Goal: Task Accomplishment & Management: Manage account settings

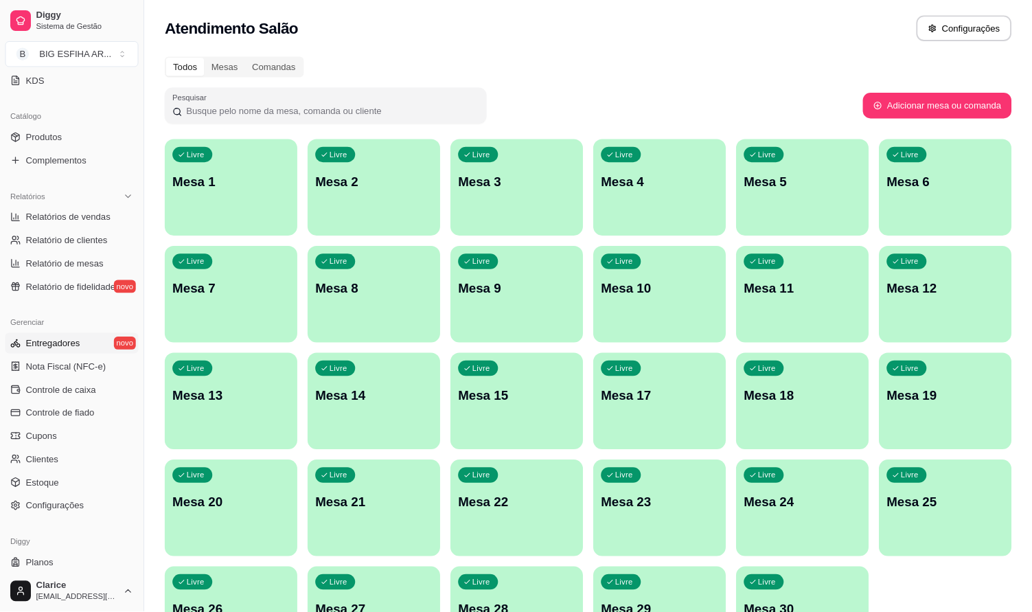
scroll to position [336, 0]
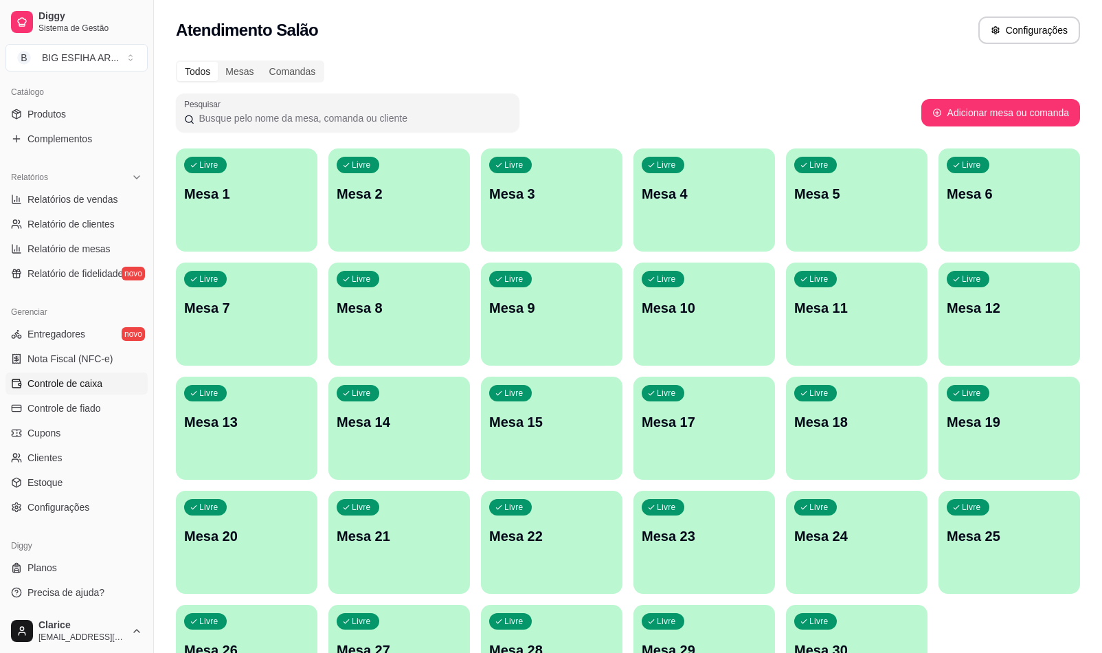
click at [86, 386] on span "Controle de caixa" at bounding box center [64, 383] width 75 height 14
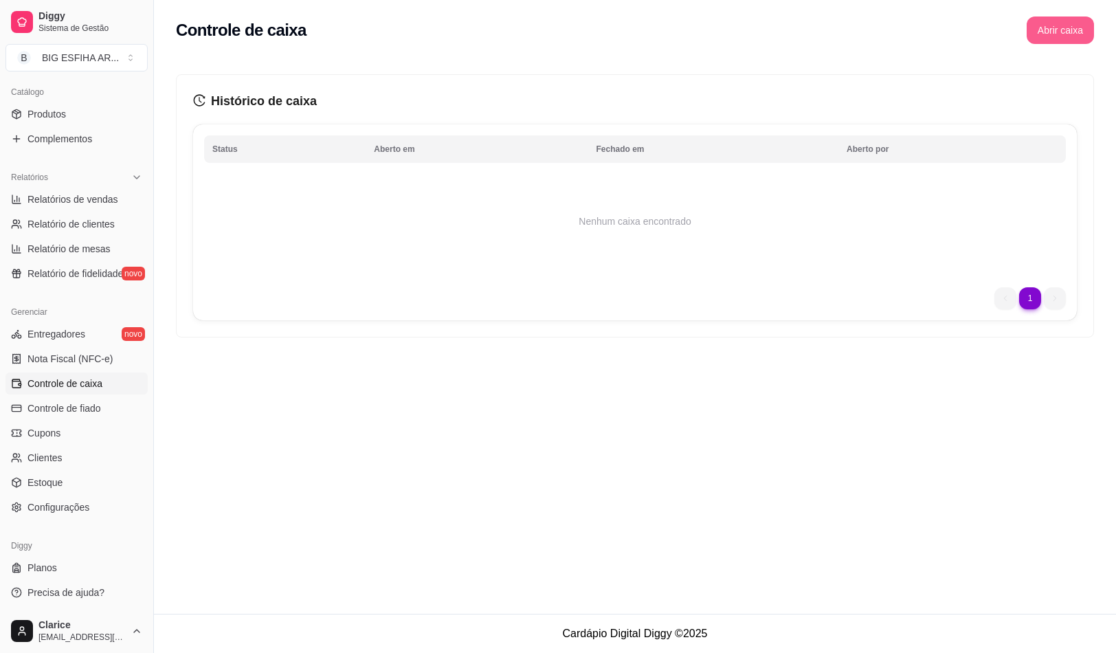
click at [1045, 23] on button "Abrir caixa" at bounding box center [1059, 29] width 67 height 27
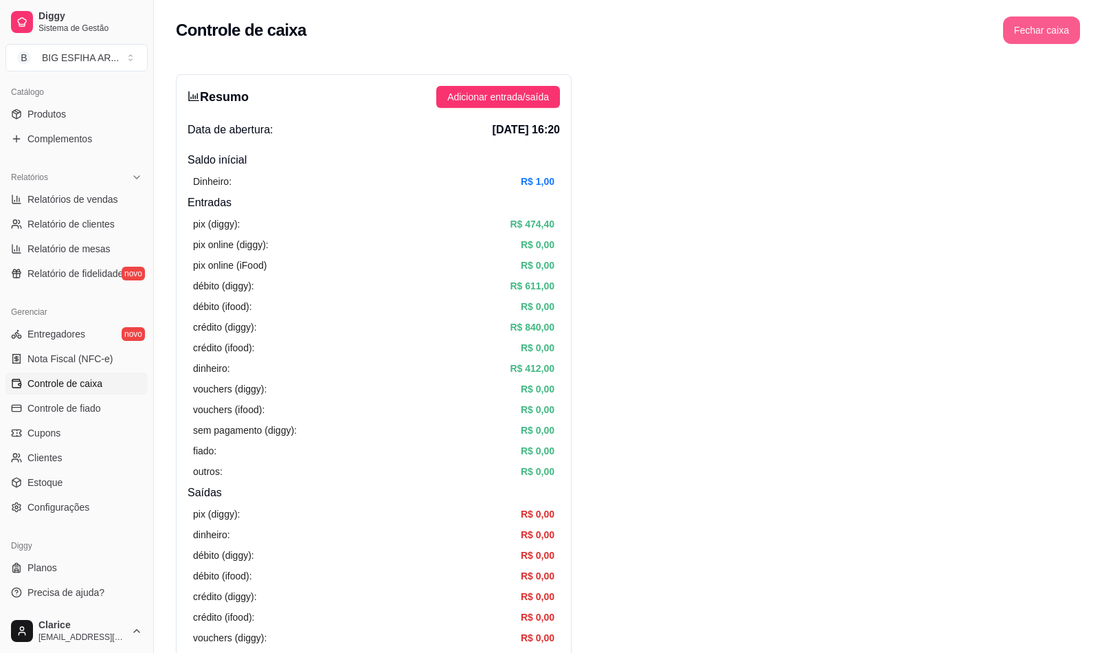
click at [1056, 28] on button "Fechar caixa" at bounding box center [1041, 29] width 77 height 27
click at [1081, 115] on span "Sim" at bounding box center [1080, 122] width 16 height 15
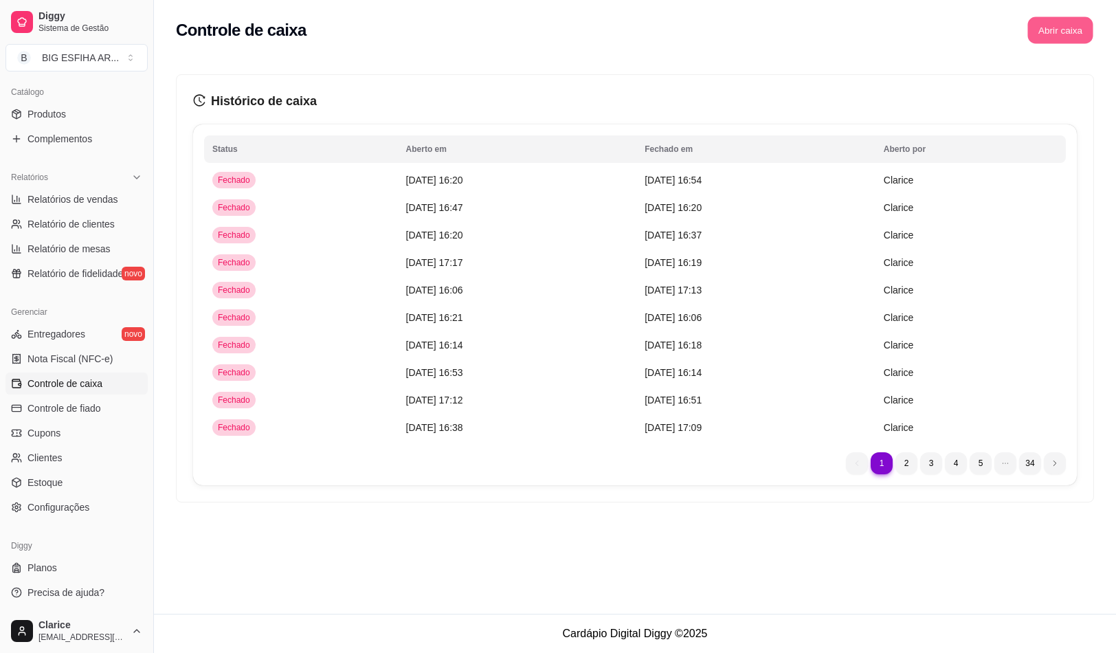
click at [1089, 25] on button "Abrir caixa" at bounding box center [1059, 30] width 65 height 27
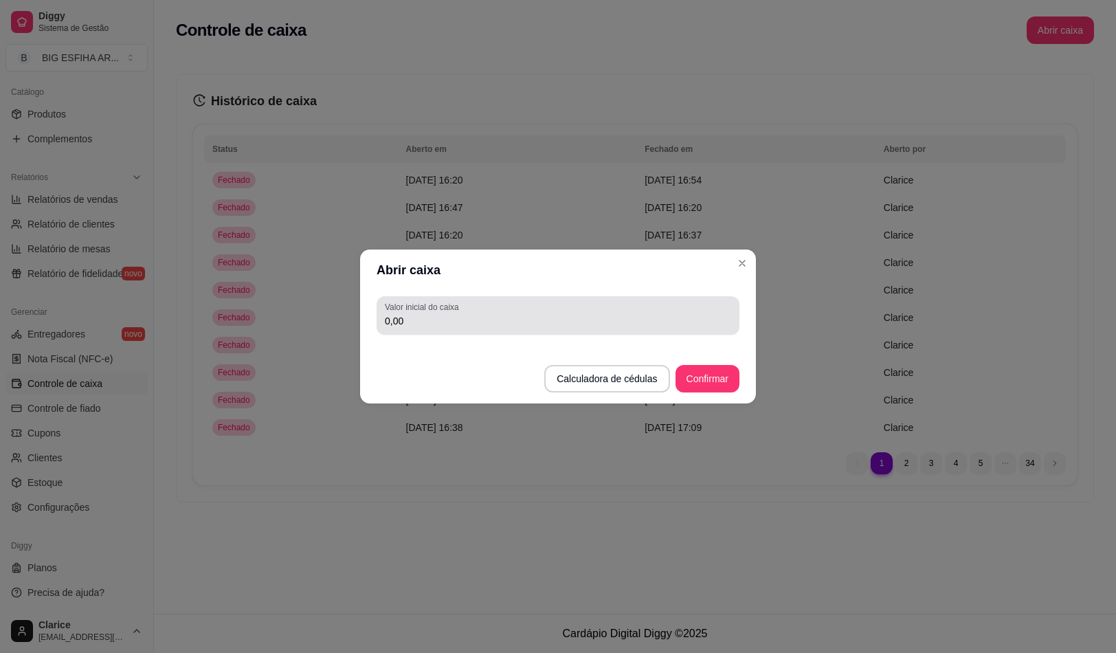
click at [618, 333] on div "Valor inicial do caixa 0,00" at bounding box center [557, 315] width 363 height 38
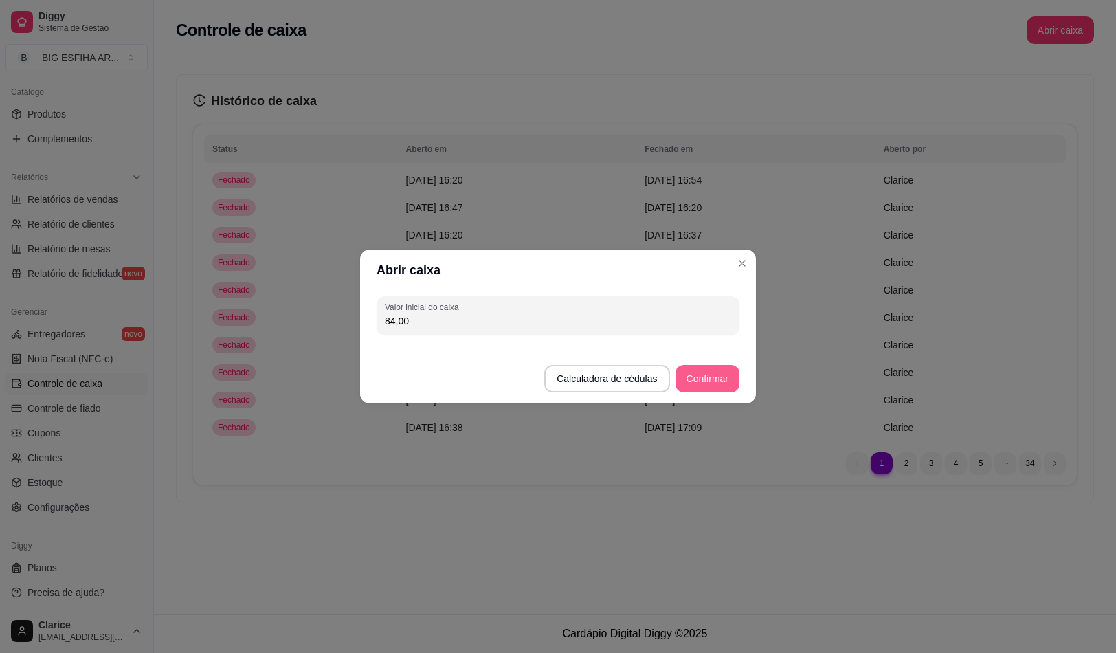
type input "84,00"
click at [699, 370] on button "Confirmar" at bounding box center [707, 378] width 64 height 27
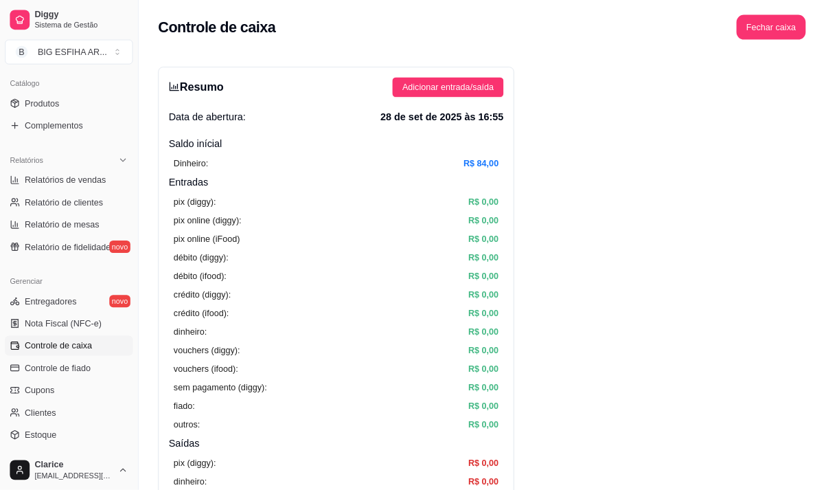
scroll to position [336, 0]
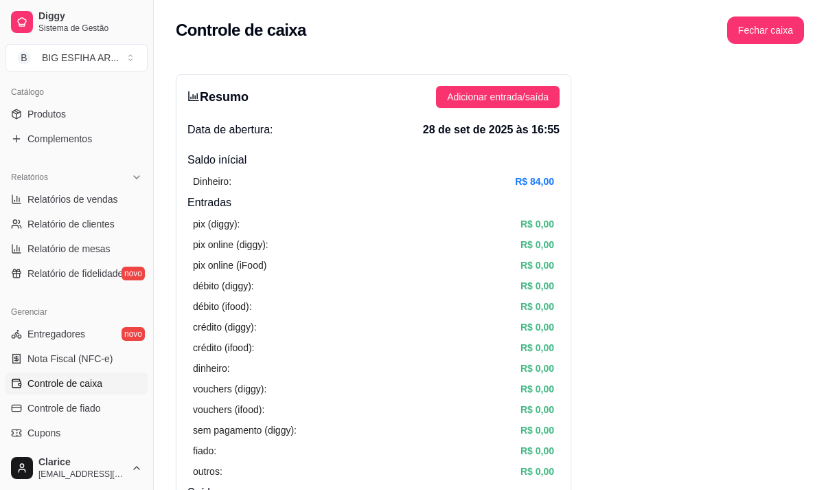
drag, startPoint x: 1103, startPoint y: 0, endPoint x: 387, endPoint y: 260, distance: 761.4
click at [387, 260] on div "pix online (iFood) R$ 0,00" at bounding box center [373, 265] width 361 height 15
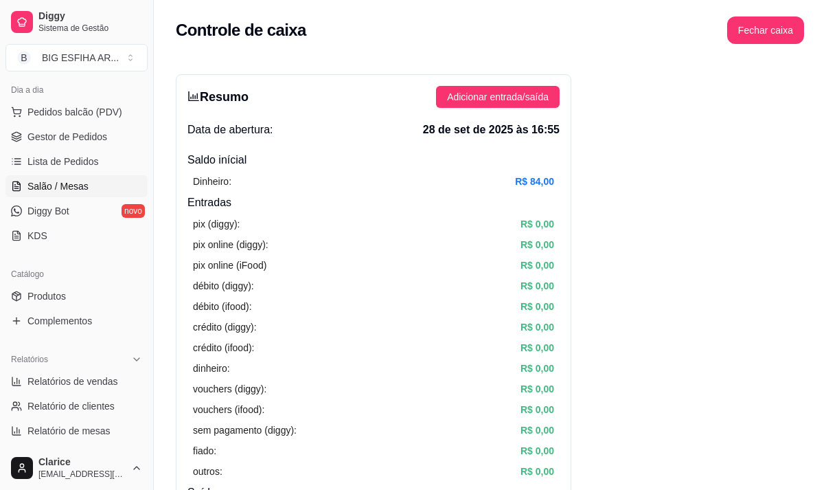
scroll to position [130, 0]
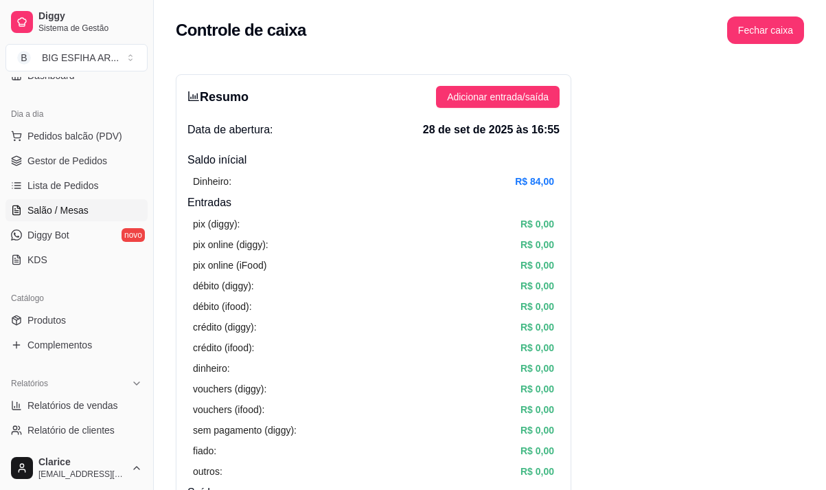
click at [61, 206] on span "Salão / Mesas" at bounding box center [57, 210] width 61 height 14
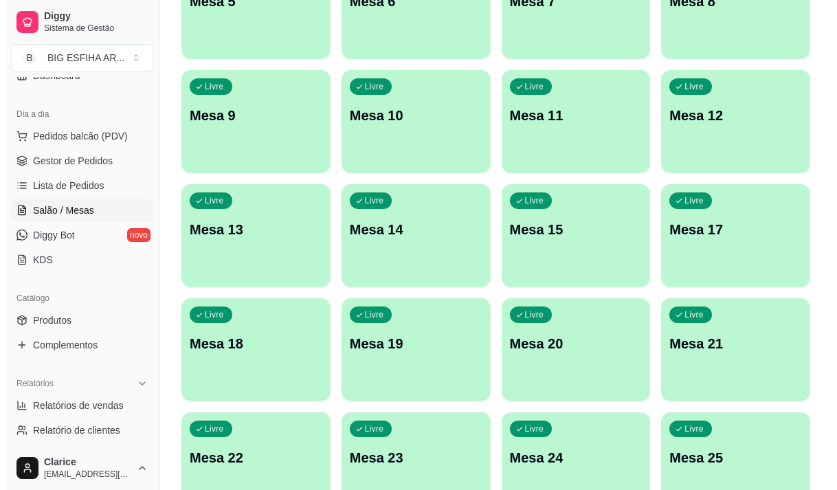
scroll to position [412, 0]
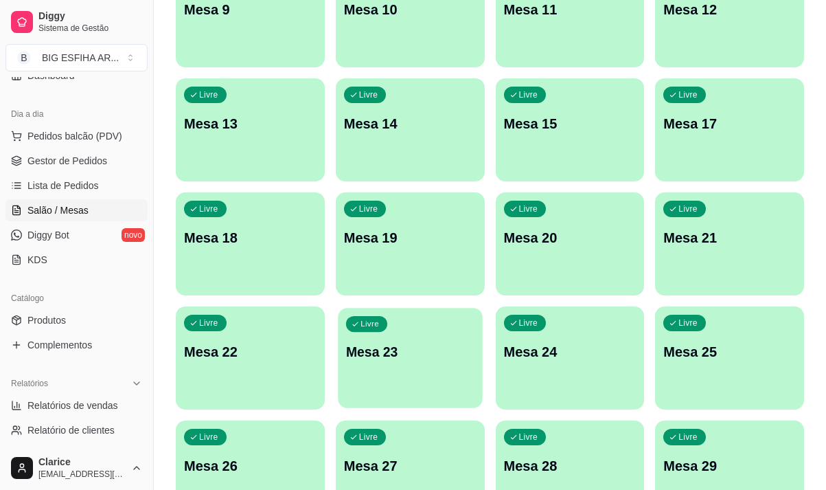
click at [381, 368] on div "Livre Mesa 23" at bounding box center [410, 350] width 144 height 84
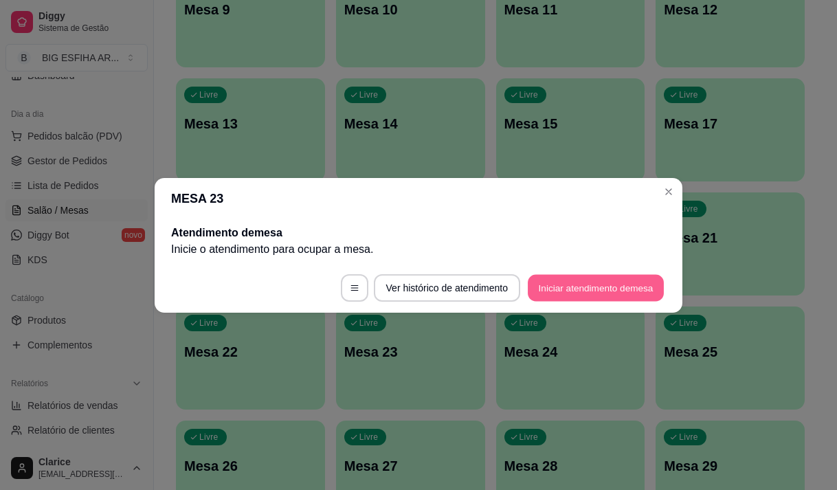
click at [564, 288] on button "Iniciar atendimento de mesa" at bounding box center [596, 287] width 136 height 27
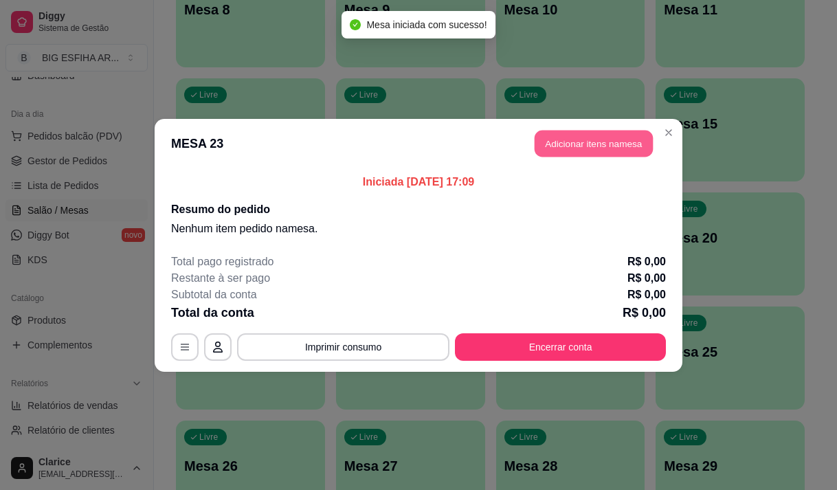
click at [613, 137] on button "Adicionar itens na mesa" at bounding box center [593, 143] width 118 height 27
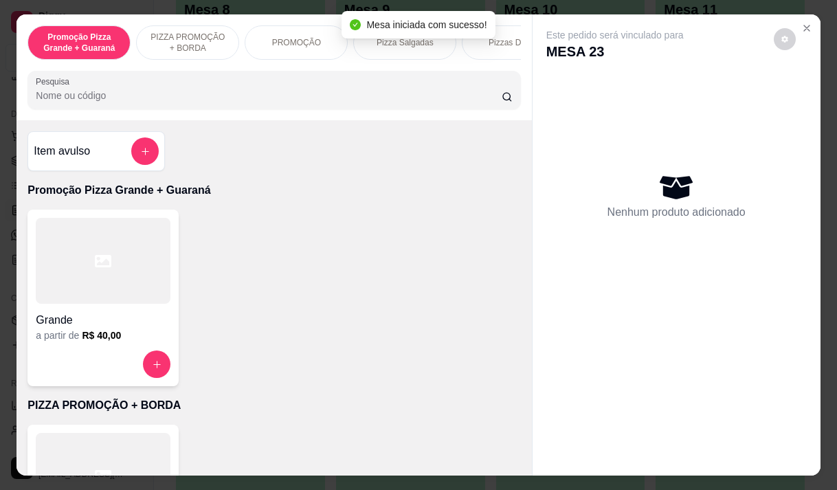
click at [348, 98] on input "Pesquisa" at bounding box center [269, 96] width 466 height 14
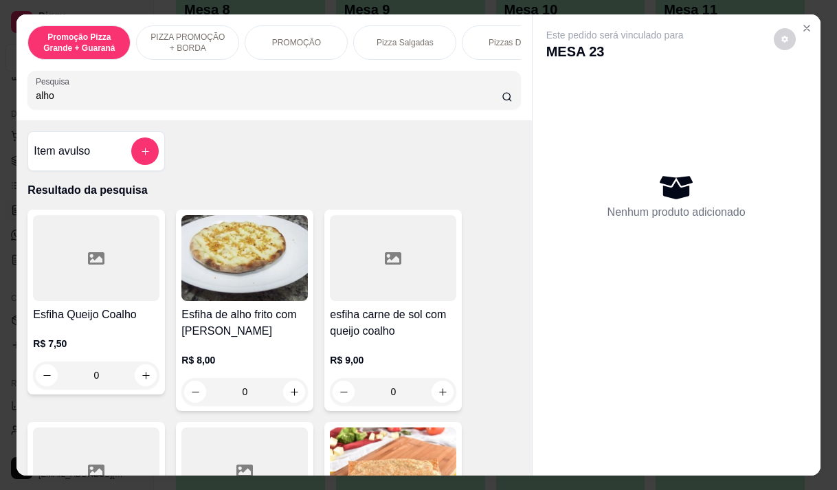
type input "alho"
click at [181, 349] on div "R$ 8,00 0" at bounding box center [244, 372] width 126 height 66
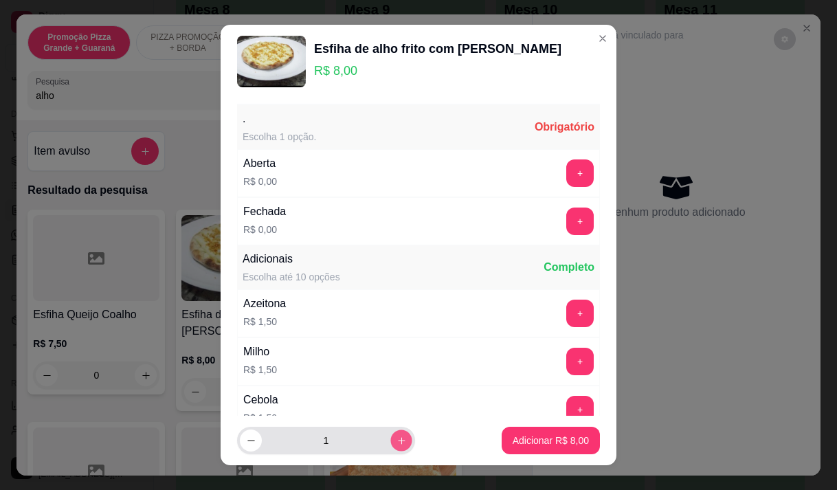
click at [396, 442] on icon "increase-product-quantity" at bounding box center [401, 441] width 10 height 10
type input "2"
click at [567, 167] on button "+" at bounding box center [580, 172] width 27 height 27
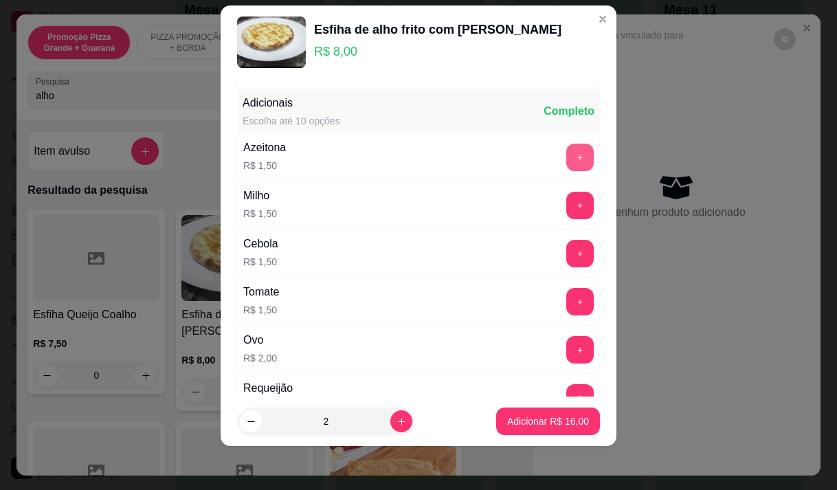
scroll to position [147, 0]
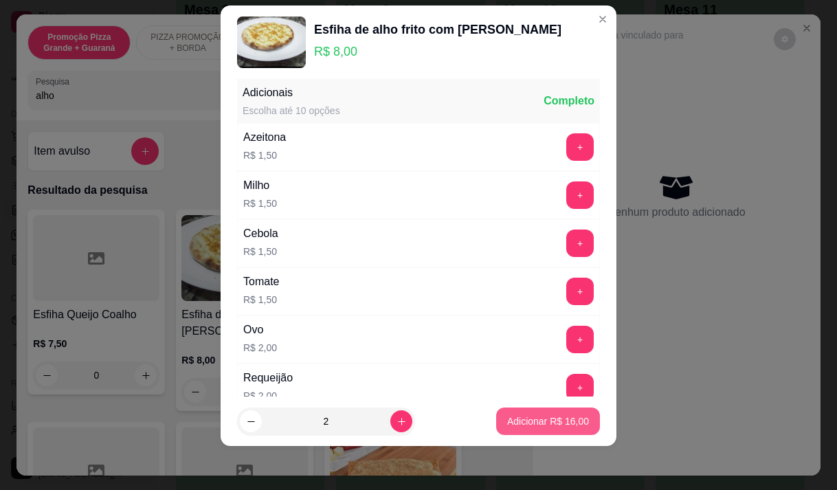
click at [538, 420] on p "Adicionar R$ 16,00" at bounding box center [548, 421] width 82 height 14
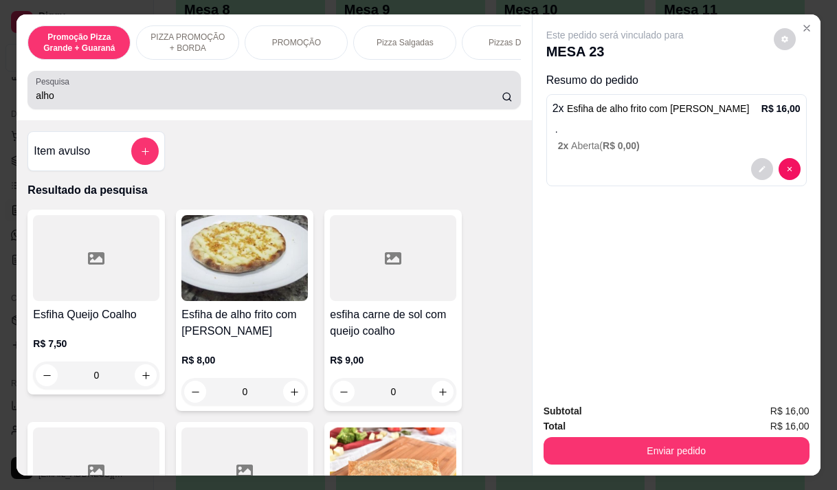
click at [84, 109] on div "Pesquisa alho" at bounding box center [273, 90] width 493 height 38
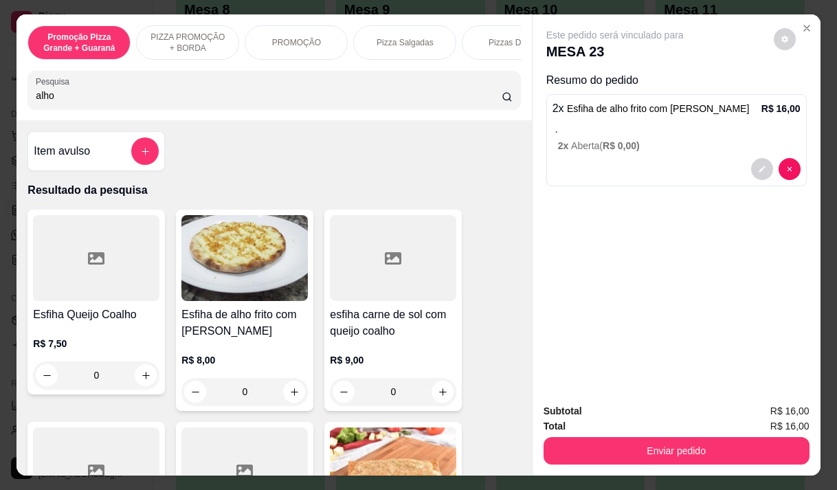
click at [84, 109] on div "Pesquisa alho" at bounding box center [273, 90] width 493 height 38
click at [49, 109] on div "Pesquisa alho" at bounding box center [273, 90] width 493 height 38
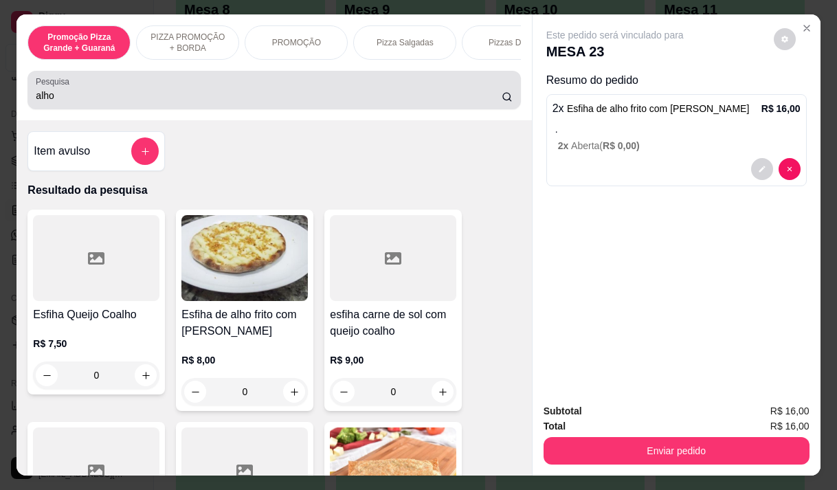
click at [49, 109] on div "Pesquisa alho" at bounding box center [273, 90] width 493 height 38
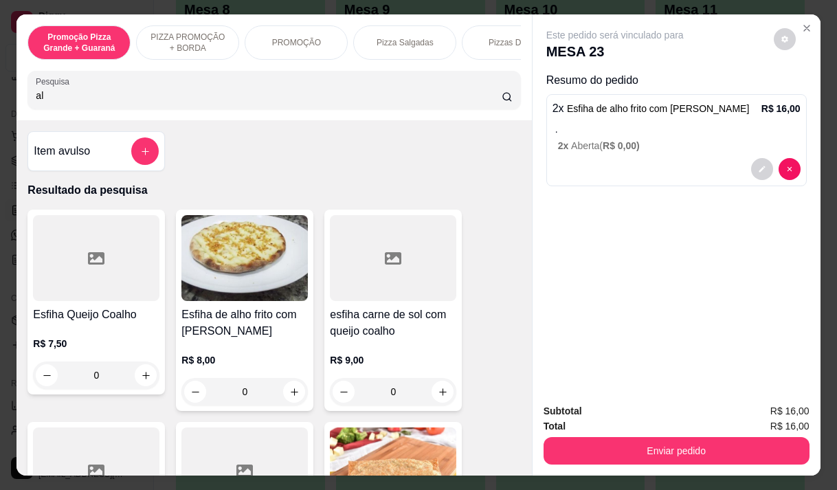
type input "a"
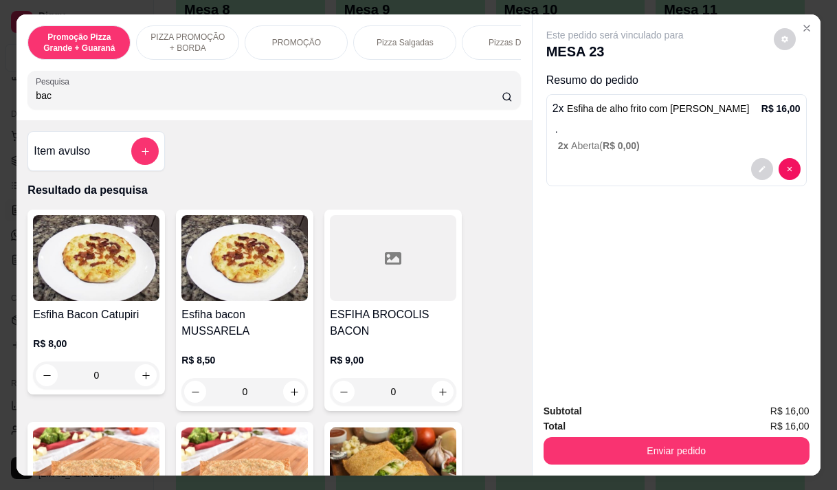
type input "bac"
click at [273, 313] on h4 "Esfiha bacon MUSSARELA" at bounding box center [244, 322] width 126 height 33
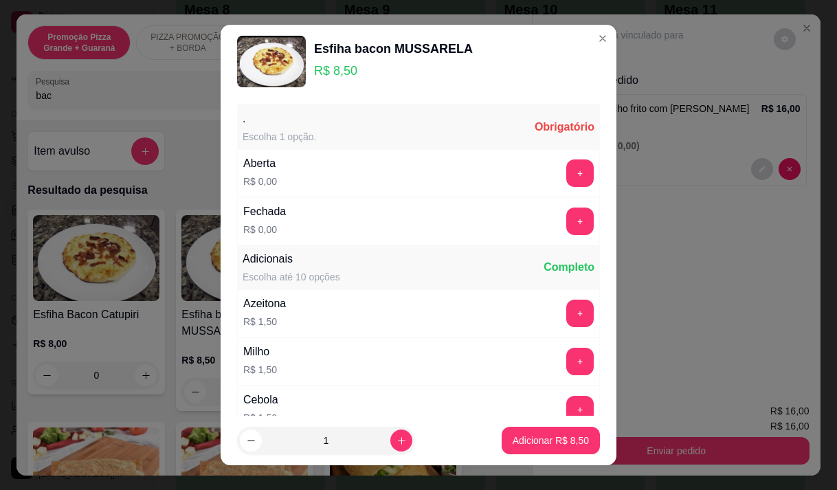
click at [566, 161] on button "+" at bounding box center [579, 172] width 27 height 27
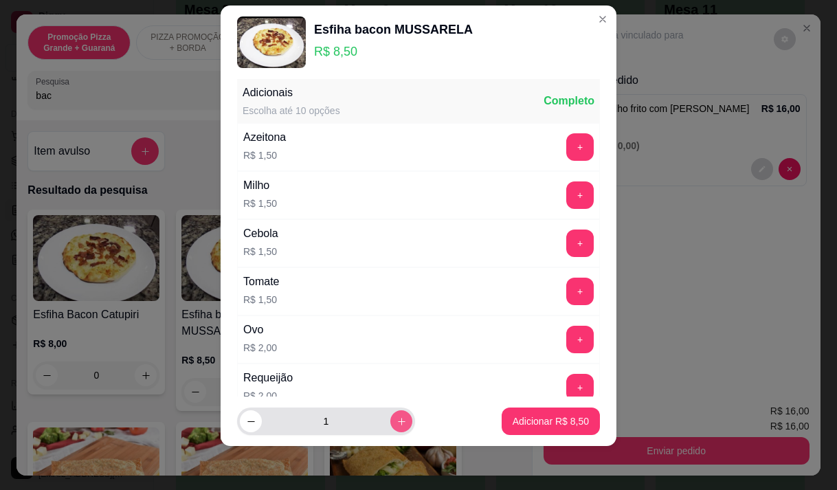
click at [396, 417] on icon "increase-product-quantity" at bounding box center [401, 421] width 10 height 10
type input "2"
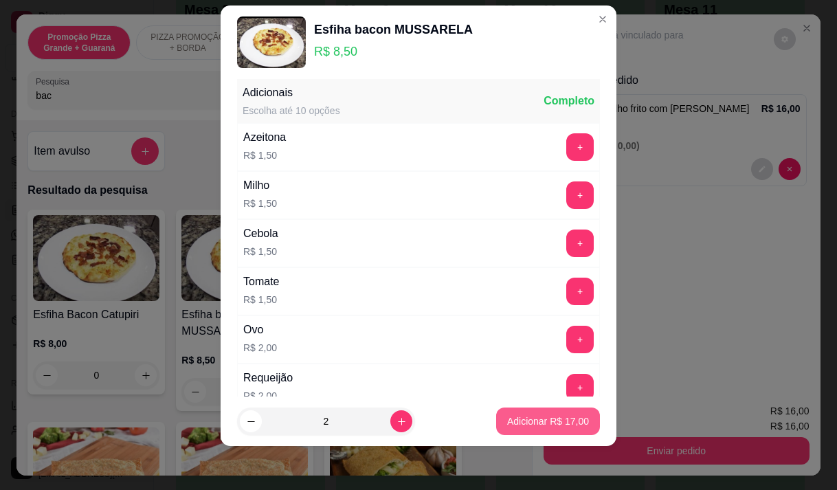
click at [513, 418] on p "Adicionar R$ 17,00" at bounding box center [548, 421] width 82 height 14
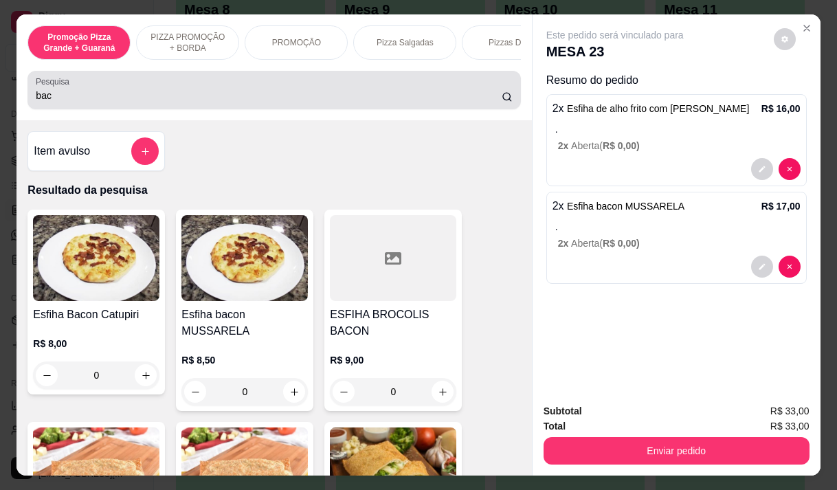
click at [54, 98] on input "bac" at bounding box center [269, 96] width 466 height 14
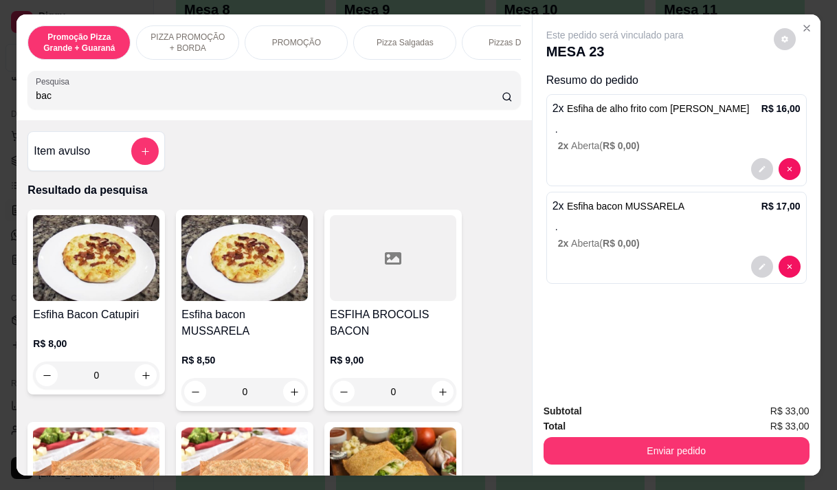
click at [54, 98] on input "bac" at bounding box center [269, 96] width 466 height 14
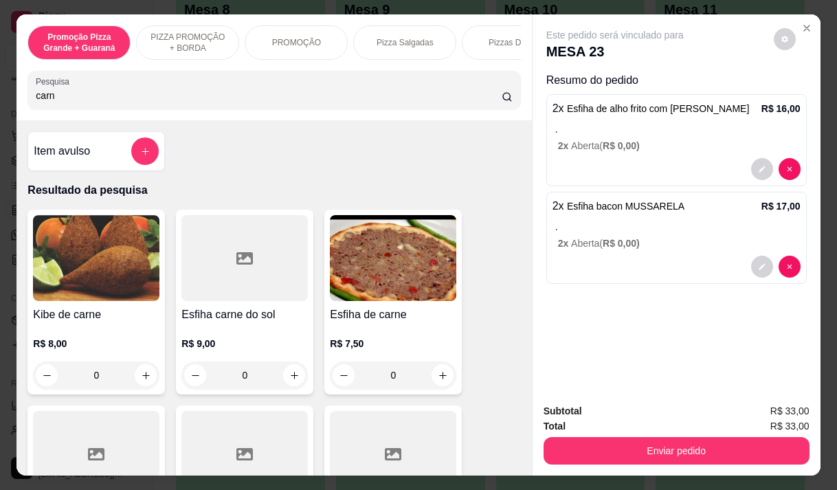
type input "carn"
click at [344, 319] on h4 "Esfiha de carne" at bounding box center [393, 314] width 126 height 16
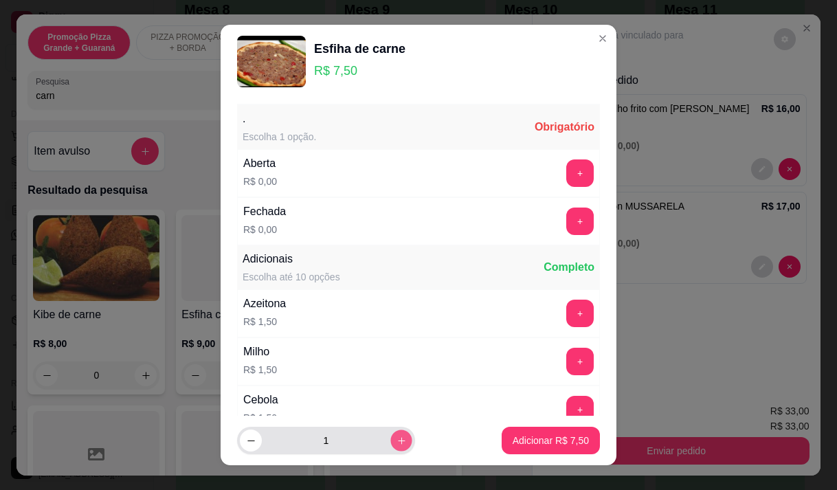
click at [390, 441] on button "increase-product-quantity" at bounding box center [400, 440] width 21 height 21
click at [390, 441] on button "increase-product-quantity" at bounding box center [401, 440] width 22 height 22
type input "3"
click at [567, 164] on button "+" at bounding box center [580, 172] width 27 height 27
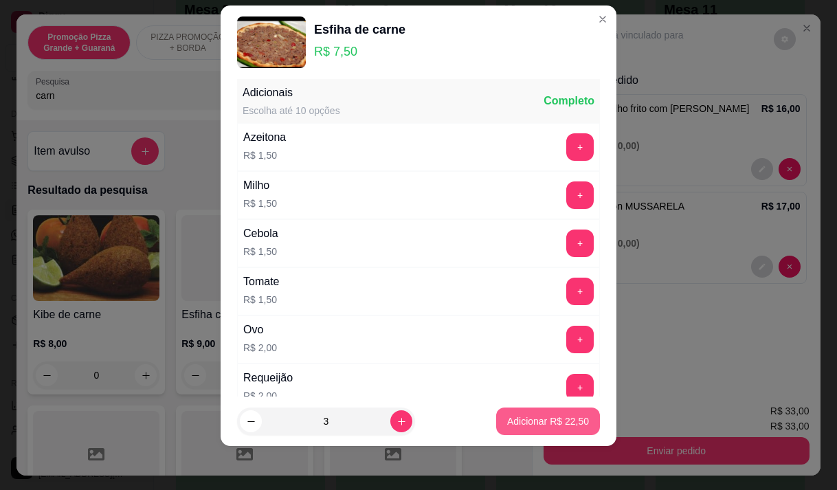
click at [525, 418] on p "Adicionar R$ 22,50" at bounding box center [548, 421] width 82 height 14
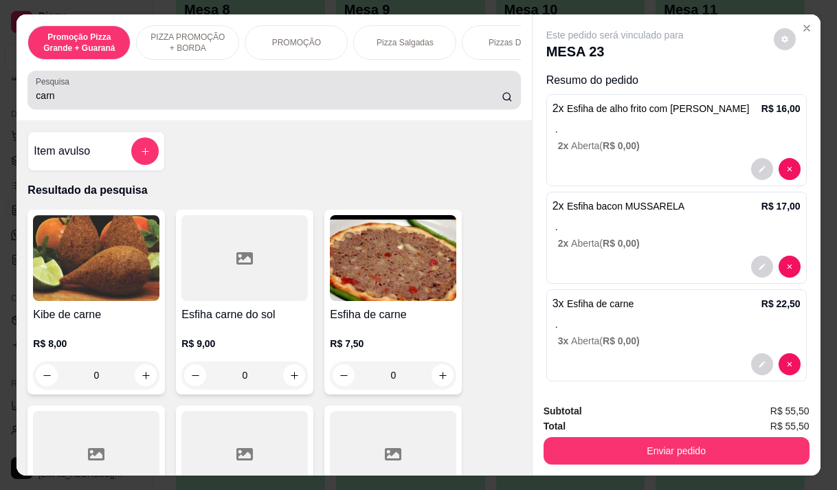
click at [51, 104] on div "carn" at bounding box center [274, 89] width 476 height 27
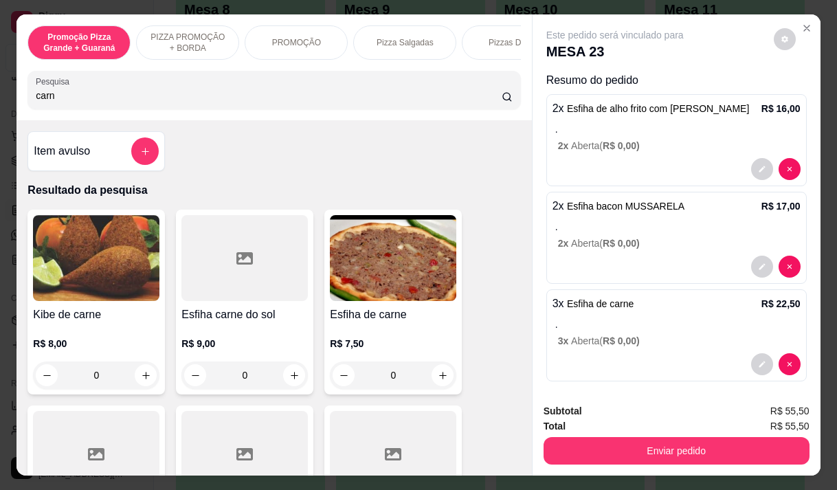
click at [51, 102] on input "carn" at bounding box center [269, 96] width 466 height 14
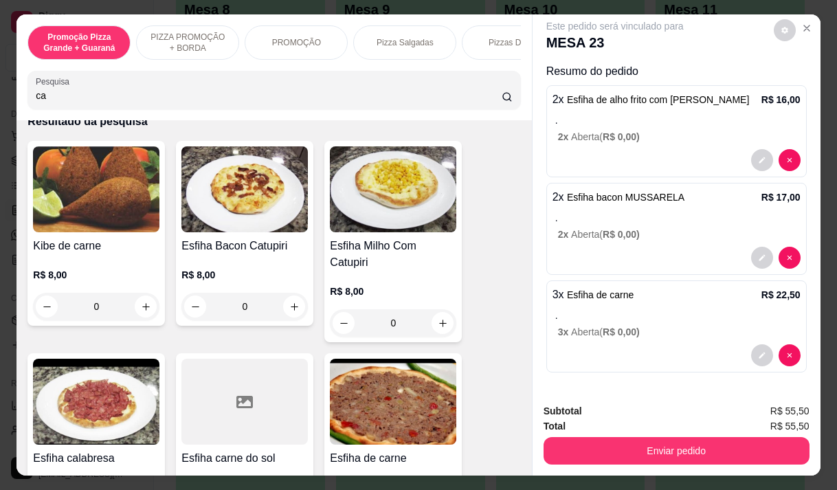
scroll to position [4896, 0]
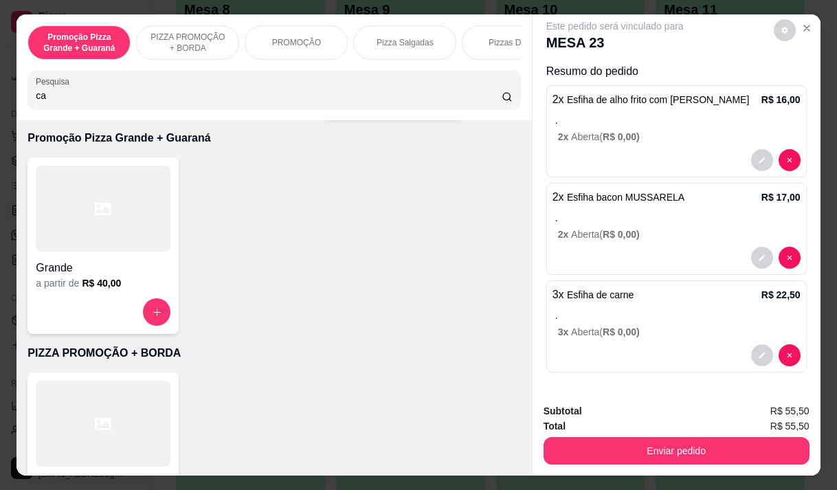
type input "c"
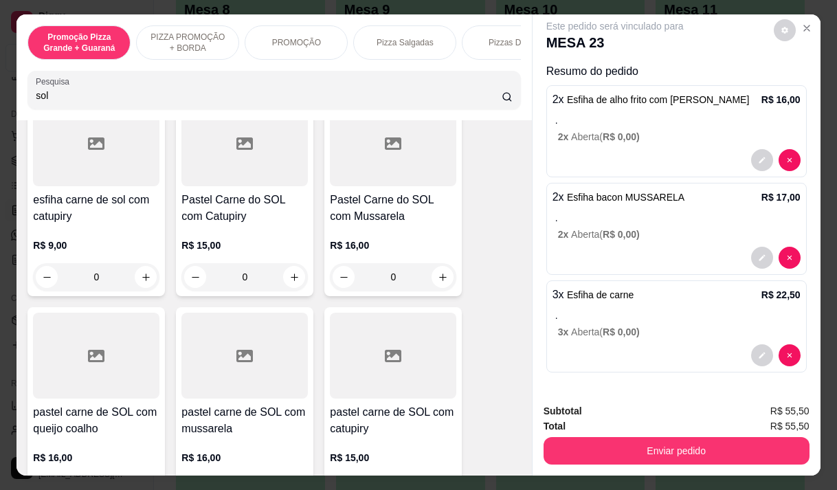
scroll to position [121, 0]
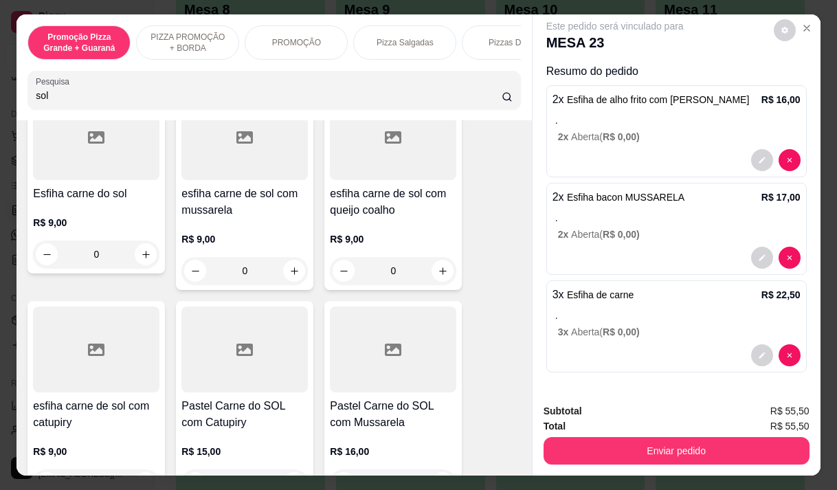
type input "sol"
click at [366, 237] on p "R$ 9,00" at bounding box center [393, 239] width 126 height 14
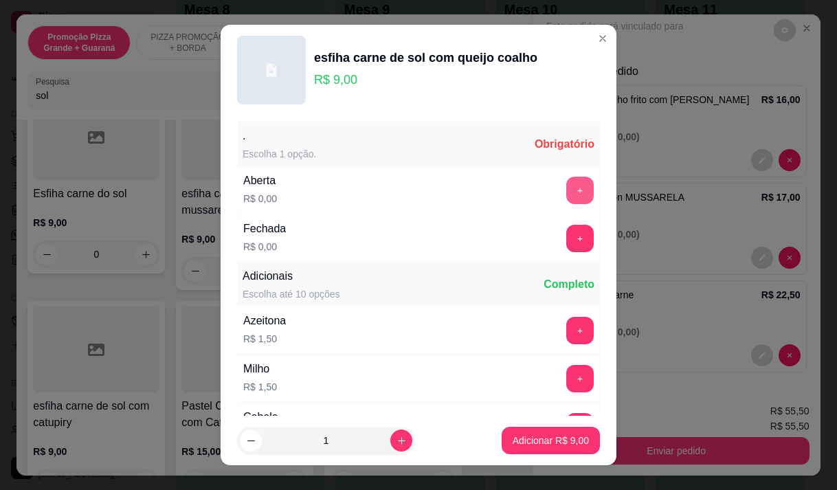
click at [566, 179] on button "+" at bounding box center [579, 190] width 27 height 27
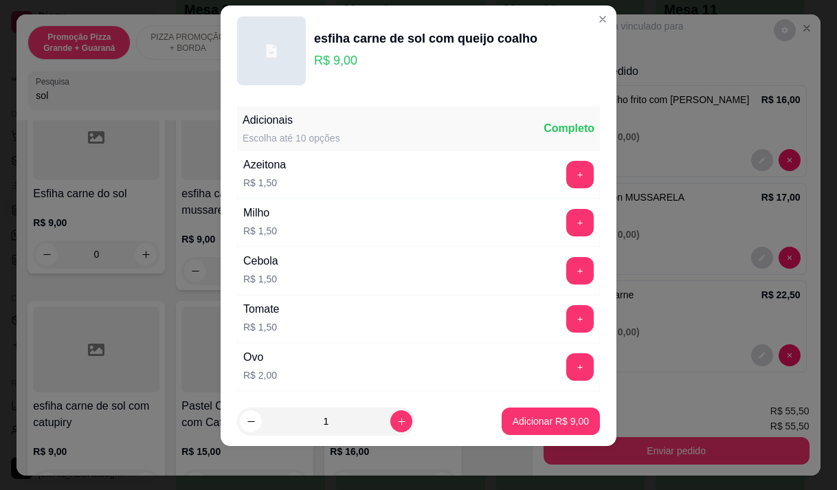
scroll to position [147, 0]
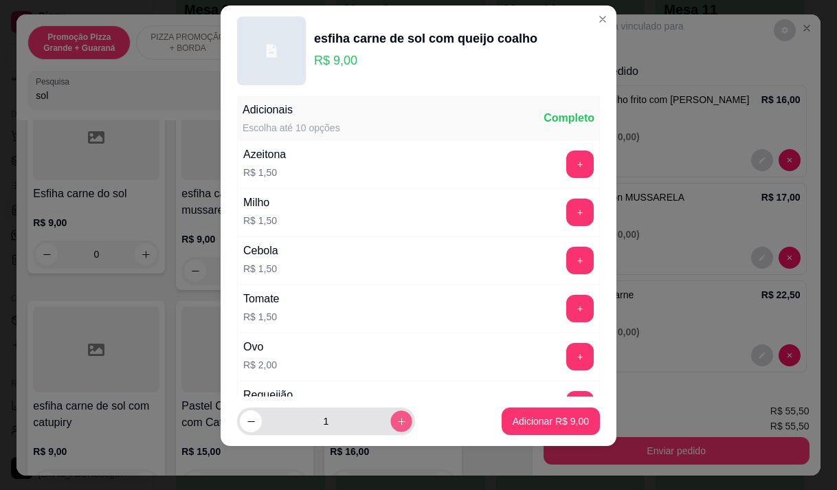
click at [396, 420] on icon "increase-product-quantity" at bounding box center [401, 421] width 10 height 10
type input "2"
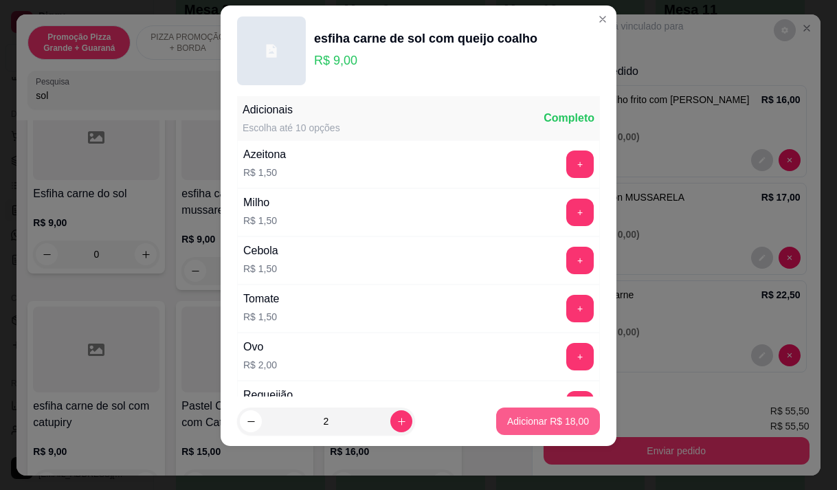
click at [530, 420] on p "Adicionar R$ 18,00" at bounding box center [548, 421] width 82 height 14
click at [532, 420] on div "Subtotal R$ 55,50 Total R$ 55,50 Enviar pedido" at bounding box center [676, 433] width 288 height 83
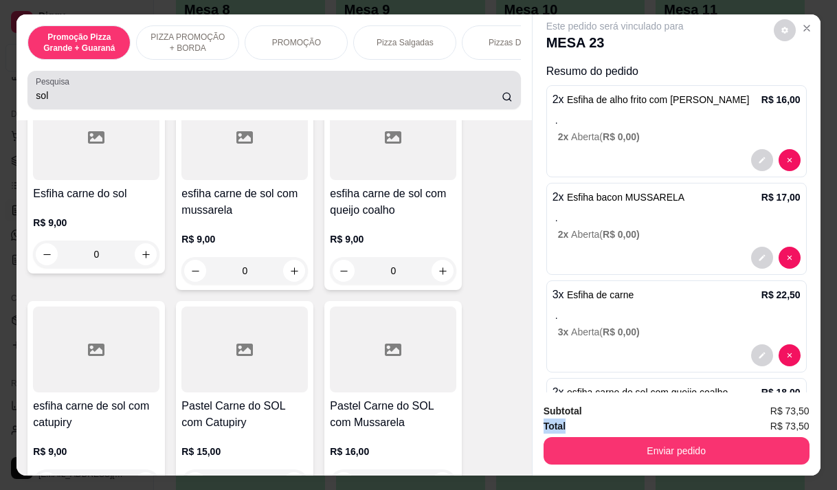
click at [61, 101] on input "sol" at bounding box center [269, 96] width 466 height 14
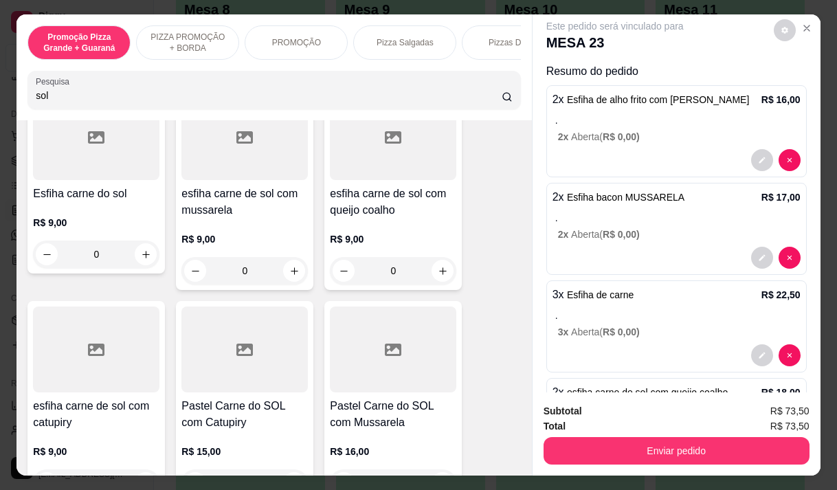
click at [61, 101] on input "sol" at bounding box center [269, 96] width 466 height 14
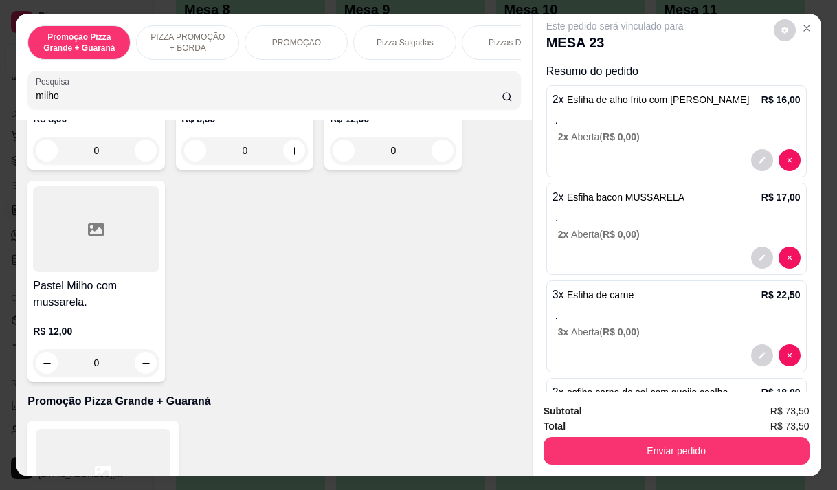
scroll to position [92, 0]
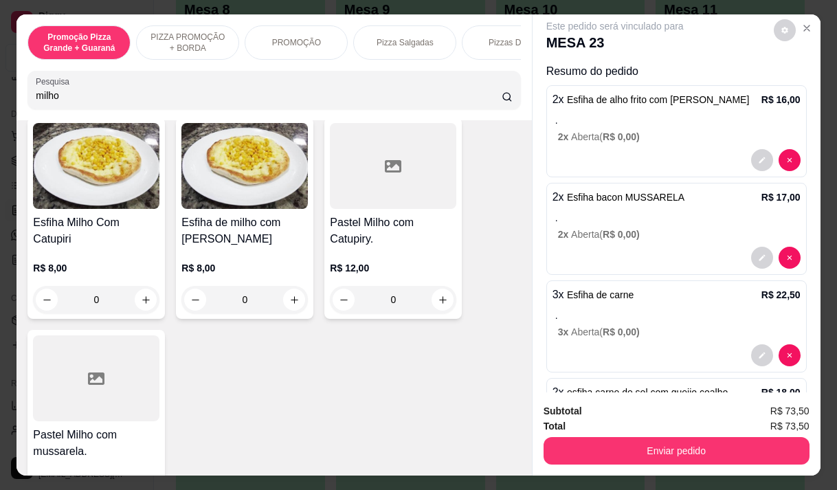
type input "milho"
click at [239, 244] on h4 "Esfiha de milho com [PERSON_NAME]" at bounding box center [244, 230] width 126 height 33
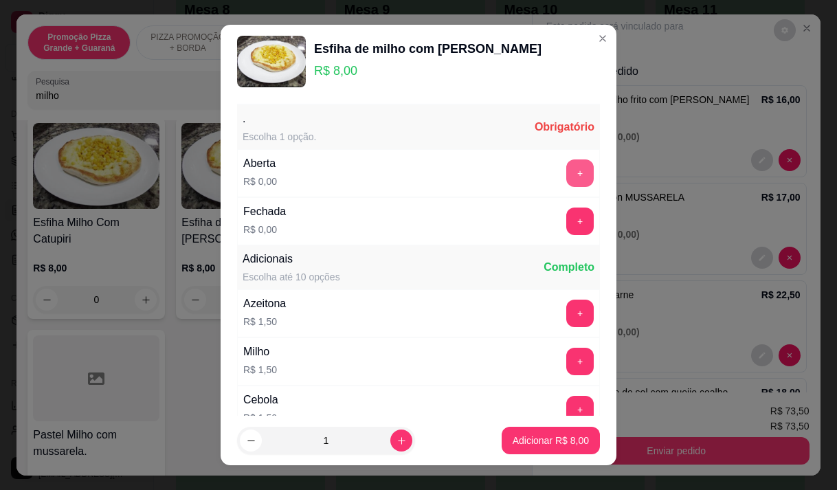
click at [566, 170] on button "+" at bounding box center [579, 172] width 27 height 27
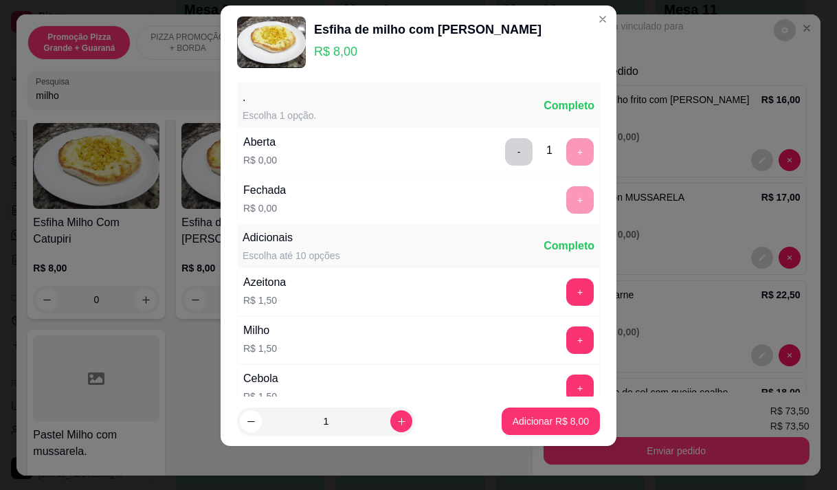
scroll to position [0, 0]
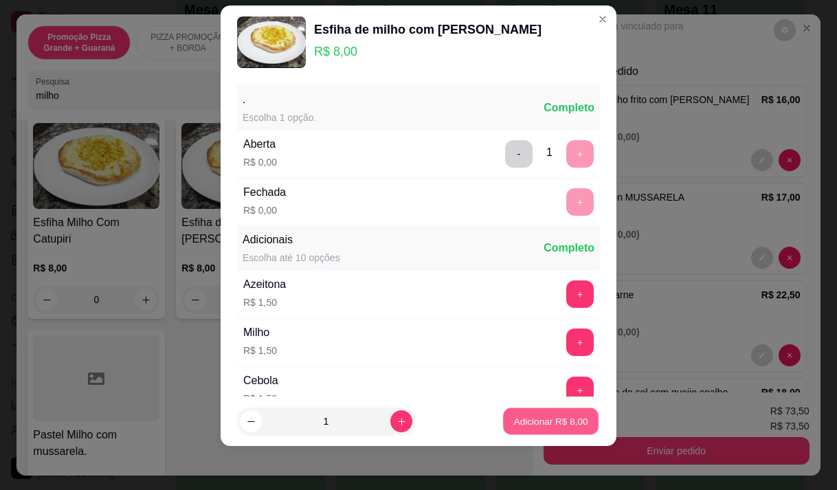
click at [546, 415] on p "Adicionar R$ 8,00" at bounding box center [550, 421] width 74 height 13
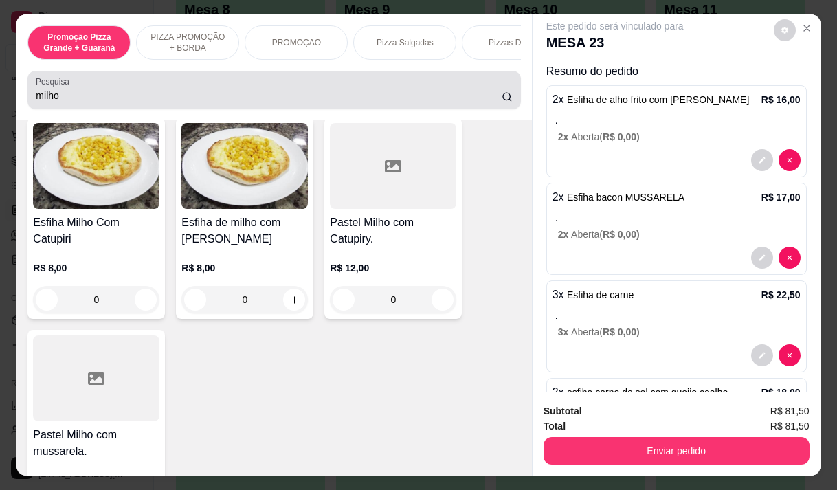
click at [47, 87] on label "Pesquisa" at bounding box center [55, 82] width 38 height 12
click at [47, 92] on input "milho" at bounding box center [269, 96] width 466 height 14
click at [47, 87] on label "Pesquisa" at bounding box center [55, 82] width 38 height 12
click at [47, 92] on input "milho" at bounding box center [269, 96] width 466 height 14
click at [47, 87] on label "Pesquisa" at bounding box center [55, 82] width 38 height 12
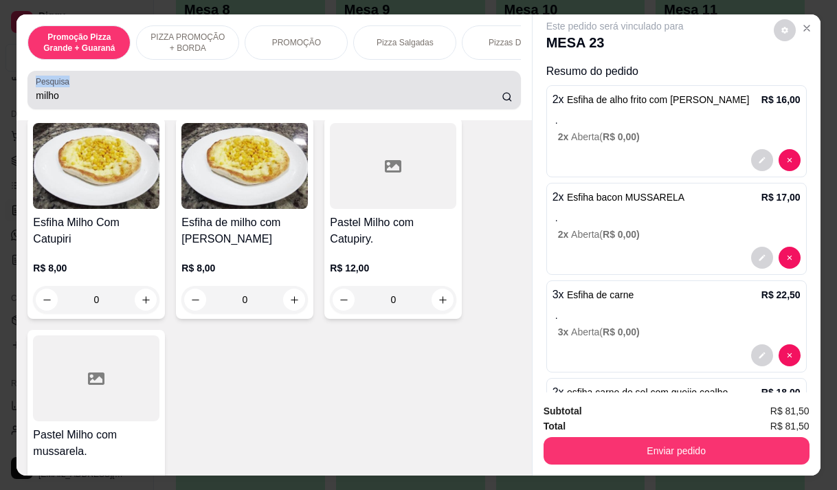
click at [47, 92] on input "milho" at bounding box center [269, 96] width 466 height 14
click at [52, 96] on input "milho" at bounding box center [269, 96] width 466 height 14
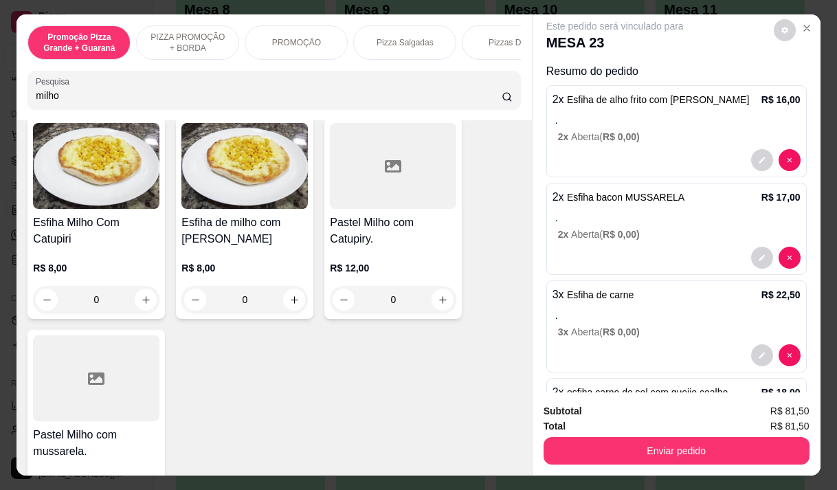
click at [54, 101] on input "milho" at bounding box center [269, 96] width 466 height 14
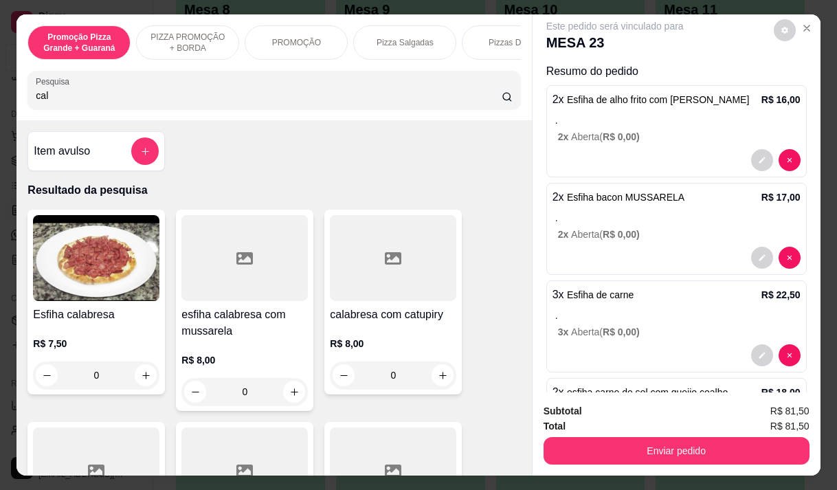
type input "cal"
click at [94, 333] on div "R$ 7,50 0" at bounding box center [96, 356] width 126 height 66
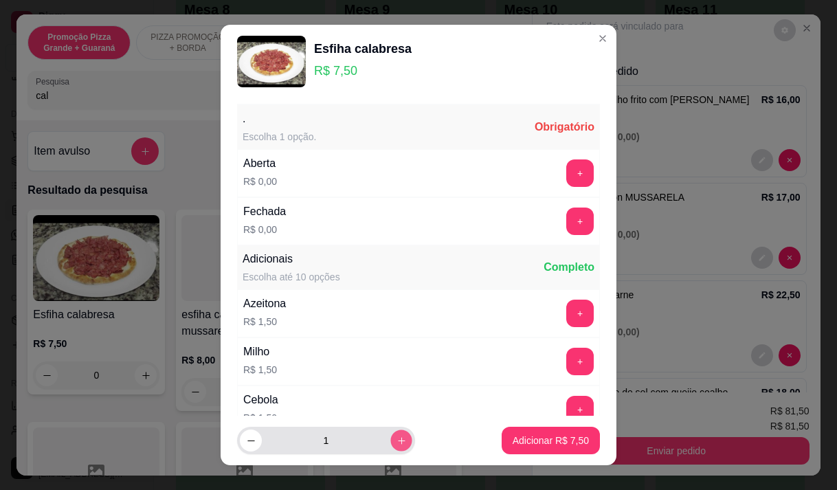
click at [398, 440] on icon "increase-product-quantity" at bounding box center [401, 440] width 7 height 7
type input "3"
click at [567, 168] on button "+" at bounding box center [580, 172] width 27 height 27
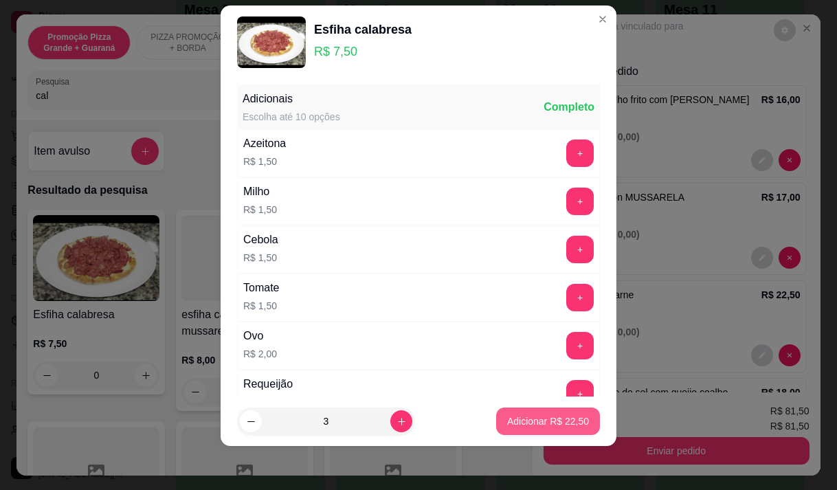
scroll to position [147, 0]
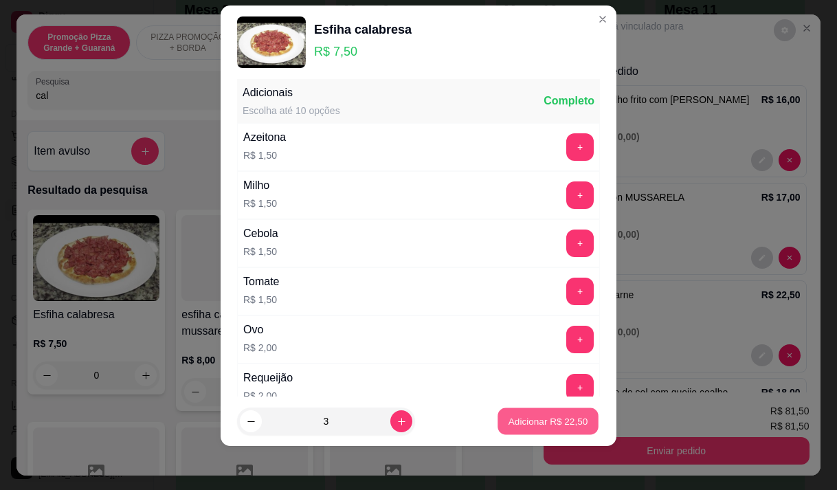
click at [546, 418] on p "Adicionar R$ 22,50" at bounding box center [548, 421] width 80 height 13
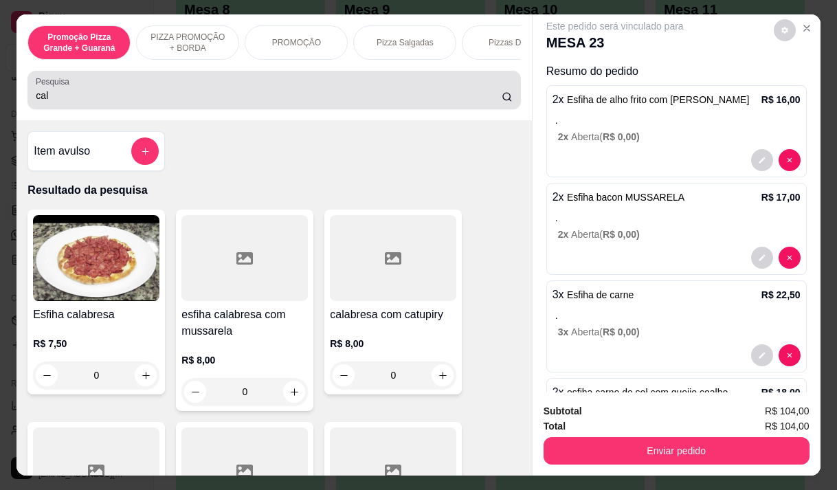
click at [61, 102] on input "cal" at bounding box center [269, 96] width 466 height 14
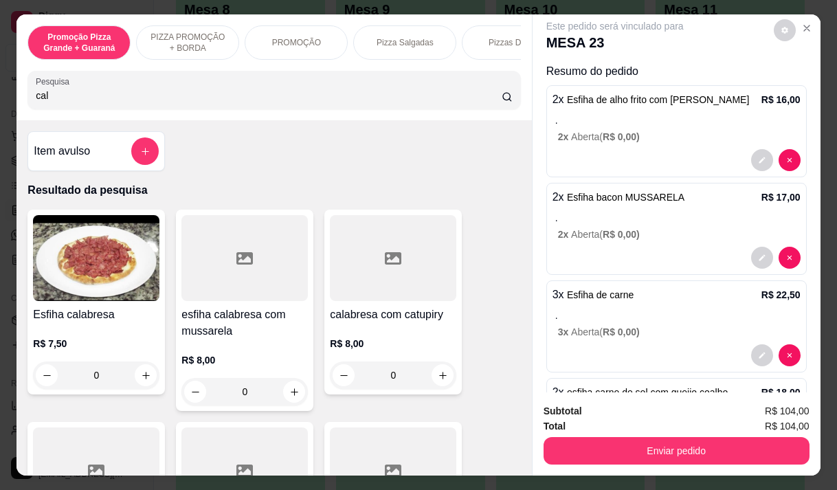
click at [61, 102] on input "cal" at bounding box center [269, 96] width 466 height 14
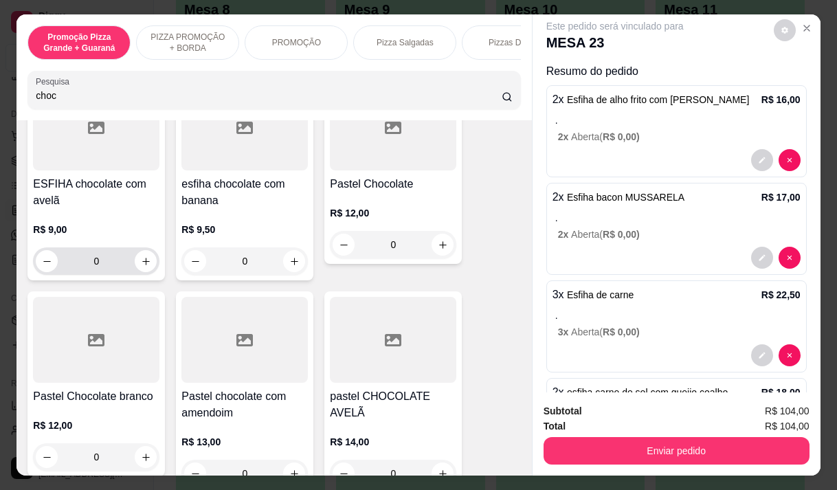
scroll to position [343, 0]
type input "choc"
click at [88, 252] on input "0" at bounding box center [96, 260] width 77 height 27
click at [85, 199] on h4 "ESFIHA chocolate com avelã" at bounding box center [96, 191] width 126 height 33
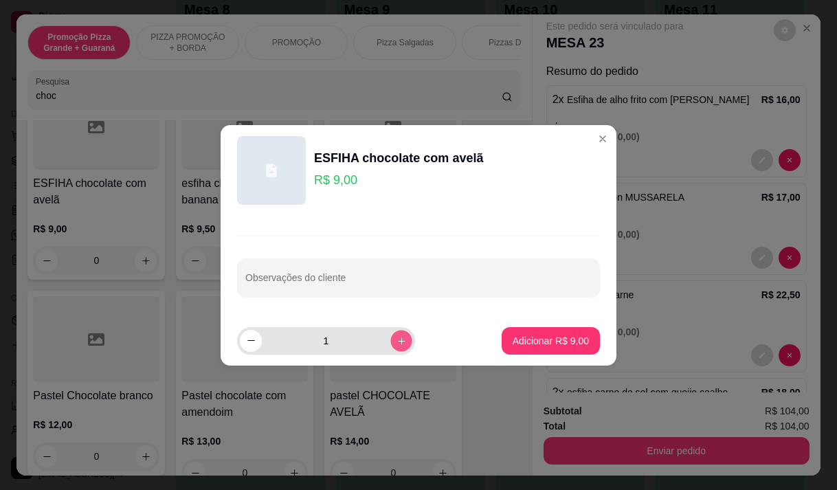
click at [390, 333] on button "increase-product-quantity" at bounding box center [400, 340] width 21 height 21
type input "3"
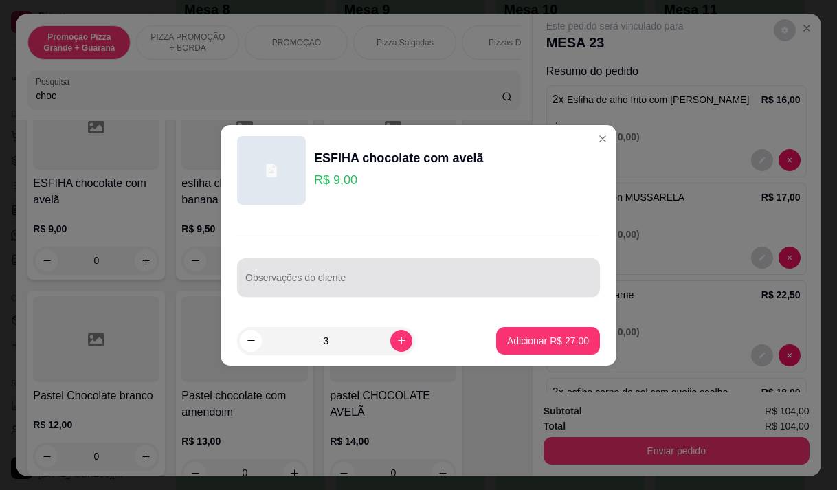
click at [462, 280] on input "Observações do cliente" at bounding box center [418, 283] width 346 height 14
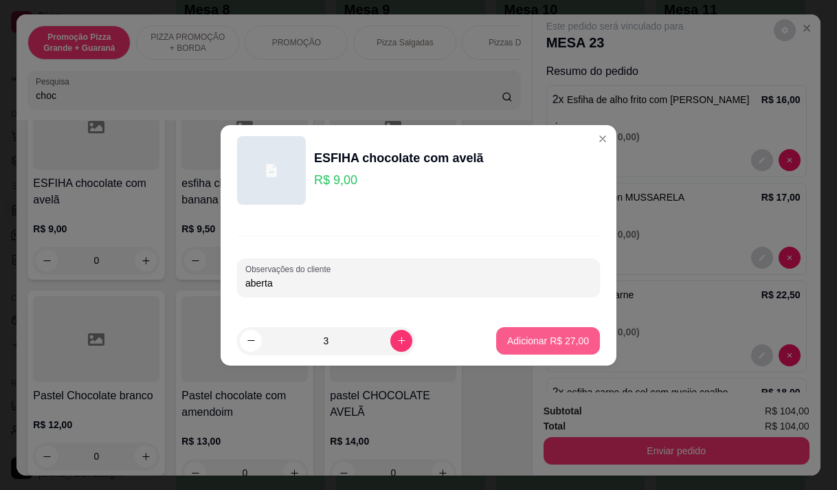
type input "aberta"
click at [534, 345] on p "Adicionar R$ 27,00" at bounding box center [548, 341] width 82 height 14
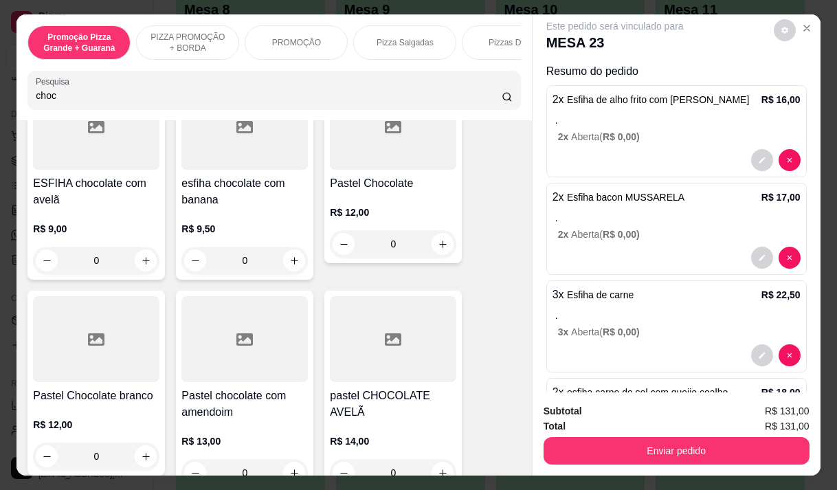
click at [52, 99] on input "choc" at bounding box center [269, 96] width 466 height 14
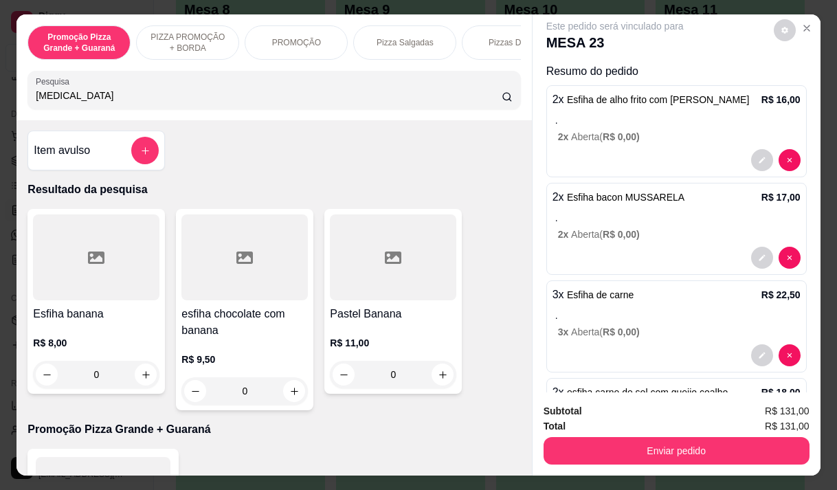
scroll to position [0, 0]
type input "banan"
click at [47, 344] on p "R$ 8,00" at bounding box center [96, 344] width 126 height 14
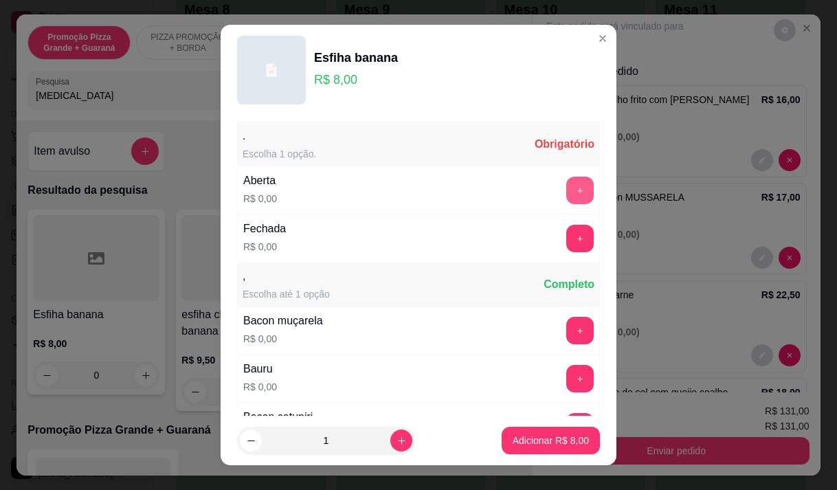
click at [566, 192] on button "+" at bounding box center [579, 190] width 27 height 27
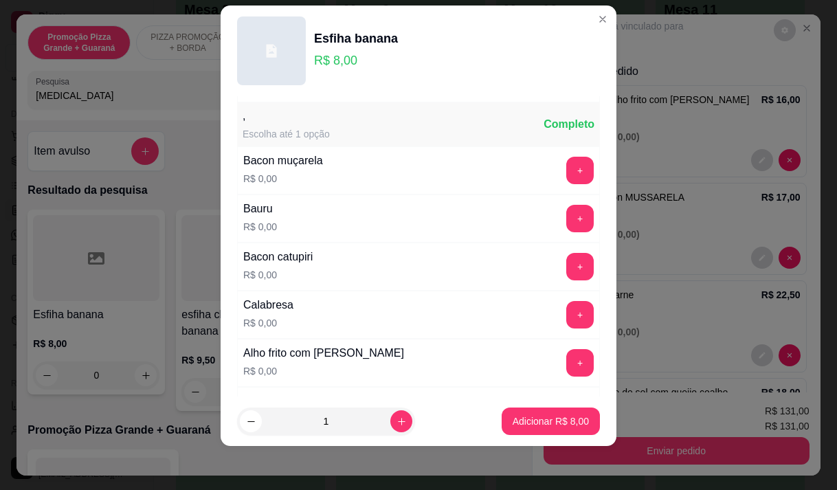
scroll to position [147, 0]
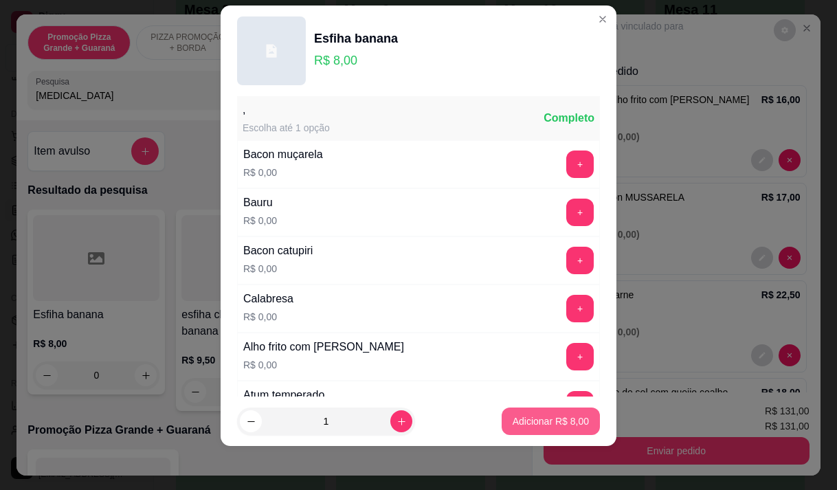
click at [523, 421] on p "Adicionar R$ 8,00" at bounding box center [550, 421] width 76 height 14
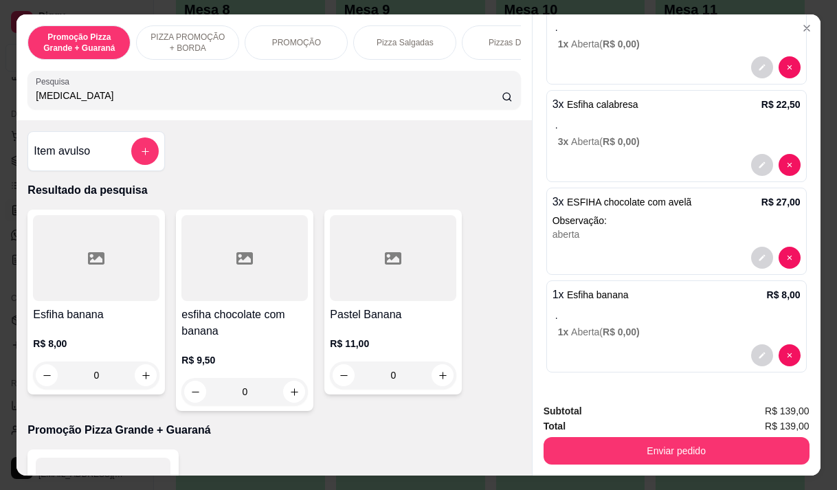
scroll to position [423, 0]
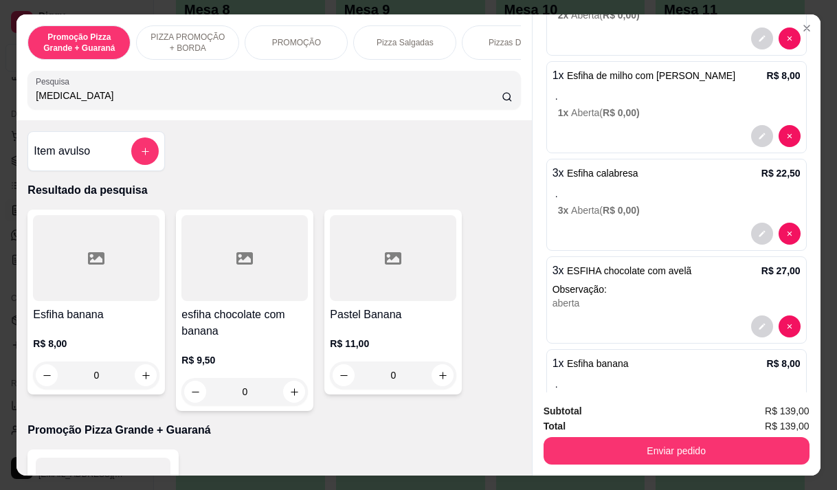
click at [579, 302] on div "aberta" at bounding box center [676, 303] width 248 height 14
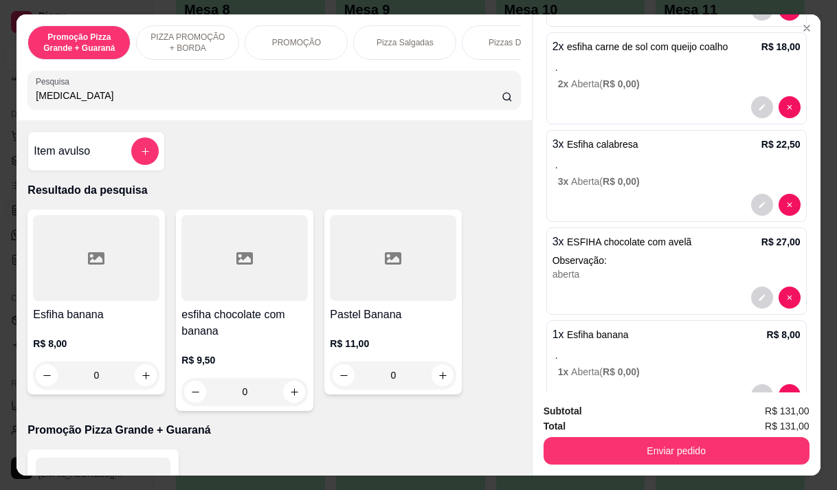
scroll to position [394, 0]
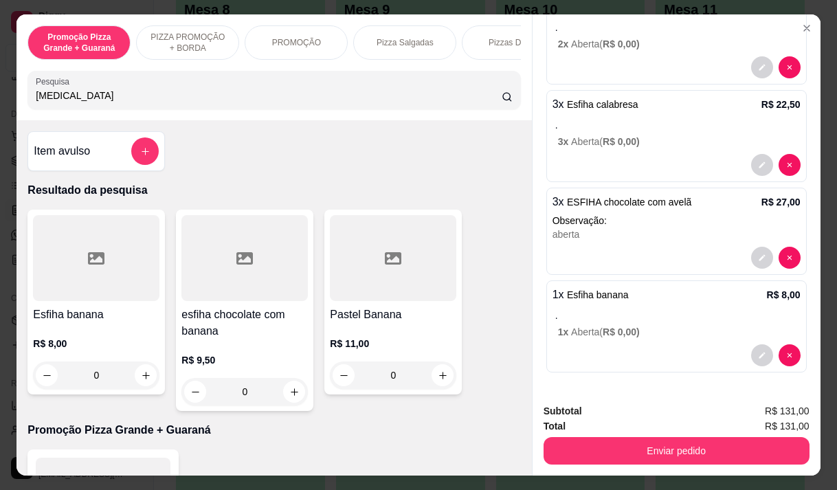
click at [604, 108] on div "3 x Esfiha calabresa R$ 22,50 . 3 x Aberta ( R$ 0,00 )" at bounding box center [676, 136] width 260 height 92
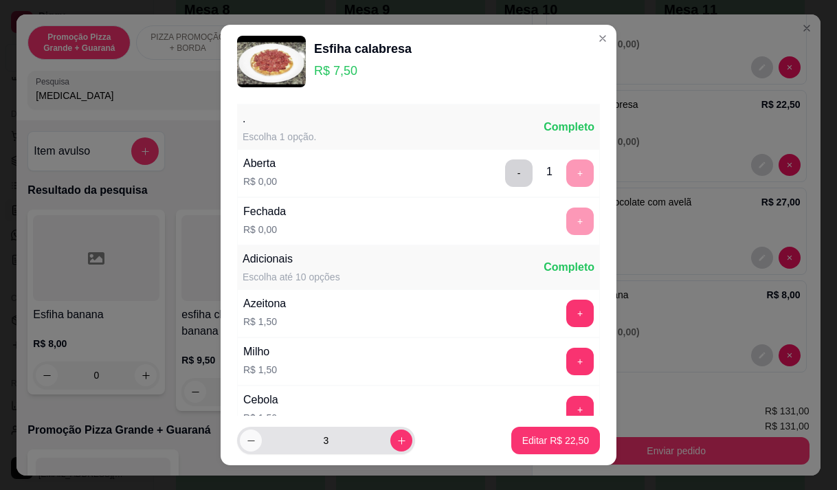
click at [247, 440] on icon "decrease-product-quantity" at bounding box center [251, 441] width 10 height 10
click at [398, 438] on icon "increase-product-quantity" at bounding box center [401, 440] width 7 height 7
type input "2"
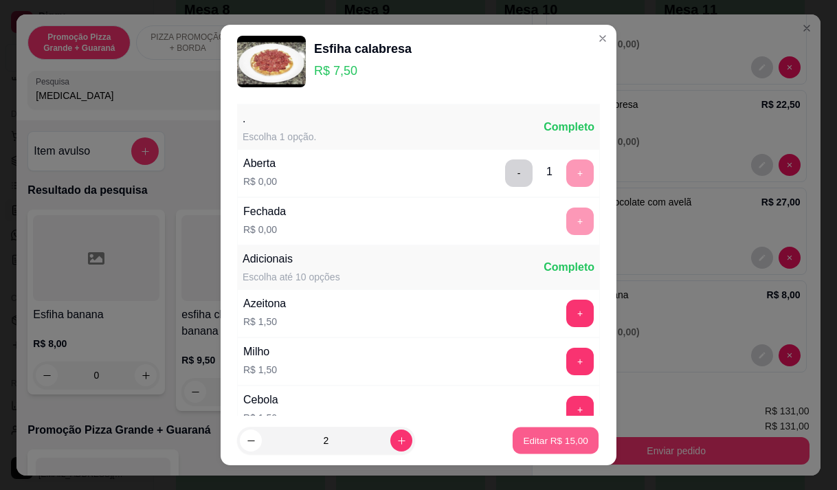
click at [530, 438] on p "Editar R$ 15,00" at bounding box center [555, 440] width 65 height 13
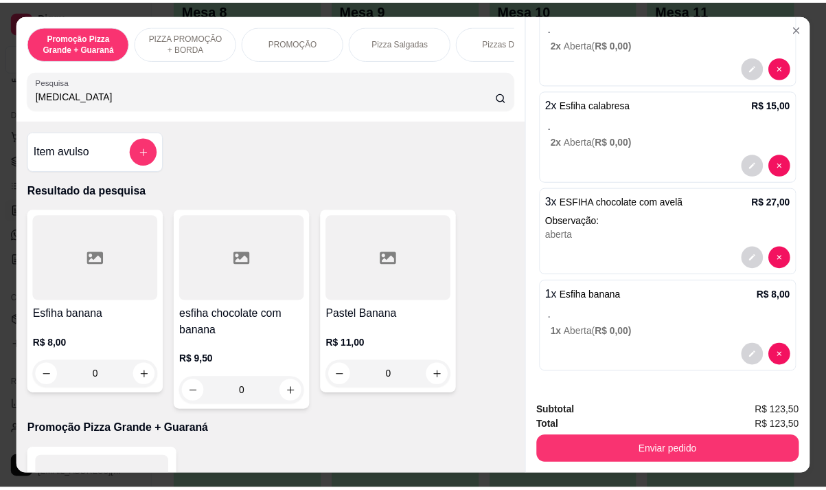
scroll to position [34, 0]
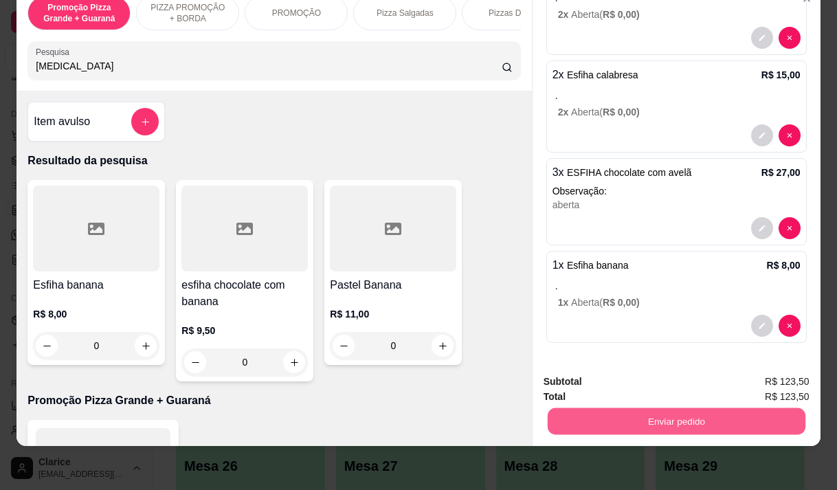
click at [677, 408] on button "Enviar pedido" at bounding box center [676, 420] width 258 height 27
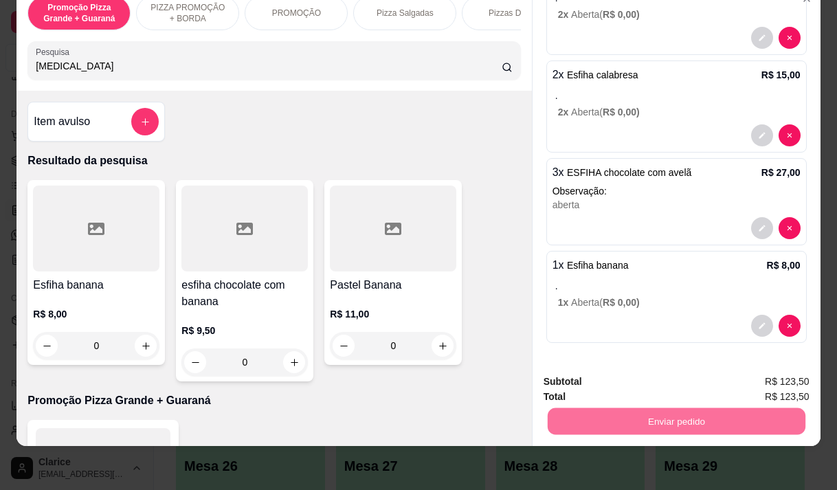
click at [773, 374] on button "Enviar pedido" at bounding box center [773, 377] width 78 height 26
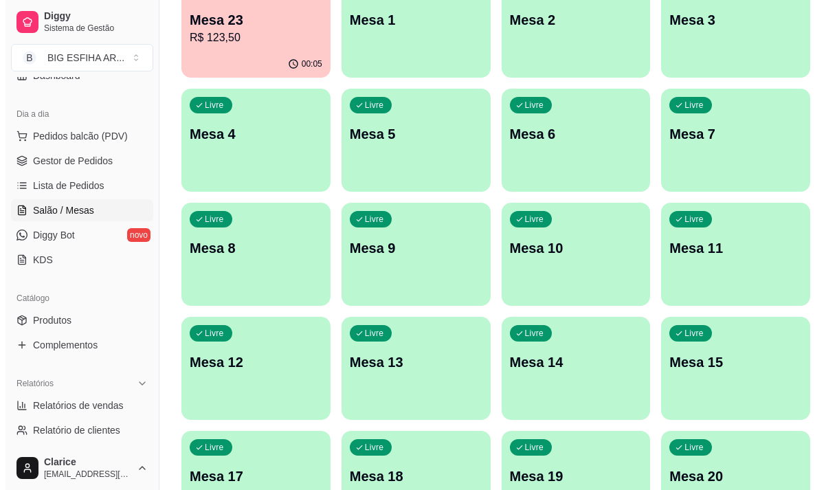
scroll to position [0, 0]
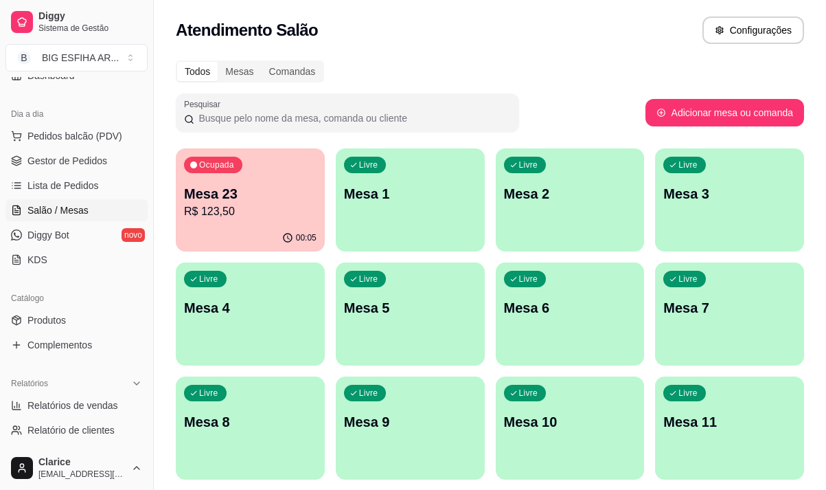
click at [245, 205] on p "R$ 123,50" at bounding box center [250, 211] width 133 height 16
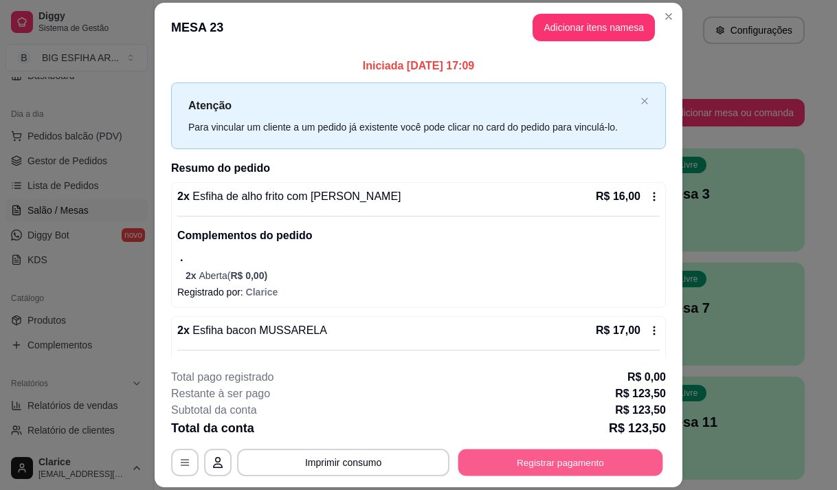
click at [522, 463] on button "Registrar pagamento" at bounding box center [560, 462] width 205 height 27
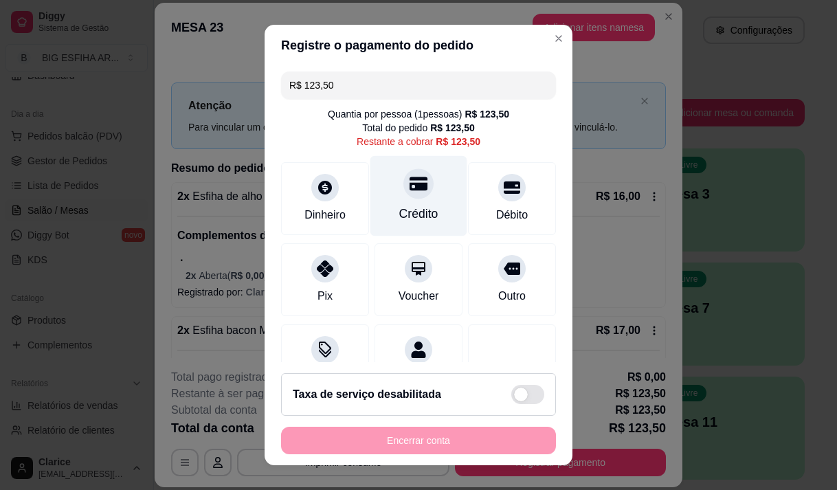
click at [389, 203] on div "Crédito" at bounding box center [418, 195] width 97 height 80
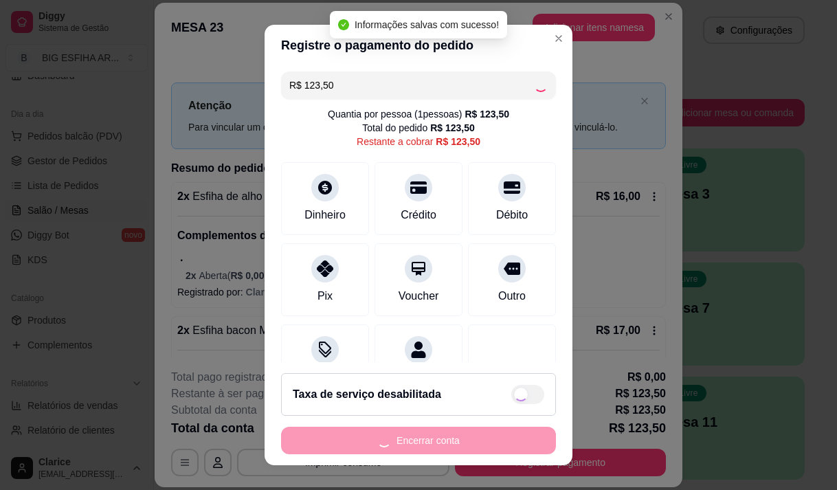
type input "R$ 0,00"
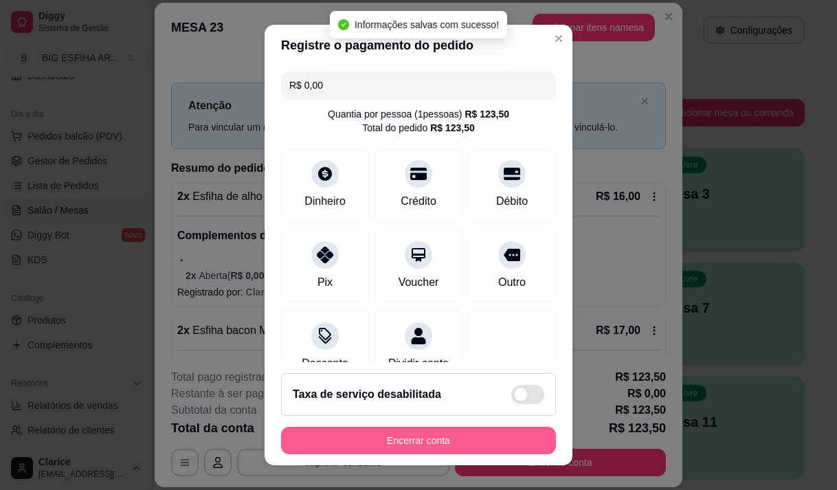
click at [465, 430] on button "Encerrar conta" at bounding box center [418, 440] width 275 height 27
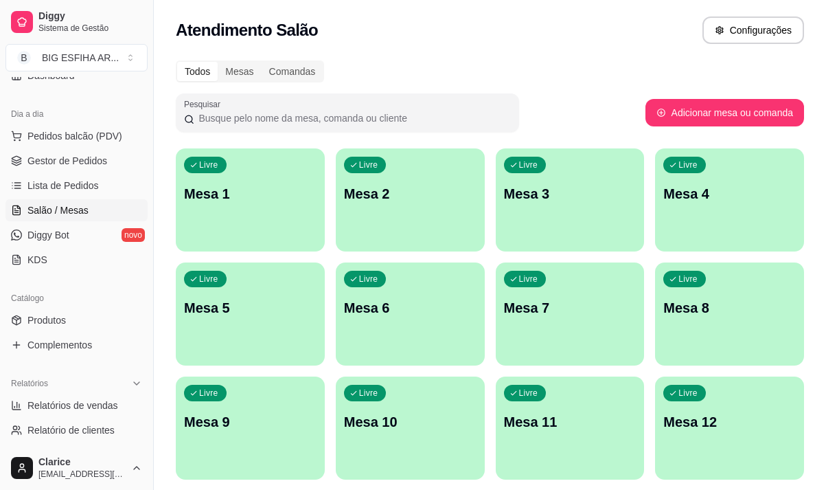
click at [514, 415] on p "Mesa 11" at bounding box center [570, 421] width 133 height 19
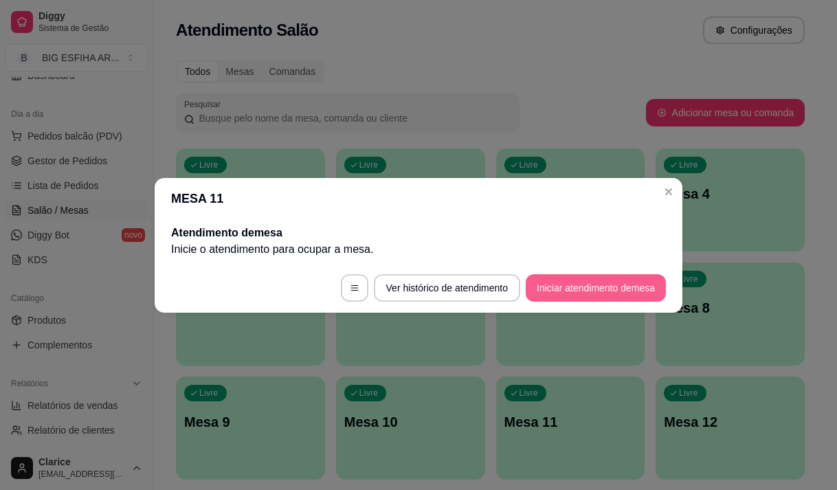
click at [607, 291] on button "Iniciar atendimento de mesa" at bounding box center [595, 287] width 140 height 27
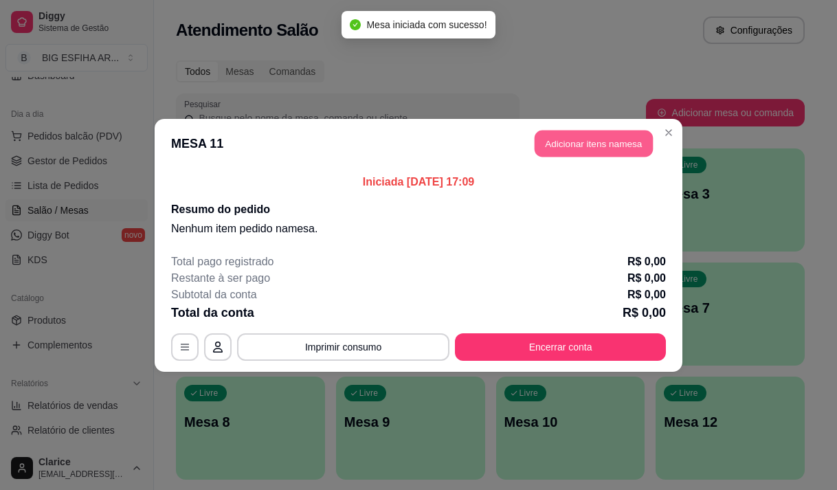
click at [608, 137] on button "Adicionar itens na mesa" at bounding box center [593, 143] width 118 height 27
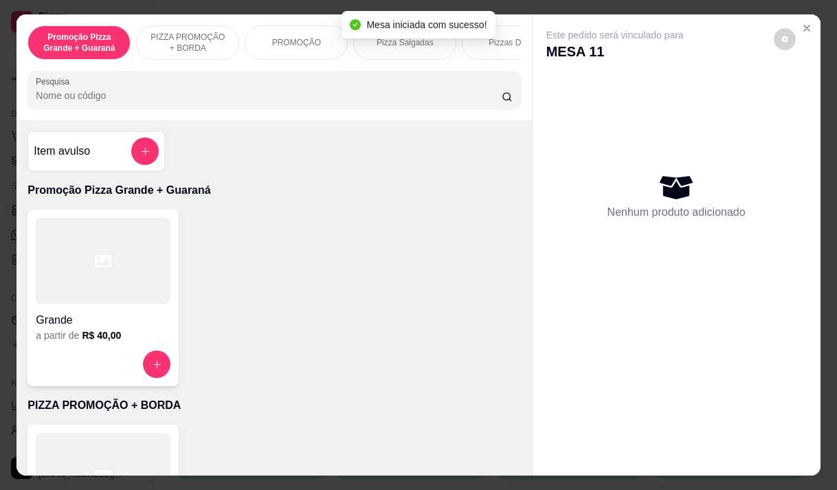
click at [106, 311] on div "Grande" at bounding box center [103, 316] width 135 height 25
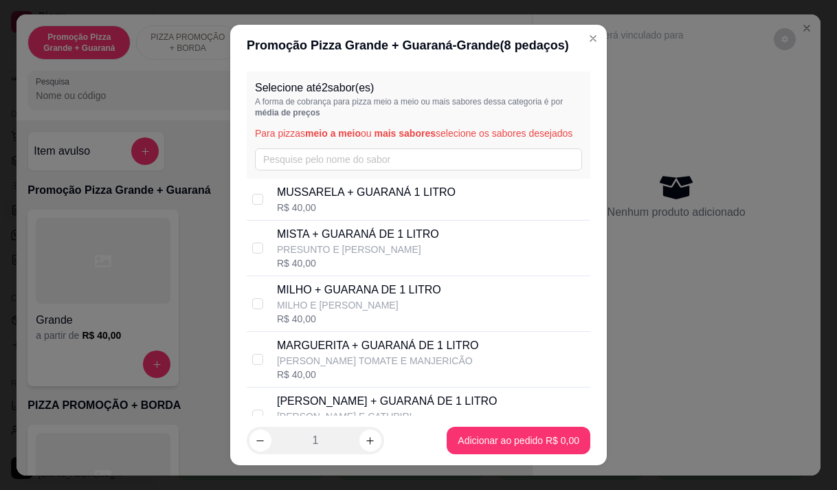
click at [321, 221] on div "MUSSARELA + GUARANÁ 1 LITRO R$ 40,00" at bounding box center [418, 200] width 343 height 42
drag, startPoint x: 321, startPoint y: 231, endPoint x: 333, endPoint y: 292, distance: 62.2
click at [321, 221] on div "MUSSARELA + GUARANÁ 1 LITRO R$ 40,00" at bounding box center [418, 200] width 343 height 42
click at [302, 201] on p "MUSSARELA + GUARANÁ 1 LITRO" at bounding box center [366, 192] width 179 height 16
checkbox input "true"
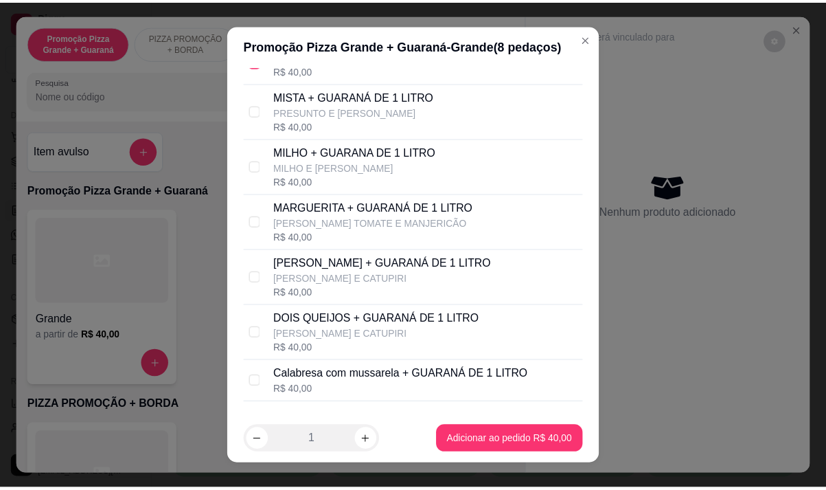
scroll to position [199, 0]
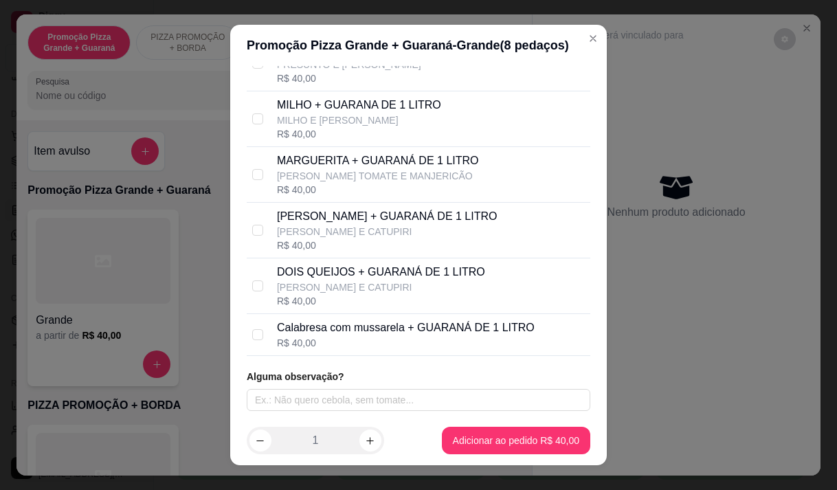
click at [305, 342] on div "R$ 40,00" at bounding box center [406, 343] width 258 height 14
checkbox input "true"
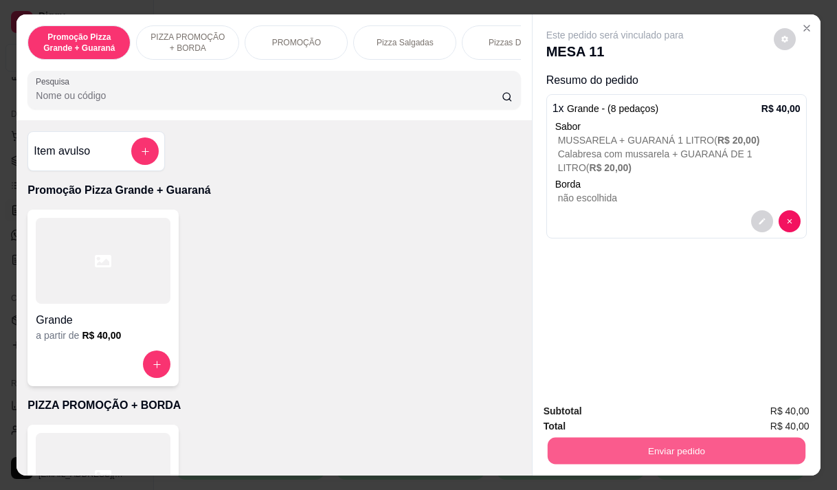
click at [692, 446] on button "Enviar pedido" at bounding box center [676, 450] width 258 height 27
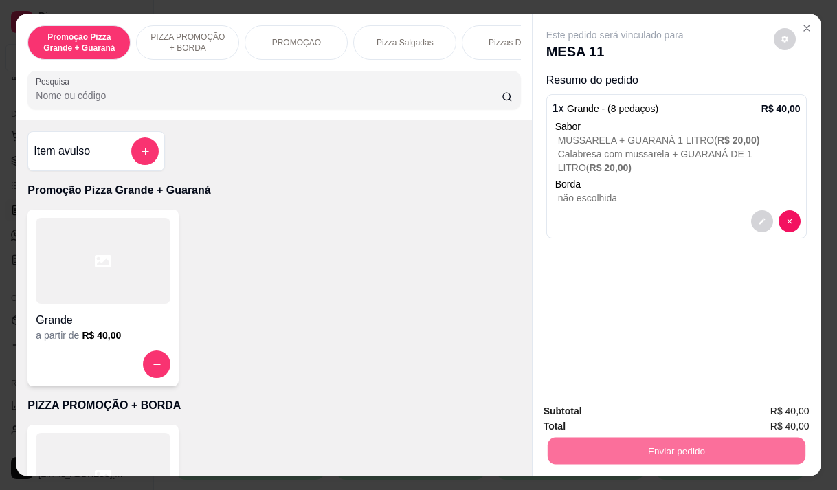
click at [775, 405] on button "Enviar pedido" at bounding box center [773, 411] width 78 height 26
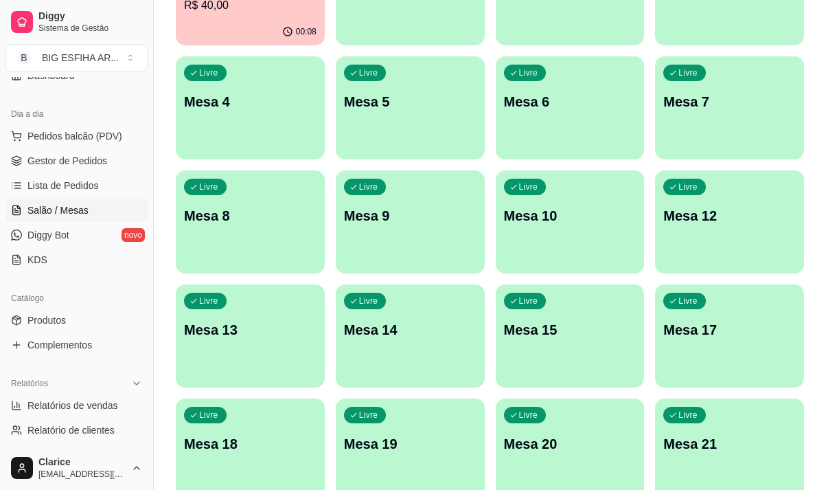
scroll to position [0, 0]
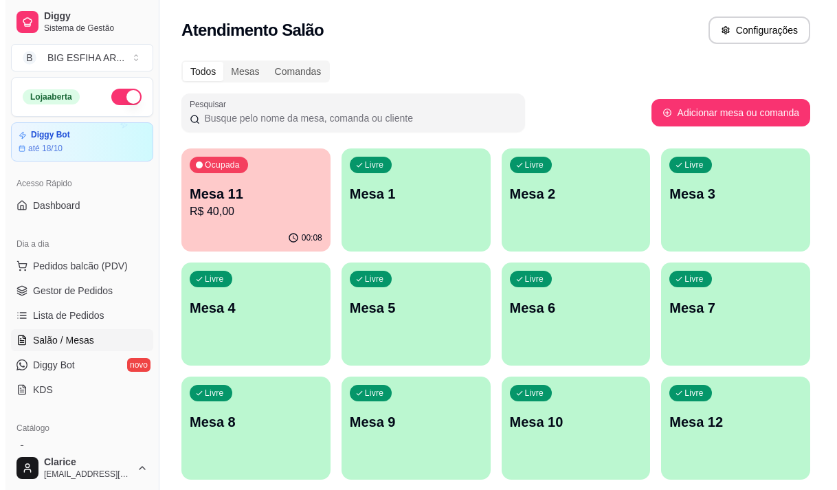
scroll to position [69, 0]
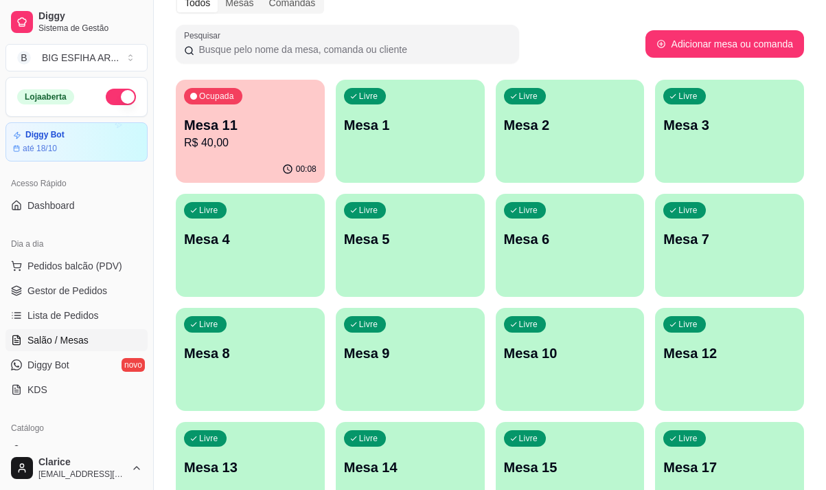
click at [242, 373] on div "Livre Mesa 8" at bounding box center [250, 351] width 149 height 87
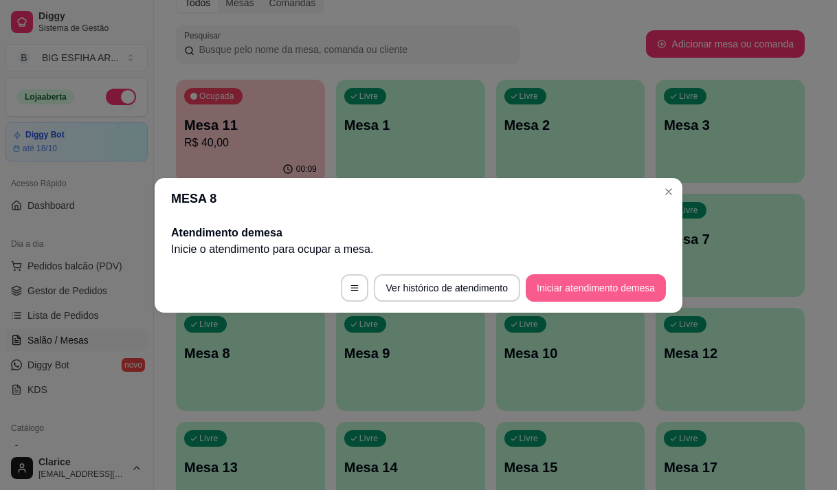
click at [585, 291] on button "Iniciar atendimento de mesa" at bounding box center [595, 287] width 140 height 27
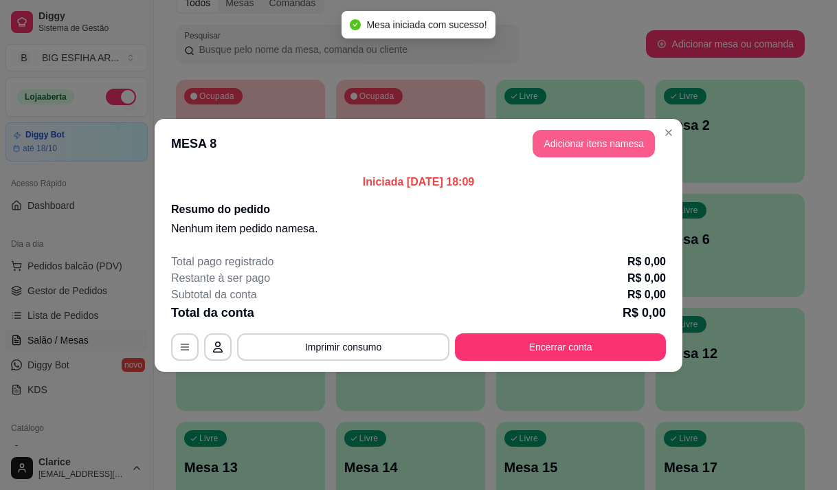
click at [552, 138] on button "Adicionar itens na mesa" at bounding box center [593, 143] width 122 height 27
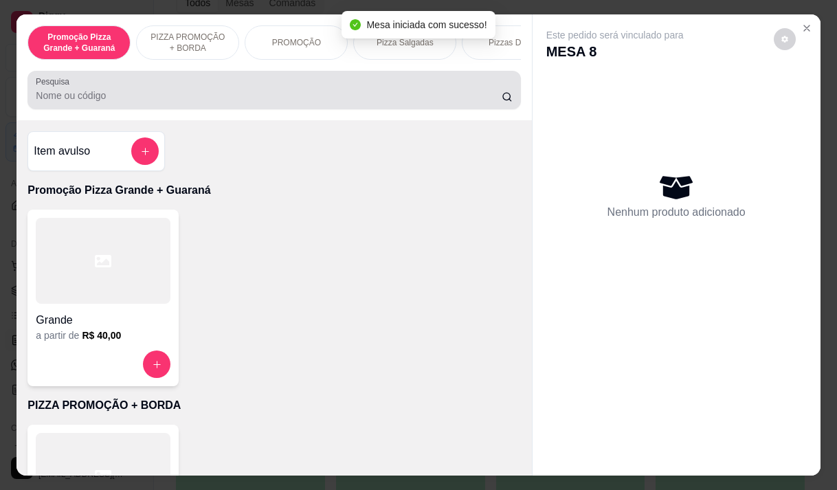
click at [143, 98] on input "Pesquisa" at bounding box center [269, 96] width 466 height 14
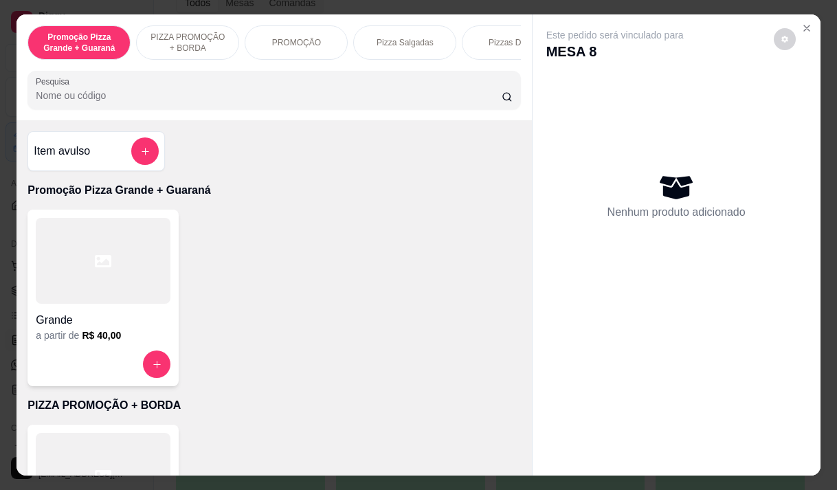
click at [128, 102] on input "Pesquisa" at bounding box center [269, 96] width 466 height 14
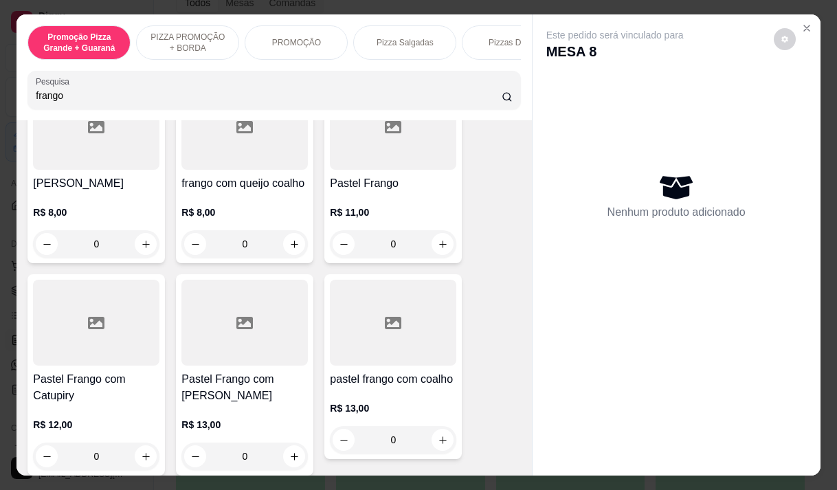
scroll to position [412, 0]
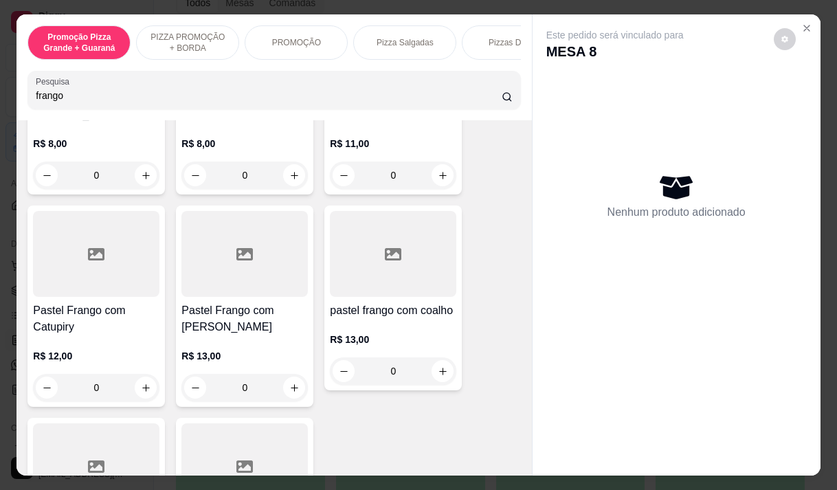
type input "frango"
click at [291, 374] on div "0" at bounding box center [244, 387] width 126 height 27
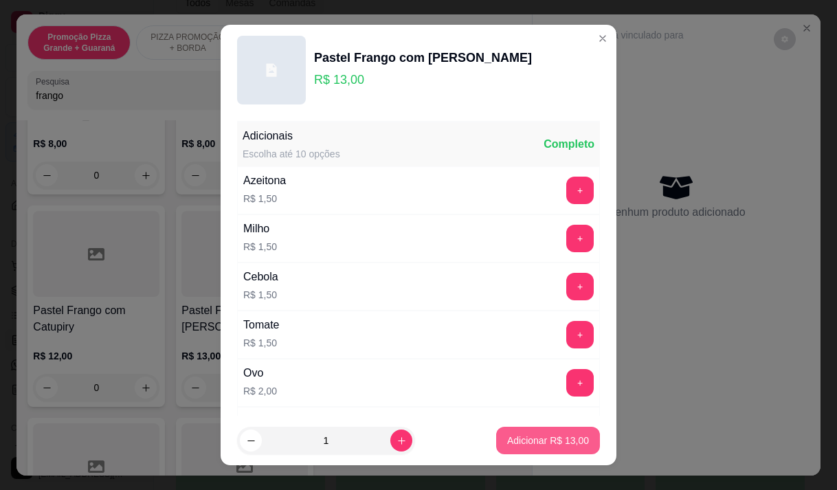
click at [543, 442] on p "Adicionar R$ 13,00" at bounding box center [548, 440] width 82 height 14
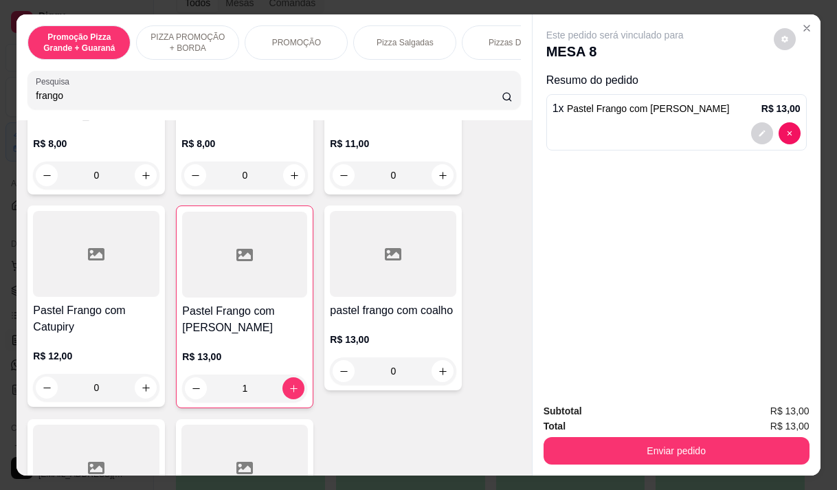
type input "1"
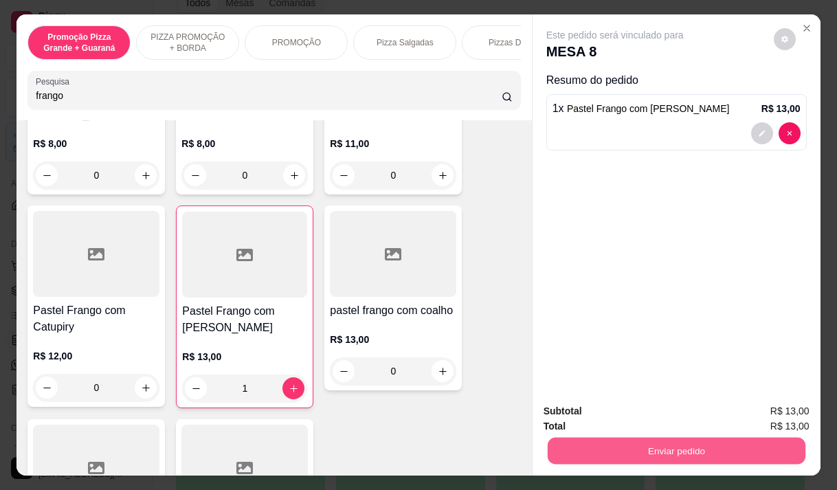
click at [667, 447] on button "Enviar pedido" at bounding box center [676, 450] width 258 height 27
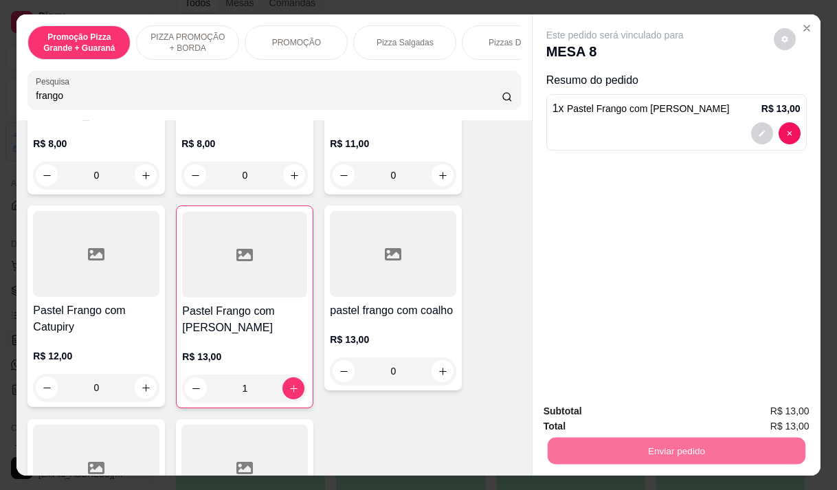
click at [649, 416] on button "Registrar cliente" at bounding box center [681, 411] width 91 height 26
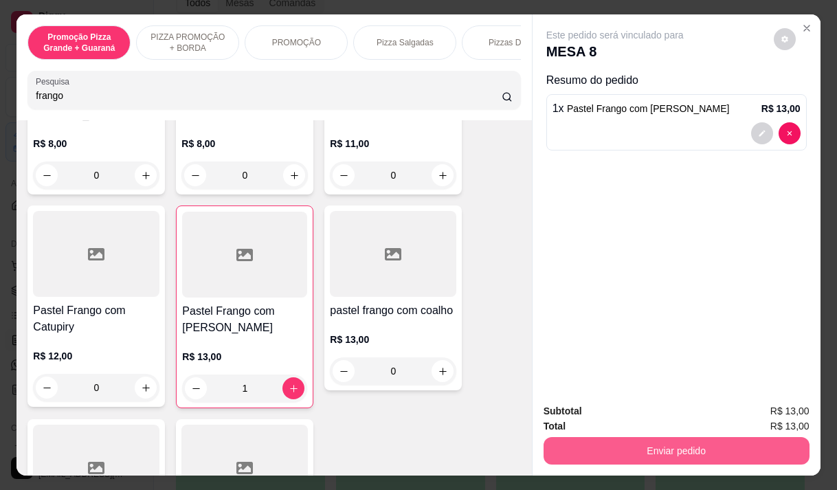
click at [587, 444] on button "Enviar pedido" at bounding box center [676, 450] width 266 height 27
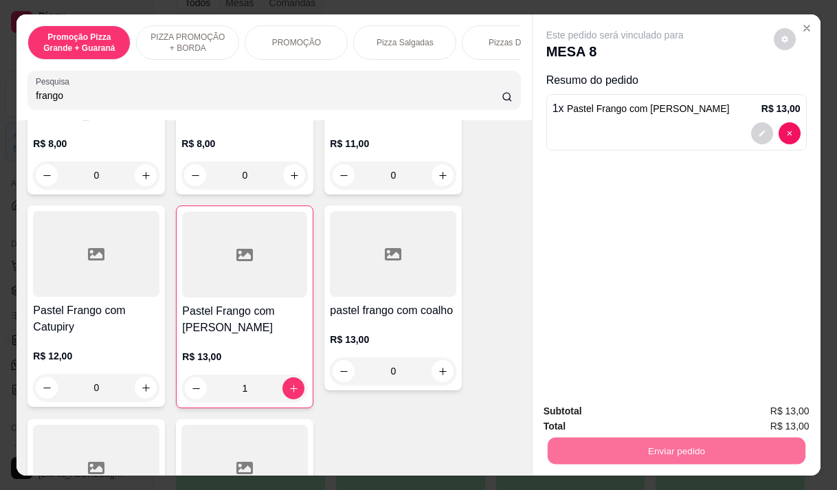
click at [671, 409] on button "Registrar cliente" at bounding box center [681, 411] width 91 height 26
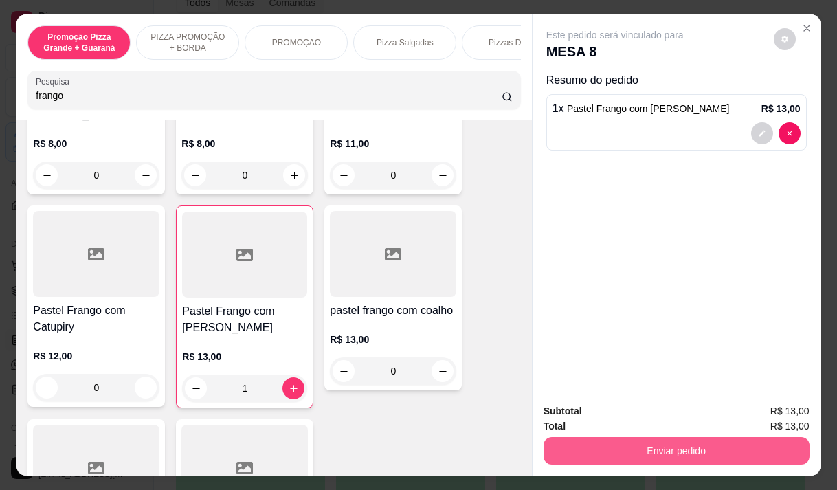
click at [660, 437] on button "Enviar pedido" at bounding box center [676, 450] width 266 height 27
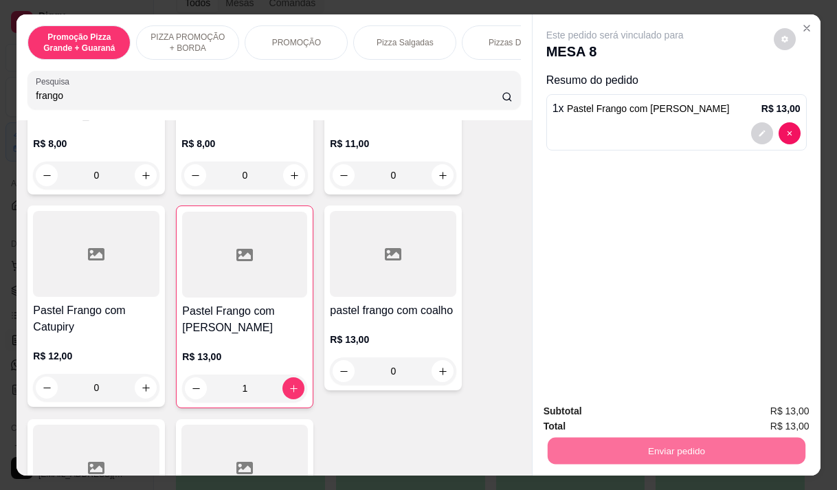
click at [776, 419] on button "Enviar pedido" at bounding box center [773, 411] width 78 height 26
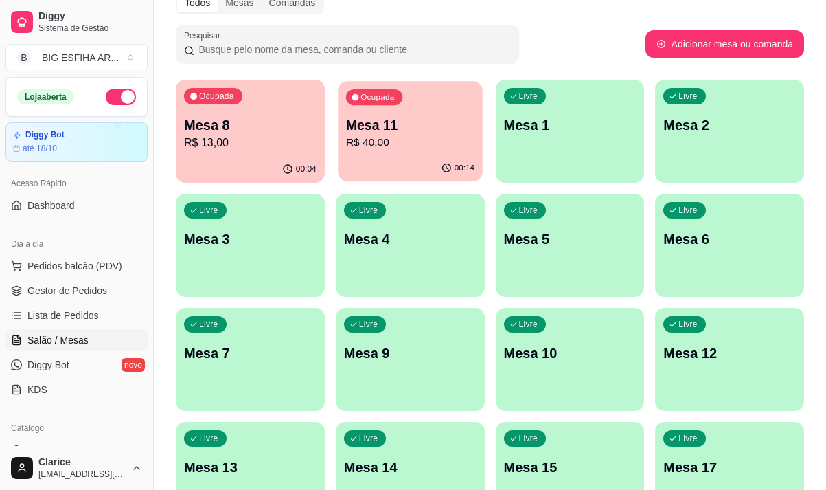
click at [419, 123] on p "Mesa 11" at bounding box center [410, 125] width 128 height 19
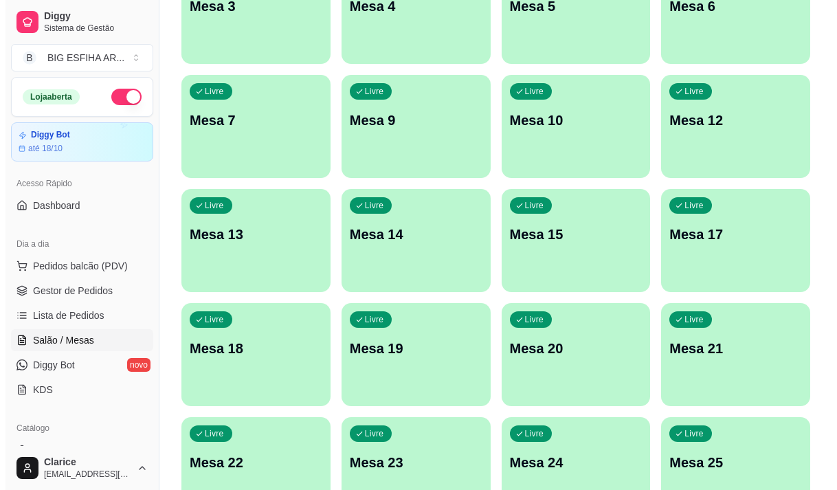
scroll to position [343, 0]
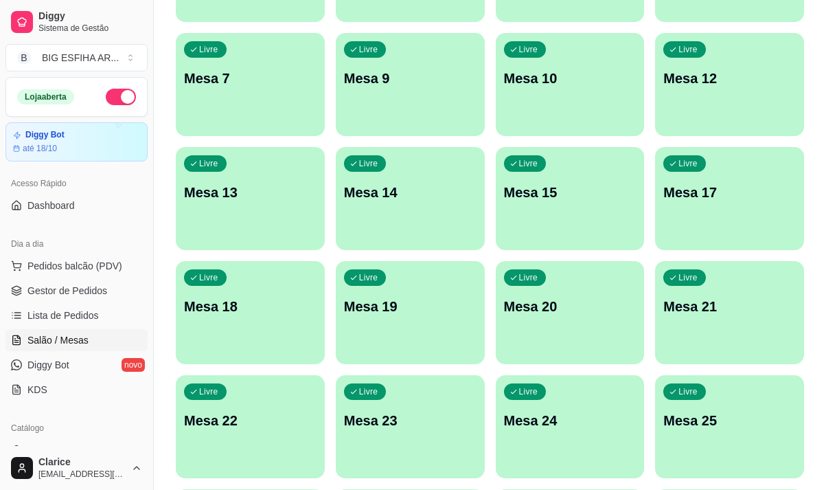
click at [567, 294] on div "Livre Mesa 20" at bounding box center [570, 304] width 149 height 87
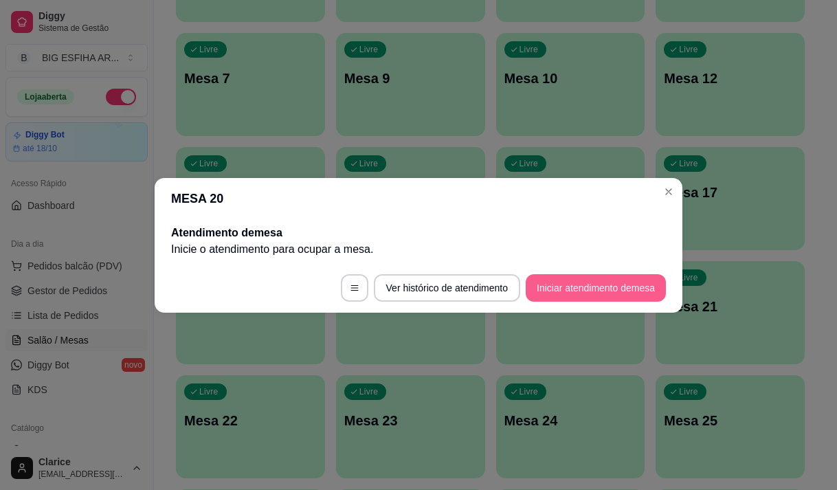
click at [603, 291] on button "Iniciar atendimento de mesa" at bounding box center [595, 287] width 140 height 27
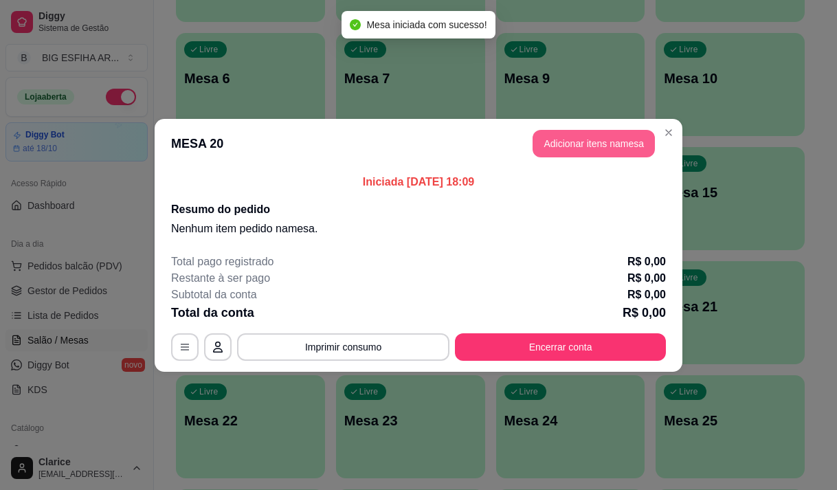
click at [612, 147] on button "Adicionar itens na mesa" at bounding box center [593, 143] width 122 height 27
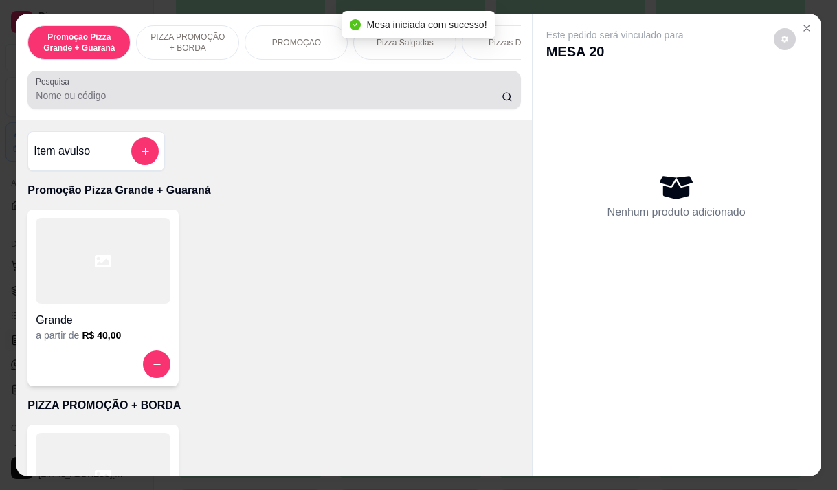
click at [50, 102] on input "Pesquisa" at bounding box center [269, 96] width 466 height 14
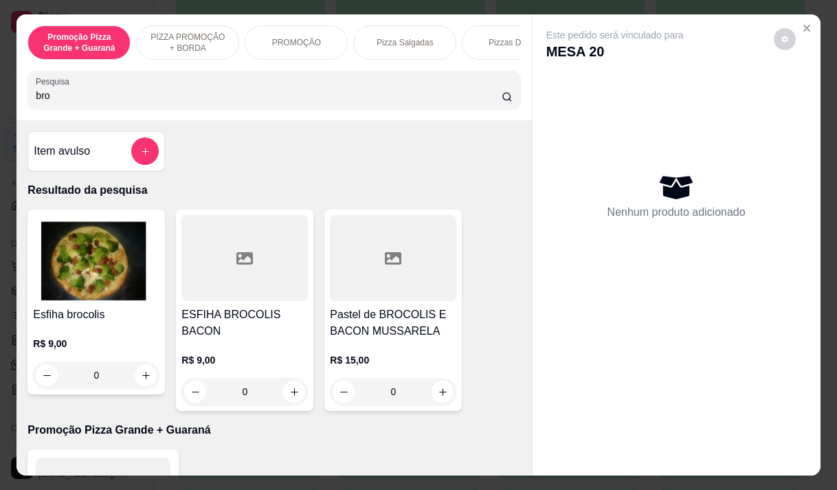
click at [82, 330] on div "R$ 9,00 0" at bounding box center [96, 356] width 126 height 66
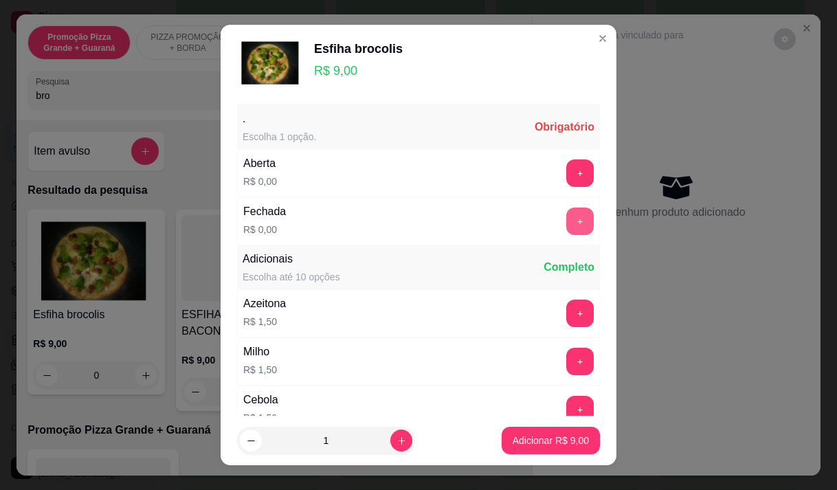
click at [566, 223] on button "+" at bounding box center [579, 220] width 27 height 27
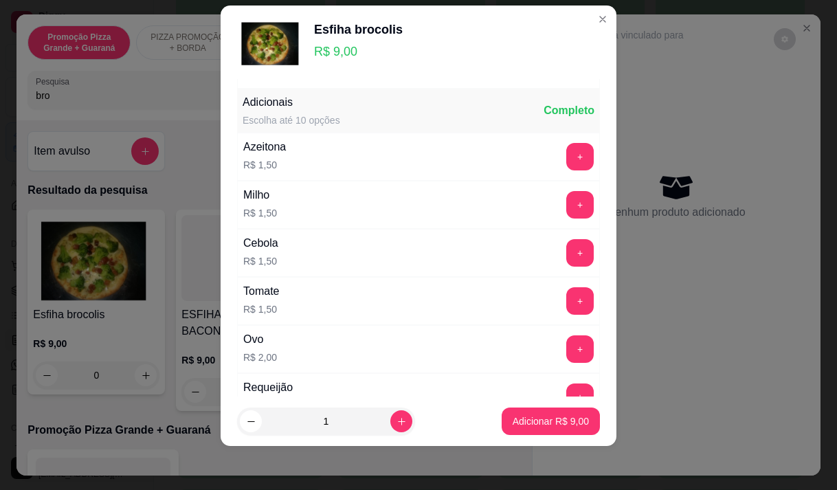
scroll to position [147, 0]
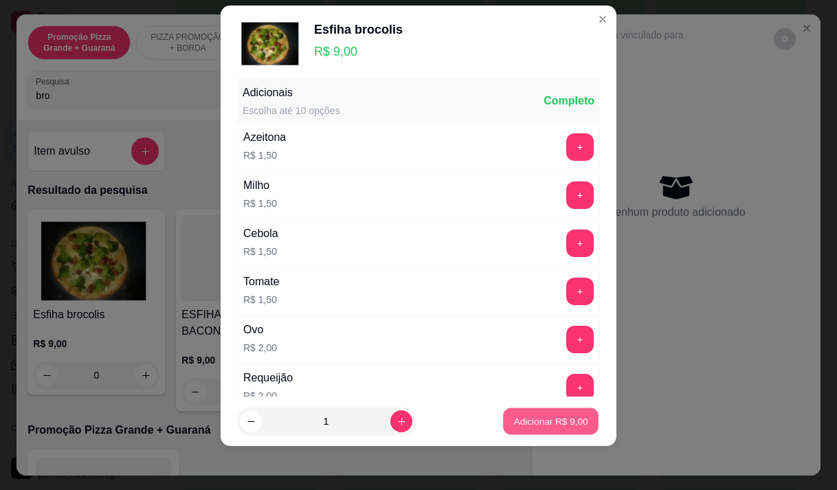
click at [554, 422] on p "Adicionar R$ 9,00" at bounding box center [550, 421] width 74 height 13
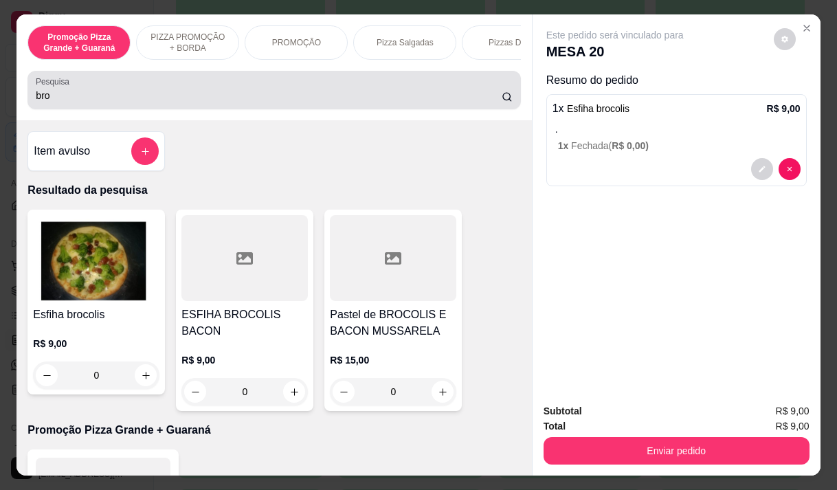
click at [54, 104] on div "bro" at bounding box center [274, 89] width 476 height 27
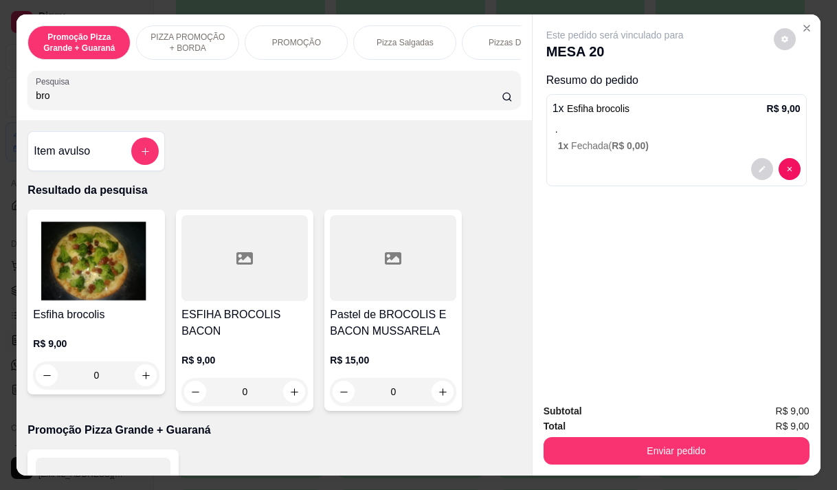
click at [54, 104] on div "bro" at bounding box center [274, 89] width 476 height 27
type input "b"
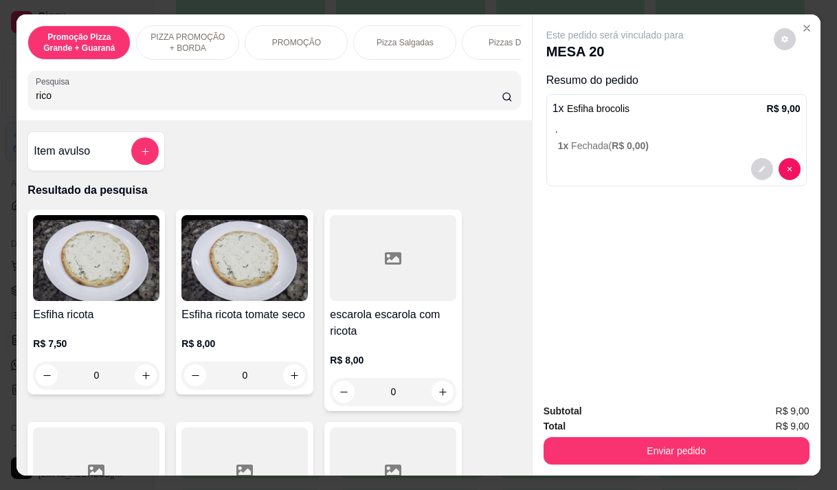
type input "rico"
click at [216, 343] on p "R$ 8,00" at bounding box center [244, 344] width 126 height 14
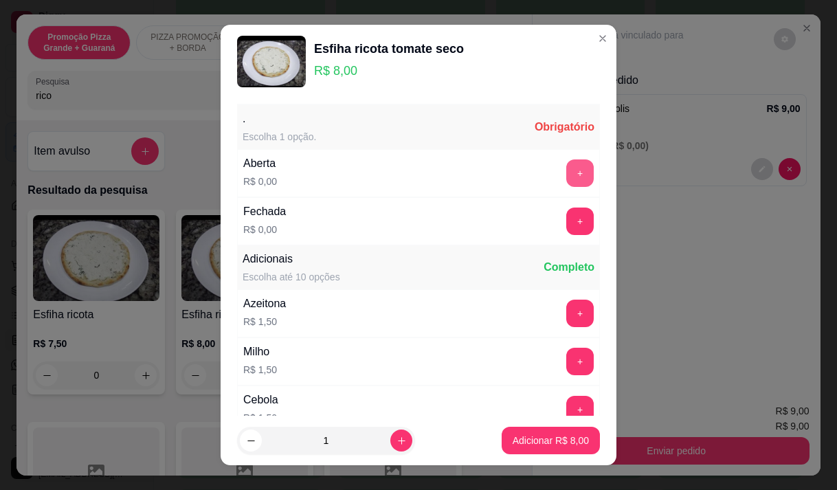
click at [566, 181] on button "+" at bounding box center [579, 172] width 27 height 27
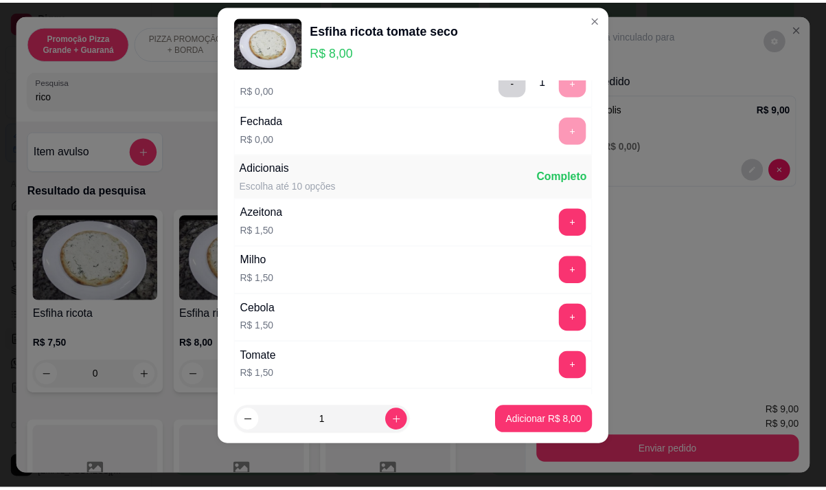
scroll to position [0, 0]
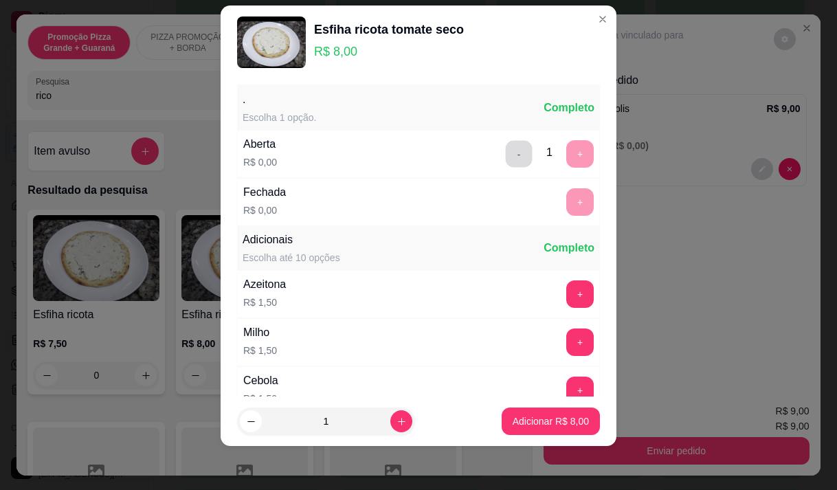
click at [506, 152] on button "-" at bounding box center [519, 153] width 27 height 27
click at [566, 203] on button "+" at bounding box center [579, 201] width 27 height 27
click at [512, 422] on p "Adicionar R$ 8,00" at bounding box center [550, 421] width 76 height 14
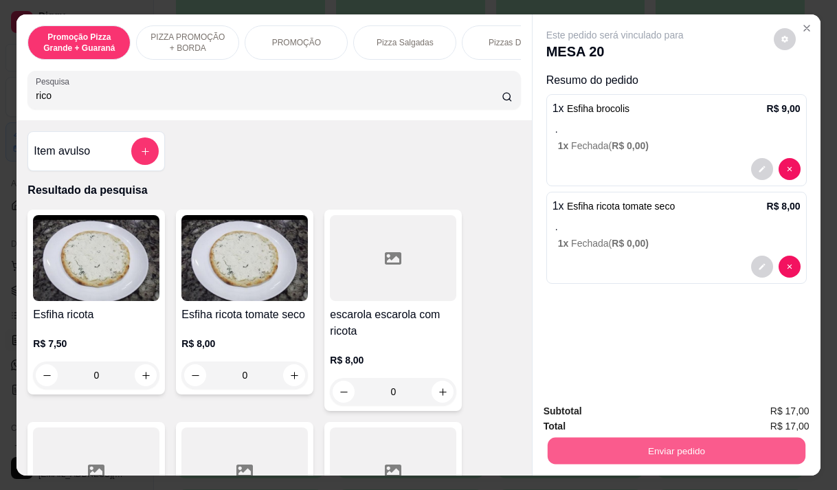
click at [697, 444] on button "Enviar pedido" at bounding box center [676, 450] width 258 height 27
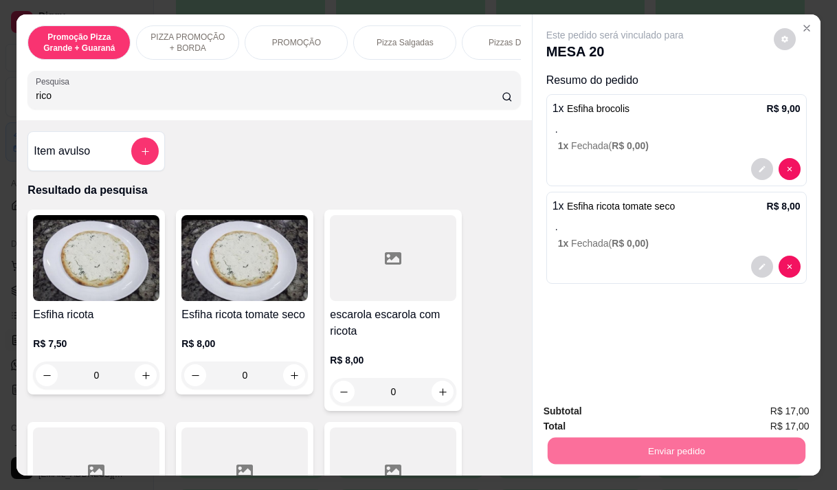
click at [765, 414] on button "Enviar pedido" at bounding box center [773, 411] width 78 height 26
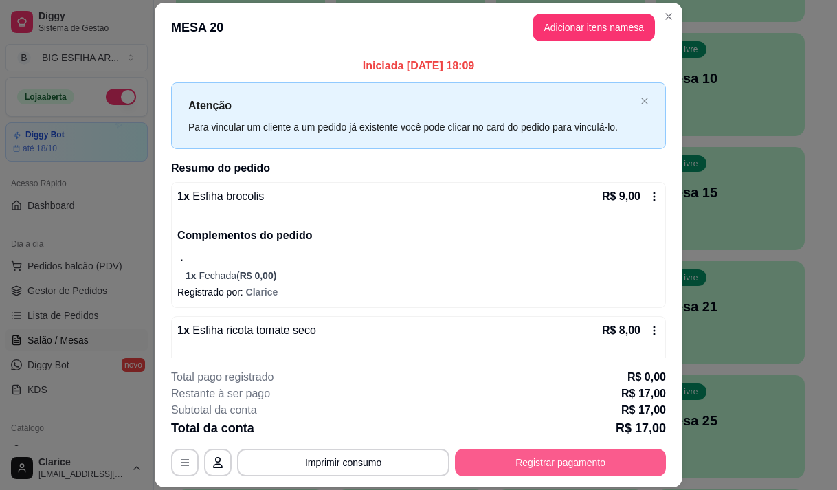
click at [639, 469] on button "Registrar pagamento" at bounding box center [560, 462] width 211 height 27
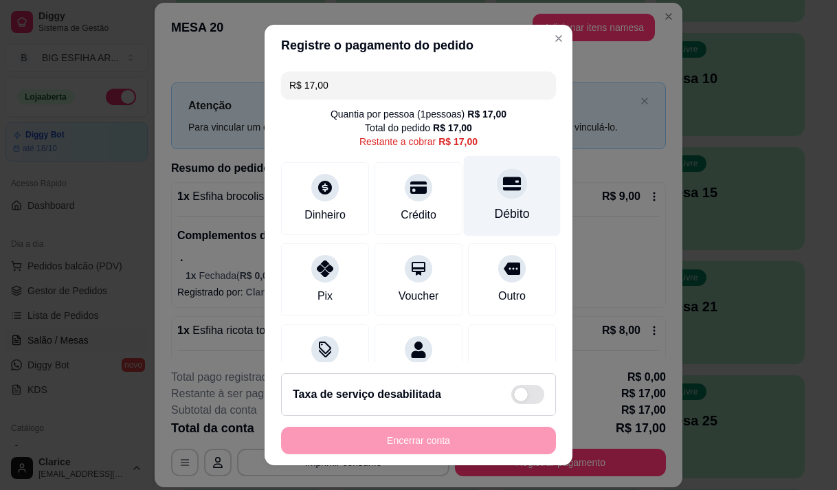
click at [517, 192] on div "Débito" at bounding box center [512, 195] width 97 height 80
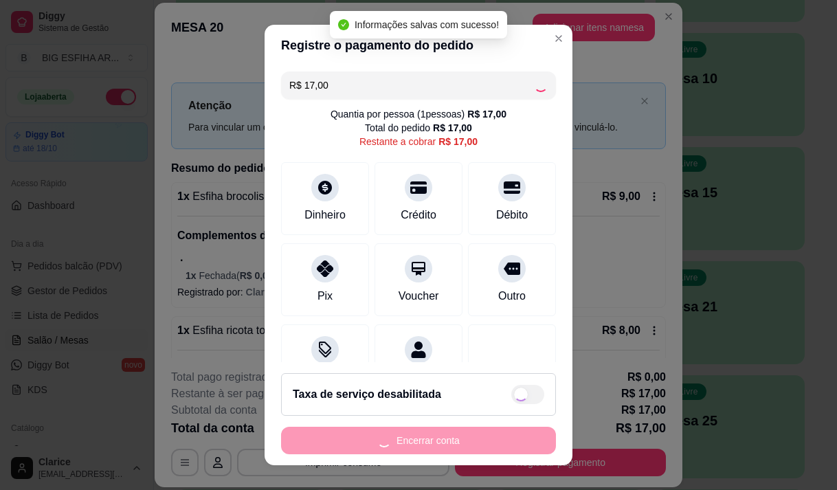
type input "R$ 0,00"
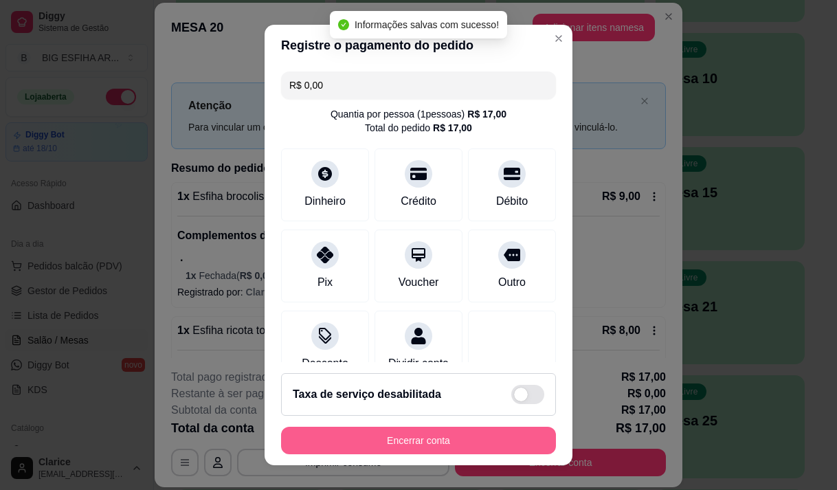
click at [422, 441] on button "Encerrar conta" at bounding box center [418, 440] width 275 height 27
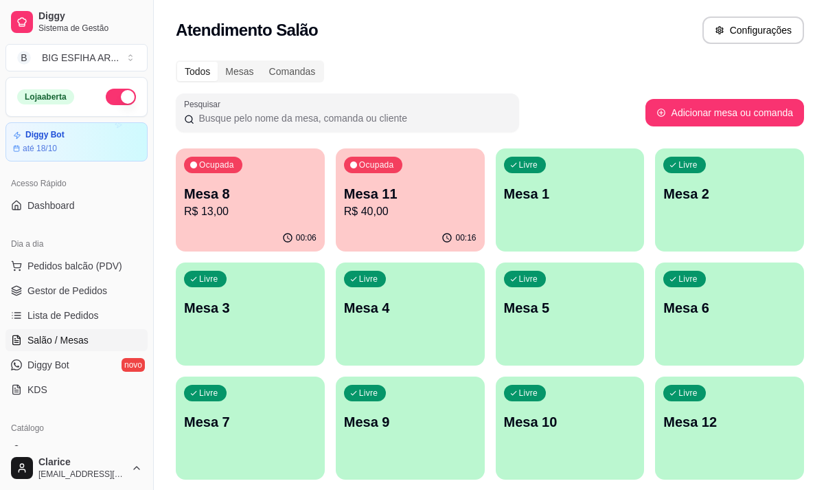
click at [348, 201] on p "Mesa 11" at bounding box center [410, 193] width 133 height 19
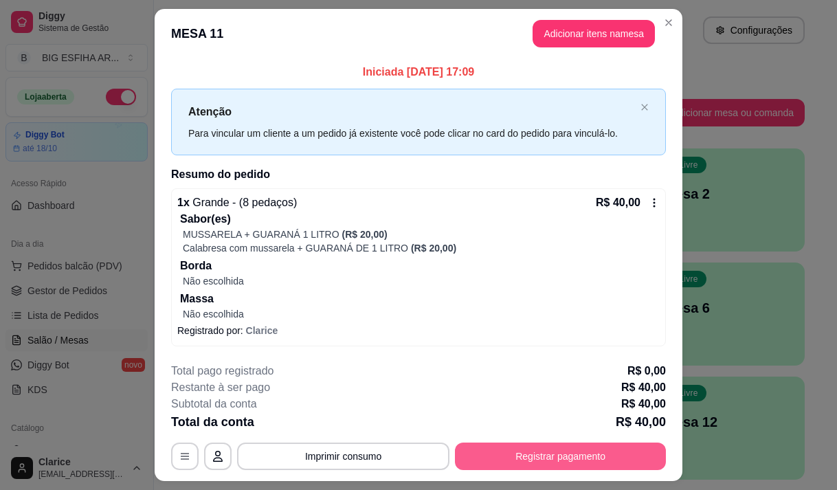
click at [507, 456] on button "Registrar pagamento" at bounding box center [560, 455] width 211 height 27
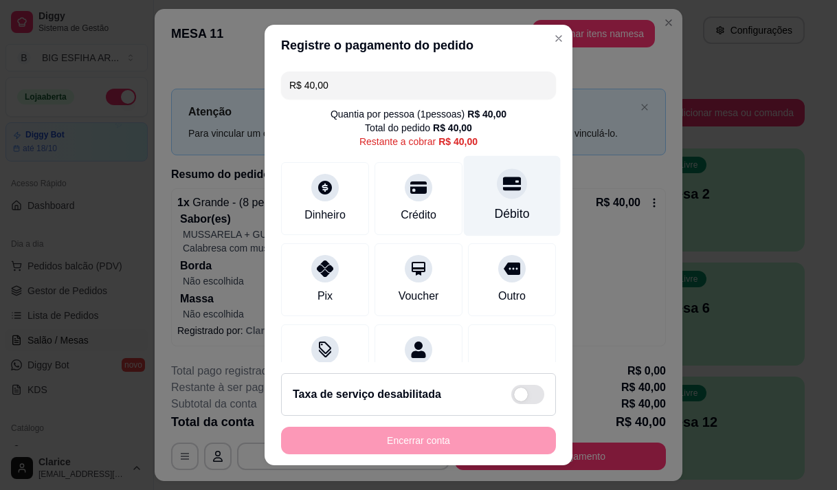
click at [484, 200] on div "Débito" at bounding box center [512, 195] width 97 height 80
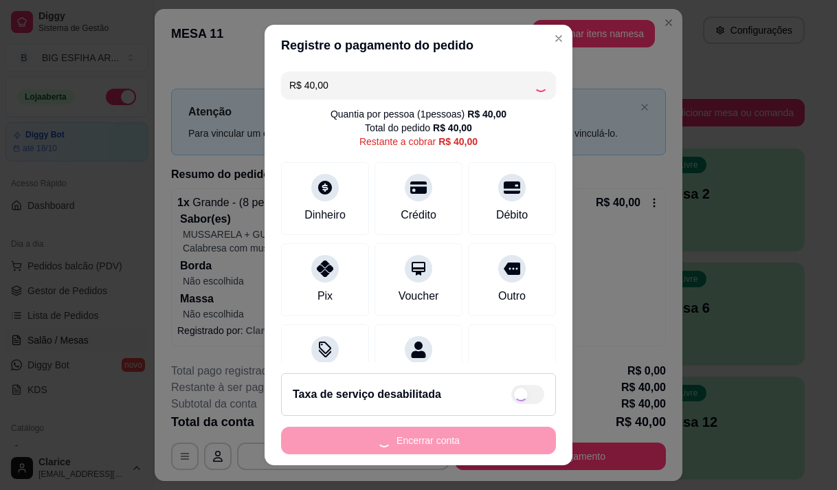
type input "R$ 0,00"
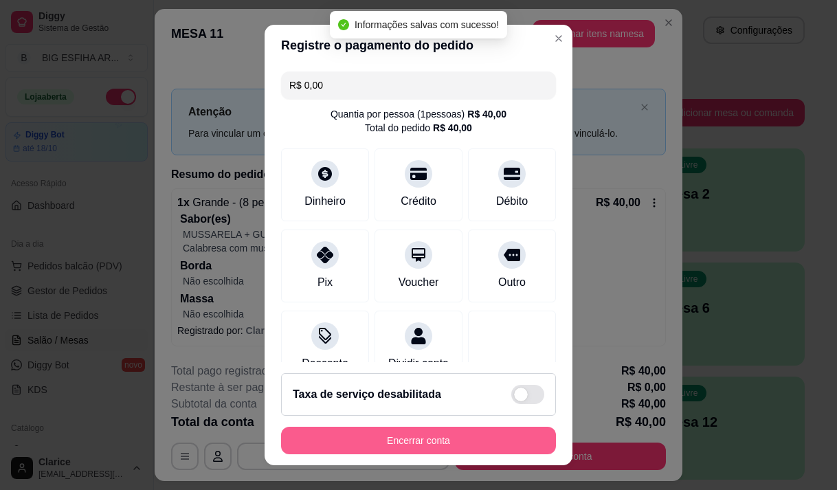
click at [315, 430] on button "Encerrar conta" at bounding box center [418, 440] width 275 height 27
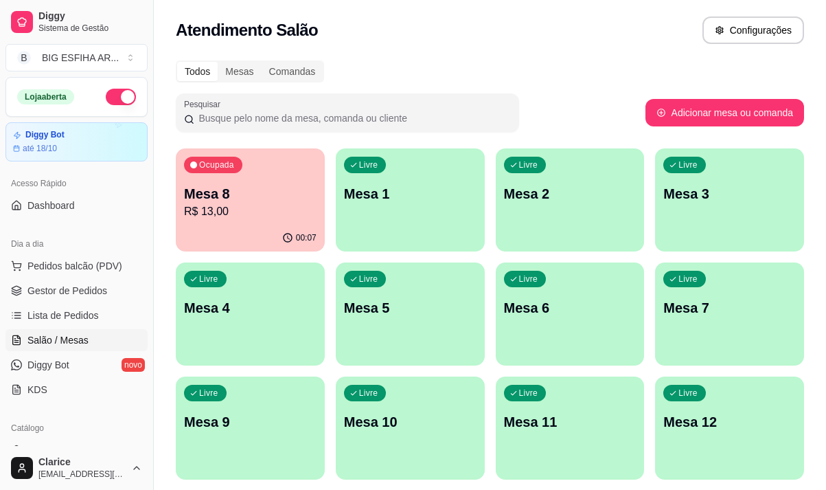
click at [231, 206] on p "R$ 13,00" at bounding box center [250, 211] width 133 height 16
click at [251, 192] on p "Mesa 8" at bounding box center [250, 193] width 133 height 19
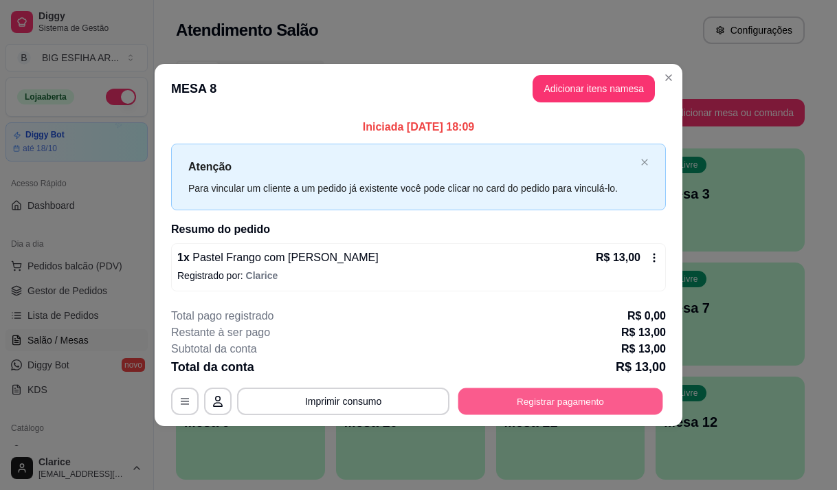
click at [552, 404] on button "Registrar pagamento" at bounding box center [560, 401] width 205 height 27
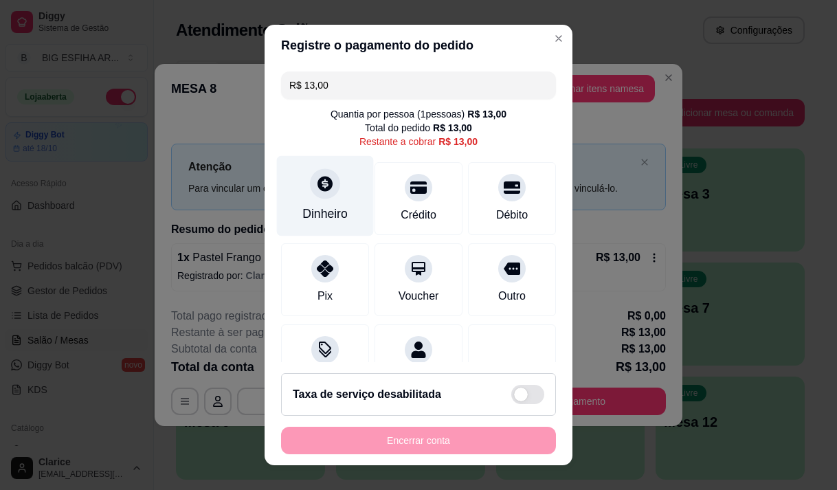
click at [339, 218] on div "Dinheiro" at bounding box center [324, 214] width 45 height 18
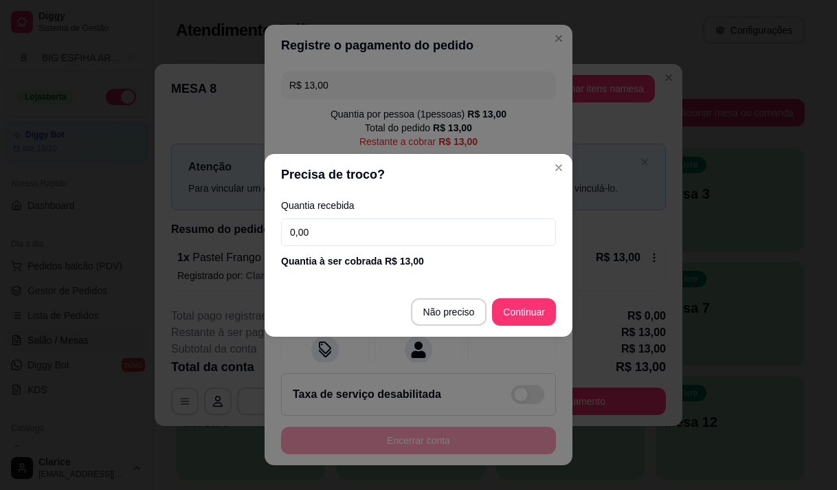
click at [339, 236] on input "0,00" at bounding box center [418, 231] width 275 height 27
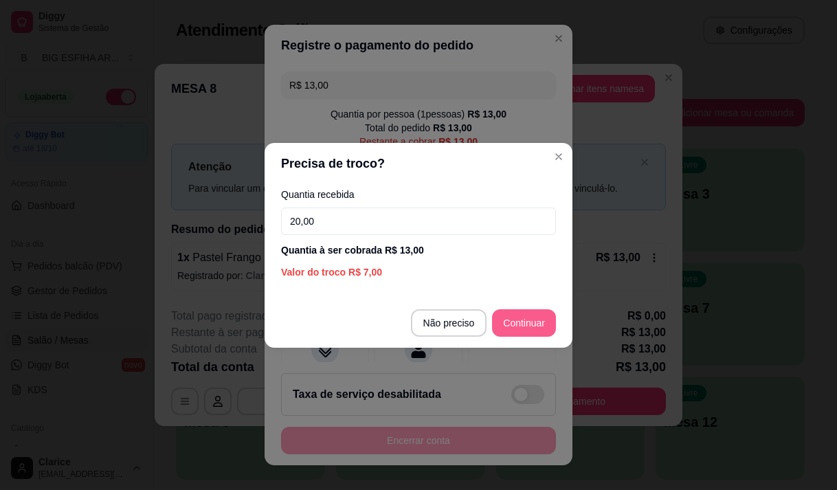
type input "20,00"
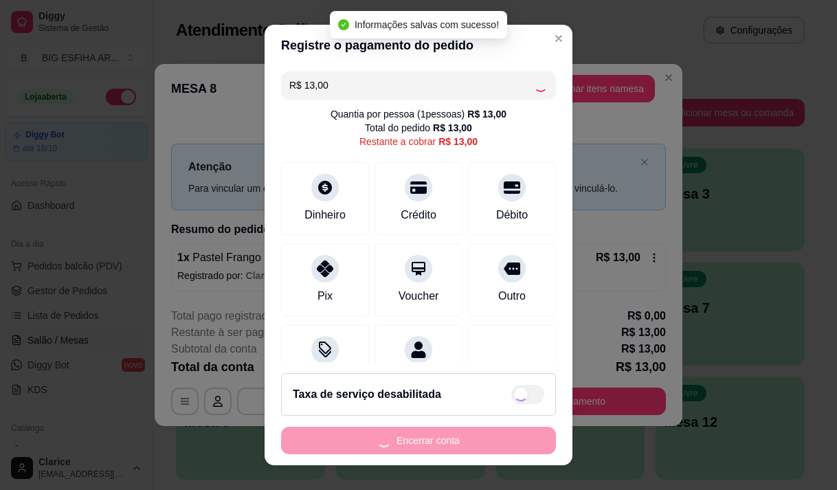
type input "R$ 0,00"
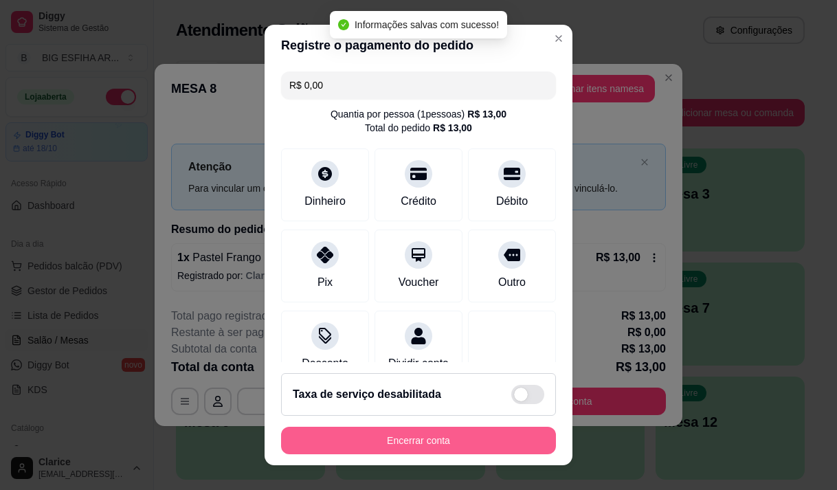
click at [466, 437] on button "Encerrar conta" at bounding box center [418, 440] width 275 height 27
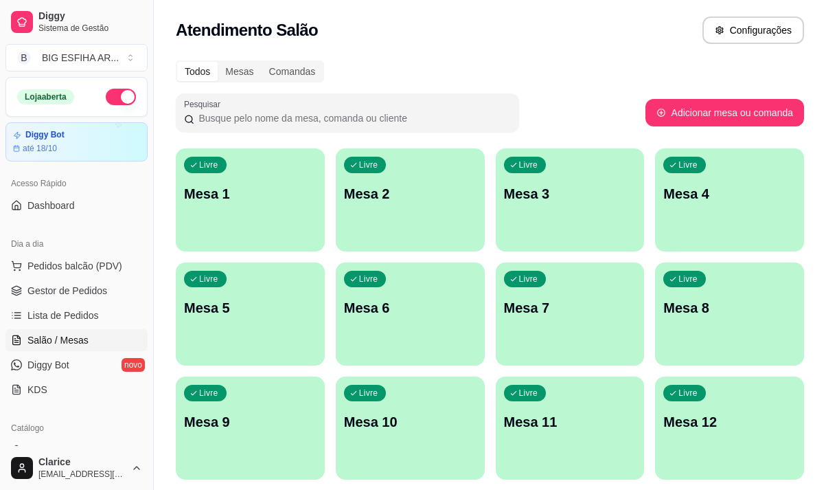
drag, startPoint x: 93, startPoint y: 117, endPoint x: 112, endPoint y: 108, distance: 21.2
drag, startPoint x: 112, startPoint y: 108, endPoint x: 64, endPoint y: 264, distance: 163.2
click at [64, 264] on span "Pedidos balcão (PDV)" at bounding box center [74, 266] width 95 height 14
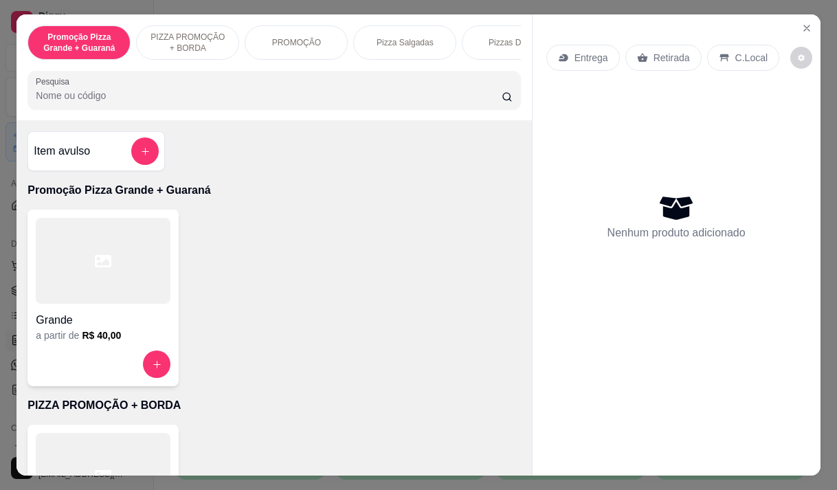
click at [574, 56] on p "Entrega" at bounding box center [591, 58] width 34 height 14
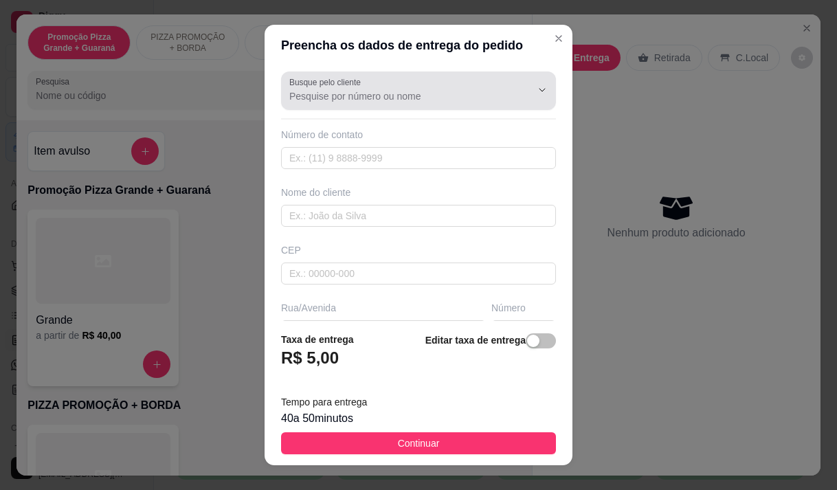
click at [343, 107] on div "Busque pelo cliente" at bounding box center [418, 90] width 275 height 38
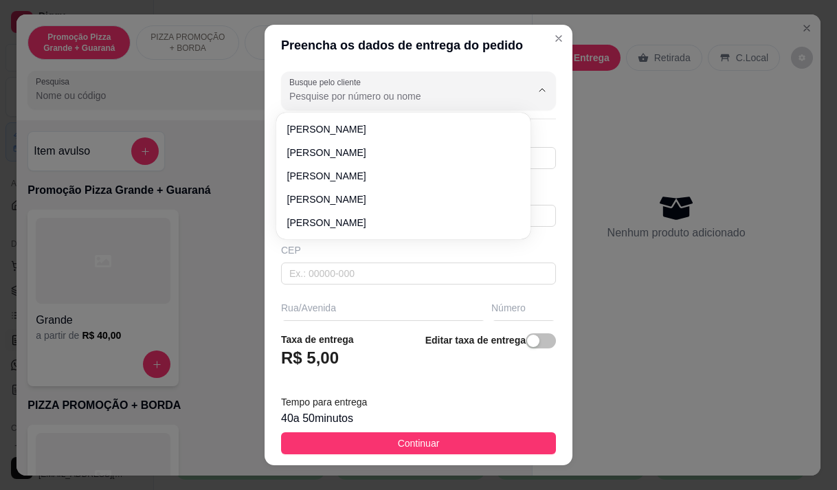
click at [402, 80] on div at bounding box center [418, 90] width 258 height 27
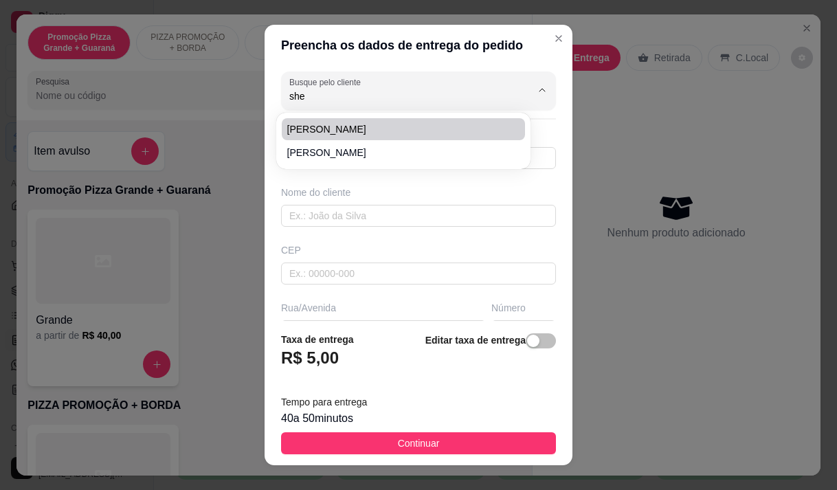
click at [320, 126] on span "[PERSON_NAME]" at bounding box center [396, 129] width 218 height 14
type input "[PERSON_NAME]"
type input "85997713396"
type input "[PERSON_NAME]"
type input "Av. Bezerra de Meneze1049s,"
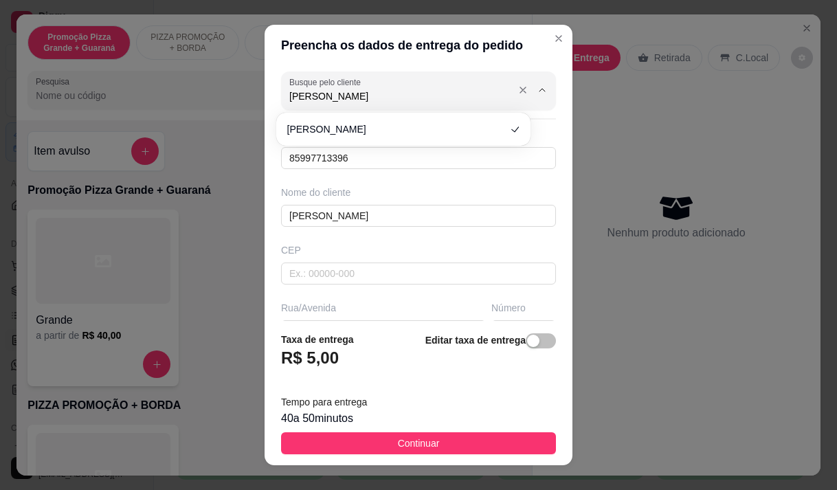
click at [341, 99] on input "[PERSON_NAME]" at bounding box center [399, 96] width 220 height 14
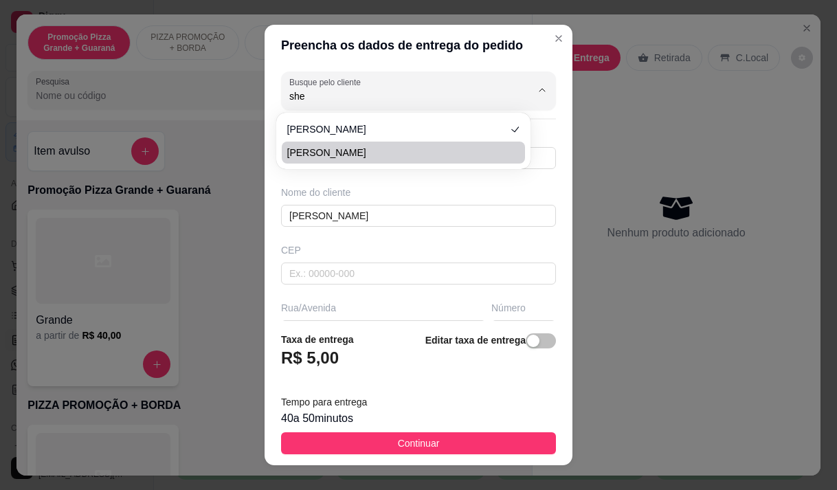
click at [330, 155] on span "[PERSON_NAME]" at bounding box center [396, 153] width 218 height 14
type input "[PERSON_NAME]"
type input "85989241529"
type input "[PERSON_NAME]"
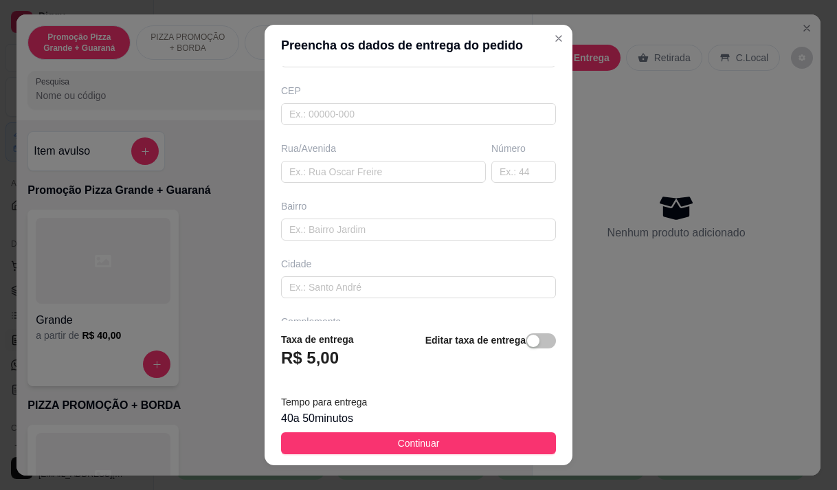
scroll to position [137, 0]
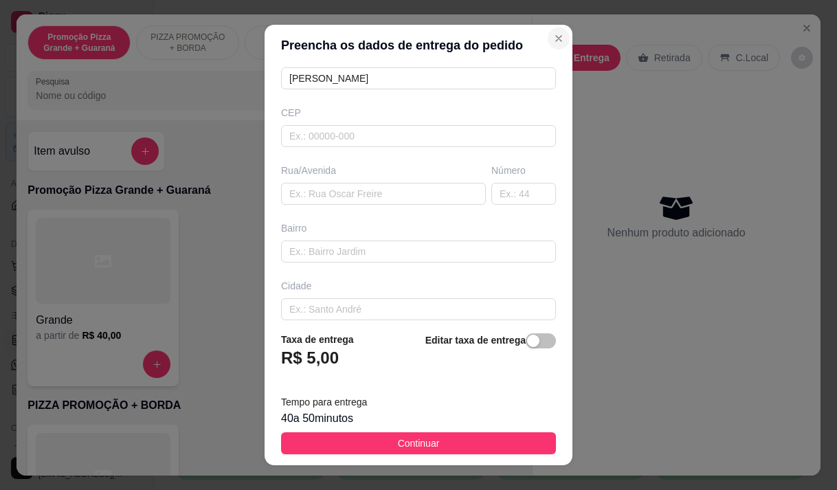
type input "[PERSON_NAME]"
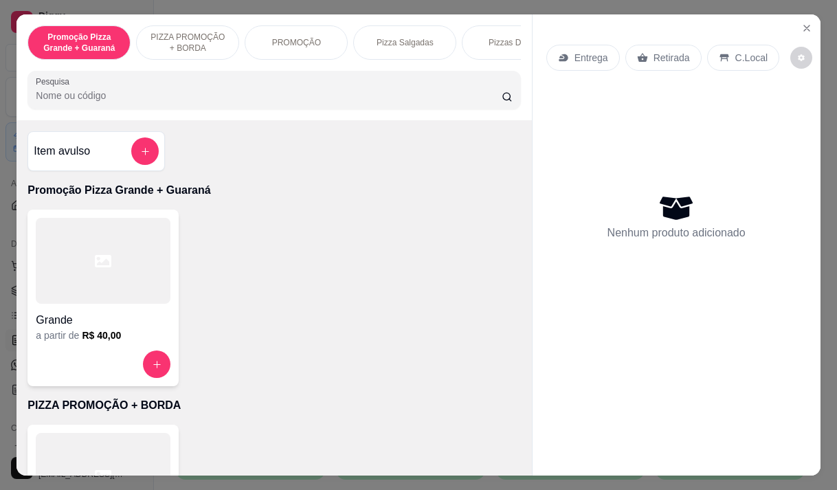
click at [583, 54] on p "Entrega" at bounding box center [591, 58] width 34 height 14
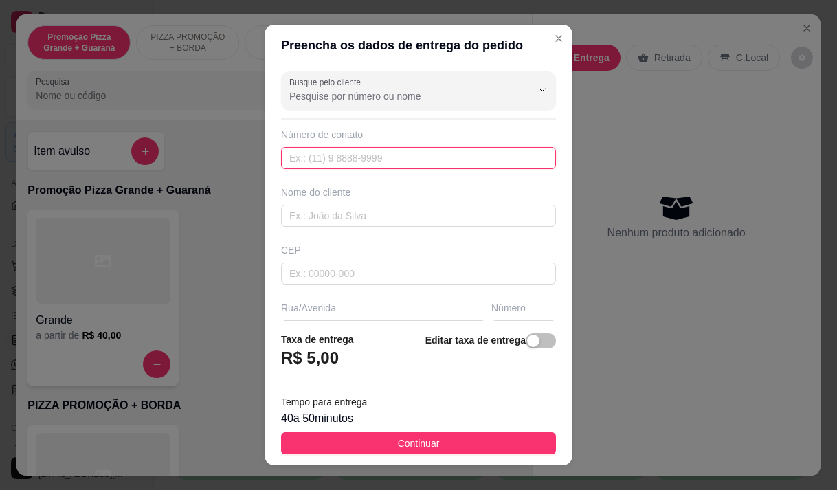
click at [351, 159] on input "text" at bounding box center [418, 158] width 275 height 22
type input "[PHONE_NUMBER]"
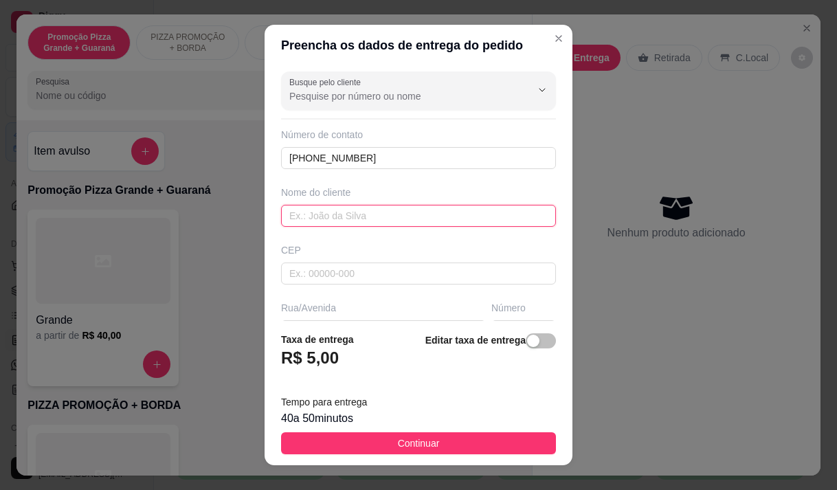
click at [308, 214] on input "text" at bounding box center [418, 216] width 275 height 22
type input "sheiva"
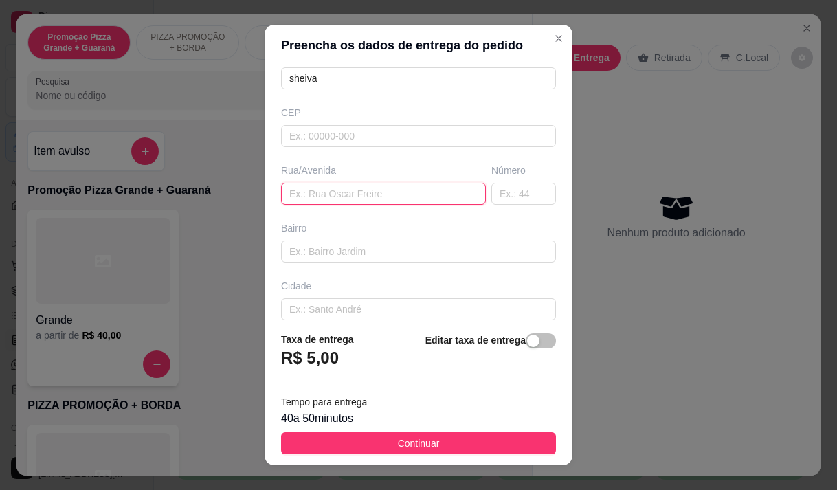
click at [320, 193] on input "text" at bounding box center [383, 194] width 205 height 22
paste input "[STREET_ADDRESS][PERSON_NAME]"
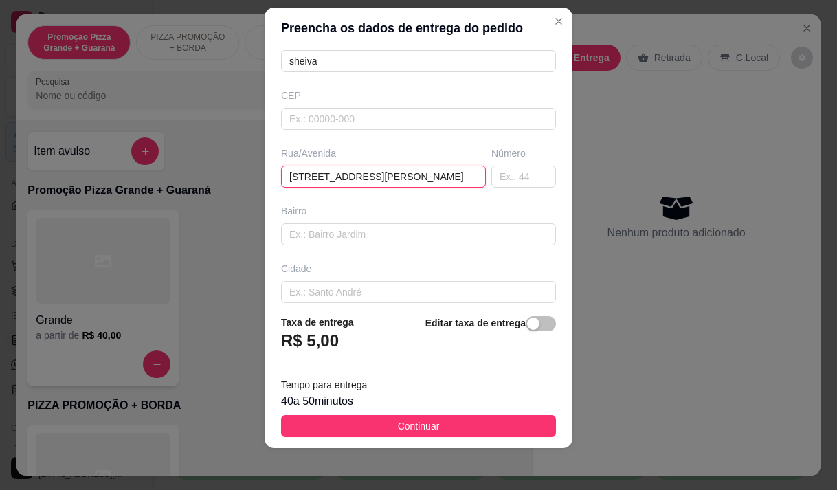
scroll to position [19, 0]
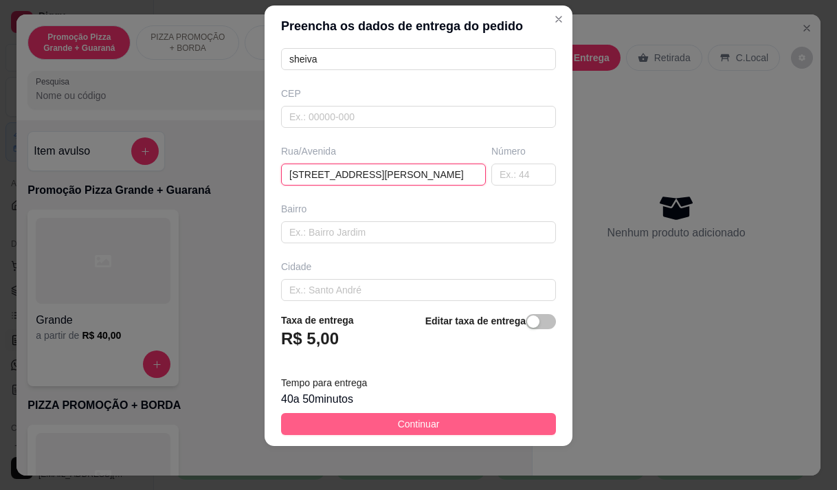
type input "[STREET_ADDRESS][PERSON_NAME]"
click at [332, 414] on button "Continuar" at bounding box center [418, 424] width 275 height 22
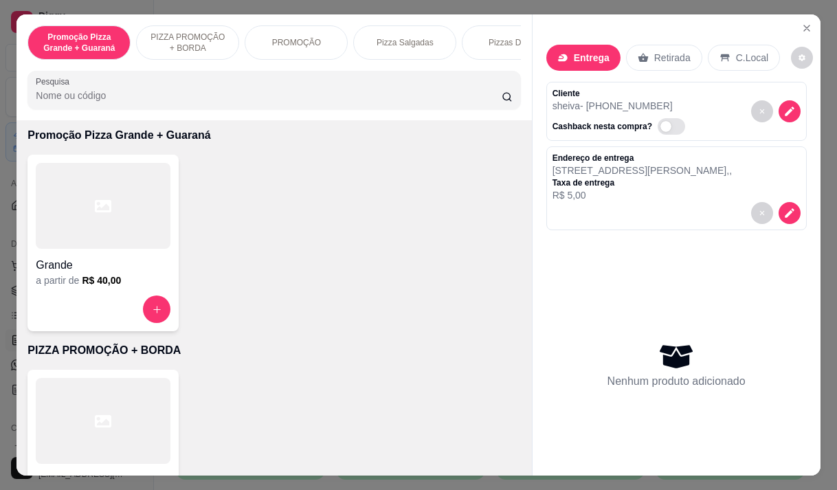
scroll to position [69, 0]
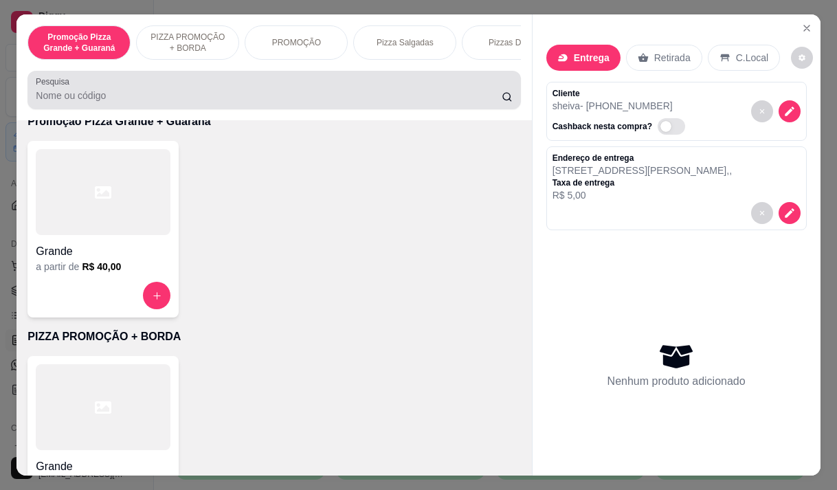
click at [160, 109] on div "Pesquisa" at bounding box center [273, 90] width 493 height 38
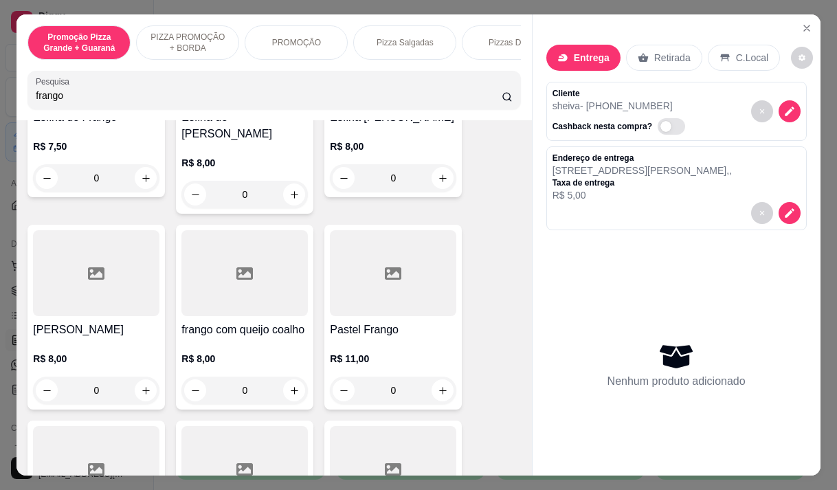
scroll to position [225, 0]
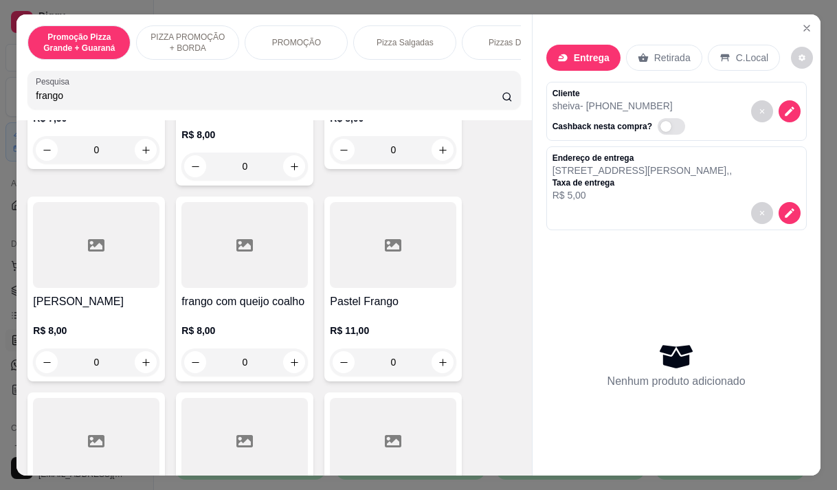
type input "frango"
click at [264, 310] on div "R$ 8,00 0" at bounding box center [244, 343] width 126 height 66
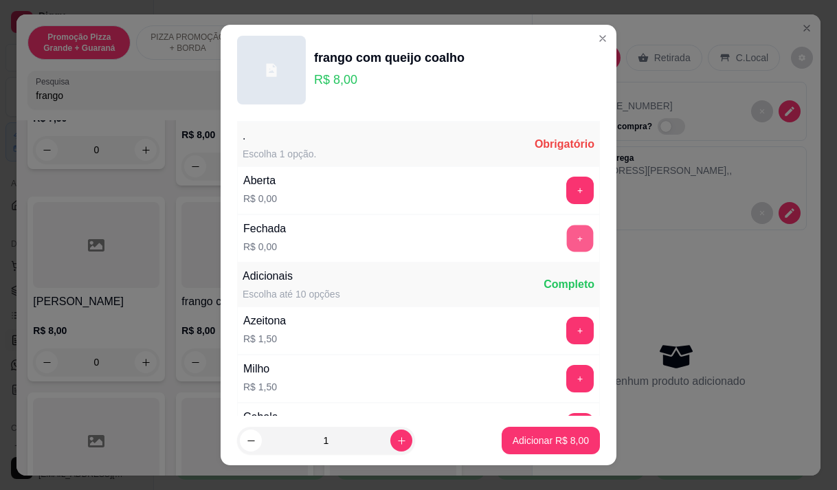
click at [567, 229] on button "+" at bounding box center [580, 238] width 27 height 27
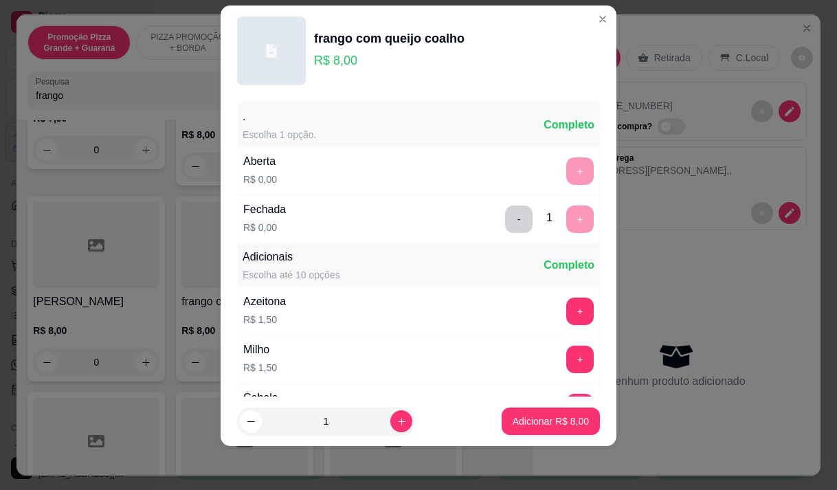
scroll to position [147, 0]
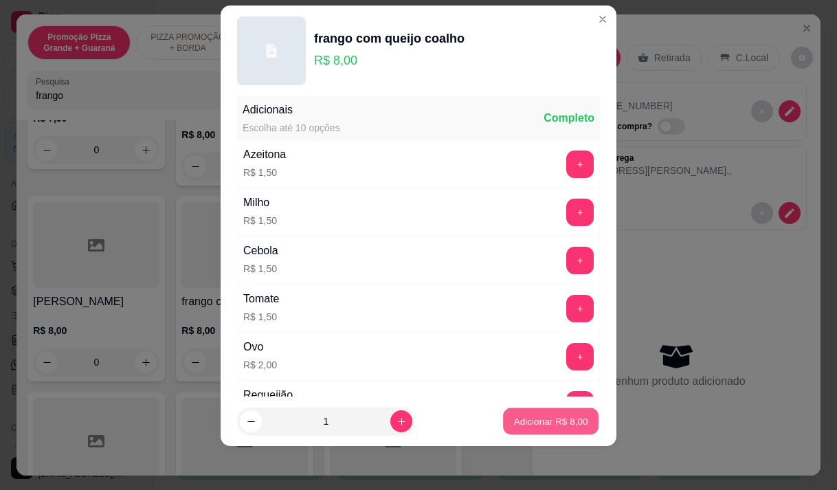
click at [543, 414] on button "Adicionar R$ 8,00" at bounding box center [550, 421] width 95 height 27
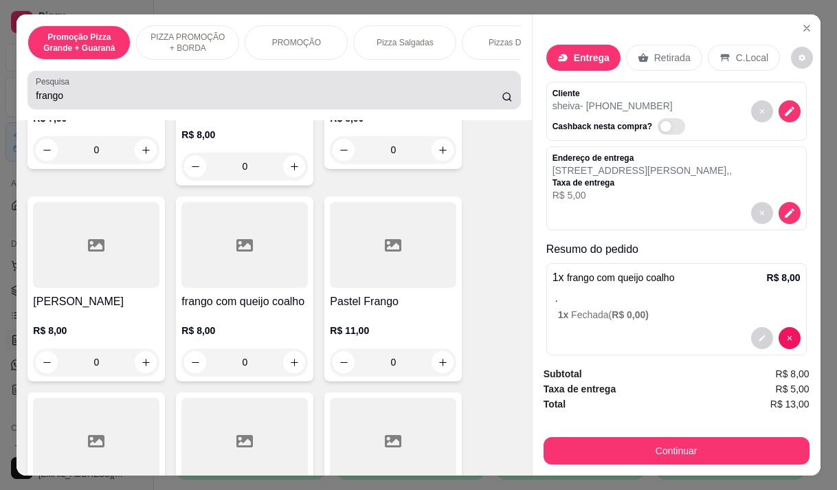
click at [66, 102] on input "frango" at bounding box center [269, 96] width 466 height 14
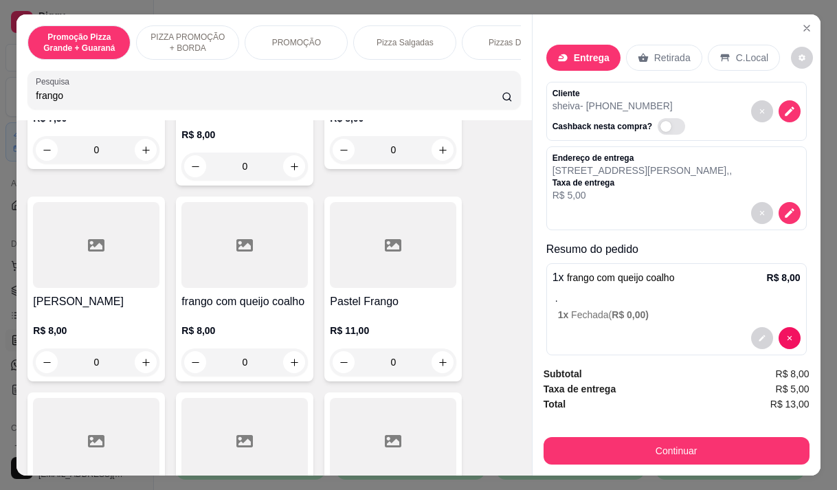
click at [66, 102] on input "frango" at bounding box center [269, 96] width 466 height 14
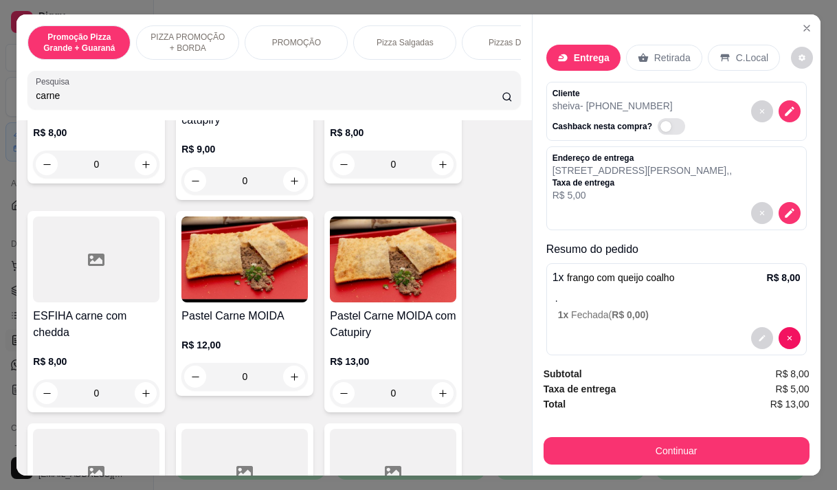
scroll to position [561, 0]
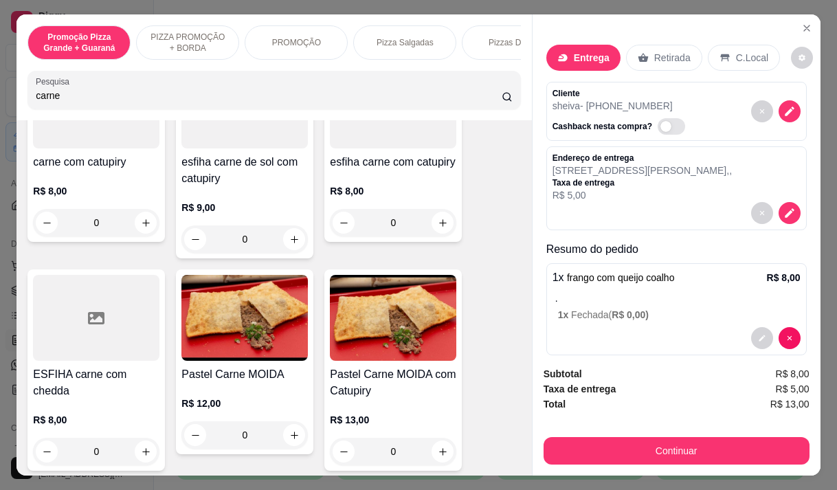
type input "carne"
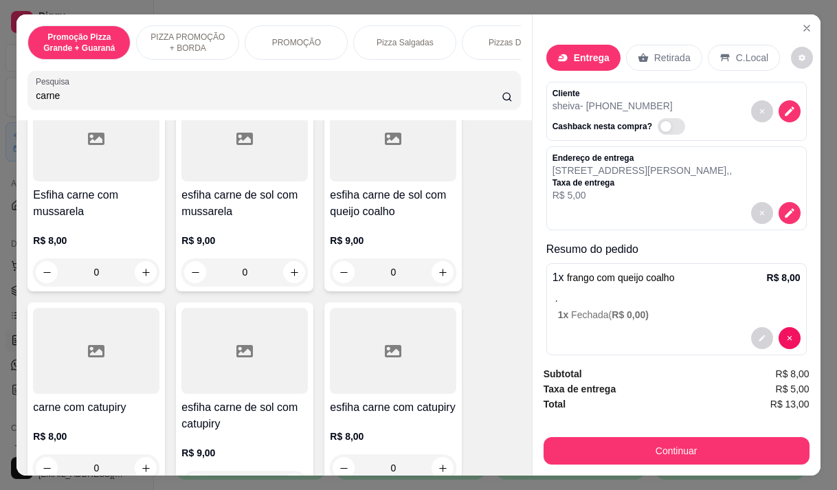
scroll to position [286, 0]
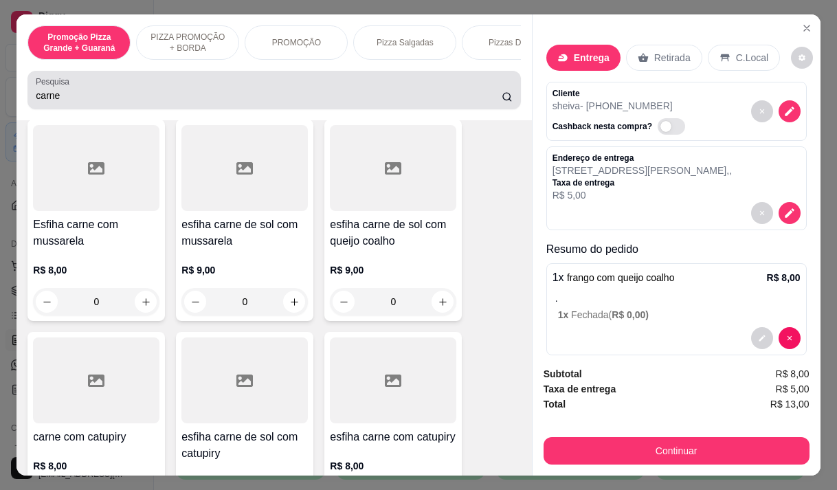
click at [58, 87] on label "Pesquisa" at bounding box center [55, 82] width 38 height 12
click at [58, 89] on input "carne" at bounding box center [269, 96] width 466 height 14
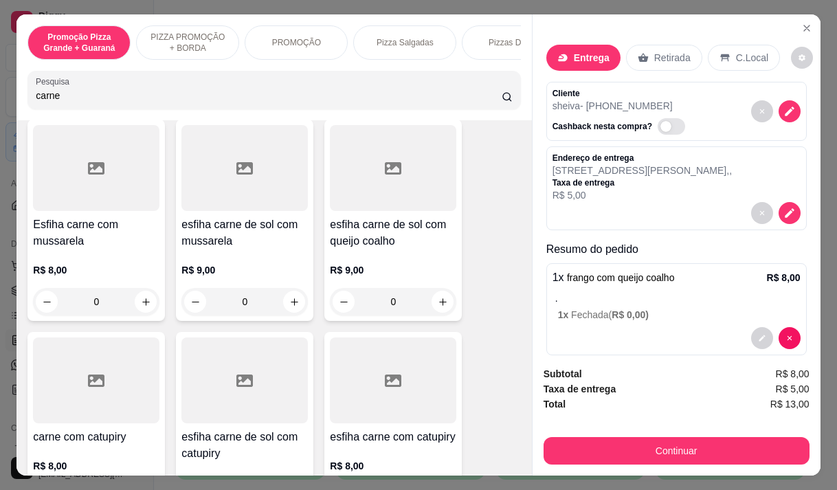
click at [400, 259] on div "R$ 9,00 0" at bounding box center [393, 282] width 126 height 66
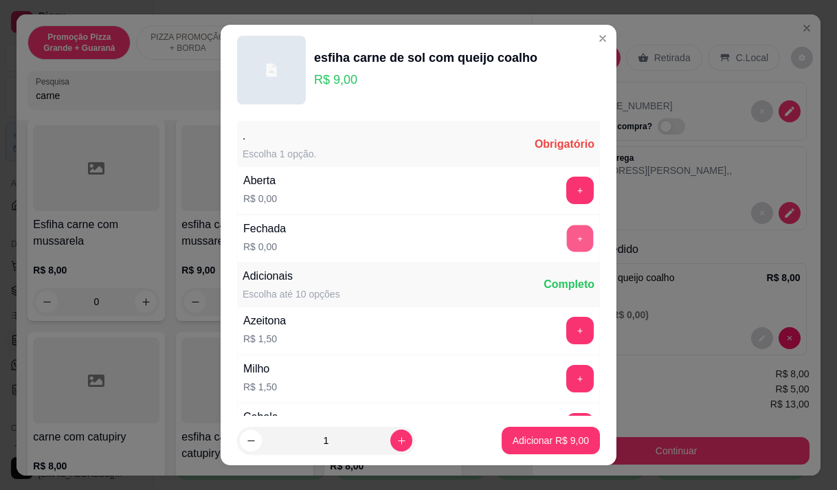
click at [567, 238] on button "+" at bounding box center [580, 238] width 27 height 27
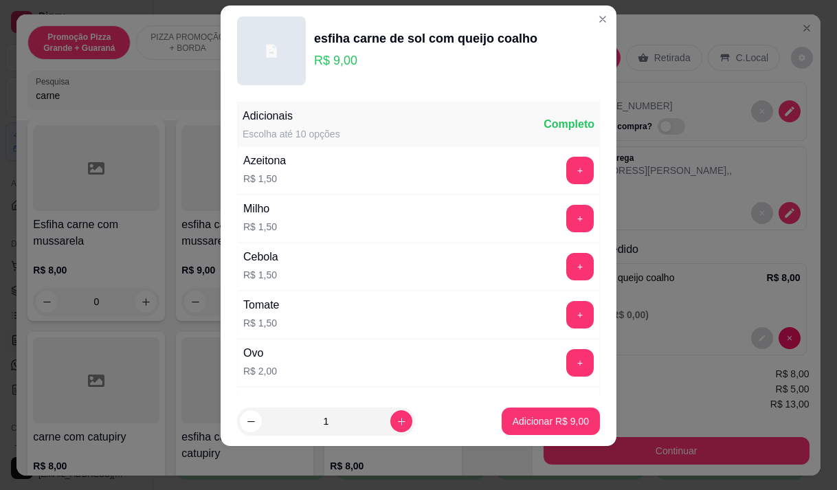
scroll to position [147, 0]
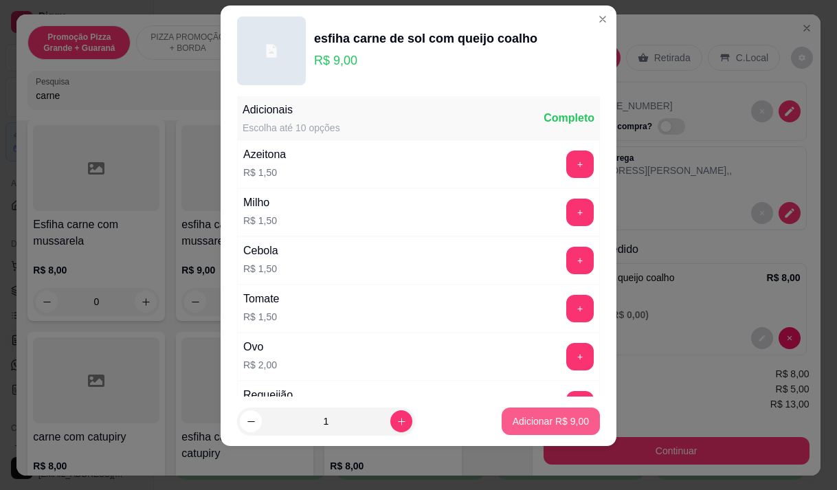
click at [554, 424] on p "Adicionar R$ 9,00" at bounding box center [550, 421] width 76 height 14
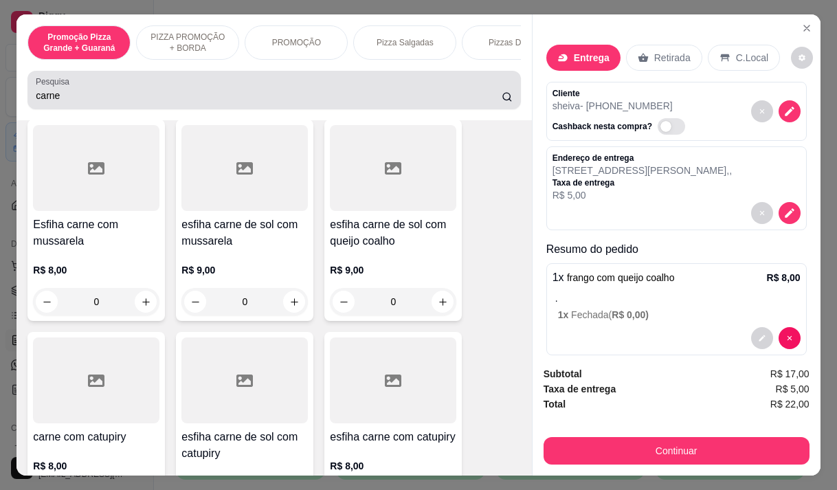
click at [66, 102] on input "carne" at bounding box center [269, 96] width 466 height 14
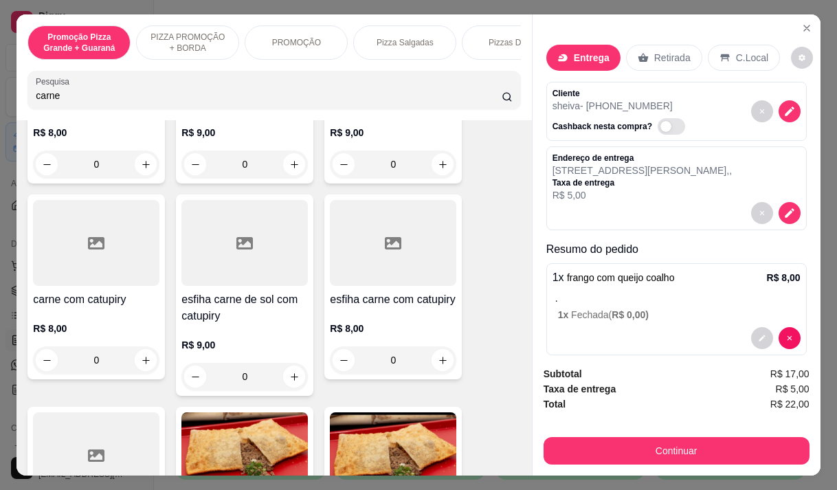
scroll to position [354, 0]
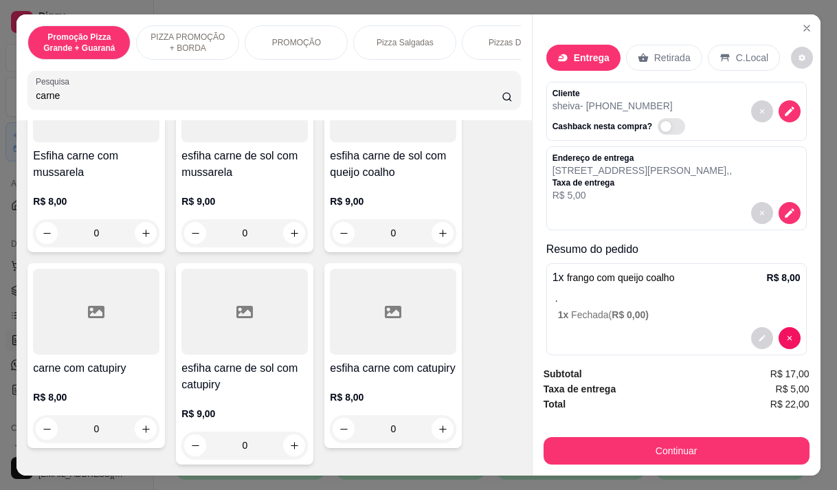
click at [371, 188] on div "R$ 9,00 0" at bounding box center [393, 214] width 126 height 66
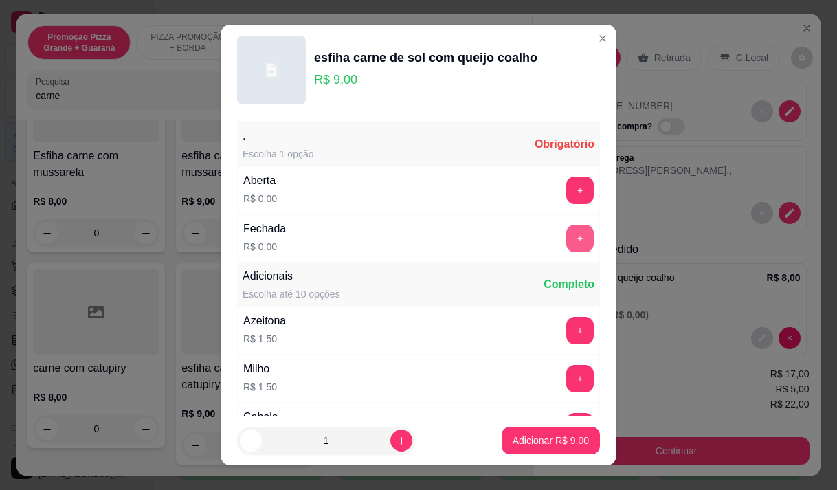
click at [566, 236] on button "+" at bounding box center [579, 238] width 27 height 27
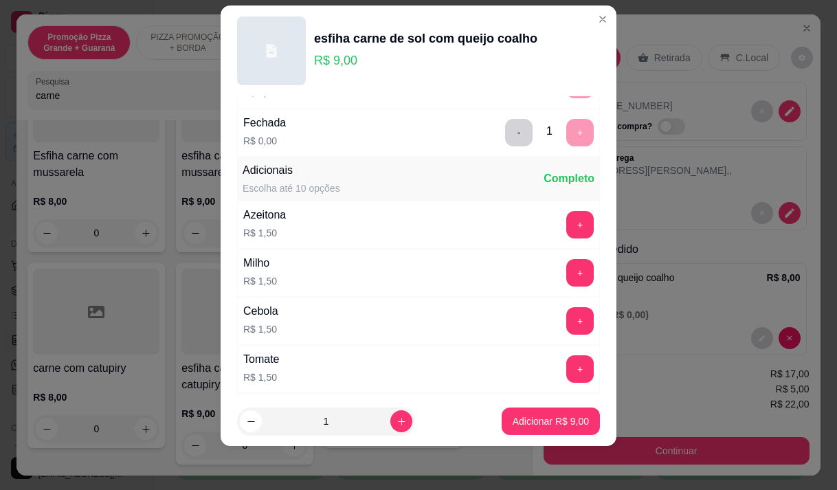
scroll to position [0, 0]
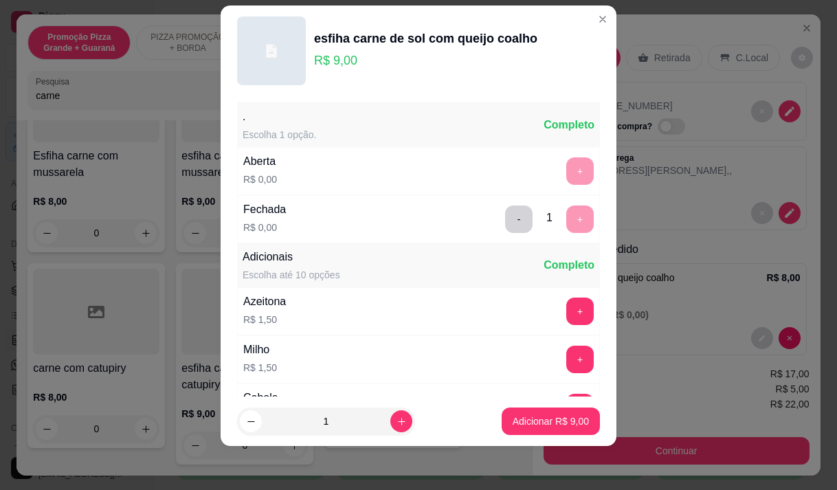
click at [561, 167] on div "+" at bounding box center [580, 170] width 38 height 27
click at [506, 215] on button "-" at bounding box center [519, 218] width 27 height 27
click at [566, 161] on button "+" at bounding box center [579, 170] width 27 height 27
click at [533, 420] on p "Adicionar R$ 9,00" at bounding box center [550, 421] width 74 height 13
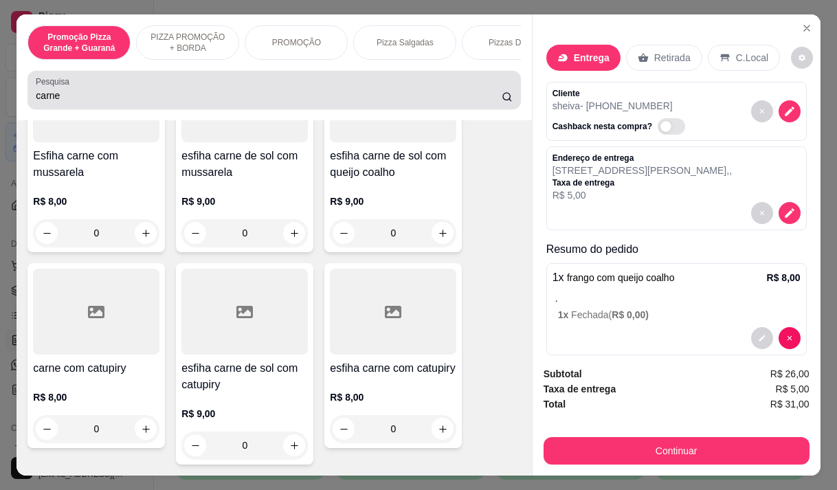
click at [54, 102] on input "carne" at bounding box center [269, 96] width 466 height 14
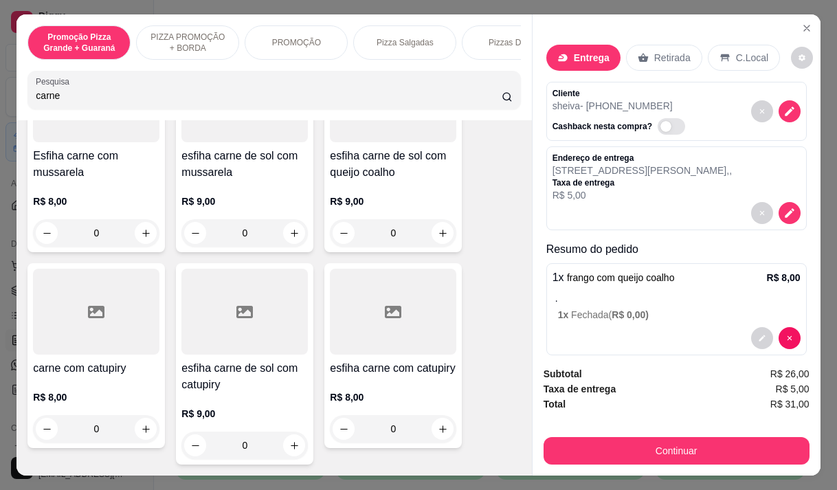
click at [54, 102] on input "carne" at bounding box center [269, 96] width 466 height 14
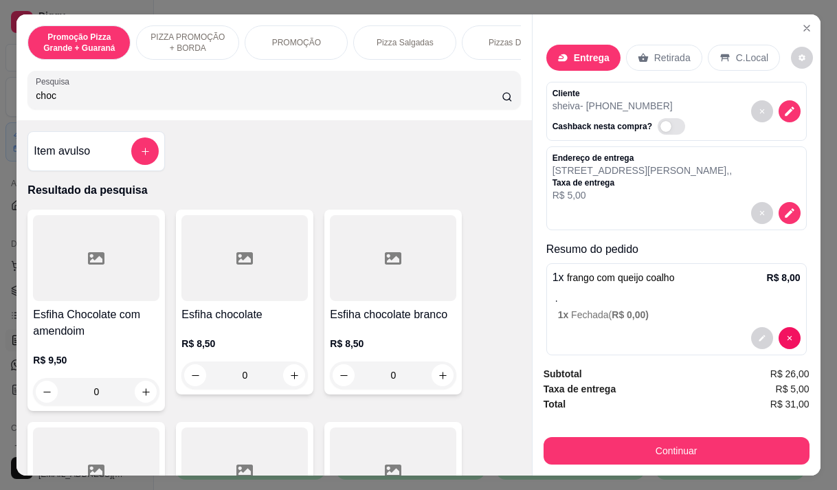
type input "choc"
click at [188, 348] on p "R$ 8,50" at bounding box center [244, 344] width 126 height 14
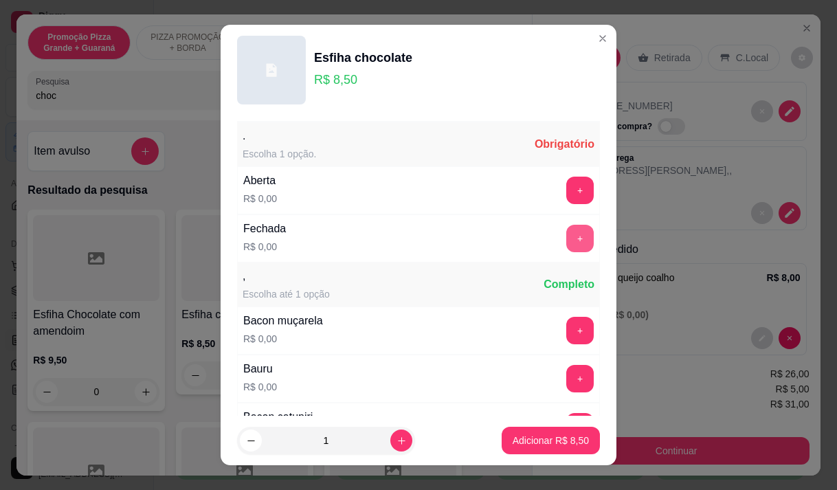
click at [566, 232] on button "+" at bounding box center [579, 238] width 27 height 27
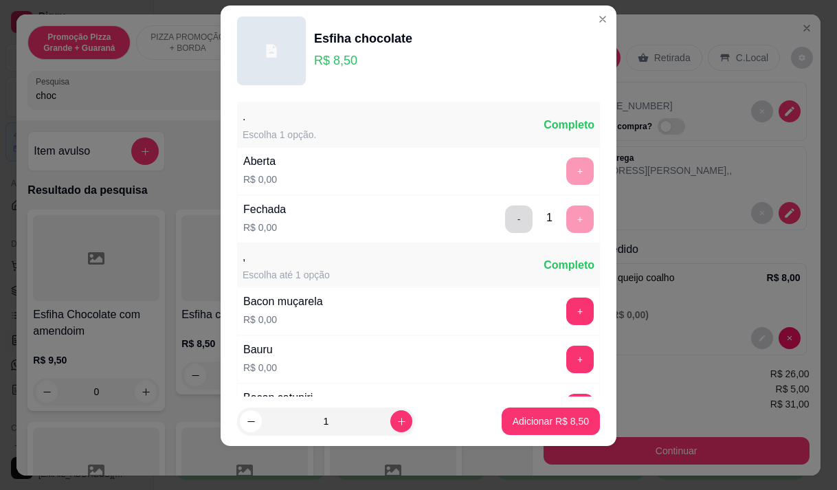
click at [505, 214] on button "-" at bounding box center [518, 218] width 27 height 27
click at [566, 172] on button "+" at bounding box center [579, 170] width 27 height 27
click at [396, 417] on icon "increase-product-quantity" at bounding box center [401, 421] width 10 height 10
type input "2"
click at [546, 425] on p "Adicionar R$ 17,00" at bounding box center [548, 421] width 82 height 14
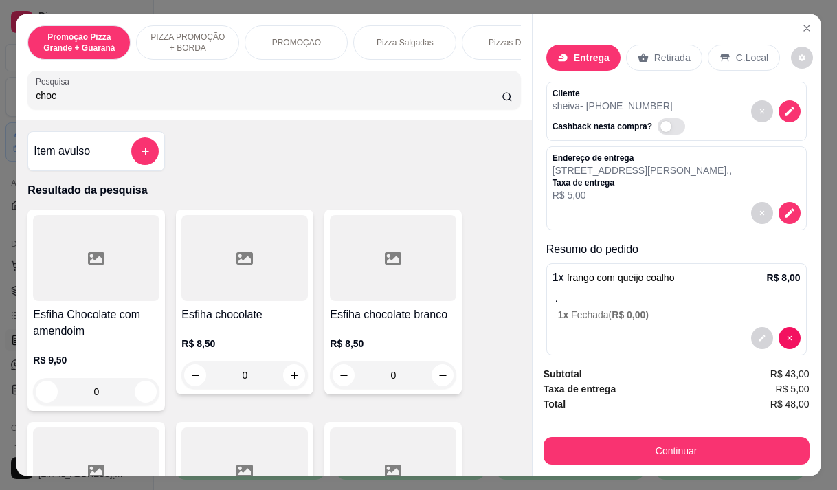
click at [624, 463] on div "Subtotal R$ 43,00 Taxa de entrega R$ 5,00 Total R$ 48,00 Continuar" at bounding box center [676, 415] width 288 height 120
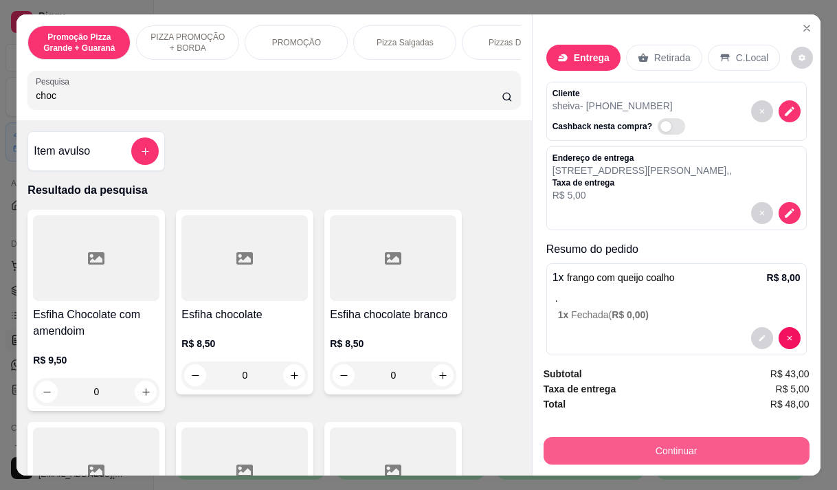
click at [626, 442] on button "Continuar" at bounding box center [676, 450] width 266 height 27
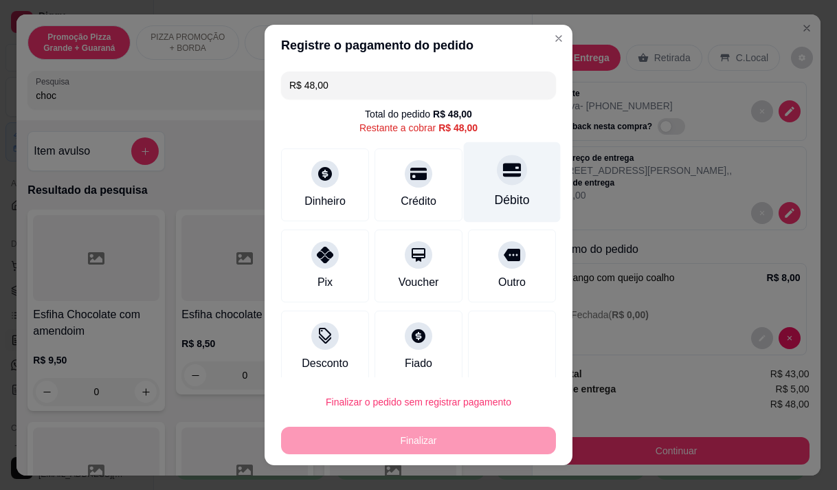
click at [470, 189] on div "Débito" at bounding box center [512, 182] width 97 height 80
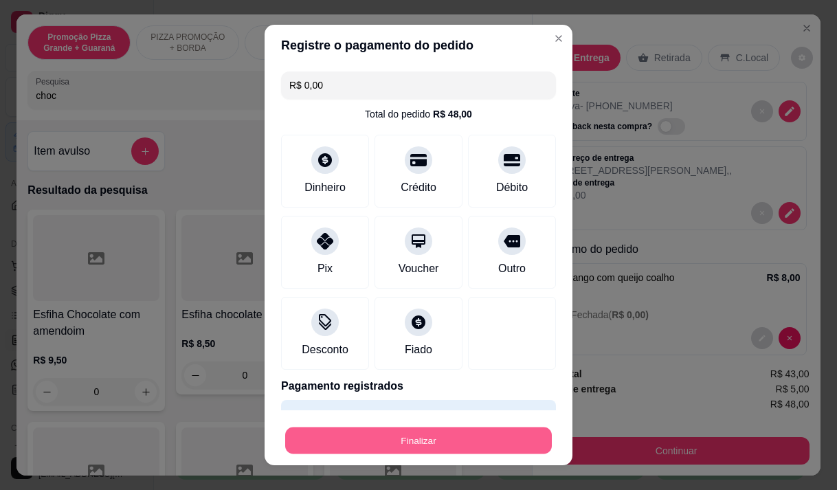
click at [430, 433] on button "Finalizar" at bounding box center [418, 440] width 267 height 27
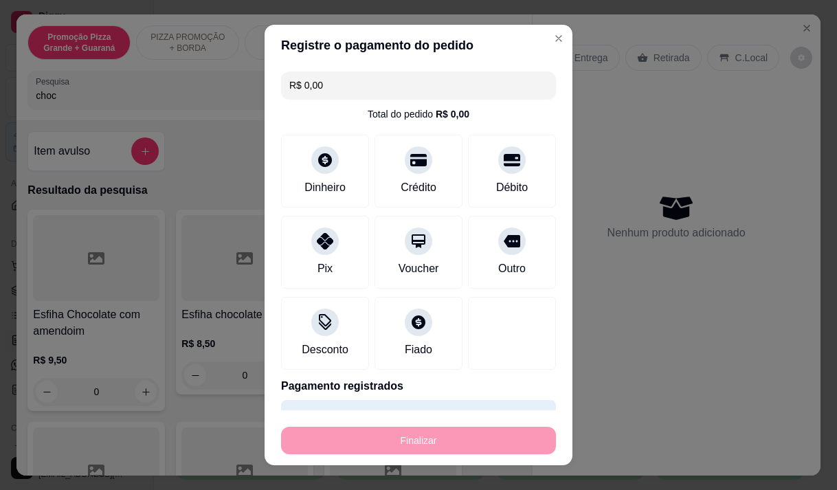
type input "-R$ 48,00"
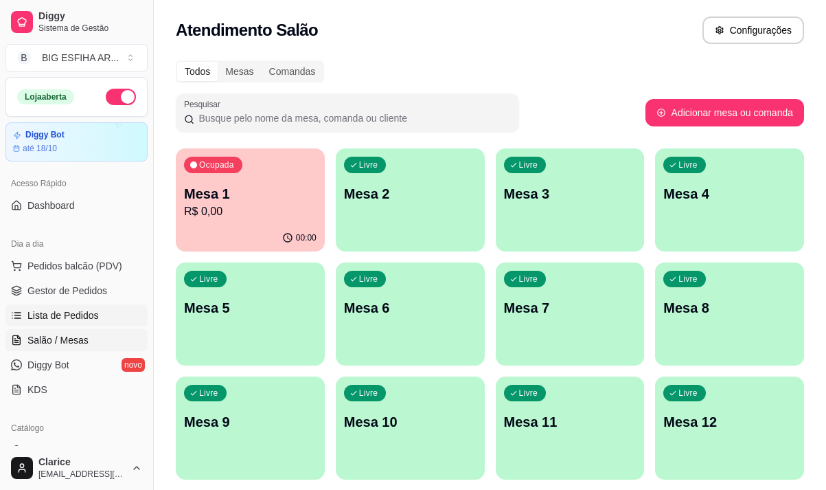
click at [38, 306] on link "Lista de Pedidos" at bounding box center [76, 315] width 142 height 22
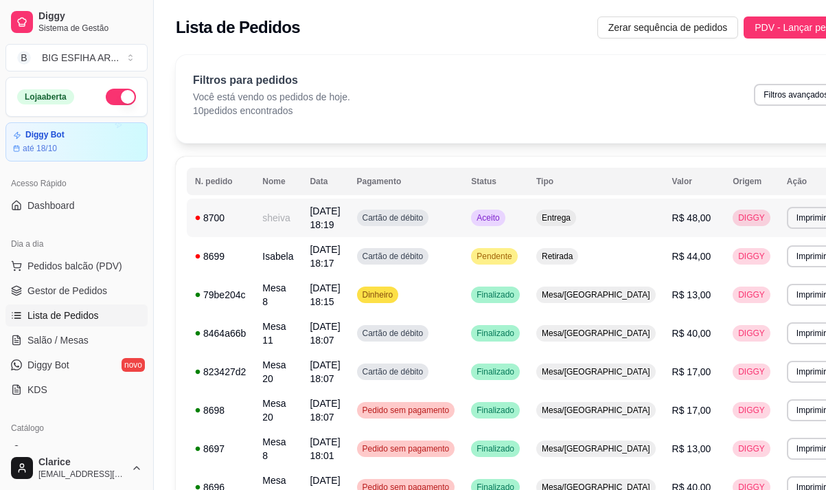
click at [286, 223] on td "sheiva" at bounding box center [277, 218] width 47 height 38
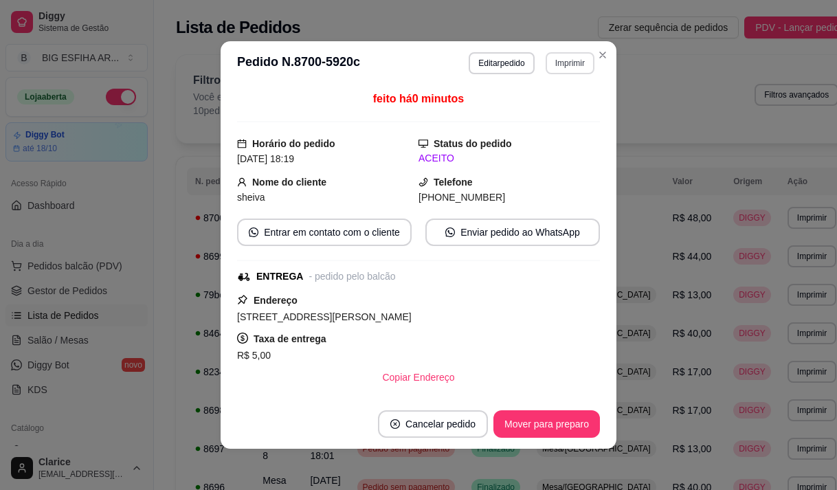
click at [554, 67] on button "Imprimir" at bounding box center [569, 63] width 49 height 22
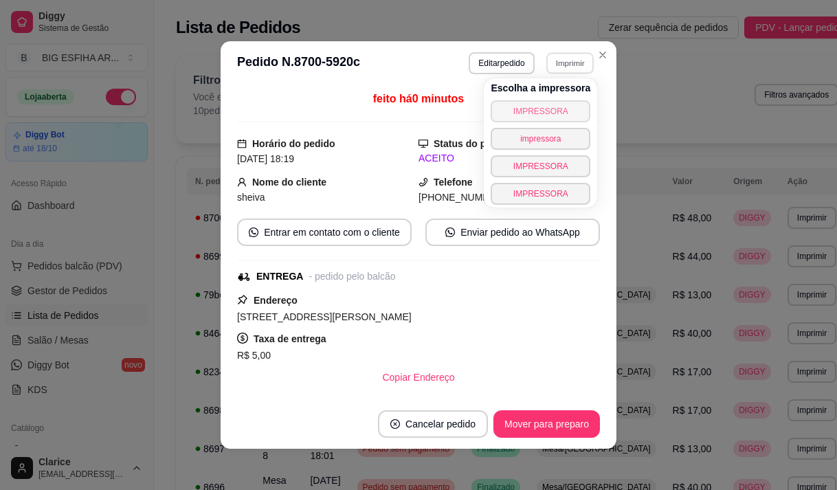
click at [539, 105] on button "IMPRESSORA" at bounding box center [540, 111] width 100 height 22
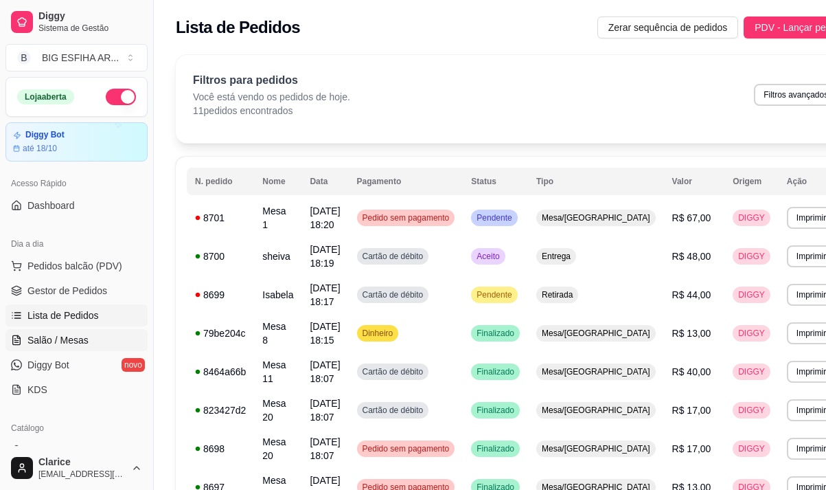
click at [49, 346] on span "Salão / Mesas" at bounding box center [57, 340] width 61 height 14
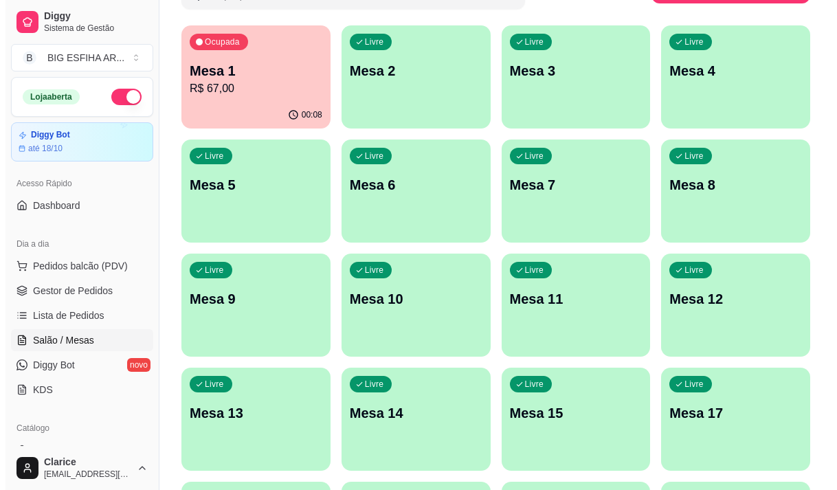
scroll to position [137, 0]
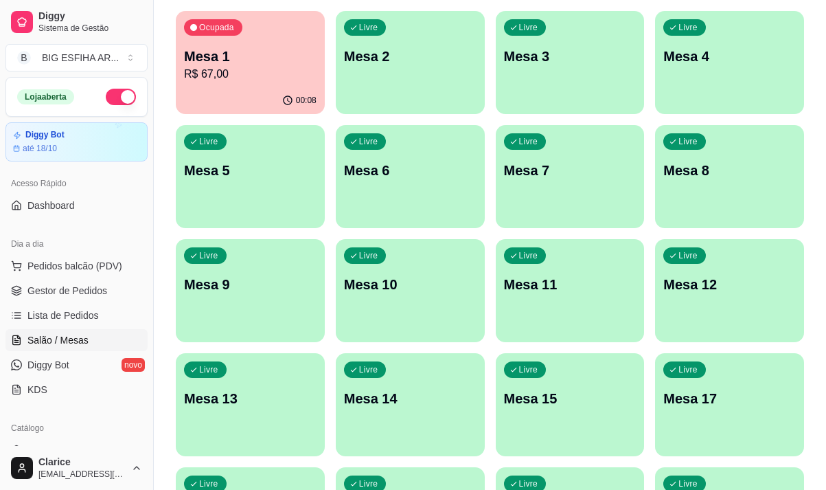
click at [388, 389] on p "Mesa 14" at bounding box center [410, 398] width 133 height 19
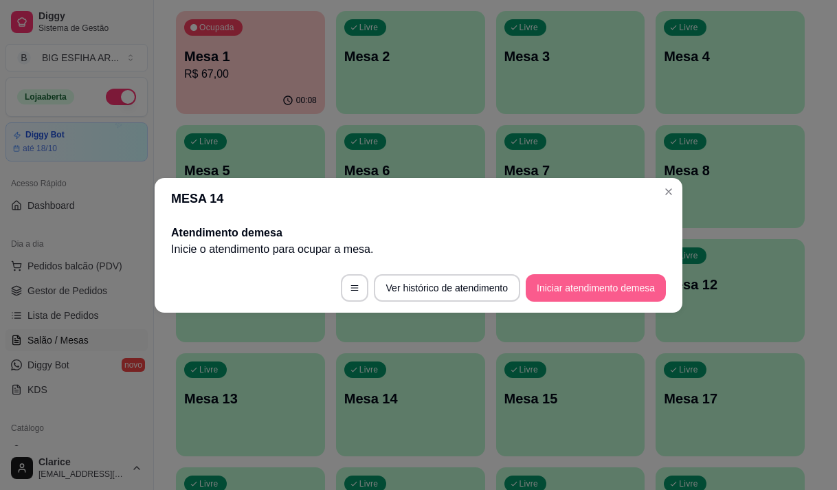
click at [618, 301] on button "Iniciar atendimento de mesa" at bounding box center [595, 287] width 140 height 27
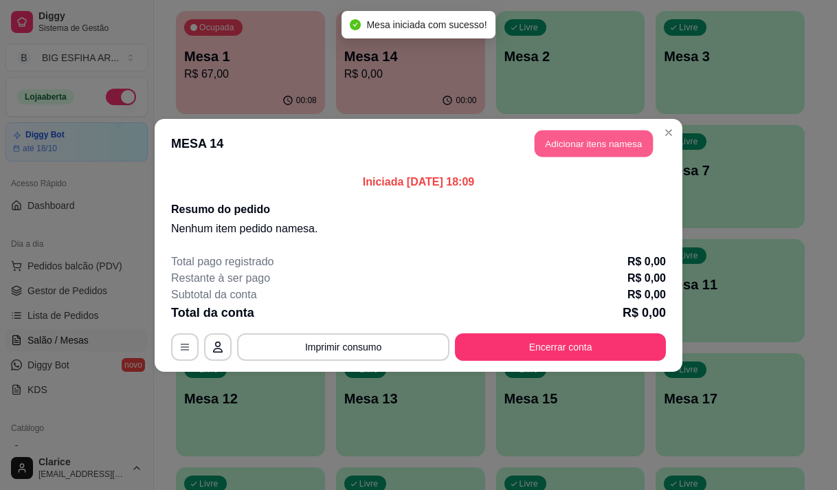
click at [620, 133] on button "Adicionar itens na mesa" at bounding box center [593, 143] width 118 height 27
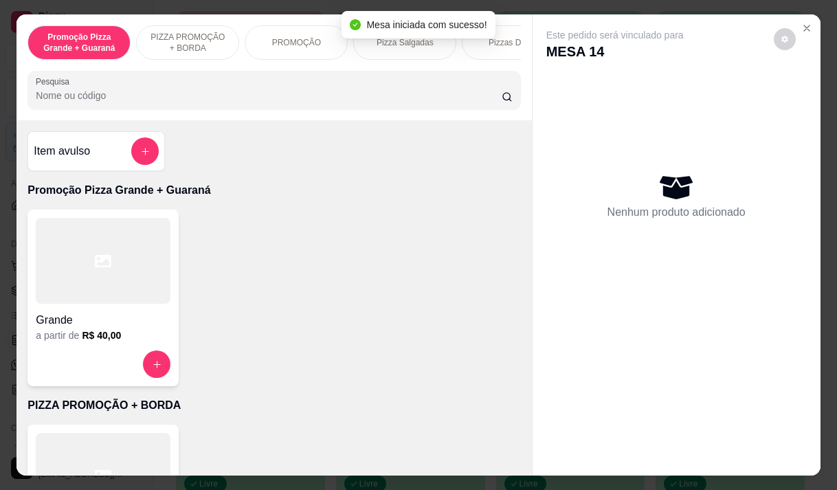
click at [242, 115] on div "Promoção Pizza Grande + Guaraná PIZZA PROMOÇÃO + BORDA PROMOÇÃO Pizza Salgadas …" at bounding box center [273, 67] width 515 height 106
drag, startPoint x: 242, startPoint y: 115, endPoint x: 243, endPoint y: 104, distance: 11.0
click at [242, 106] on div "Promoção Pizza Grande + Guaraná PIZZA PROMOÇÃO + BORDA PROMOÇÃO Pizza Salgadas …" at bounding box center [273, 67] width 515 height 106
click at [243, 102] on input "Pesquisa" at bounding box center [269, 96] width 466 height 14
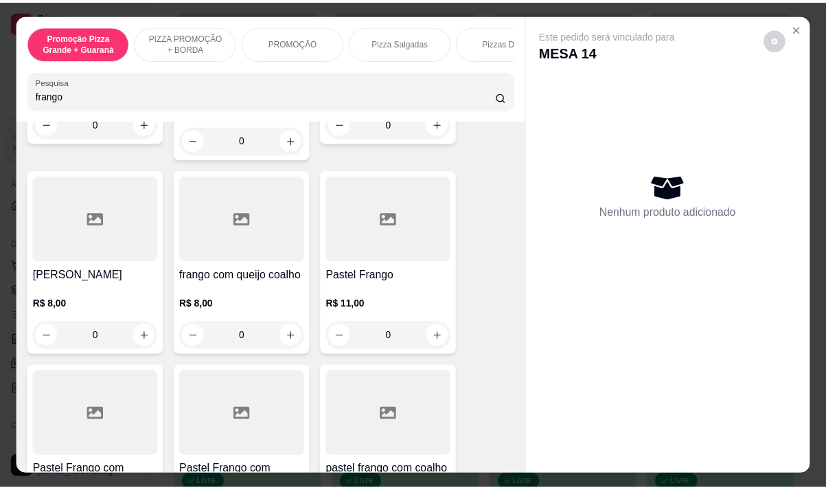
scroll to position [275, 0]
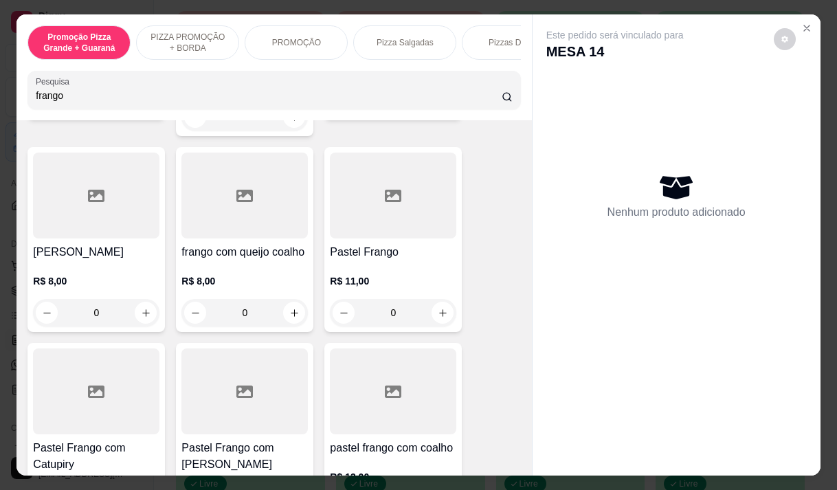
type input "frango"
click at [376, 260] on div "R$ 11,00 0" at bounding box center [393, 293] width 126 height 66
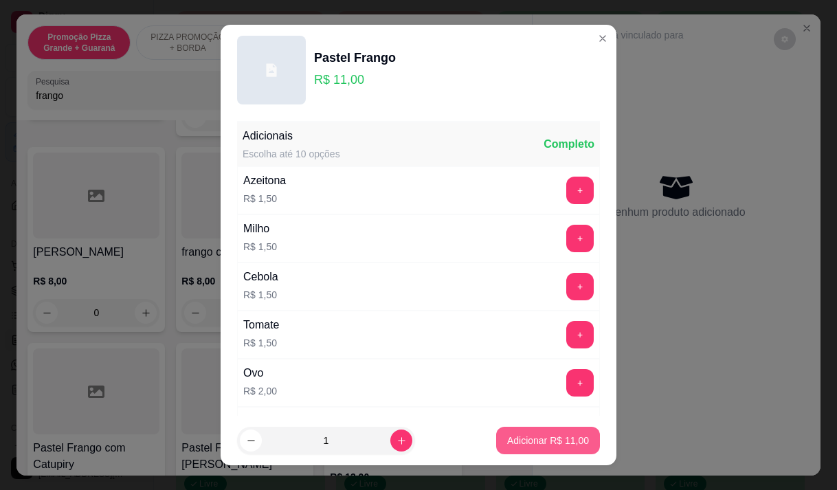
click at [524, 438] on p "Adicionar R$ 11,00" at bounding box center [548, 440] width 82 height 14
type input "1"
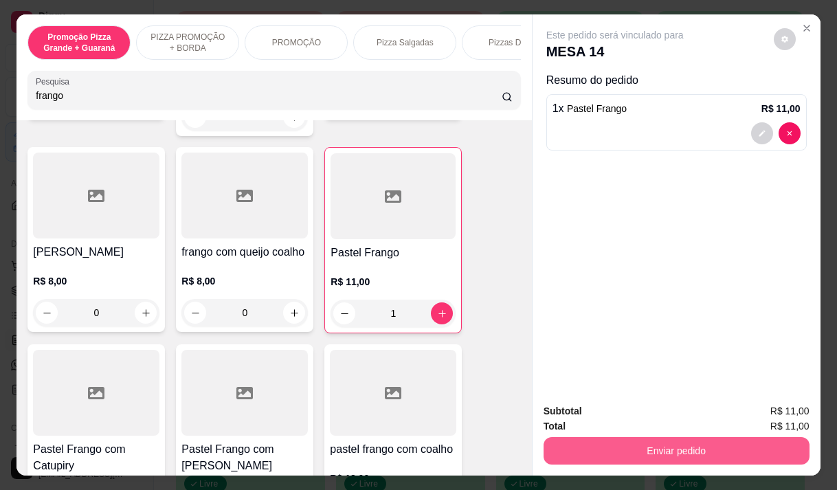
click at [688, 444] on button "Enviar pedido" at bounding box center [676, 450] width 266 height 27
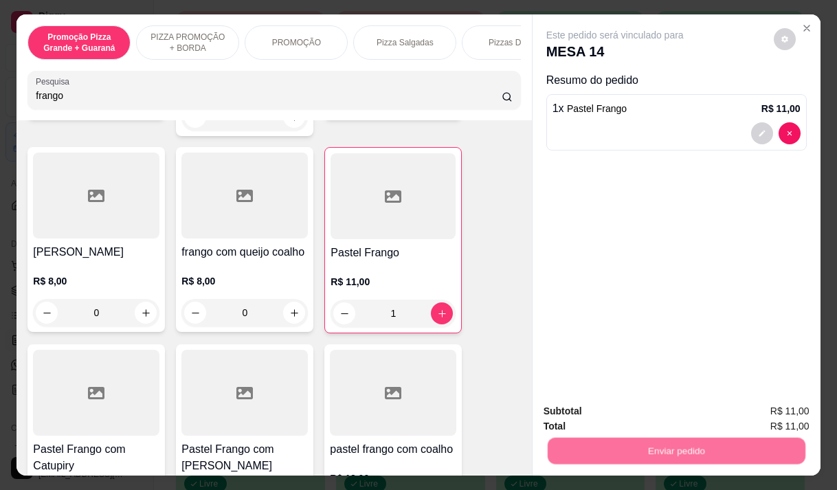
click at [773, 405] on button "Enviar pedido" at bounding box center [774, 410] width 76 height 25
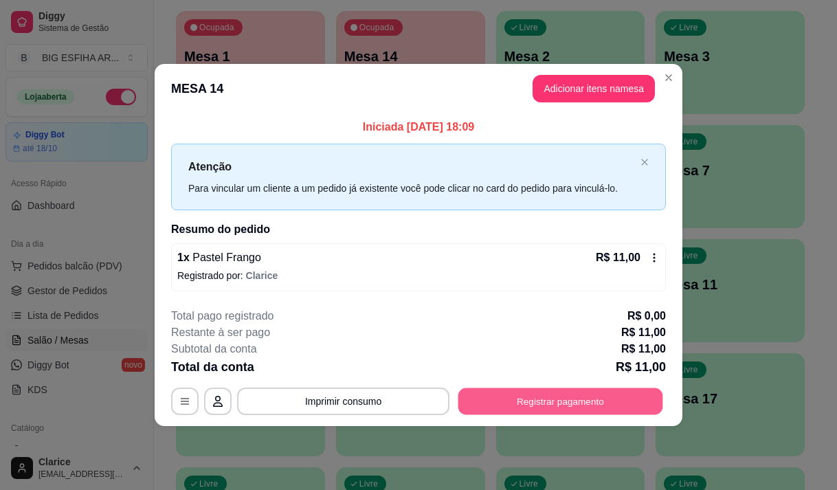
click at [525, 401] on button "Registrar pagamento" at bounding box center [560, 401] width 205 height 27
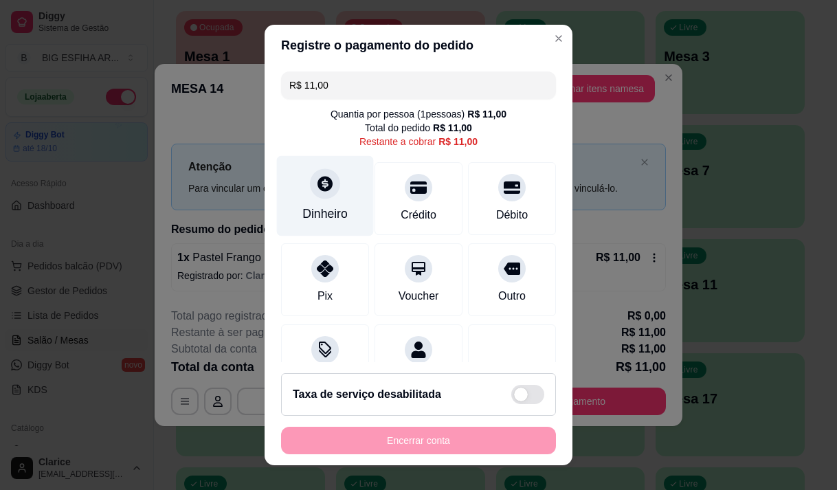
click at [324, 202] on div "Dinheiro" at bounding box center [325, 195] width 97 height 80
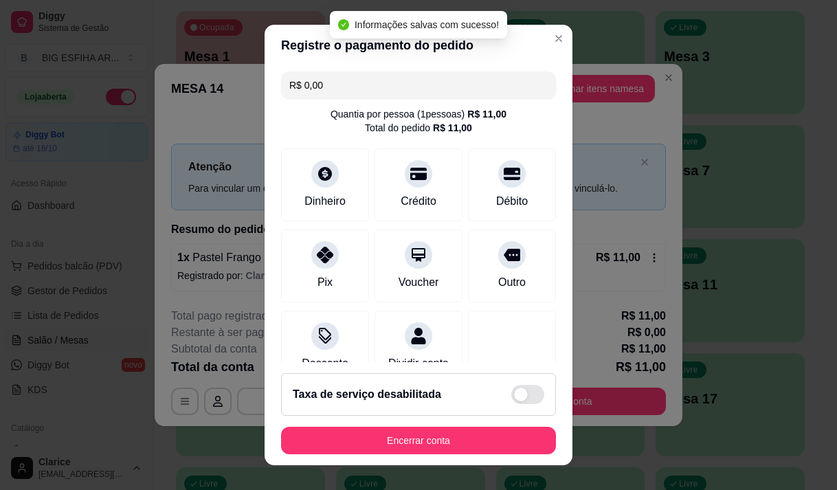
type input "R$ 0,00"
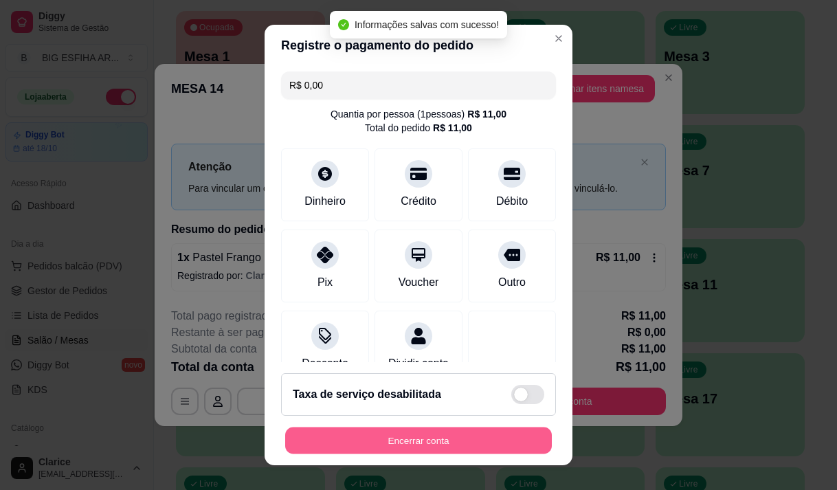
click at [466, 445] on button "Encerrar conta" at bounding box center [418, 440] width 267 height 27
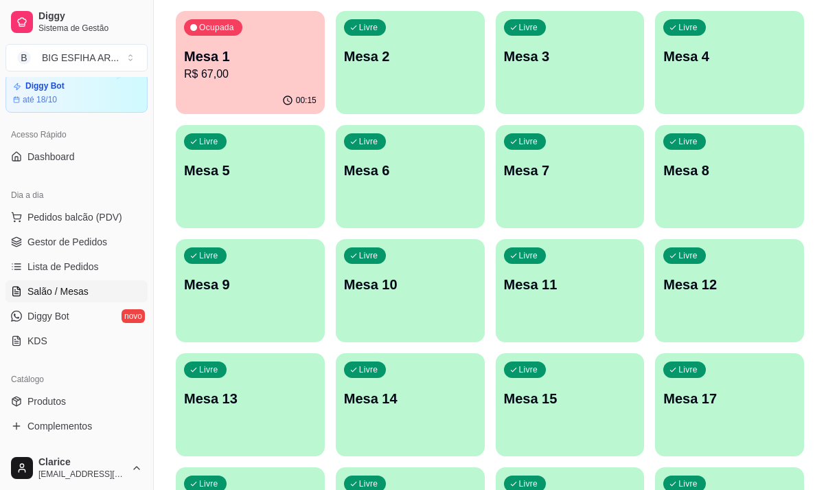
scroll to position [69, 0]
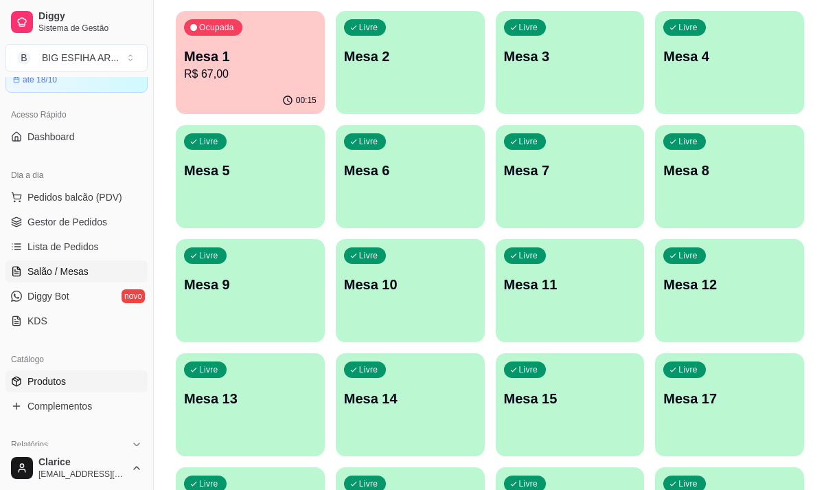
click at [60, 381] on span "Produtos" at bounding box center [46, 381] width 38 height 14
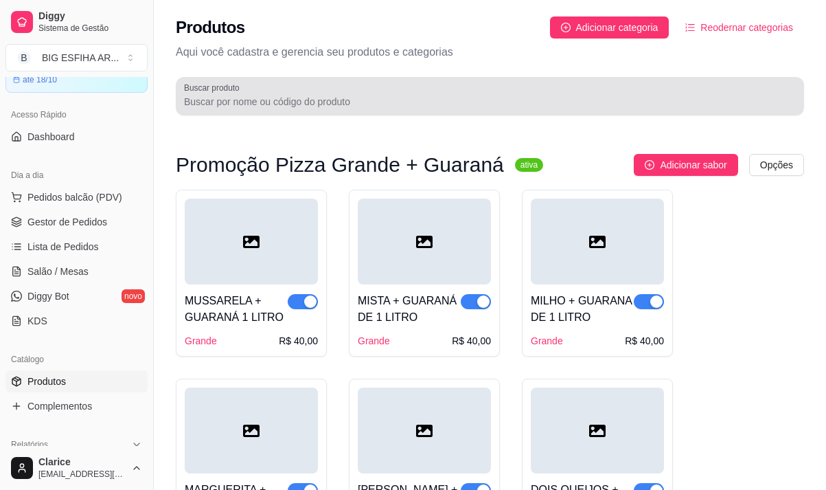
click at [277, 98] on input "Buscar produto" at bounding box center [490, 102] width 612 height 14
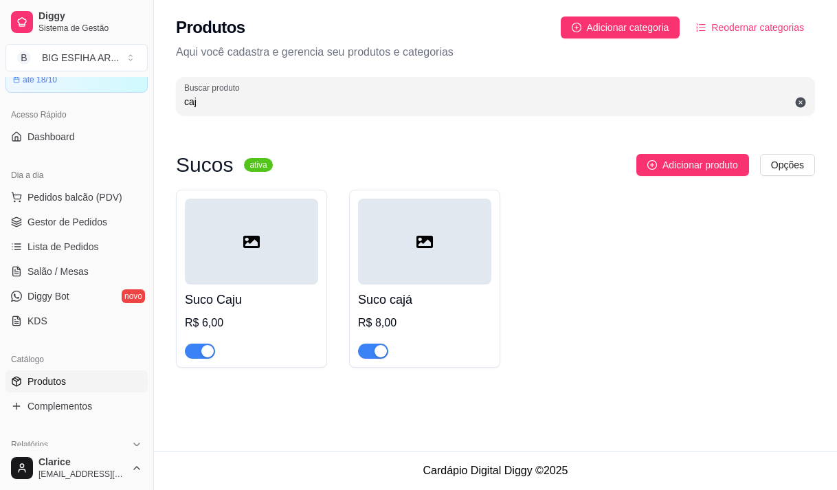
type input "caj"
click at [372, 356] on span "button" at bounding box center [373, 350] width 30 height 15
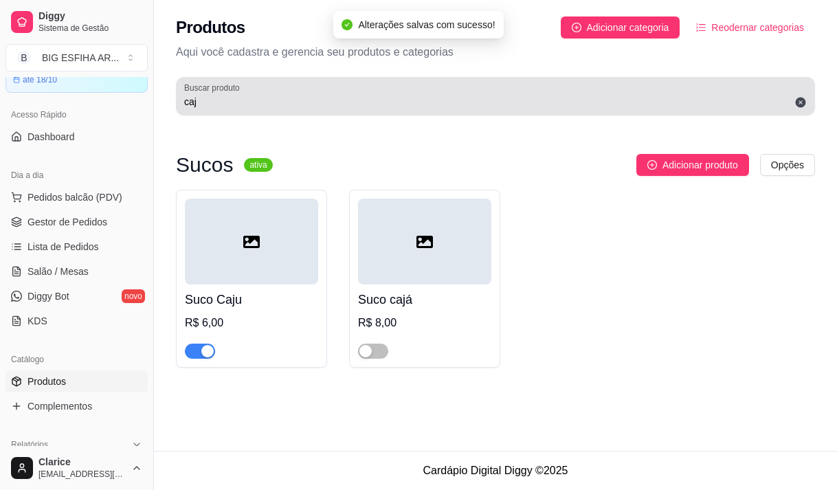
click at [201, 101] on input "caj" at bounding box center [495, 102] width 622 height 14
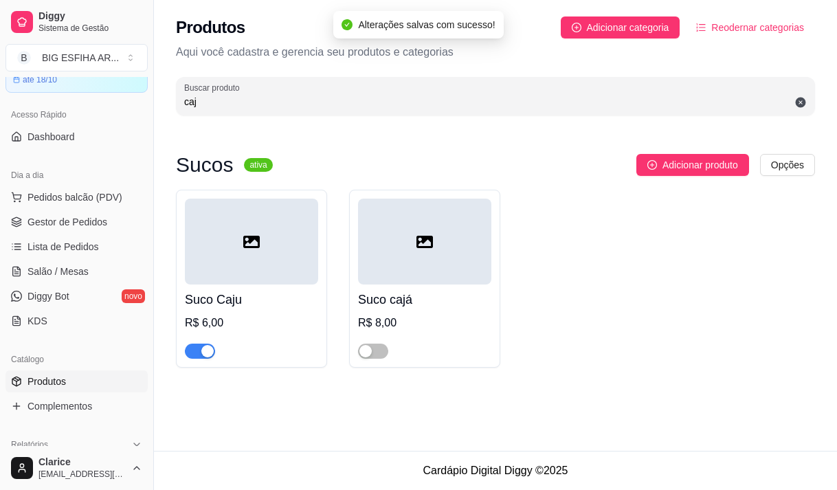
click at [201, 101] on input "caj" at bounding box center [495, 102] width 622 height 14
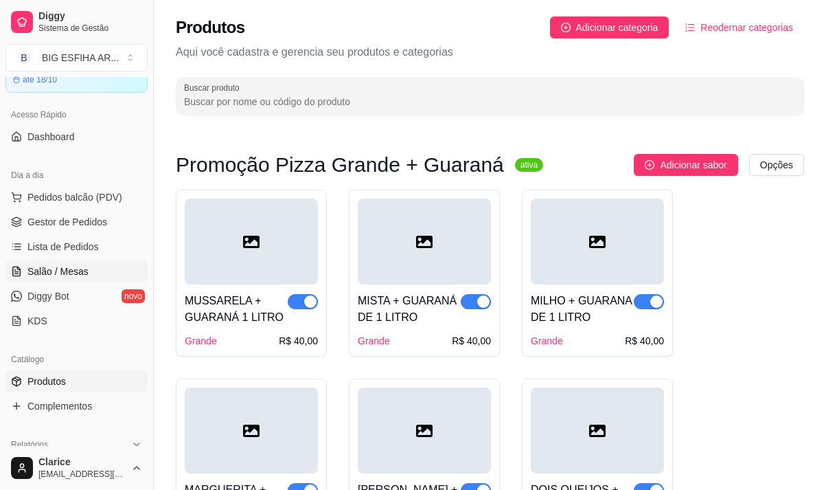
click at [71, 273] on span "Salão / Mesas" at bounding box center [57, 271] width 61 height 14
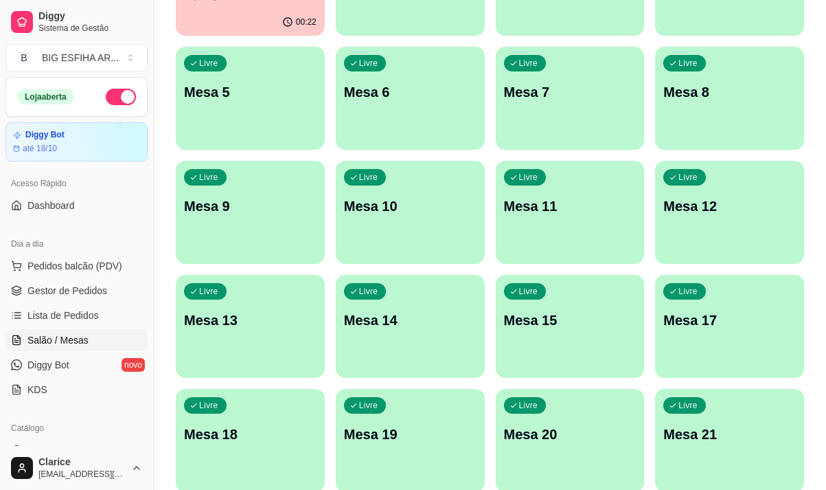
scroll to position [206, 0]
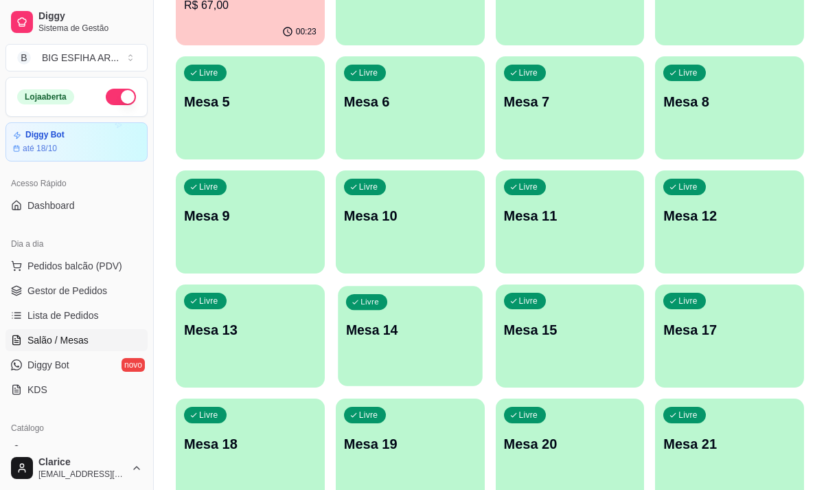
click at [387, 360] on div "Livre Mesa 14" at bounding box center [410, 328] width 144 height 84
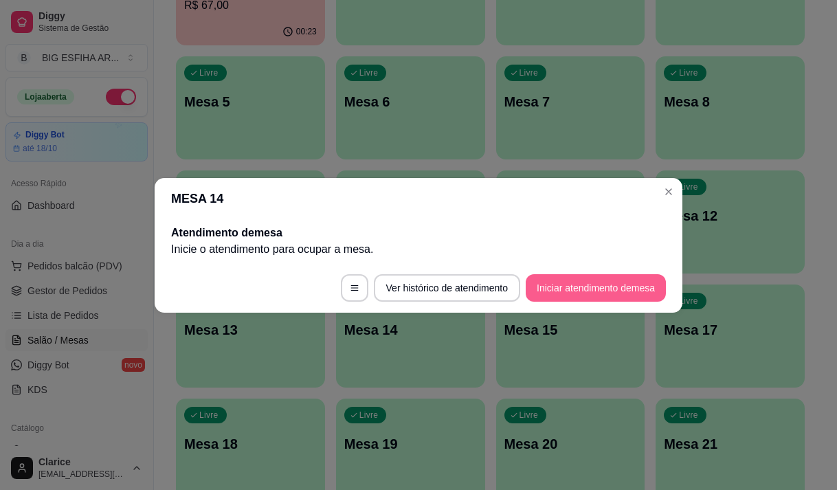
click at [607, 287] on button "Iniciar atendimento de mesa" at bounding box center [595, 287] width 140 height 27
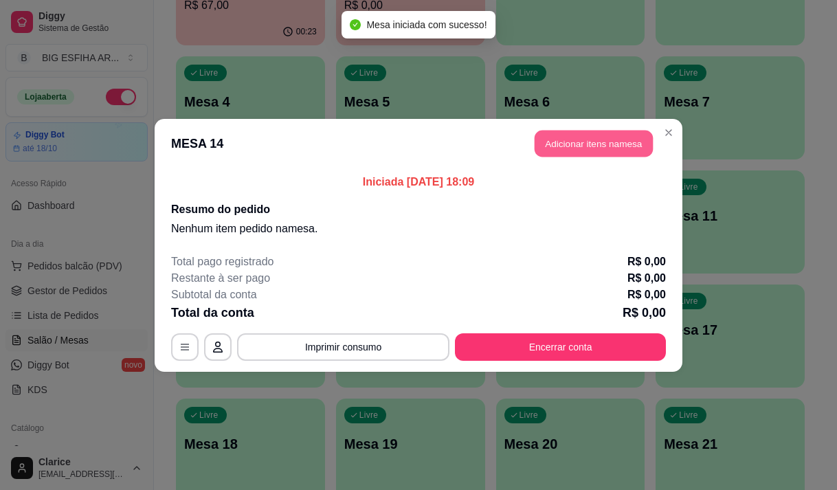
click at [642, 148] on button "Adicionar itens na mesa" at bounding box center [593, 143] width 118 height 27
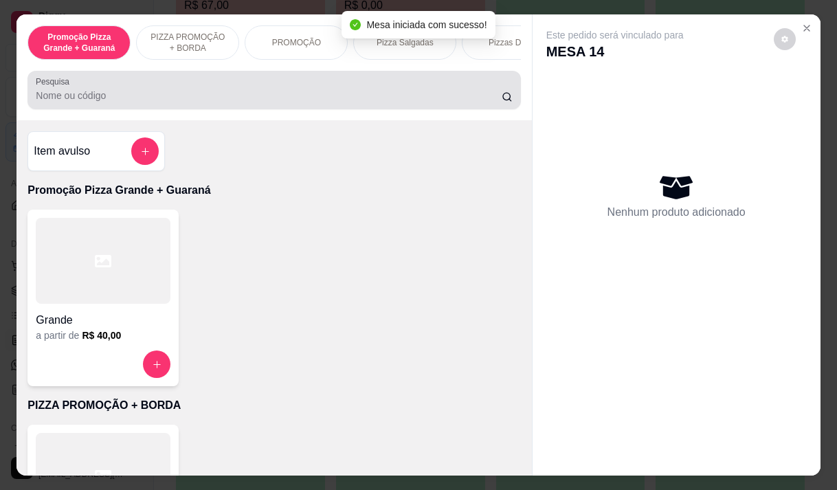
click at [221, 98] on input "Pesquisa" at bounding box center [269, 96] width 466 height 14
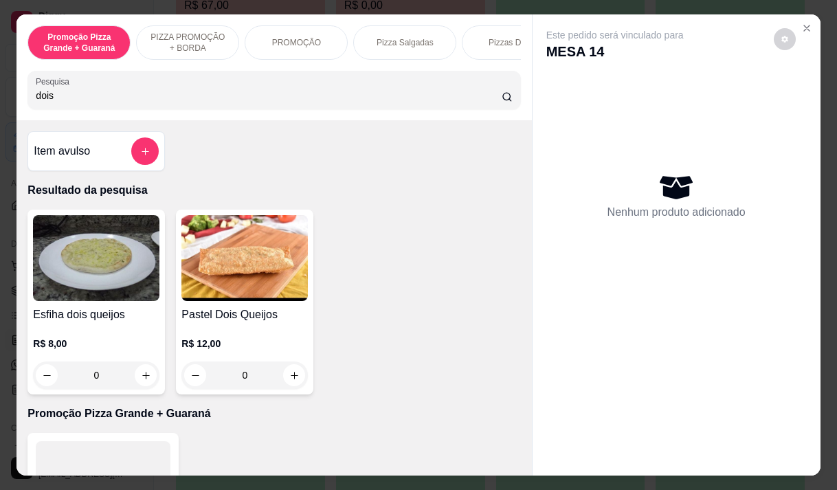
type input "dois"
click at [227, 332] on div "R$ 12,00 0" at bounding box center [244, 356] width 126 height 66
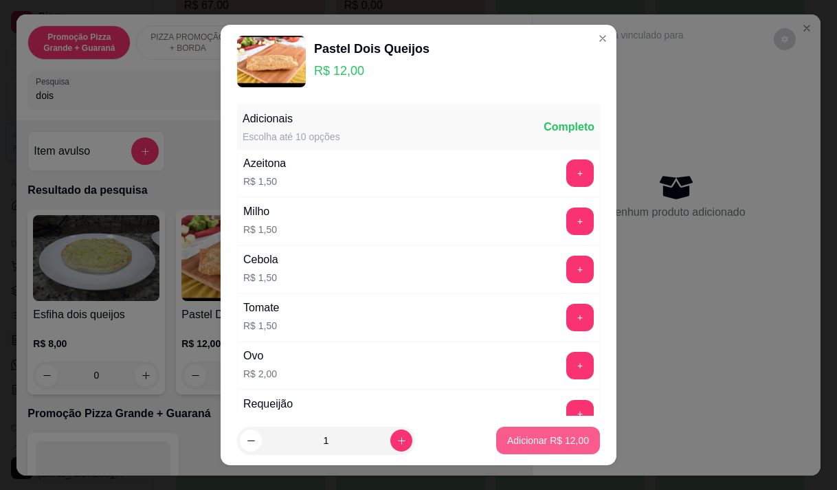
click at [546, 440] on p "Adicionar R$ 12,00" at bounding box center [548, 440] width 82 height 14
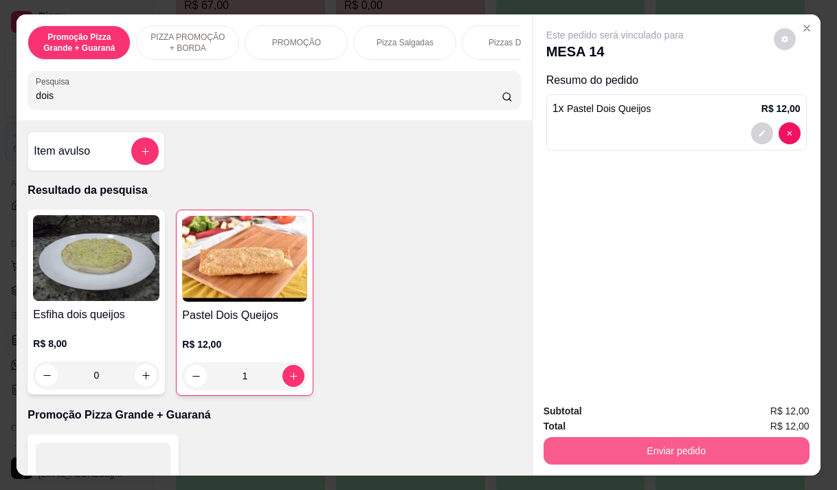
type input "1"
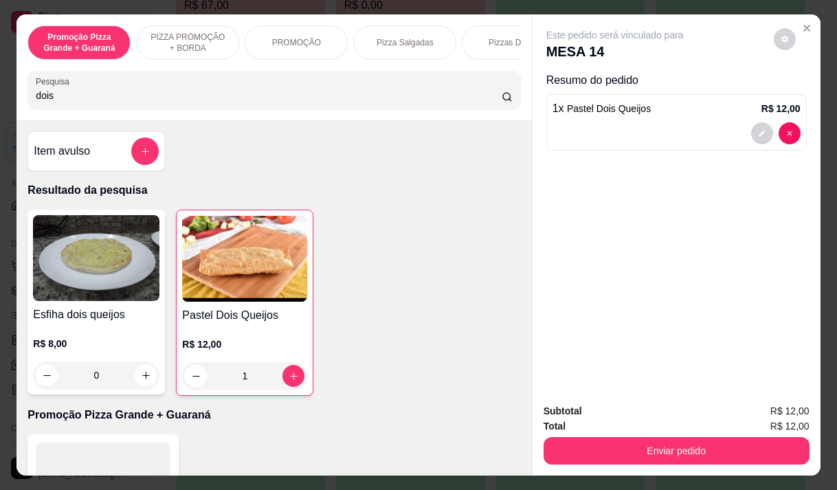
click at [56, 94] on input "dois" at bounding box center [269, 96] width 466 height 14
click at [56, 95] on input "dois" at bounding box center [269, 96] width 466 height 14
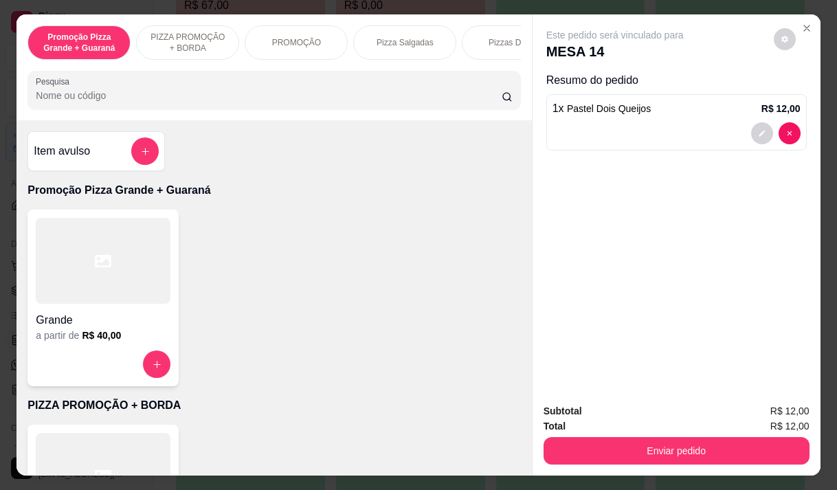
click at [82, 102] on input "Pesquisa" at bounding box center [269, 96] width 466 height 14
click at [74, 87] on div at bounding box center [274, 89] width 476 height 27
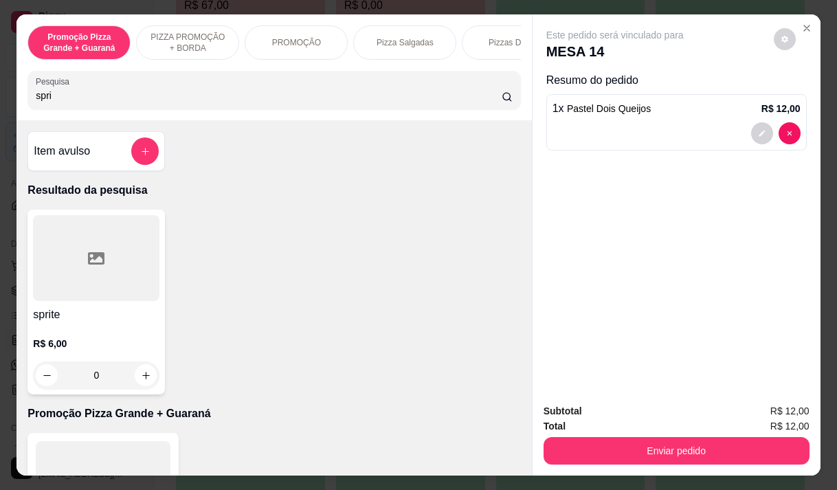
type input "spri"
click at [73, 294] on div at bounding box center [96, 258] width 126 height 86
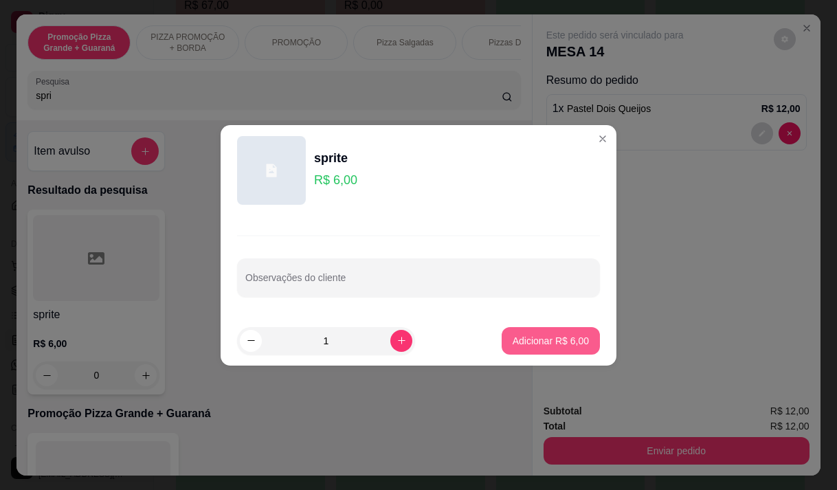
click at [584, 343] on button "Adicionar R$ 6,00" at bounding box center [550, 340] width 98 height 27
type input "1"
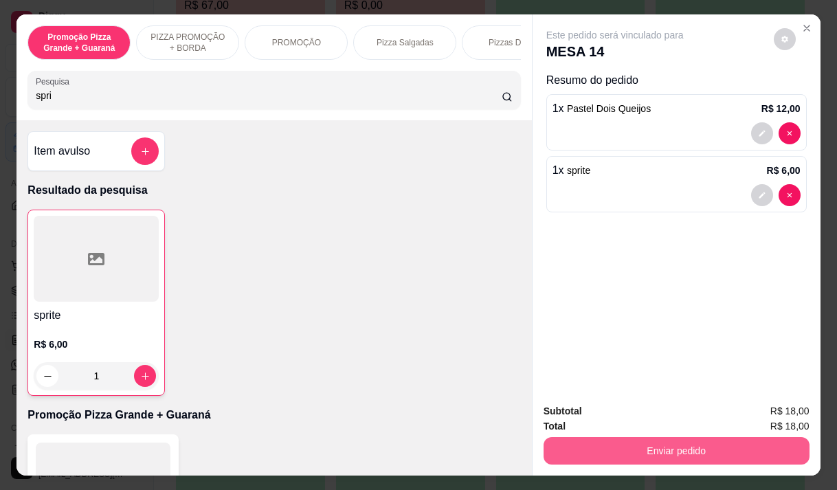
click at [625, 446] on button "Enviar pedido" at bounding box center [676, 450] width 266 height 27
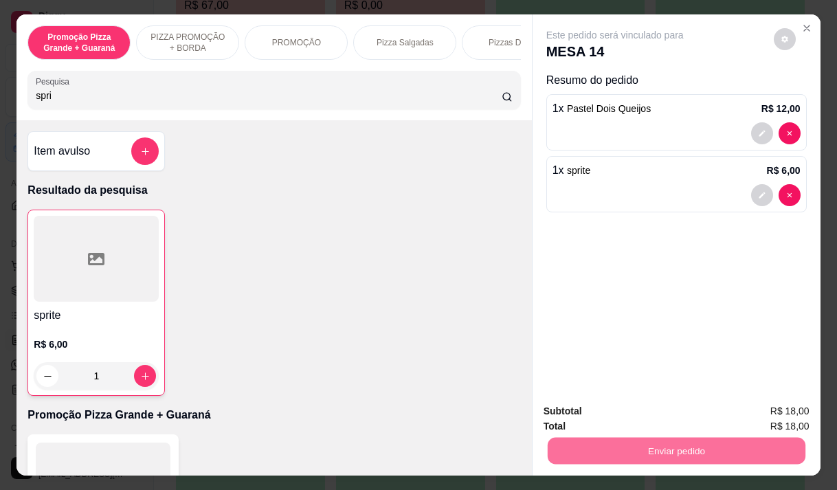
click at [778, 414] on button "Enviar pedido" at bounding box center [773, 411] width 78 height 26
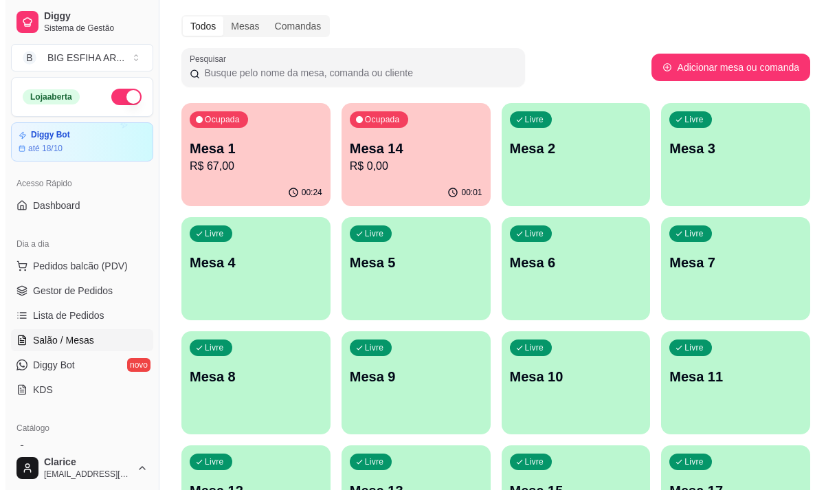
scroll to position [69, 0]
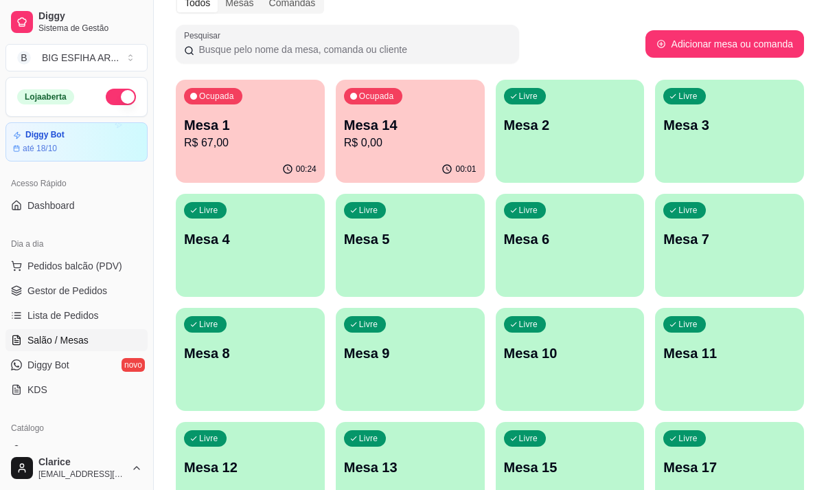
click at [381, 319] on div "Livre" at bounding box center [365, 324] width 43 height 16
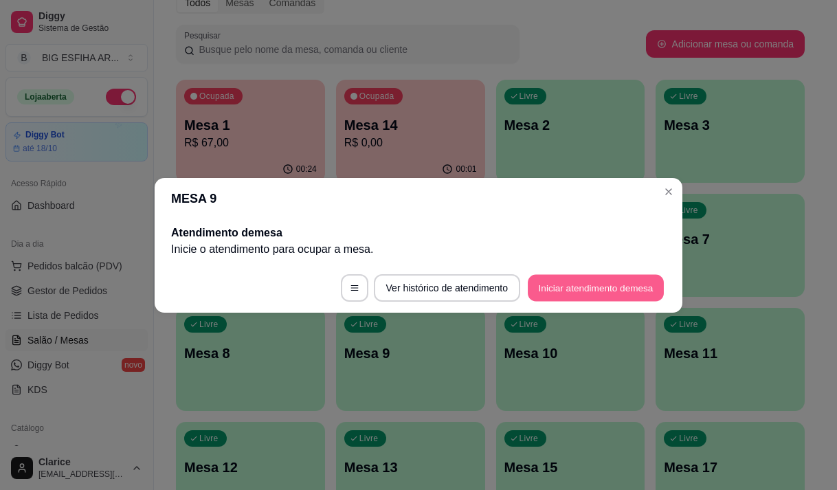
click at [580, 291] on button "Iniciar atendimento de mesa" at bounding box center [596, 287] width 136 height 27
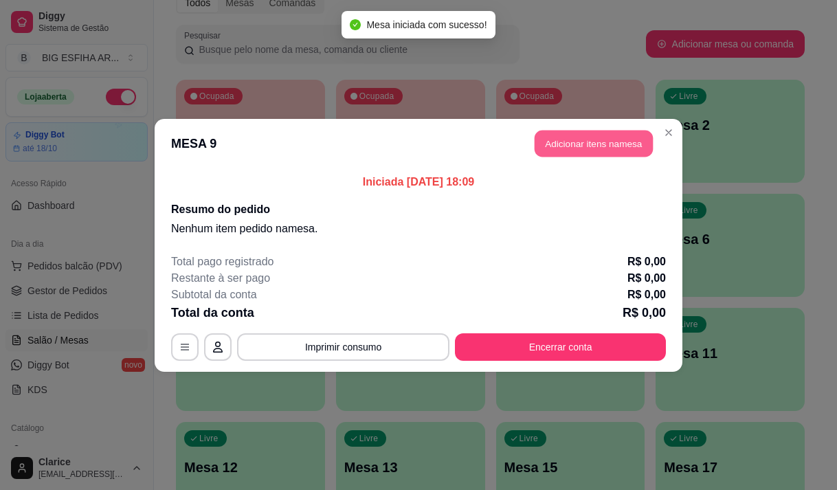
click at [583, 142] on button "Adicionar itens na mesa" at bounding box center [593, 143] width 118 height 27
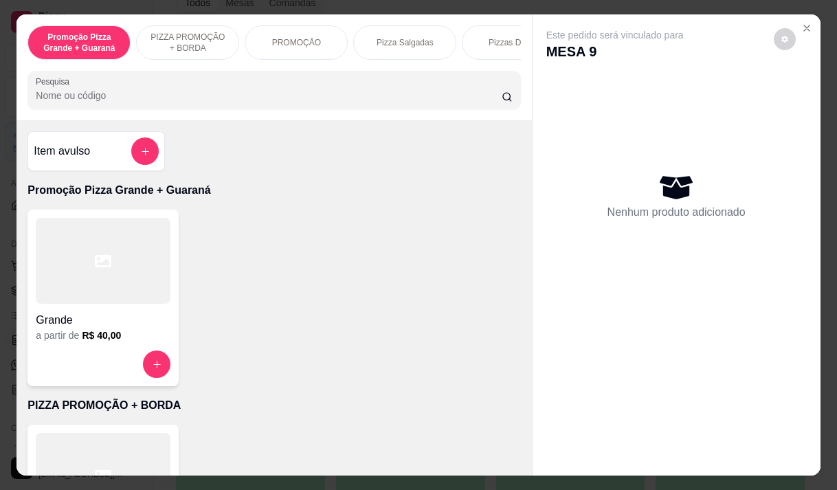
click at [236, 93] on input "Pesquisa" at bounding box center [269, 96] width 466 height 14
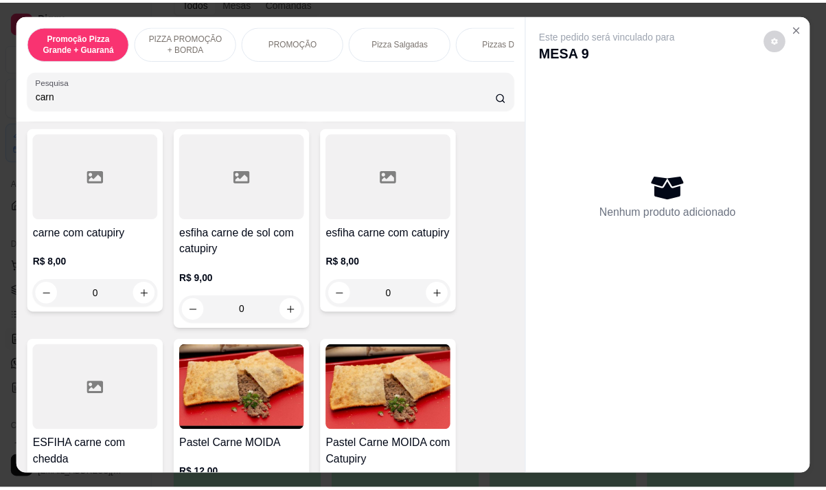
scroll to position [618, 0]
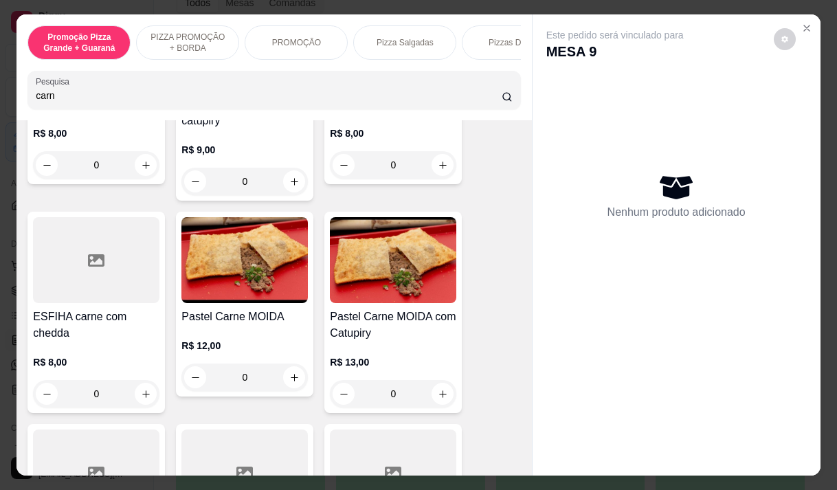
type input "carn"
click at [360, 351] on div "R$ 13,00 0" at bounding box center [393, 374] width 126 height 66
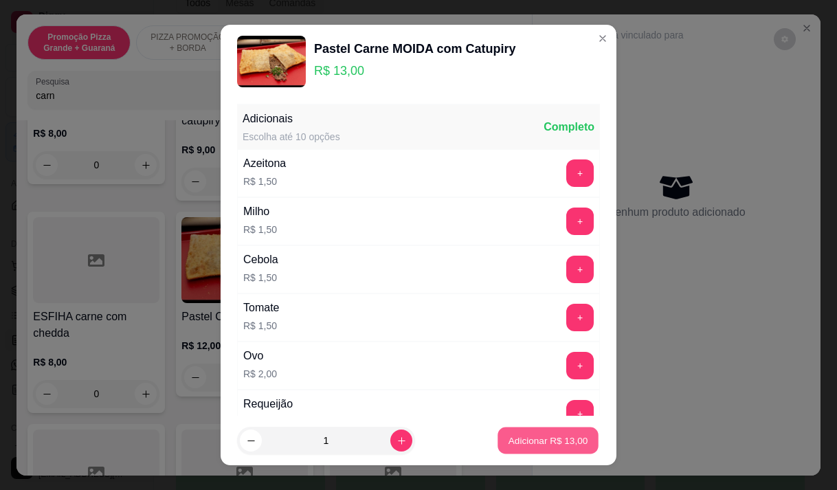
click at [517, 440] on p "Adicionar R$ 13,00" at bounding box center [548, 440] width 80 height 13
type input "1"
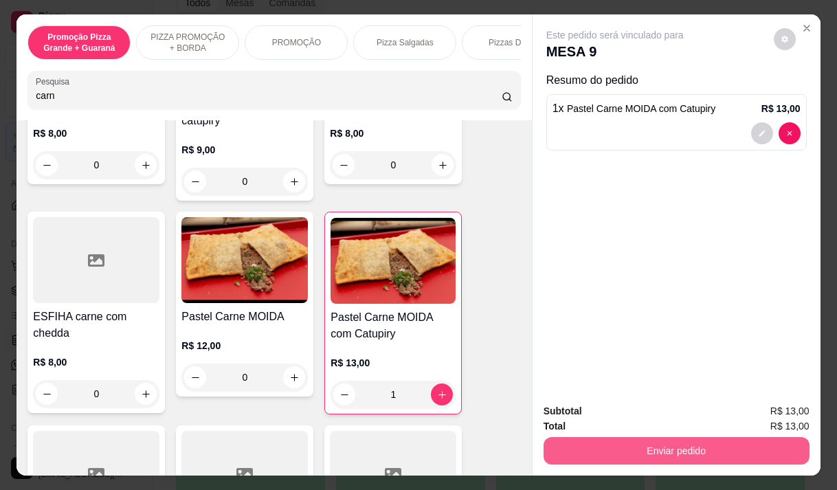
click at [659, 441] on button "Enviar pedido" at bounding box center [676, 450] width 266 height 27
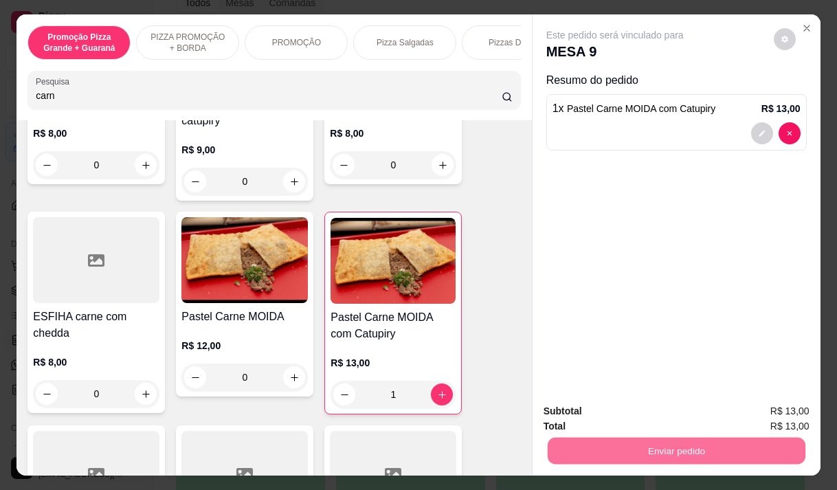
click at [757, 411] on button "Enviar pedido" at bounding box center [774, 410] width 76 height 25
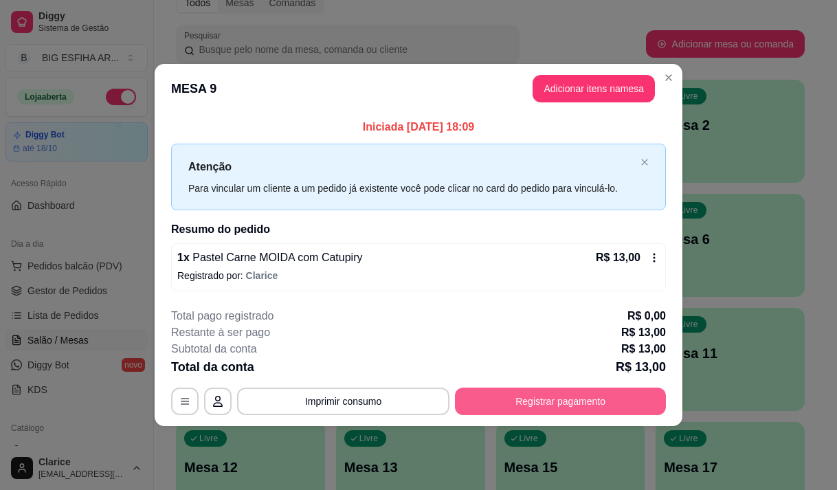
click at [535, 403] on button "Registrar pagamento" at bounding box center [560, 400] width 211 height 27
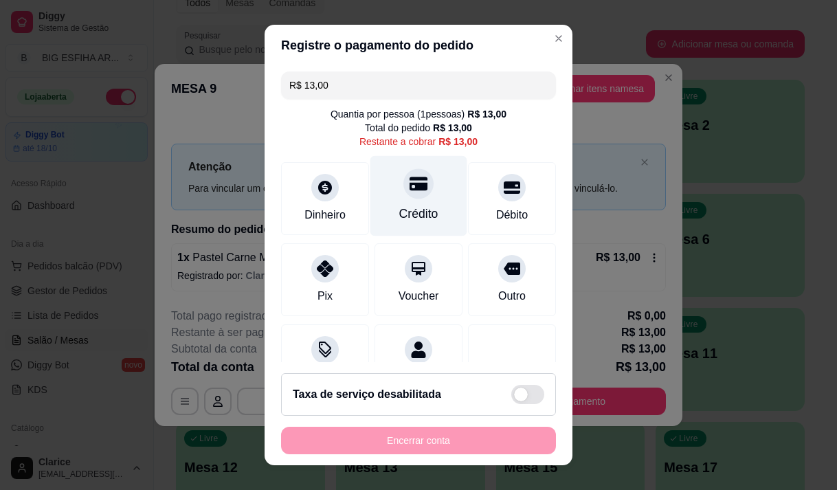
click at [390, 199] on div "Crédito" at bounding box center [418, 195] width 97 height 80
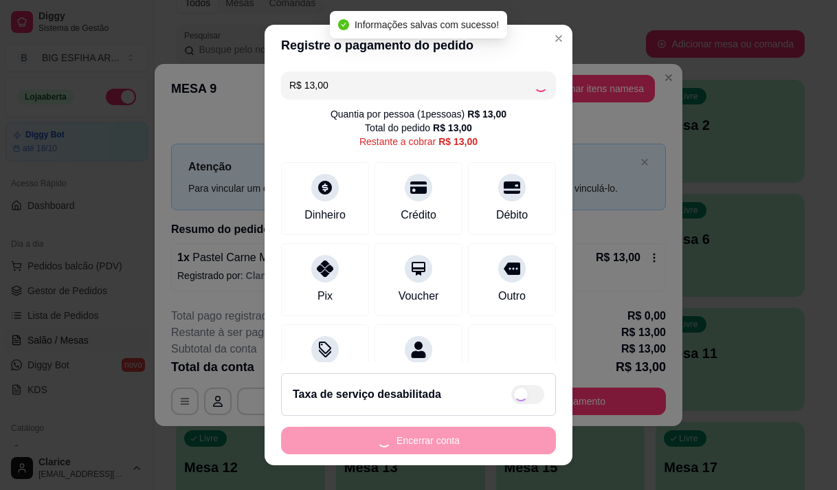
type input "R$ 0,00"
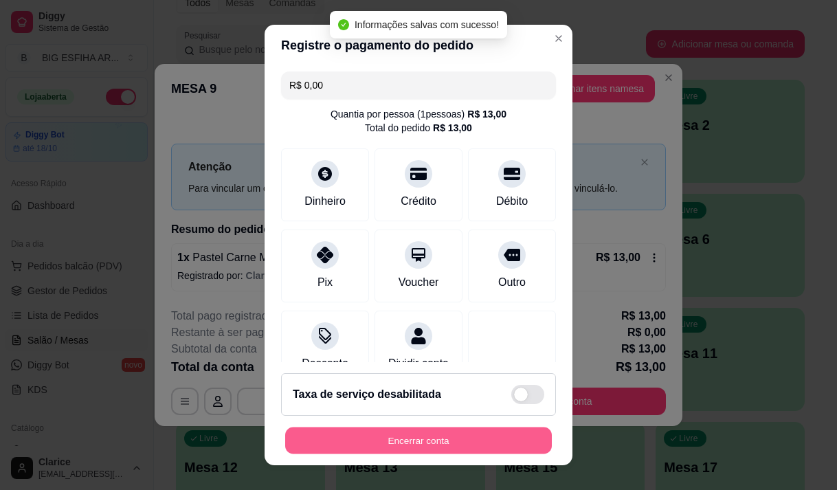
click at [399, 440] on button "Encerrar conta" at bounding box center [418, 440] width 267 height 27
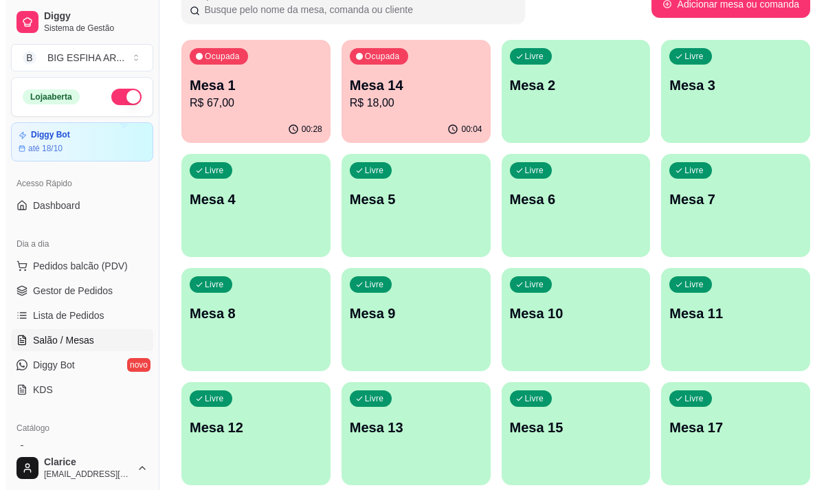
scroll to position [137, 0]
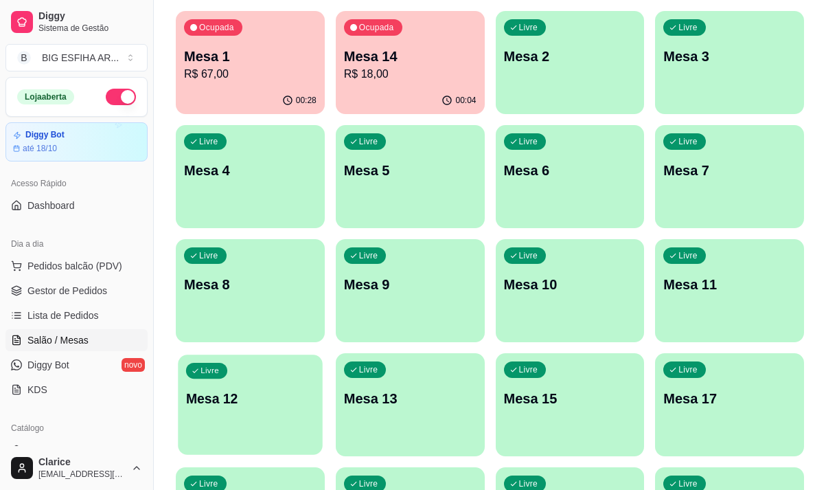
click at [234, 398] on p "Mesa 12" at bounding box center [250, 398] width 128 height 19
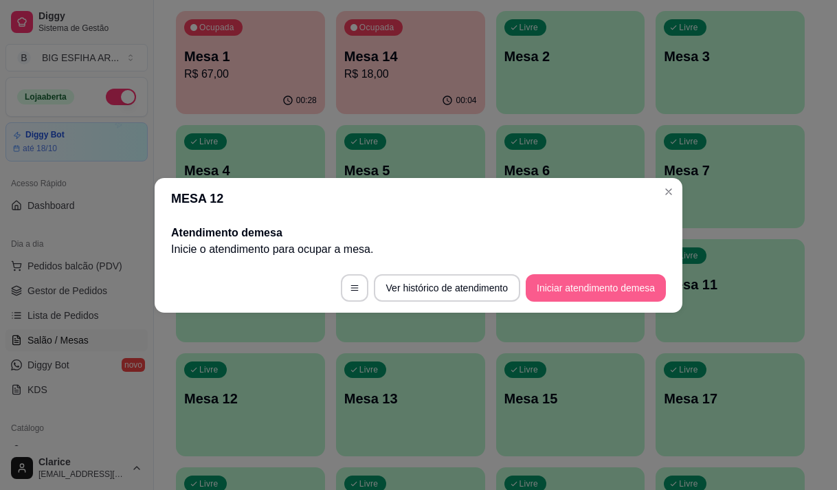
click at [547, 288] on button "Iniciar atendimento de mesa" at bounding box center [595, 287] width 140 height 27
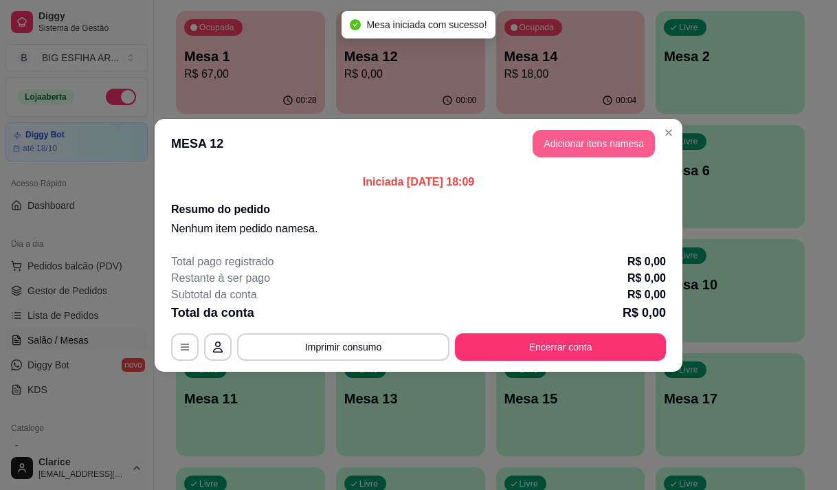
click at [577, 140] on button "Adicionar itens na mesa" at bounding box center [593, 143] width 122 height 27
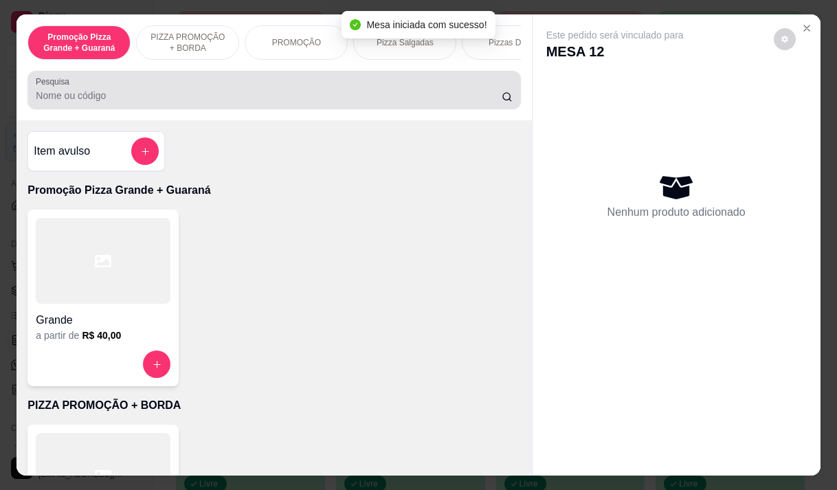
click at [146, 102] on input "Pesquisa" at bounding box center [269, 96] width 466 height 14
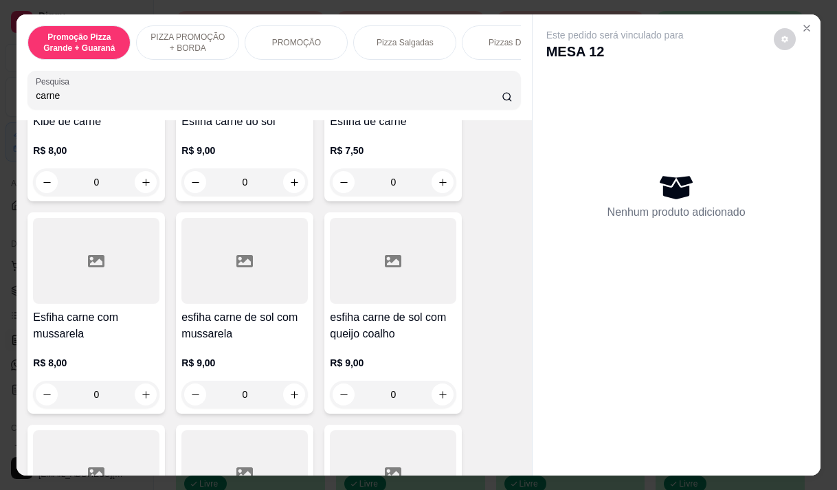
scroll to position [206, 0]
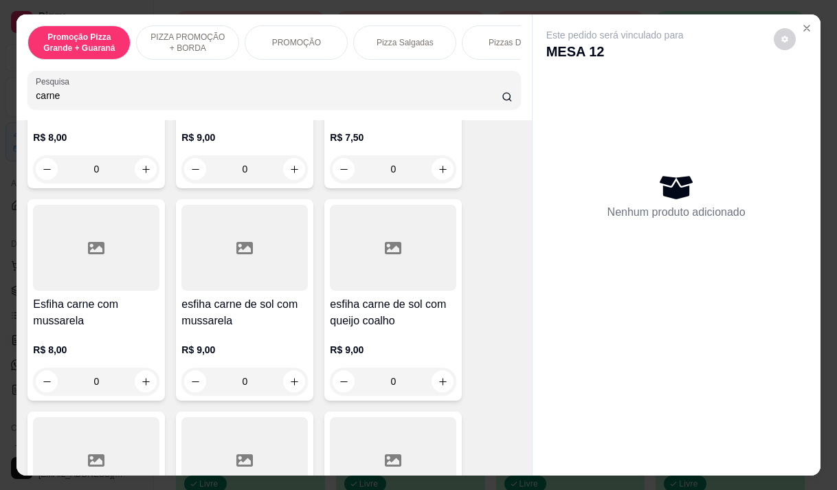
type input "carne"
click at [214, 338] on div "R$ 9,00 0" at bounding box center [244, 362] width 126 height 66
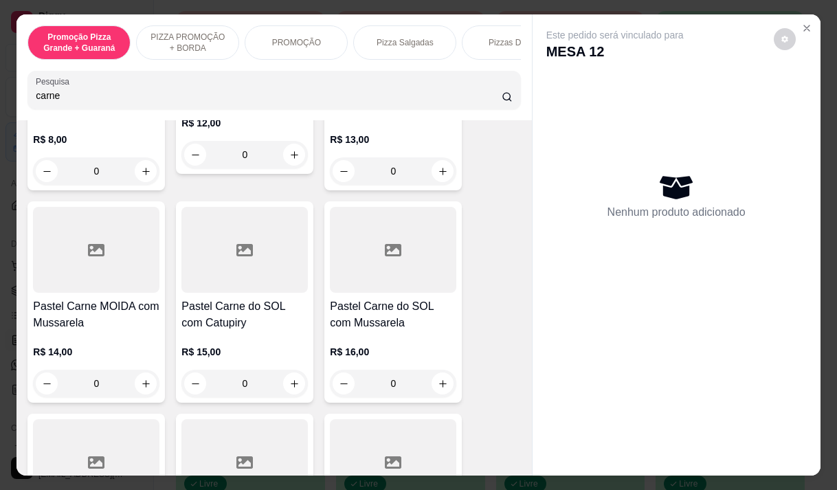
scroll to position [893, 0]
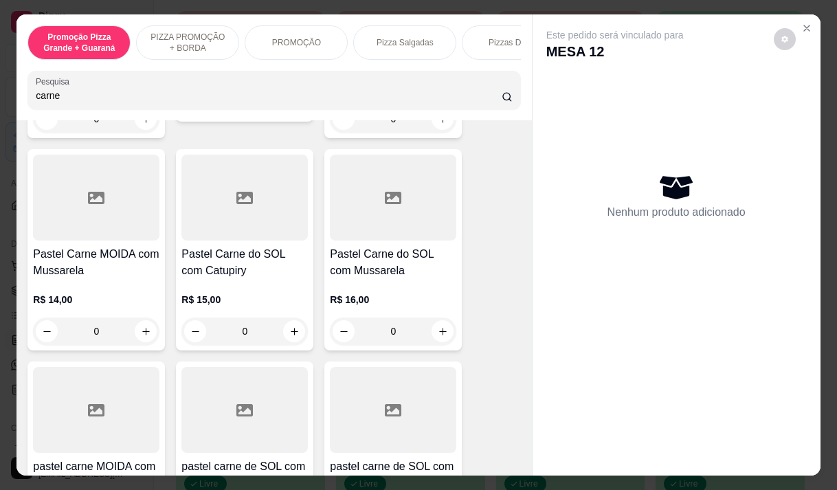
click at [89, 289] on div "R$ 14,00 0" at bounding box center [96, 312] width 126 height 66
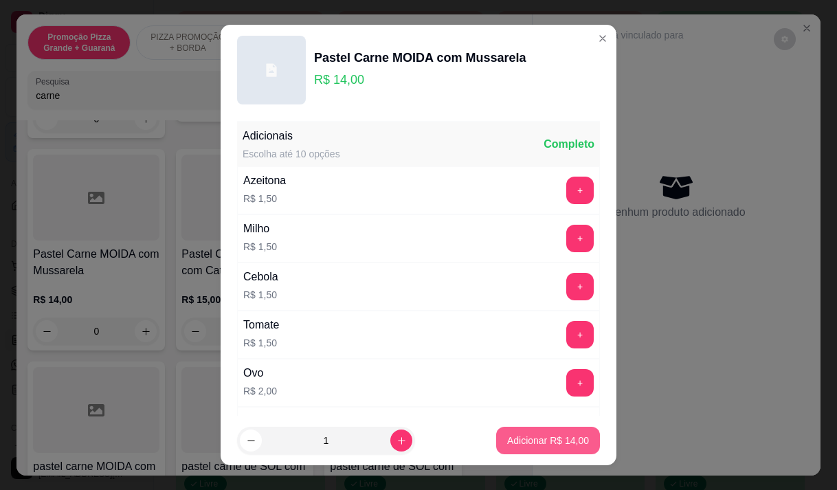
click at [558, 436] on p "Adicionar R$ 14,00" at bounding box center [548, 440] width 82 height 14
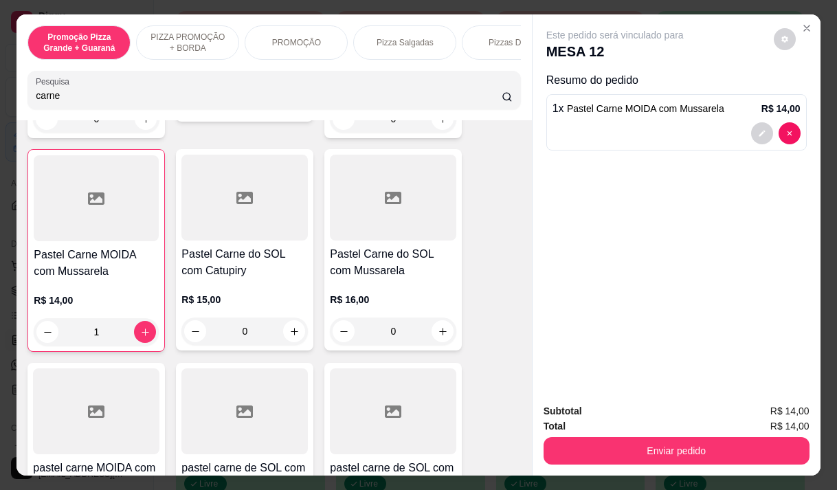
type input "1"
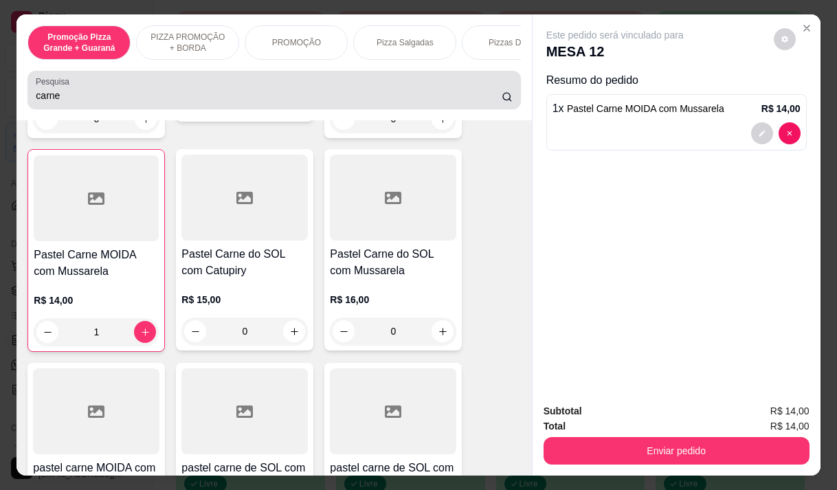
click at [60, 93] on div "carne" at bounding box center [274, 89] width 476 height 27
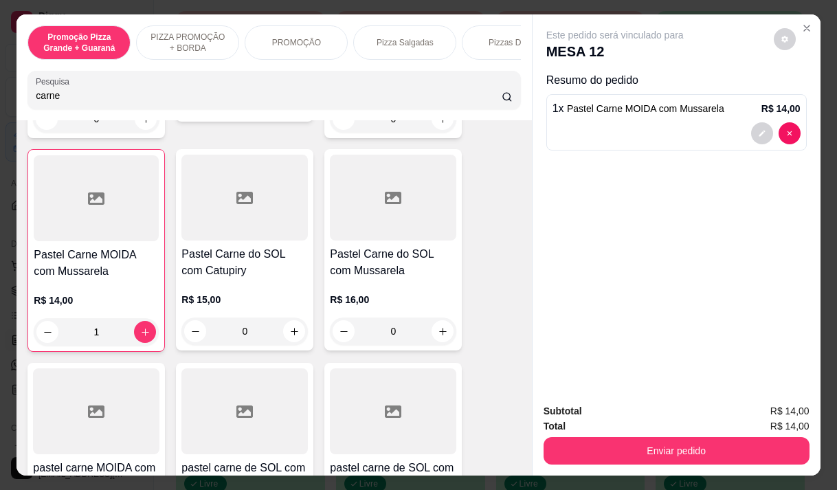
click at [61, 95] on input "carne" at bounding box center [269, 96] width 466 height 14
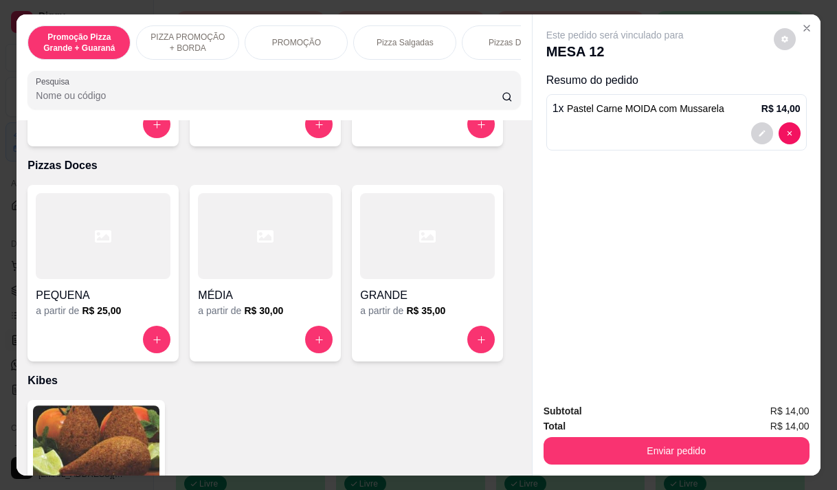
click at [130, 100] on input "Pesquisa" at bounding box center [269, 96] width 466 height 14
click at [95, 92] on div at bounding box center [274, 89] width 476 height 27
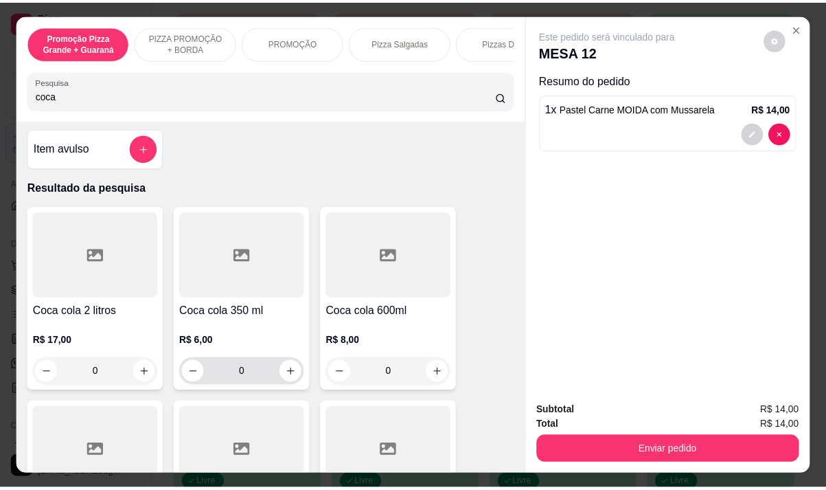
scroll to position [0, 0]
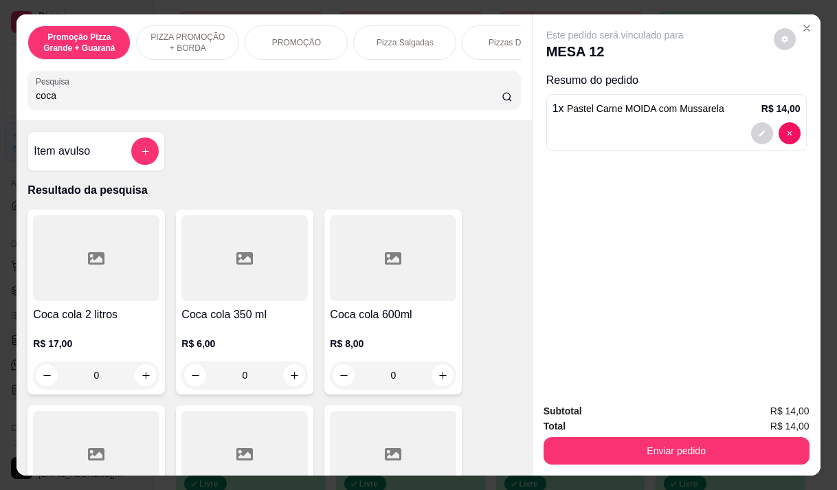
type input "coca"
click at [402, 318] on h4 "Coca cola 600ml" at bounding box center [393, 314] width 126 height 16
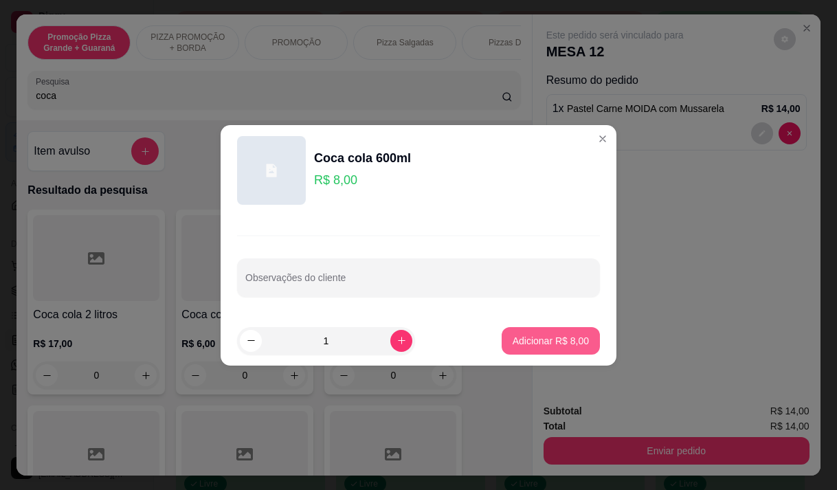
click at [553, 342] on p "Adicionar R$ 8,00" at bounding box center [550, 341] width 76 height 14
type input "1"
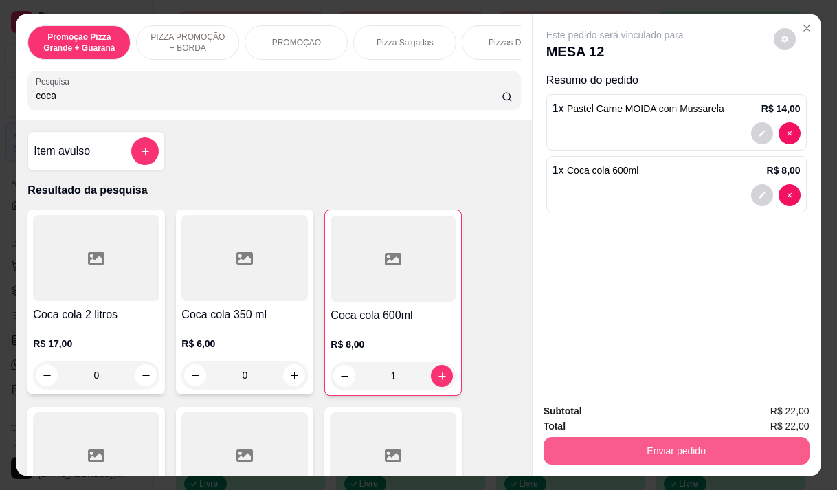
click at [762, 437] on button "Enviar pedido" at bounding box center [676, 450] width 266 height 27
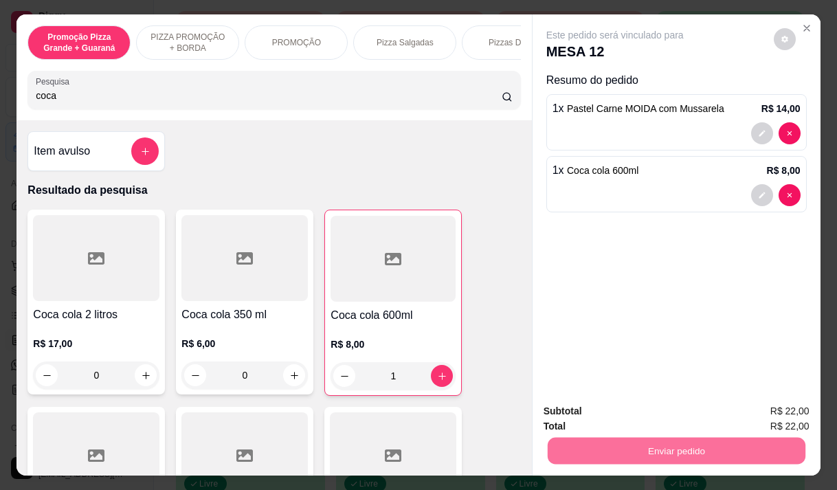
click at [769, 405] on button "Enviar pedido" at bounding box center [773, 411] width 78 height 26
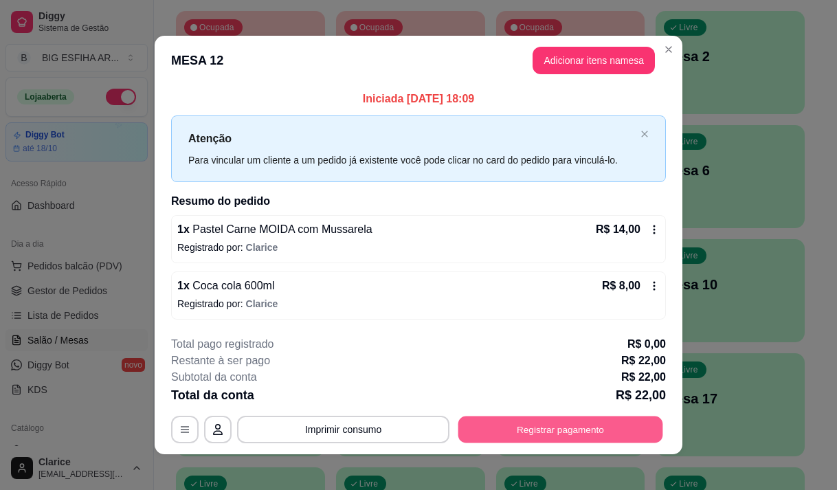
click at [503, 431] on button "Registrar pagamento" at bounding box center [560, 429] width 205 height 27
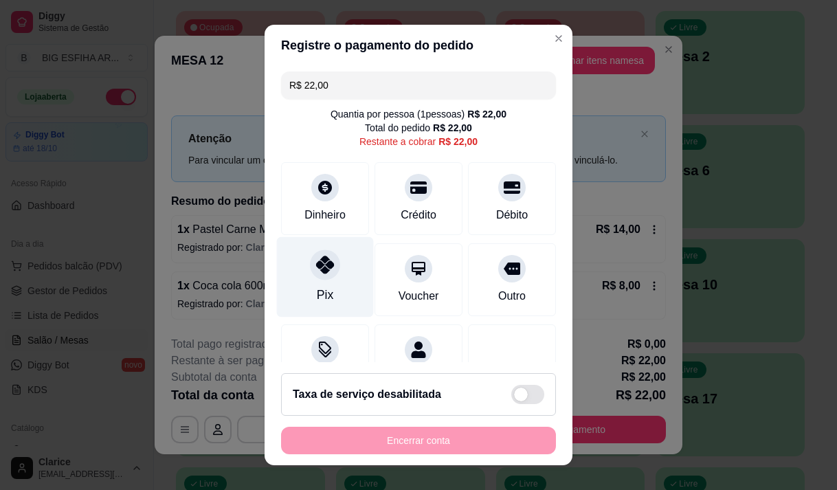
click at [294, 302] on div "Pix" at bounding box center [325, 276] width 97 height 80
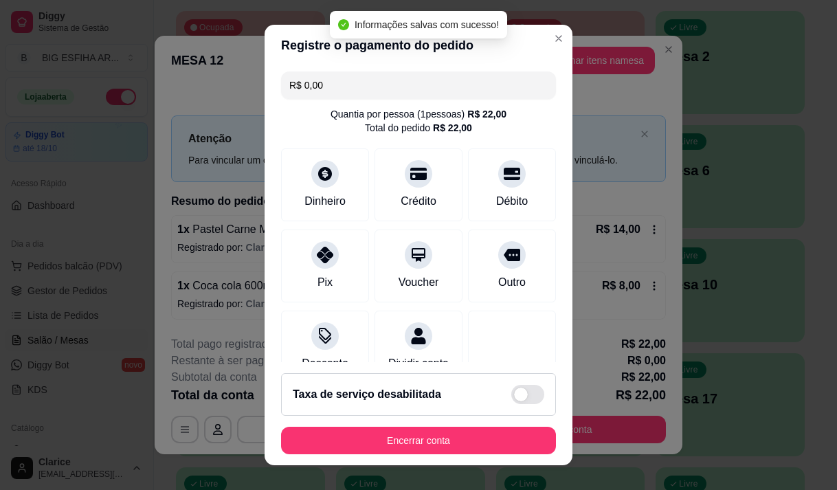
type input "R$ 0,00"
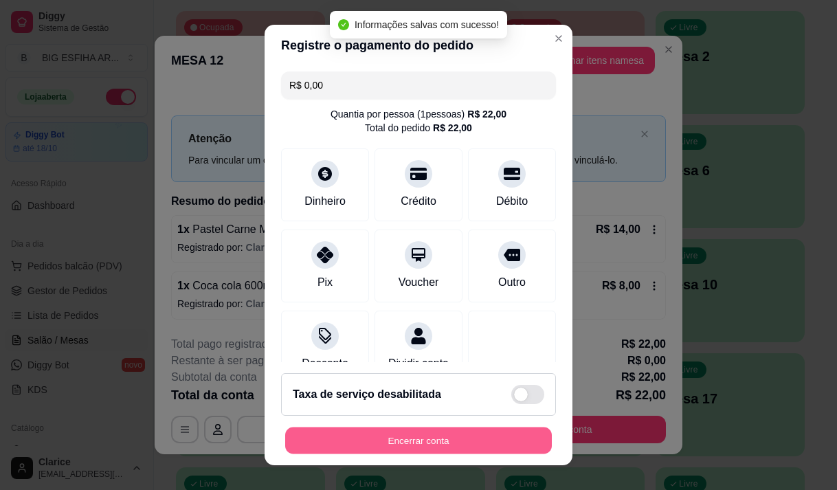
click at [364, 445] on button "Encerrar conta" at bounding box center [418, 440] width 267 height 27
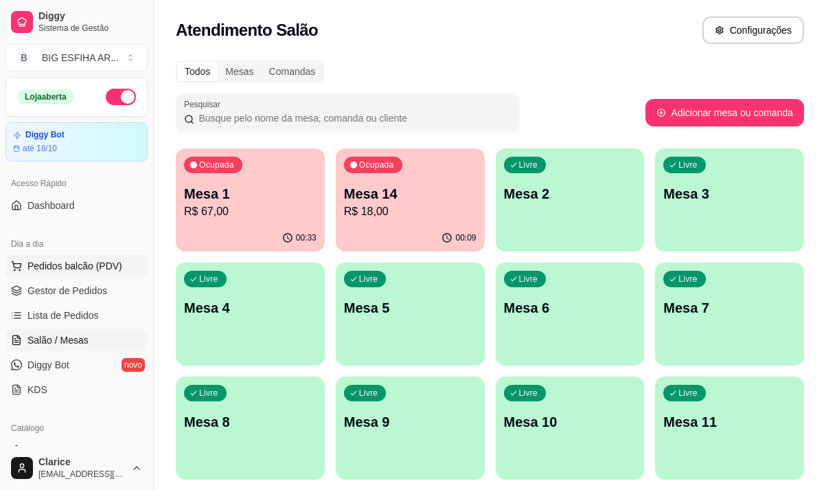
click at [36, 261] on span "Pedidos balcão (PDV)" at bounding box center [74, 266] width 95 height 14
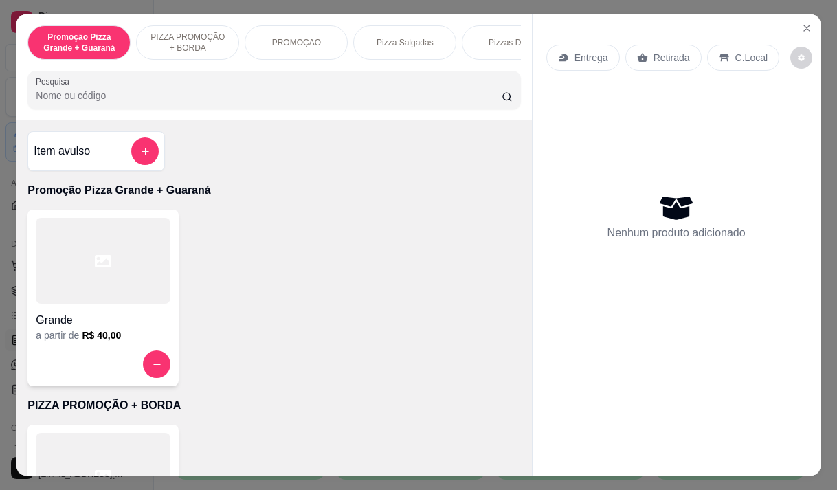
click at [584, 52] on p "Entrega" at bounding box center [591, 58] width 34 height 14
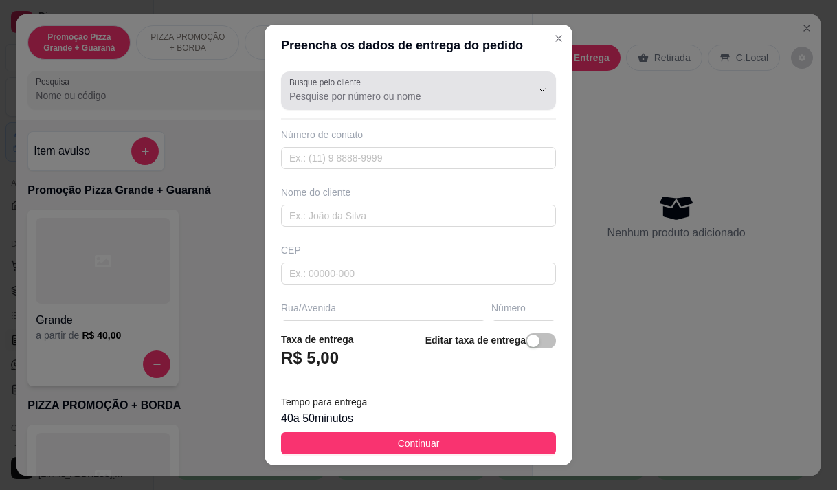
click at [324, 92] on input "Busque pelo cliente" at bounding box center [399, 96] width 220 height 14
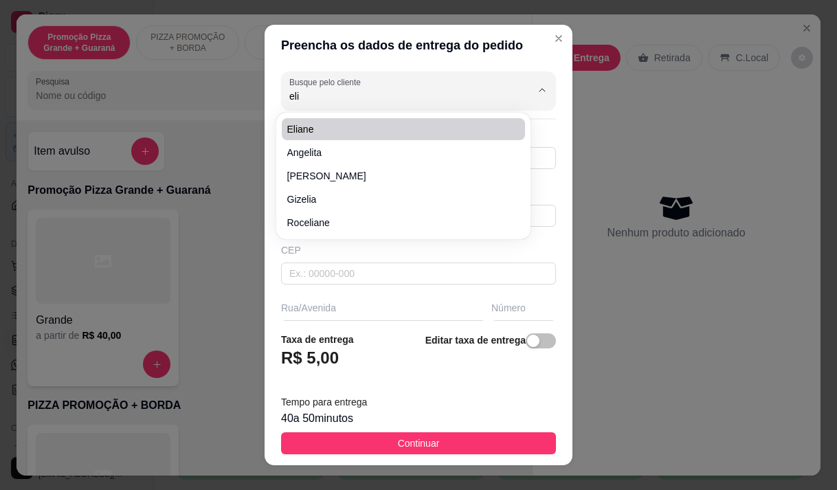
click at [317, 125] on span "eliane" at bounding box center [396, 129] width 218 height 14
type input "eliane"
type input "8599847684"
type input "eliane"
type input "rua professor nogueira 395"
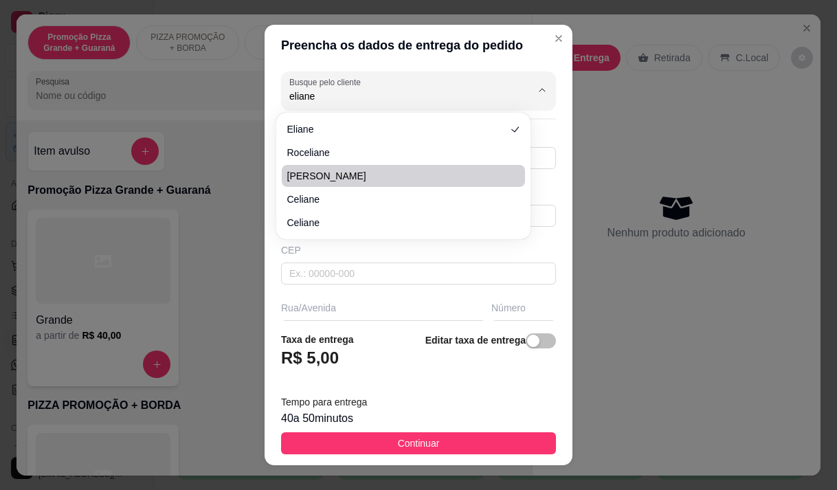
click at [361, 173] on span "Eliane Arruda" at bounding box center [396, 176] width 218 height 14
type input "Eliane Arruda"
type input "85987173512"
type input "Eliane Arruda"
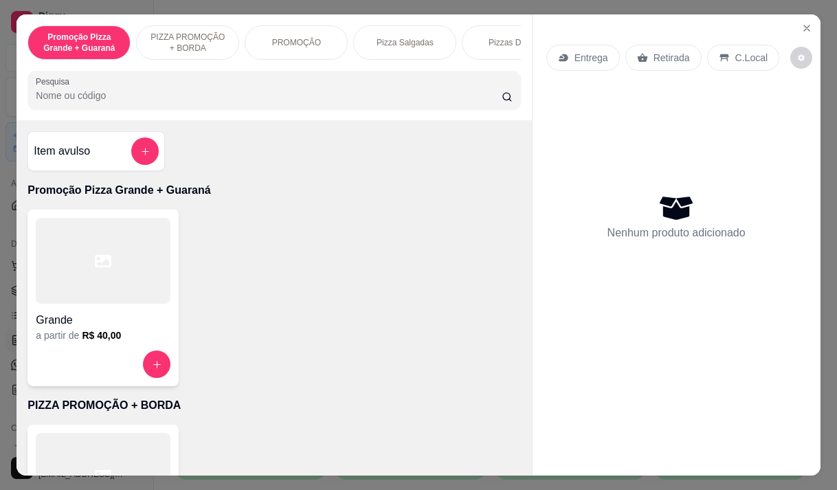
click at [565, 55] on div "Entrega" at bounding box center [583, 58] width 74 height 26
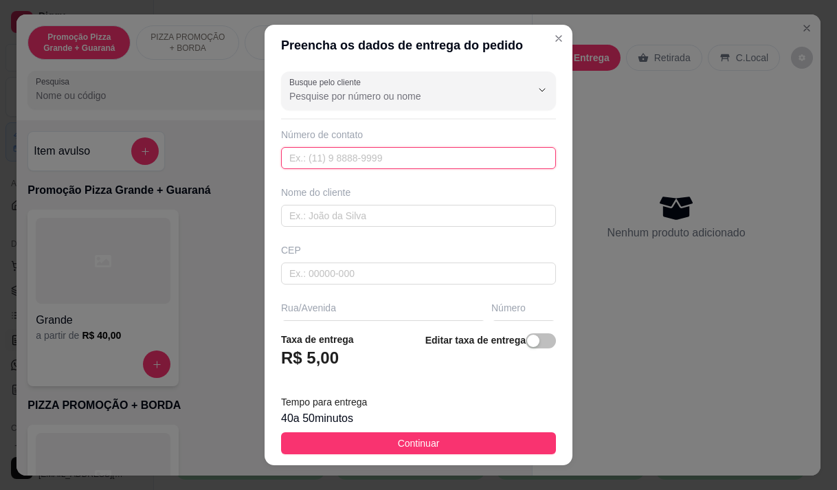
click at [356, 163] on input "text" at bounding box center [418, 158] width 275 height 22
type input "(85) 98717-3512"
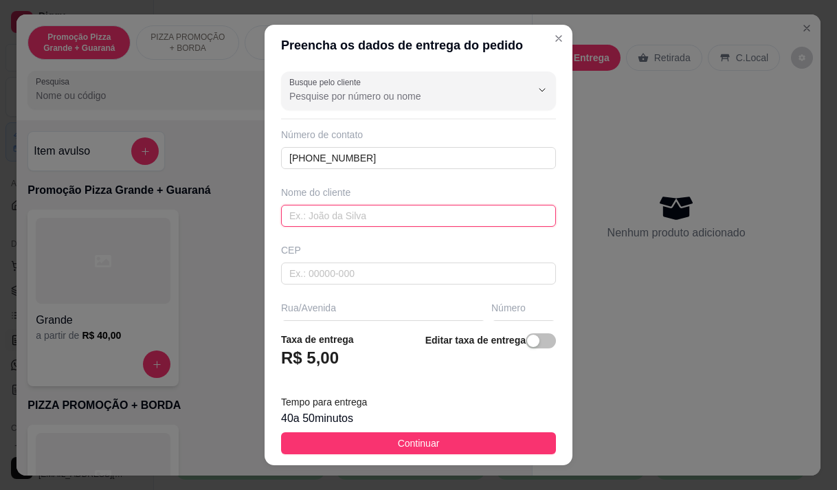
click at [346, 214] on input "text" at bounding box center [418, 216] width 275 height 22
click at [294, 217] on input "eline" at bounding box center [418, 216] width 275 height 22
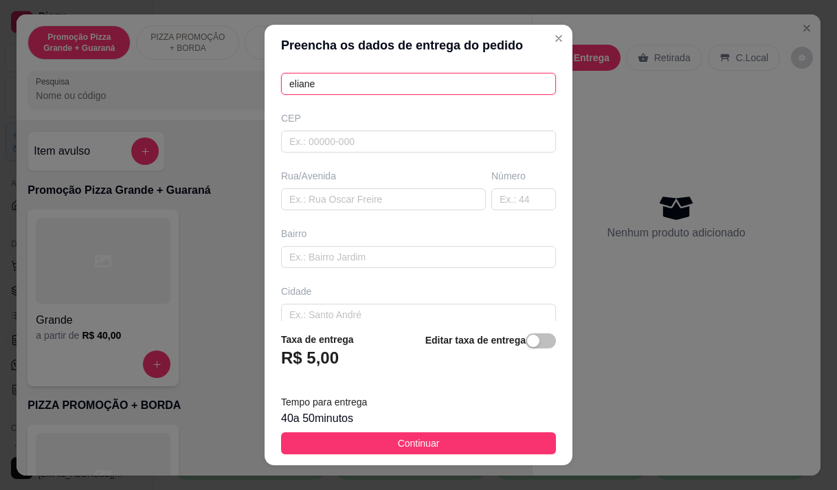
scroll to position [137, 0]
type input "eliane"
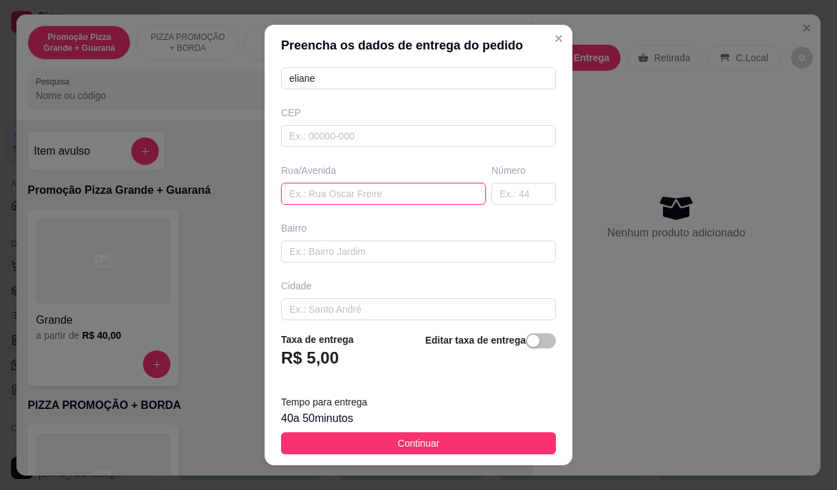
click at [302, 192] on input "text" at bounding box center [383, 194] width 205 height 22
paste input "Pastel e esfira Gustavo Sampaio 851"
click at [345, 192] on input "Pastel e esfira Gustavo Sampaio 851" at bounding box center [383, 194] width 205 height 22
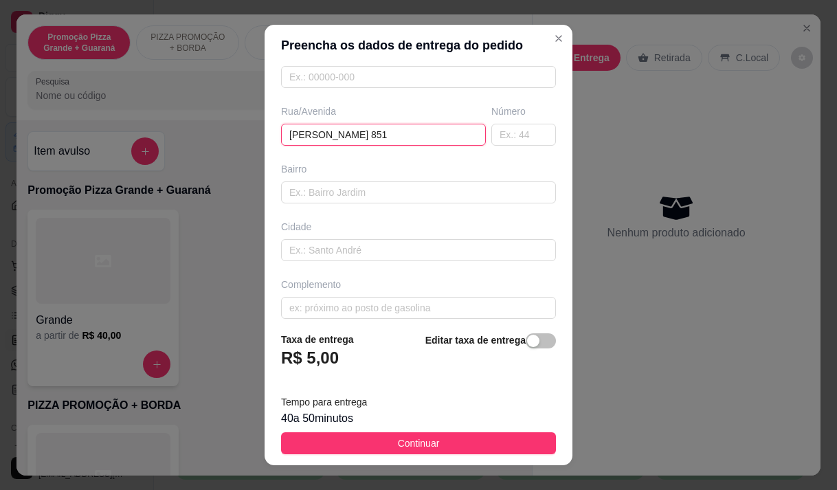
scroll to position [207, 0]
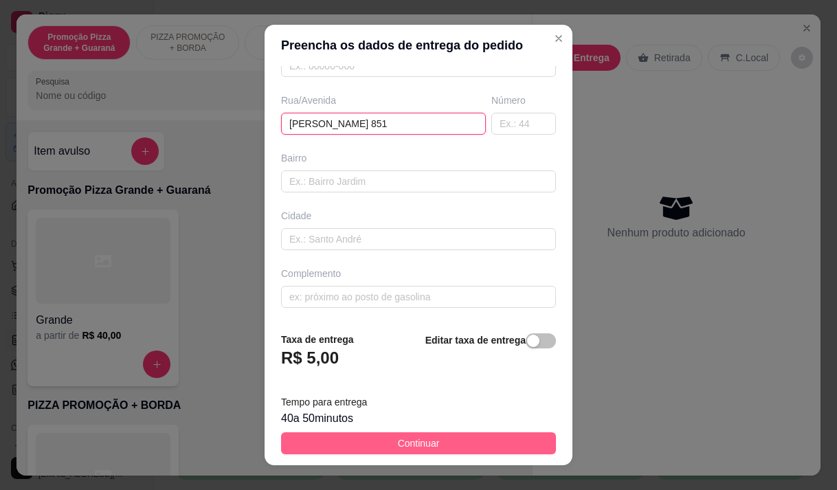
type input "Gustavo Sampaio 851"
click at [357, 436] on button "Continuar" at bounding box center [418, 443] width 275 height 22
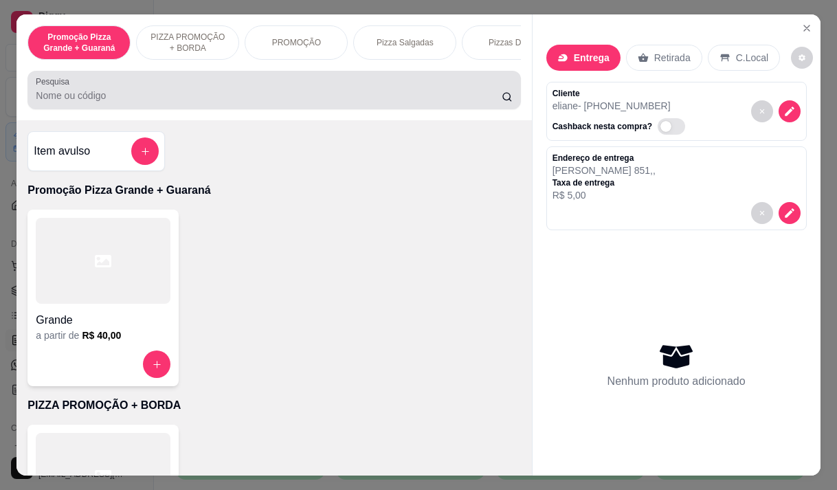
click at [63, 102] on input "Pesquisa" at bounding box center [269, 96] width 466 height 14
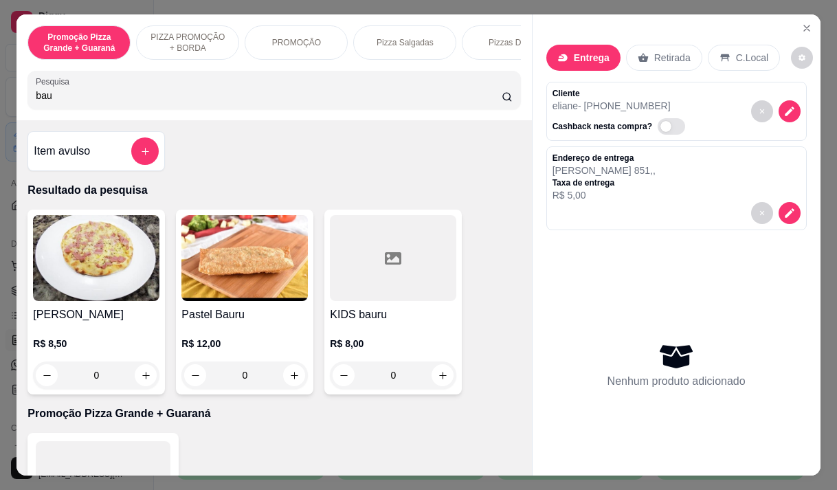
type input "bau"
click at [235, 339] on div "R$ 12,00 0" at bounding box center [244, 356] width 126 height 66
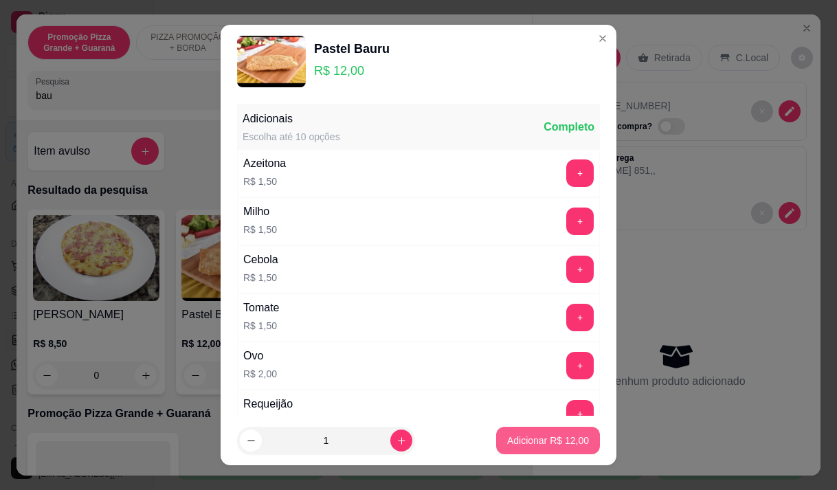
click at [524, 439] on p "Adicionar R$ 12,00" at bounding box center [548, 440] width 82 height 14
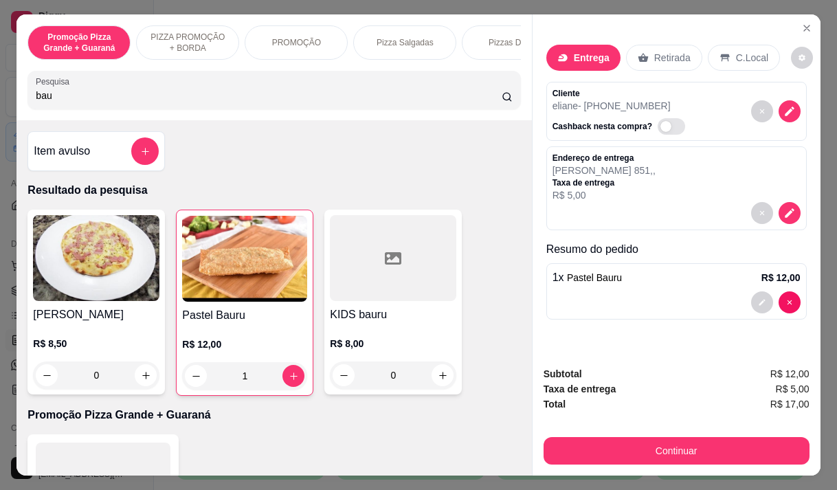
type input "1"
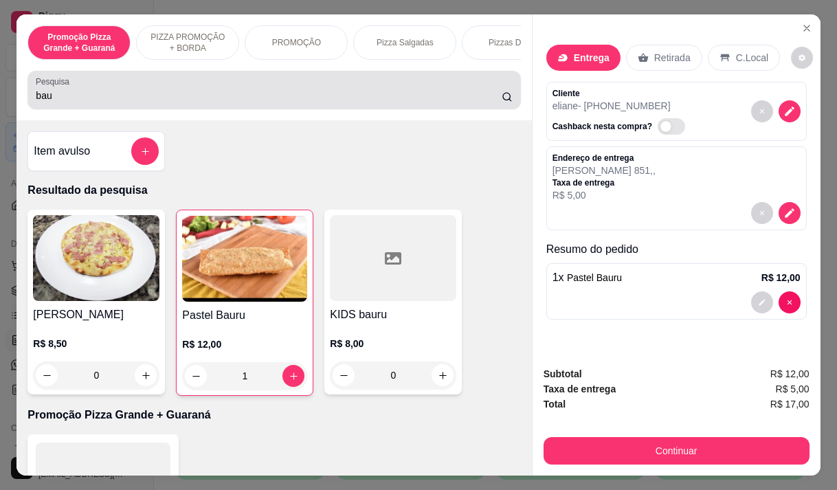
click at [69, 102] on input "bau" at bounding box center [269, 96] width 466 height 14
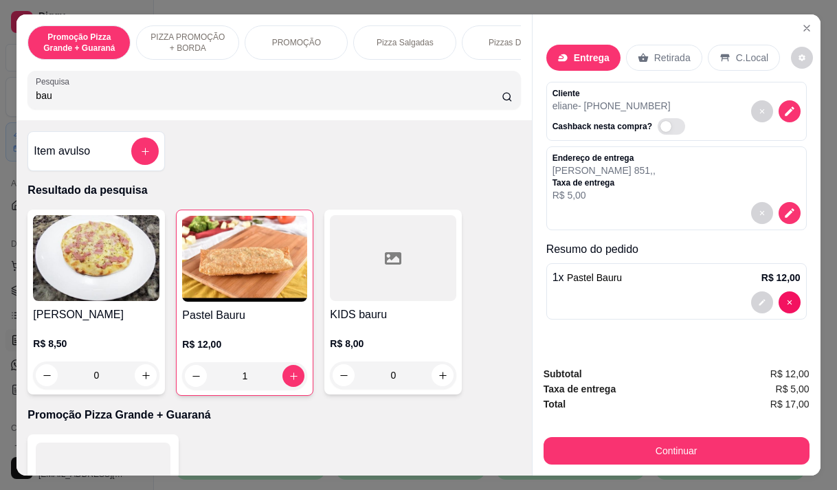
click at [69, 102] on input "bau" at bounding box center [269, 96] width 466 height 14
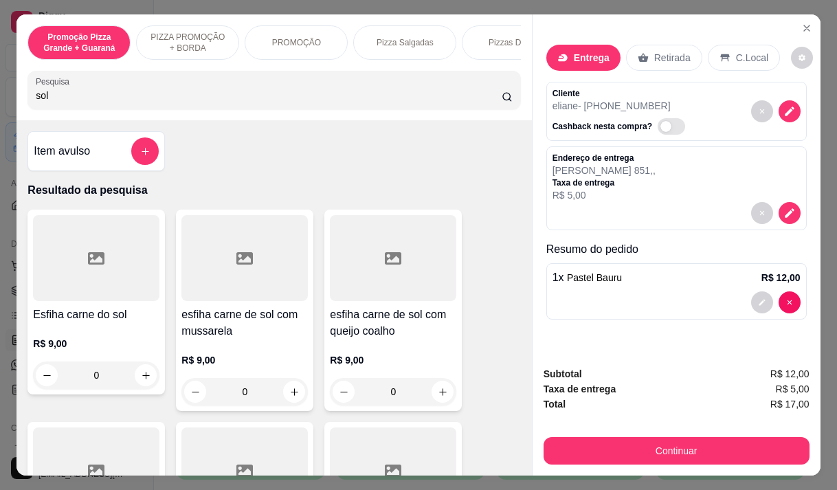
type input "sol"
click at [106, 350] on p "R$ 9,00" at bounding box center [96, 344] width 126 height 14
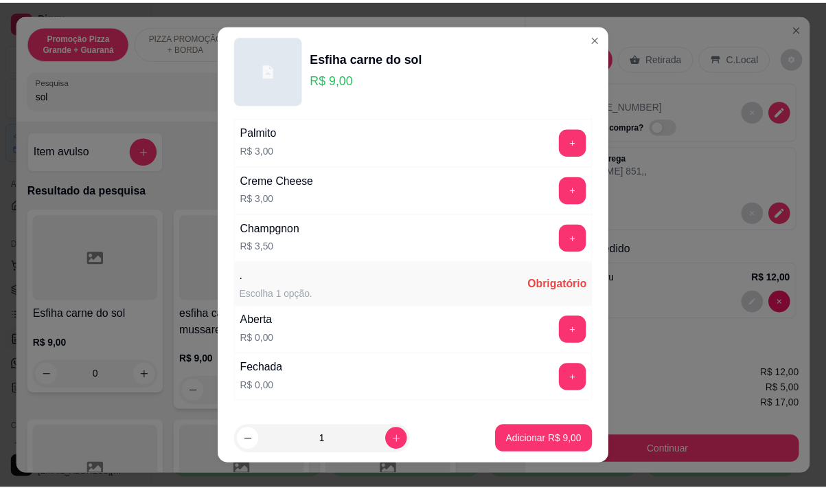
scroll to position [714, 0]
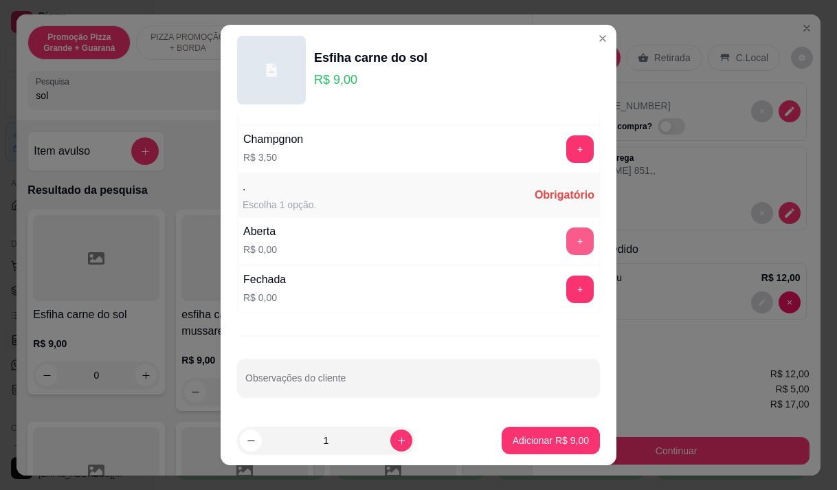
click at [566, 242] on button "+" at bounding box center [579, 240] width 27 height 27
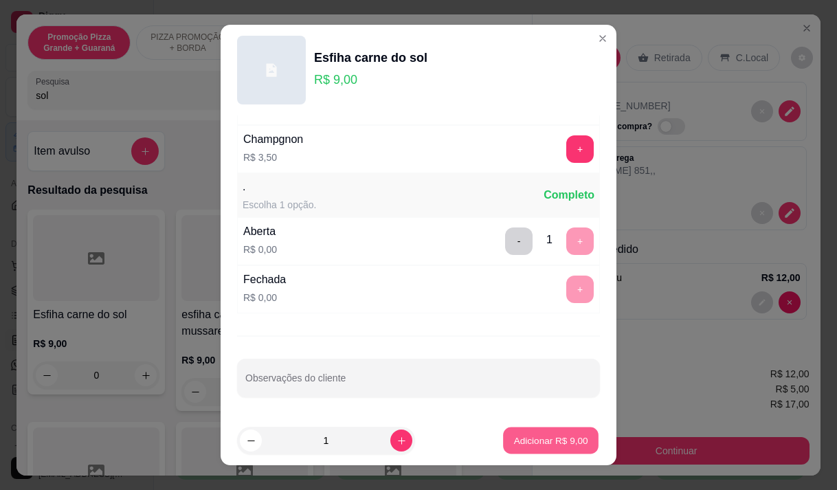
click at [536, 437] on p "Adicionar R$ 9,00" at bounding box center [550, 440] width 74 height 13
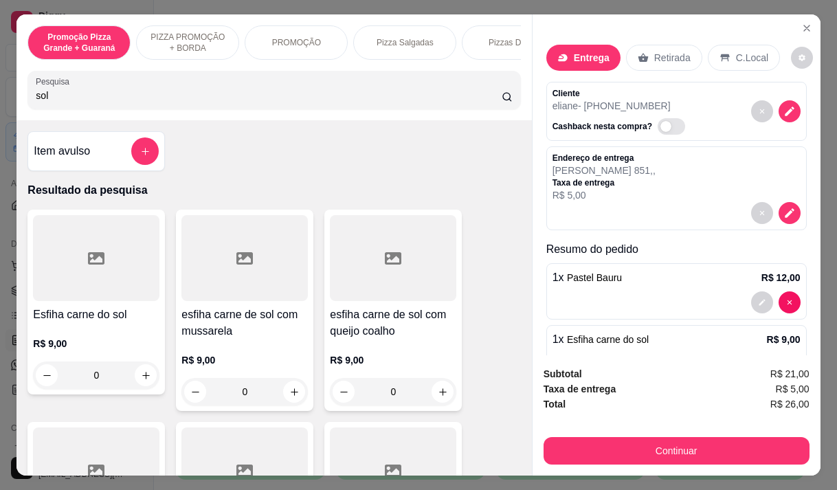
click at [694, 438] on button "Continuar" at bounding box center [676, 450] width 266 height 27
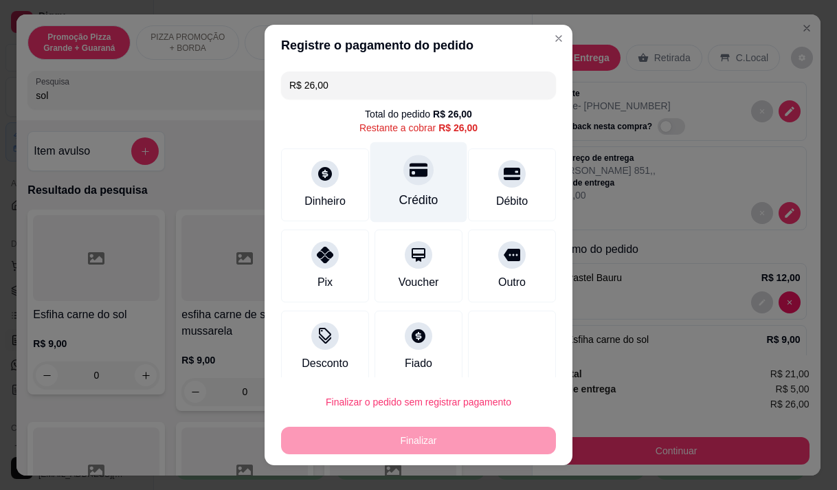
click at [403, 193] on div "Crédito" at bounding box center [418, 200] width 39 height 18
type input "R$ 0,00"
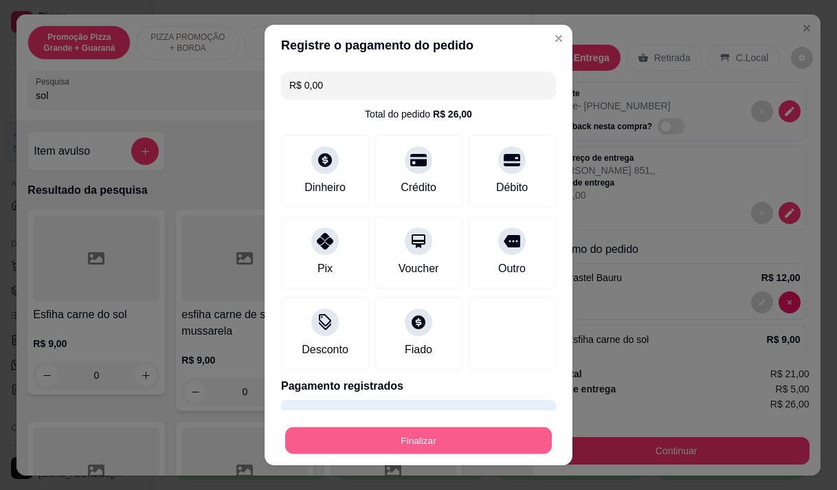
click at [427, 440] on button "Finalizar" at bounding box center [418, 440] width 267 height 27
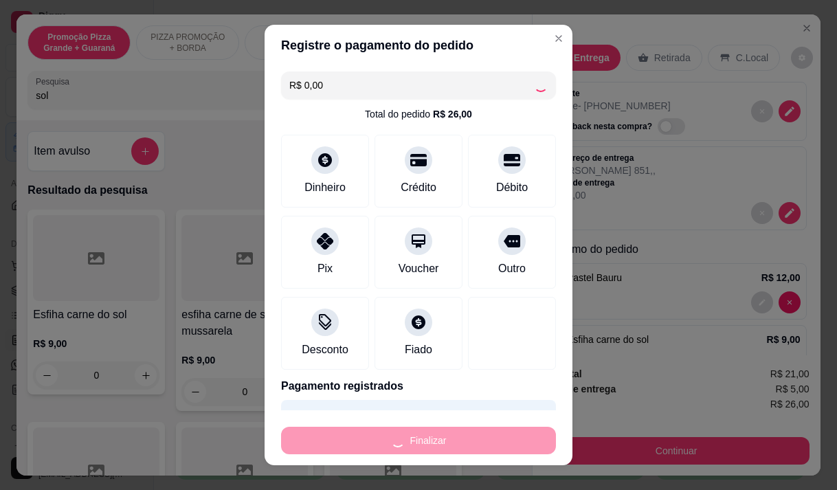
type input "0"
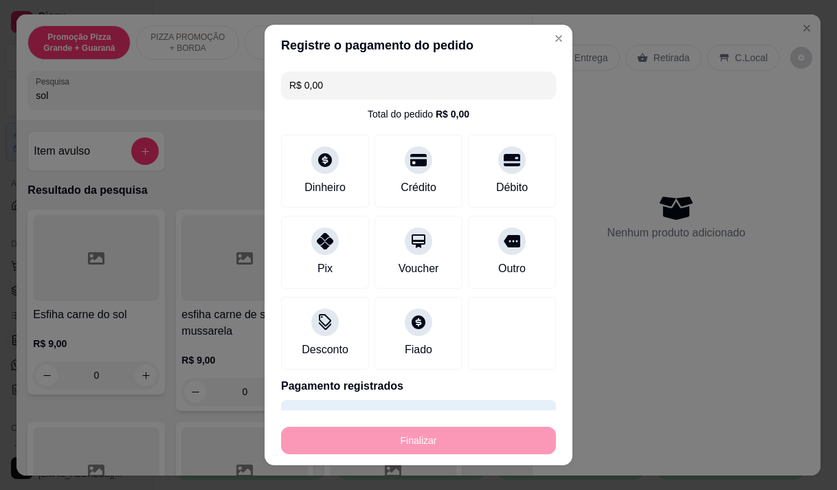
type input "-R$ 26,00"
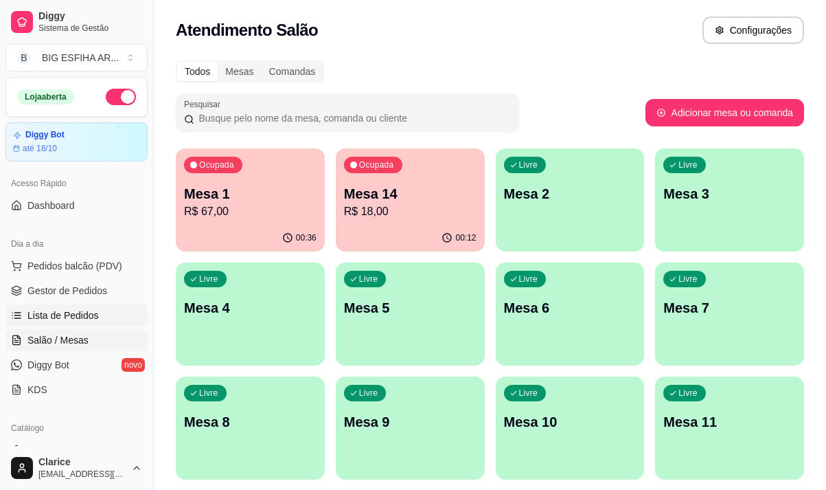
click at [37, 310] on span "Lista de Pedidos" at bounding box center [62, 315] width 71 height 14
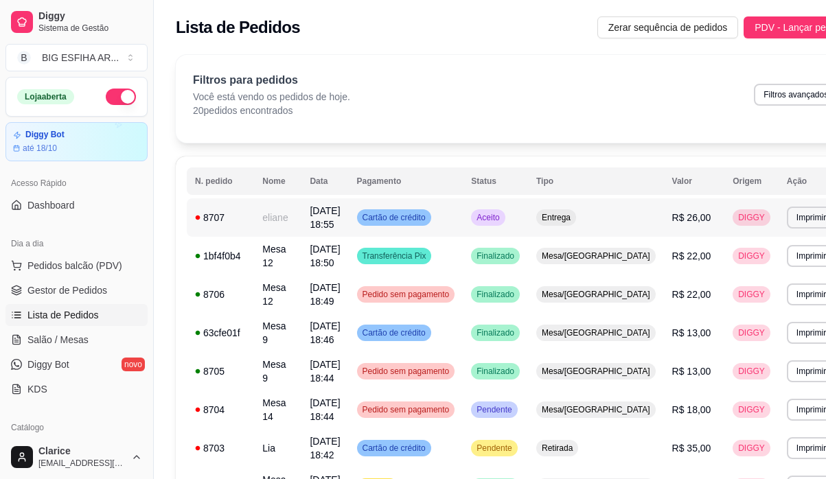
click at [269, 218] on td "eliane" at bounding box center [277, 218] width 47 height 38
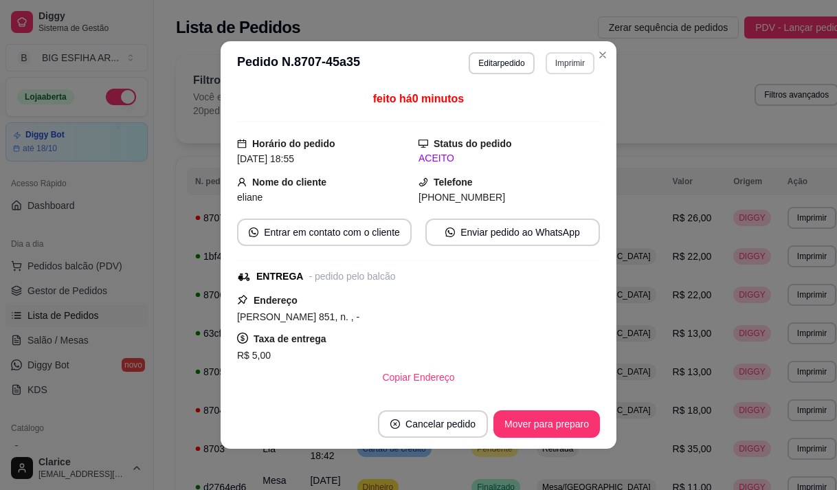
click at [559, 60] on button "Imprimir" at bounding box center [569, 63] width 49 height 22
click at [549, 111] on button "IMPRESSORA" at bounding box center [552, 105] width 80 height 18
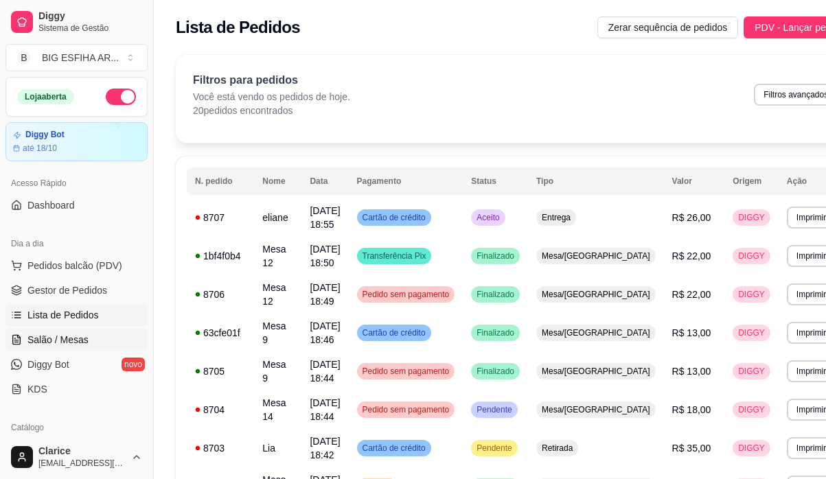
click at [63, 341] on span "Salão / Mesas" at bounding box center [57, 340] width 61 height 14
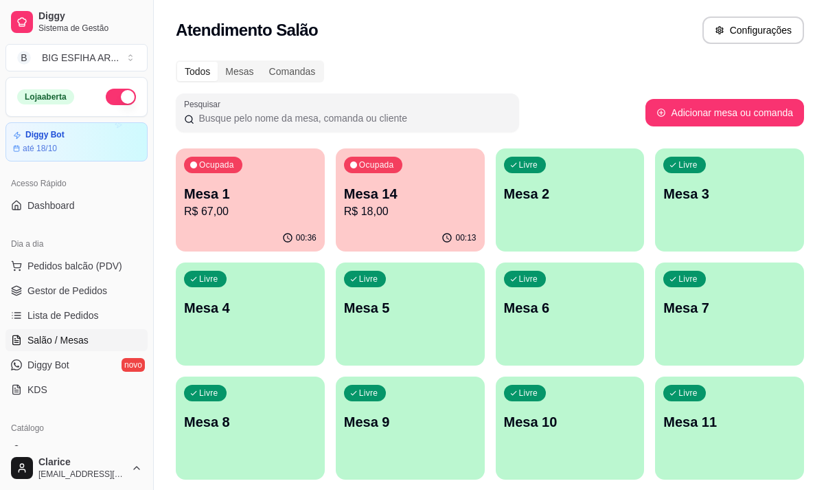
click at [374, 206] on p "R$ 18,00" at bounding box center [410, 211] width 133 height 16
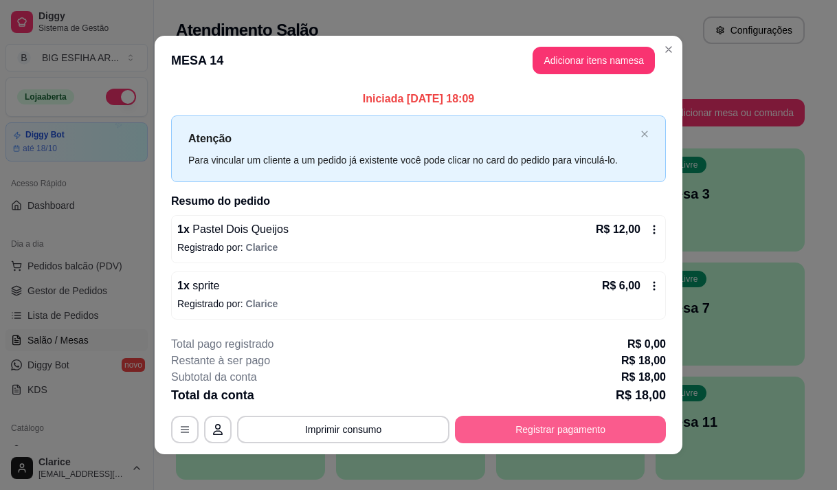
click at [618, 420] on button "Registrar pagamento" at bounding box center [560, 429] width 211 height 27
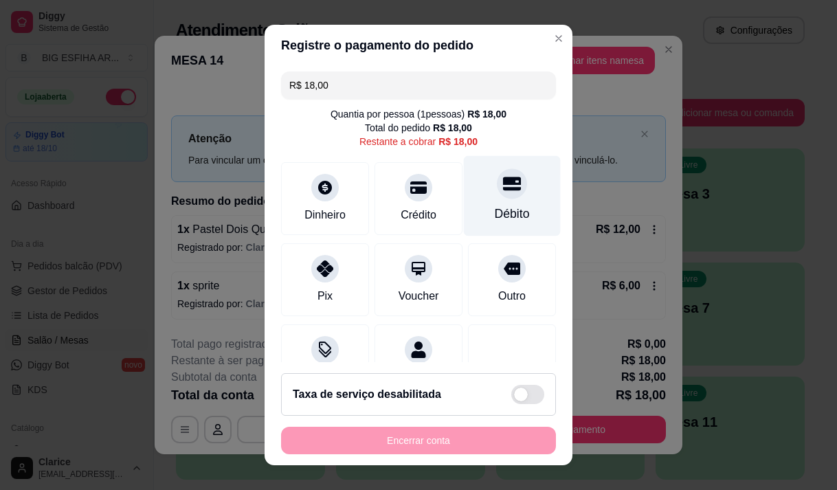
click at [472, 204] on div "Débito" at bounding box center [512, 195] width 97 height 80
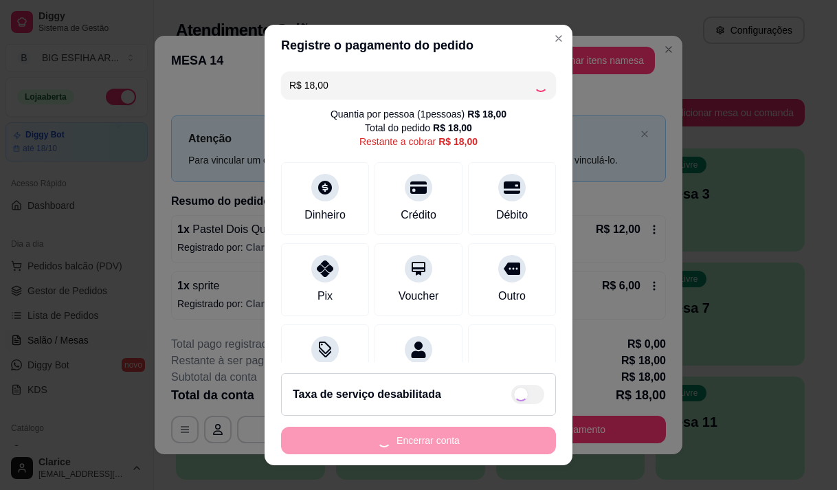
type input "R$ 0,00"
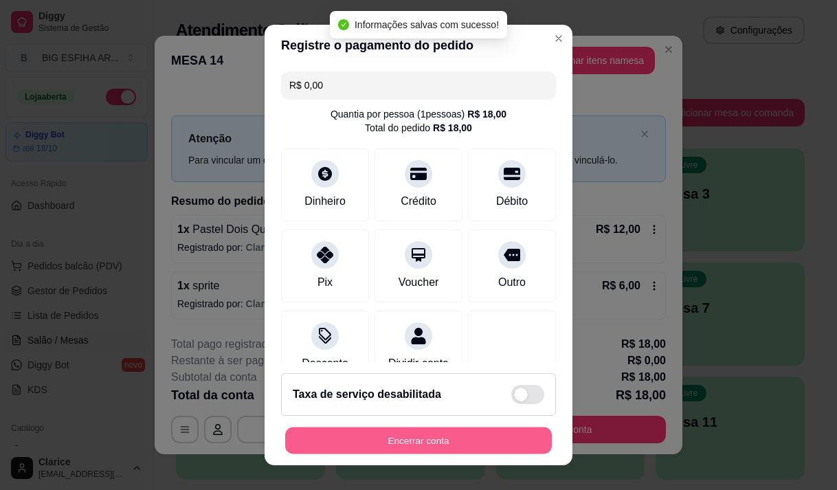
click at [427, 436] on button "Encerrar conta" at bounding box center [418, 440] width 267 height 27
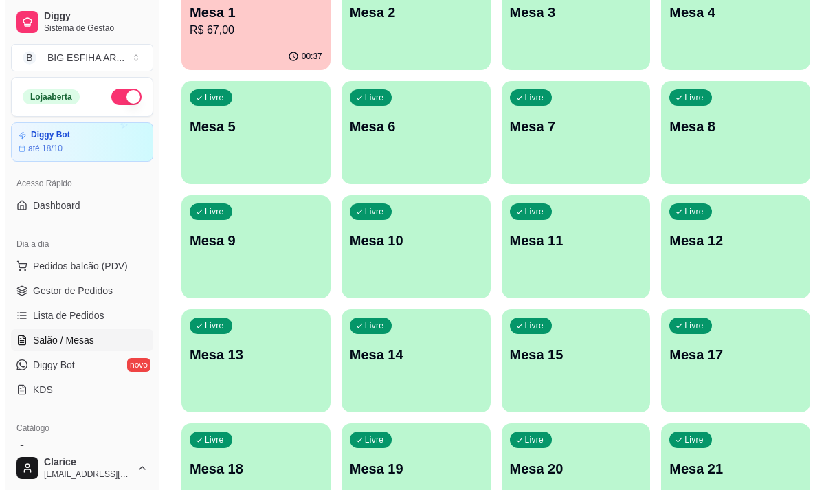
scroll to position [69, 0]
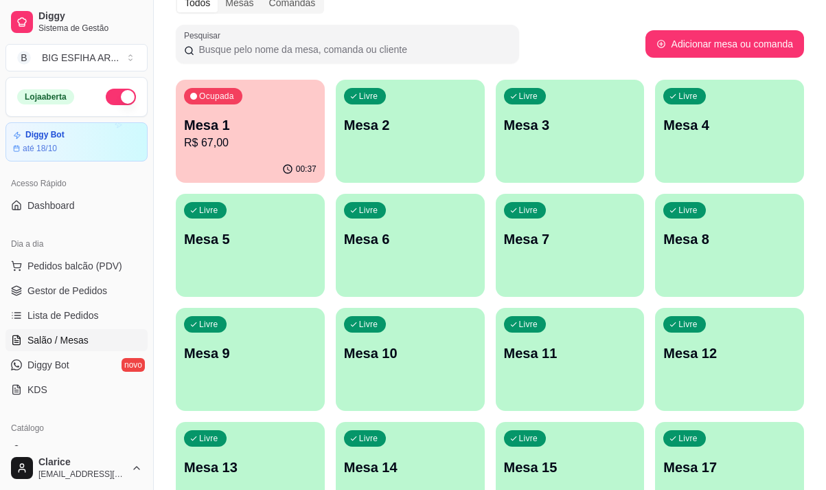
click at [538, 137] on div "Livre Mesa 3" at bounding box center [570, 123] width 149 height 87
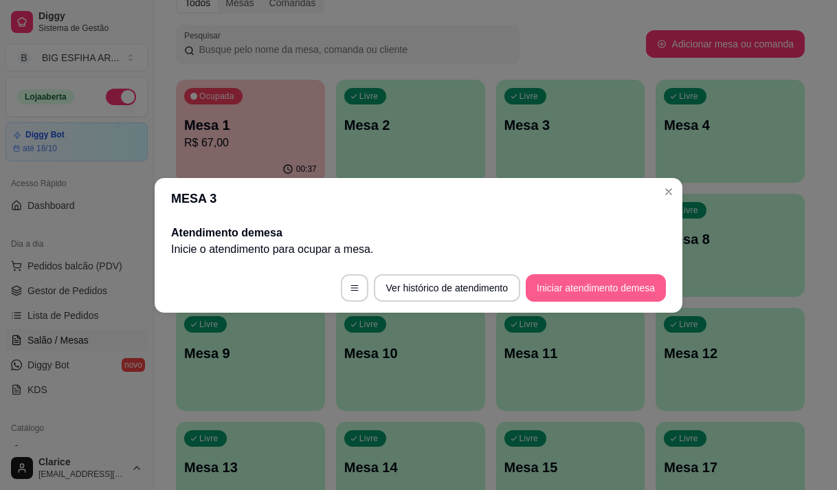
click at [618, 284] on button "Iniciar atendimento de mesa" at bounding box center [595, 287] width 140 height 27
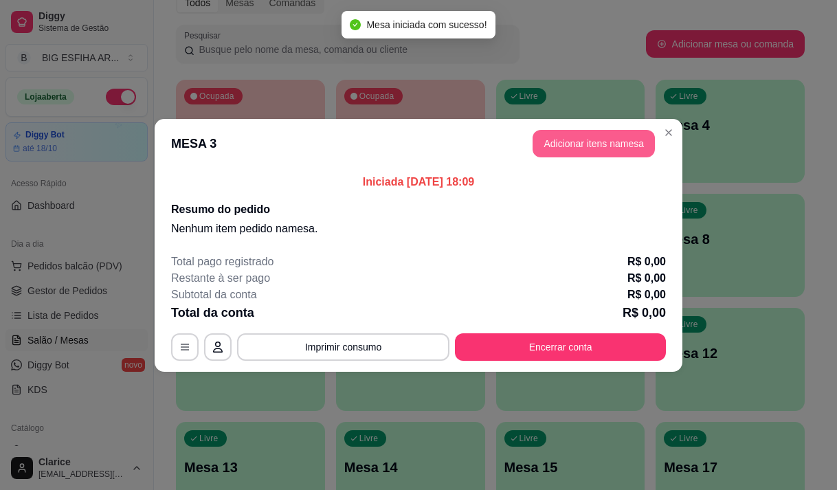
click at [611, 139] on button "Adicionar itens na mesa" at bounding box center [593, 143] width 122 height 27
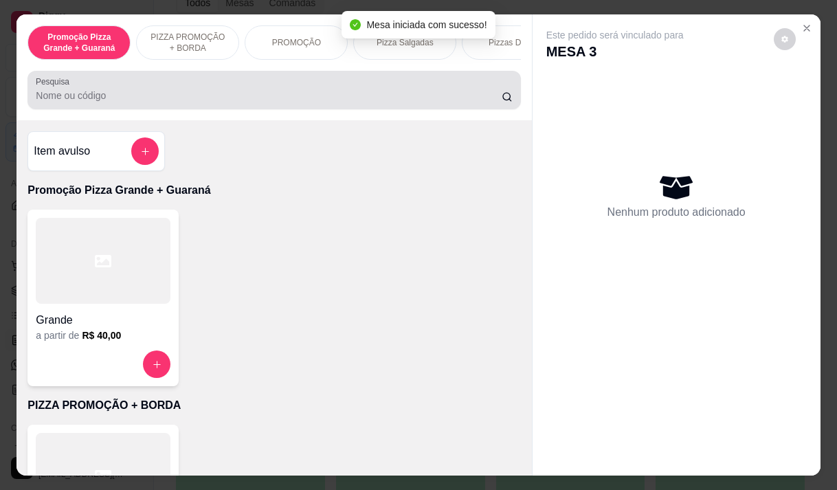
click at [351, 91] on div at bounding box center [274, 89] width 476 height 27
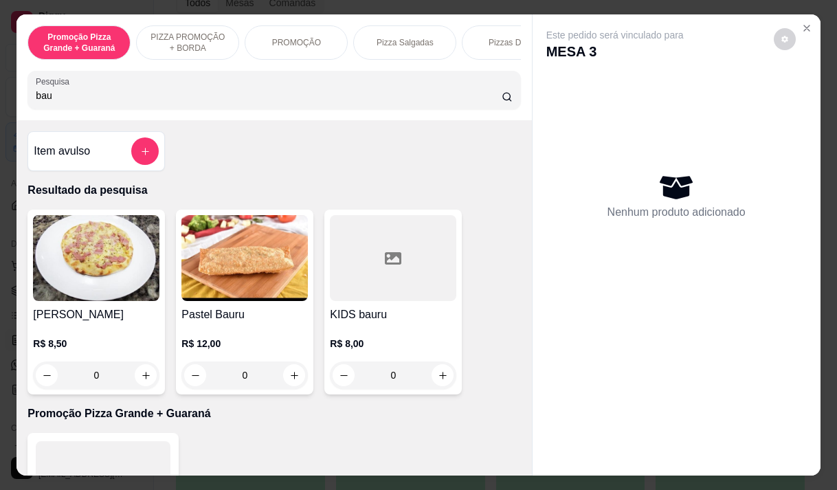
type input "bau"
click at [232, 347] on p "R$ 12,00" at bounding box center [244, 344] width 126 height 14
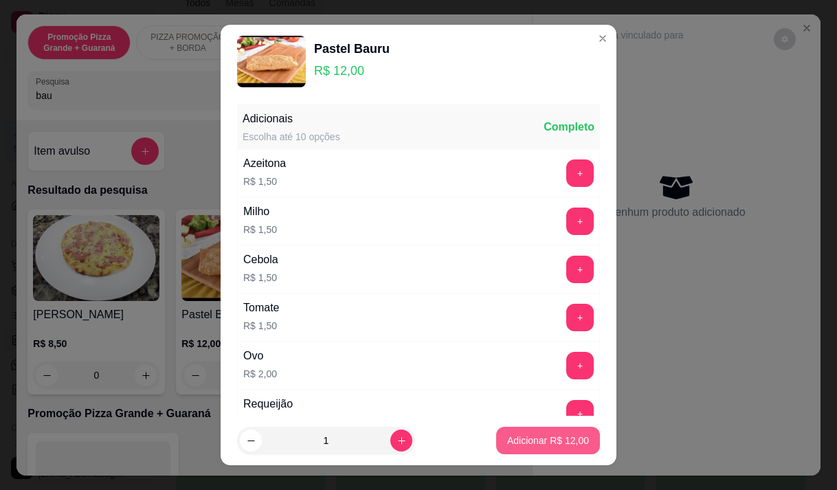
click at [567, 436] on p "Adicionar R$ 12,00" at bounding box center [548, 440] width 82 height 14
type input "1"
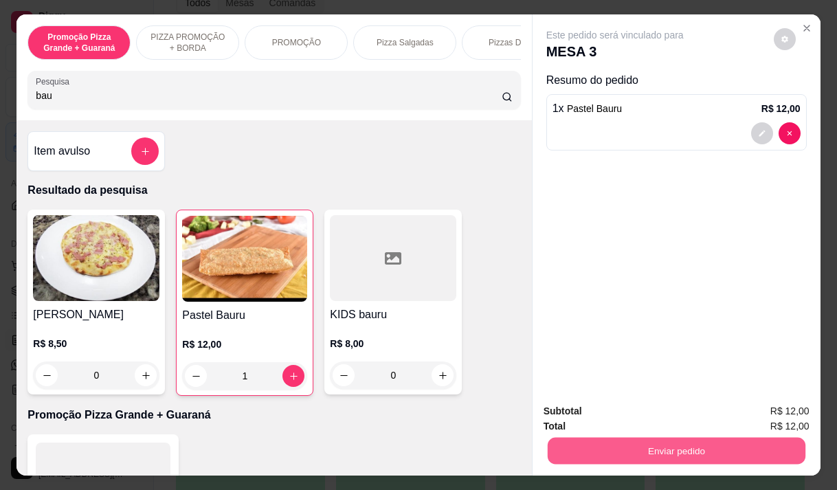
click at [730, 444] on button "Enviar pedido" at bounding box center [676, 450] width 258 height 27
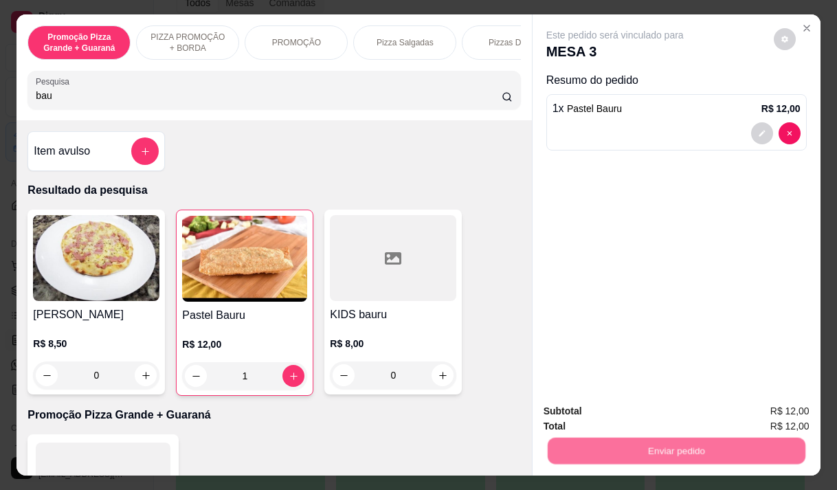
click at [762, 411] on button "Enviar pedido" at bounding box center [773, 411] width 78 height 26
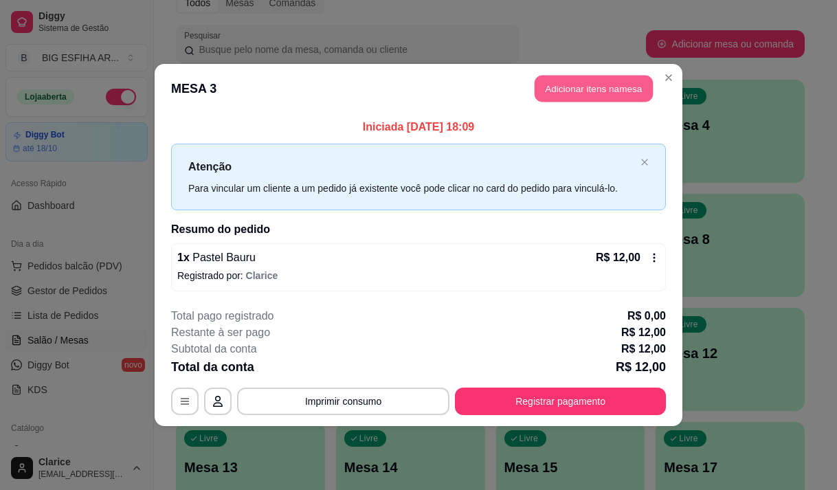
click at [594, 85] on button "Adicionar itens na mesa" at bounding box center [593, 89] width 118 height 27
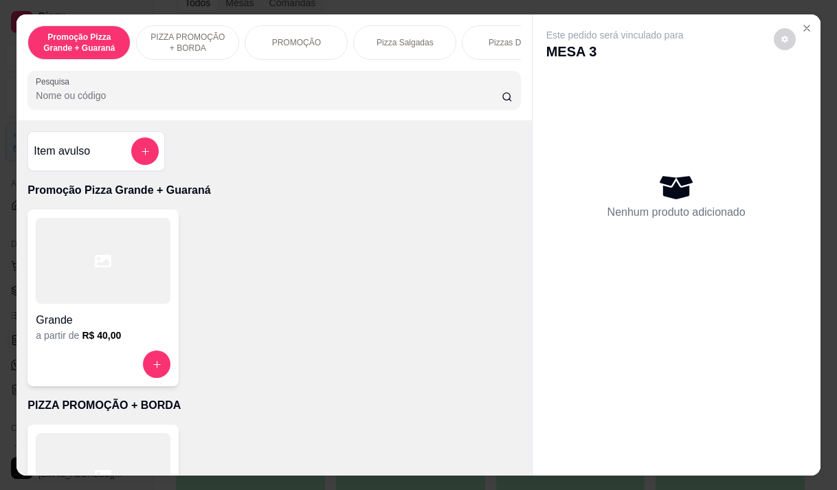
drag, startPoint x: 227, startPoint y: 98, endPoint x: 236, endPoint y: 93, distance: 9.8
click at [227, 97] on input "Pesquisa" at bounding box center [269, 96] width 466 height 14
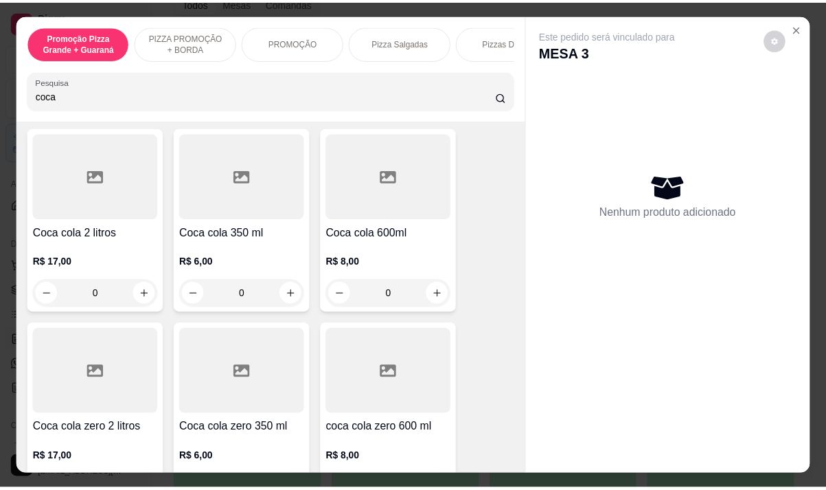
scroll to position [206, 0]
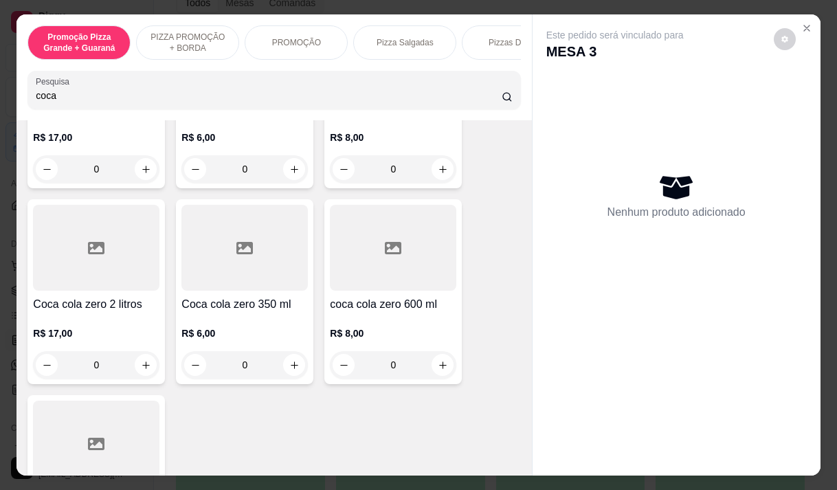
type input "coca"
click at [205, 334] on p "R$ 6,00" at bounding box center [244, 333] width 126 height 14
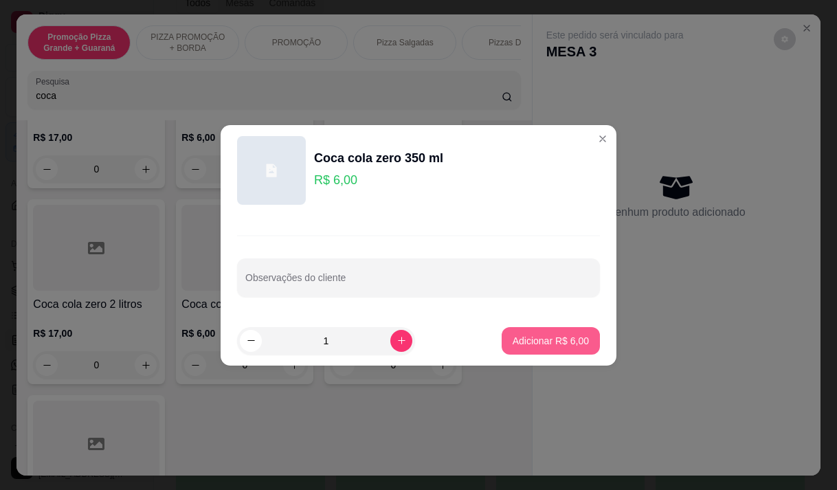
click at [530, 343] on p "Adicionar R$ 6,00" at bounding box center [550, 341] width 76 height 14
type input "1"
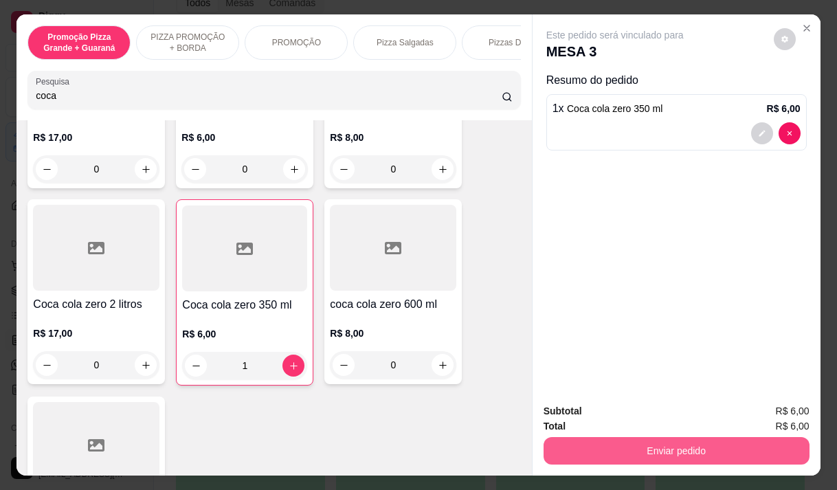
click at [707, 444] on button "Enviar pedido" at bounding box center [676, 450] width 266 height 27
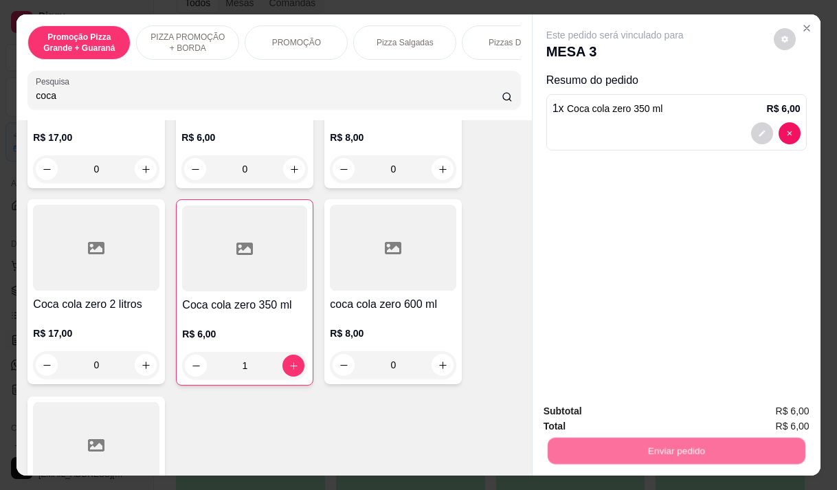
click at [787, 410] on button "Enviar pedido" at bounding box center [774, 410] width 76 height 25
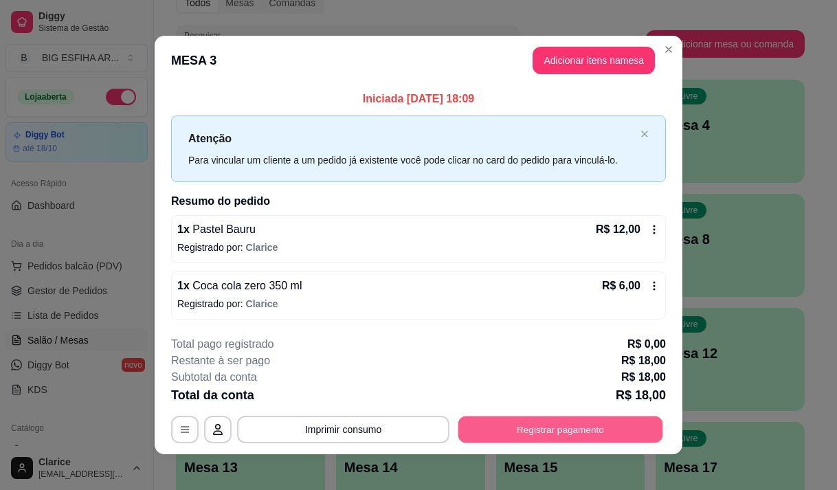
click at [543, 431] on button "Registrar pagamento" at bounding box center [560, 429] width 205 height 27
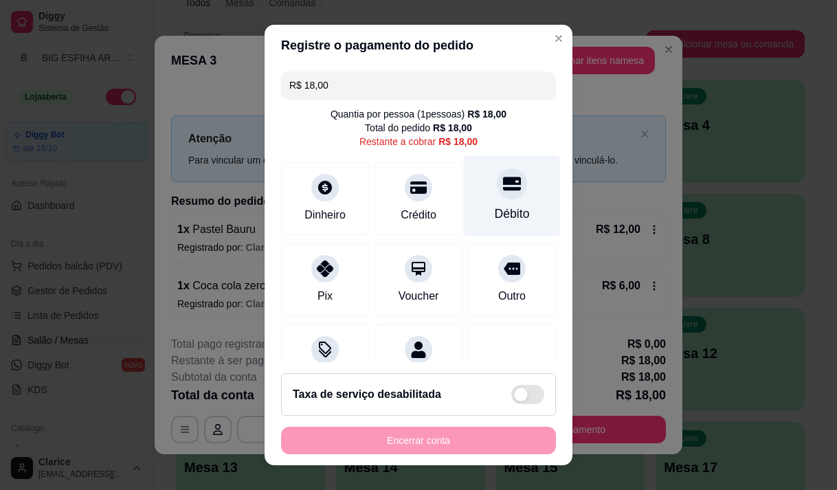
click at [495, 206] on div "Débito" at bounding box center [512, 214] width 35 height 18
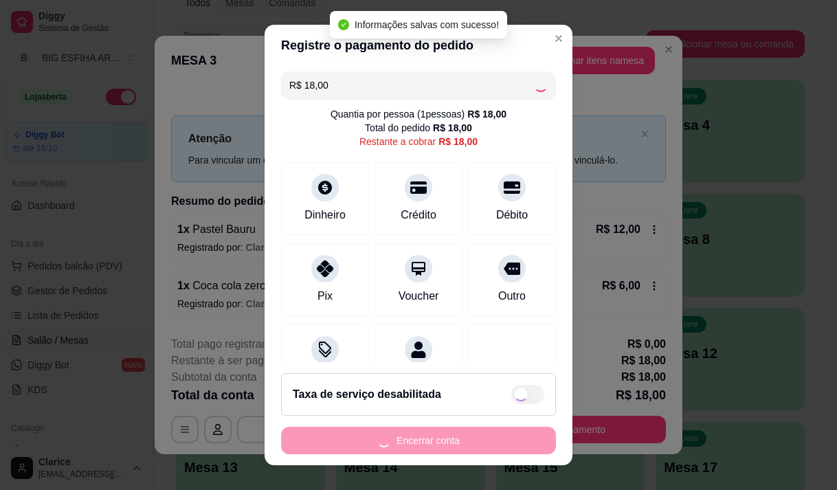
type input "R$ 0,00"
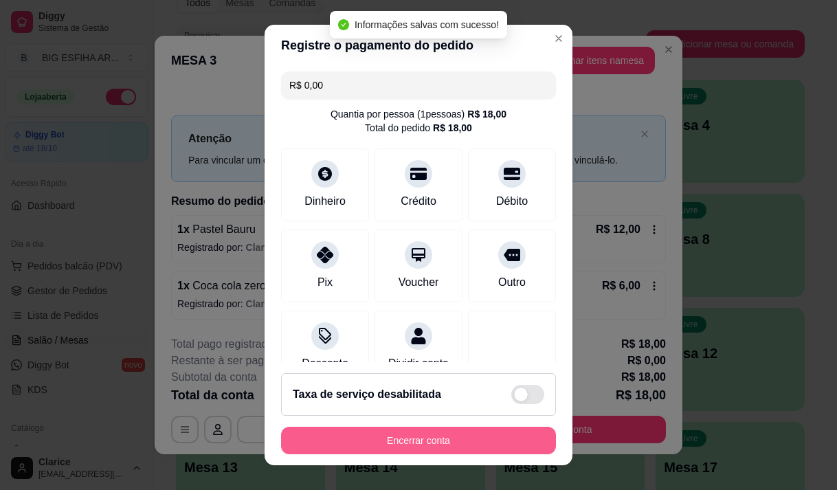
click at [464, 433] on button "Encerrar conta" at bounding box center [418, 440] width 275 height 27
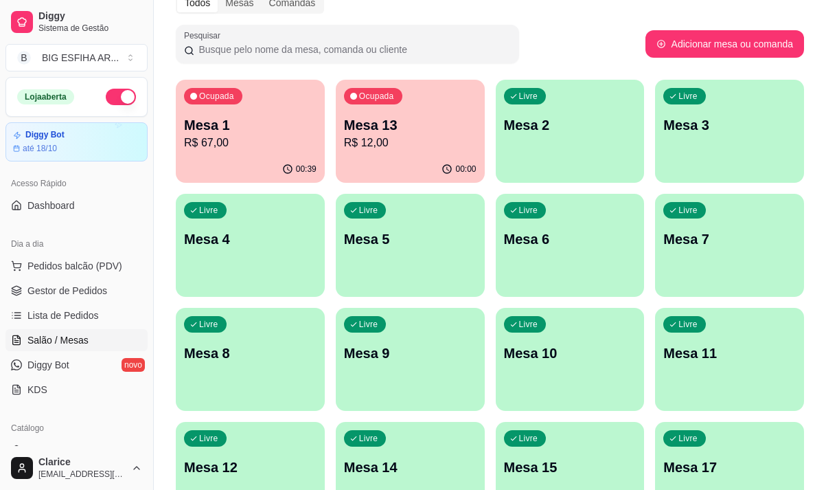
click at [410, 109] on div "Ocupada Mesa 13 R$ 12,00" at bounding box center [410, 118] width 149 height 76
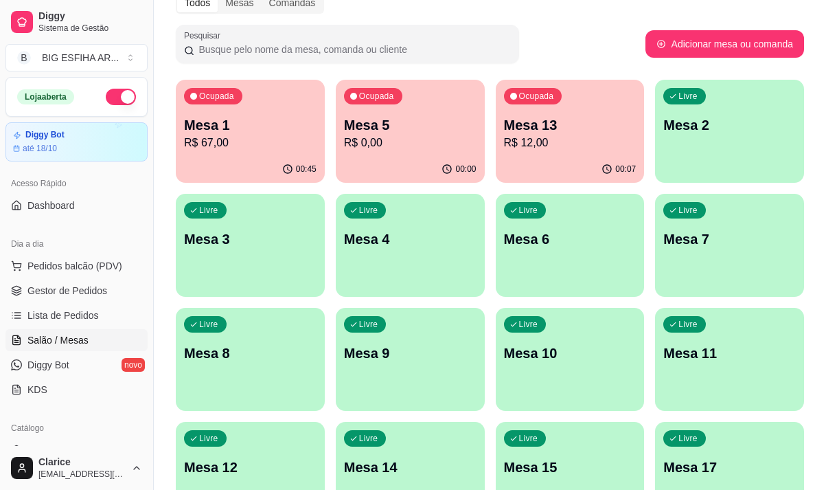
click at [563, 126] on p "Mesa 13" at bounding box center [570, 124] width 133 height 19
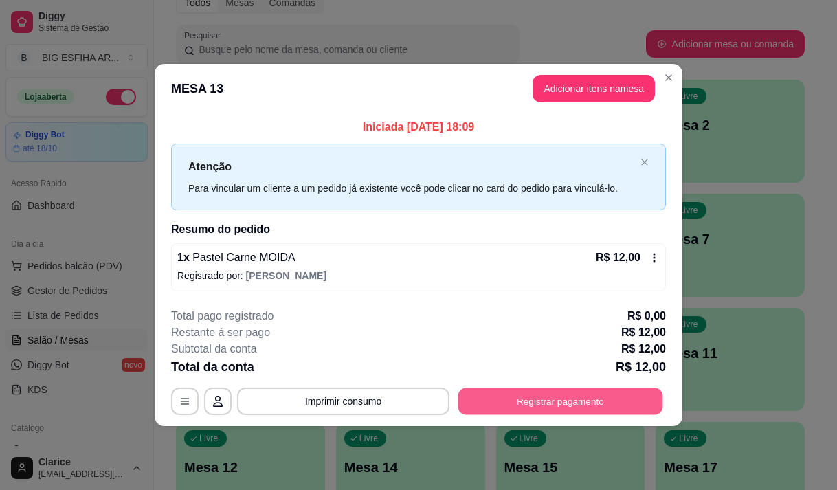
click at [584, 394] on button "Registrar pagamento" at bounding box center [560, 401] width 205 height 27
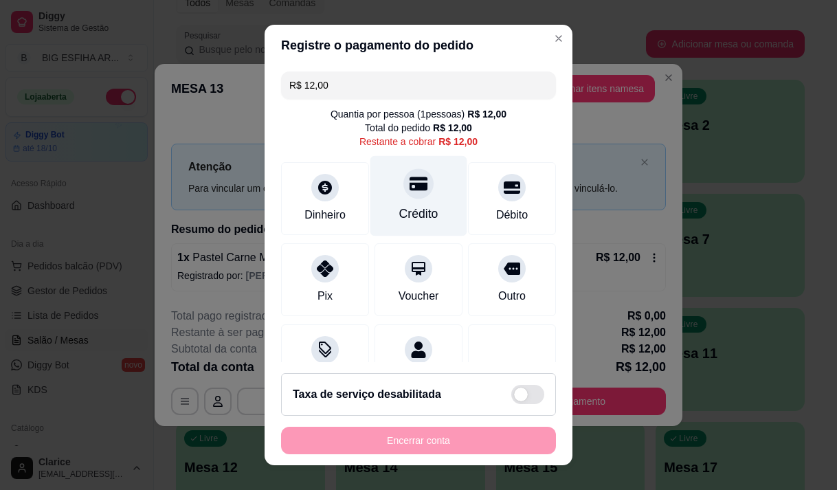
click at [411, 210] on div "Crédito" at bounding box center [418, 214] width 39 height 18
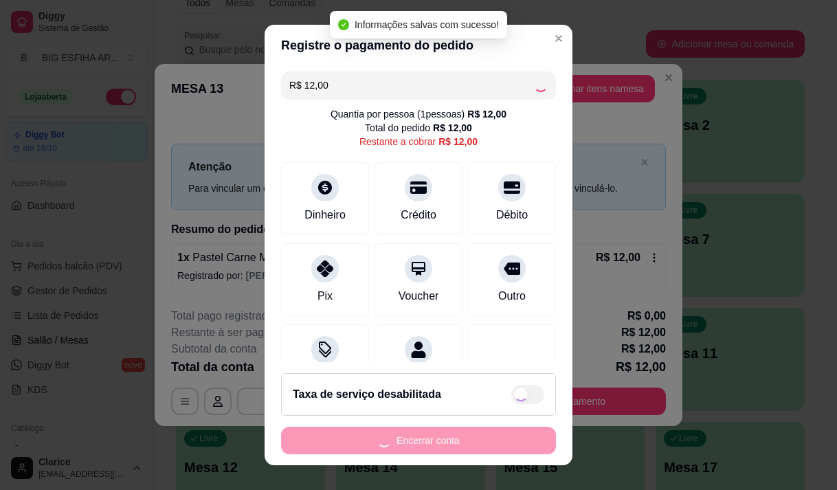
type input "R$ 0,00"
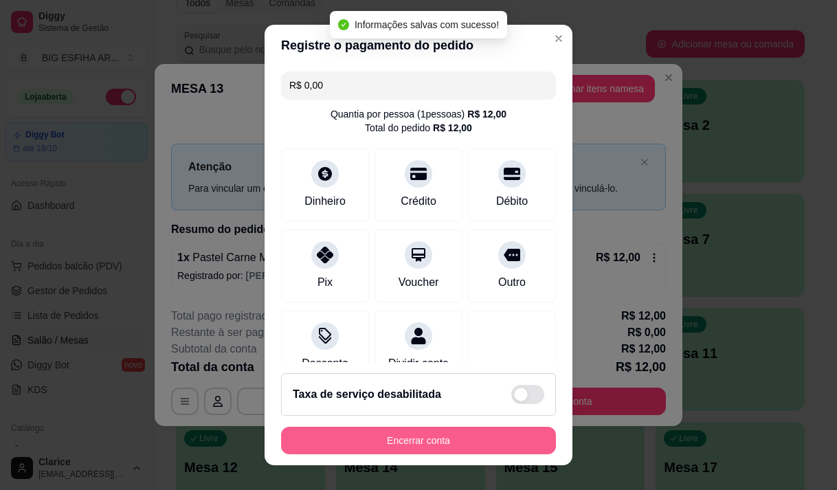
click at [392, 439] on button "Encerrar conta" at bounding box center [418, 440] width 275 height 27
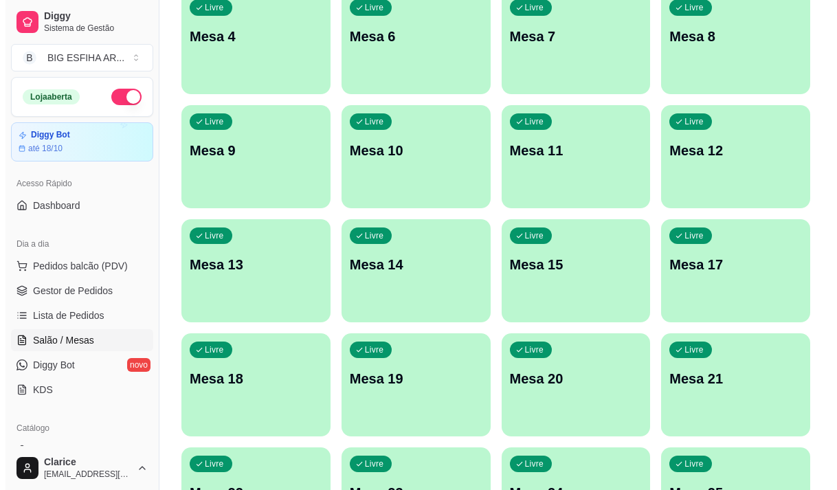
scroll to position [275, 0]
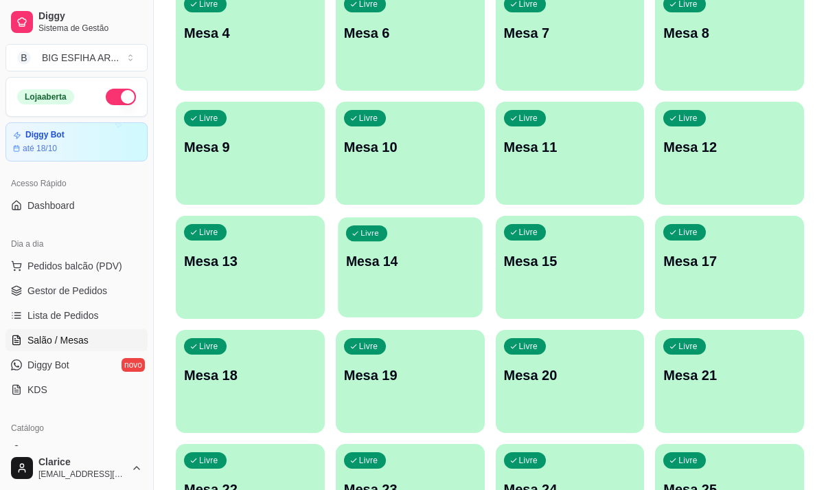
click at [400, 267] on p "Mesa 14" at bounding box center [410, 261] width 128 height 19
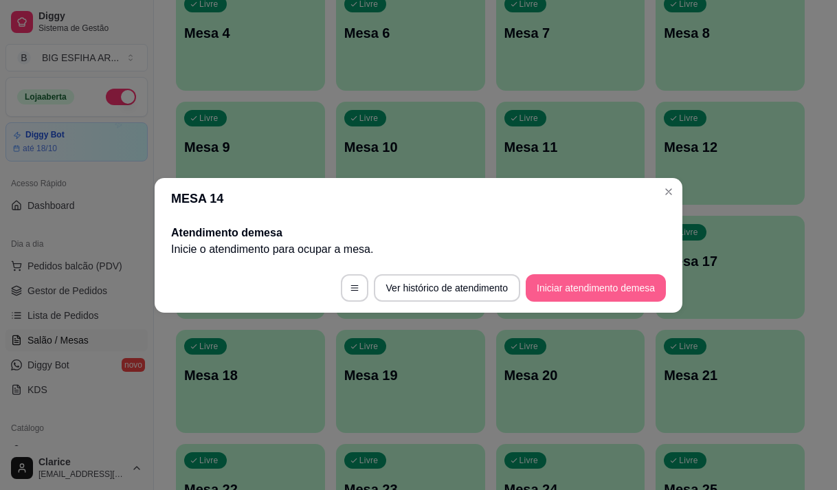
click at [559, 287] on button "Iniciar atendimento de mesa" at bounding box center [595, 287] width 140 height 27
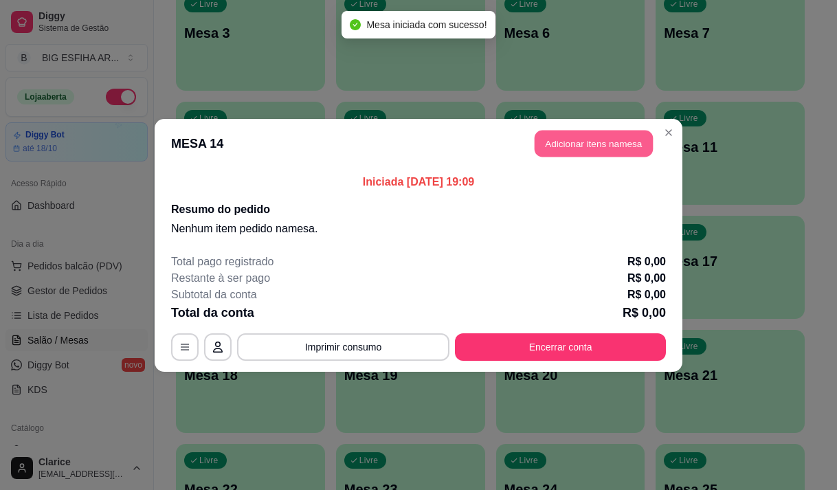
click at [598, 150] on button "Adicionar itens na mesa" at bounding box center [593, 143] width 118 height 27
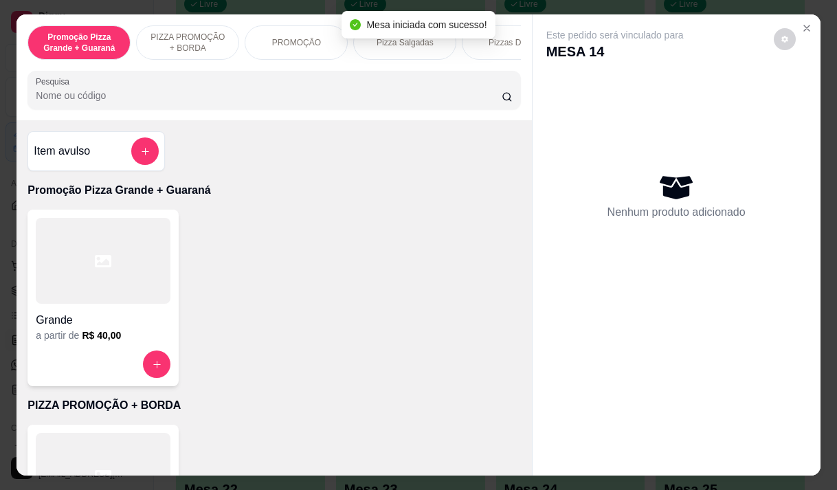
click at [386, 44] on div "Pizza Salgadas" at bounding box center [404, 42] width 103 height 34
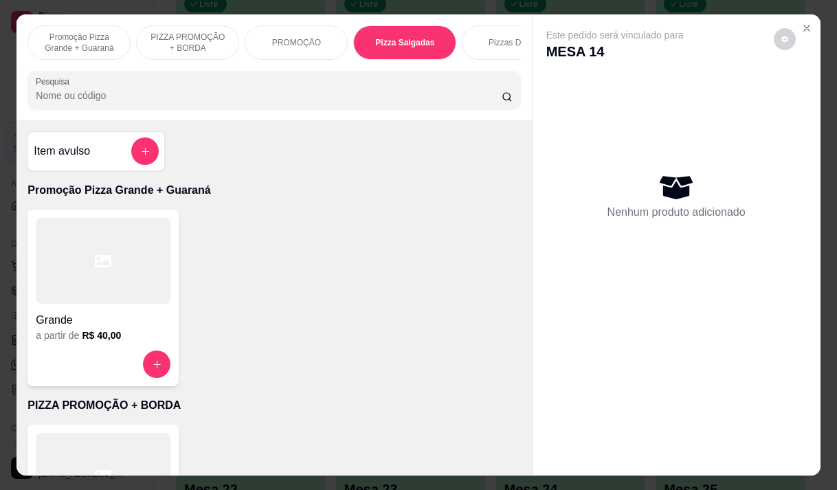
scroll to position [34, 0]
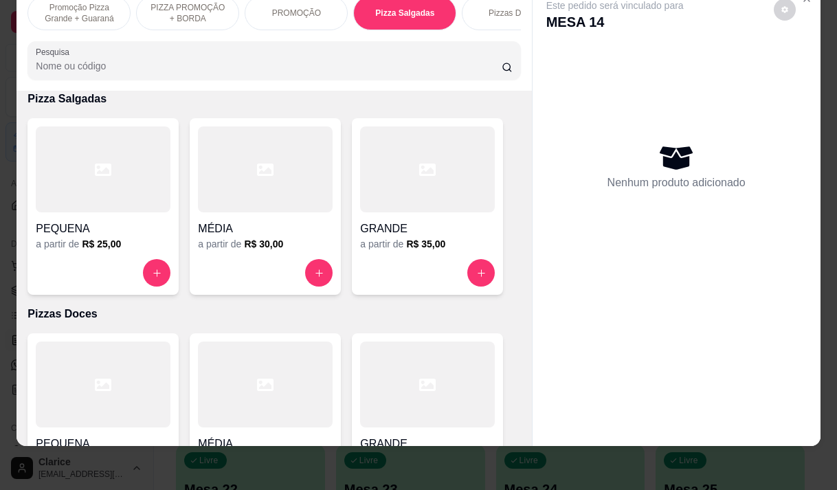
click at [231, 256] on div "MÉDIA a partir de R$ 30,00" at bounding box center [265, 206] width 151 height 177
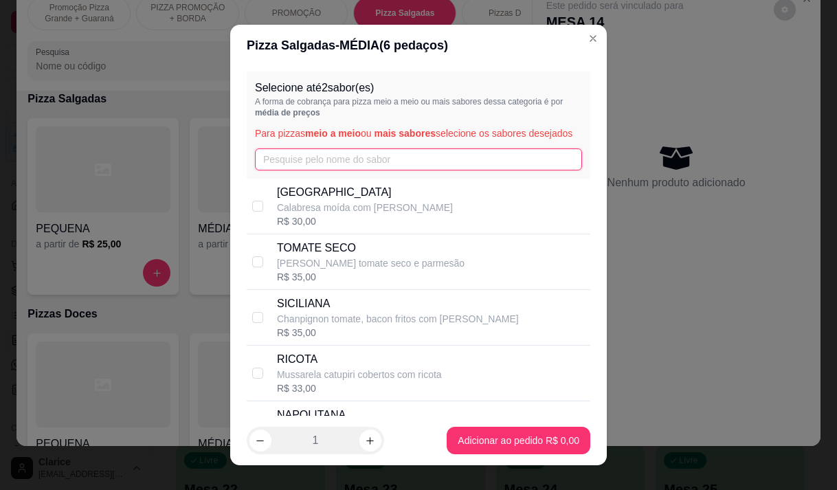
click at [288, 164] on input "text" at bounding box center [418, 159] width 327 height 22
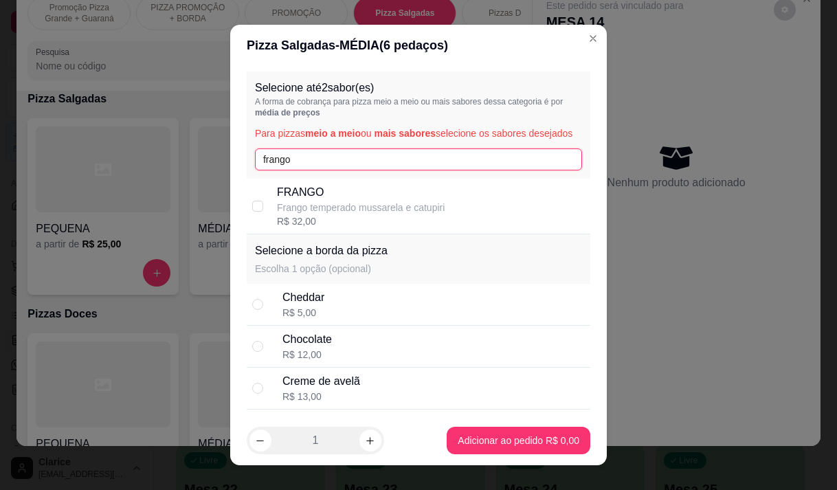
type input "frango"
click at [337, 234] on div "FRANGO Frango temperado mussarela e catupiri R$ 32,00" at bounding box center [418, 207] width 343 height 56
checkbox input "true"
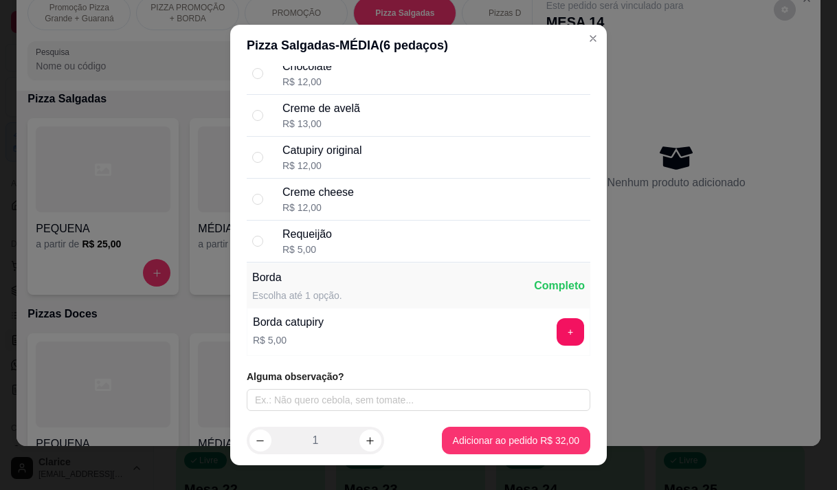
scroll to position [19, 0]
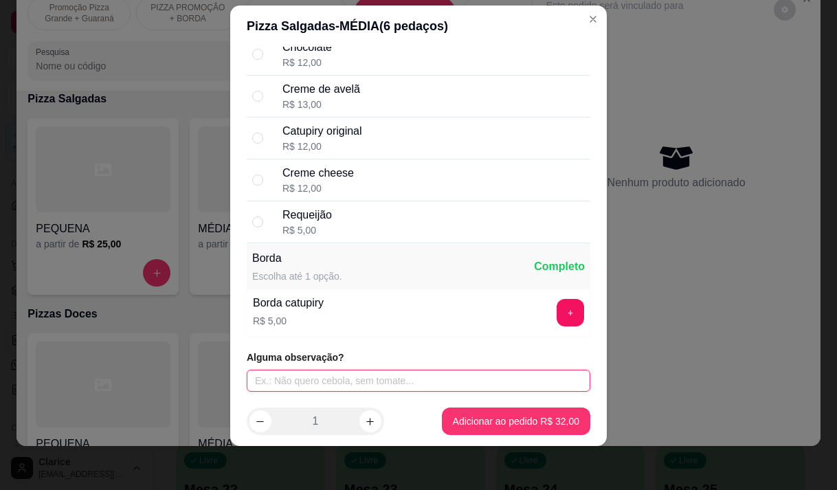
click at [348, 370] on input "text" at bounding box center [418, 381] width 343 height 22
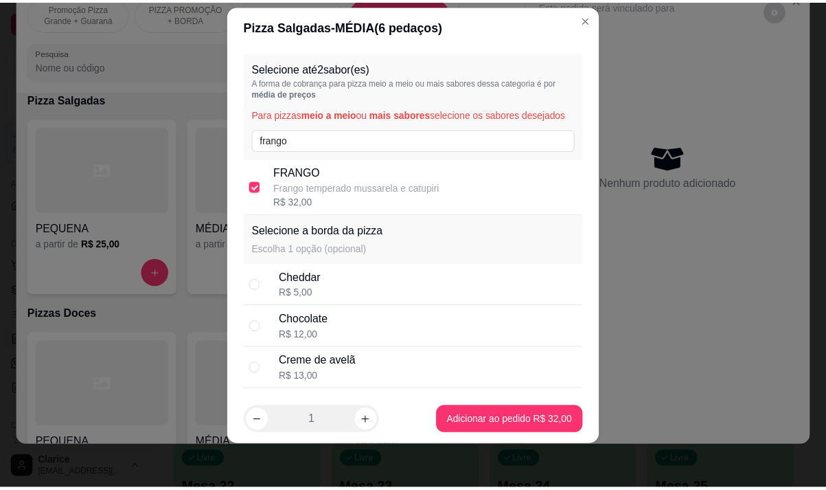
scroll to position [0, 0]
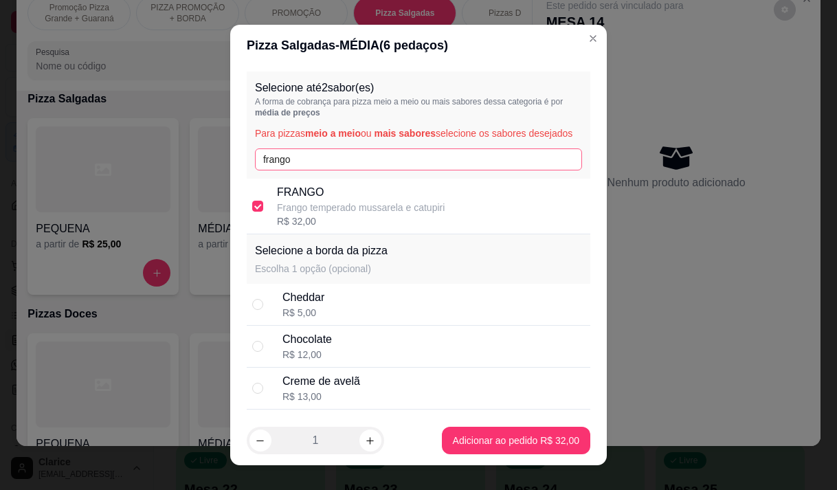
type input "bacon"
click at [298, 170] on input "frango" at bounding box center [418, 159] width 327 height 22
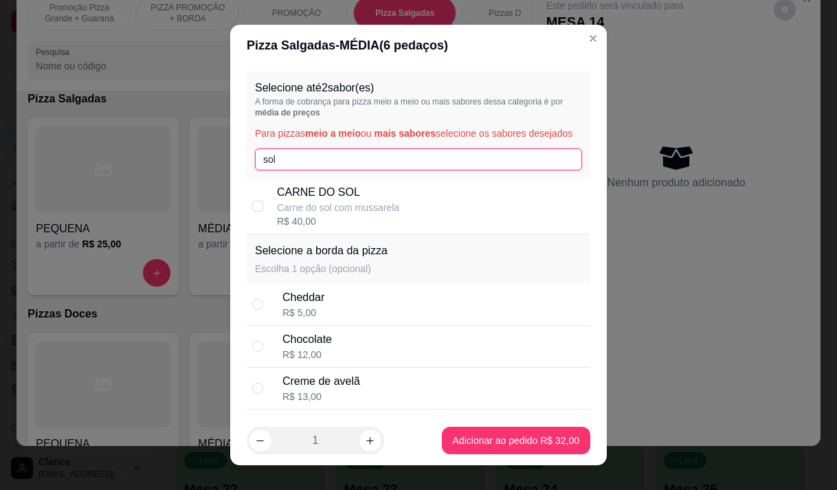
type input "sol"
click at [354, 201] on p "CARNE DO SOL" at bounding box center [338, 192] width 122 height 16
checkbox input "true"
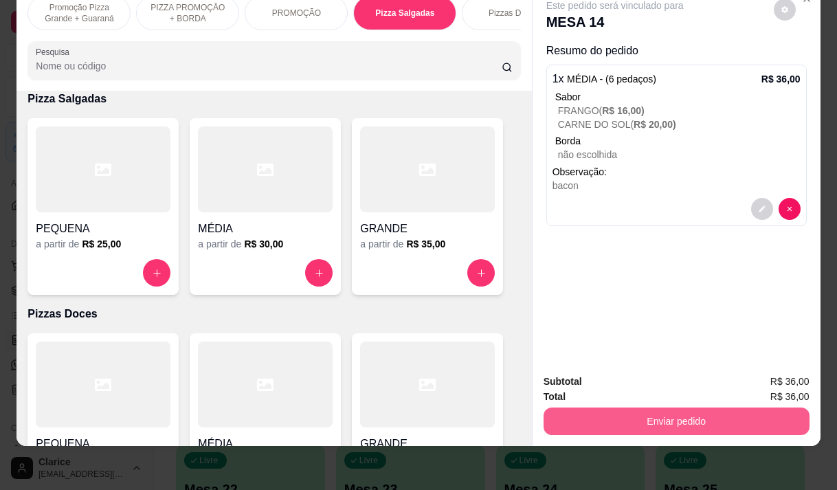
click at [714, 411] on button "Enviar pedido" at bounding box center [676, 420] width 266 height 27
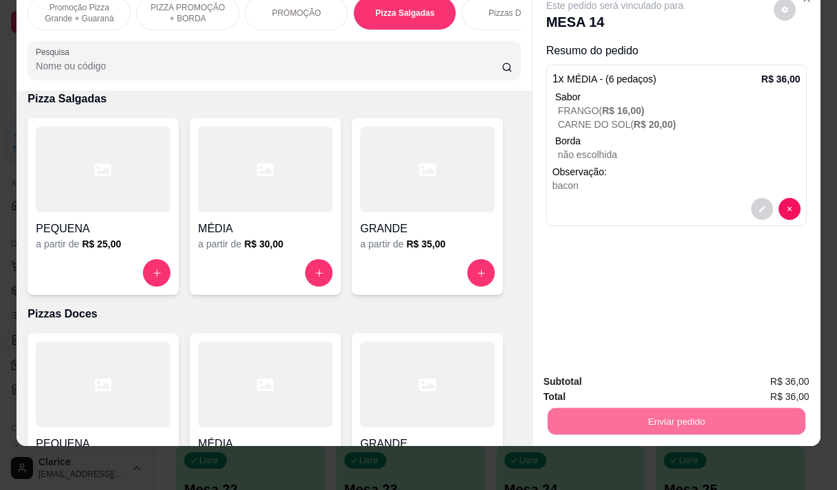
click at [773, 372] on button "Enviar pedido" at bounding box center [773, 377] width 78 height 26
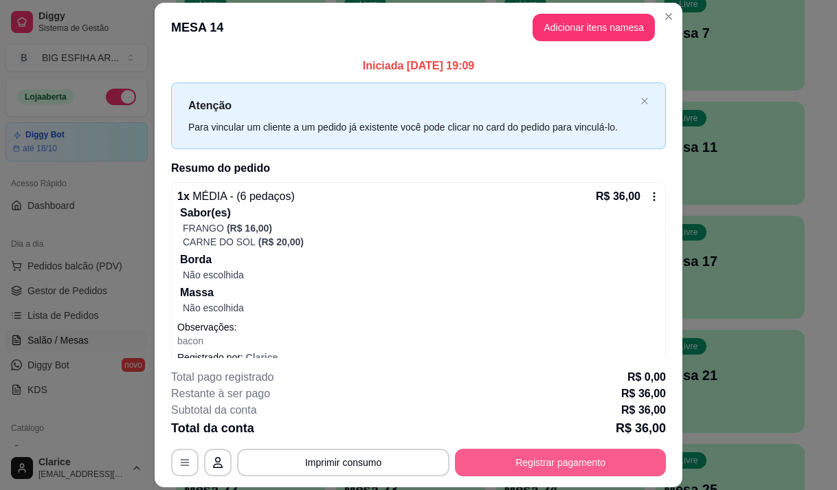
click at [630, 467] on button "Registrar pagamento" at bounding box center [560, 462] width 211 height 27
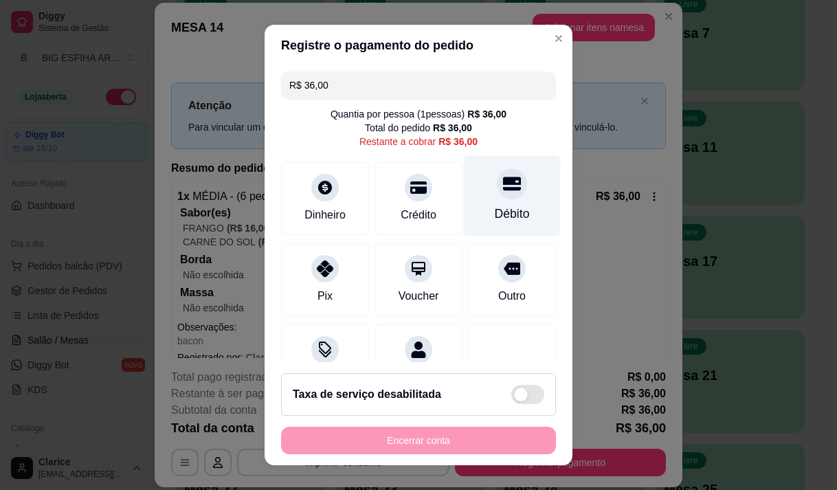
click at [488, 204] on div "Débito" at bounding box center [512, 195] width 97 height 80
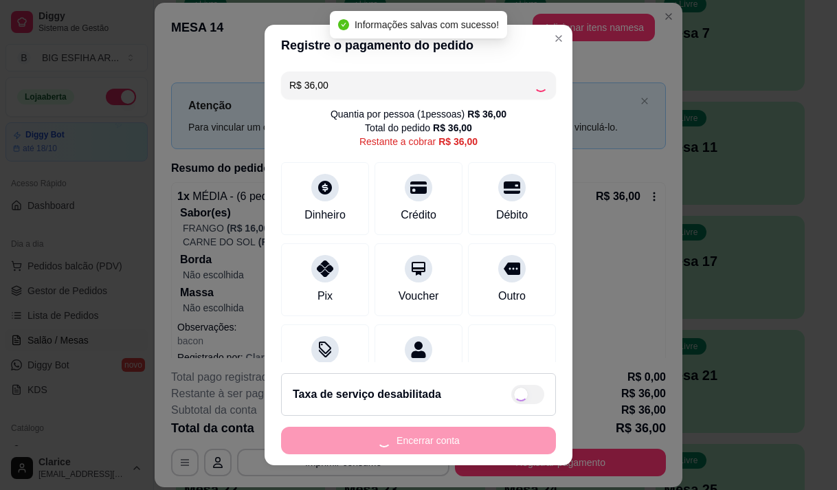
type input "R$ 0,00"
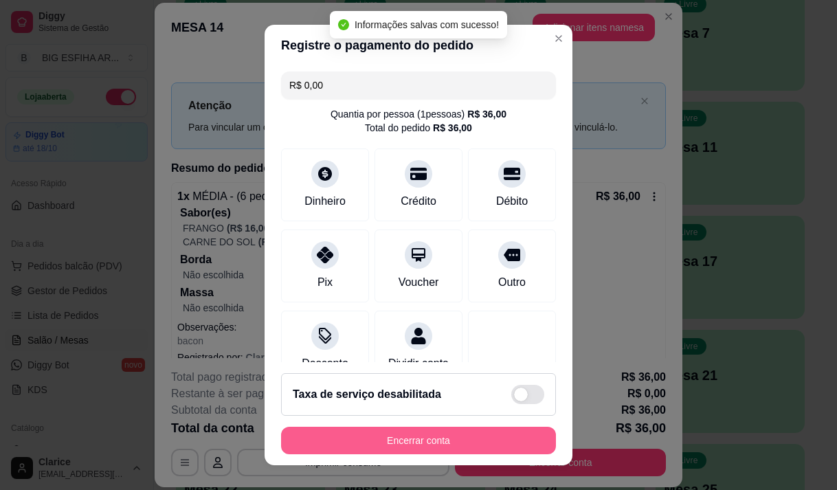
click at [471, 431] on button "Encerrar conta" at bounding box center [418, 440] width 275 height 27
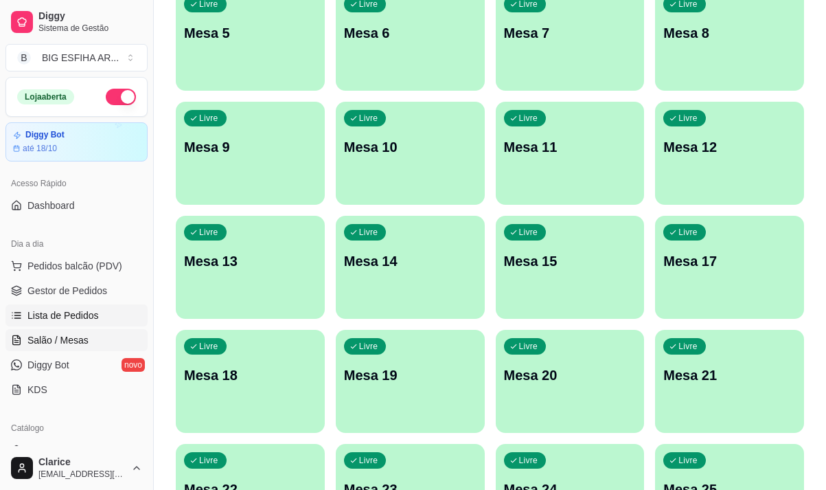
click at [93, 317] on span "Lista de Pedidos" at bounding box center [62, 315] width 71 height 14
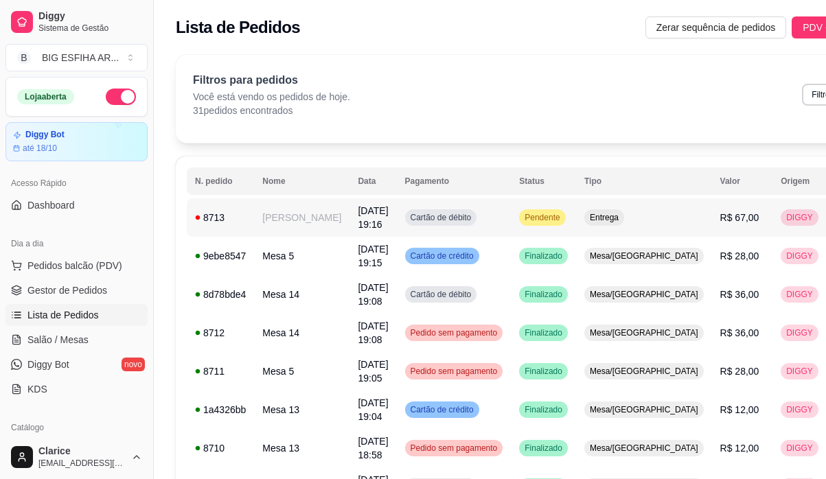
click at [286, 223] on td "[PERSON_NAME]" at bounding box center [301, 218] width 95 height 38
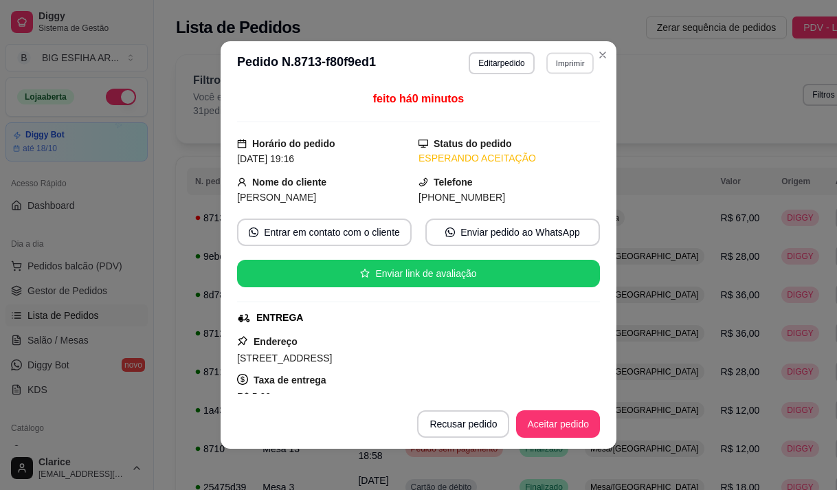
click at [557, 63] on button "Imprimir" at bounding box center [569, 62] width 47 height 21
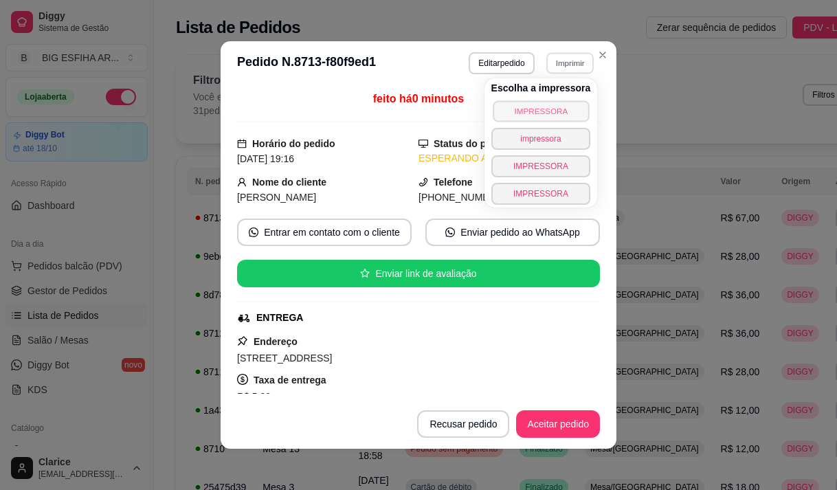
click at [598, 409] on body "Diggy Sistema de Gestão B BIG ESFIHA AR ... Loja aberta Diggy Bot até 18/10 Ace…" at bounding box center [413, 245] width 826 height 490
click at [543, 104] on button "IMPRESSORA" at bounding box center [541, 111] width 100 height 22
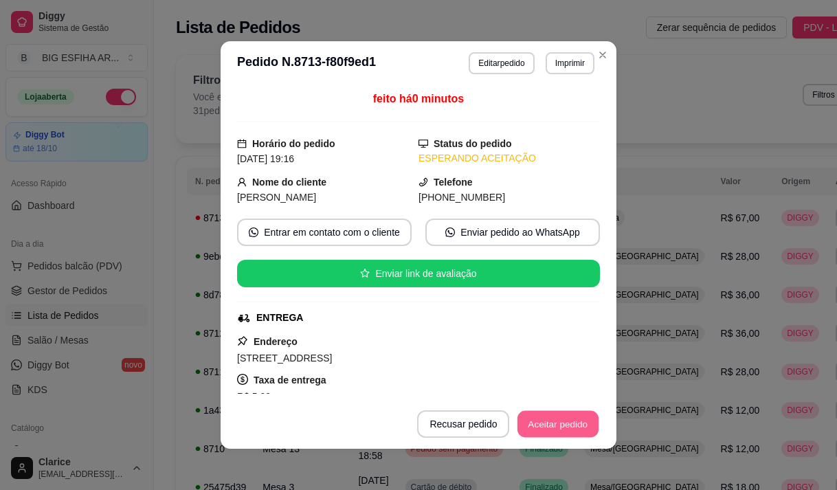
click at [564, 419] on button "Aceitar pedido" at bounding box center [557, 424] width 81 height 27
click at [564, 419] on div "Recusar pedido Aceitar pedido" at bounding box center [488, 423] width 221 height 27
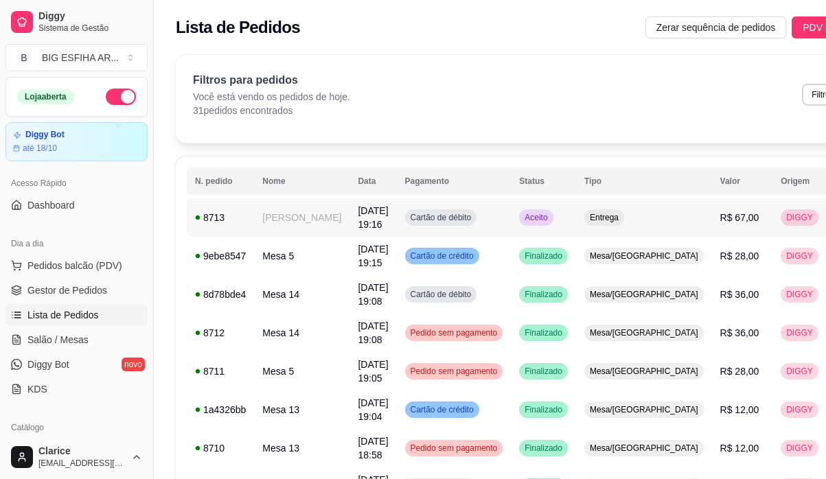
click at [256, 214] on td "[PERSON_NAME]" at bounding box center [301, 218] width 95 height 38
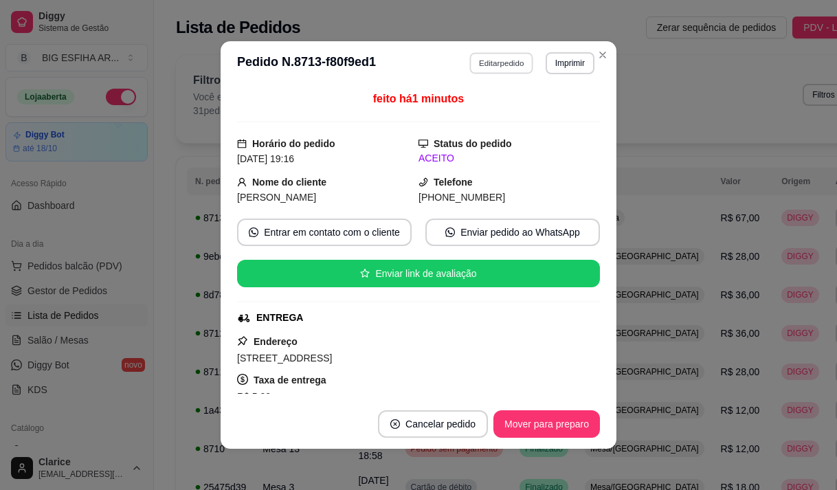
click at [477, 69] on button "Editar pedido" at bounding box center [502, 62] width 64 height 21
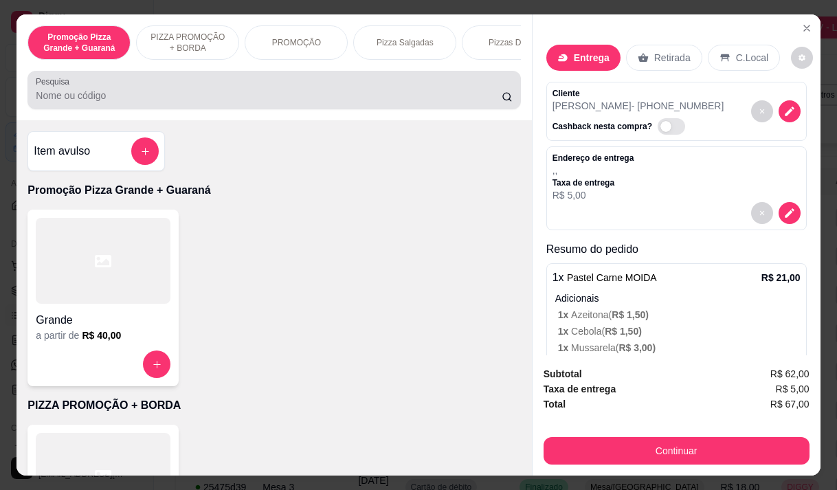
click at [205, 102] on input "Pesquisa" at bounding box center [269, 96] width 466 height 14
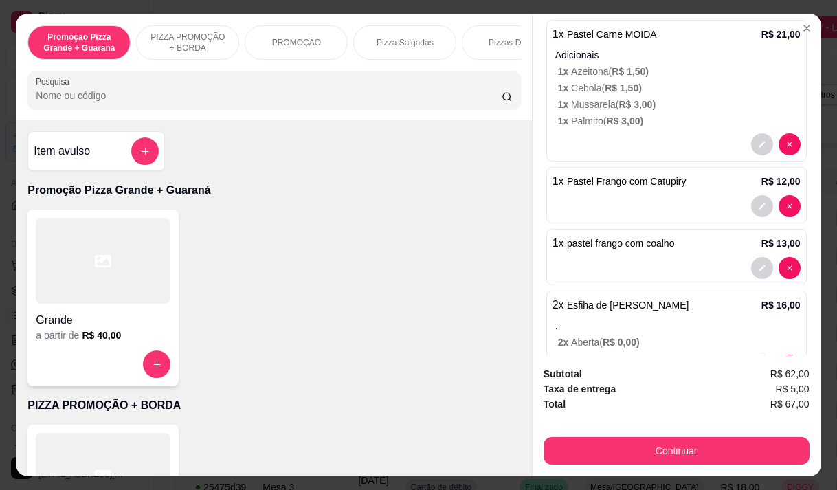
scroll to position [275, 0]
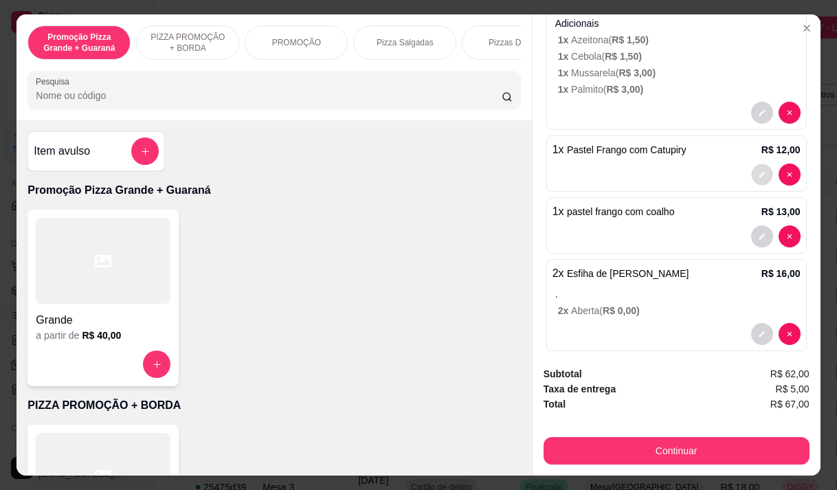
click at [758, 171] on icon "decrease-product-quantity" at bounding box center [762, 175] width 8 height 8
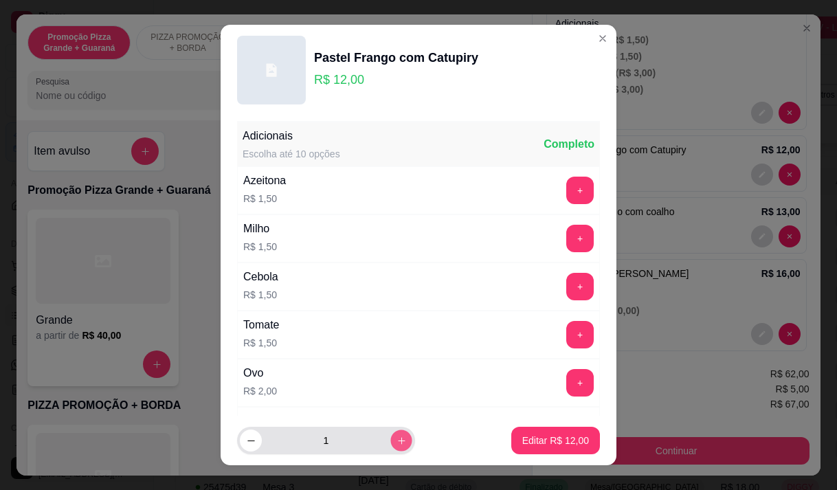
click at [396, 437] on icon "increase-product-quantity" at bounding box center [401, 441] width 10 height 10
type input "2"
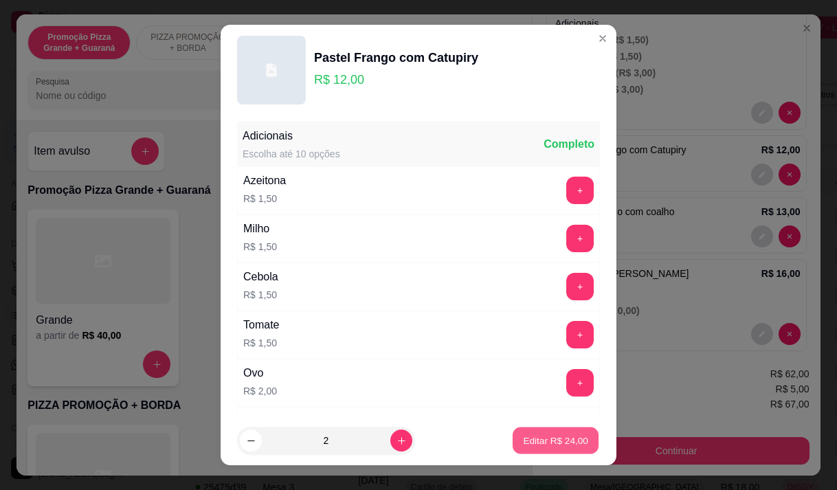
click at [523, 437] on p "Editar R$ 24,00" at bounding box center [555, 440] width 65 height 13
type input "2"
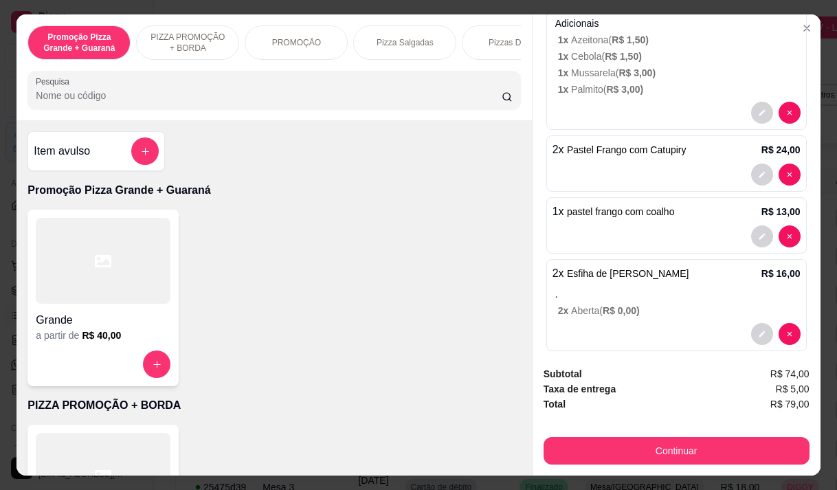
click at [624, 441] on button "Continuar" at bounding box center [676, 450] width 266 height 27
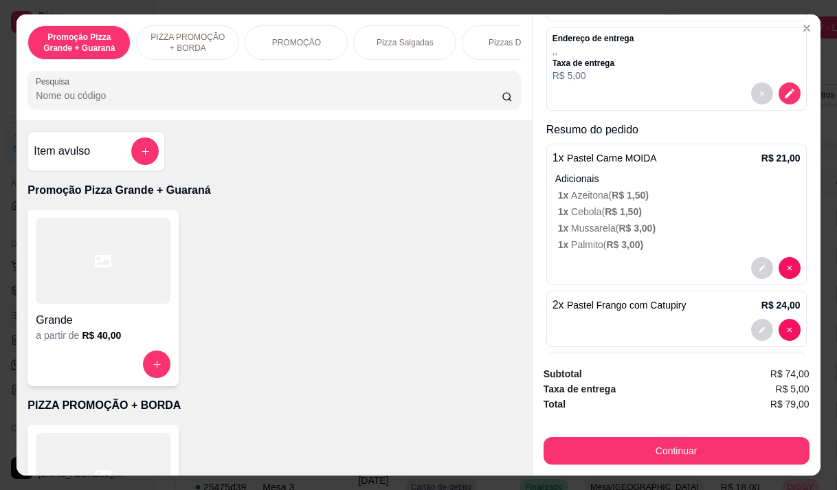
scroll to position [0, 0]
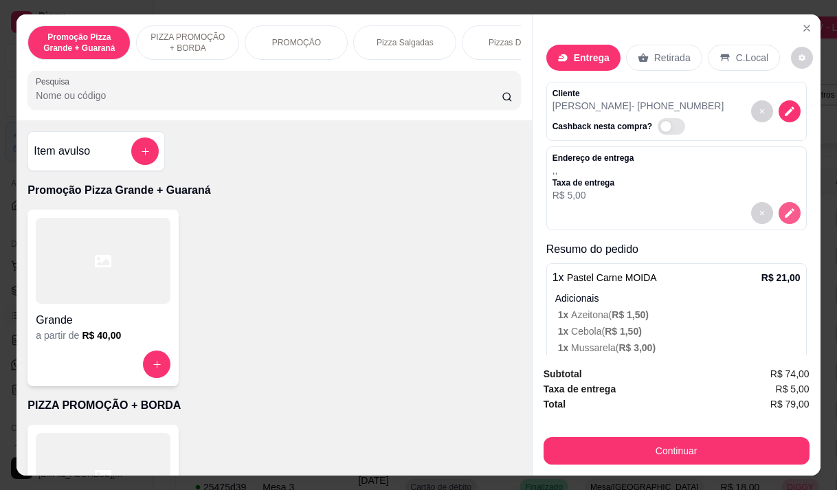
click at [783, 207] on icon "decrease-product-quantity" at bounding box center [789, 213] width 12 height 12
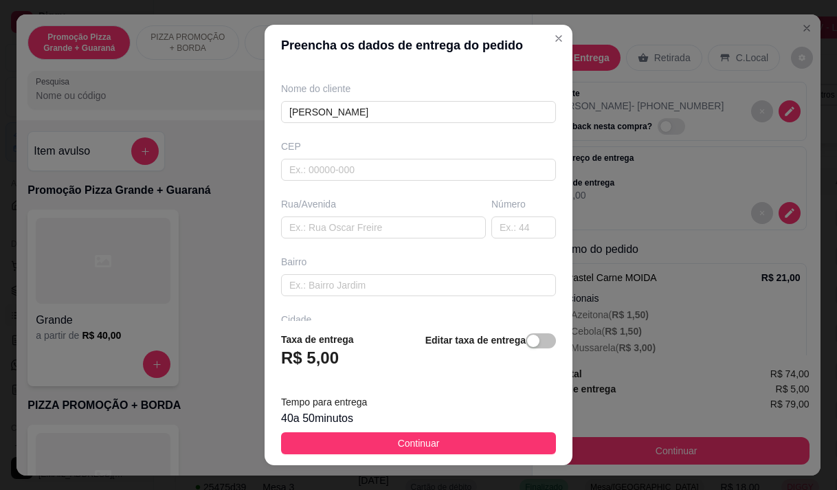
scroll to position [137, 0]
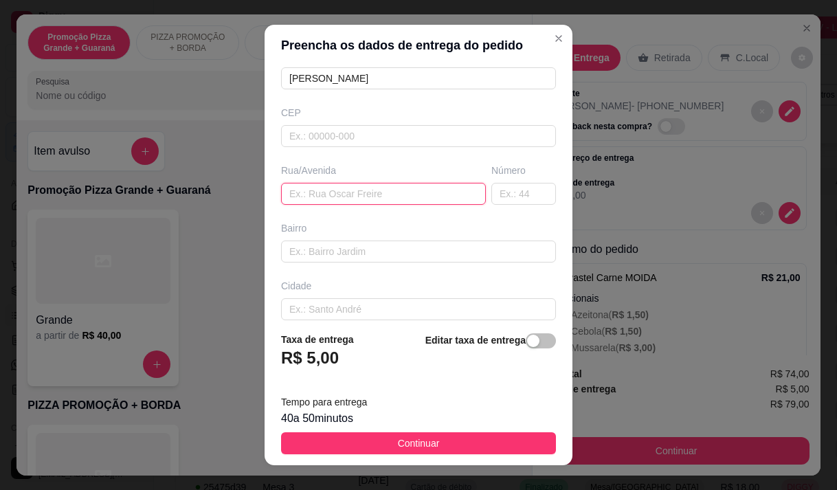
click at [345, 186] on input "text" at bounding box center [383, 194] width 205 height 22
click at [358, 194] on input "v da universidade3264" at bounding box center [383, 194] width 205 height 22
click at [395, 199] on input "v da universidade 3264" at bounding box center [383, 194] width 205 height 22
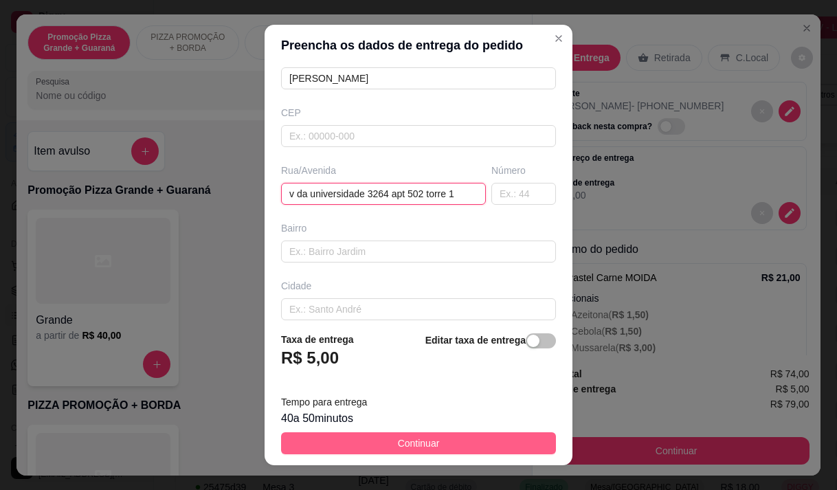
type input "v da universidade 3264 apt 502 torre 1"
click at [519, 444] on button "Continuar" at bounding box center [418, 443] width 275 height 22
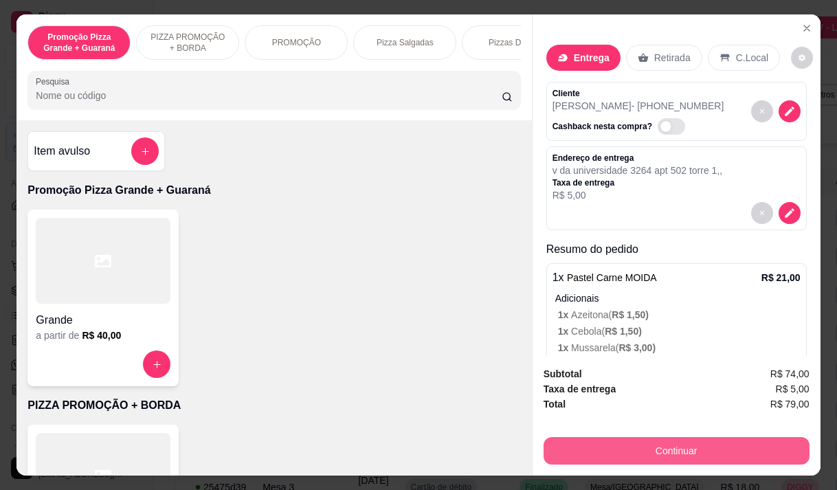
click at [644, 444] on button "Continuar" at bounding box center [676, 450] width 266 height 27
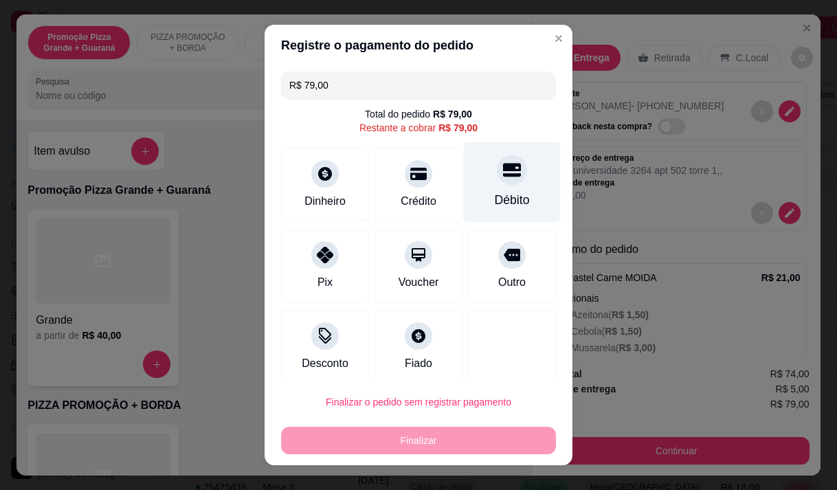
click at [481, 188] on div "Débito" at bounding box center [512, 182] width 97 height 80
type input "R$ 0,00"
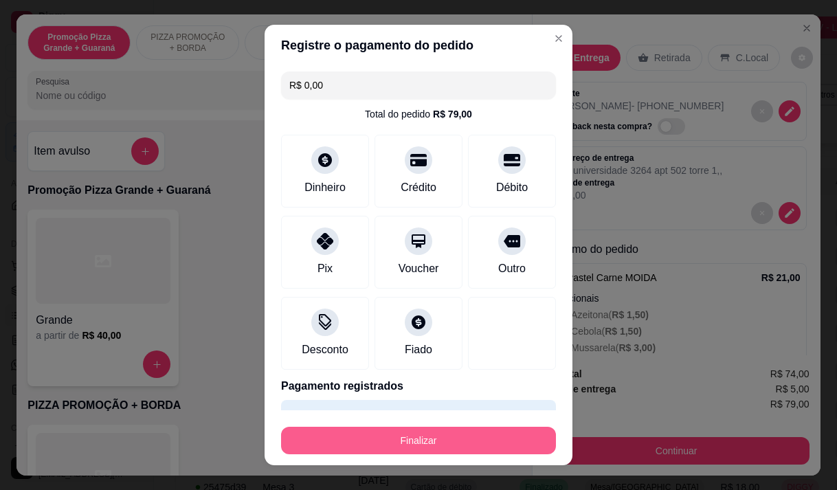
click at [362, 429] on button "Finalizar" at bounding box center [418, 440] width 275 height 27
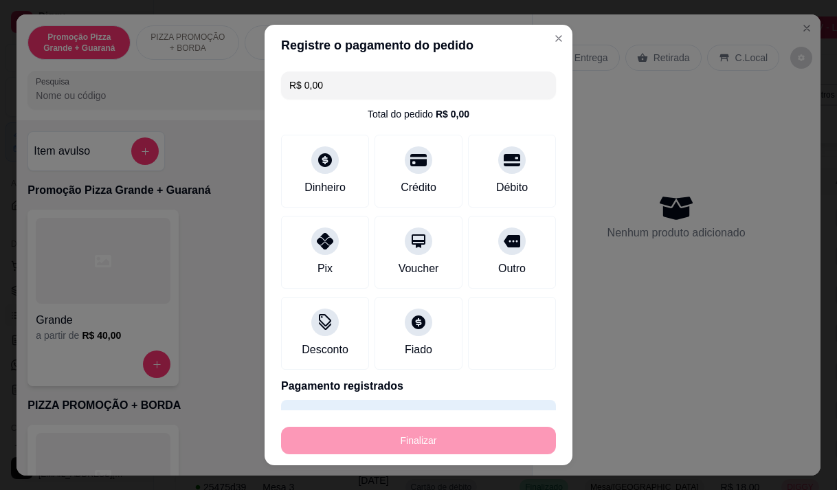
type input "0"
type input "-R$ 79,00"
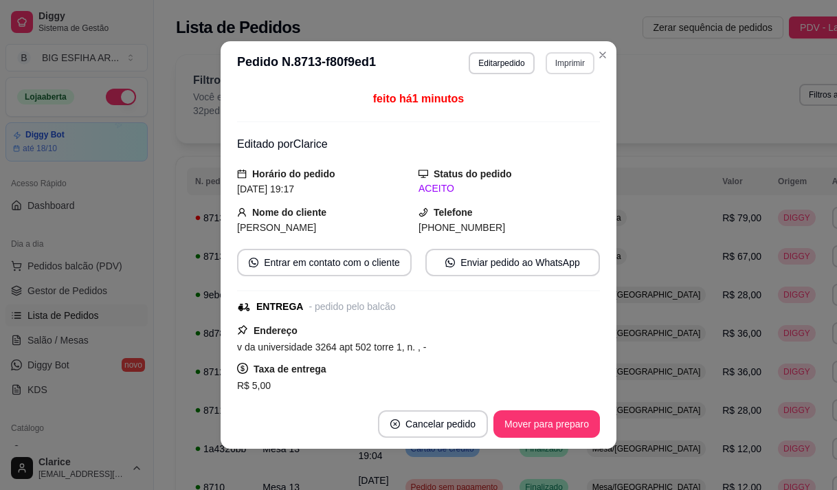
click at [572, 61] on button "Imprimir" at bounding box center [569, 63] width 49 height 22
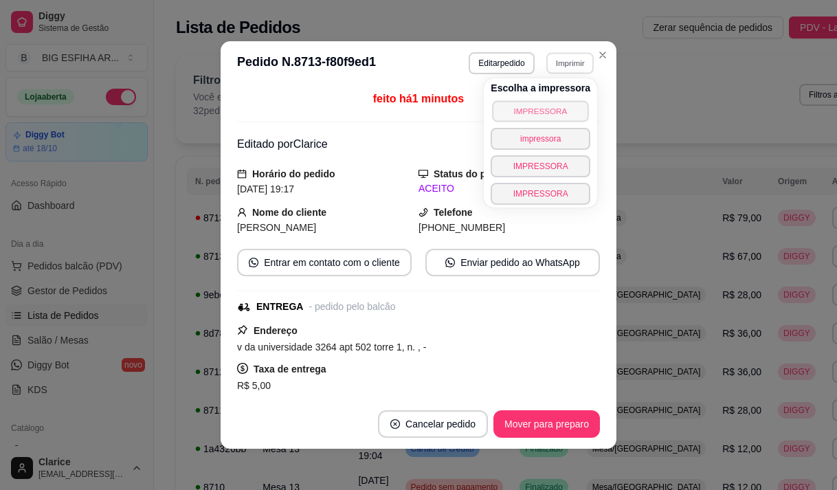
click at [558, 106] on button "IMPRESSORA" at bounding box center [540, 110] width 96 height 21
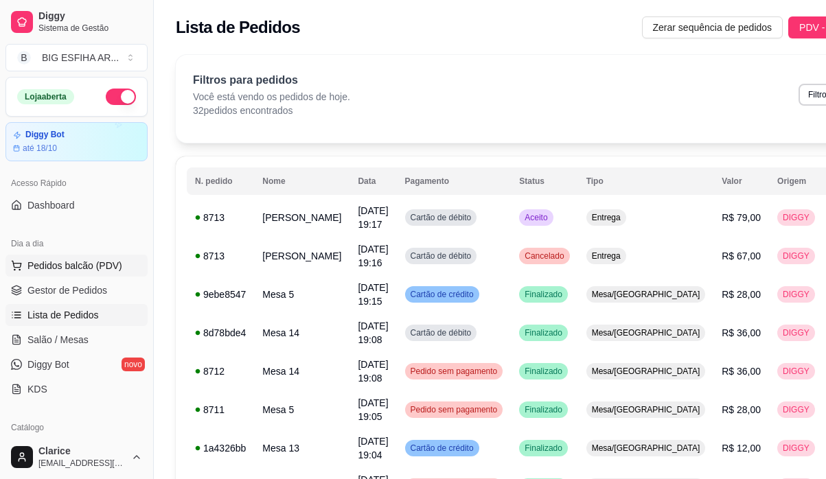
click at [74, 263] on span "Pedidos balcão (PDV)" at bounding box center [74, 266] width 95 height 14
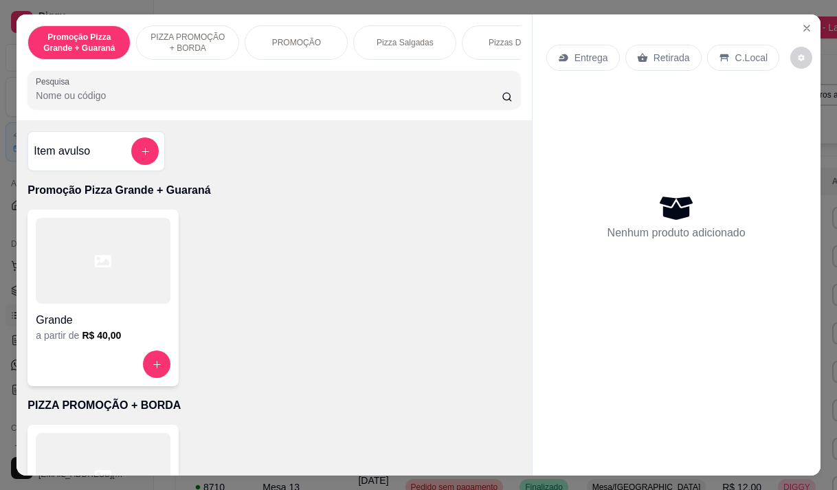
click at [594, 60] on div "Entrega" at bounding box center [583, 58] width 74 height 26
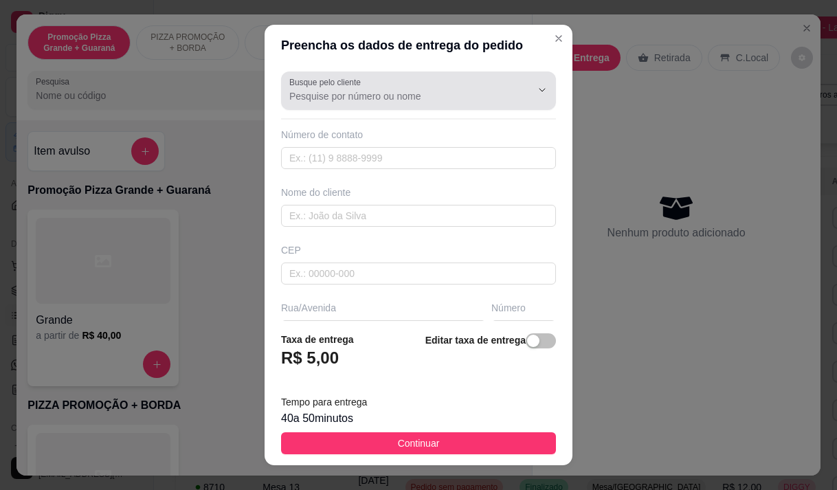
click at [455, 91] on input "Busque pelo cliente" at bounding box center [399, 96] width 220 height 14
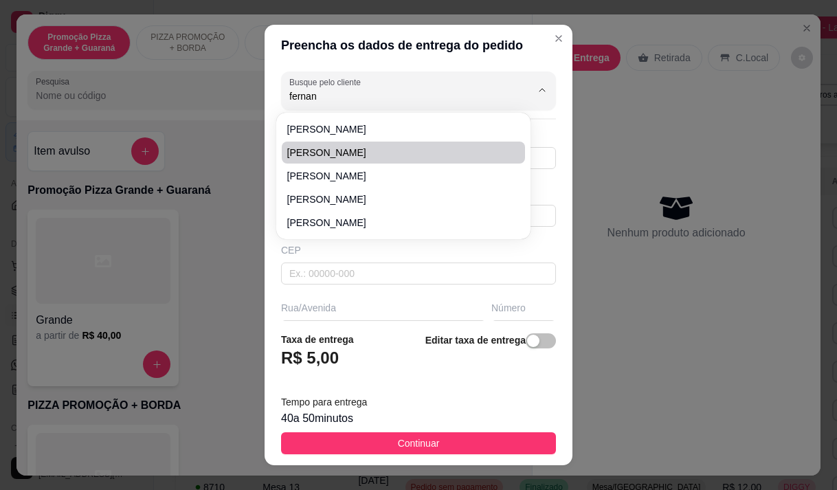
click at [392, 146] on span "[PERSON_NAME]" at bounding box center [396, 153] width 218 height 14
type input "[PERSON_NAME]"
type input "85994213252"
type input "[PERSON_NAME]"
type input "Endereço de entrega Avenida Mister Hull 2992 Presidente Kennedy"
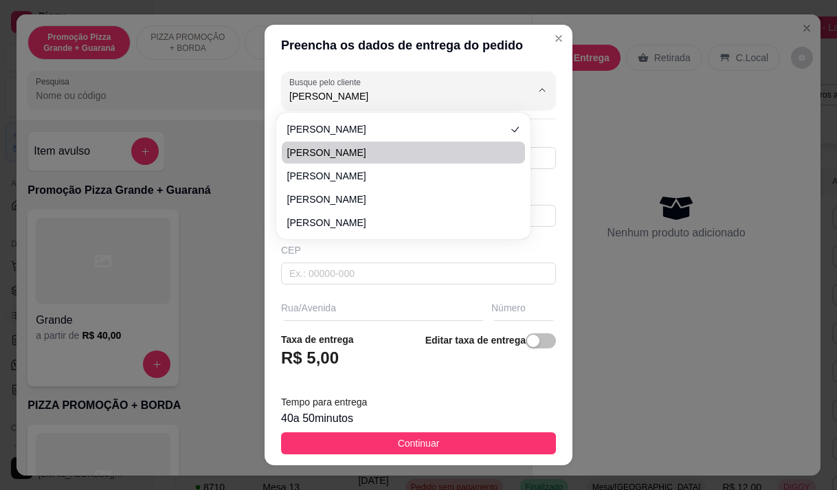
click at [364, 151] on span "Fernanda Alencar" at bounding box center [396, 153] width 218 height 14
type input "Fernanda Alencar"
type input "85999609045"
type input "Fernanda Alencar"
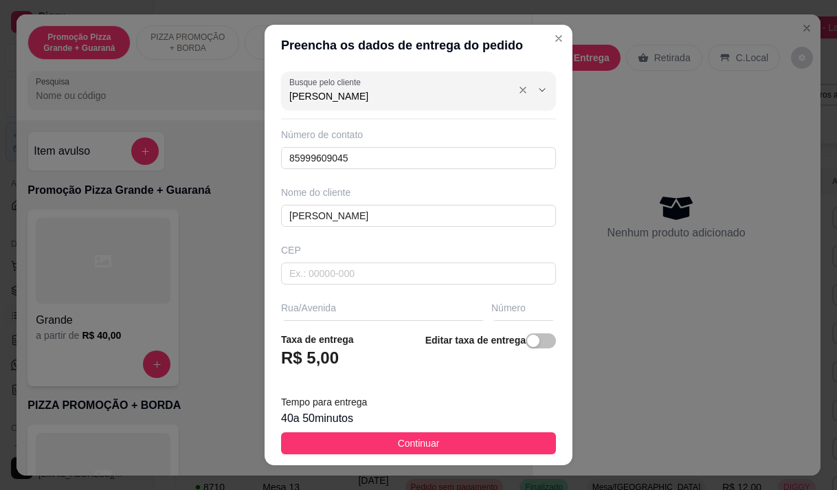
click at [356, 89] on input "Fernanda Alencar" at bounding box center [399, 96] width 220 height 14
click at [376, 97] on input "Fernanda Alr" at bounding box center [399, 96] width 220 height 14
type input "[PERSON_NAME]"
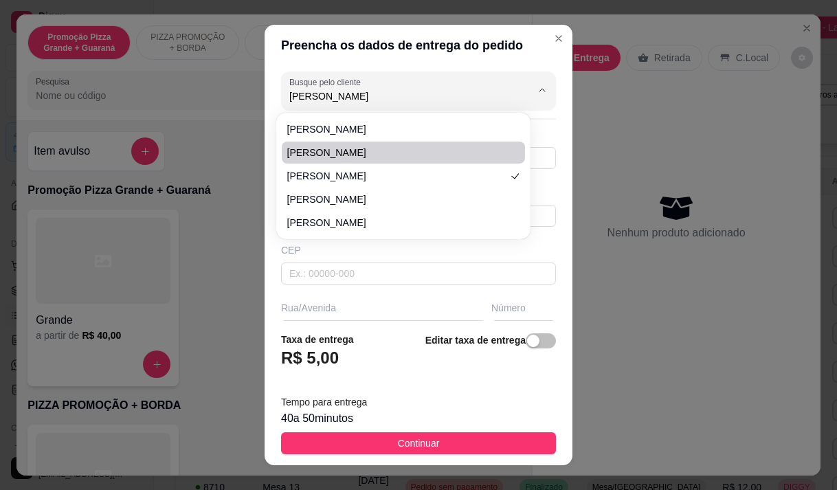
click at [354, 146] on span "[PERSON_NAME]" at bounding box center [396, 153] width 218 height 14
type input "85921547178"
type input "[PERSON_NAME]"
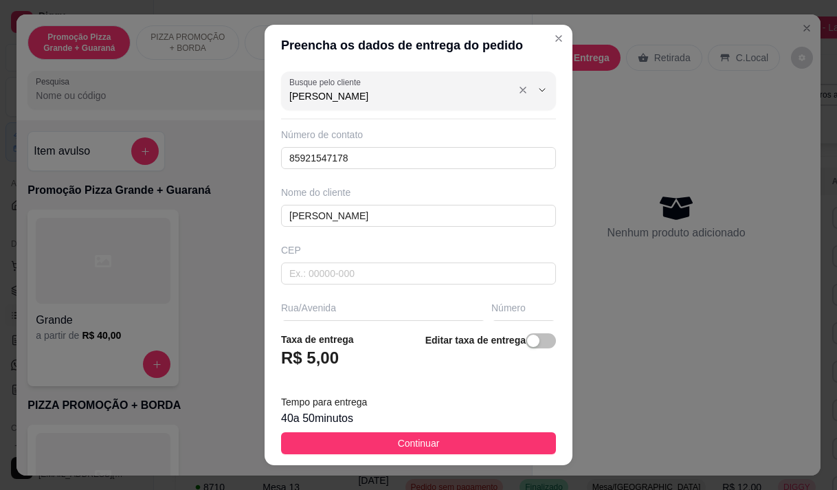
click at [326, 95] on input "[PERSON_NAME]" at bounding box center [399, 96] width 220 height 14
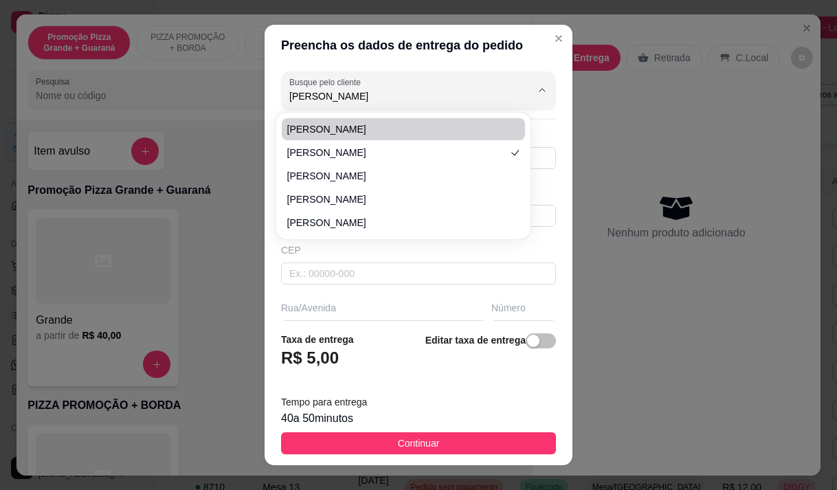
click at [326, 128] on span "[PERSON_NAME]" at bounding box center [396, 129] width 218 height 14
type input "[PERSON_NAME]"
type input "85994213252"
type input "[PERSON_NAME]"
type input "Endereço de entrega Avenida Mister Hull 2992 Presidente Kennedy"
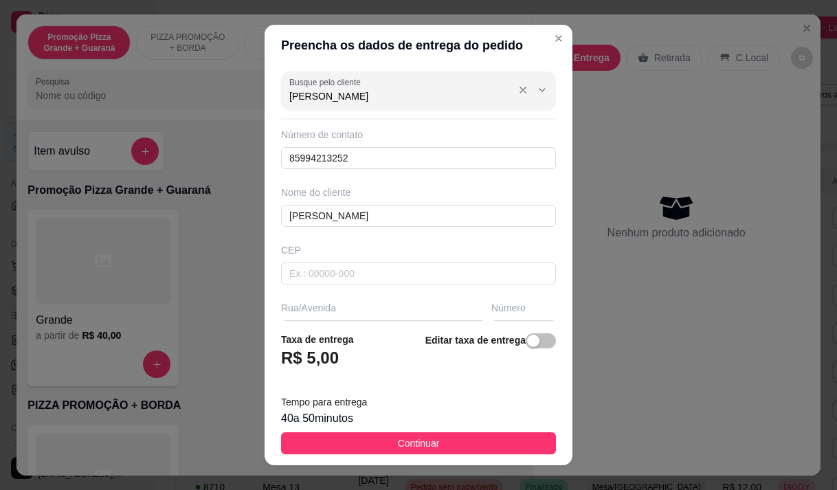
click at [328, 91] on input "[PERSON_NAME]" at bounding box center [399, 96] width 220 height 14
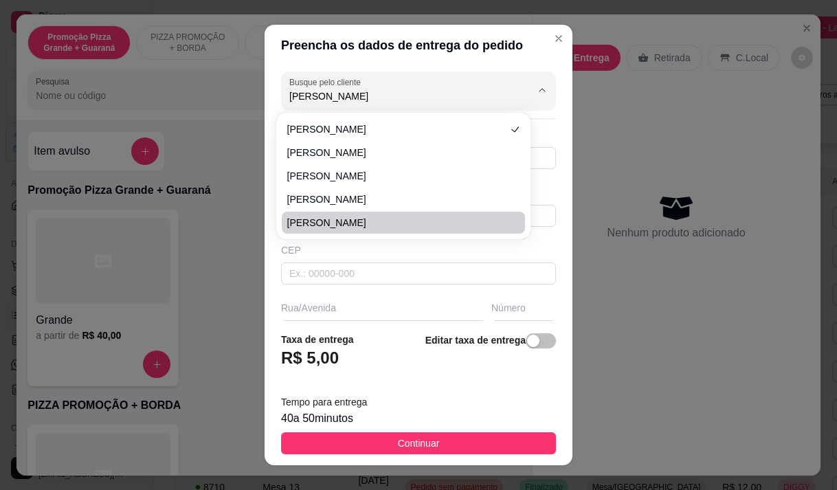
click at [315, 218] on span "[PERSON_NAME]" at bounding box center [396, 223] width 218 height 14
type input "85988505155"
type input "Na rua Tiradentes 848"
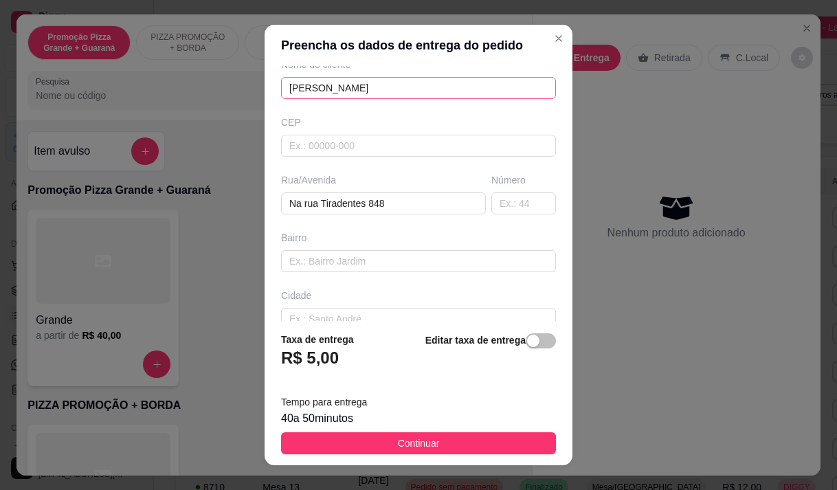
scroll to position [137, 0]
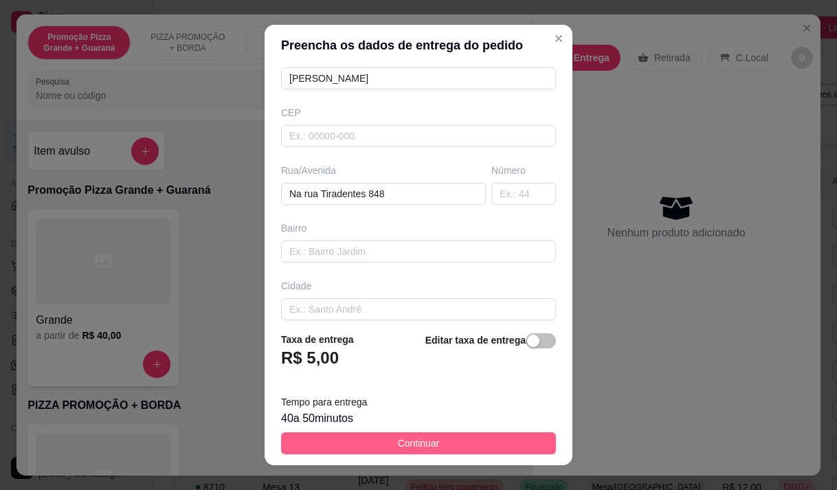
click at [377, 444] on button "Continuar" at bounding box center [418, 443] width 275 height 22
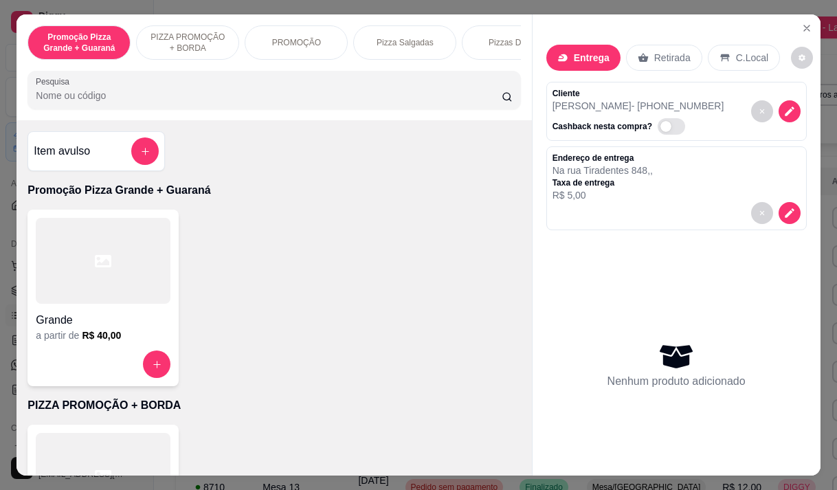
click at [408, 42] on p "Pizza Salgadas" at bounding box center [404, 42] width 57 height 11
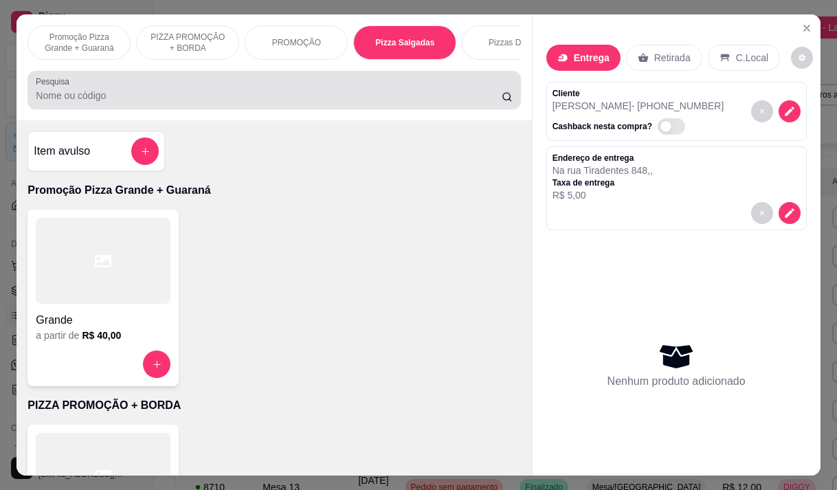
scroll to position [34, 0]
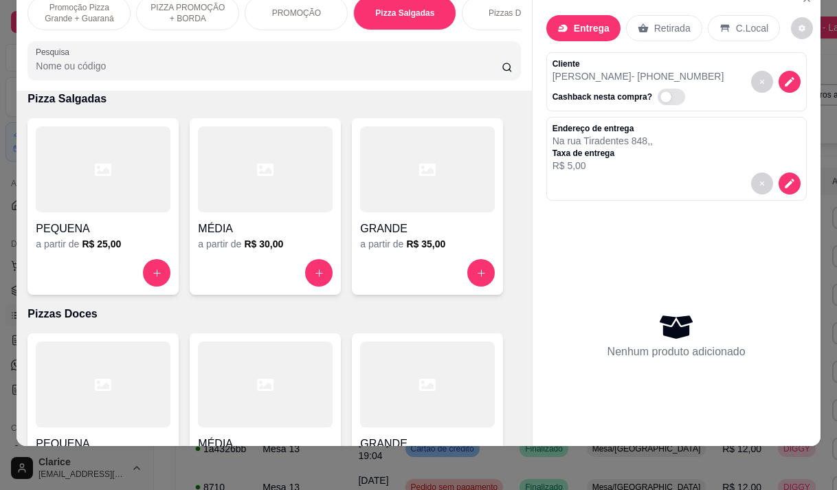
click at [374, 227] on h4 "GRANDE" at bounding box center [427, 229] width 135 height 16
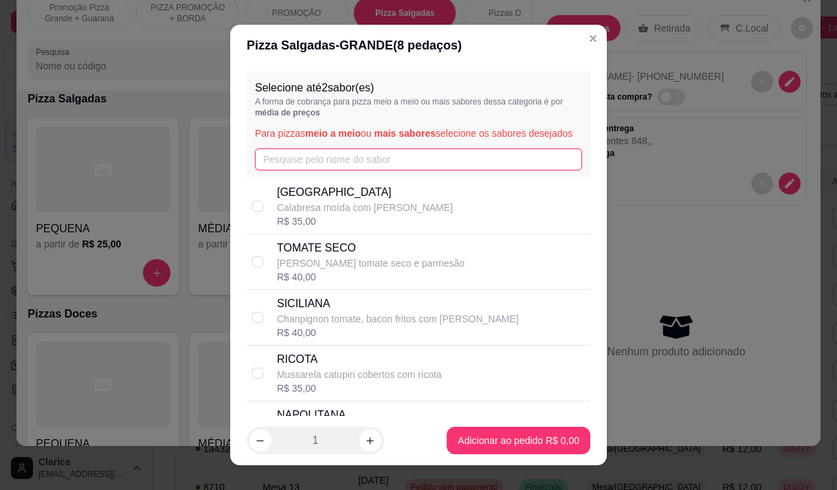
click at [326, 169] on input "text" at bounding box center [418, 159] width 327 height 22
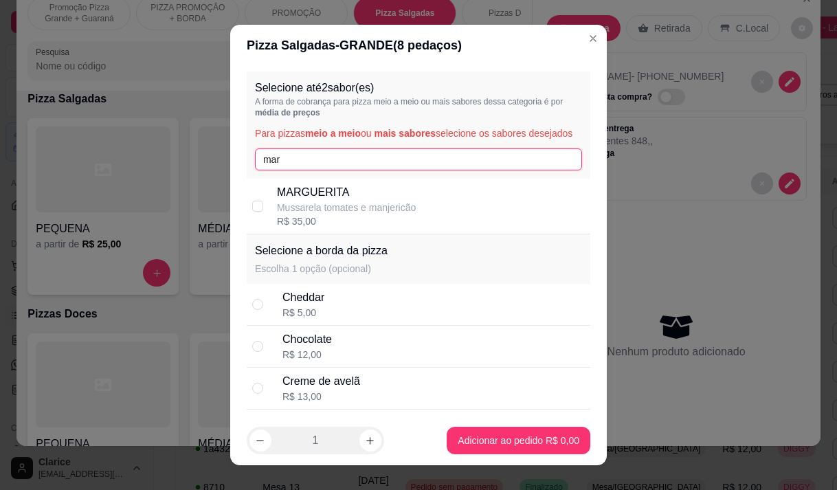
type input "mar"
click at [315, 214] on p "Mussarela tomates e manjericão" at bounding box center [346, 208] width 139 height 14
checkbox input "true"
click at [288, 166] on input "mar" at bounding box center [418, 159] width 327 height 22
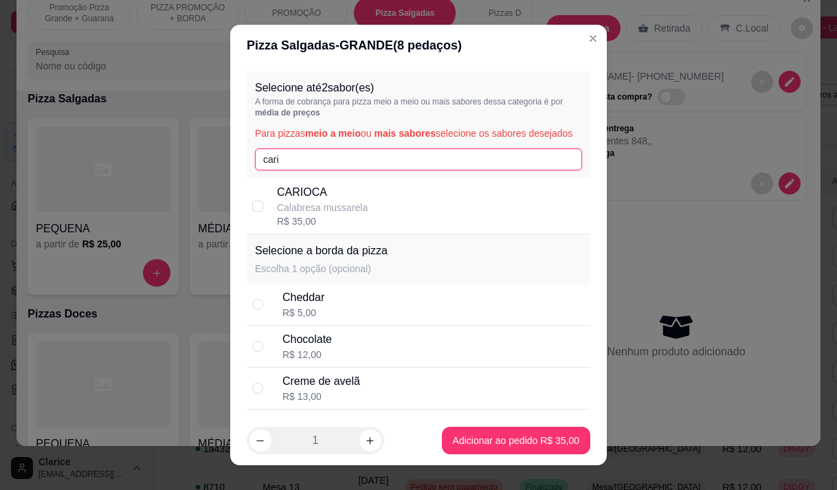
type input "cari"
click at [291, 201] on p "CARIOCA" at bounding box center [322, 192] width 91 height 16
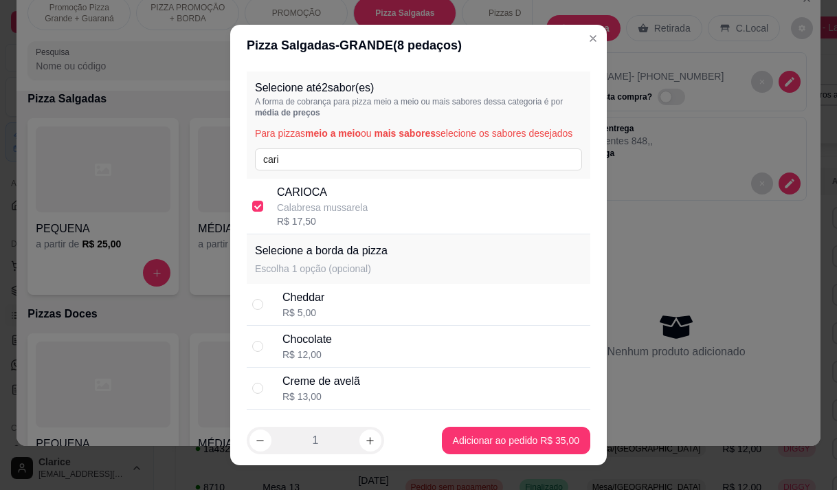
checkbox input "true"
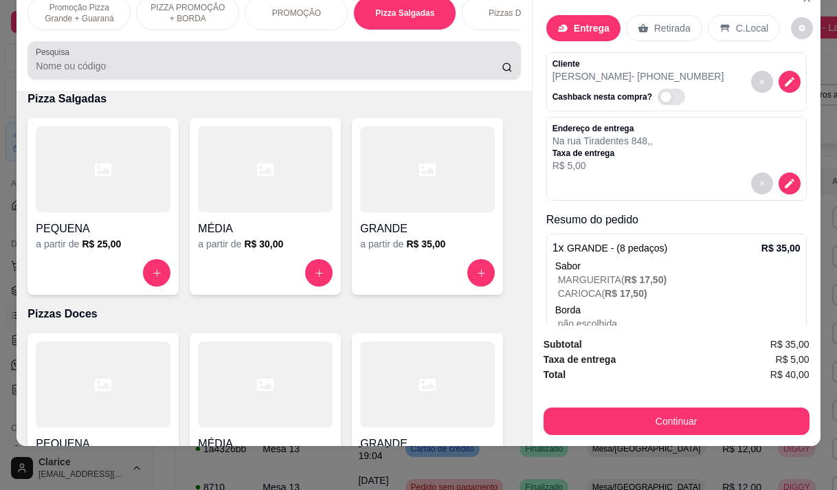
click at [180, 56] on div at bounding box center [274, 60] width 476 height 27
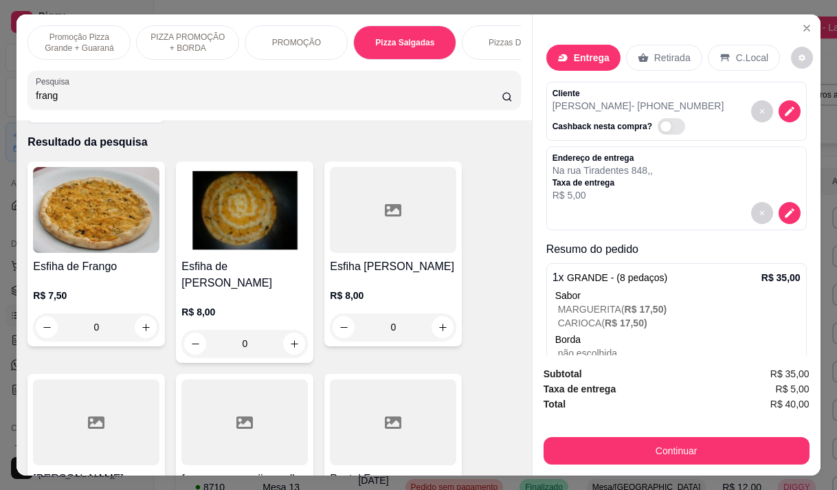
scroll to position [47, 0]
type input "frang"
click at [231, 292] on div "R$ 8,00 0" at bounding box center [244, 325] width 126 height 66
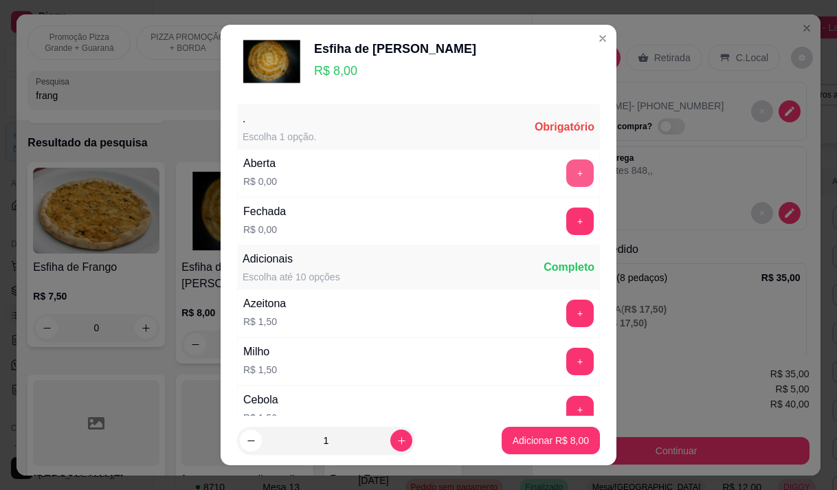
click at [566, 173] on button "+" at bounding box center [579, 172] width 27 height 27
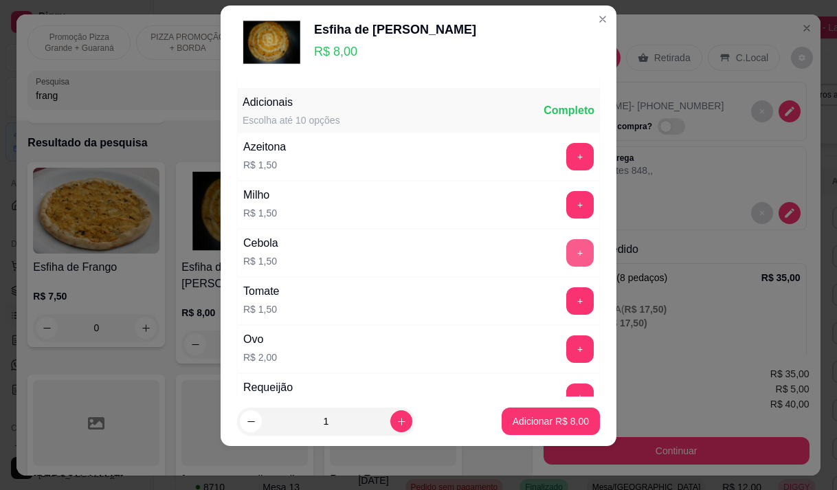
scroll to position [147, 0]
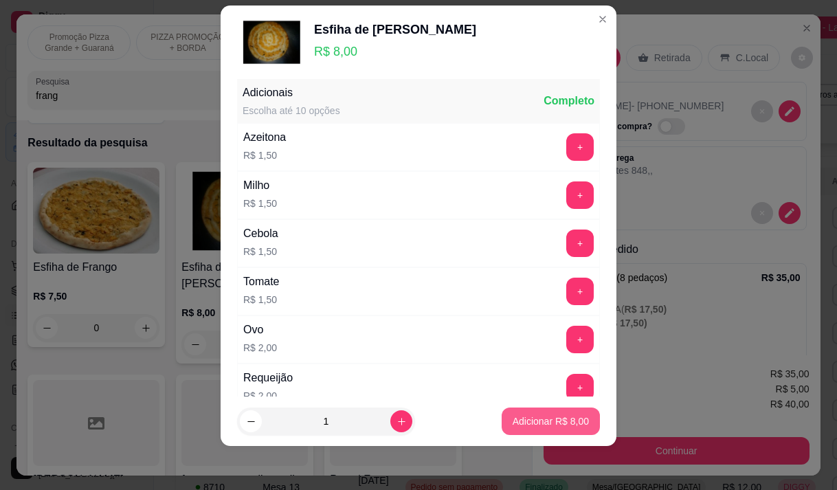
click at [530, 413] on button "Adicionar R$ 8,00" at bounding box center [550, 420] width 98 height 27
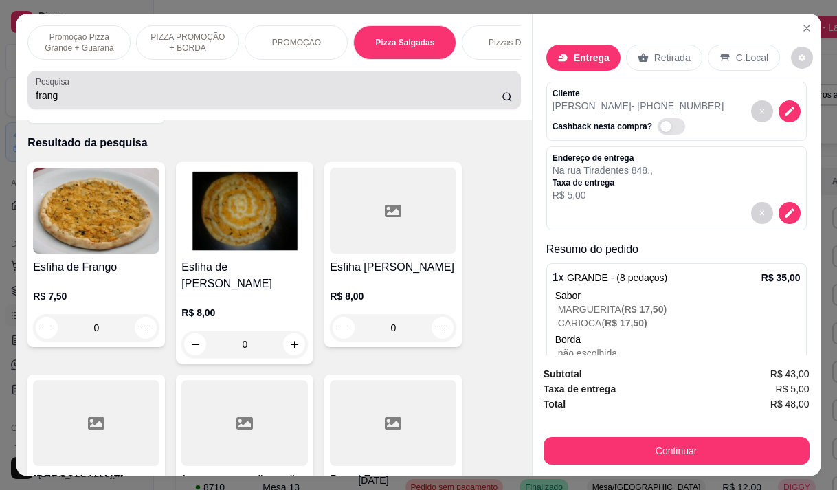
click at [47, 102] on input "frang" at bounding box center [269, 96] width 466 height 14
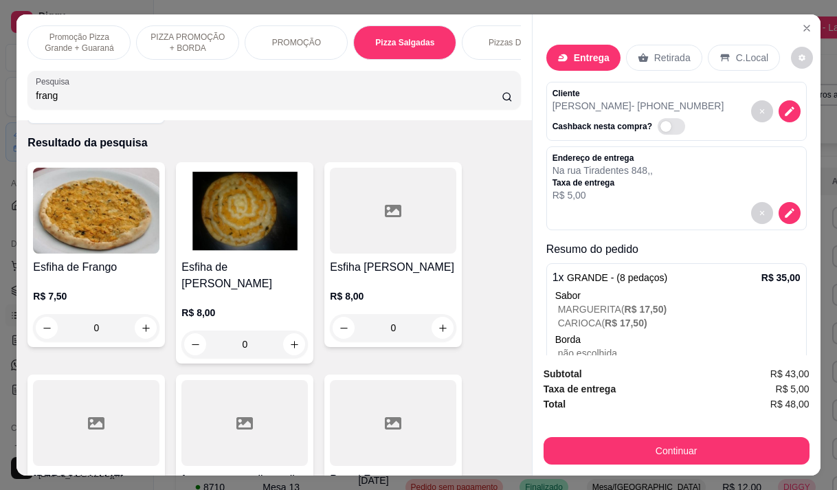
click at [47, 102] on input "frang" at bounding box center [269, 96] width 466 height 14
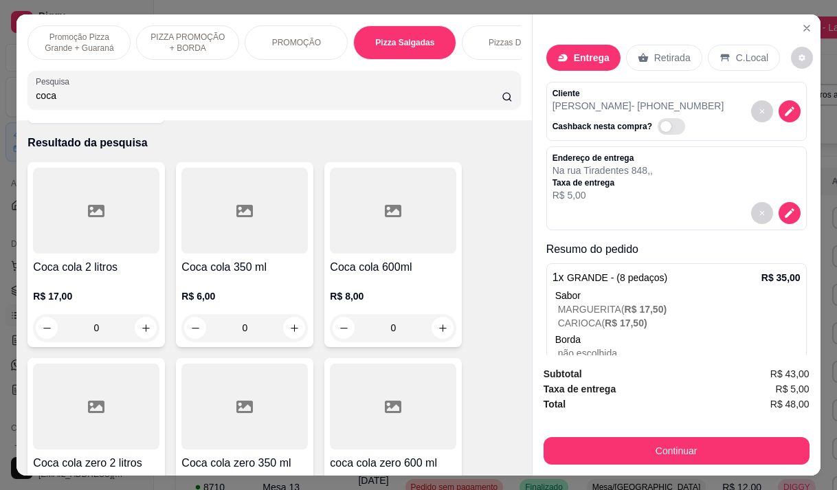
type input "coca"
click at [385, 275] on h4 "Coca cola 600ml" at bounding box center [393, 267] width 126 height 16
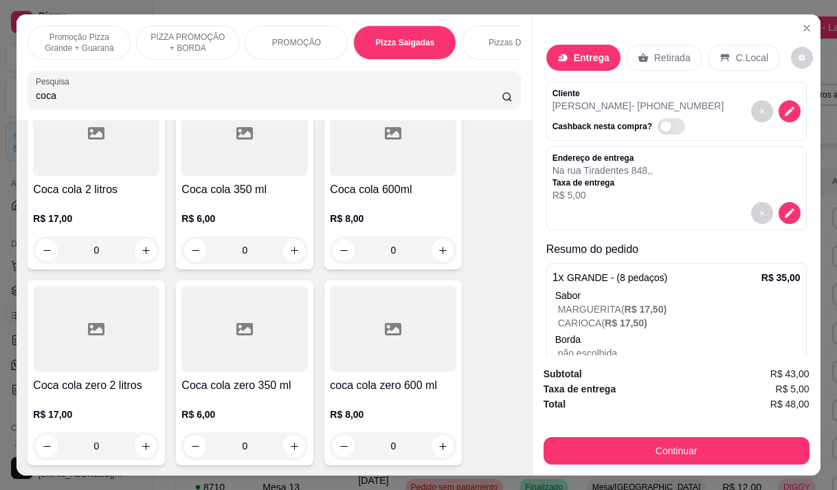
scroll to position [185, 0]
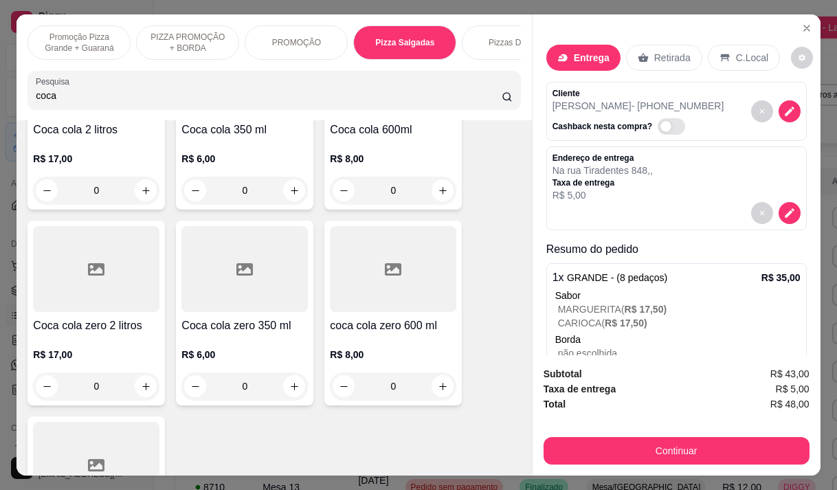
click at [359, 344] on div "R$ 8,00 0" at bounding box center [393, 367] width 126 height 66
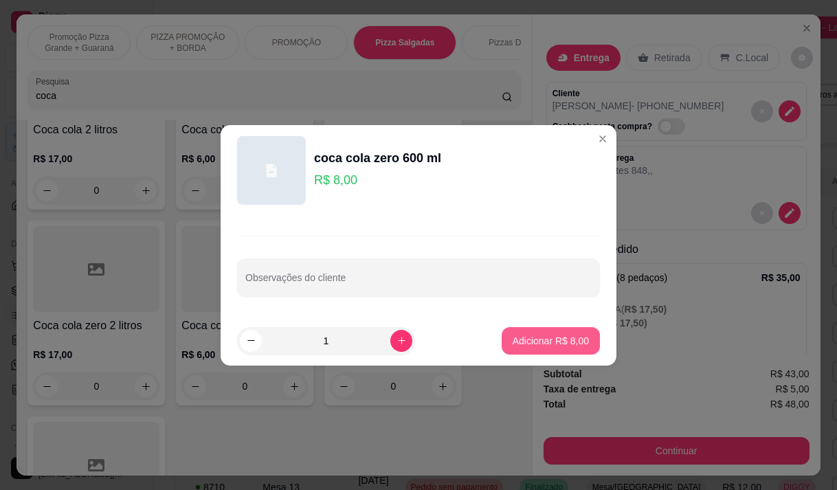
click at [510, 332] on button "Adicionar R$ 8,00" at bounding box center [550, 340] width 98 height 27
type input "1"
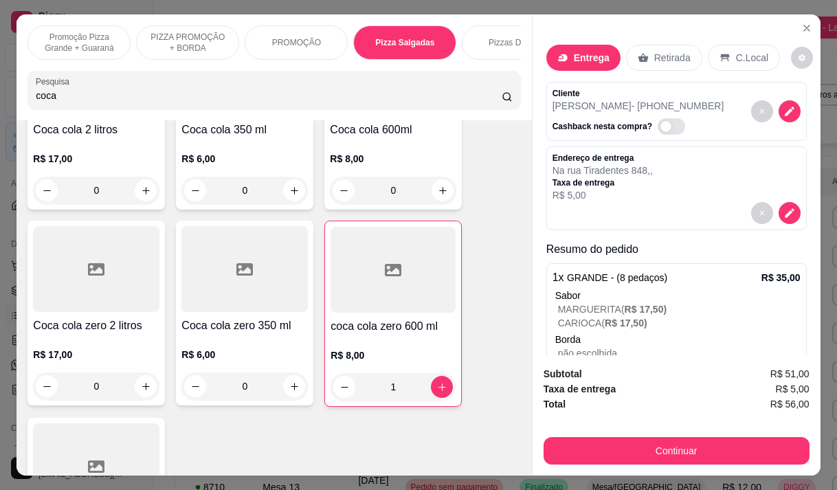
click at [70, 431] on div at bounding box center [96, 466] width 126 height 86
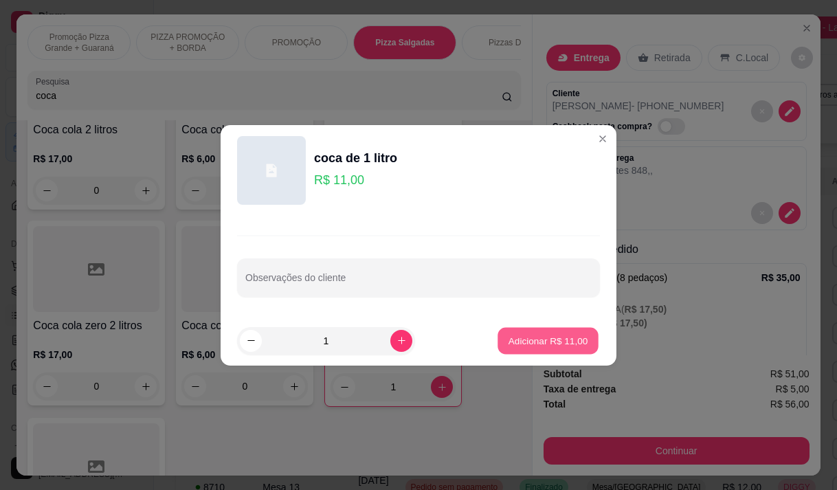
click at [528, 340] on p "Adicionar R$ 11,00" at bounding box center [548, 340] width 80 height 13
type input "1"
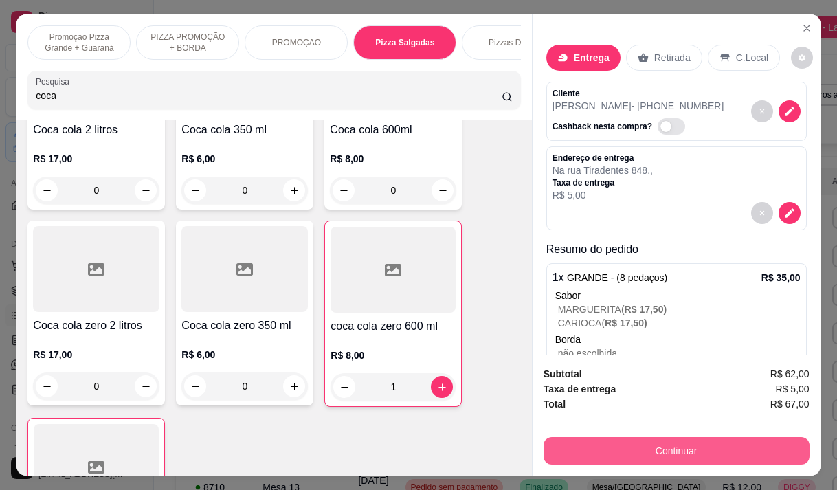
click at [730, 450] on button "Continuar" at bounding box center [676, 450] width 266 height 27
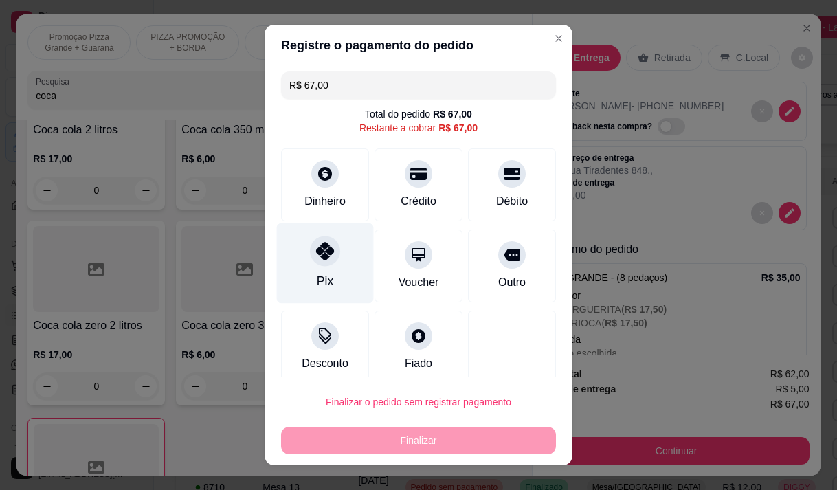
click at [330, 267] on div "Pix" at bounding box center [325, 263] width 97 height 80
type input "R$ 0,00"
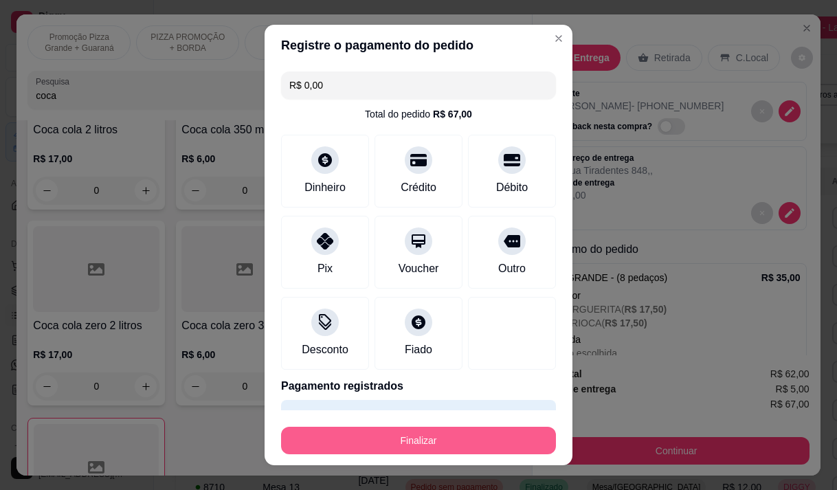
click at [381, 438] on button "Finalizar" at bounding box center [418, 440] width 275 height 27
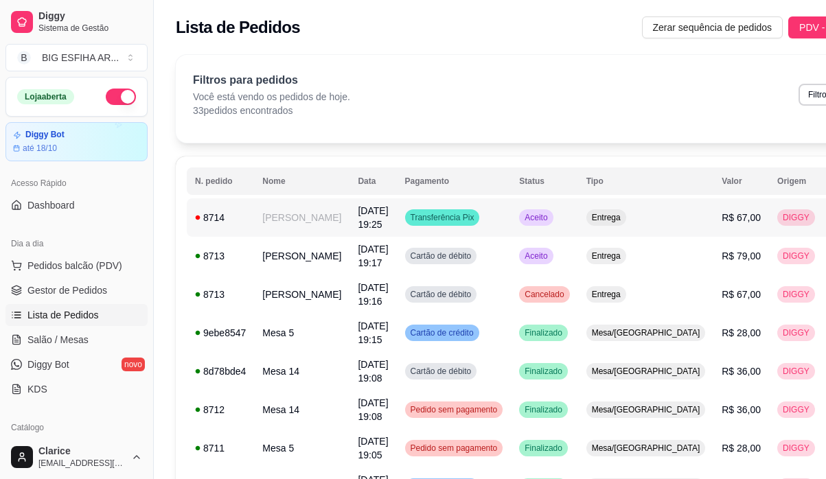
click at [309, 224] on td "[PERSON_NAME]" at bounding box center [301, 218] width 95 height 38
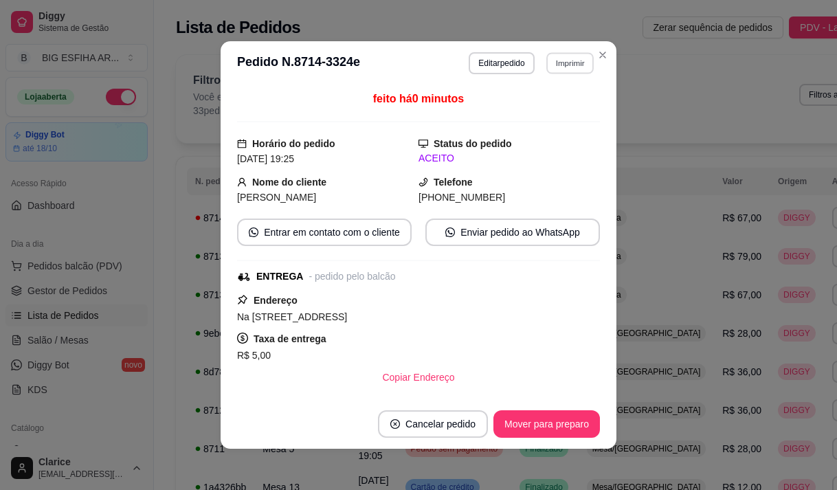
click at [557, 60] on button "Imprimir" at bounding box center [569, 62] width 47 height 21
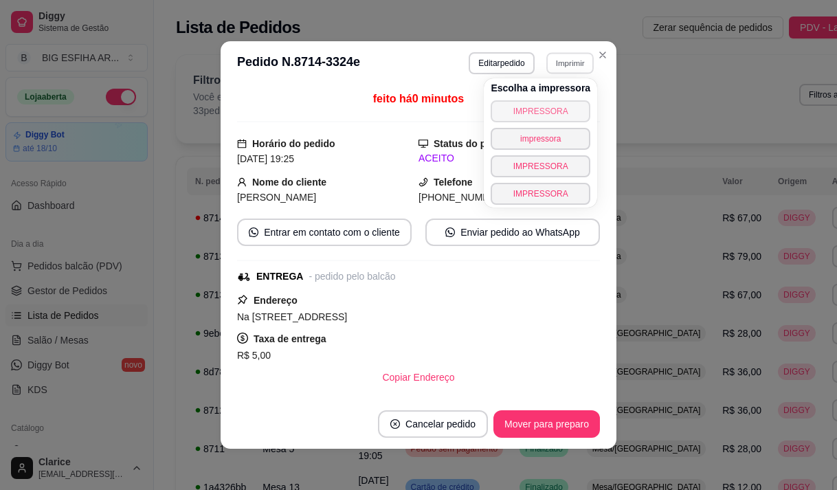
click at [499, 115] on button "IMPRESSORA" at bounding box center [540, 111] width 100 height 22
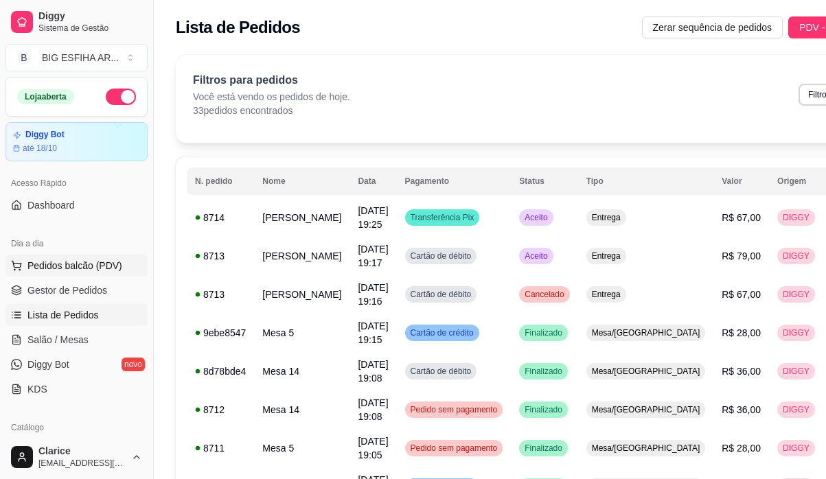
click at [61, 266] on span "Pedidos balcão (PDV)" at bounding box center [74, 266] width 95 height 14
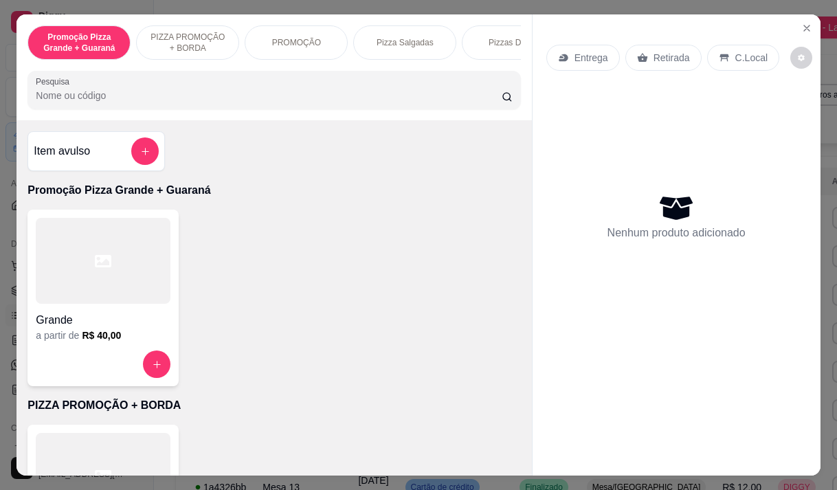
click at [587, 54] on p "Entrega" at bounding box center [591, 58] width 34 height 14
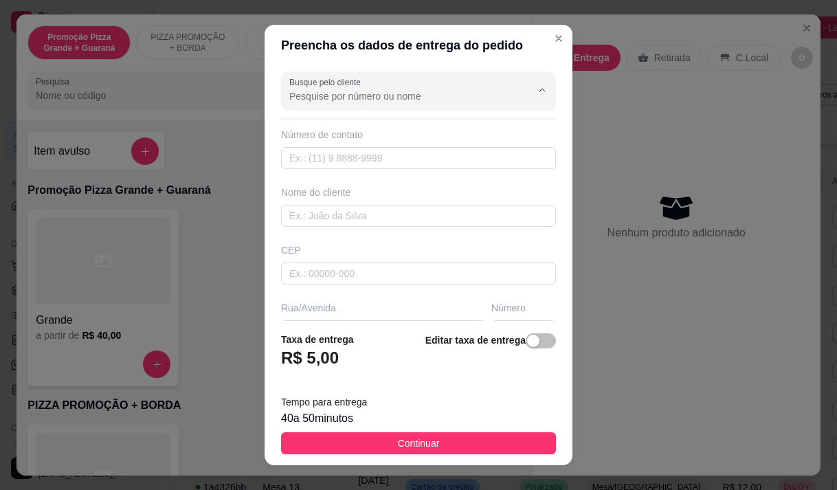
click at [442, 95] on input "Busque pelo cliente" at bounding box center [399, 96] width 220 height 14
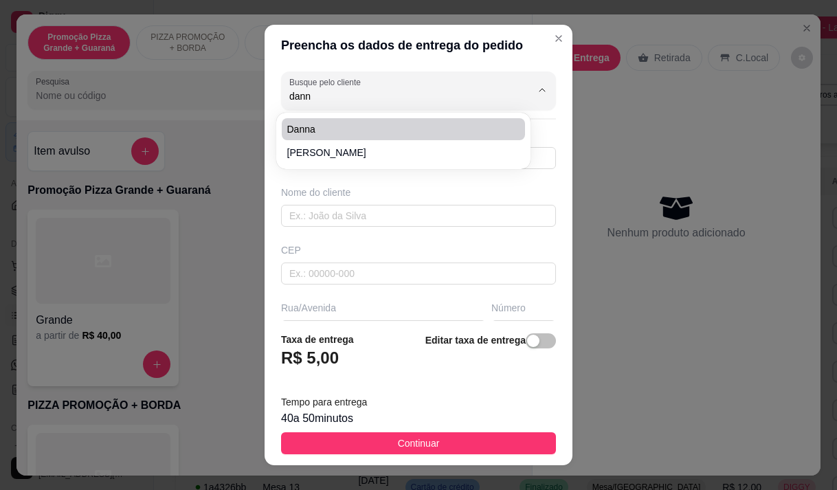
click at [340, 128] on span "danna" at bounding box center [396, 129] width 218 height 14
type input "danna"
type input "85999934435"
type input "danna"
type input "dom lino 940"
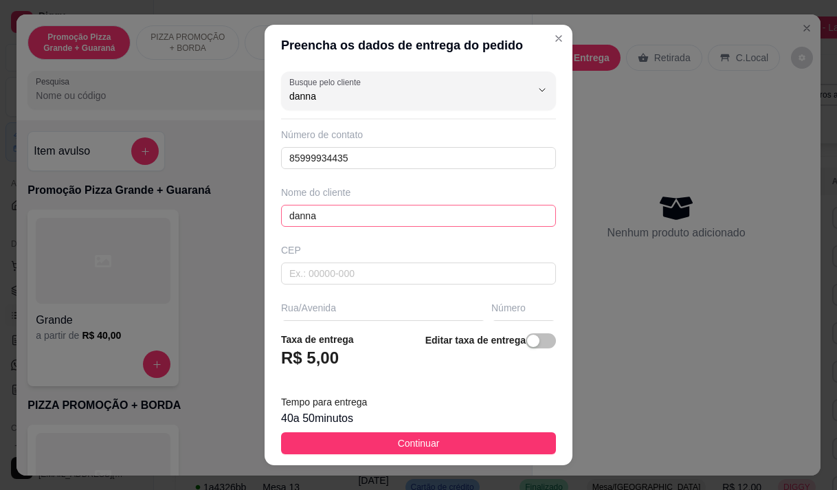
scroll to position [69, 0]
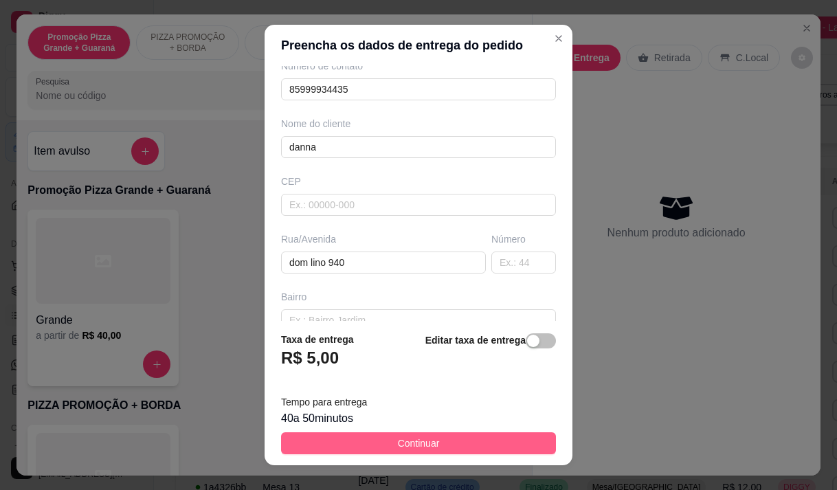
type input "danna"
click at [339, 437] on button "Continuar" at bounding box center [418, 443] width 275 height 22
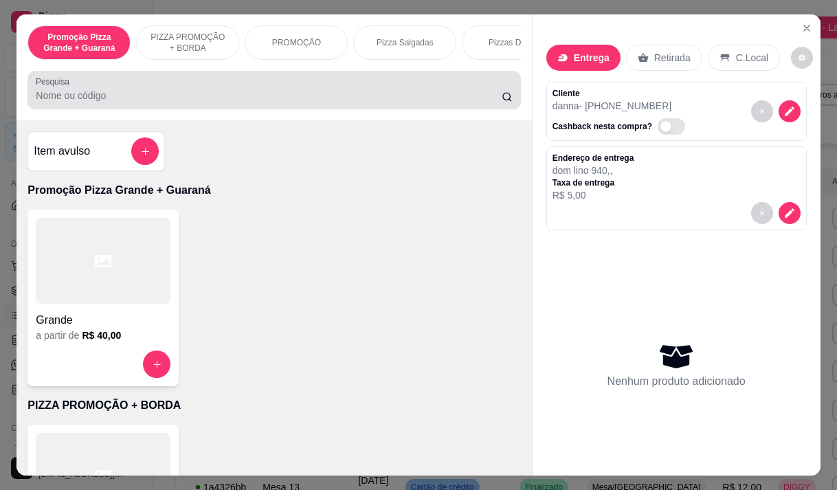
click at [78, 98] on input "Pesquisa" at bounding box center [269, 96] width 466 height 14
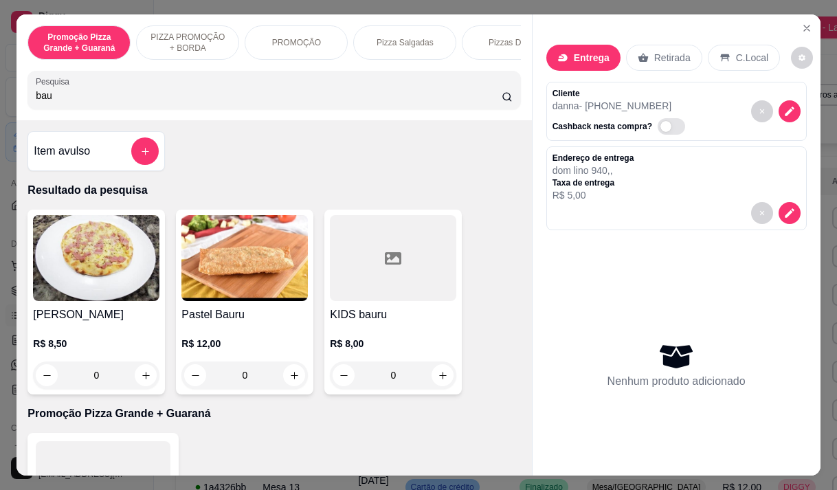
type input "bau"
click at [188, 286] on img at bounding box center [244, 258] width 126 height 86
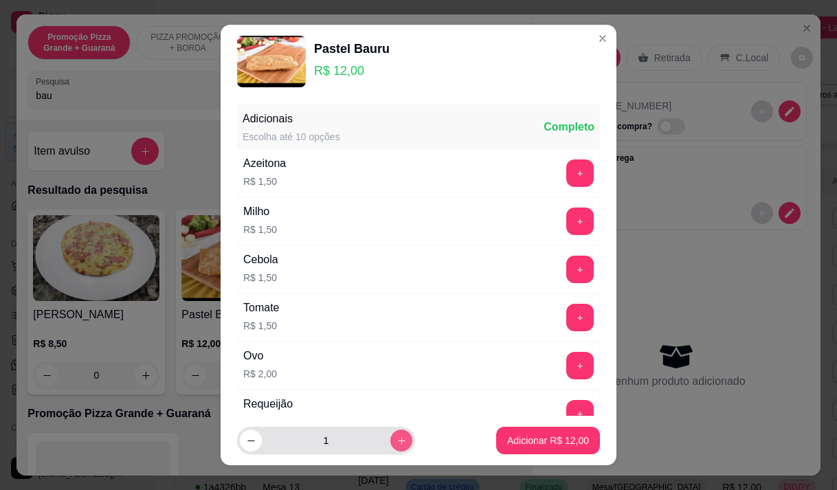
click at [396, 444] on icon "increase-product-quantity" at bounding box center [401, 441] width 10 height 10
type input "3"
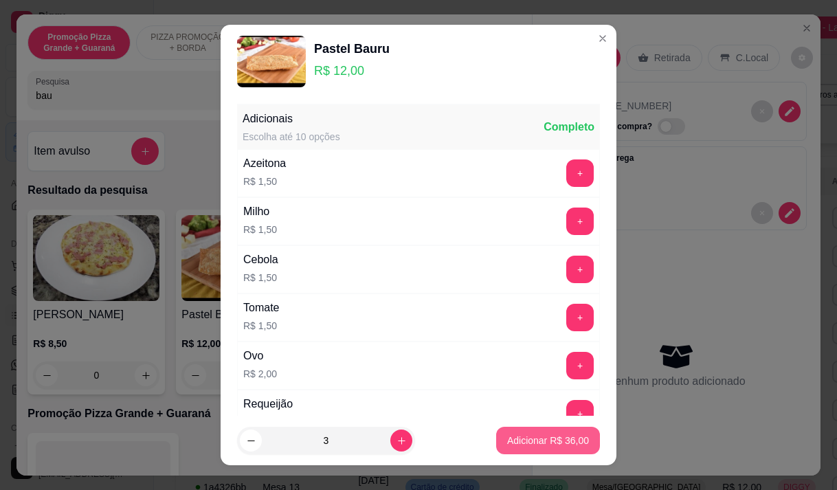
click at [519, 440] on p "Adicionar R$ 36,00" at bounding box center [548, 440] width 82 height 14
type input "3"
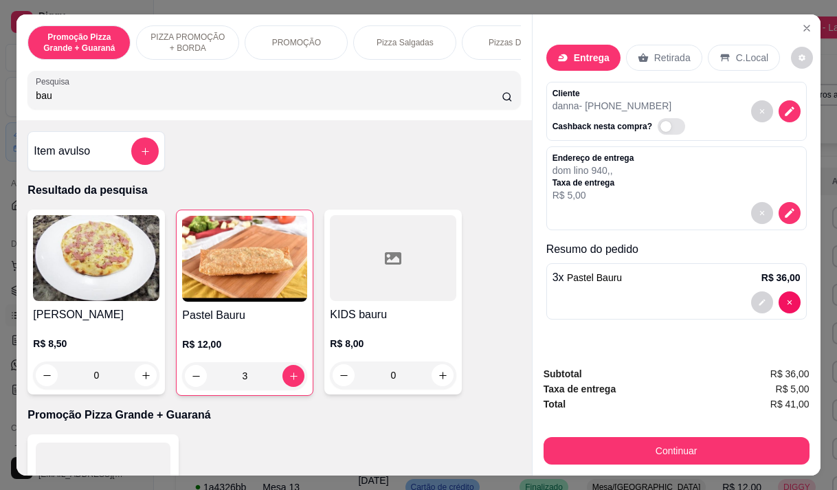
click at [613, 291] on div at bounding box center [676, 302] width 248 height 22
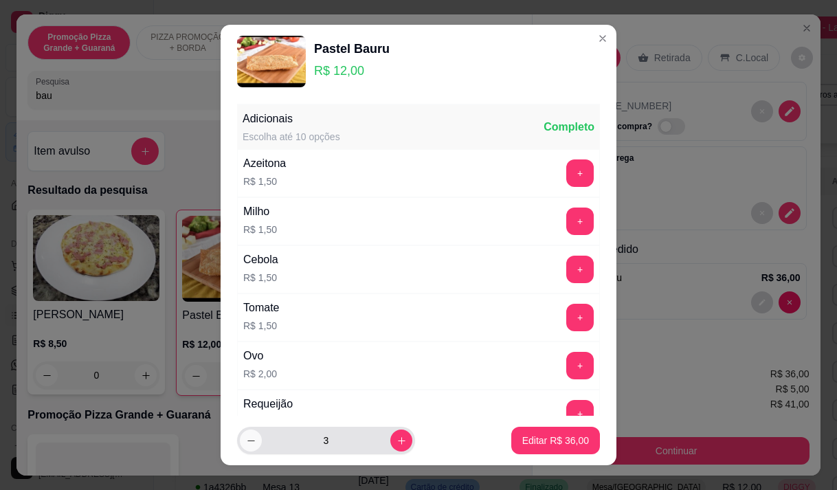
click at [245, 434] on button "decrease-product-quantity" at bounding box center [251, 440] width 22 height 22
type input "2"
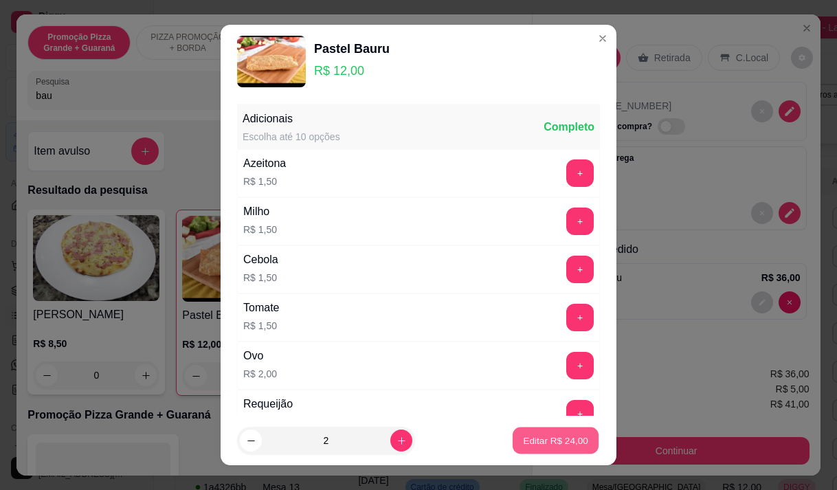
click at [524, 441] on p "Editar R$ 24,00" at bounding box center [555, 440] width 65 height 13
type input "2"
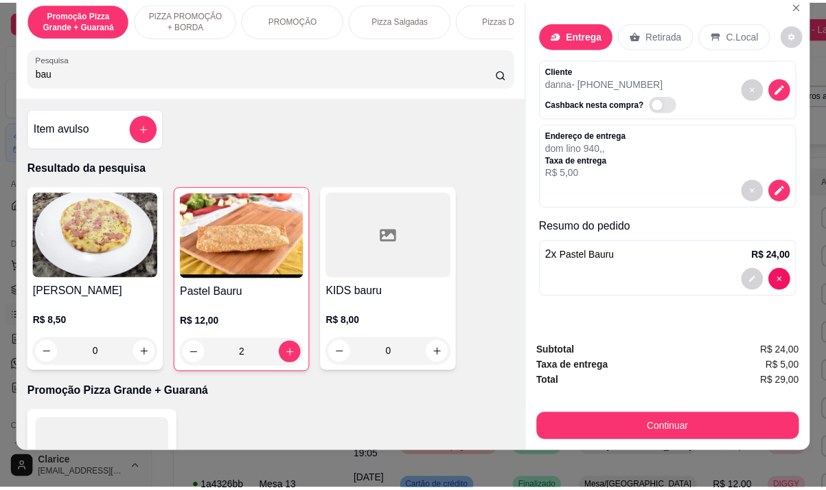
scroll to position [34, 0]
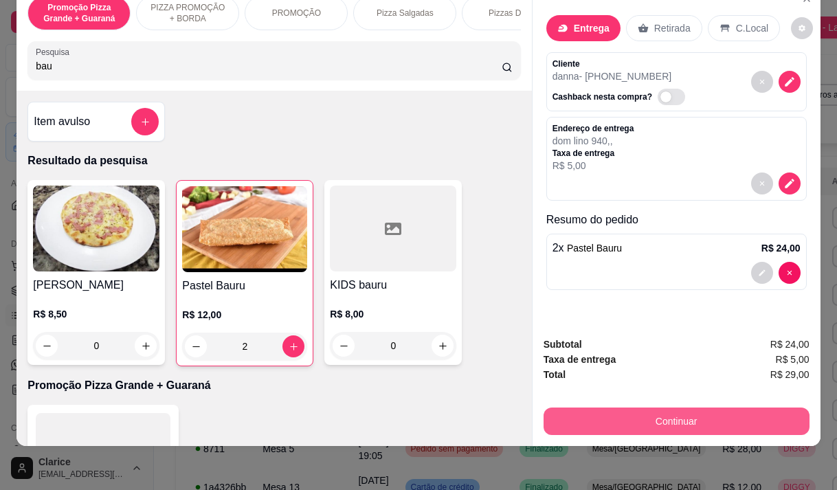
click at [738, 418] on button "Continuar" at bounding box center [676, 420] width 266 height 27
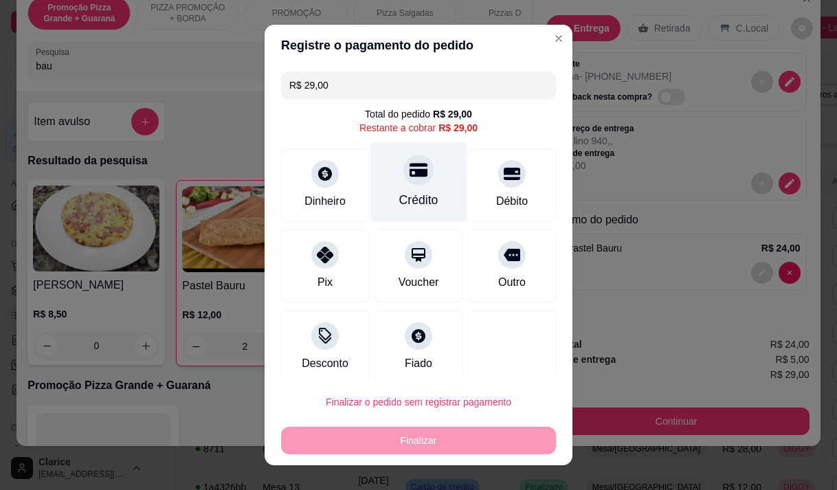
click at [399, 208] on div "Crédito" at bounding box center [418, 200] width 39 height 18
type input "R$ 0,00"
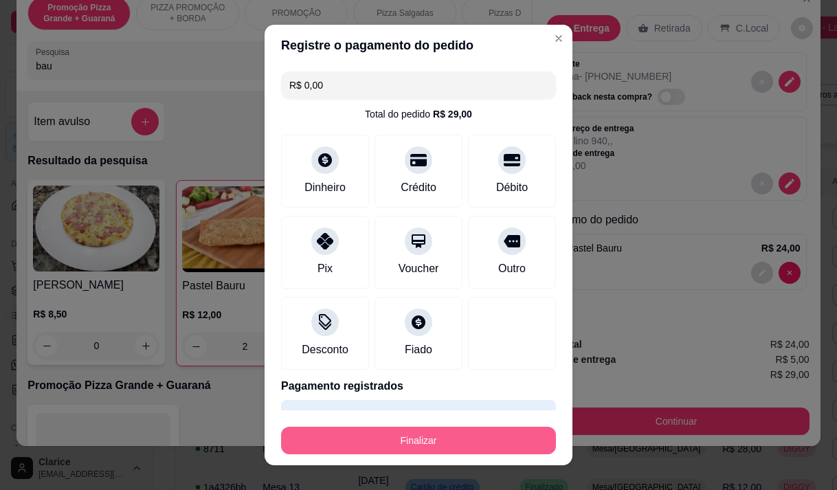
click at [417, 443] on button "Finalizar" at bounding box center [418, 440] width 275 height 27
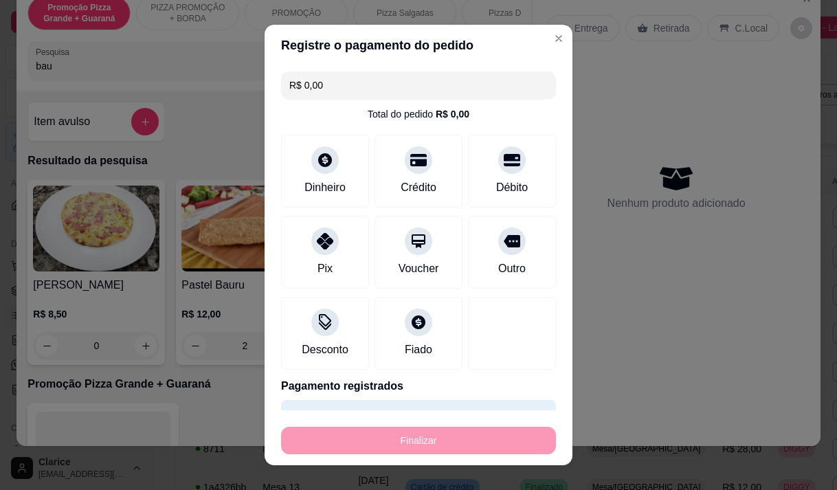
type input "0"
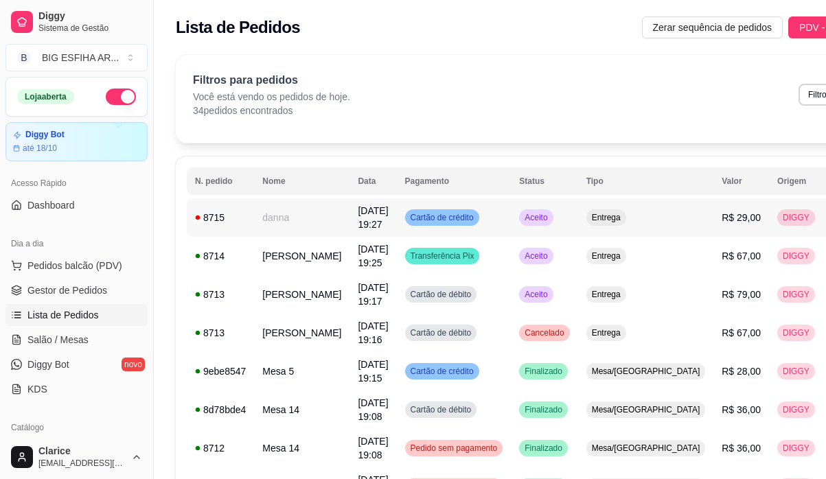
click at [291, 215] on td "danna" at bounding box center [301, 218] width 95 height 38
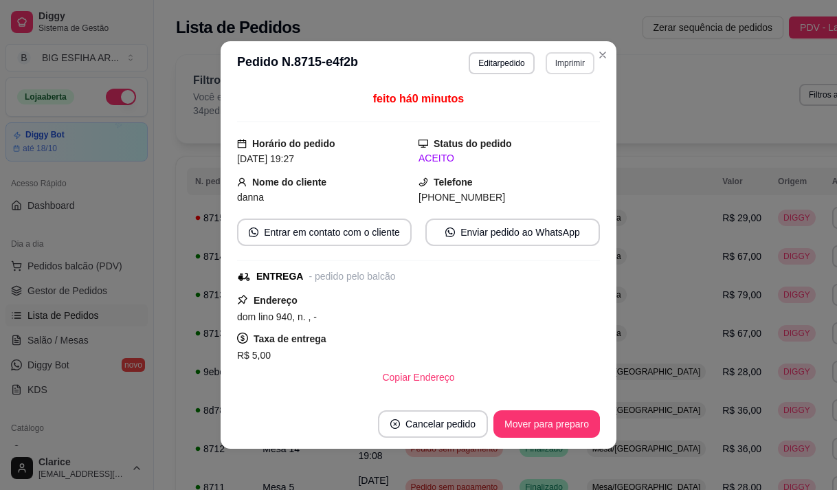
click at [565, 68] on button "Imprimir" at bounding box center [569, 63] width 49 height 22
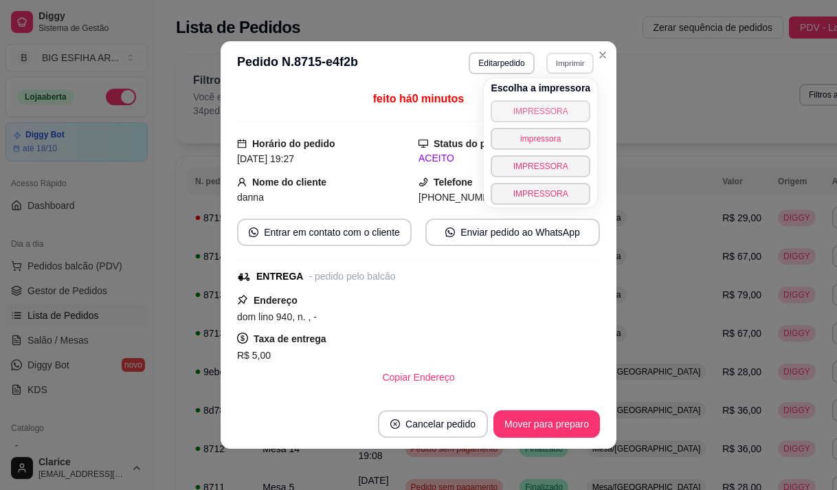
click at [550, 110] on button "IMPRESSORA" at bounding box center [540, 111] width 100 height 22
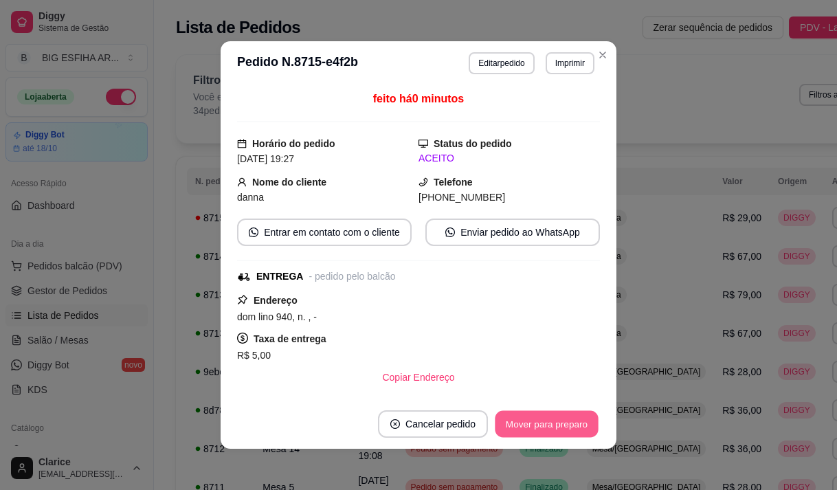
click at [549, 420] on button "Mover para preparo" at bounding box center [546, 424] width 103 height 27
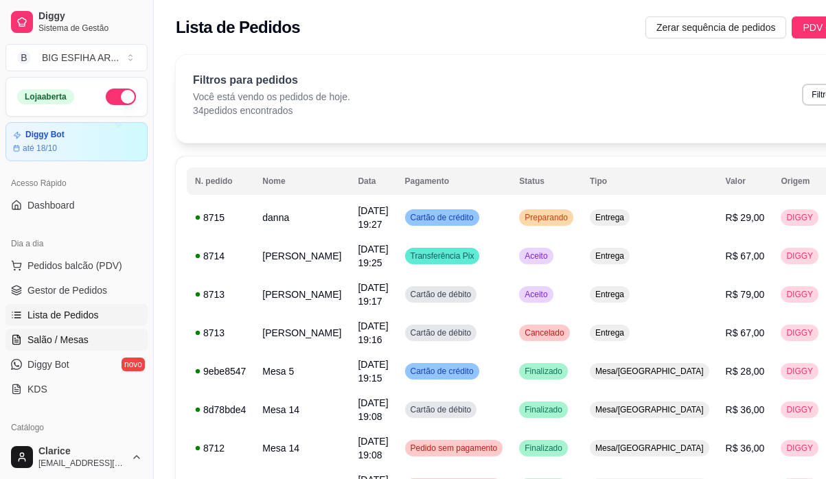
click at [65, 341] on span "Salão / Mesas" at bounding box center [57, 340] width 61 height 14
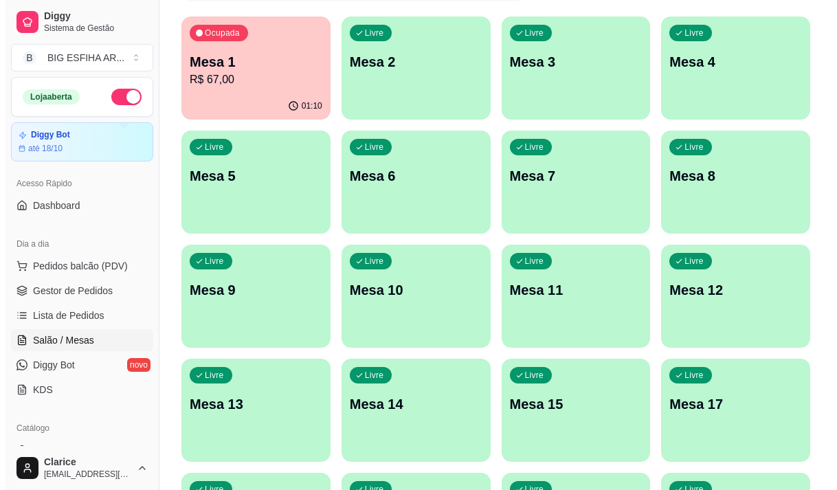
scroll to position [137, 0]
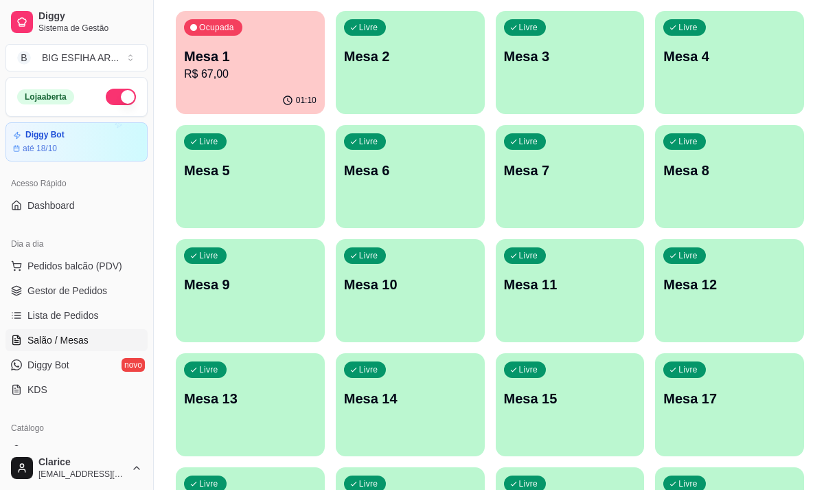
click at [268, 401] on p "Mesa 13" at bounding box center [250, 398] width 133 height 19
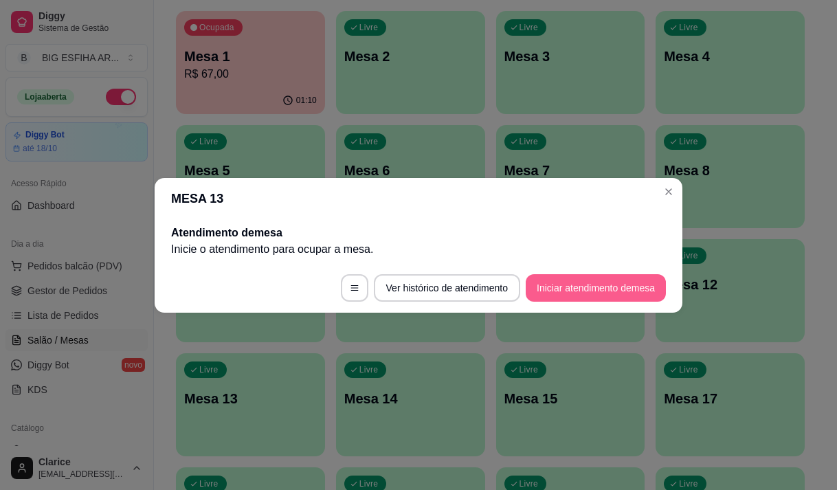
click at [602, 284] on button "Iniciar atendimento de mesa" at bounding box center [595, 287] width 140 height 27
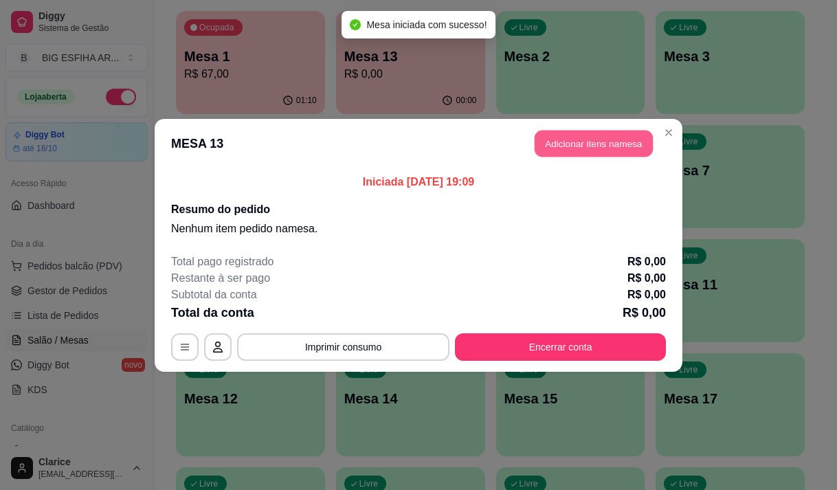
click at [598, 144] on button "Adicionar itens na mesa" at bounding box center [593, 143] width 118 height 27
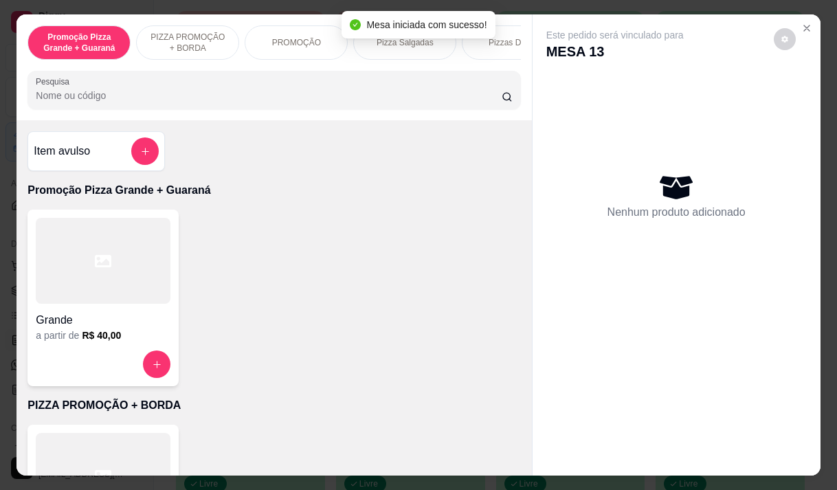
click at [75, 334] on div "a partir de R$ 40,00" at bounding box center [103, 335] width 135 height 14
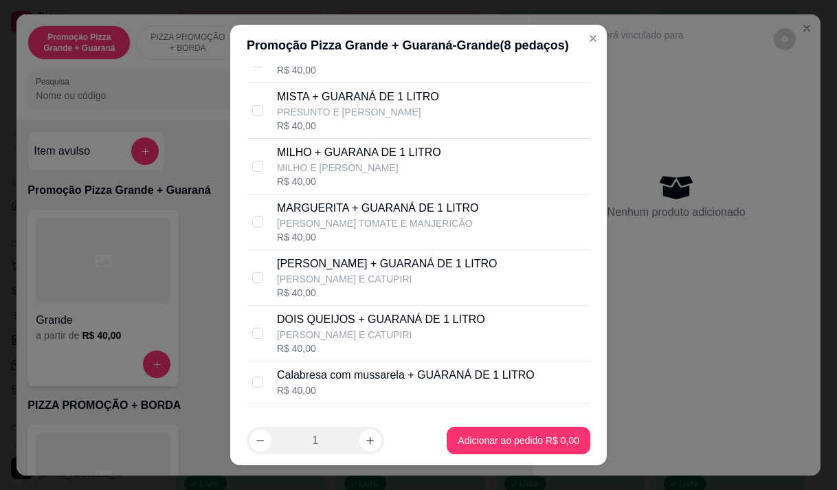
click at [322, 286] on p "FRANGO MUSSARELA E CATUPIRI" at bounding box center [387, 279] width 221 height 14
checkbox input "true"
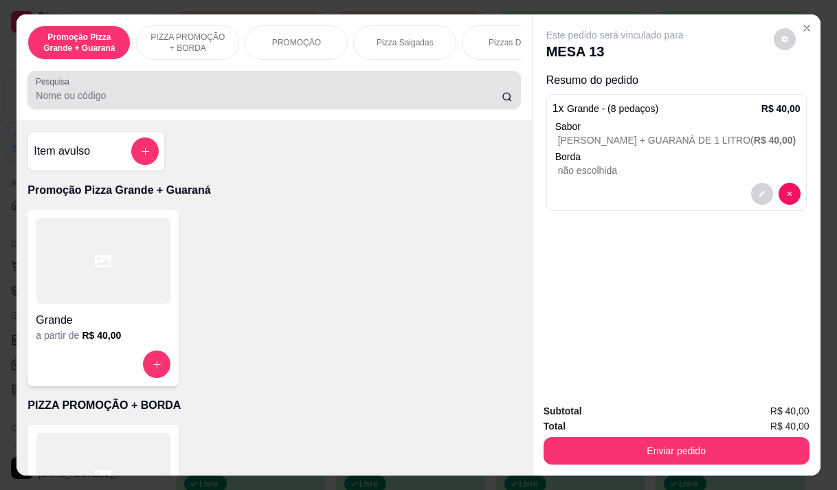
click at [204, 104] on div at bounding box center [274, 89] width 476 height 27
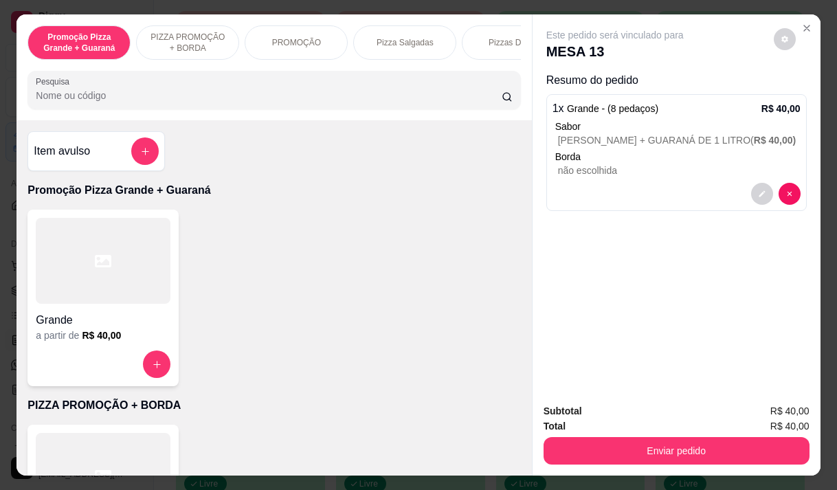
click at [204, 104] on div at bounding box center [274, 89] width 476 height 27
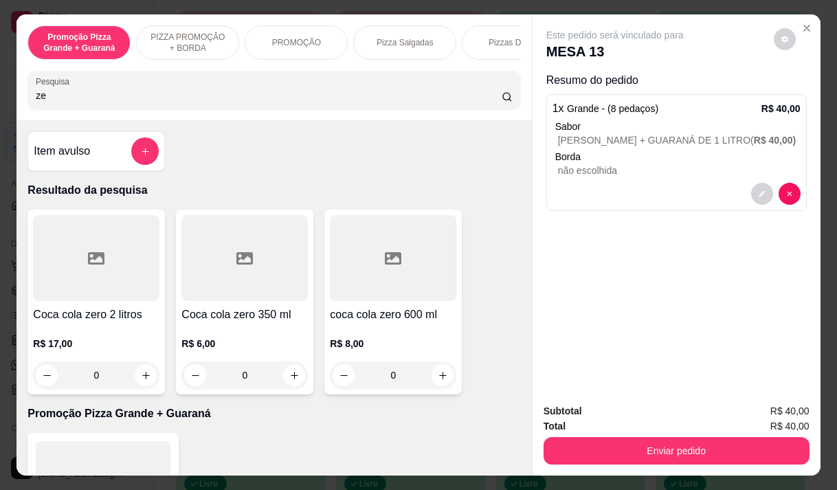
type input "z"
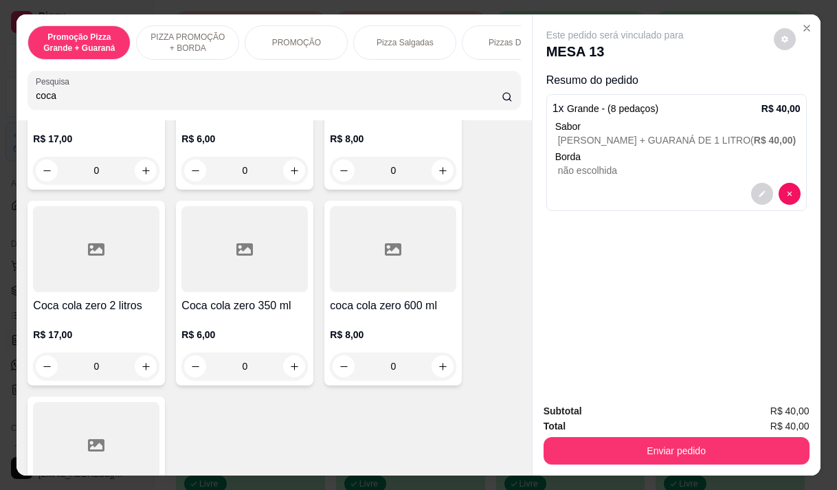
scroll to position [206, 0]
type input "coca"
click at [233, 331] on p "R$ 6,00" at bounding box center [244, 333] width 126 height 14
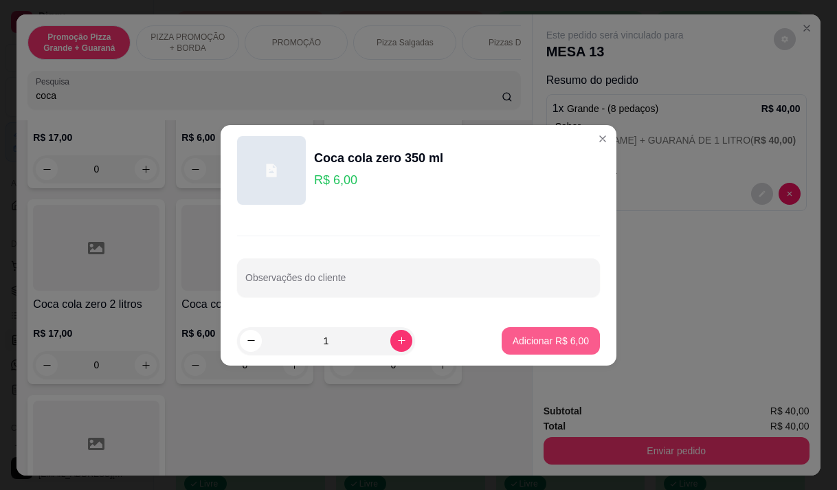
click at [545, 335] on p "Adicionar R$ 6,00" at bounding box center [550, 341] width 76 height 14
type input "1"
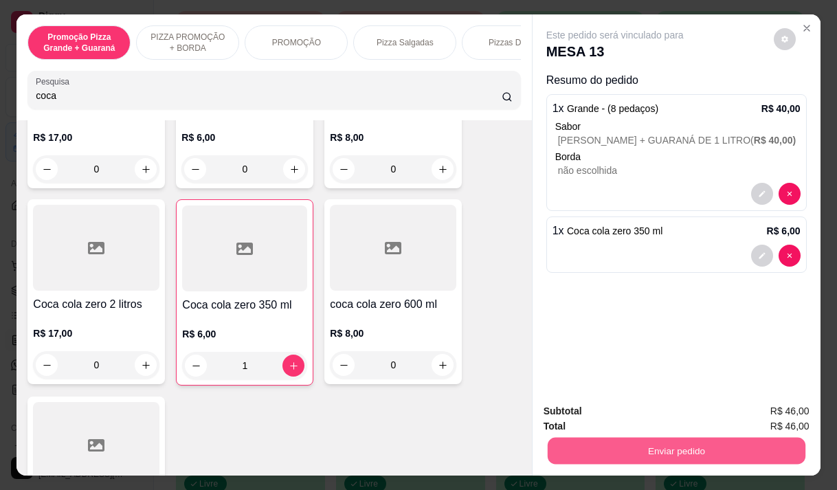
click at [659, 443] on button "Enviar pedido" at bounding box center [676, 450] width 258 height 27
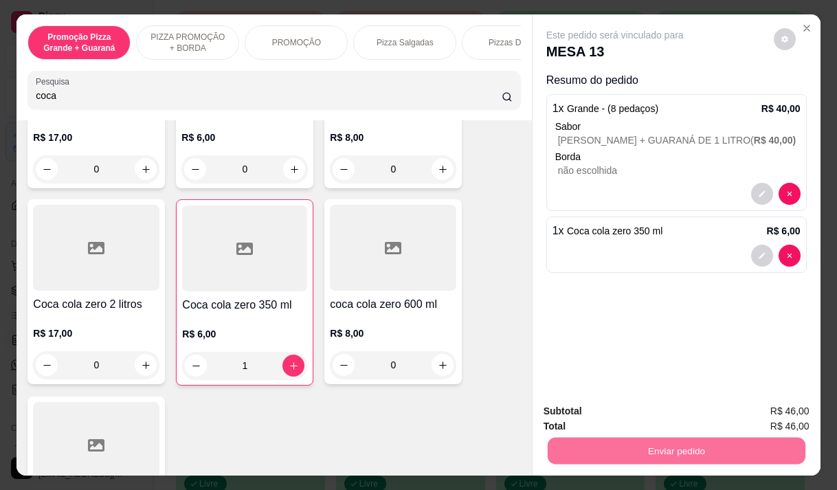
click at [763, 413] on button "Enviar pedido" at bounding box center [773, 411] width 78 height 26
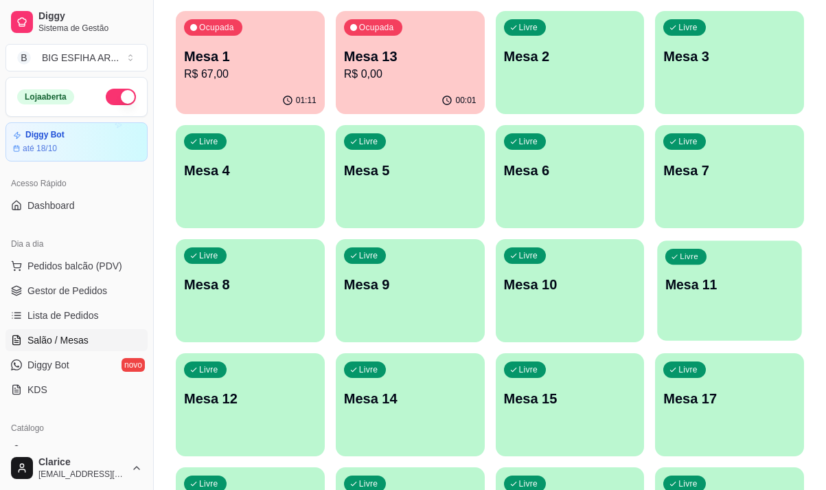
click at [744, 310] on div "Livre Mesa 11" at bounding box center [730, 282] width 144 height 84
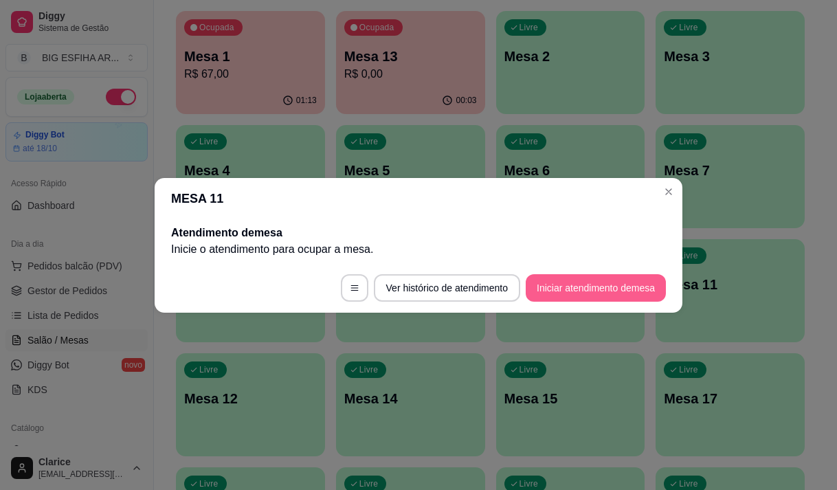
click at [569, 290] on button "Iniciar atendimento de mesa" at bounding box center [595, 287] width 140 height 27
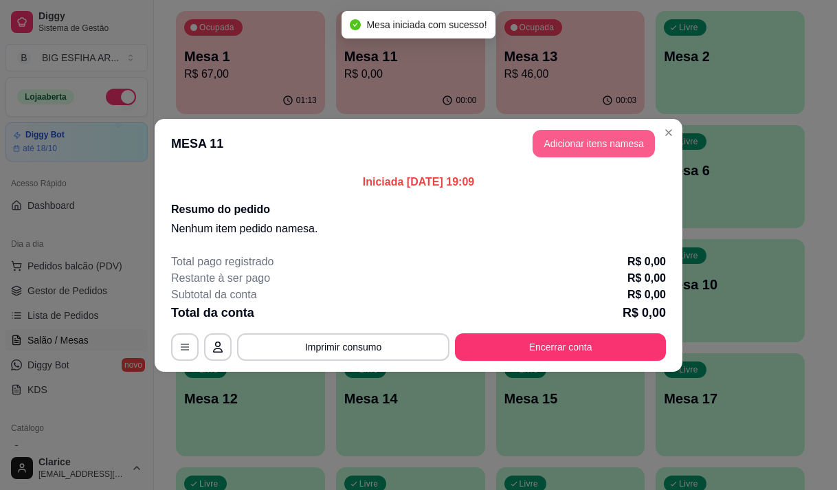
click at [560, 149] on button "Adicionar itens na mesa" at bounding box center [593, 143] width 122 height 27
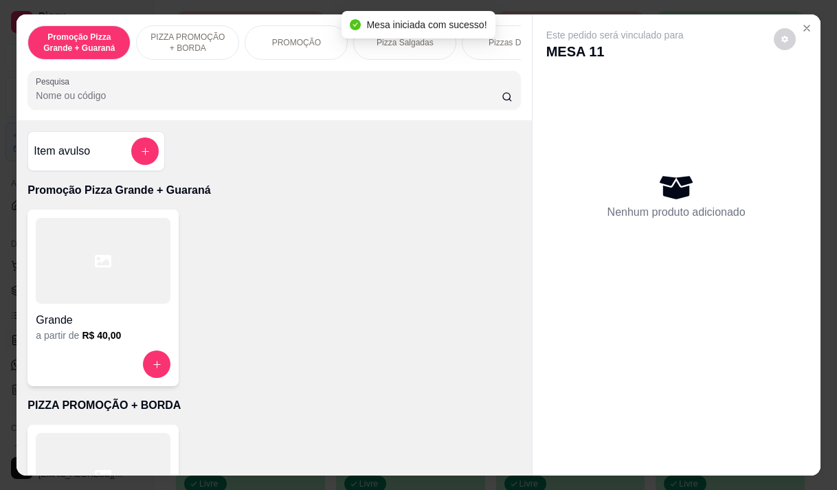
click at [320, 93] on div at bounding box center [274, 89] width 476 height 27
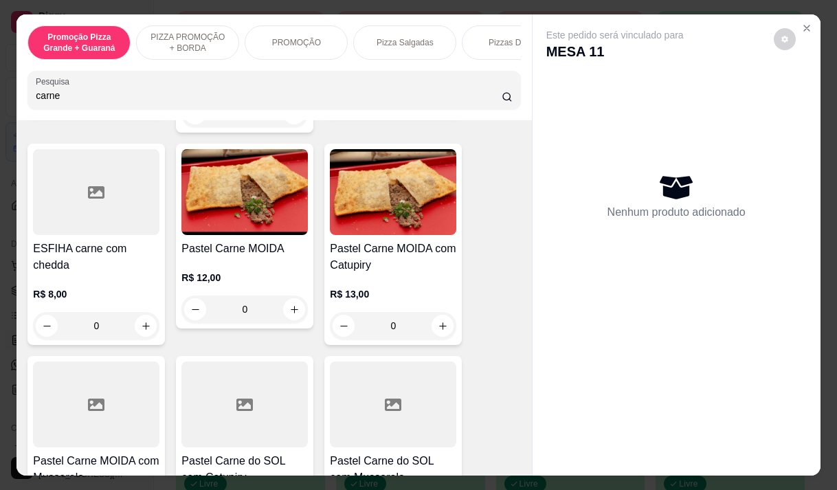
scroll to position [756, 0]
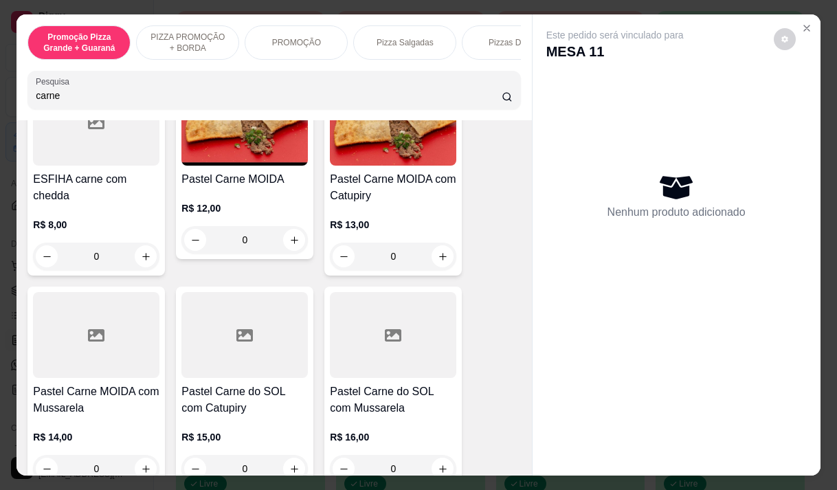
type input "carne"
click at [124, 406] on h4 "Pastel Carne MOIDA com Mussarela" at bounding box center [96, 399] width 126 height 33
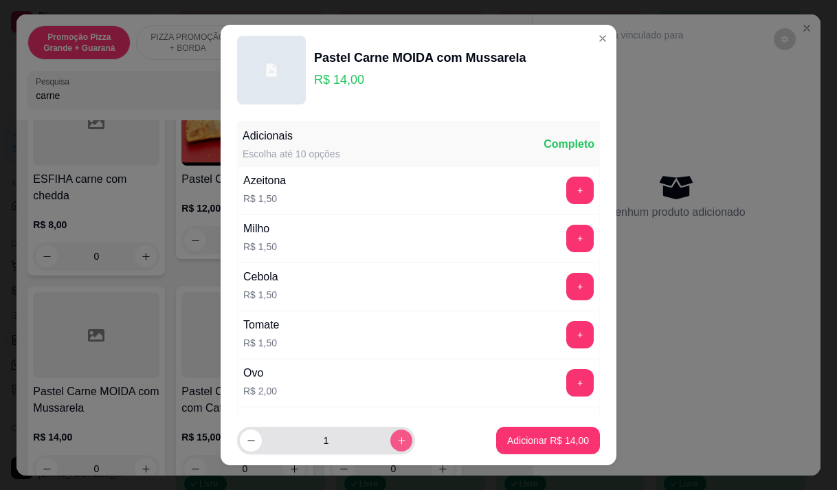
click at [390, 437] on button "increase-product-quantity" at bounding box center [401, 440] width 22 height 22
type input "2"
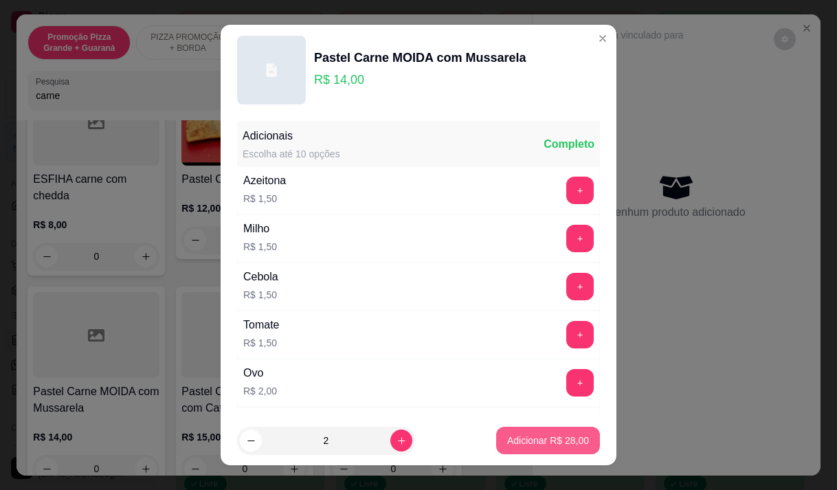
click at [517, 444] on p "Adicionar R$ 28,00" at bounding box center [548, 440] width 82 height 14
type input "2"
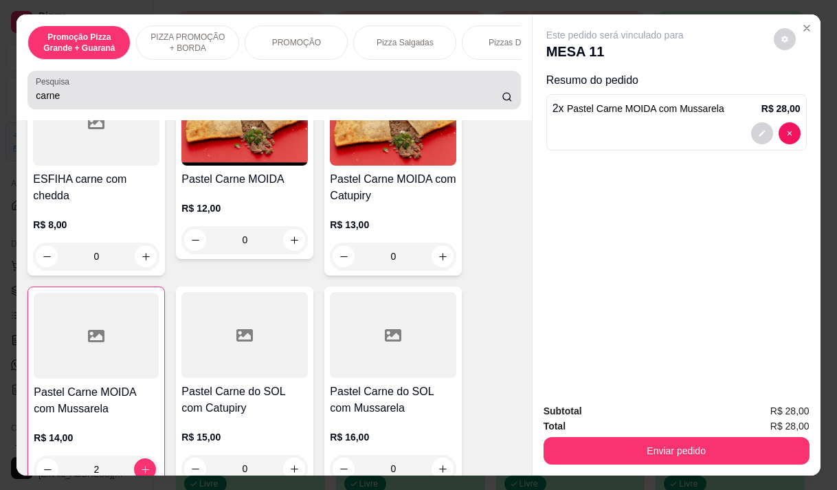
click at [102, 98] on input "carne" at bounding box center [269, 96] width 466 height 14
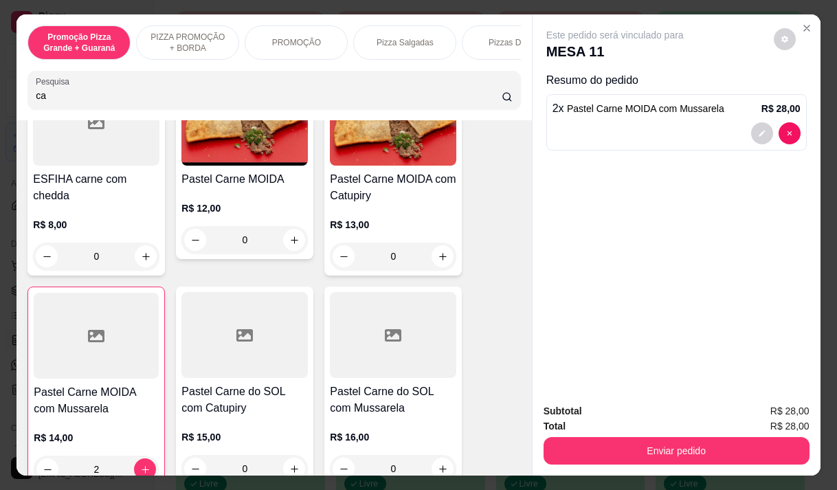
type input "c"
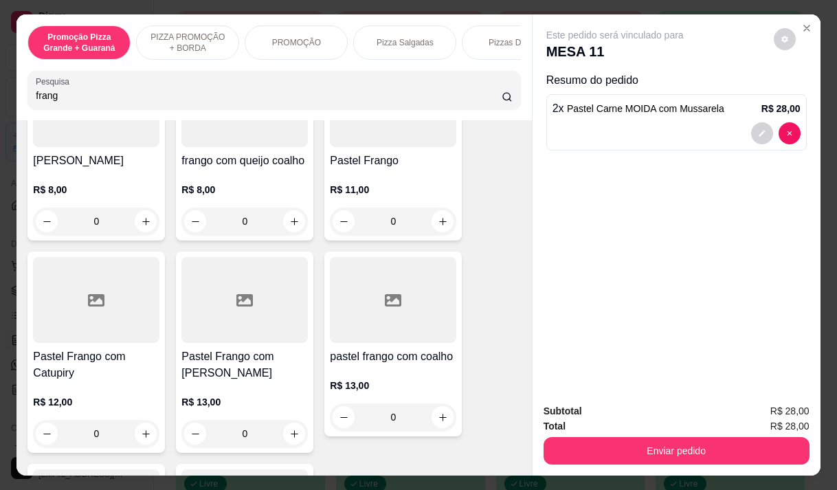
scroll to position [412, 0]
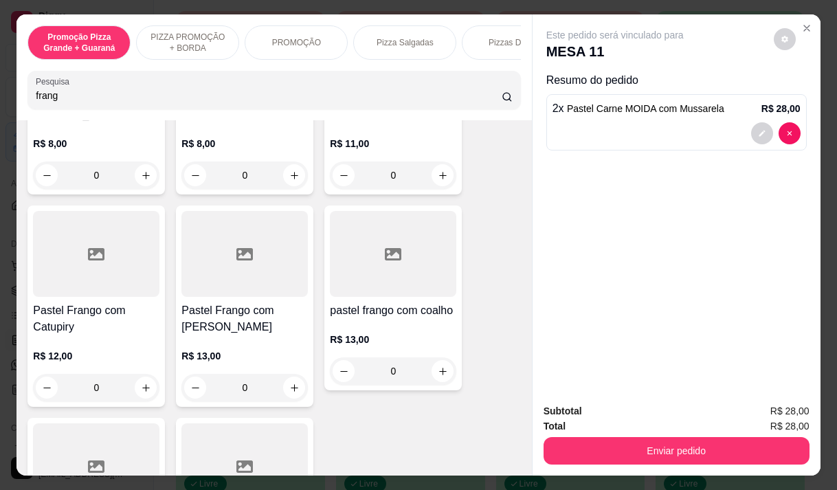
click at [249, 335] on div "R$ 13,00 0" at bounding box center [244, 368] width 126 height 66
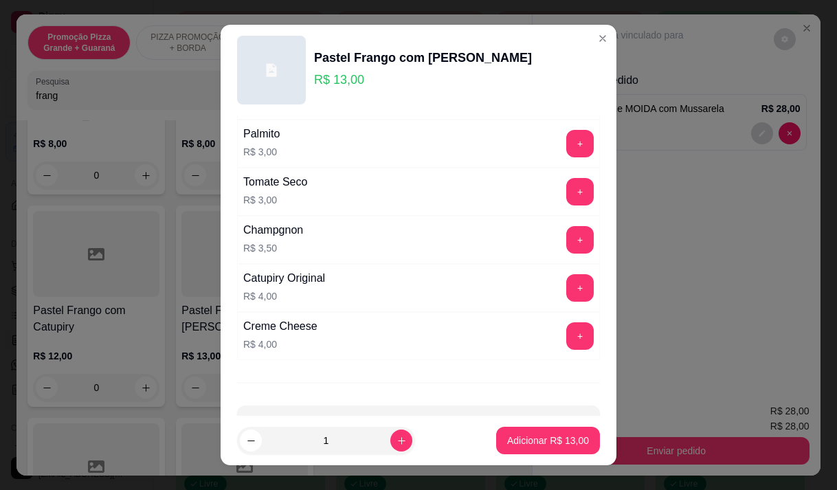
scroll to position [550, 0]
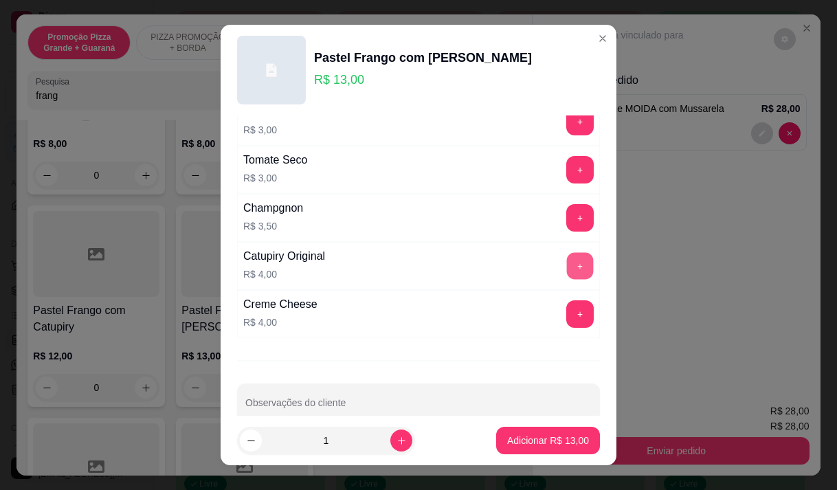
click at [567, 267] on button "+" at bounding box center [580, 265] width 27 height 27
click at [530, 441] on p "Adicionar R$ 17,00" at bounding box center [548, 440] width 80 height 13
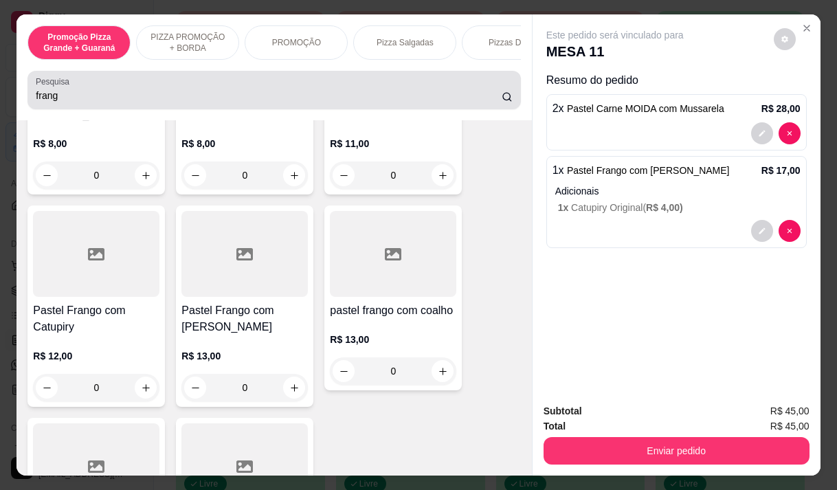
click at [329, 96] on input "frang" at bounding box center [269, 96] width 466 height 14
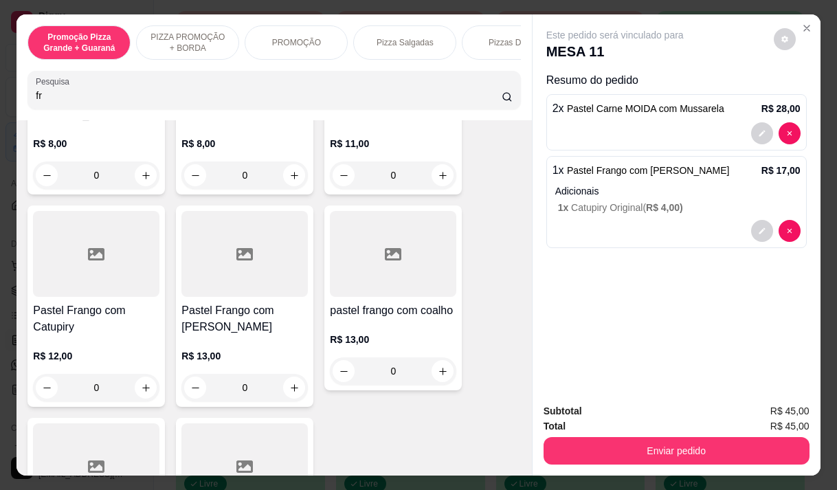
type input "f"
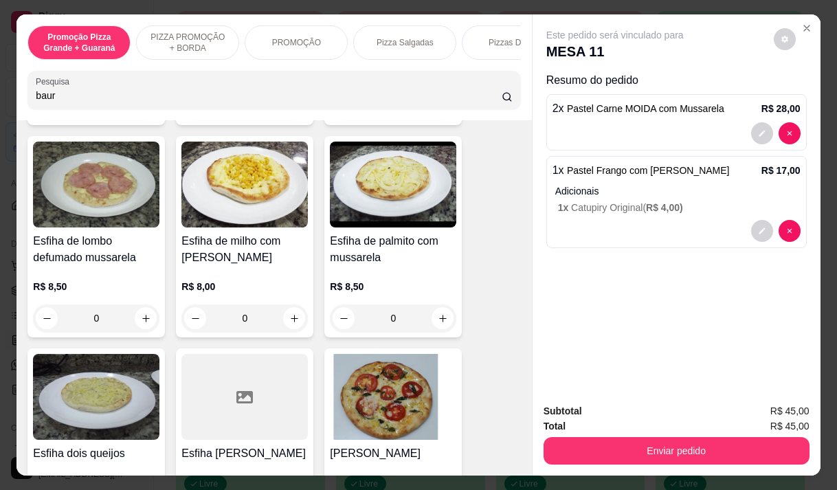
scroll to position [2871, 0]
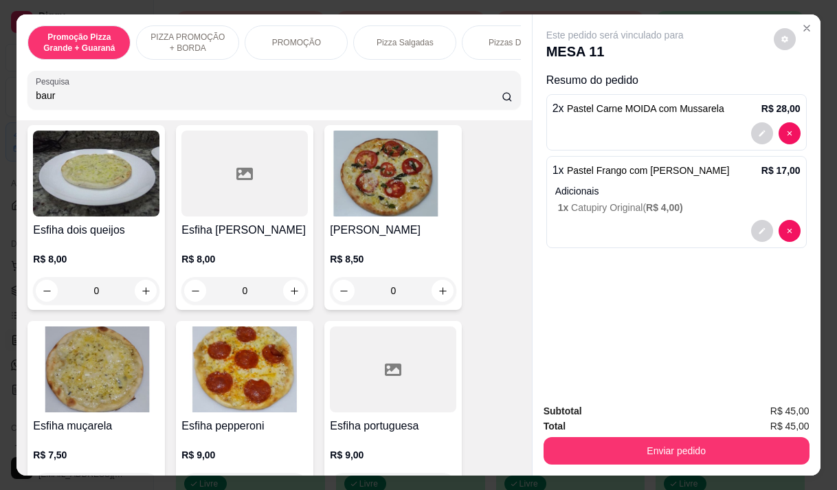
type input "baur"
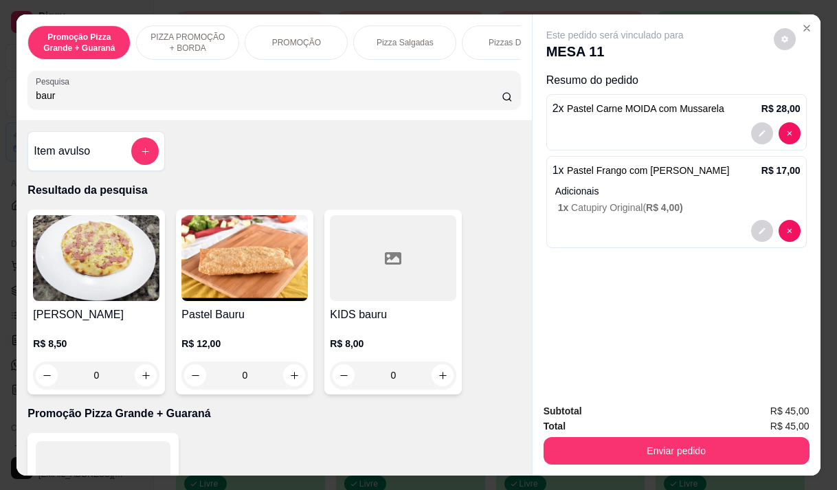
click at [370, 319] on h4 "KIDS bauru" at bounding box center [393, 314] width 126 height 16
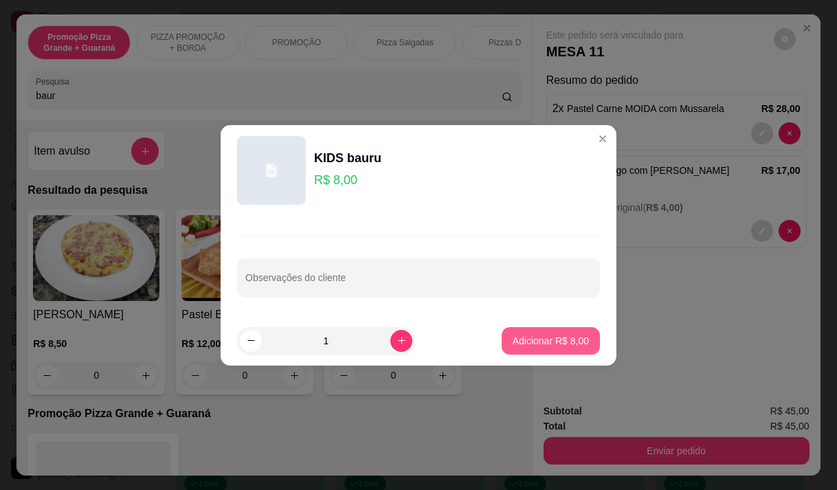
click at [523, 336] on p "Adicionar R$ 8,00" at bounding box center [550, 341] width 76 height 14
type input "1"
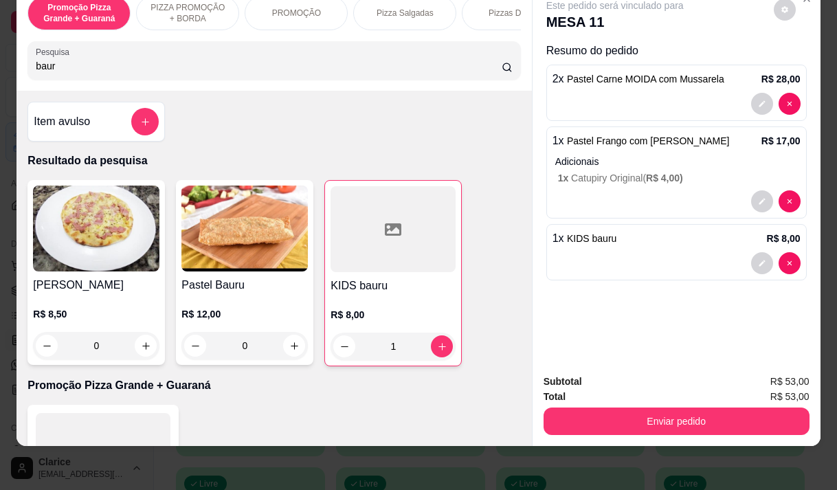
scroll to position [34, 0]
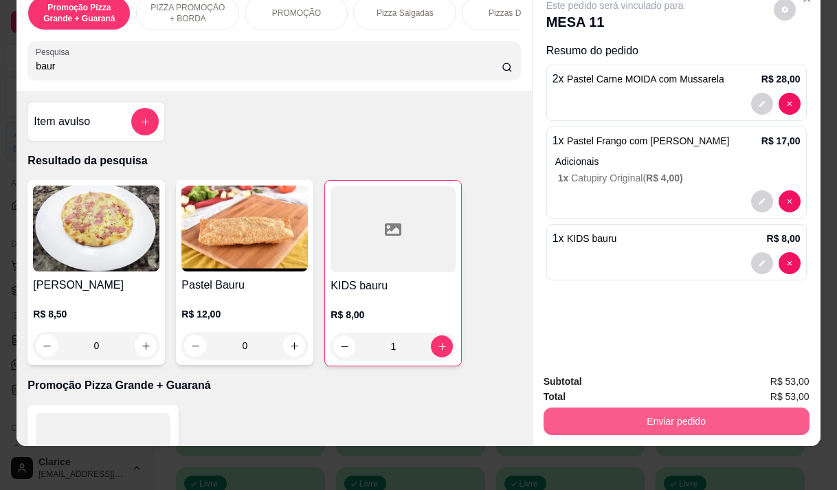
click at [602, 419] on button "Enviar pedido" at bounding box center [676, 420] width 266 height 27
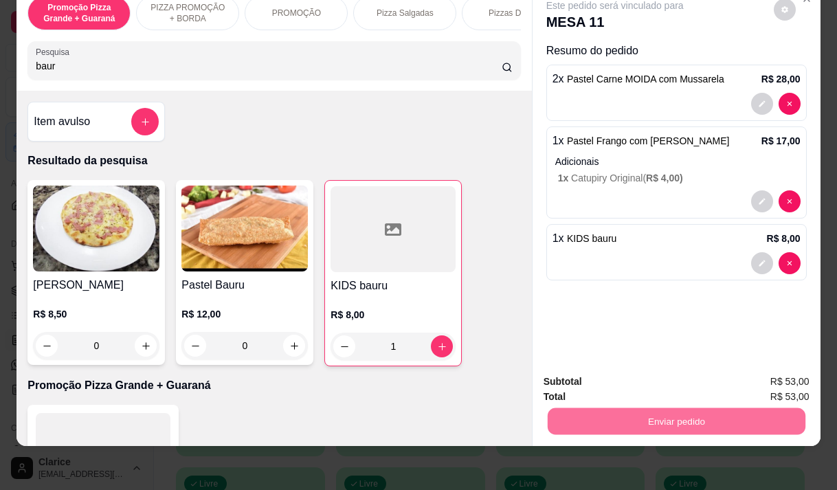
click at [653, 373] on button "Registrar cliente" at bounding box center [681, 377] width 91 height 26
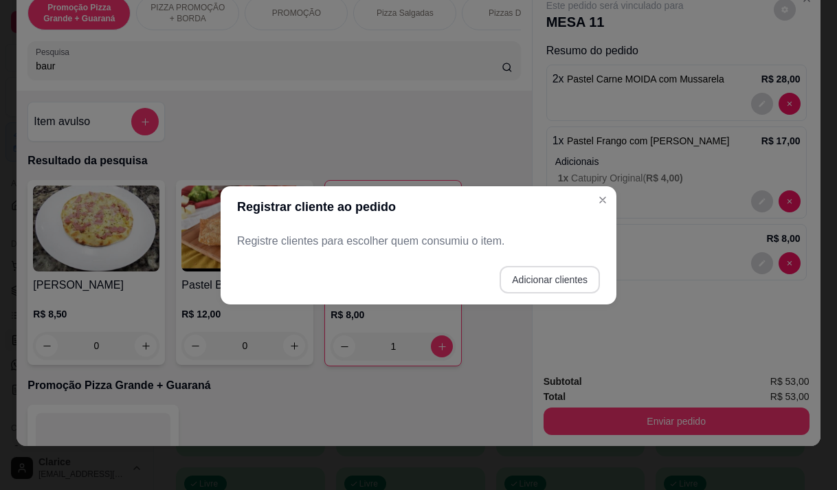
click at [554, 275] on button "Adicionar clientes" at bounding box center [549, 279] width 100 height 27
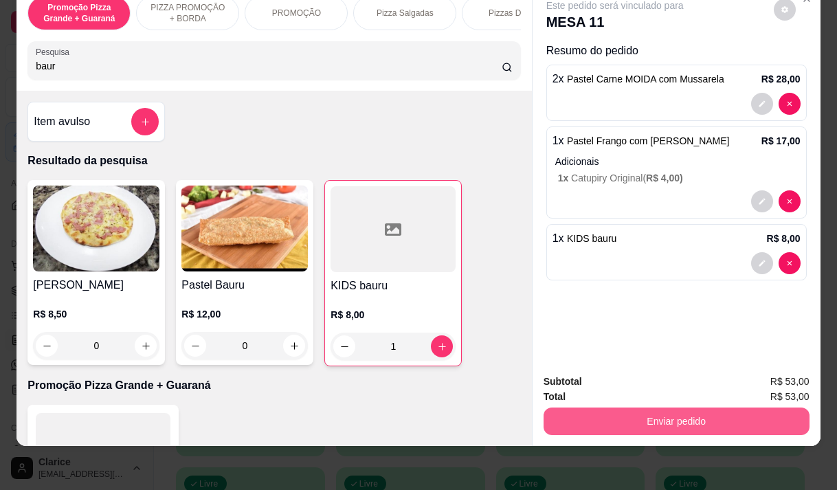
click at [675, 412] on button "Enviar pedido" at bounding box center [676, 420] width 266 height 27
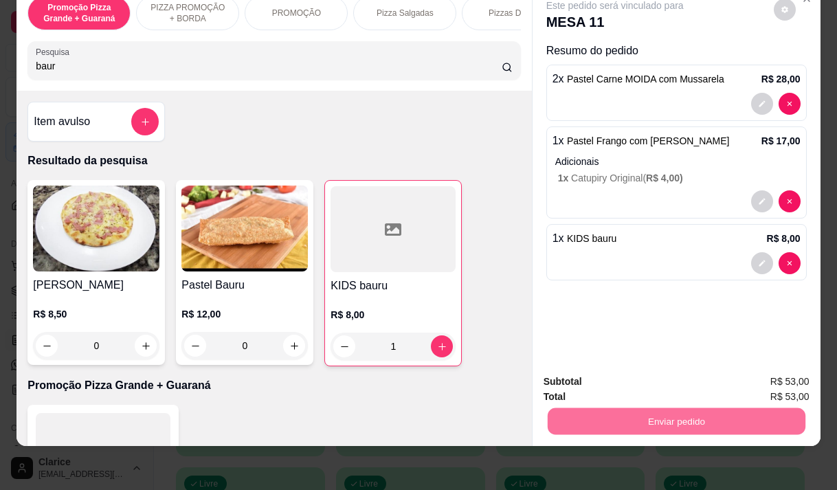
click at [758, 377] on button "Enviar pedido" at bounding box center [774, 376] width 76 height 25
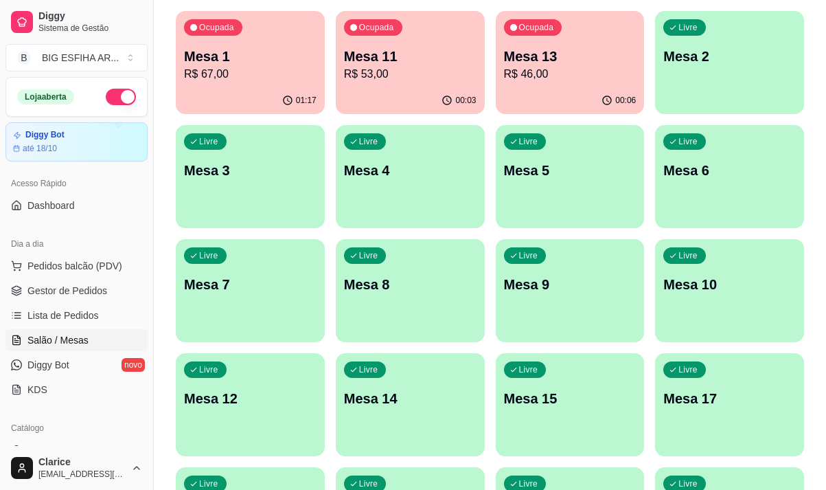
click at [242, 308] on div "Livre Mesa 7" at bounding box center [250, 282] width 149 height 87
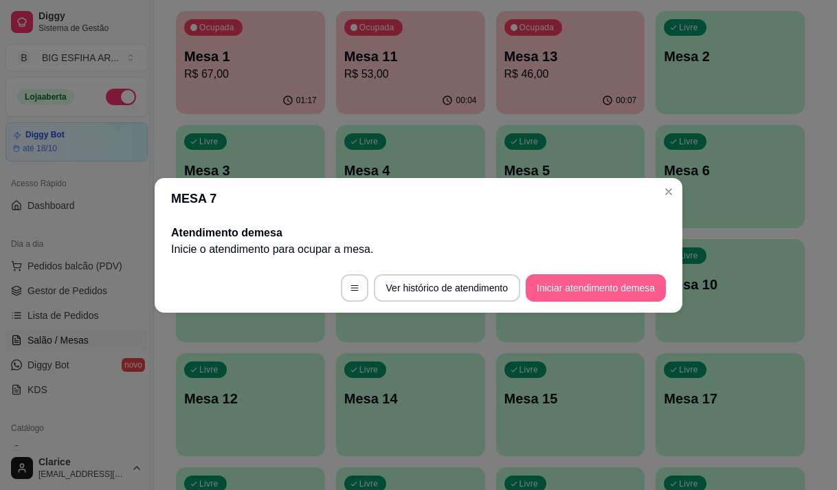
click at [592, 284] on button "Iniciar atendimento de mesa" at bounding box center [595, 287] width 140 height 27
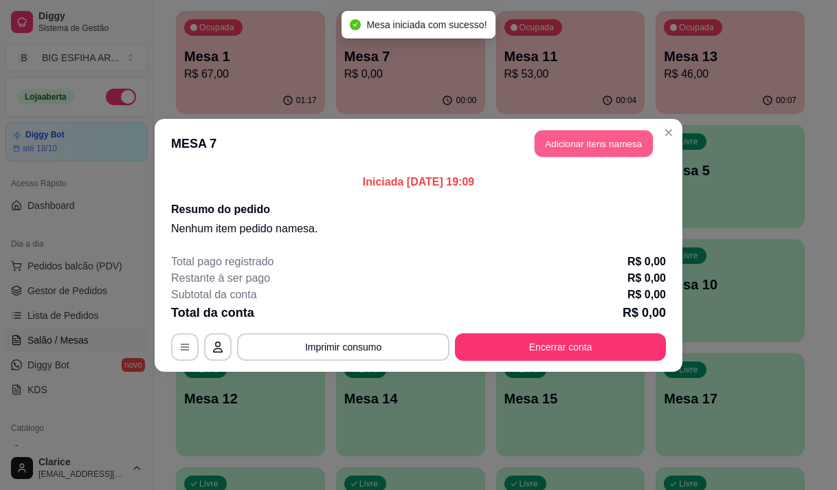
click at [581, 146] on button "Adicionar itens na mesa" at bounding box center [593, 143] width 118 height 27
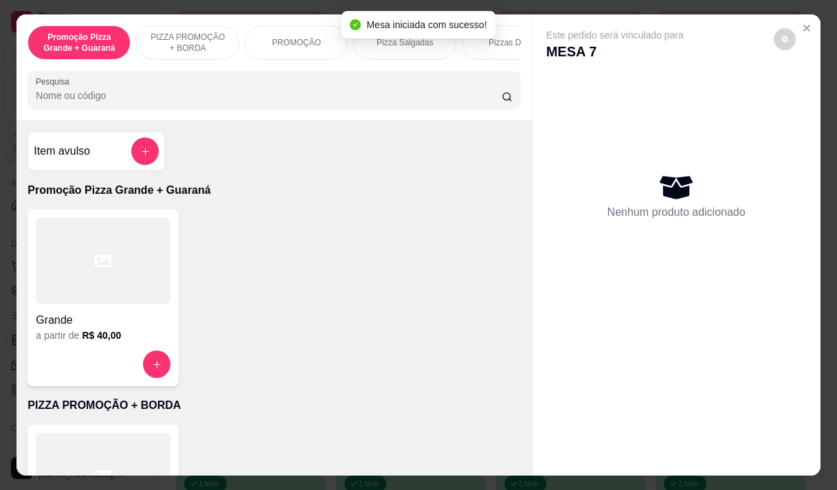
click at [433, 94] on input "Pesquisa" at bounding box center [269, 96] width 466 height 14
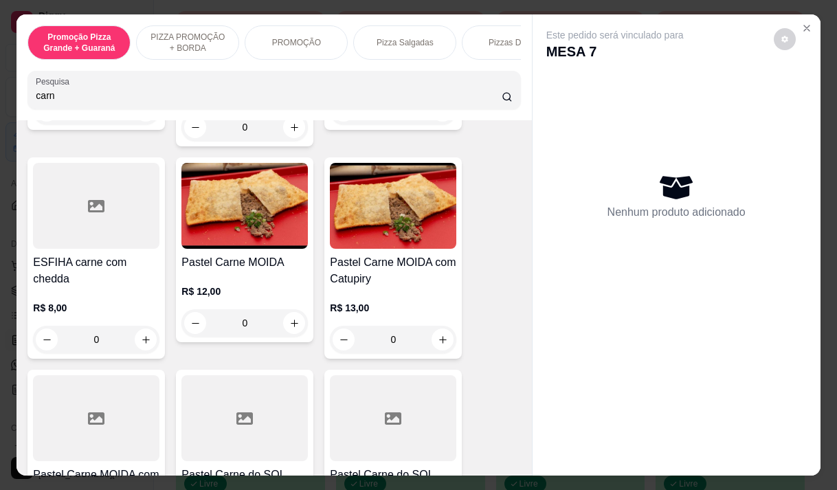
scroll to position [687, 0]
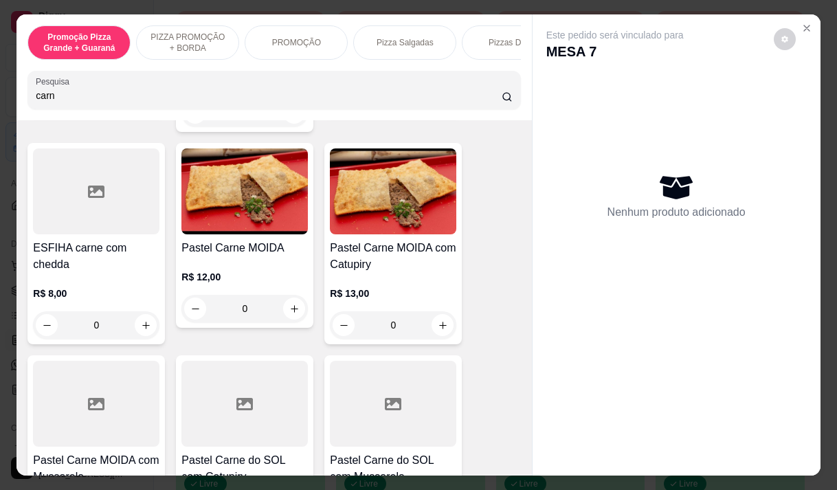
type input "carn"
click at [383, 273] on h4 "Pastel Carne MOIDA com Catupiry" at bounding box center [393, 256] width 126 height 33
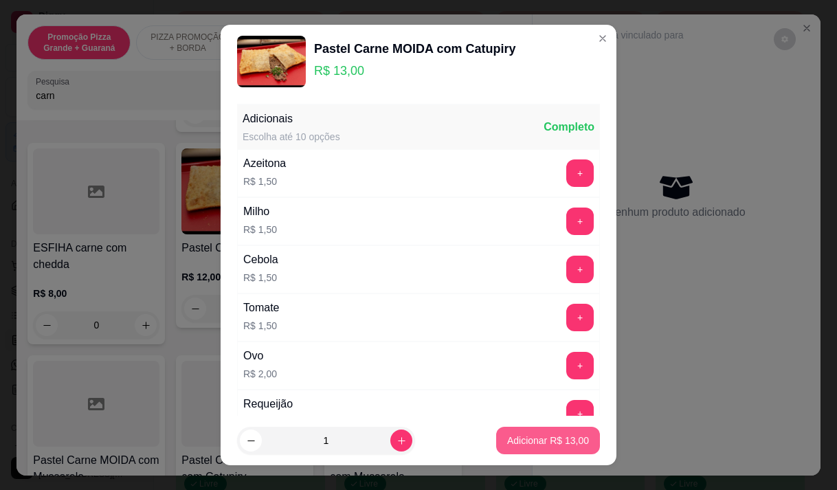
click at [533, 441] on p "Adicionar R$ 13,00" at bounding box center [548, 440] width 82 height 14
type input "1"
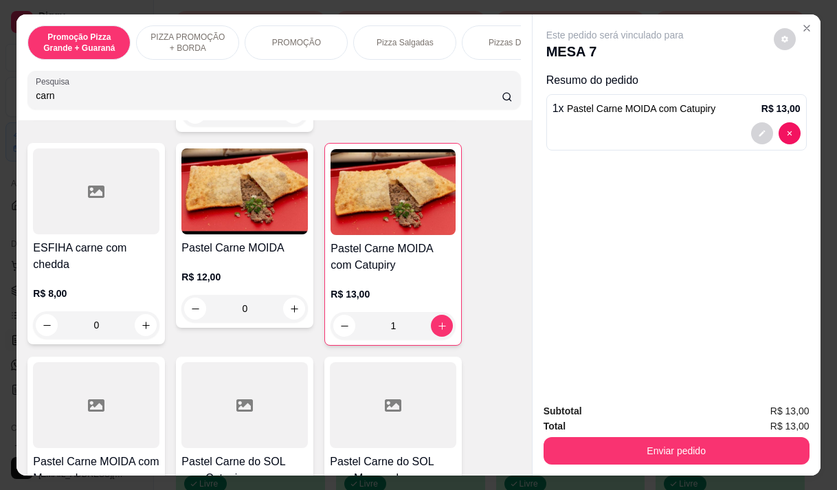
click at [773, 440] on button "Enviar pedido" at bounding box center [676, 450] width 266 height 27
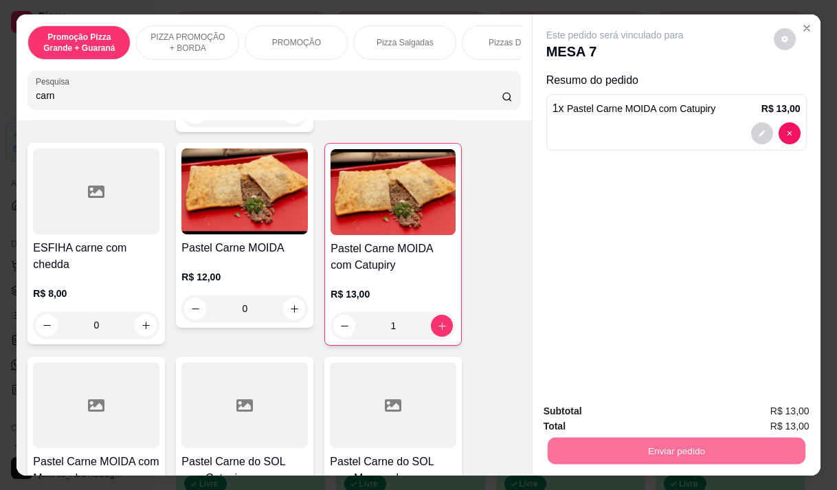
click at [793, 405] on button "Enviar pedido" at bounding box center [773, 411] width 78 height 26
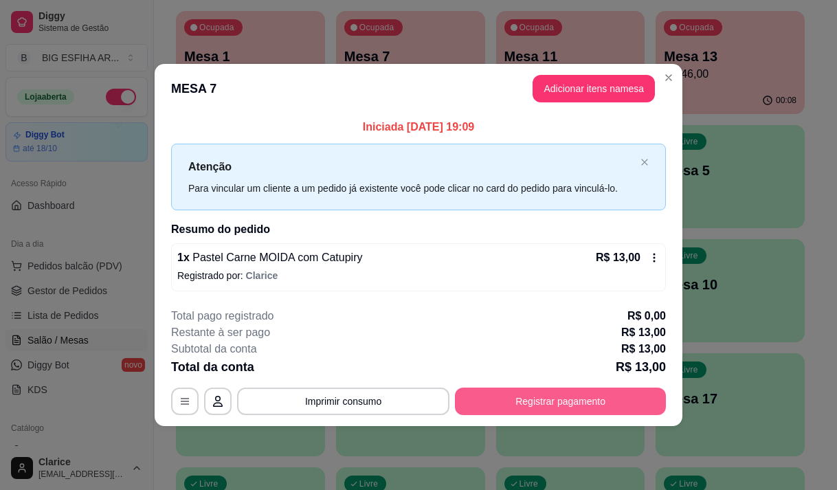
click at [587, 393] on button "Registrar pagamento" at bounding box center [560, 400] width 211 height 27
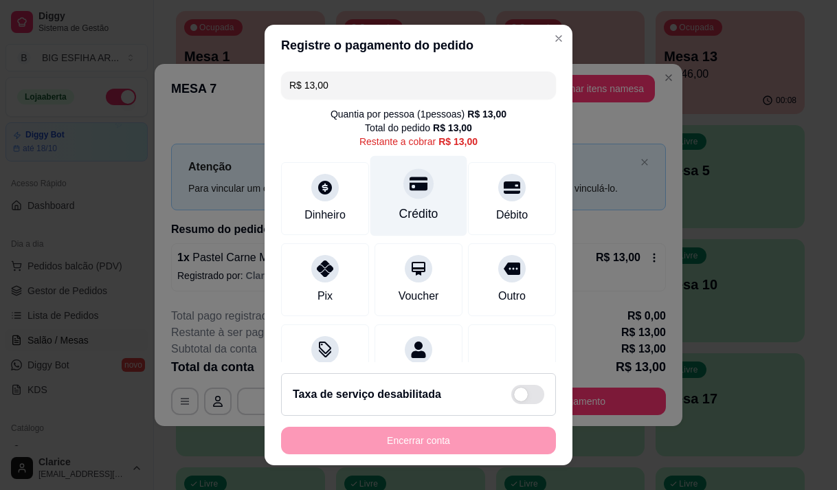
click at [370, 190] on div "Crédito" at bounding box center [418, 195] width 97 height 80
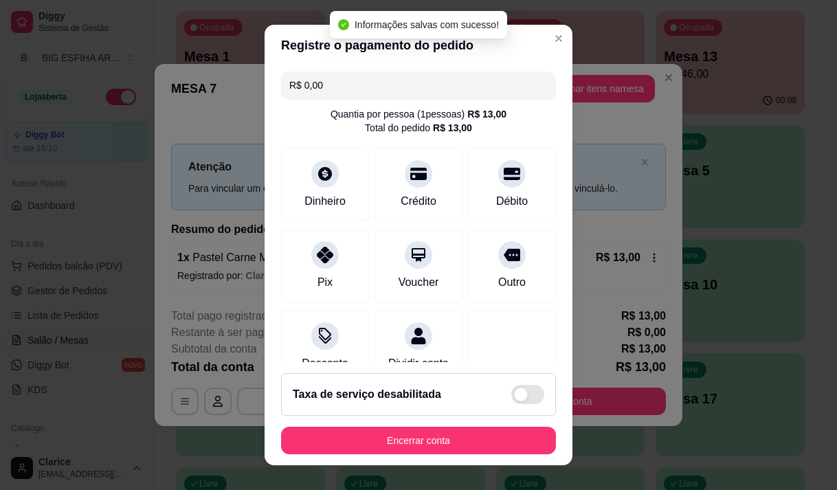
type input "R$ 0,00"
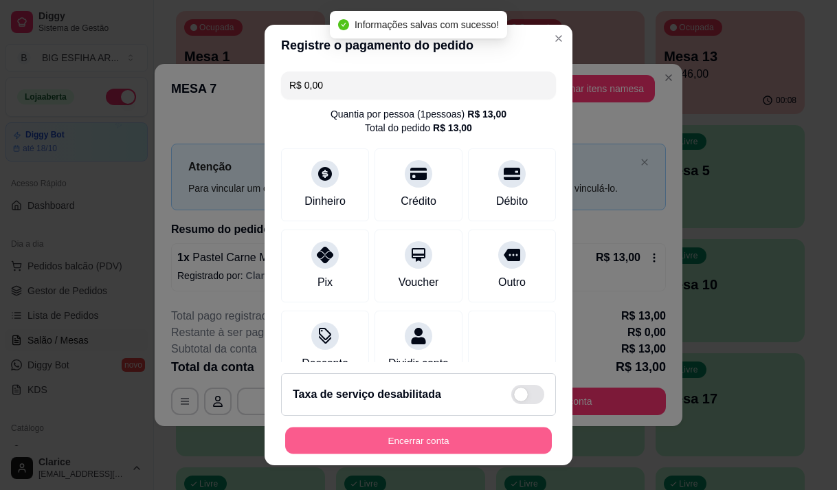
click at [419, 440] on button "Encerrar conta" at bounding box center [418, 440] width 267 height 27
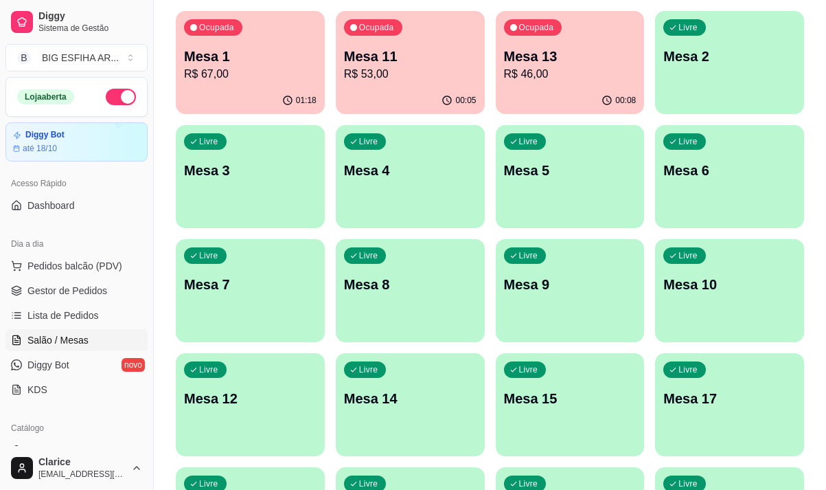
click at [305, 411] on div "Livre Mesa 12" at bounding box center [250, 396] width 149 height 87
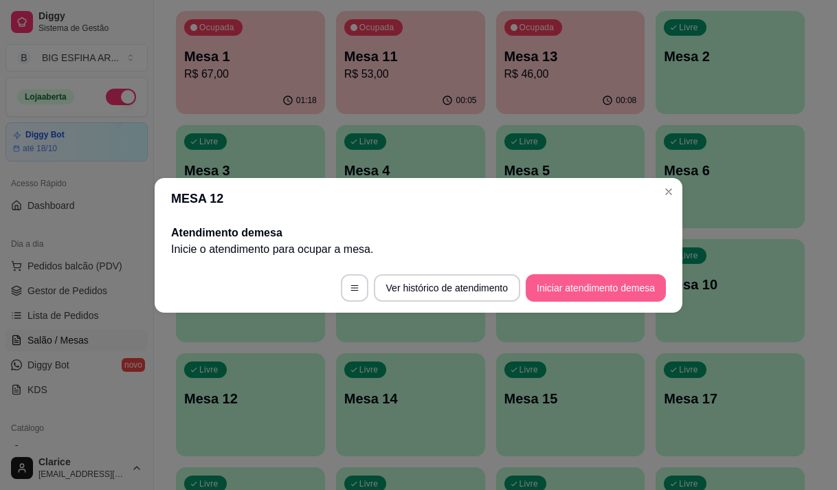
click at [563, 289] on button "Iniciar atendimento de mesa" at bounding box center [595, 287] width 140 height 27
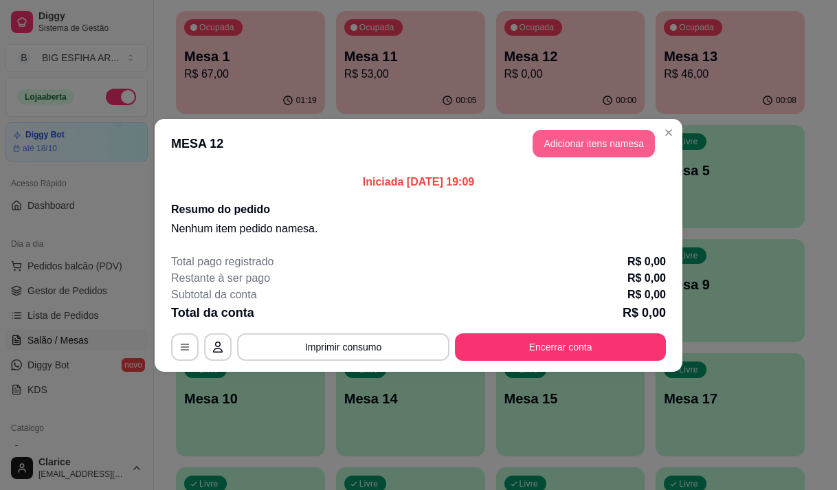
click at [540, 146] on button "Adicionar itens na mesa" at bounding box center [593, 143] width 122 height 27
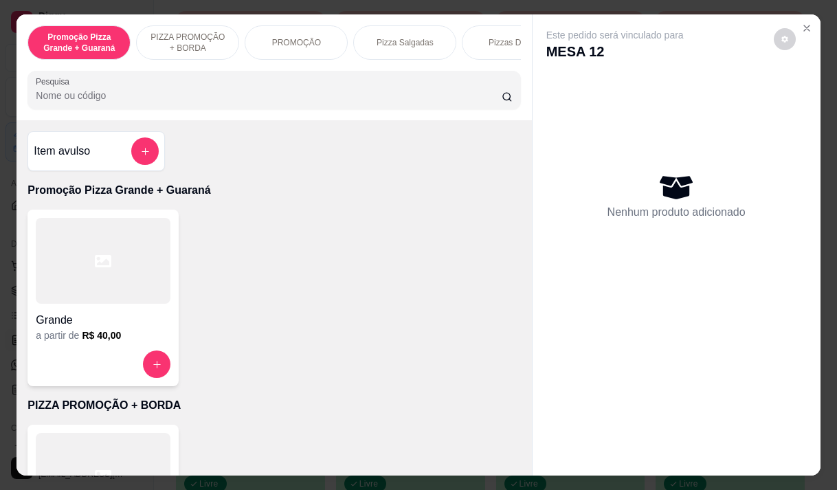
click at [409, 102] on input "Pesquisa" at bounding box center [269, 96] width 466 height 14
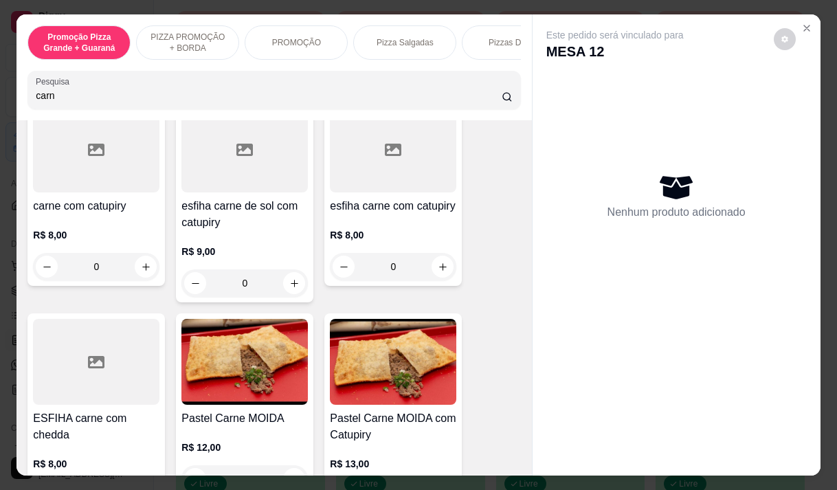
scroll to position [550, 0]
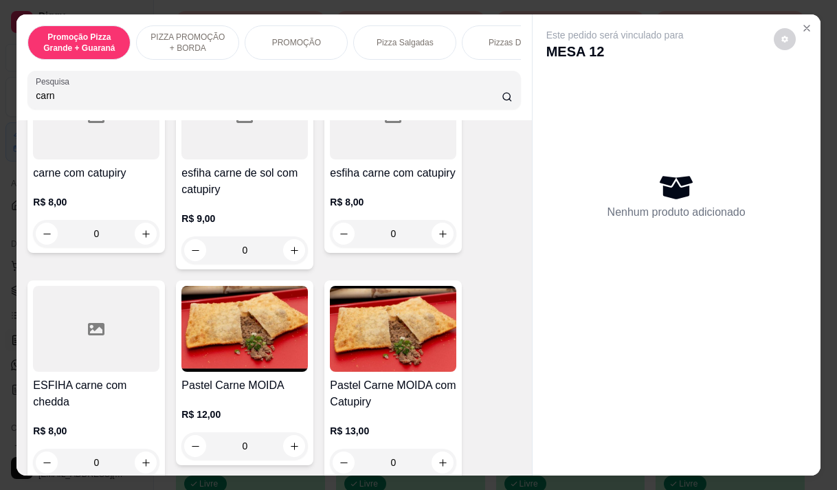
type input "carn"
click at [242, 411] on div "R$ 12,00 0" at bounding box center [244, 427] width 126 height 66
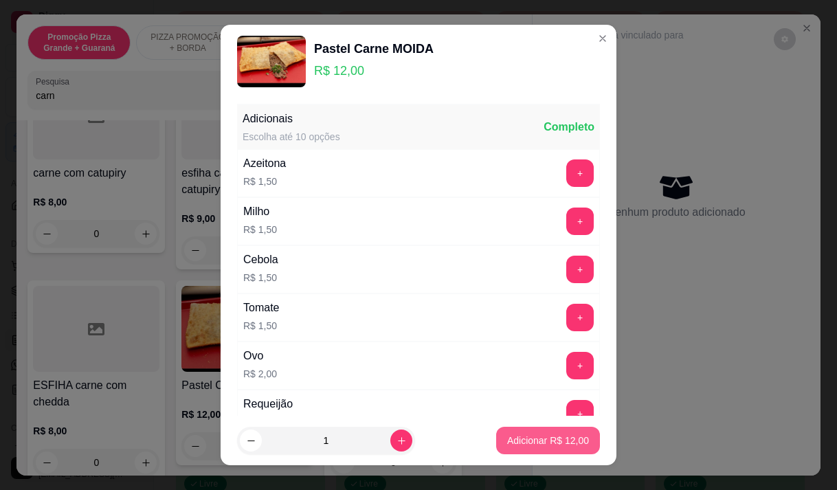
click at [546, 449] on button "Adicionar R$ 12,00" at bounding box center [548, 440] width 104 height 27
type input "1"
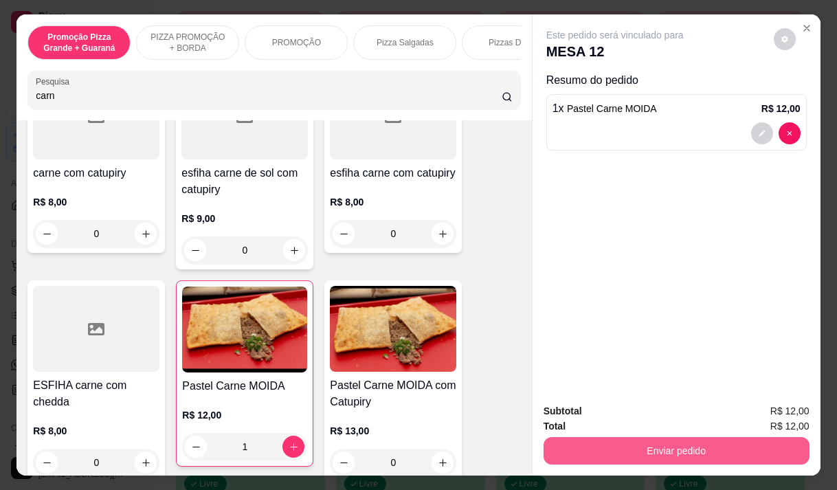
click at [576, 442] on button "Enviar pedido" at bounding box center [676, 450] width 266 height 27
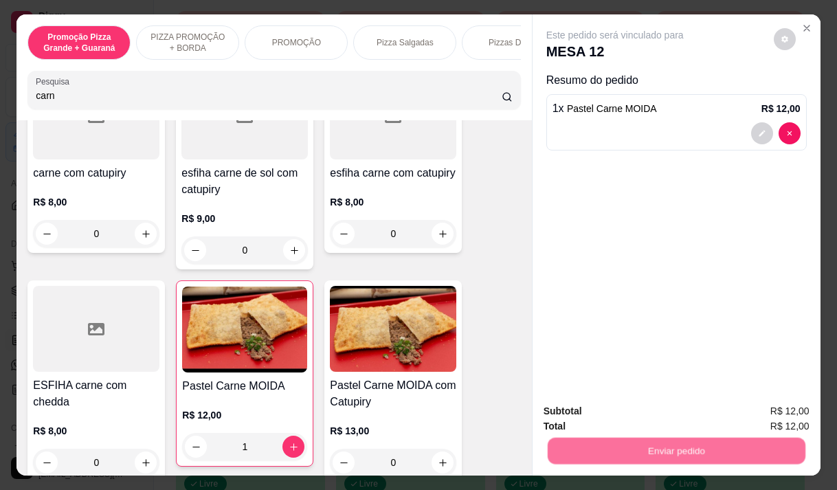
click at [797, 413] on button "Enviar pedido" at bounding box center [773, 411] width 78 height 26
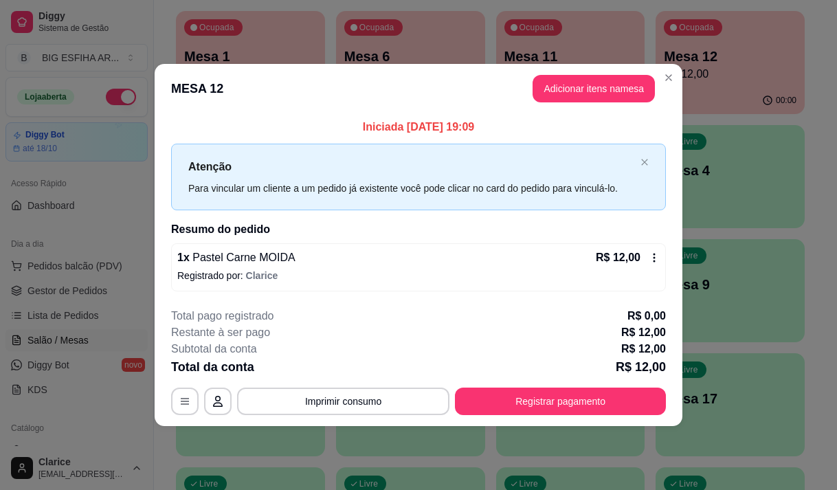
click at [181, 209] on div "Atenção Para vincular um cliente a um pedido já existente você pode clicar no c…" at bounding box center [418, 177] width 495 height 67
click at [170, 226] on div "Iniciada 28/09/2025 às 19:09 Atenção Para vincular um cliente a um pedido já ex…" at bounding box center [419, 204] width 528 height 183
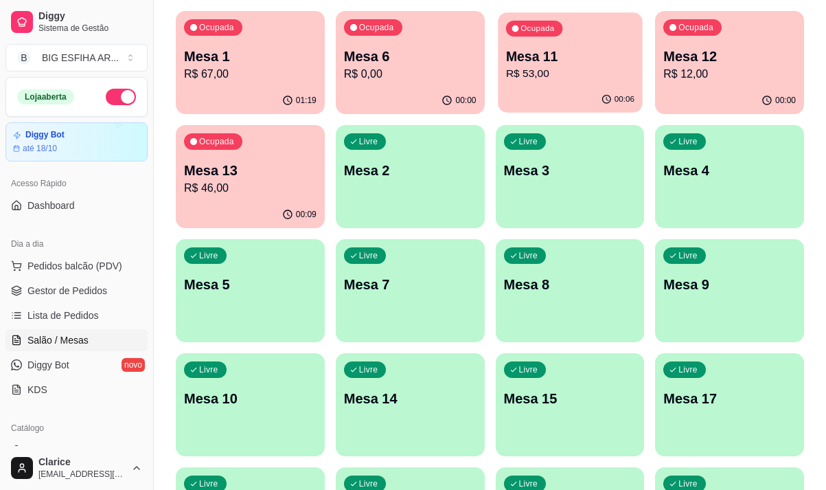
click at [561, 71] on p "R$ 53,00" at bounding box center [570, 74] width 128 height 16
click at [220, 63] on p "Mesa 1" at bounding box center [250, 56] width 133 height 19
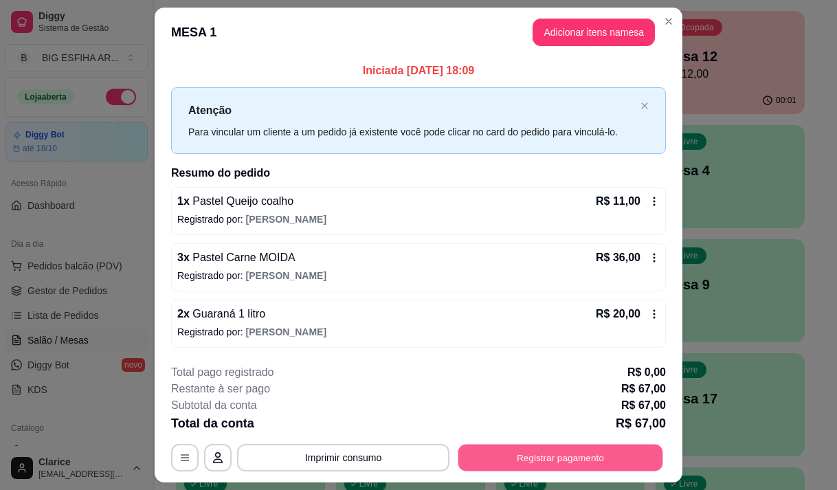
click at [552, 460] on button "Registrar pagamento" at bounding box center [560, 457] width 205 height 27
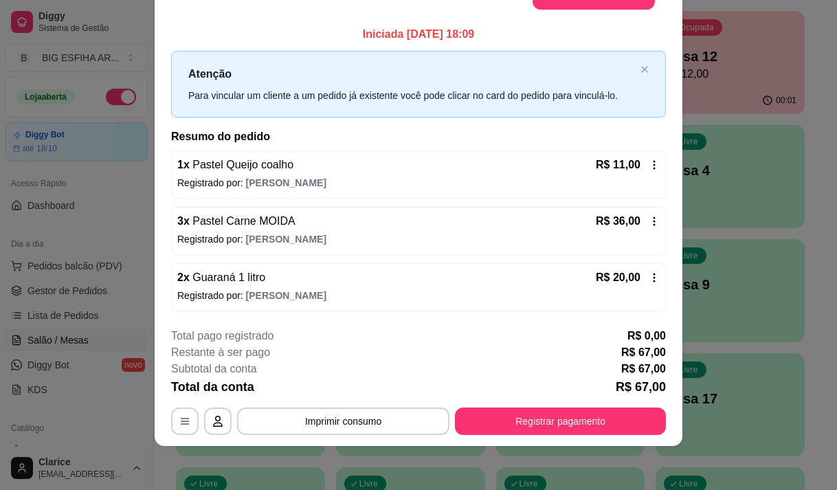
scroll to position [0, 0]
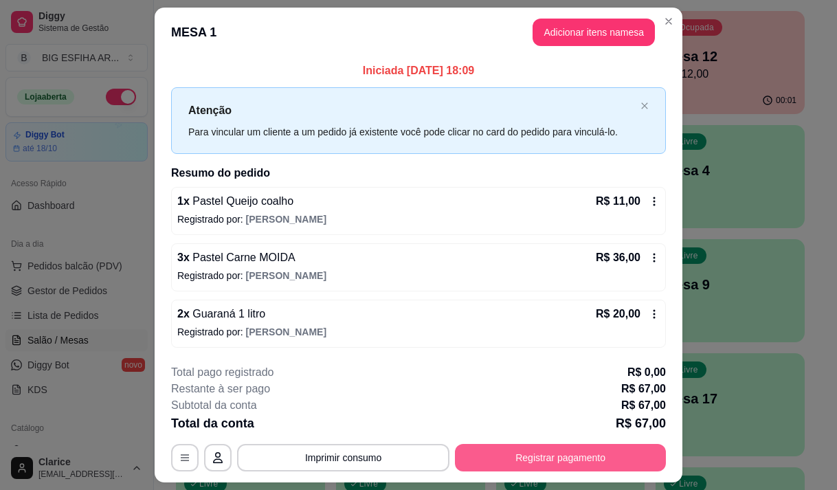
click at [512, 455] on button "Registrar pagamento" at bounding box center [560, 457] width 211 height 27
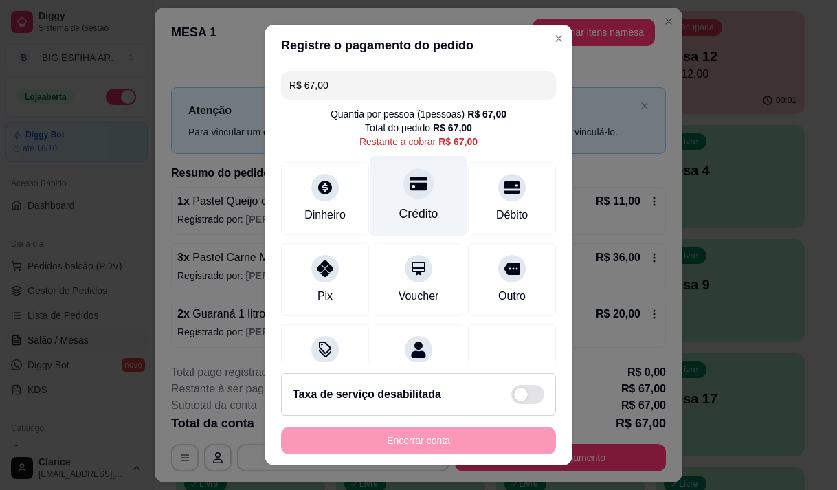
click at [398, 201] on div "Crédito" at bounding box center [418, 195] width 97 height 80
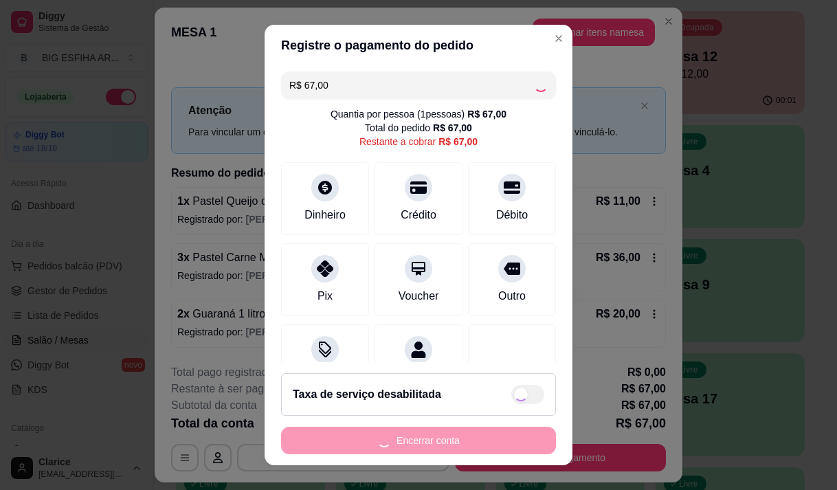
type input "R$ 0,00"
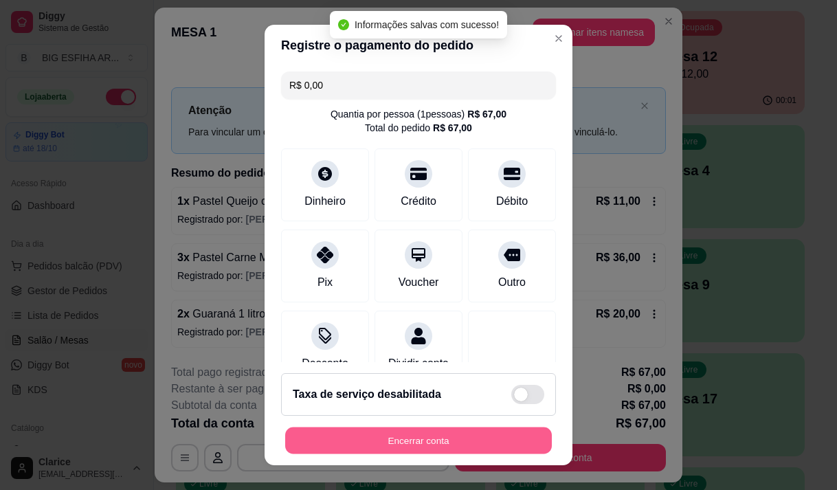
click at [432, 440] on button "Encerrar conta" at bounding box center [418, 440] width 267 height 27
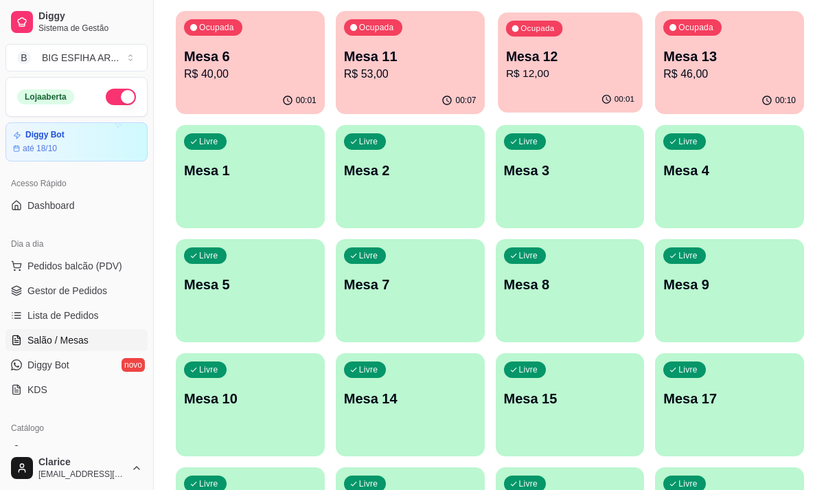
click at [544, 71] on p "R$ 12,00" at bounding box center [570, 74] width 128 height 16
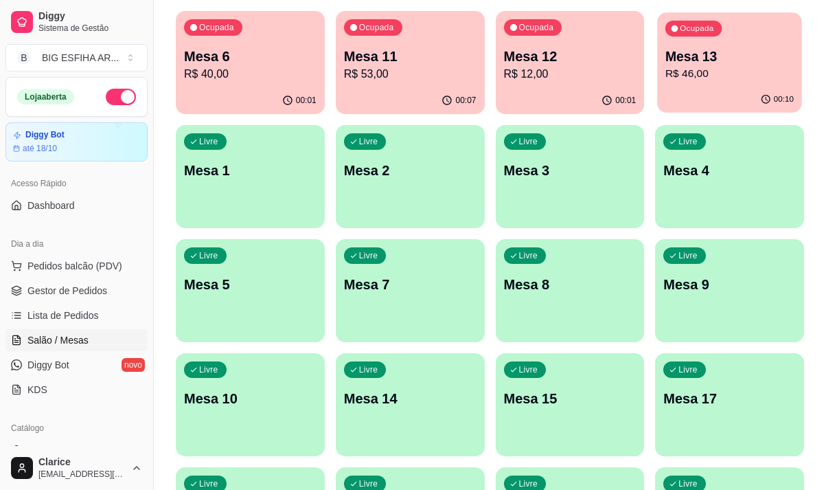
click at [705, 68] on p "R$ 46,00" at bounding box center [730, 74] width 128 height 16
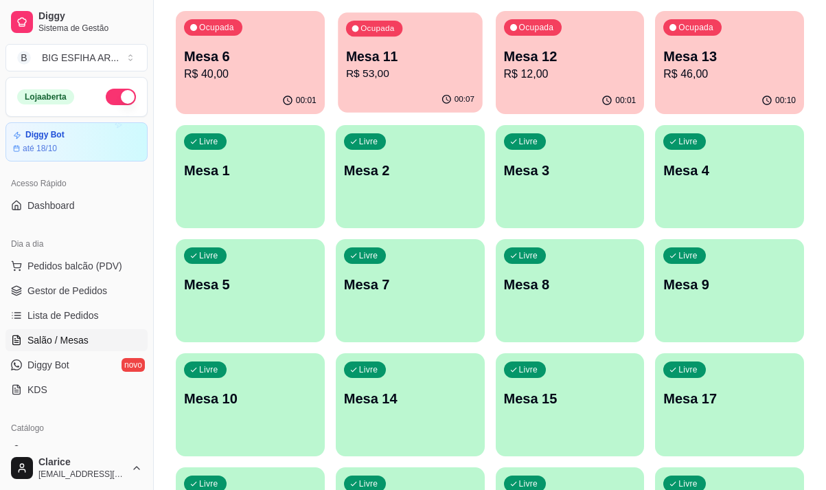
click at [405, 56] on p "Mesa 11" at bounding box center [410, 56] width 128 height 19
click at [678, 71] on p "R$ 46,00" at bounding box center [730, 74] width 133 height 16
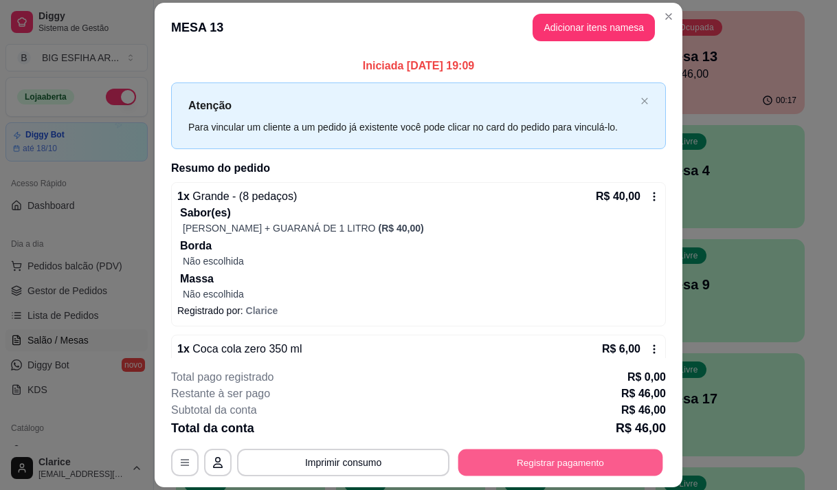
click at [583, 462] on button "Registrar pagamento" at bounding box center [560, 462] width 205 height 27
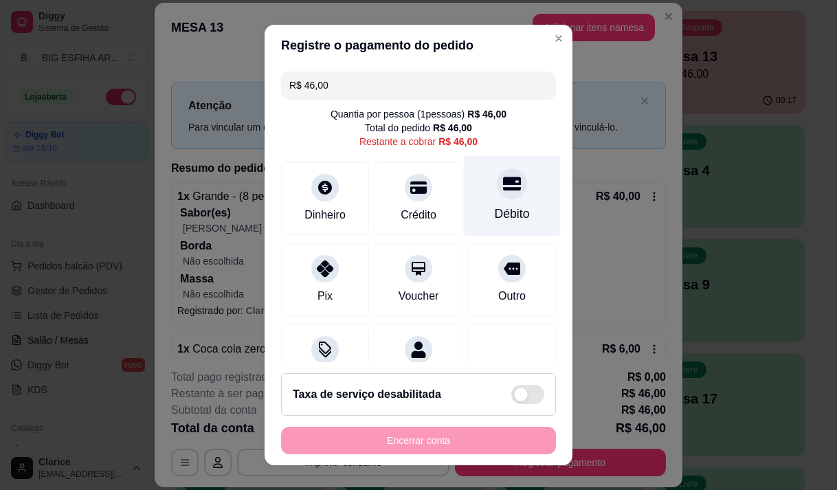
click at [501, 209] on div "Débito" at bounding box center [512, 214] width 35 height 18
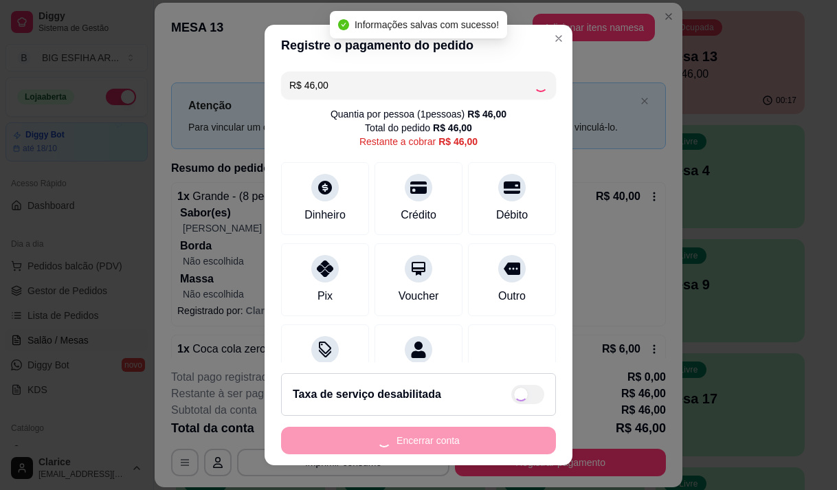
type input "R$ 0,00"
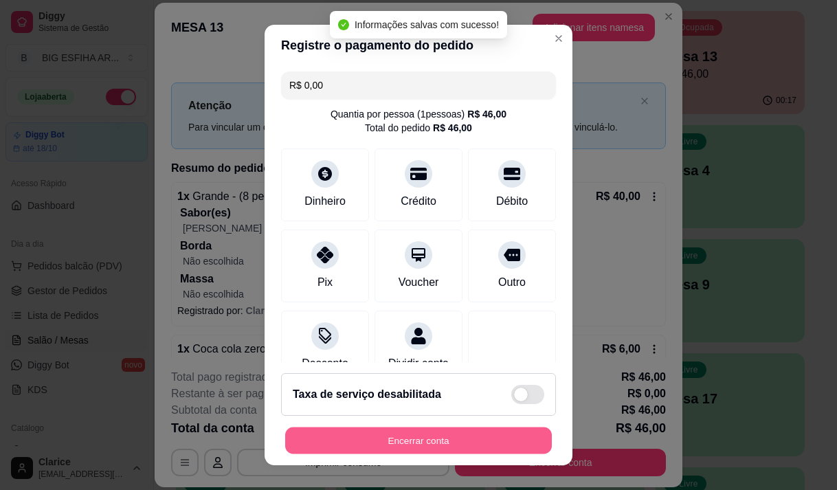
click at [449, 433] on button "Encerrar conta" at bounding box center [418, 440] width 267 height 27
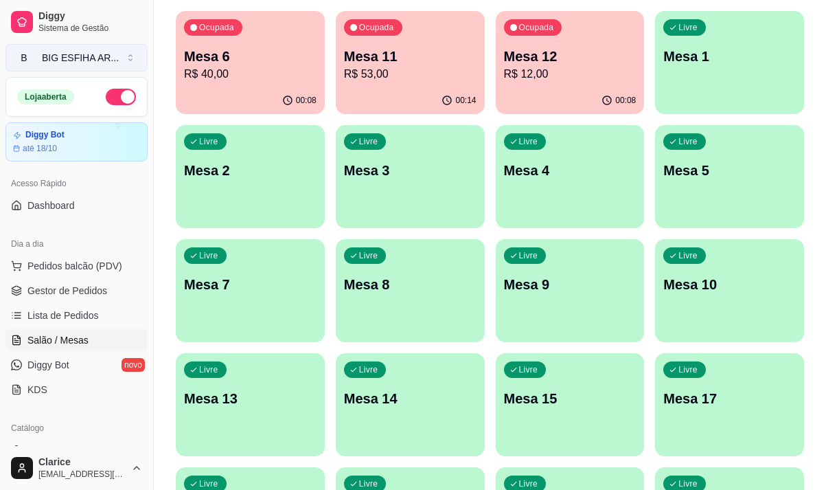
click at [117, 62] on button "B BIG ESFIHA AR ..." at bounding box center [76, 57] width 142 height 27
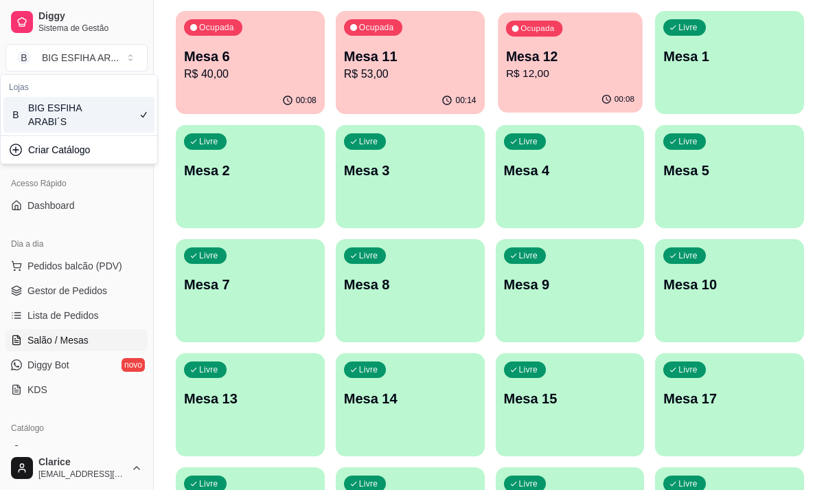
click at [548, 75] on p "R$ 12,00" at bounding box center [570, 74] width 128 height 16
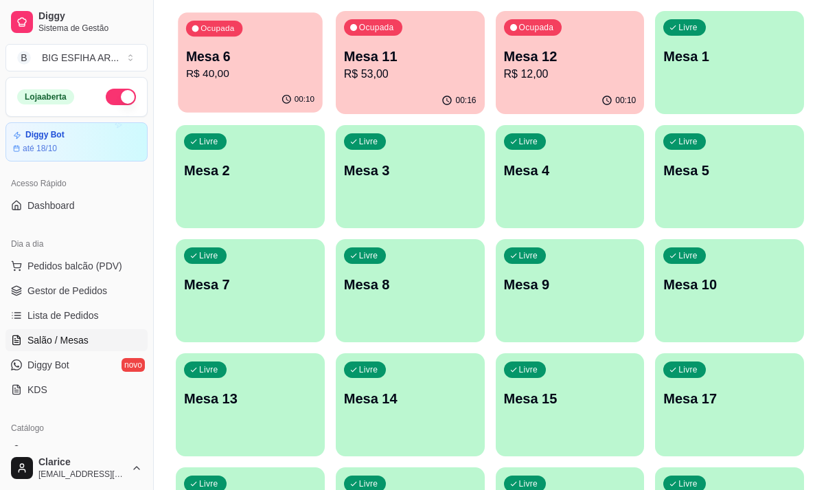
click at [281, 80] on p "R$ 40,00" at bounding box center [250, 74] width 128 height 16
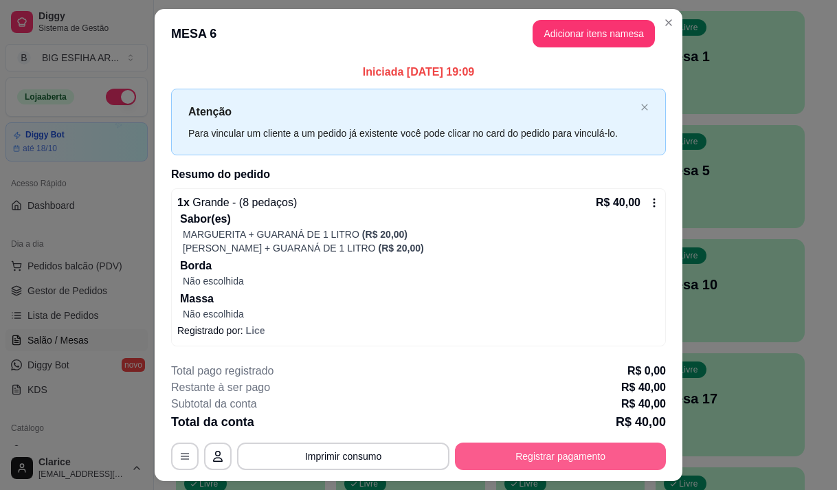
click at [527, 453] on button "Registrar pagamento" at bounding box center [560, 455] width 211 height 27
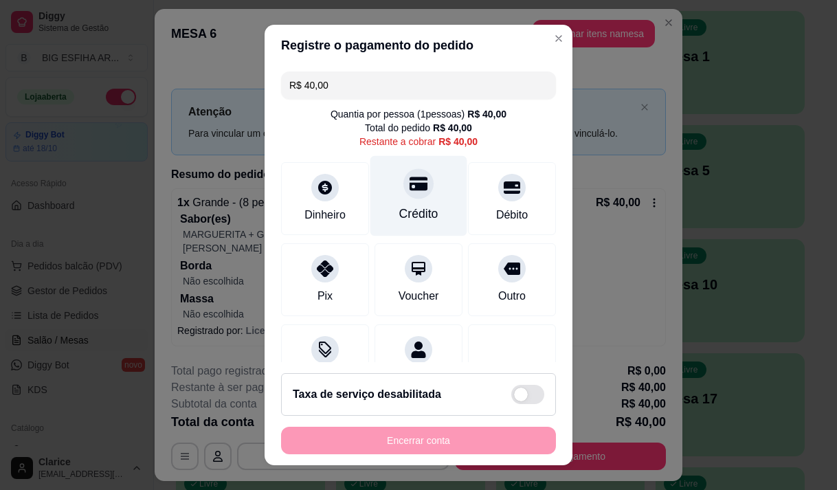
click at [409, 225] on div "Crédito" at bounding box center [418, 195] width 97 height 80
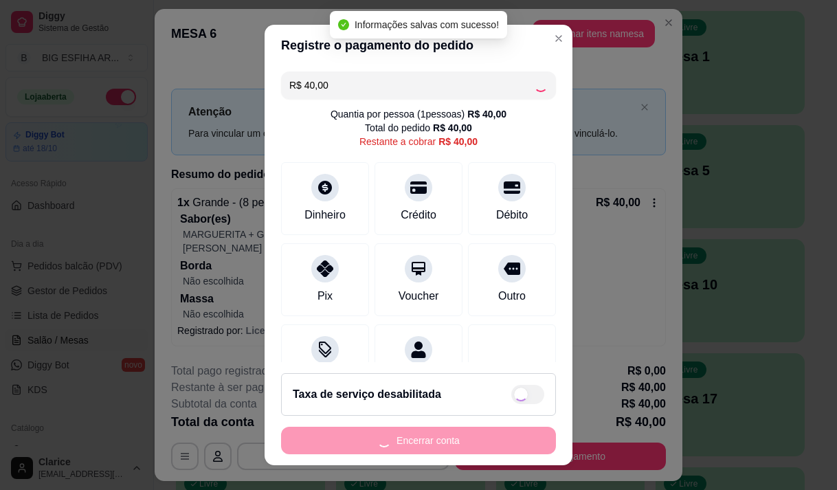
type input "R$ 0,00"
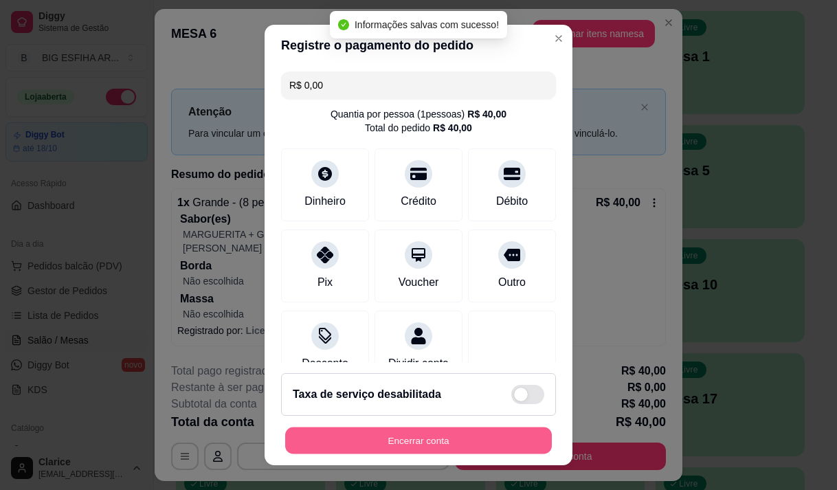
click at [460, 441] on button "Encerrar conta" at bounding box center [418, 440] width 267 height 27
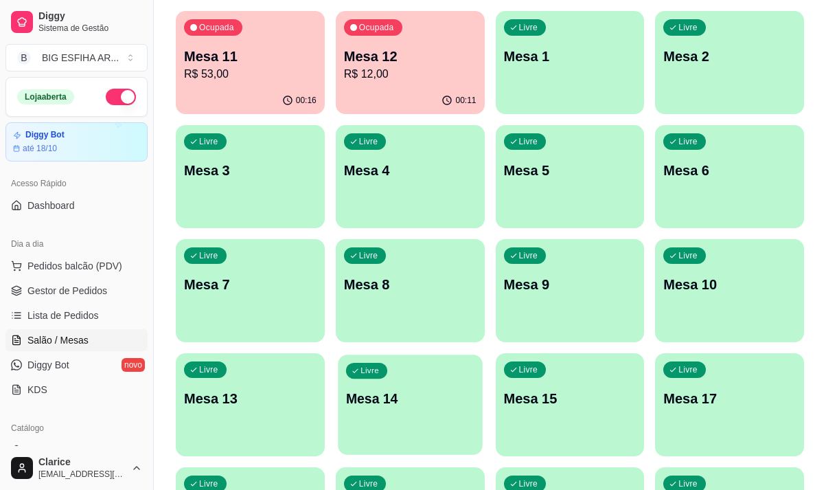
click at [370, 394] on p "Mesa 14" at bounding box center [410, 398] width 128 height 19
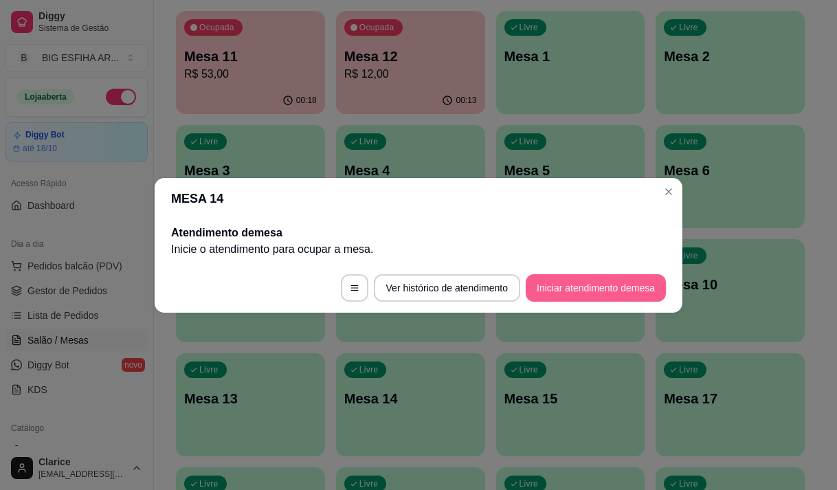
click at [626, 294] on button "Iniciar atendimento de mesa" at bounding box center [595, 287] width 140 height 27
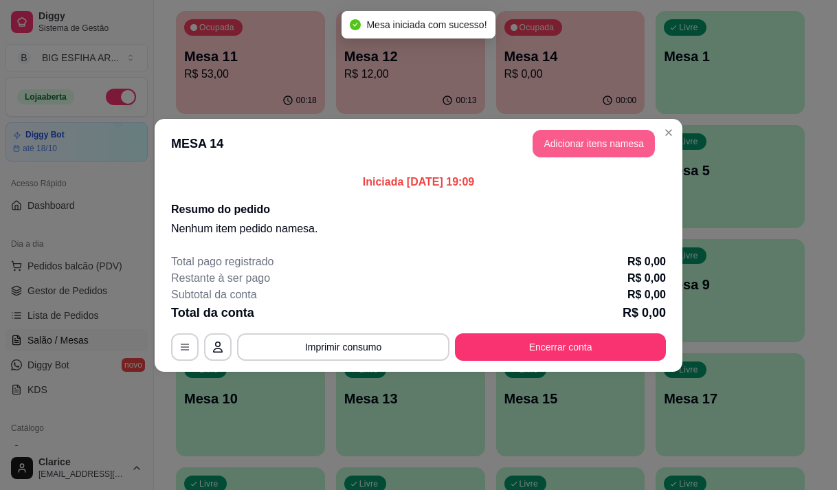
click at [636, 151] on button "Adicionar itens na mesa" at bounding box center [593, 143] width 122 height 27
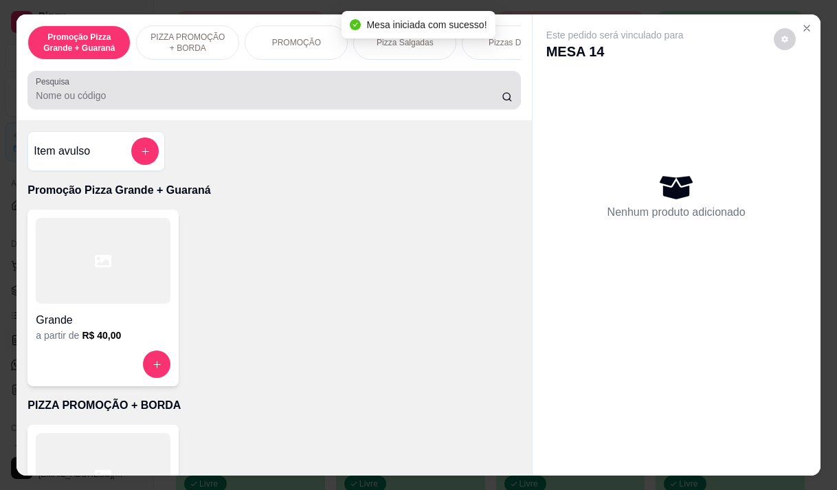
click at [337, 89] on div at bounding box center [274, 89] width 476 height 27
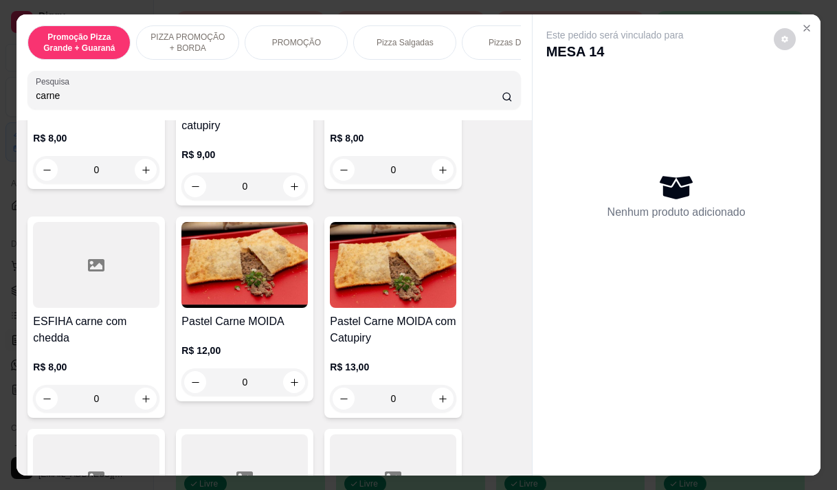
scroll to position [687, 0]
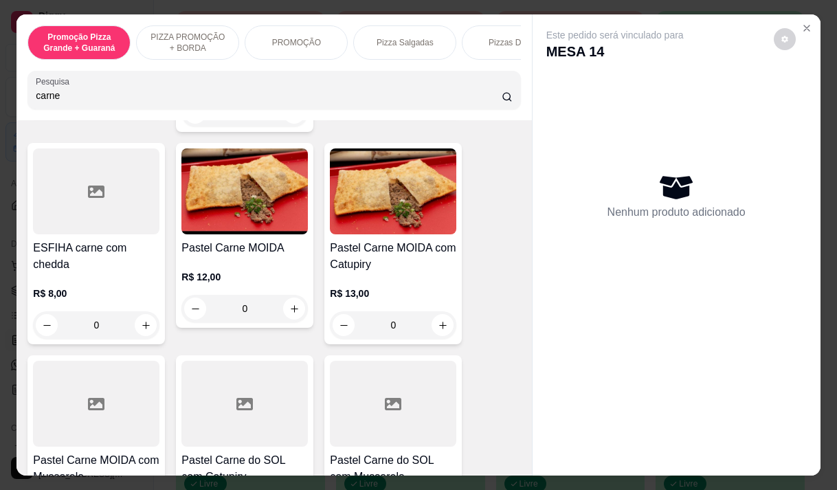
type input "carne"
click at [230, 291] on div "R$ 12,00 0" at bounding box center [244, 296] width 126 height 52
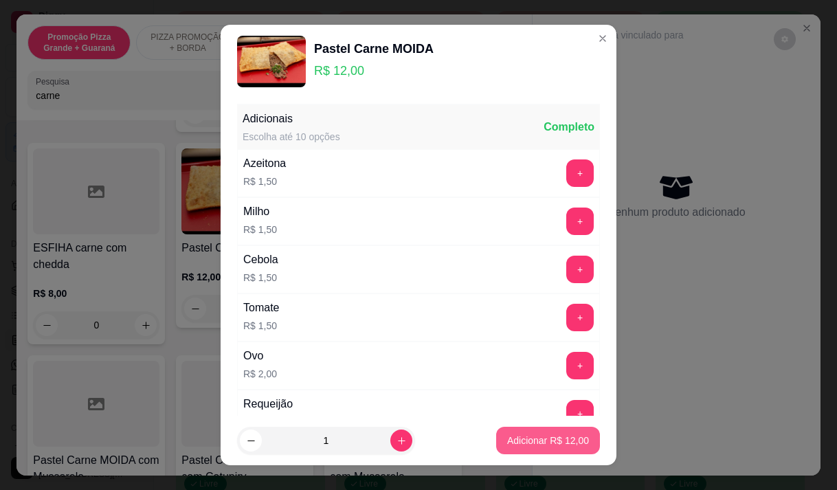
click at [505, 429] on button "Adicionar R$ 12,00" at bounding box center [548, 440] width 104 height 27
type input "1"
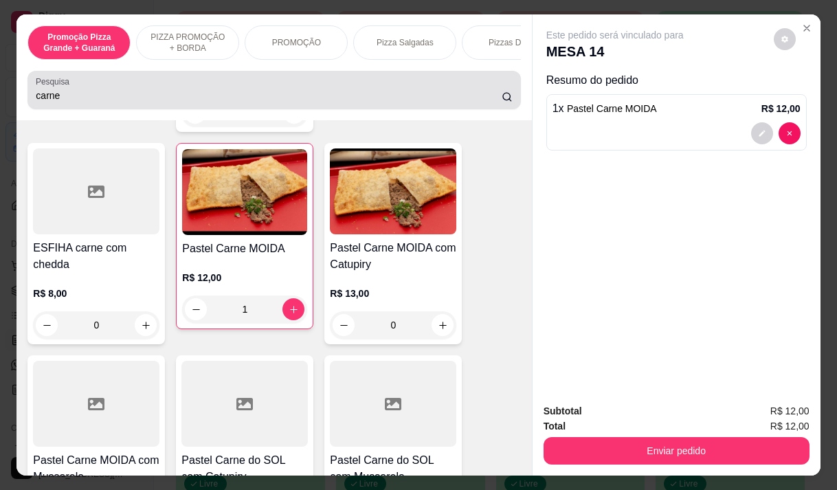
click at [59, 102] on input "carne" at bounding box center [269, 96] width 466 height 14
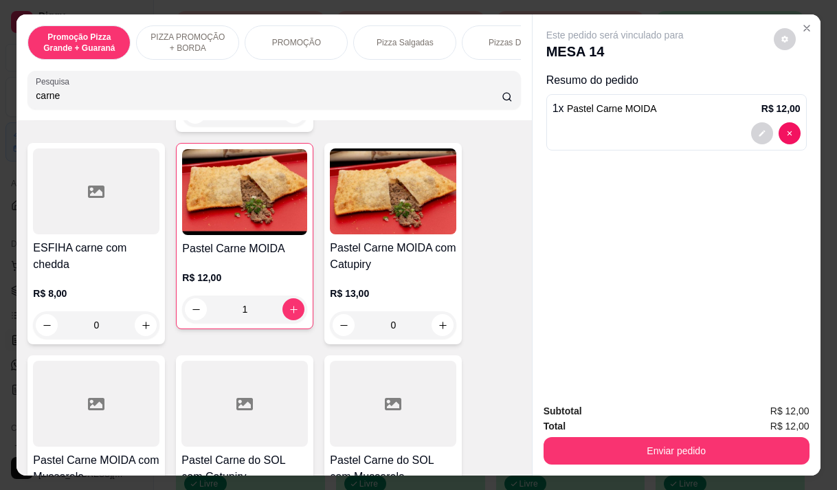
click at [59, 102] on input "carne" at bounding box center [269, 96] width 466 height 14
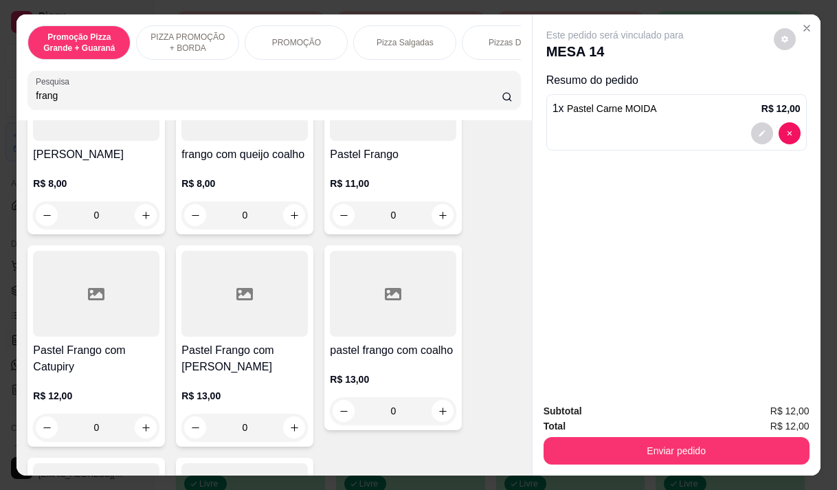
scroll to position [343, 0]
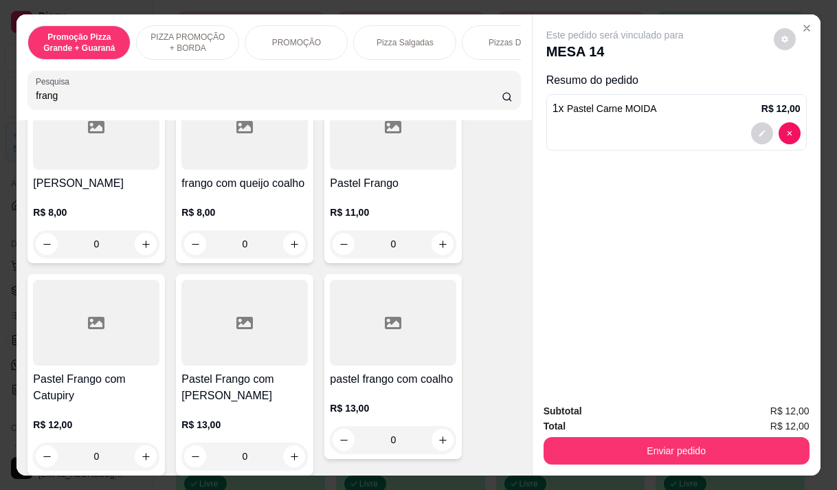
type input "frang"
click at [347, 207] on p "R$ 11,00" at bounding box center [393, 212] width 126 height 14
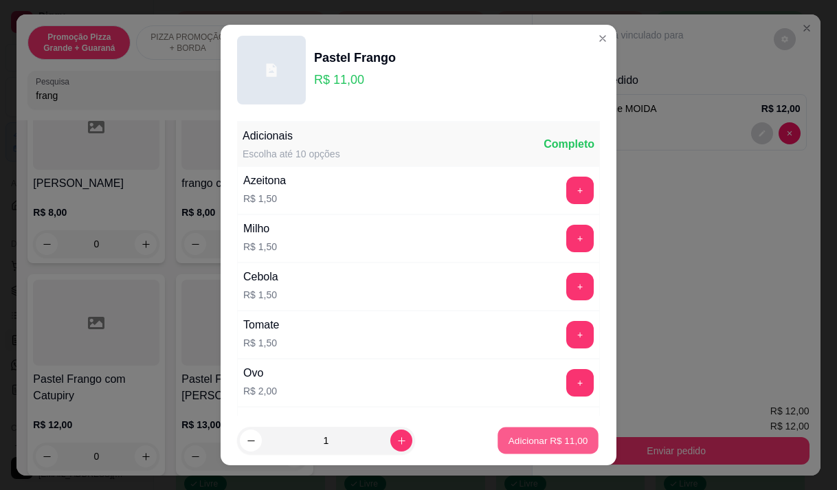
click at [562, 439] on p "Adicionar R$ 11,00" at bounding box center [548, 440] width 80 height 13
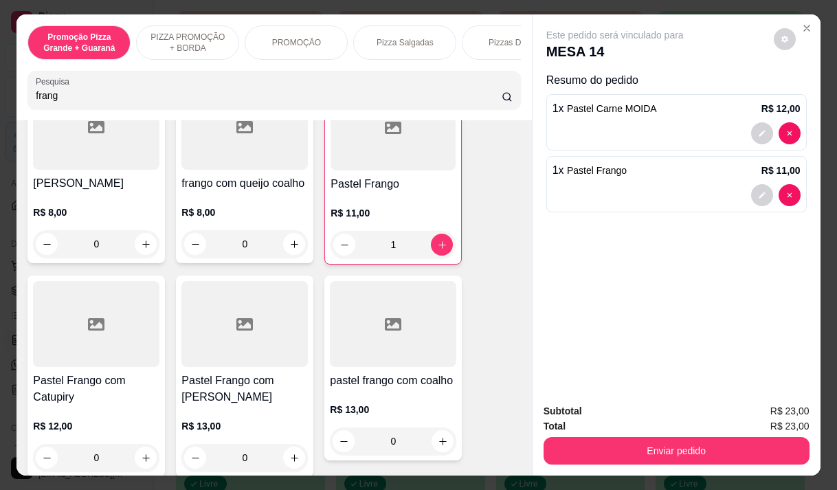
type input "1"
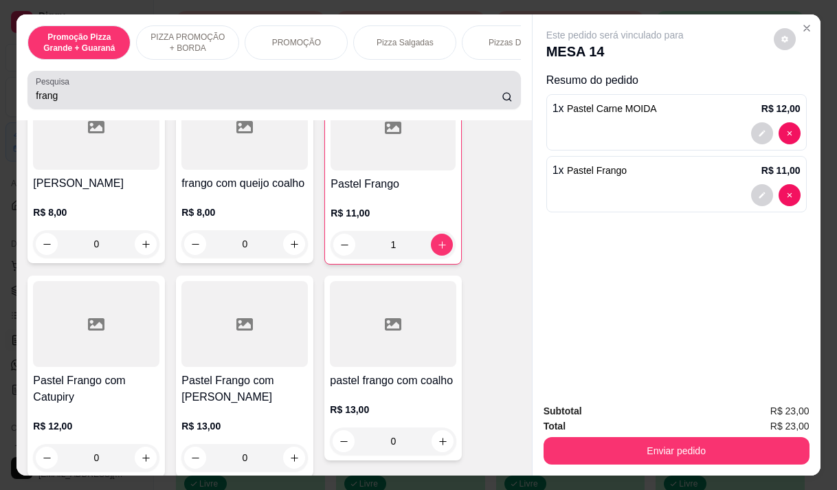
click at [63, 99] on input "frang" at bounding box center [269, 96] width 466 height 14
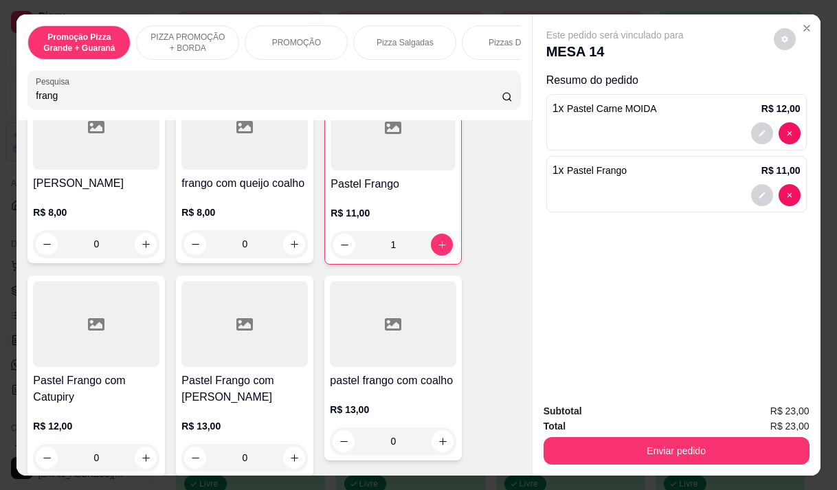
click at [63, 99] on input "frang" at bounding box center [269, 96] width 466 height 14
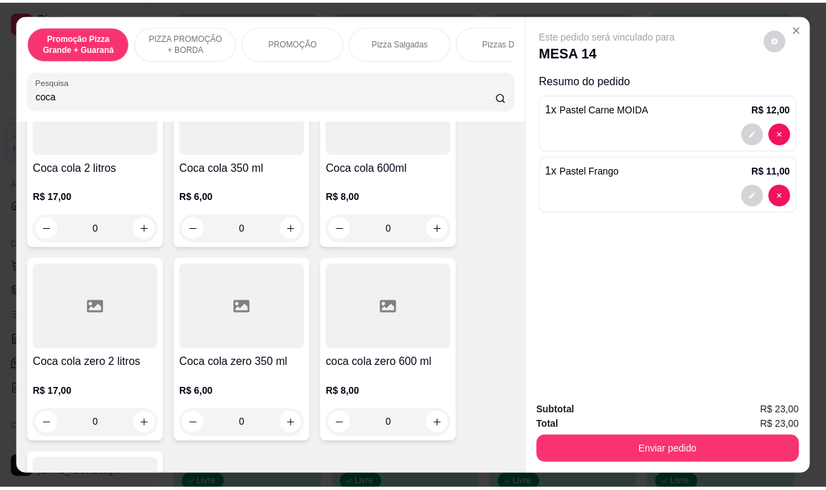
scroll to position [65, 0]
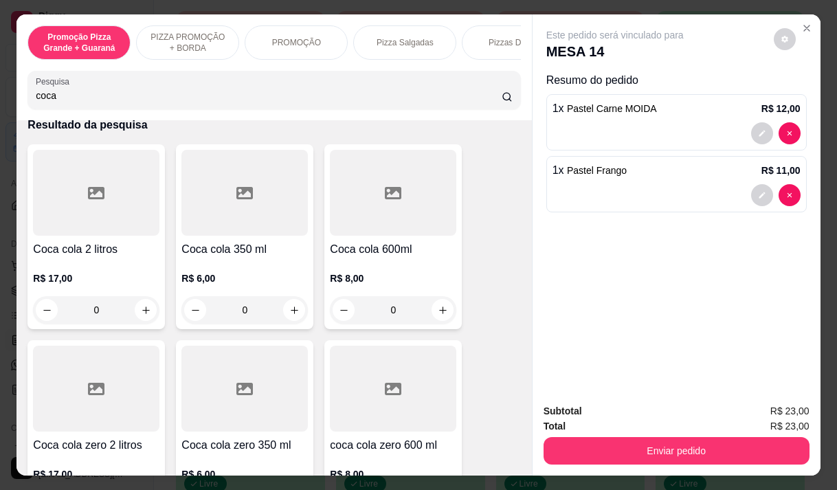
type input "coca"
click at [399, 255] on h4 "Coca cola 600ml" at bounding box center [393, 249] width 126 height 16
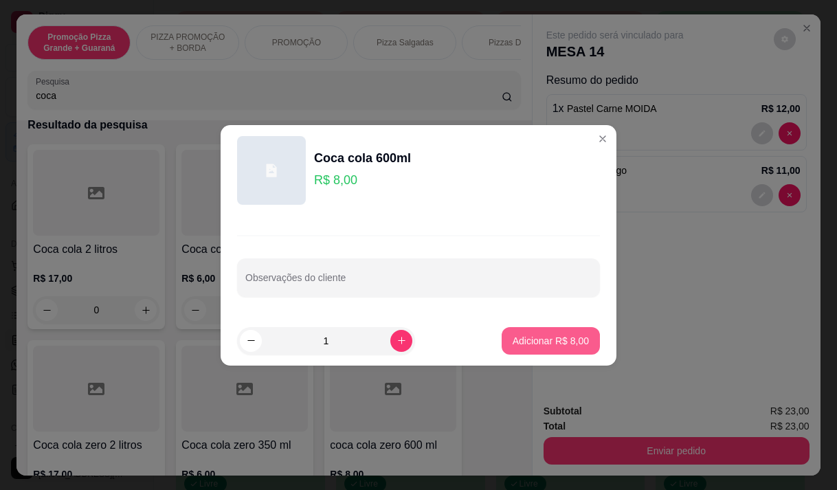
click at [529, 339] on p "Adicionar R$ 8,00" at bounding box center [550, 341] width 76 height 14
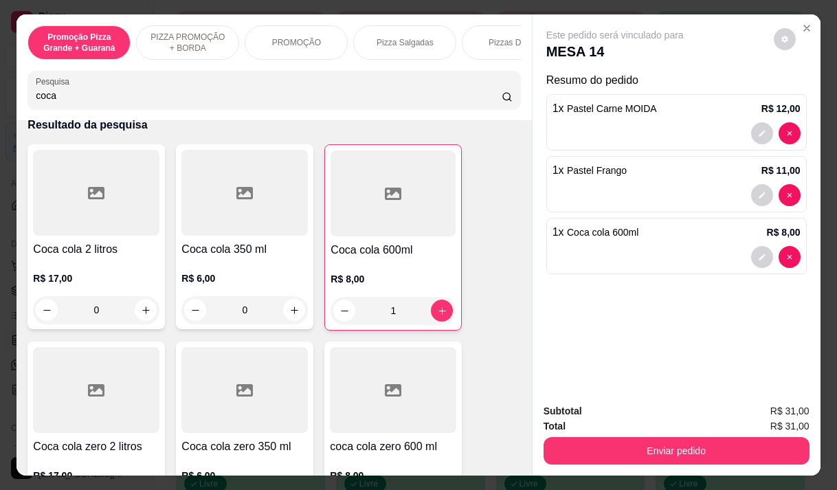
type input "1"
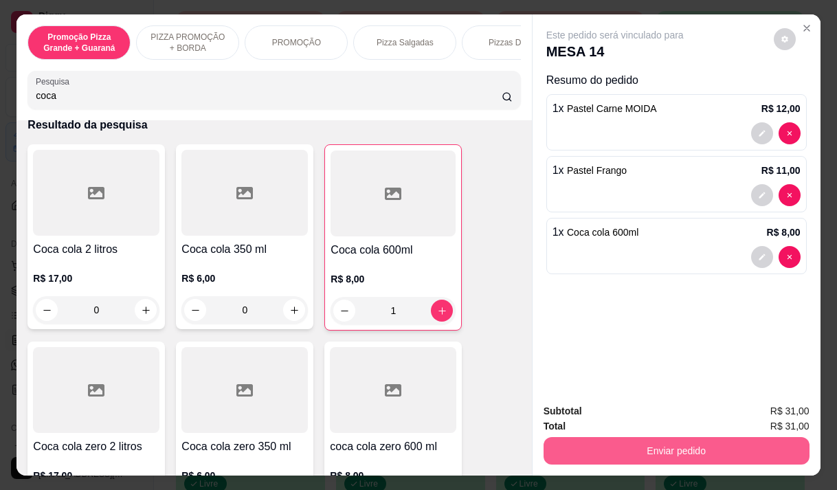
click at [677, 447] on button "Enviar pedido" at bounding box center [676, 450] width 266 height 27
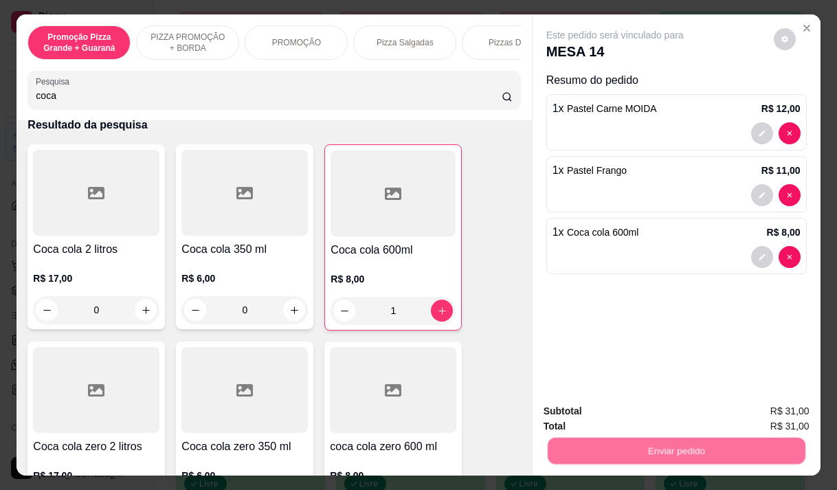
click at [769, 403] on button "Enviar pedido" at bounding box center [773, 411] width 78 height 26
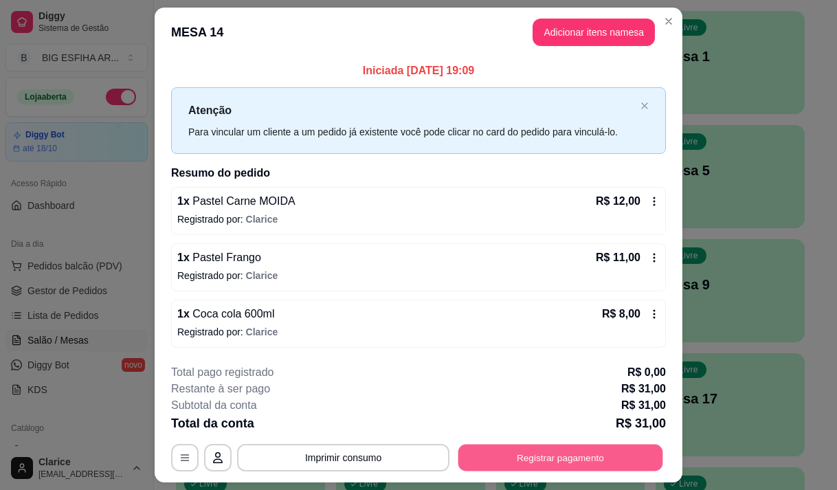
click at [523, 453] on button "Registrar pagamento" at bounding box center [560, 457] width 205 height 27
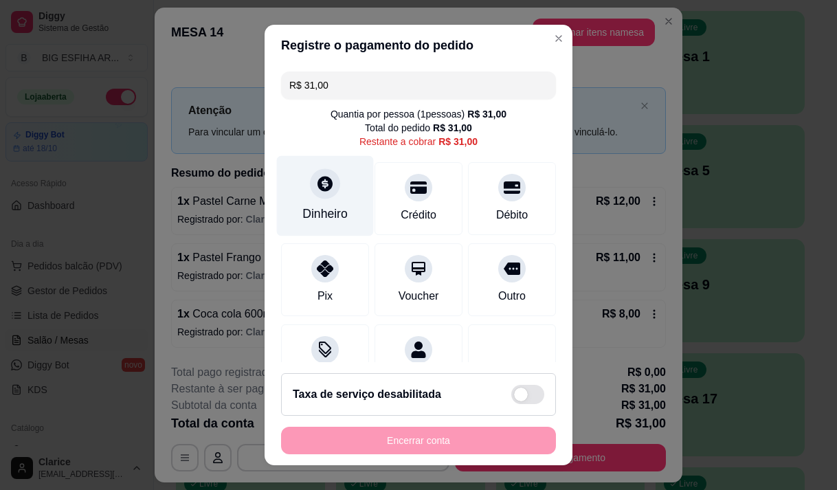
click at [315, 210] on div "Dinheiro" at bounding box center [324, 214] width 45 height 18
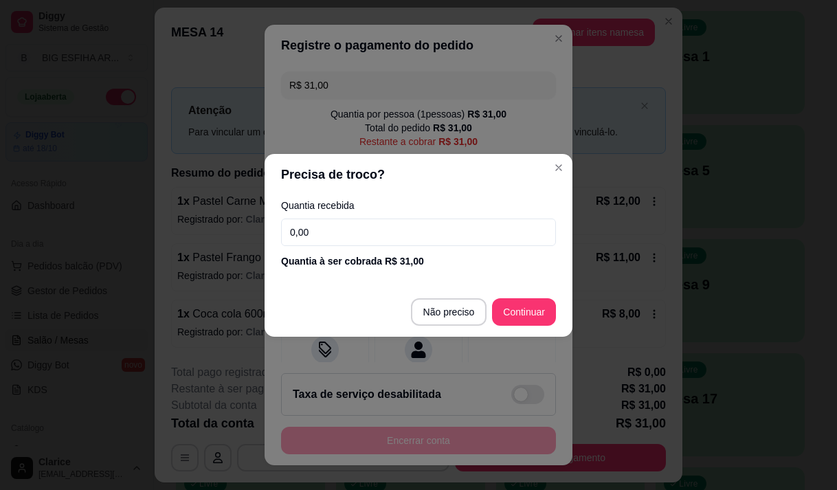
click at [359, 223] on input "0,00" at bounding box center [418, 231] width 275 height 27
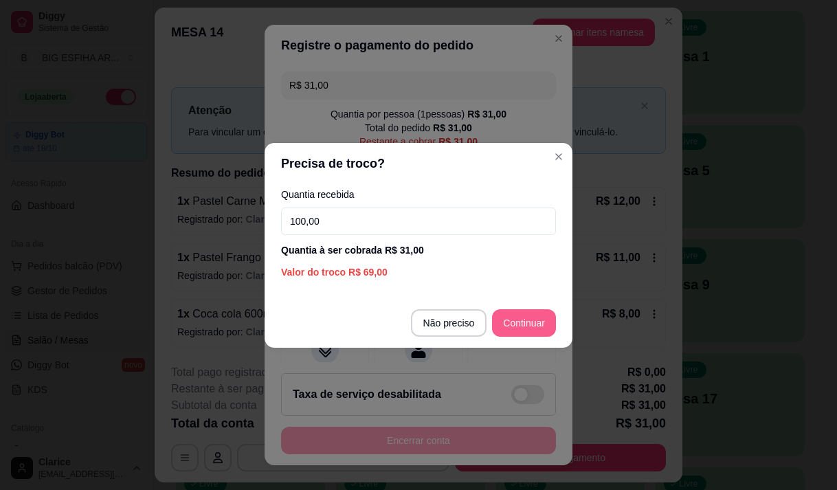
type input "100,00"
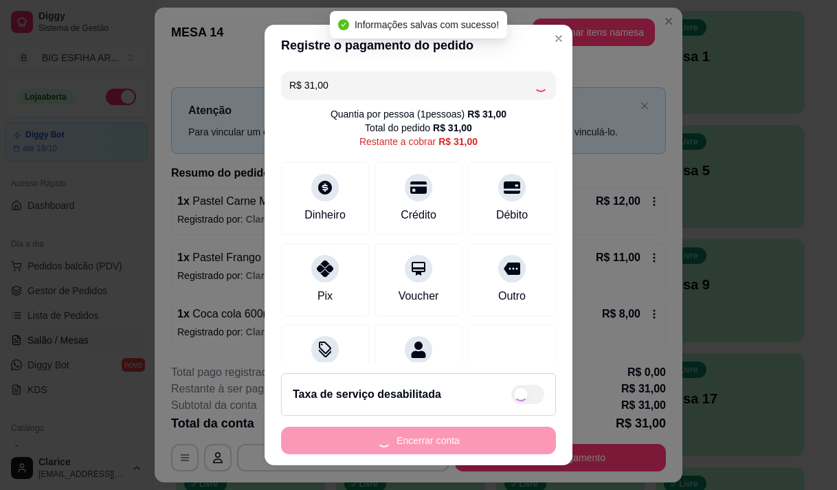
type input "R$ 0,00"
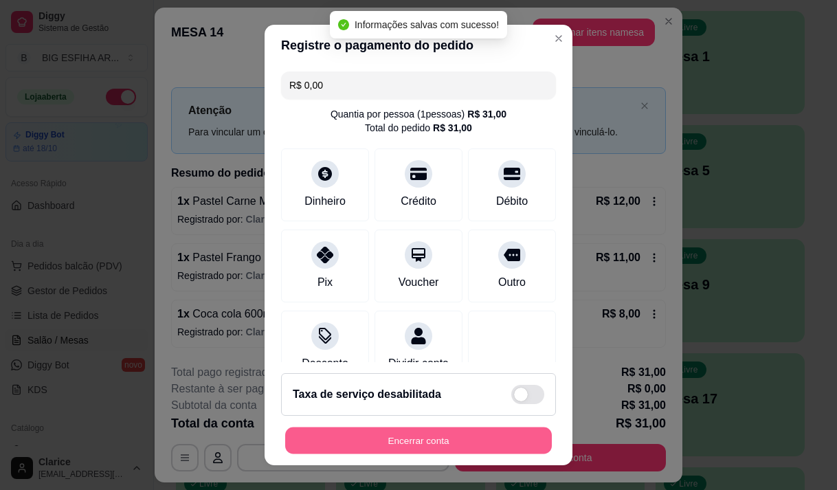
click at [360, 445] on button "Encerrar conta" at bounding box center [418, 440] width 267 height 27
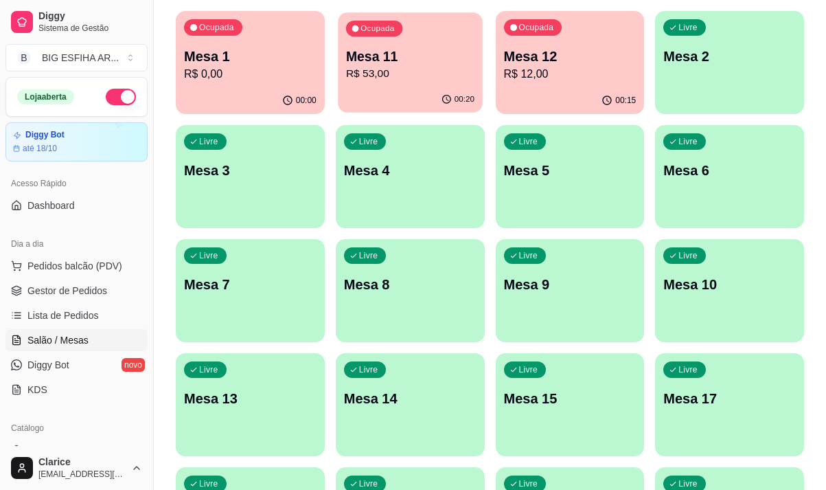
click at [439, 70] on p "R$ 53,00" at bounding box center [410, 74] width 128 height 16
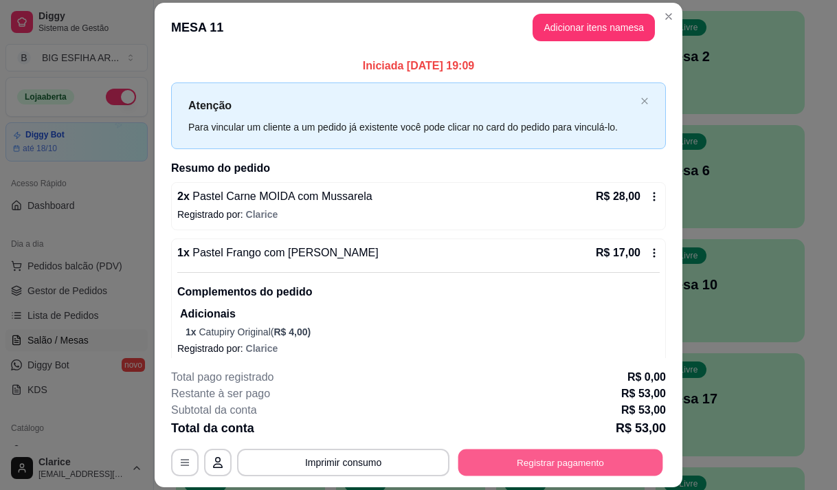
click at [560, 458] on button "Registrar pagamento" at bounding box center [560, 462] width 205 height 27
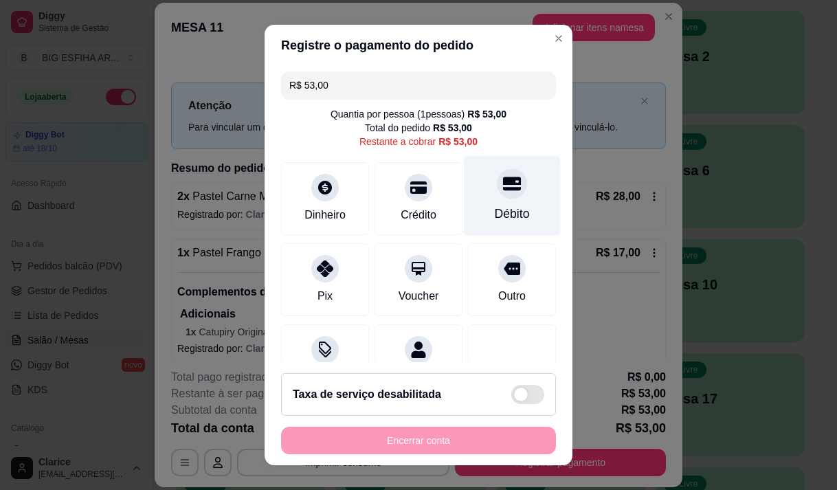
click at [495, 210] on div "Débito" at bounding box center [512, 214] width 35 height 18
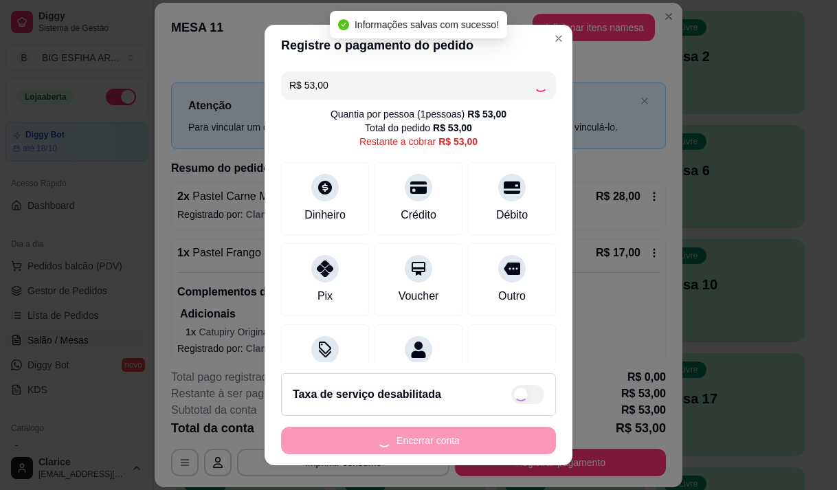
type input "R$ 0,00"
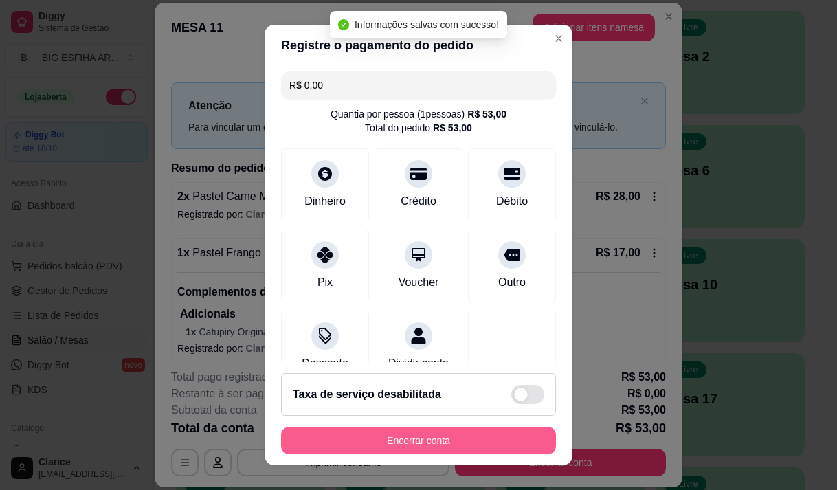
click at [457, 442] on button "Encerrar conta" at bounding box center [418, 440] width 275 height 27
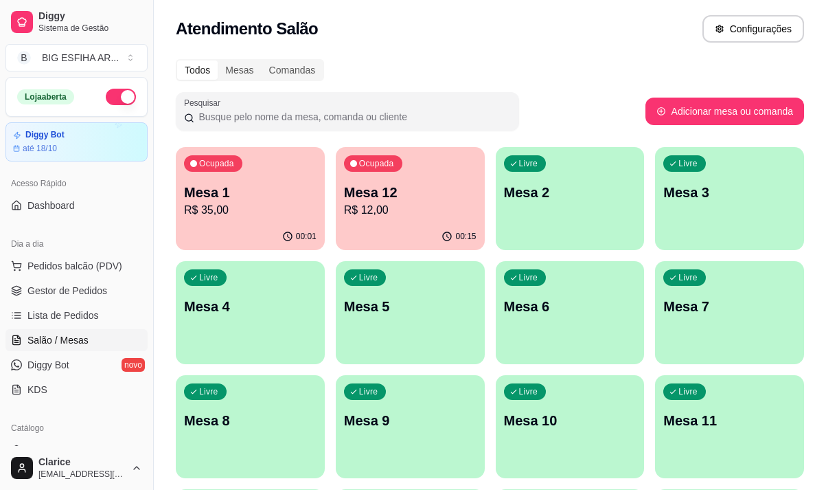
scroll to position [0, 0]
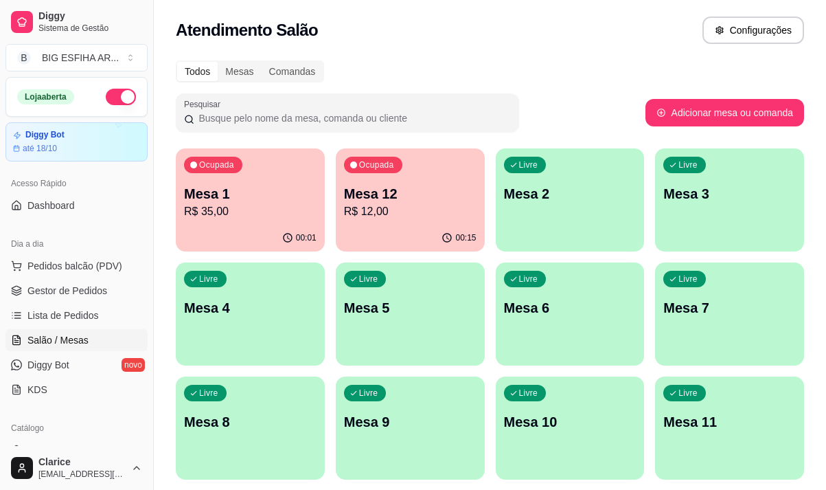
click at [405, 207] on p "R$ 12,00" at bounding box center [410, 211] width 133 height 16
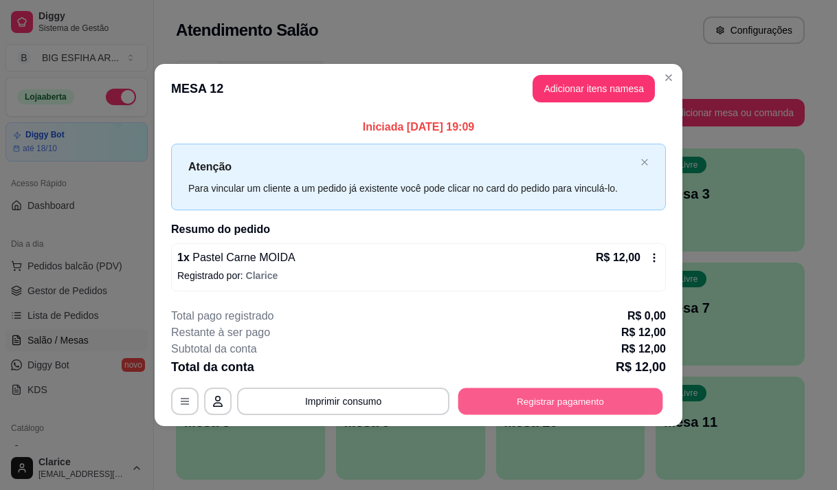
click at [555, 399] on button "Registrar pagamento" at bounding box center [560, 401] width 205 height 27
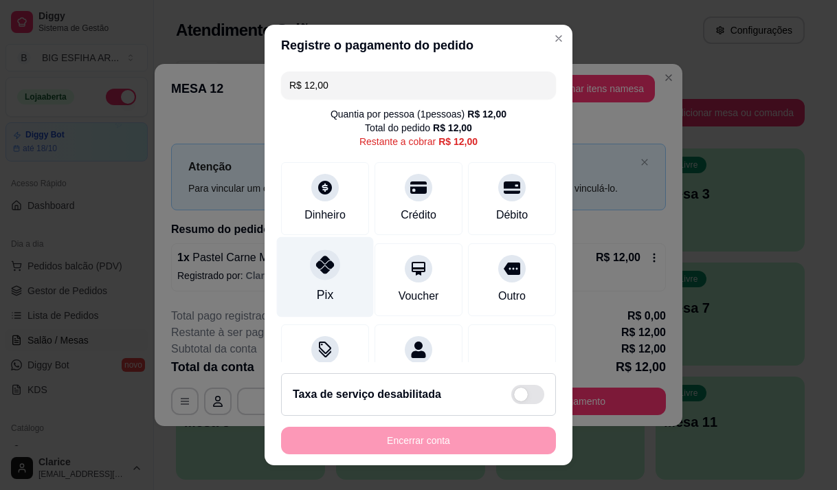
click at [320, 278] on div at bounding box center [325, 264] width 30 height 30
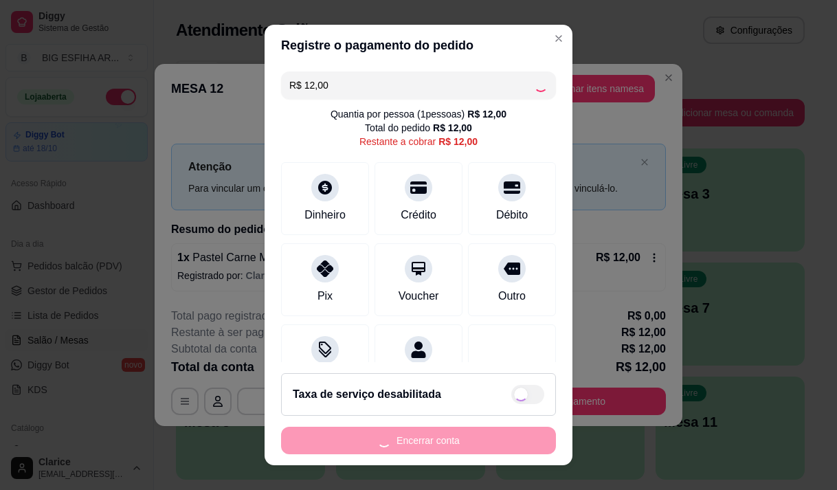
type input "R$ 0,00"
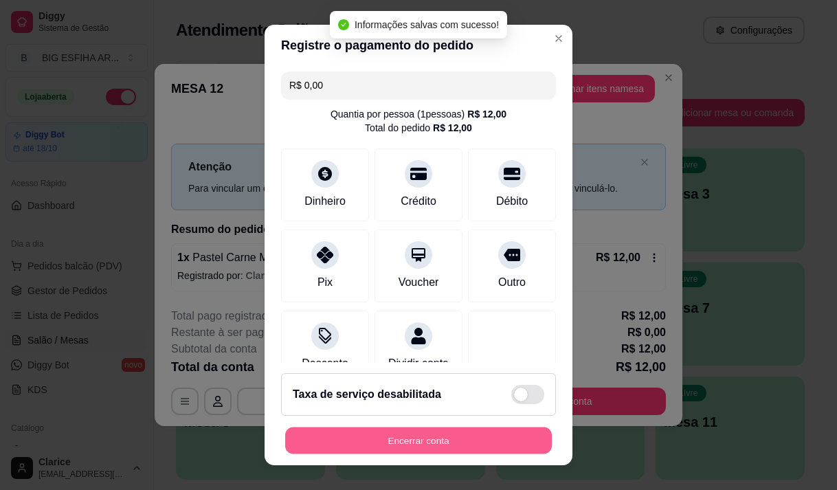
click at [375, 441] on button "Encerrar conta" at bounding box center [418, 440] width 267 height 27
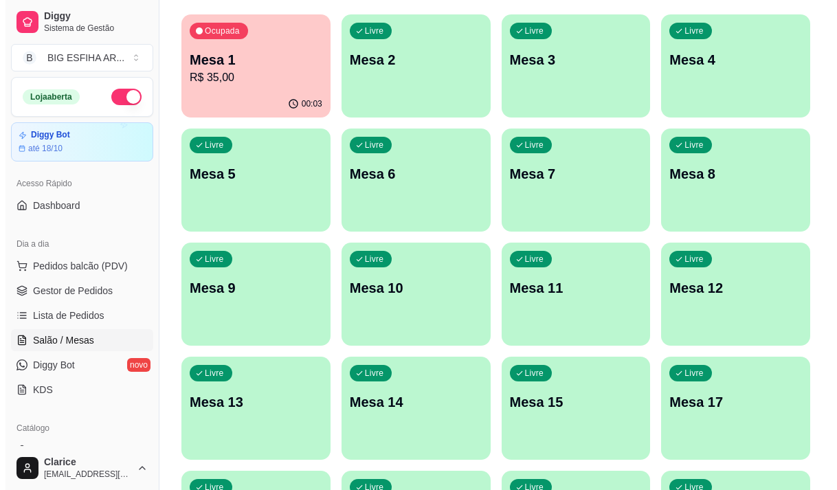
scroll to position [137, 0]
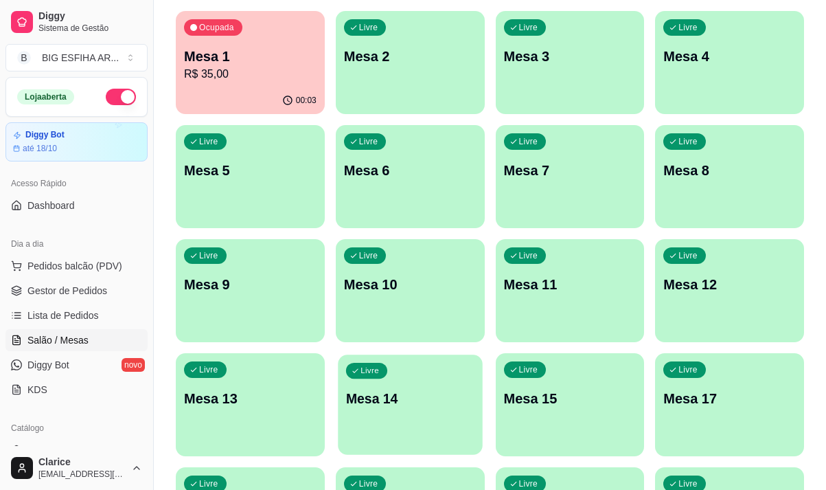
click at [400, 399] on p "Mesa 14" at bounding box center [410, 398] width 128 height 19
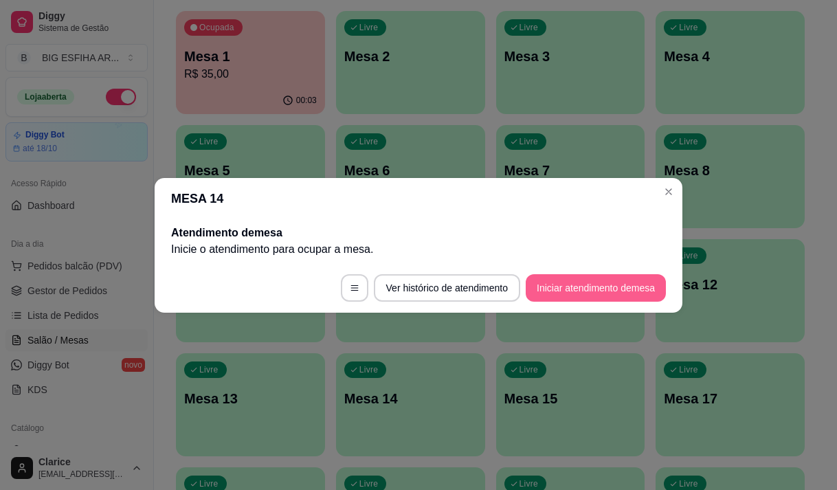
click at [609, 278] on button "Iniciar atendimento de mesa" at bounding box center [595, 287] width 140 height 27
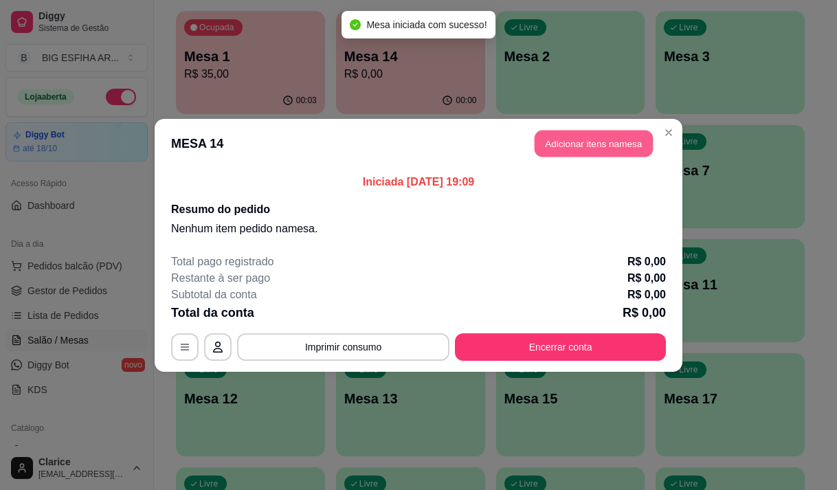
click at [598, 133] on button "Adicionar itens na mesa" at bounding box center [593, 143] width 118 height 27
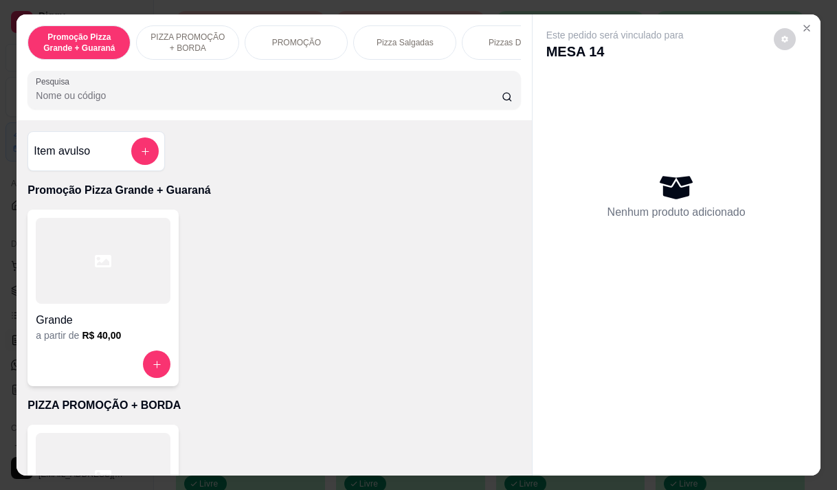
click at [107, 101] on input "Pesquisa" at bounding box center [269, 96] width 466 height 14
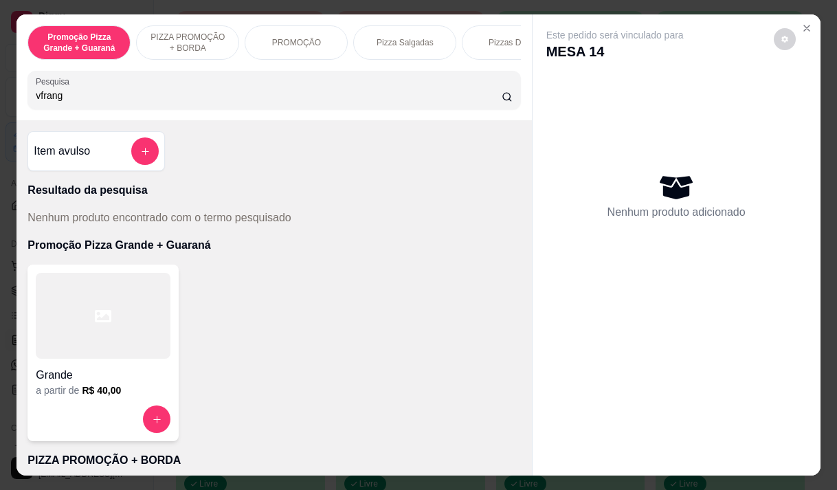
click at [37, 102] on input "vfrang" at bounding box center [269, 96] width 466 height 14
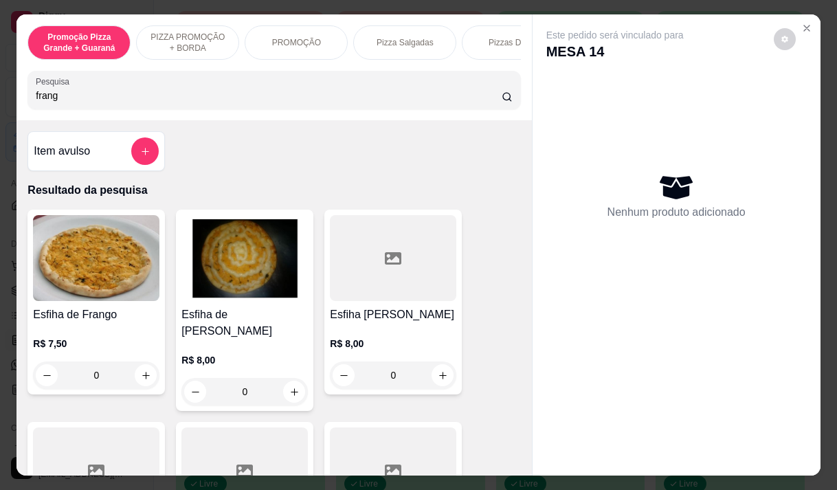
type input "frang"
click at [131, 157] on div at bounding box center [144, 150] width 27 height 27
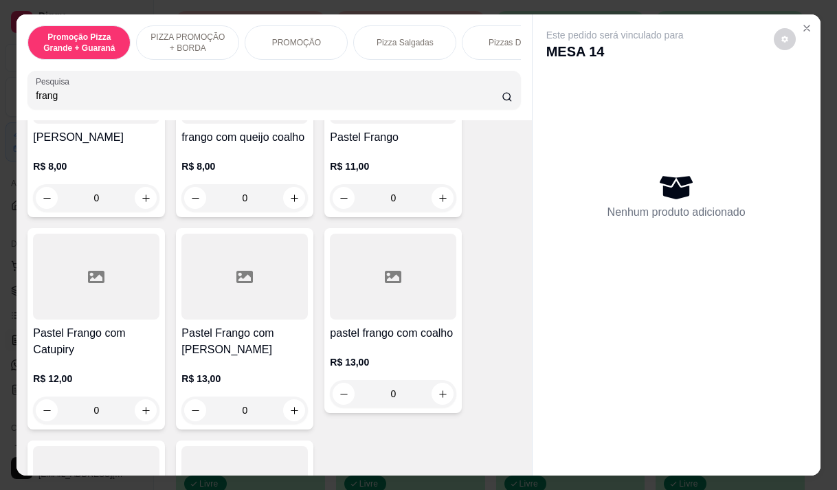
scroll to position [412, 0]
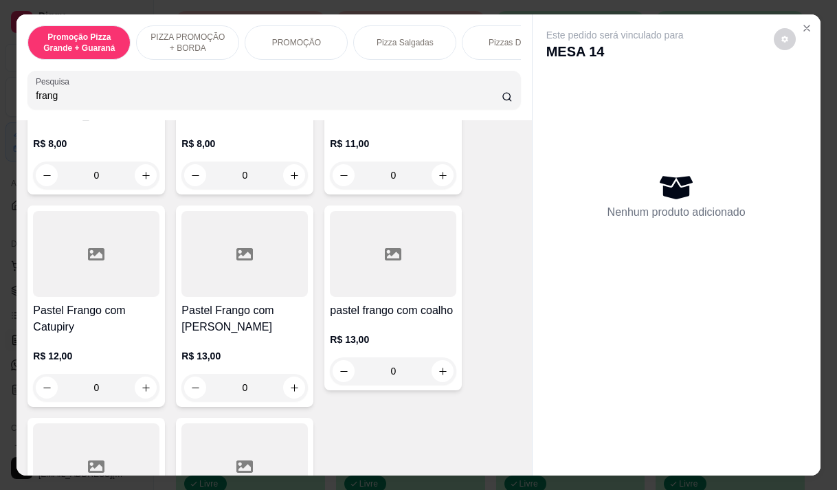
click at [407, 137] on p "R$ 11,00" at bounding box center [393, 144] width 126 height 14
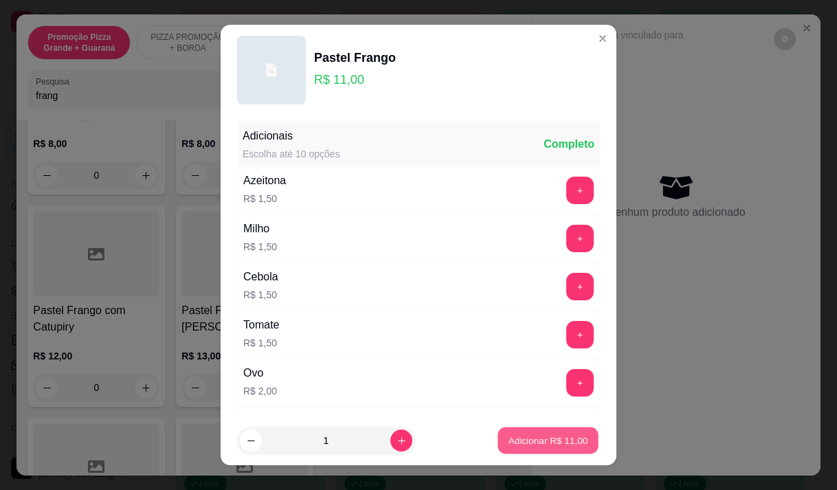
click at [508, 445] on p "Adicionar R$ 11,00" at bounding box center [548, 440] width 80 height 13
type input "1"
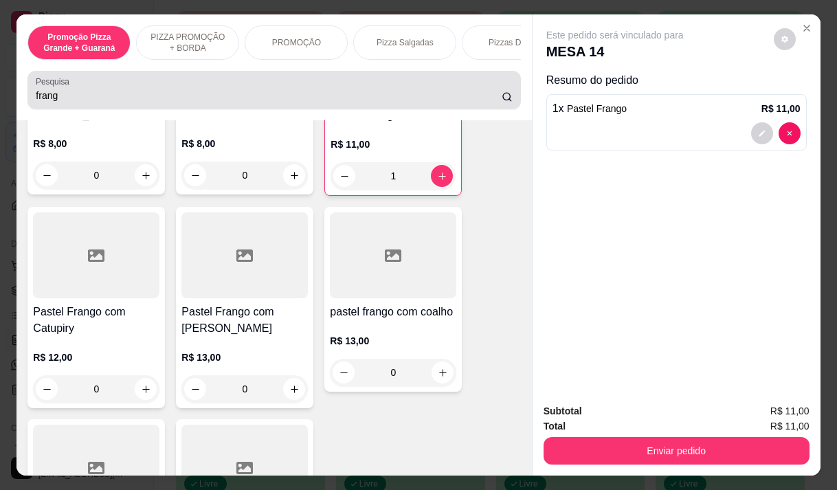
click at [65, 102] on input "frang" at bounding box center [269, 96] width 466 height 14
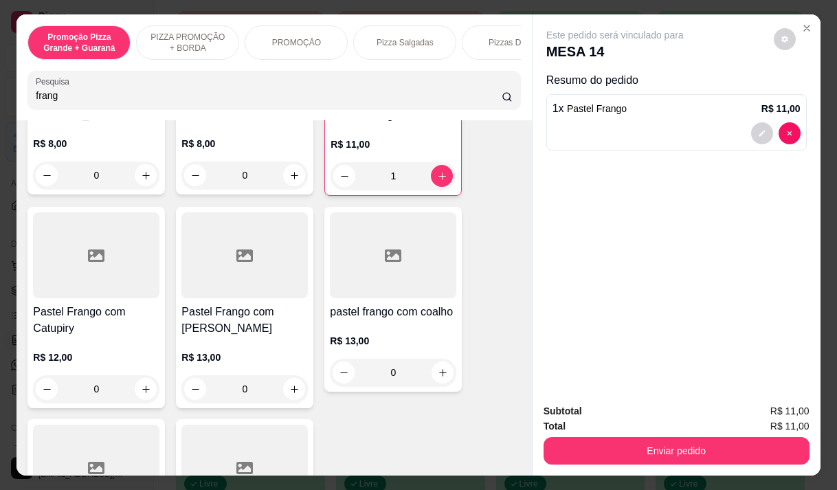
click at [65, 102] on input "frang" at bounding box center [269, 96] width 466 height 14
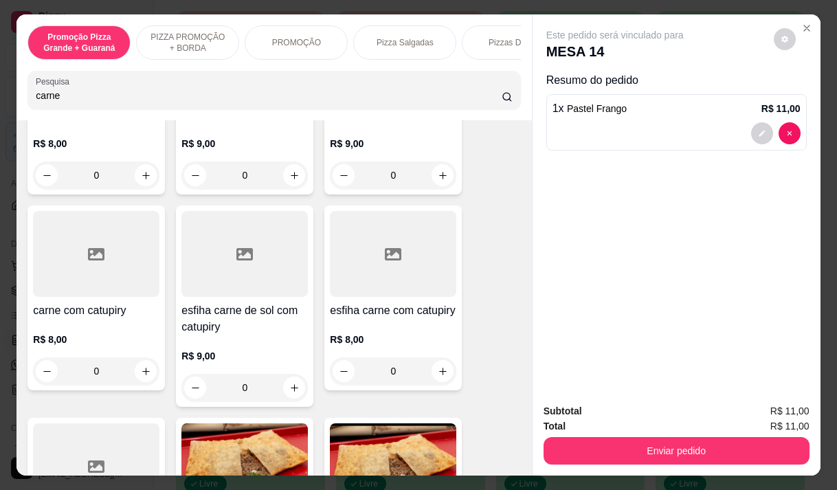
scroll to position [2121, 0]
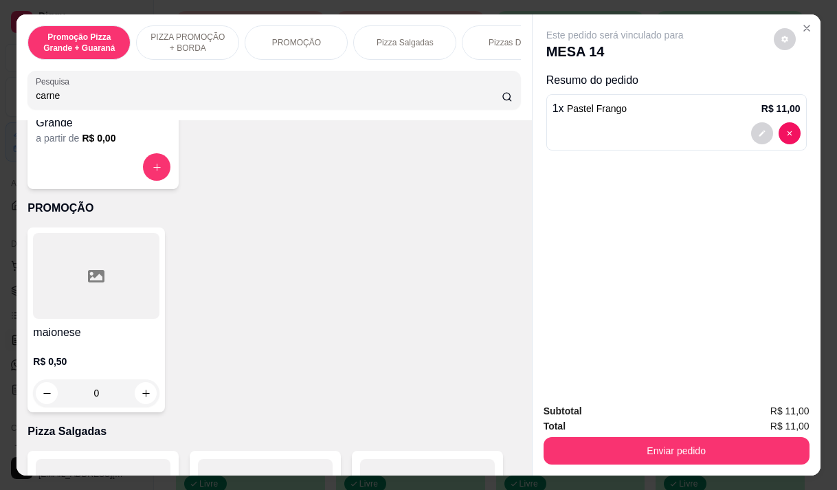
type input "carne"
click at [174, 236] on div "maionese R$ 0,50 0" at bounding box center [273, 319] width 493 height 185
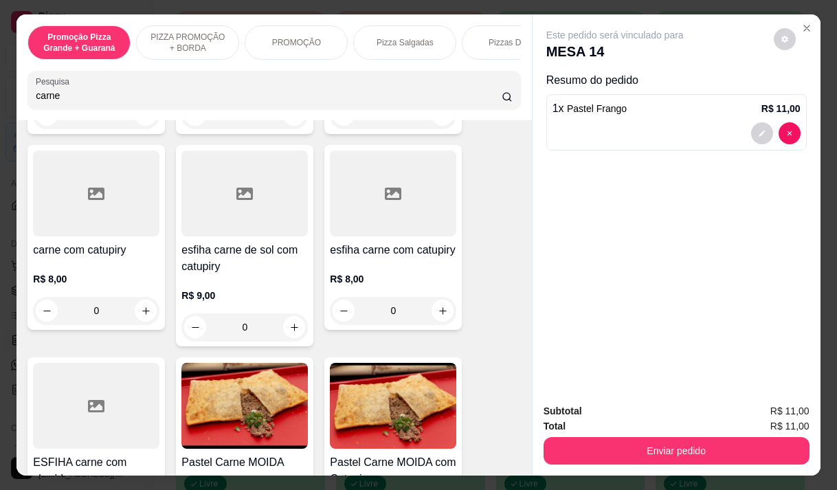
scroll to position [610, 0]
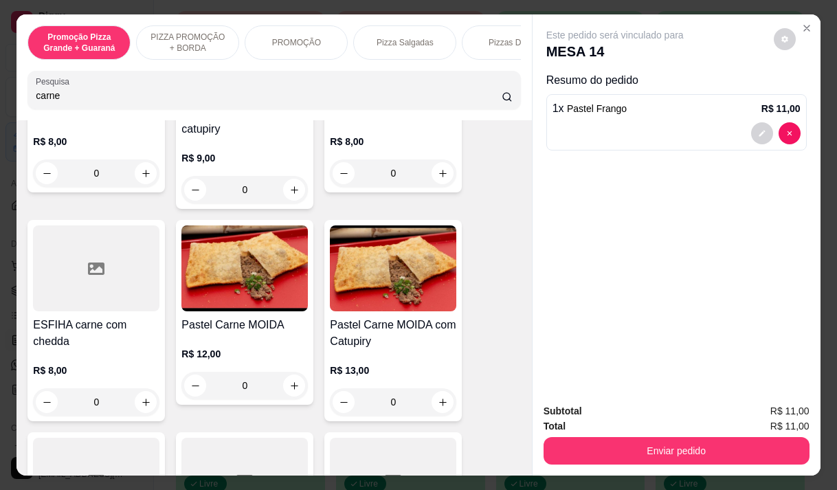
click at [267, 354] on p "R$ 12,00" at bounding box center [244, 354] width 126 height 14
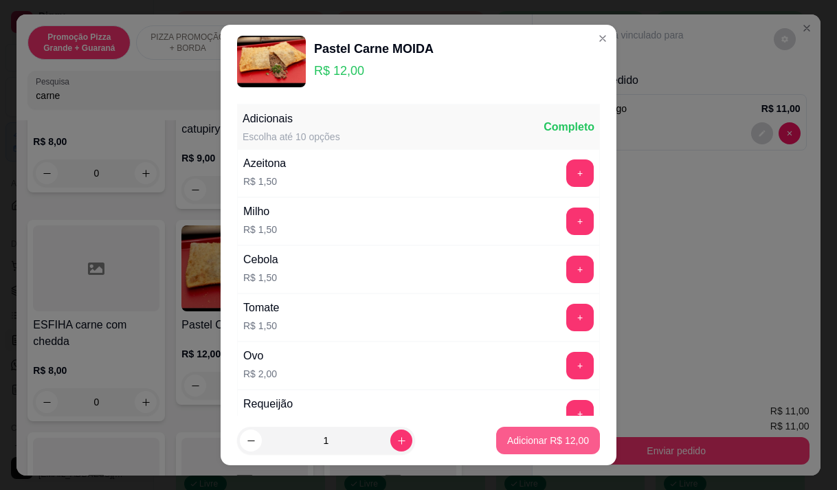
click at [544, 442] on p "Adicionar R$ 12,00" at bounding box center [548, 440] width 82 height 14
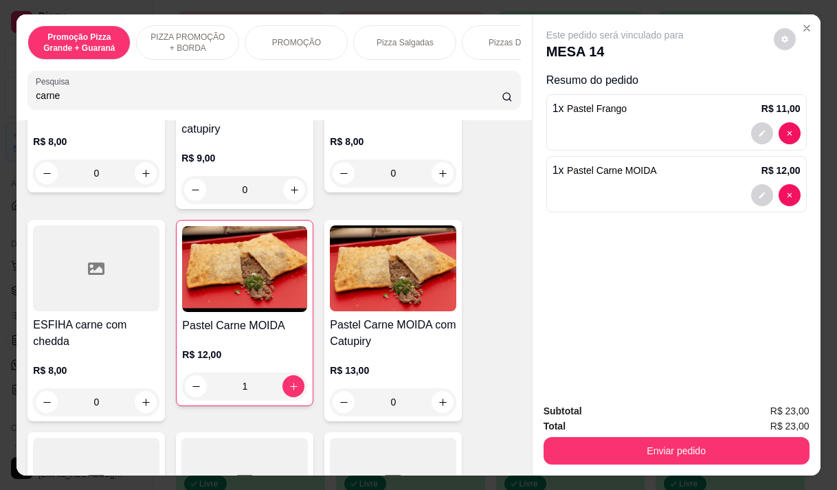
type input "1"
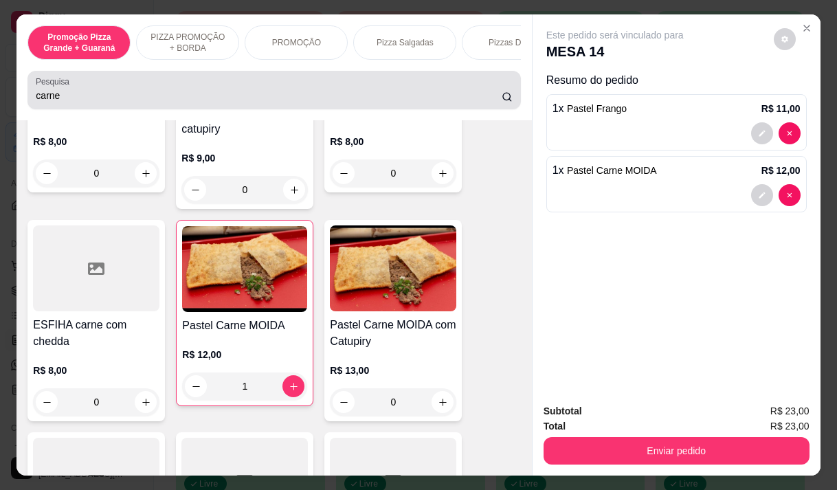
click at [47, 98] on input "carne" at bounding box center [269, 96] width 466 height 14
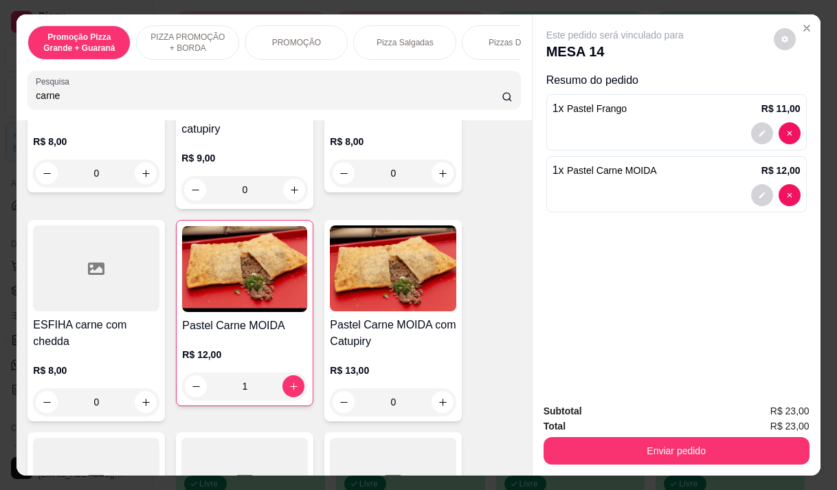
click at [47, 98] on input "carne" at bounding box center [269, 96] width 466 height 14
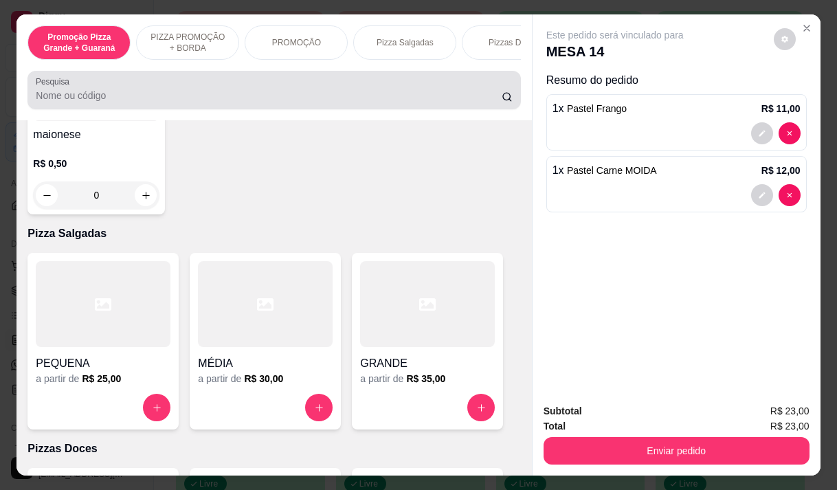
click at [212, 84] on div at bounding box center [274, 89] width 476 height 27
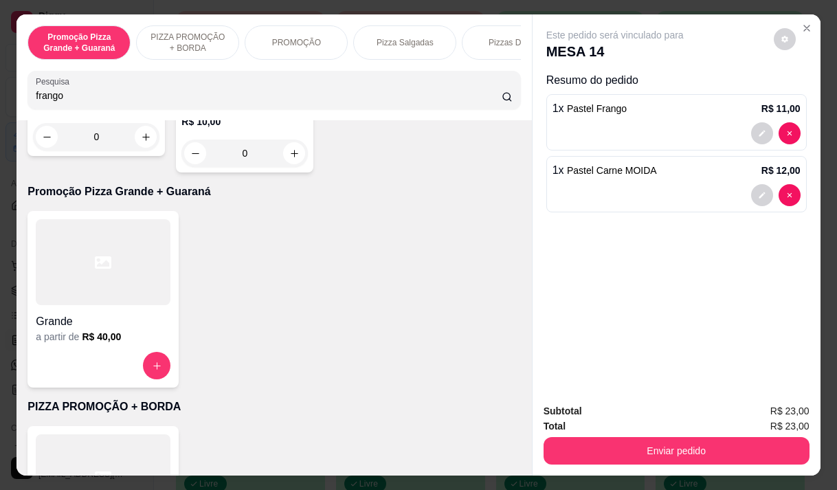
scroll to position [699, 0]
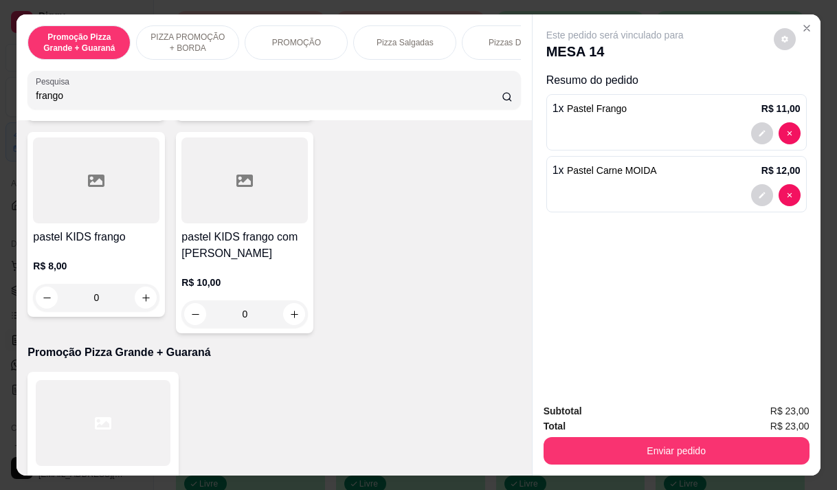
type input "frango"
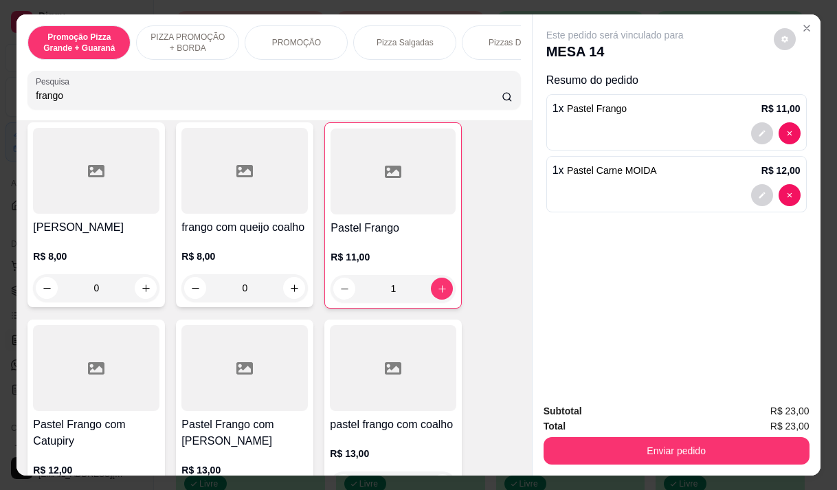
scroll to position [218, 0]
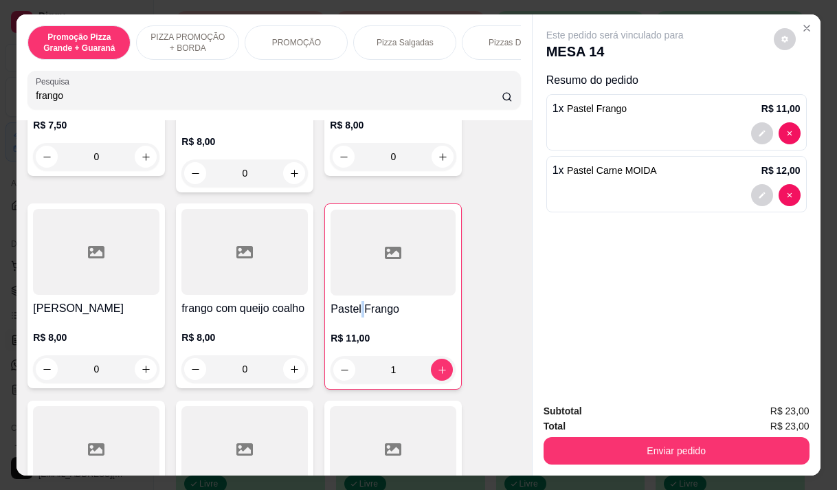
click at [357, 301] on h4 "Pastel Frango" at bounding box center [392, 309] width 125 height 16
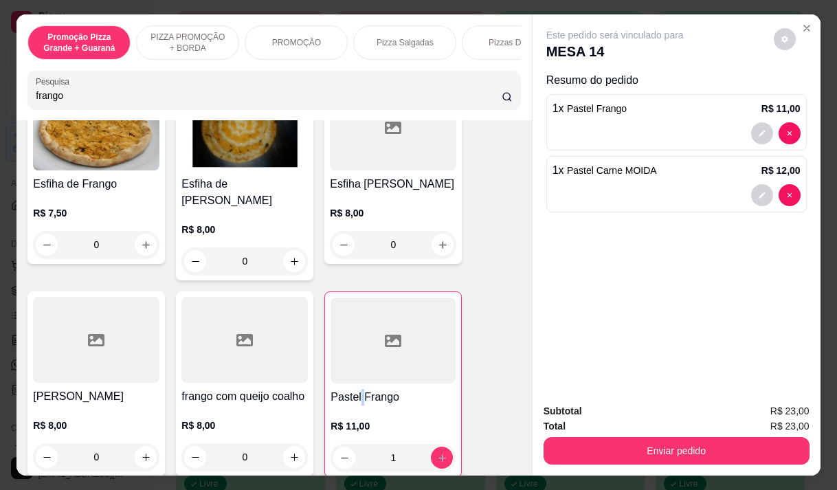
scroll to position [81, 0]
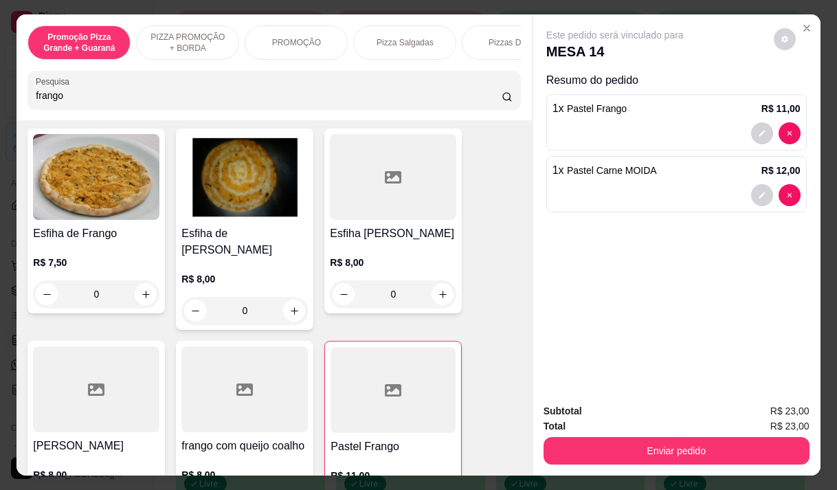
click at [86, 238] on h4 "Esfiha de Frango" at bounding box center [96, 233] width 126 height 16
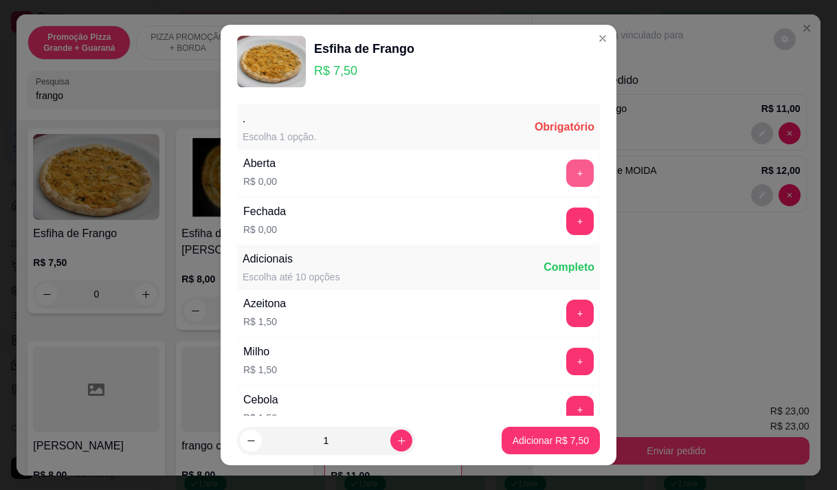
click at [566, 172] on button "+" at bounding box center [579, 172] width 27 height 27
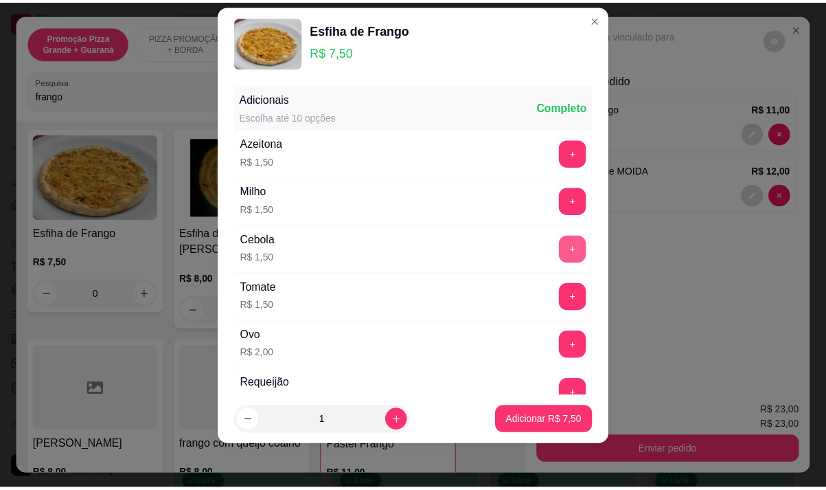
scroll to position [147, 0]
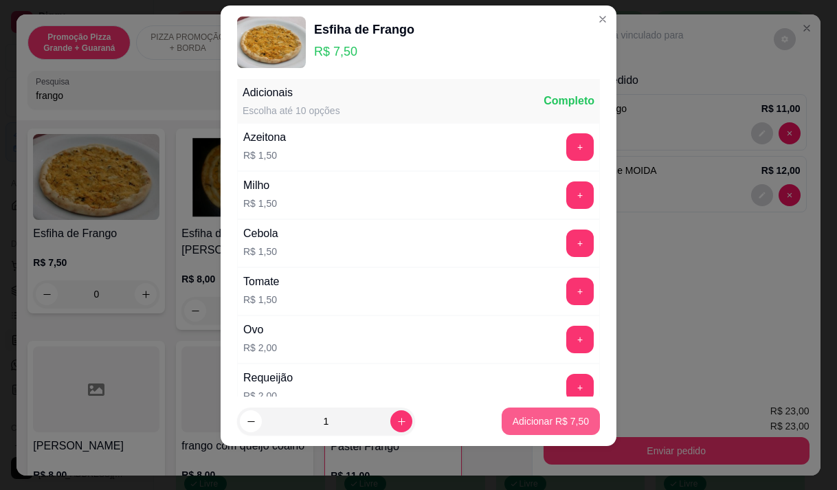
click at [530, 417] on p "Adicionar R$ 7,50" at bounding box center [550, 421] width 76 height 14
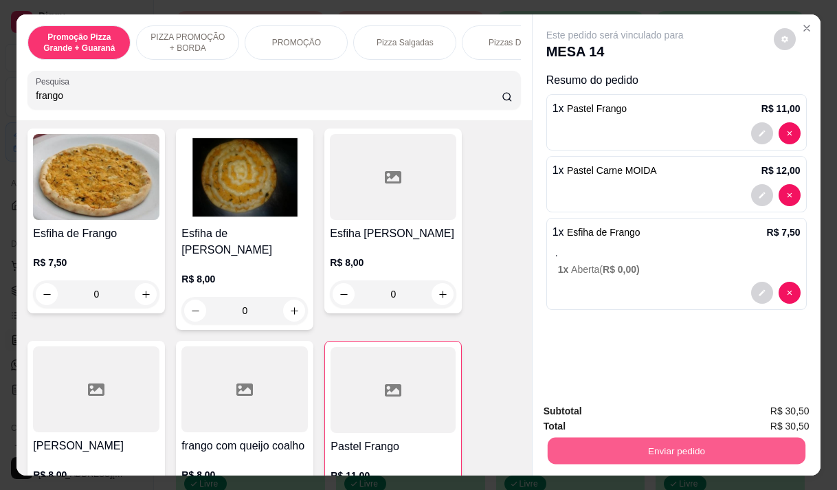
click at [653, 439] on button "Enviar pedido" at bounding box center [676, 450] width 258 height 27
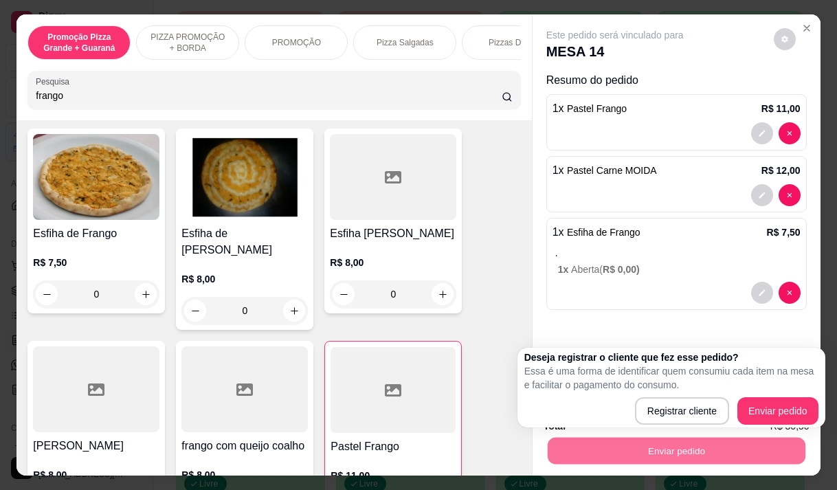
click at [787, 396] on div "Deseja registrar o cliente que fez esse pedido? Essa é uma forma de identificar…" at bounding box center [671, 387] width 294 height 74
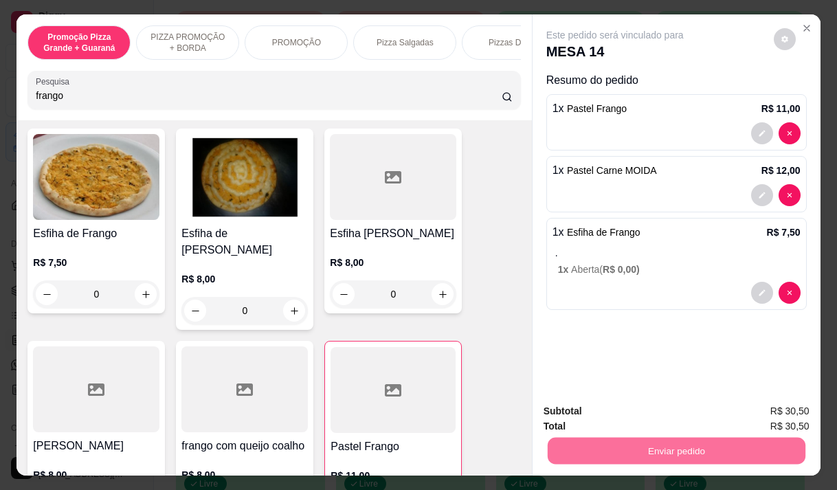
click at [787, 403] on button "Enviar pedido" at bounding box center [774, 410] width 76 height 25
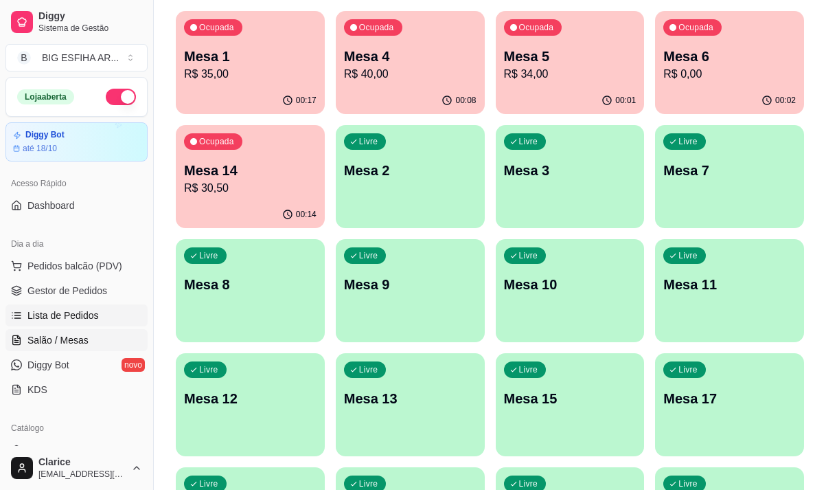
click at [93, 319] on span "Lista de Pedidos" at bounding box center [62, 315] width 71 height 14
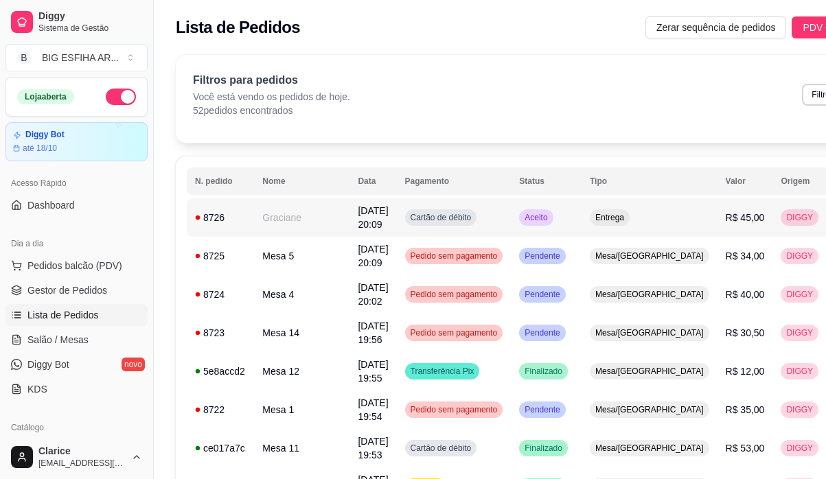
click at [310, 216] on td "Graciane" at bounding box center [301, 218] width 95 height 38
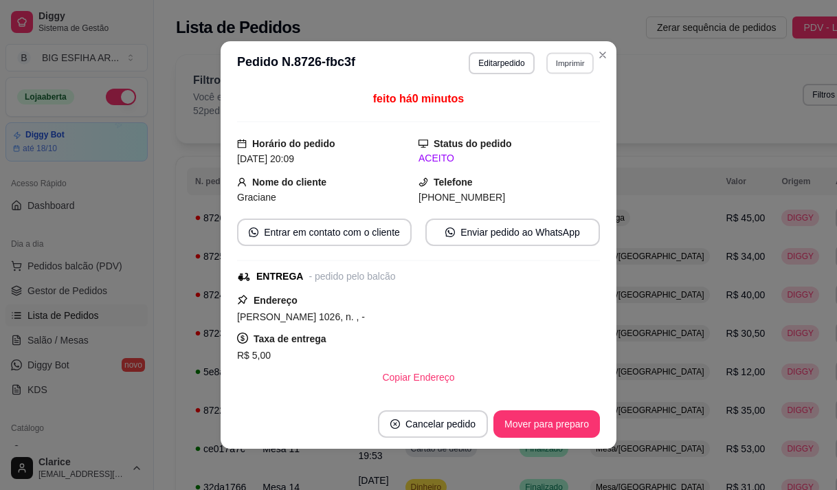
click at [575, 62] on button "Imprimir" at bounding box center [569, 62] width 47 height 21
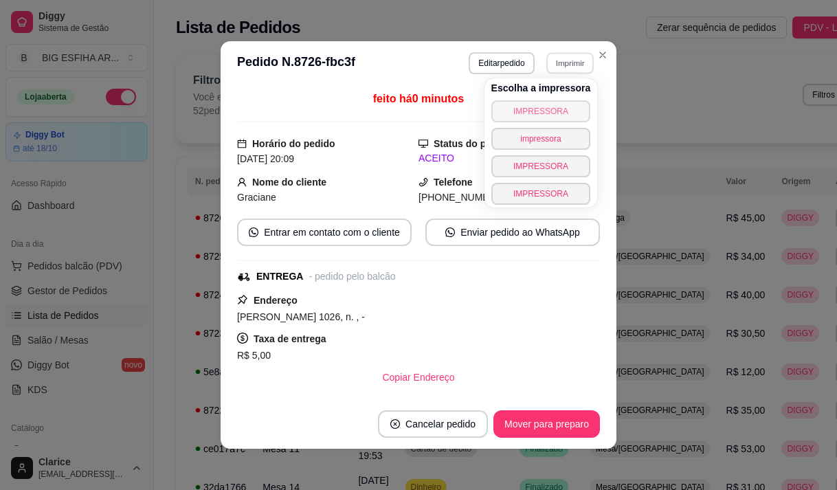
click at [548, 109] on button "IMPRESSORA" at bounding box center [541, 111] width 100 height 22
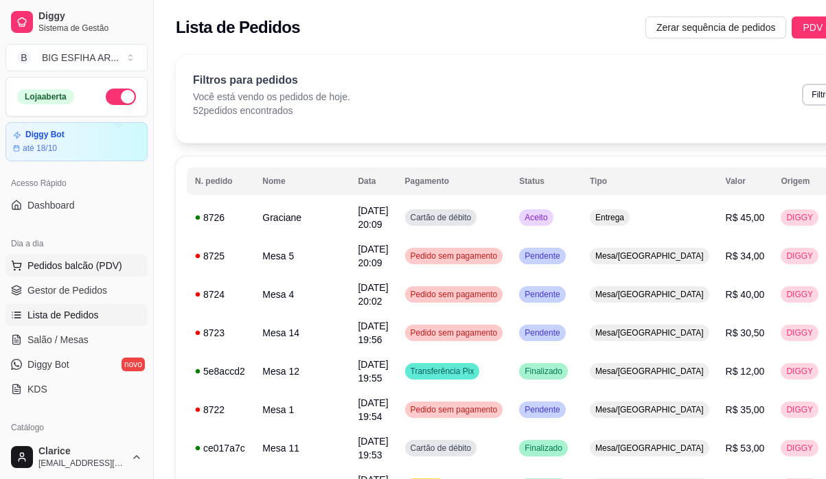
click at [105, 267] on span "Pedidos balcão (PDV)" at bounding box center [74, 266] width 95 height 14
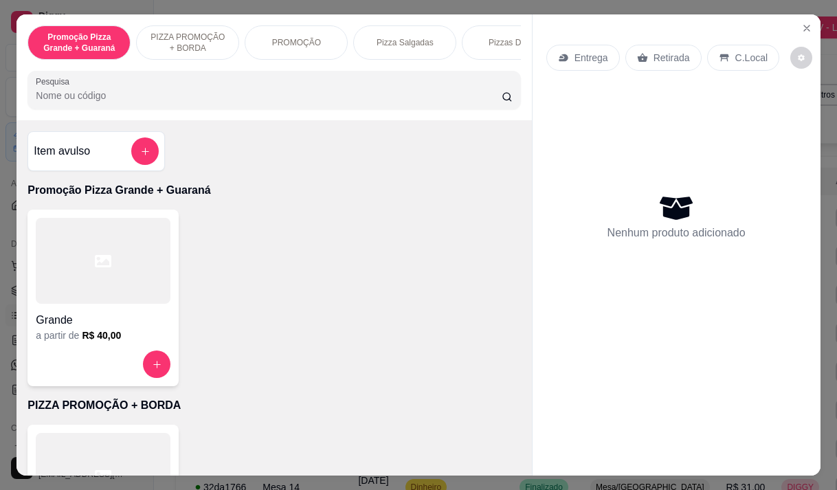
click at [594, 51] on p "Entrega" at bounding box center [591, 58] width 34 height 14
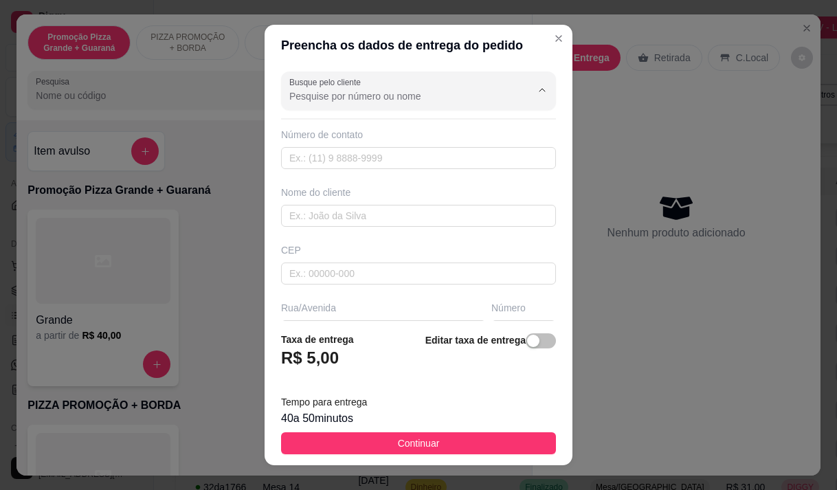
click at [397, 93] on input "Busque pelo cliente" at bounding box center [399, 96] width 220 height 14
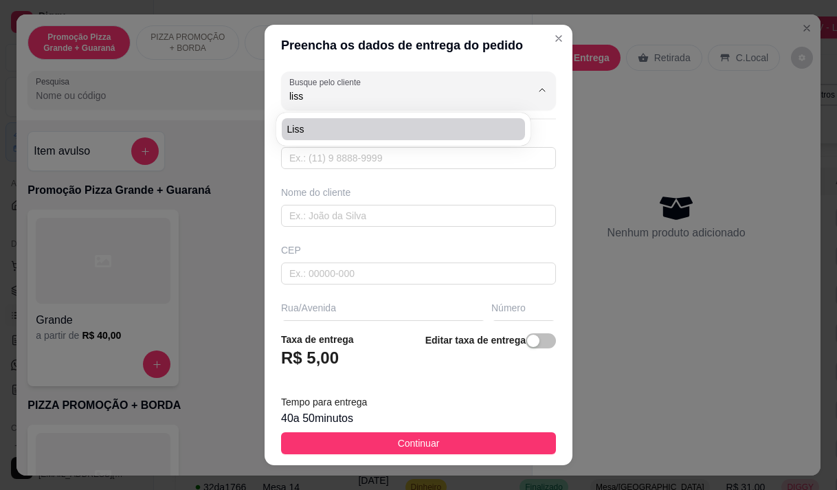
click at [376, 130] on span "Liss" at bounding box center [396, 129] width 218 height 14
type input "Liss"
type input "8587130842"
type input "Liss"
type input "Rua conselheiro álvoro de Oliveira 171 b parquelandia"
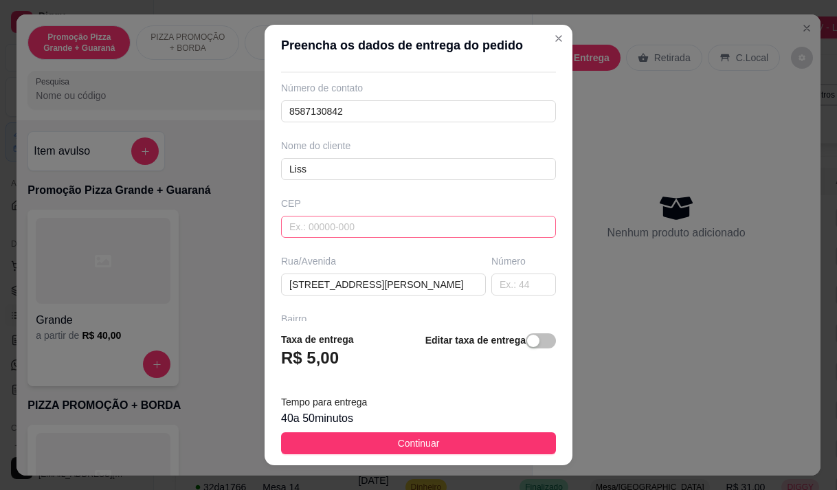
scroll to position [137, 0]
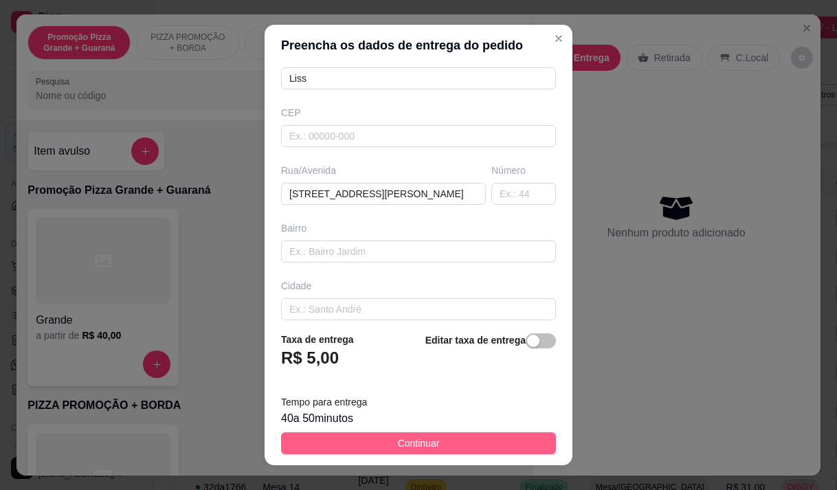
type input "Liss"
click at [319, 442] on button "Continuar" at bounding box center [418, 443] width 275 height 22
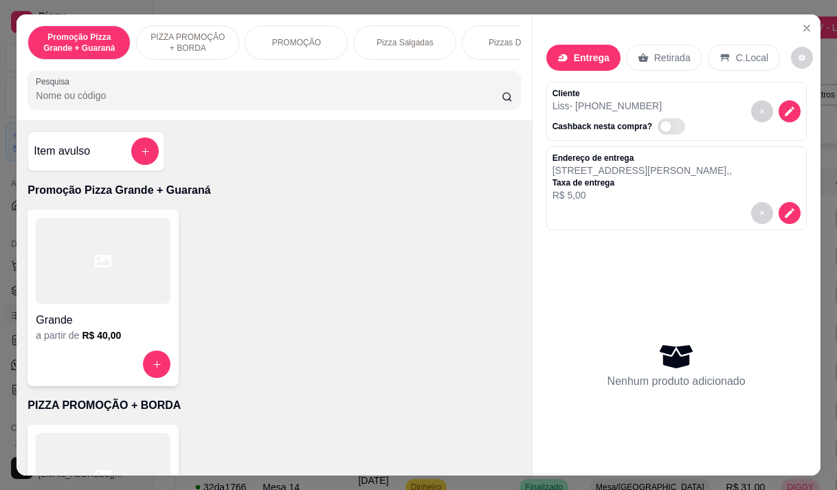
click at [409, 38] on p "Pizza Salgadas" at bounding box center [404, 42] width 57 height 11
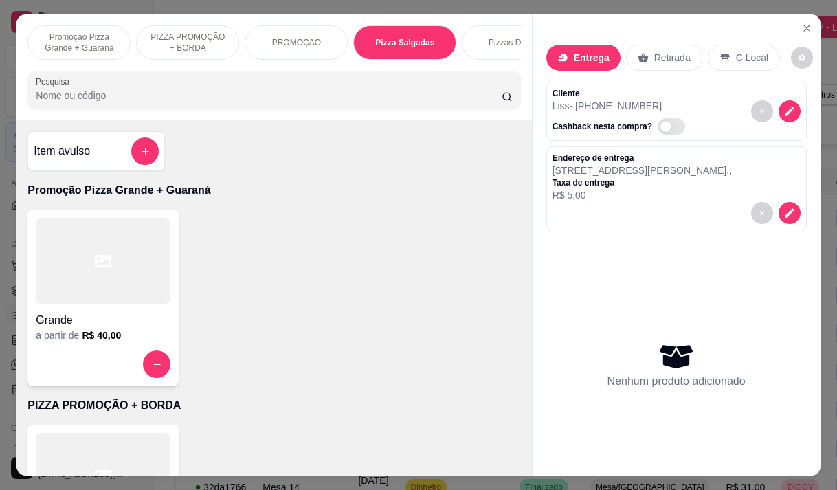
scroll to position [34, 0]
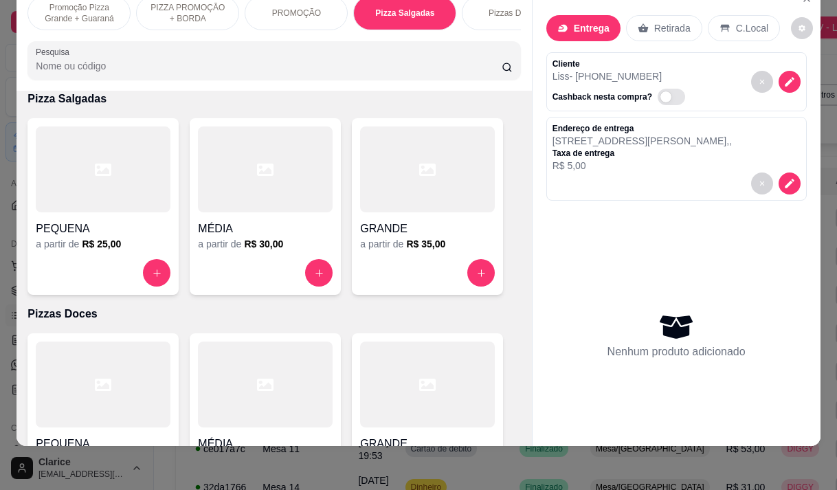
click at [397, 221] on h4 "GRANDE" at bounding box center [427, 229] width 135 height 16
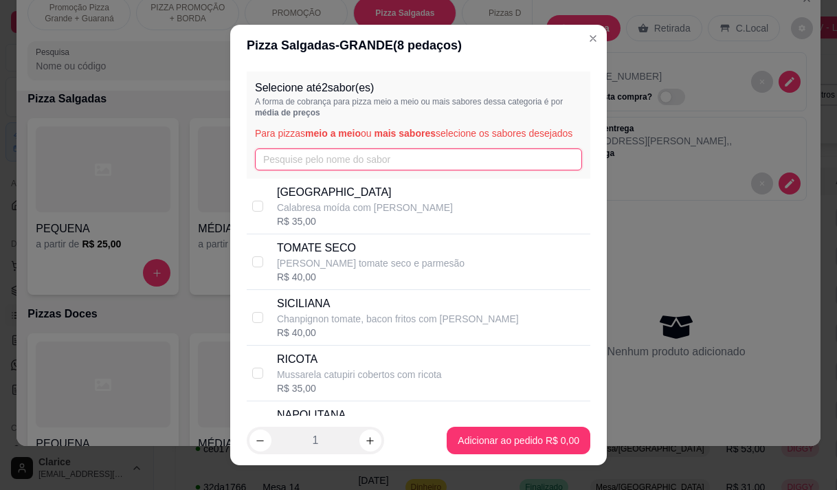
click at [282, 170] on input "text" at bounding box center [418, 159] width 327 height 22
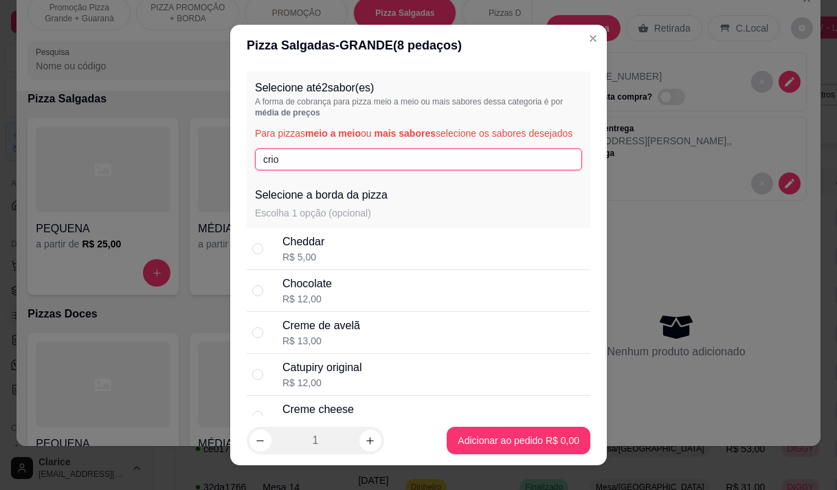
click at [285, 170] on input "crio" at bounding box center [418, 159] width 327 height 22
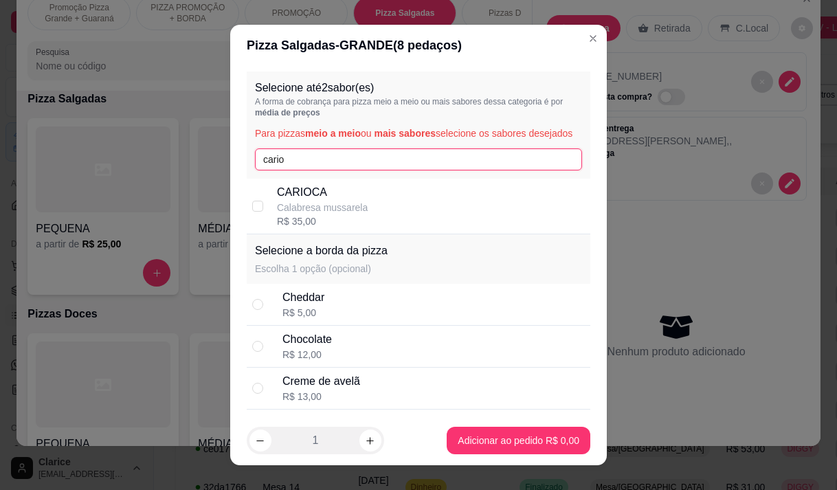
type input "cario"
click at [299, 214] on p "Calabresa mussarela" at bounding box center [322, 208] width 91 height 14
checkbox input "true"
click at [308, 170] on input "cario" at bounding box center [418, 159] width 327 height 22
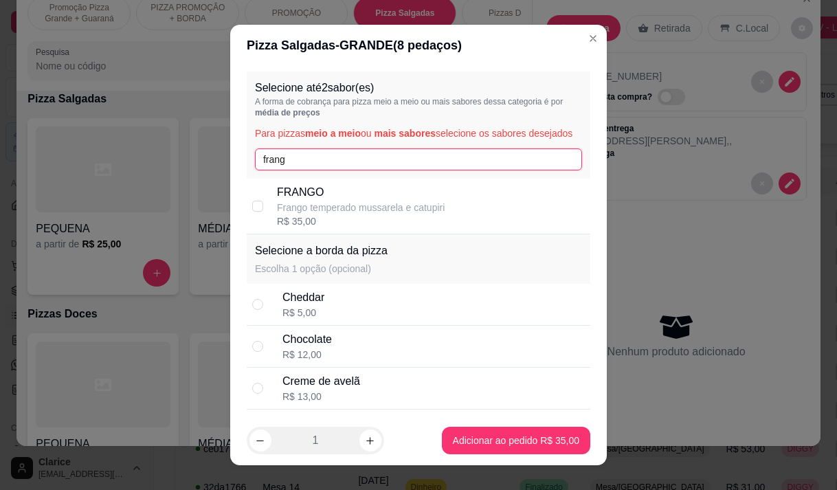
type input "frang"
click at [305, 214] on p "Frango temperado mussarela e catupiri" at bounding box center [361, 208] width 168 height 14
checkbox input "true"
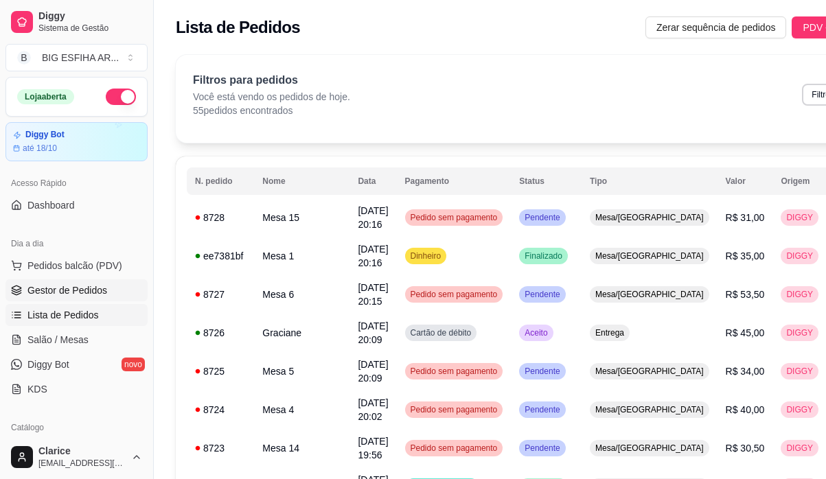
click at [87, 291] on span "Gestor de Pedidos" at bounding box center [67, 291] width 80 height 14
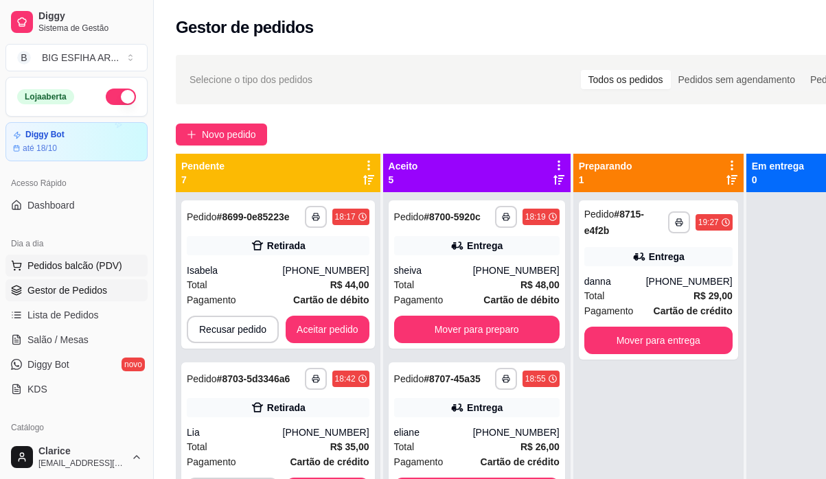
click at [86, 264] on span "Pedidos balcão (PDV)" at bounding box center [74, 266] width 95 height 14
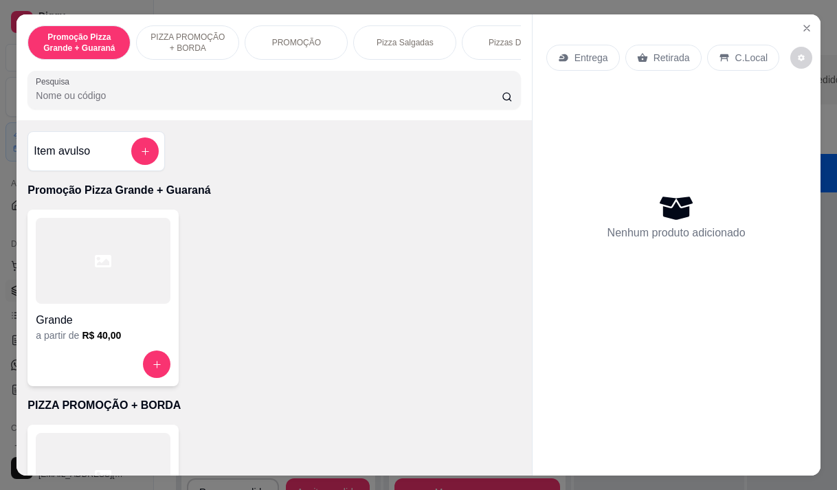
click at [595, 52] on p "Entrega" at bounding box center [591, 58] width 34 height 14
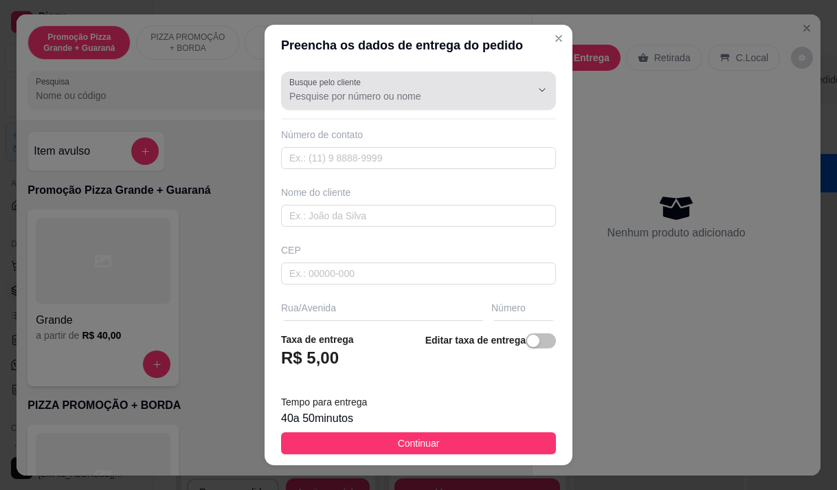
click at [387, 100] on input "Busque pelo cliente" at bounding box center [399, 96] width 220 height 14
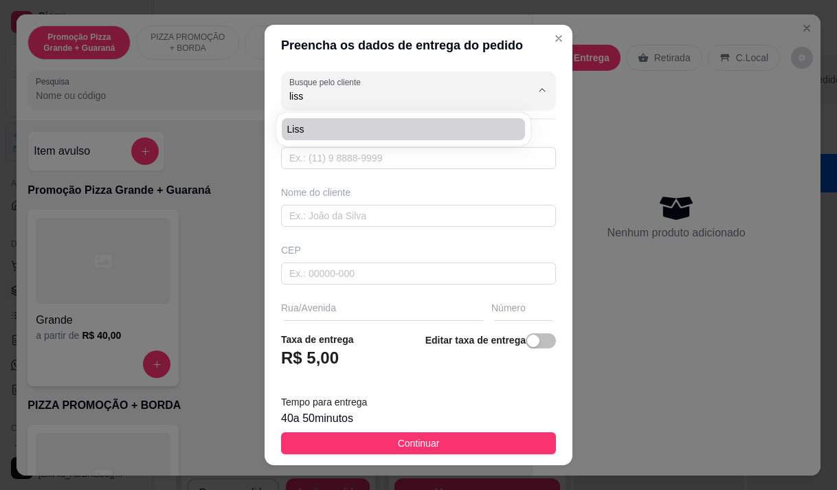
click at [321, 128] on span "Liss" at bounding box center [396, 129] width 218 height 14
type input "Liss"
type input "8587130842"
type input "Liss"
type input "Rua conselheiro álvoro de Oliveira 171 b parquelandia"
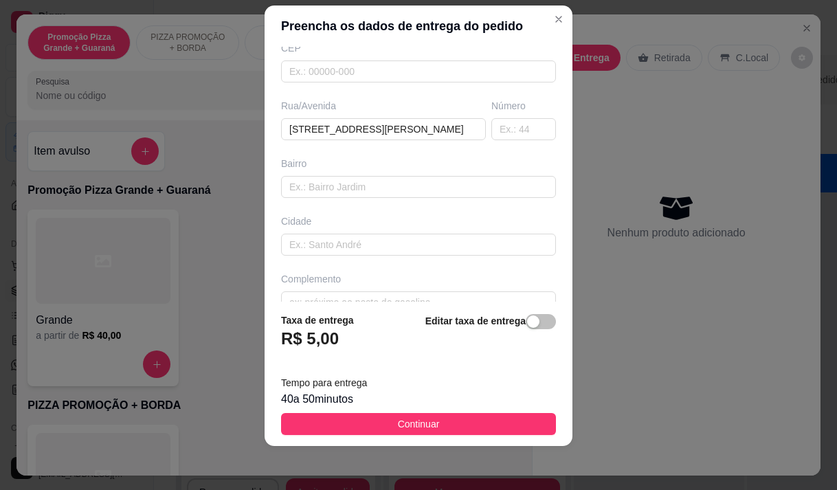
scroll to position [206, 0]
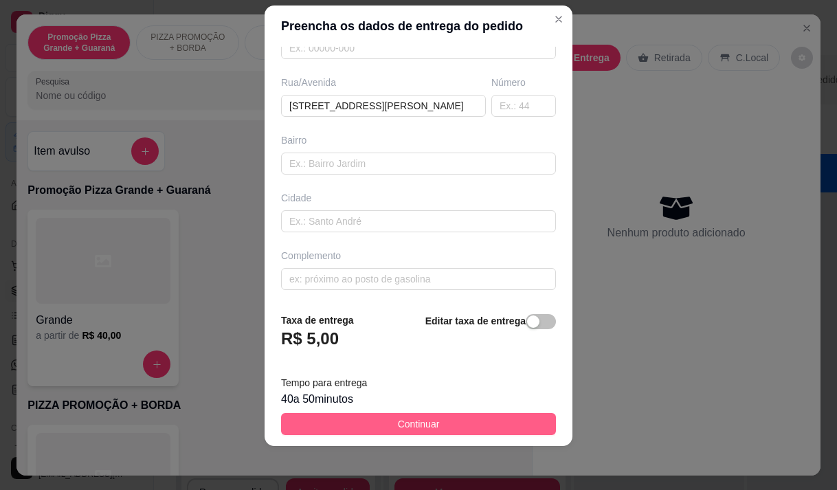
type input "Liss"
click at [398, 425] on span "Continuar" at bounding box center [419, 423] width 42 height 15
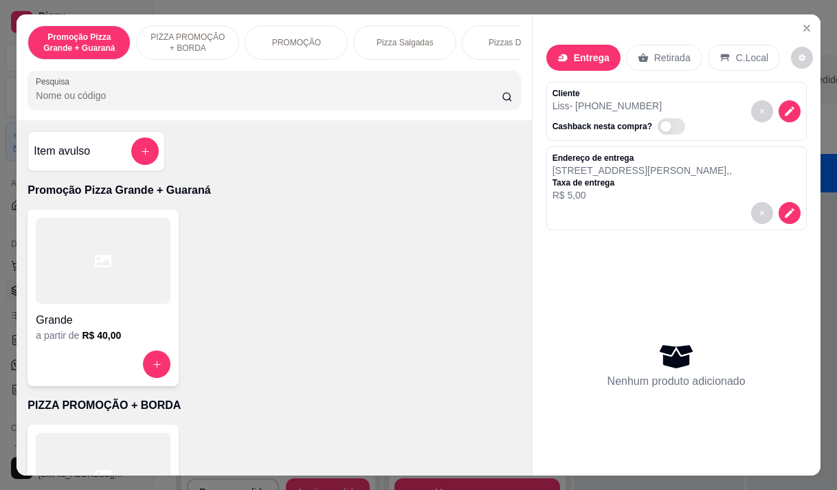
click at [402, 38] on p "Pizza Salgadas" at bounding box center [404, 42] width 57 height 11
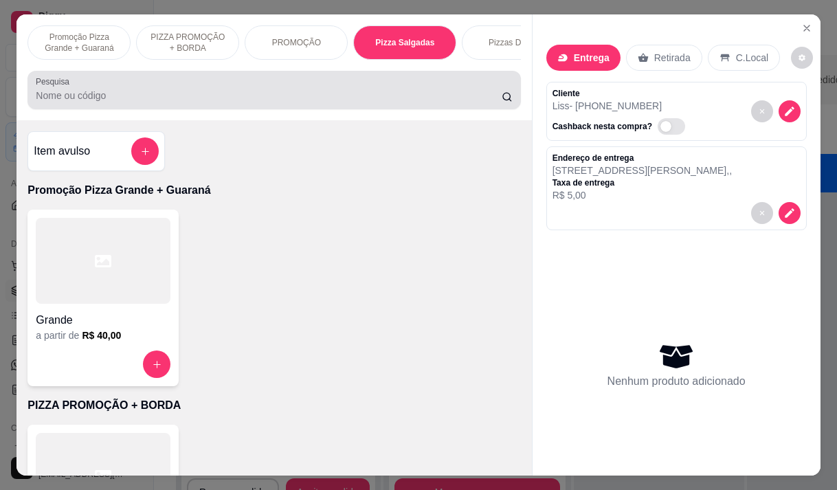
scroll to position [34, 0]
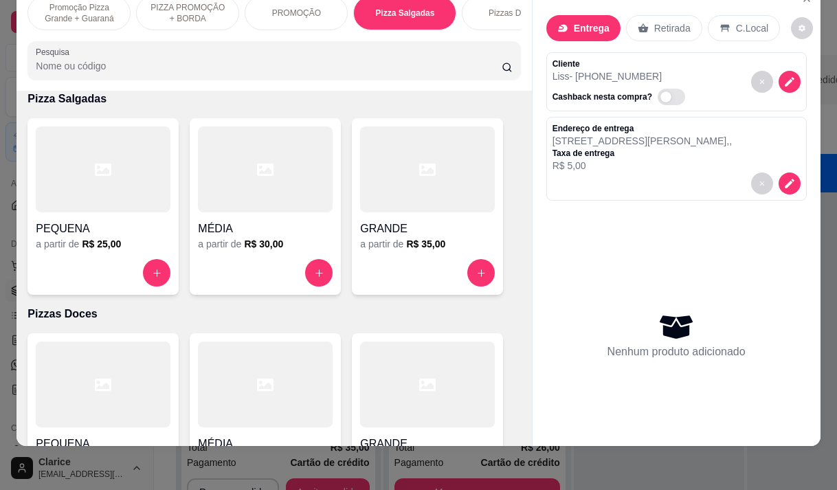
click at [381, 244] on div "a partir de R$ 35,00" at bounding box center [427, 244] width 135 height 14
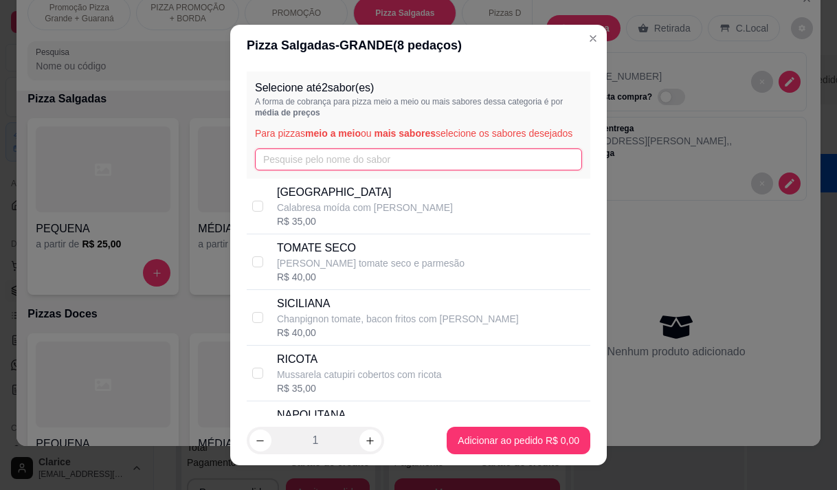
click at [339, 170] on input "text" at bounding box center [418, 159] width 327 height 22
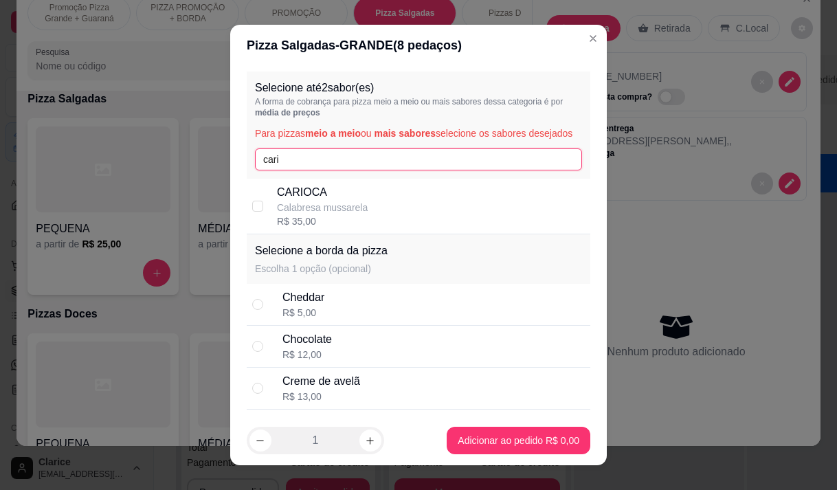
type input "cari"
click at [342, 214] on p "Calabresa mussarela" at bounding box center [322, 208] width 91 height 14
checkbox input "true"
click at [277, 166] on input "cari" at bounding box center [418, 159] width 327 height 22
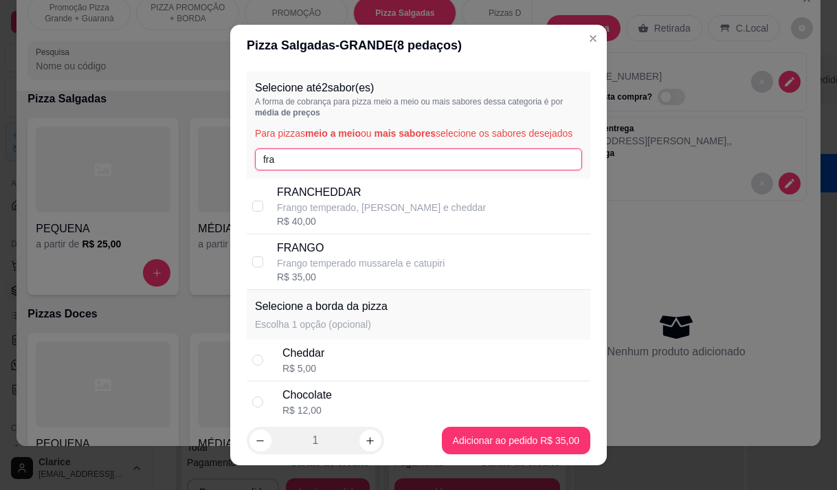
type input "fra"
click at [290, 270] on p "Frango temperado mussarela e catupiri" at bounding box center [361, 263] width 168 height 14
checkbox input "true"
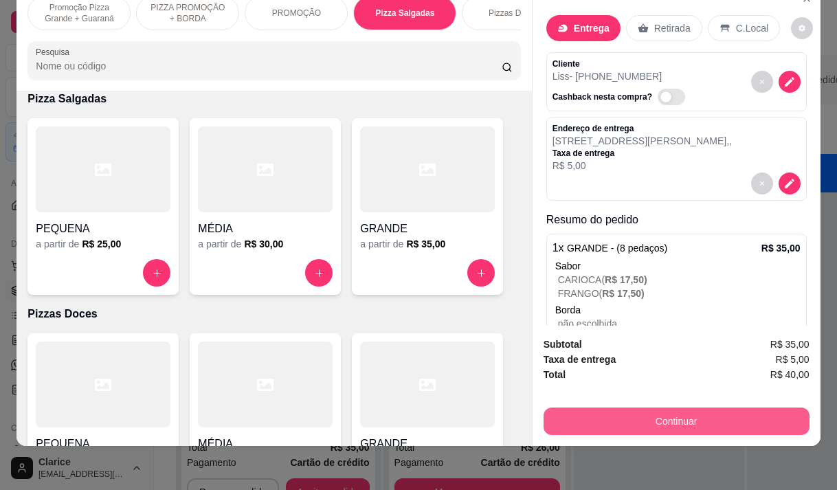
click at [707, 409] on button "Continuar" at bounding box center [676, 420] width 266 height 27
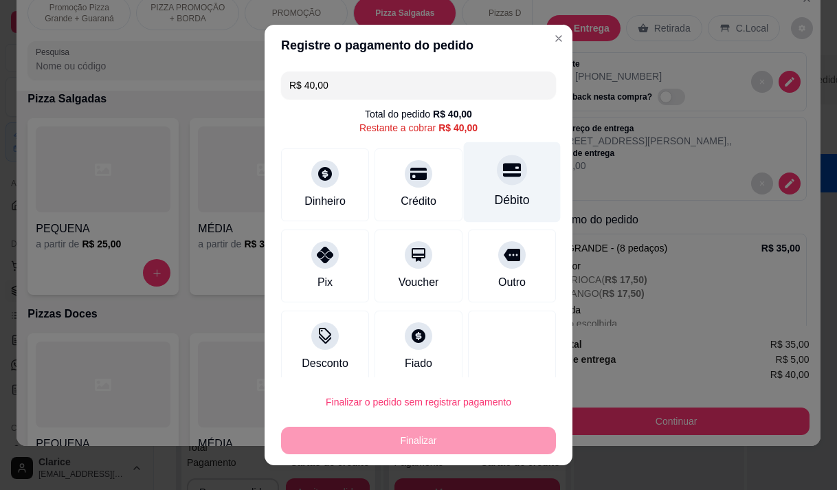
click at [495, 194] on div "Débito" at bounding box center [512, 200] width 35 height 18
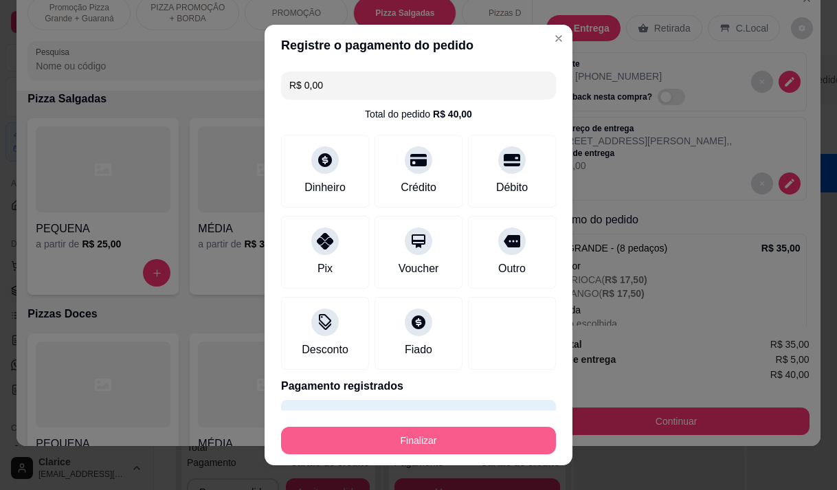
click at [417, 434] on button "Finalizar" at bounding box center [418, 440] width 275 height 27
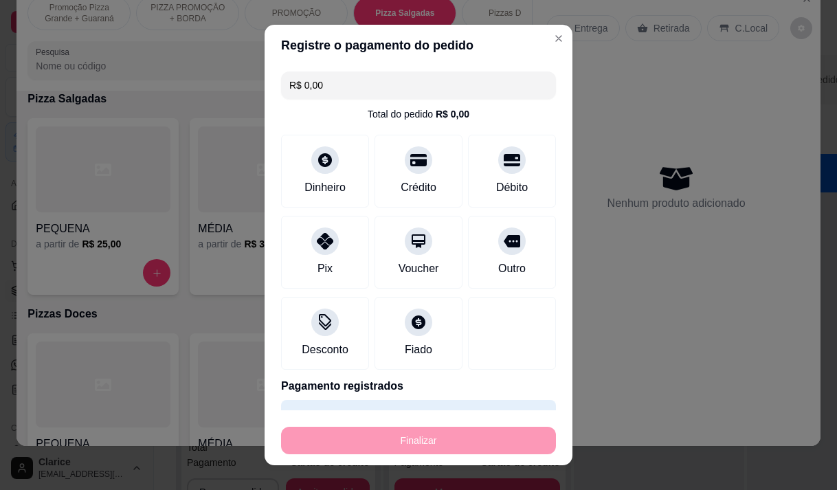
type input "-R$ 40,00"
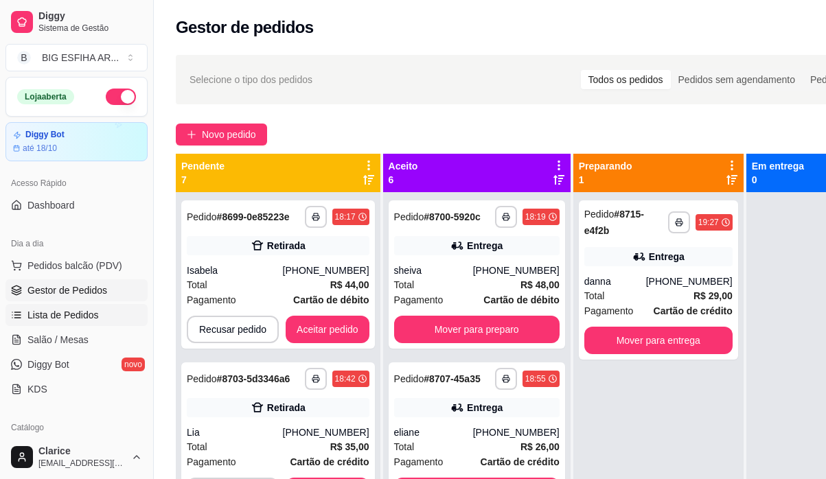
click at [84, 307] on link "Lista de Pedidos" at bounding box center [76, 315] width 142 height 22
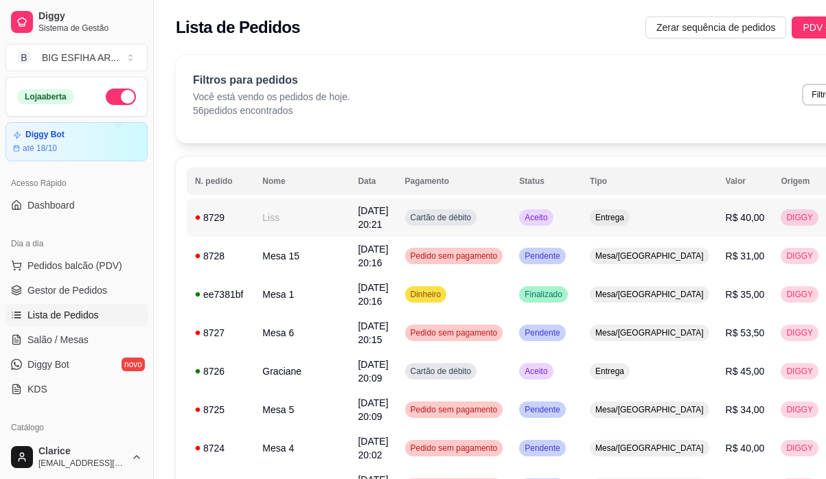
click at [251, 217] on td "8729" at bounding box center [220, 218] width 67 height 38
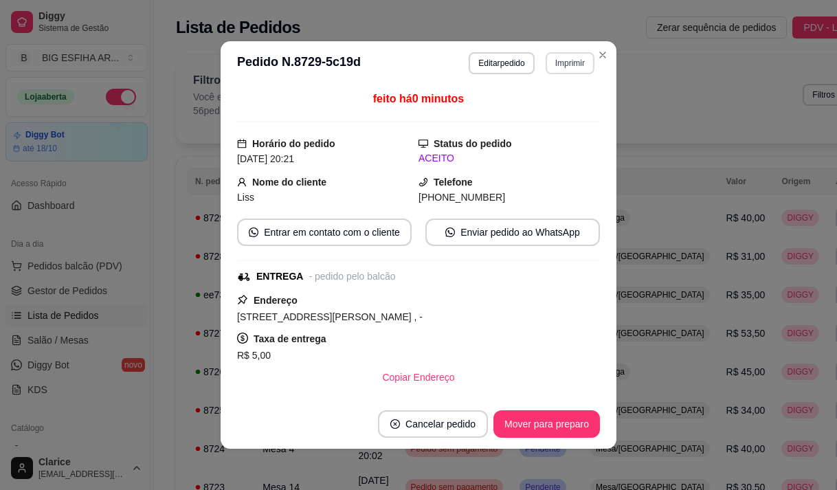
click at [565, 67] on button "Imprimir" at bounding box center [569, 63] width 49 height 22
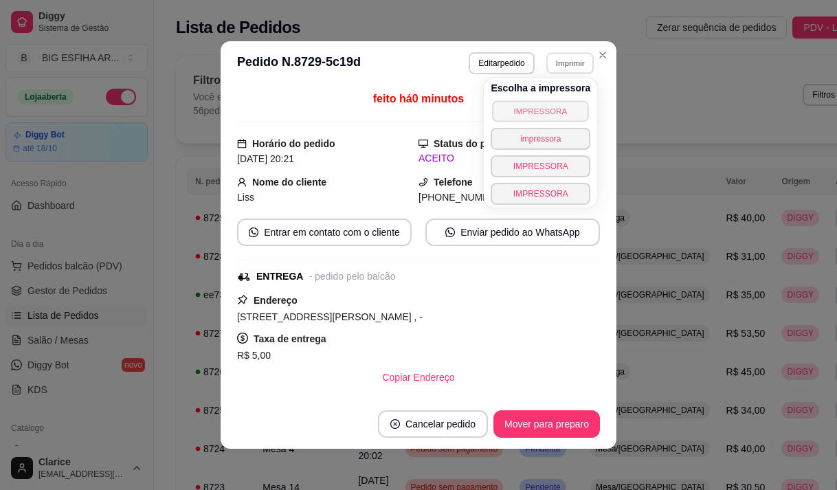
click at [544, 107] on button "IMPRESSORA" at bounding box center [541, 110] width 96 height 21
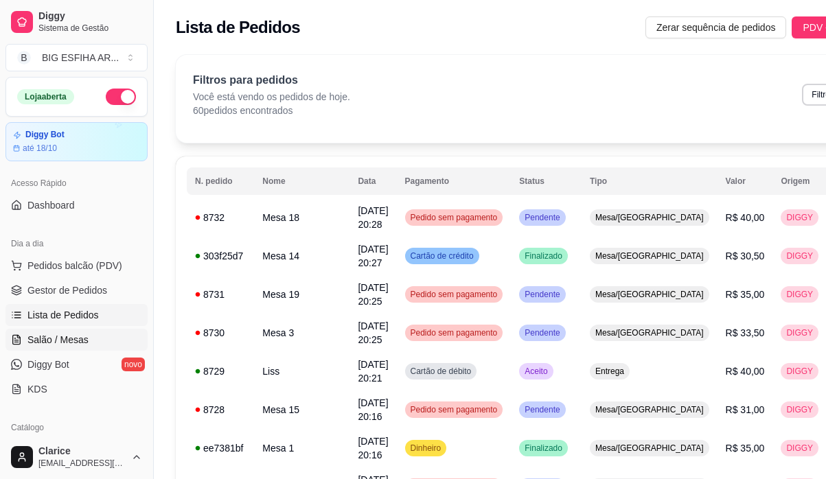
click at [70, 343] on span "Salão / Mesas" at bounding box center [57, 340] width 61 height 14
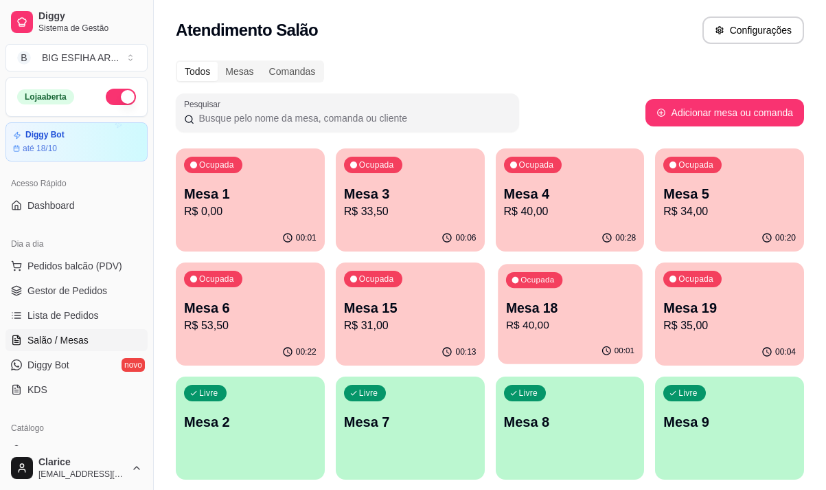
click at [569, 341] on div "00:01" at bounding box center [570, 351] width 144 height 26
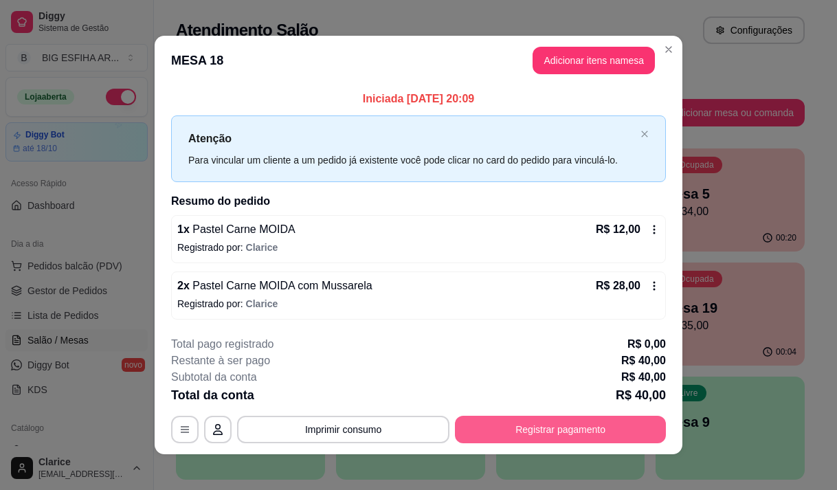
click at [536, 440] on button "Registrar pagamento" at bounding box center [560, 429] width 211 height 27
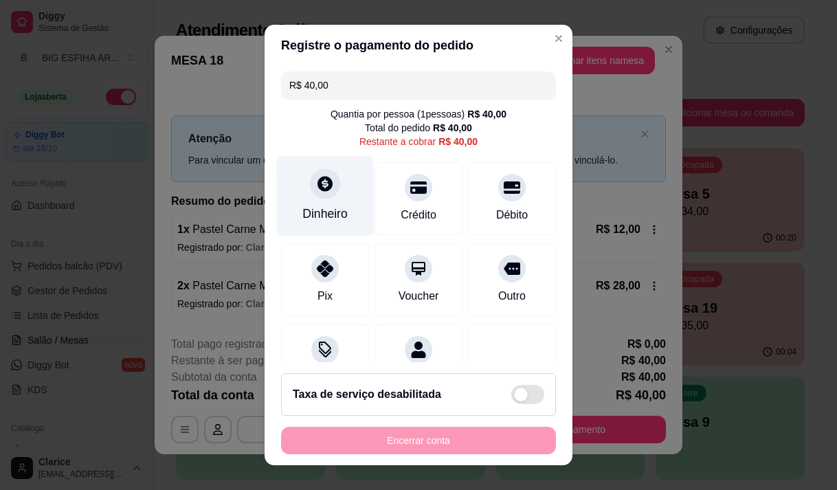
click at [333, 199] on div "Dinheiro" at bounding box center [325, 195] width 97 height 80
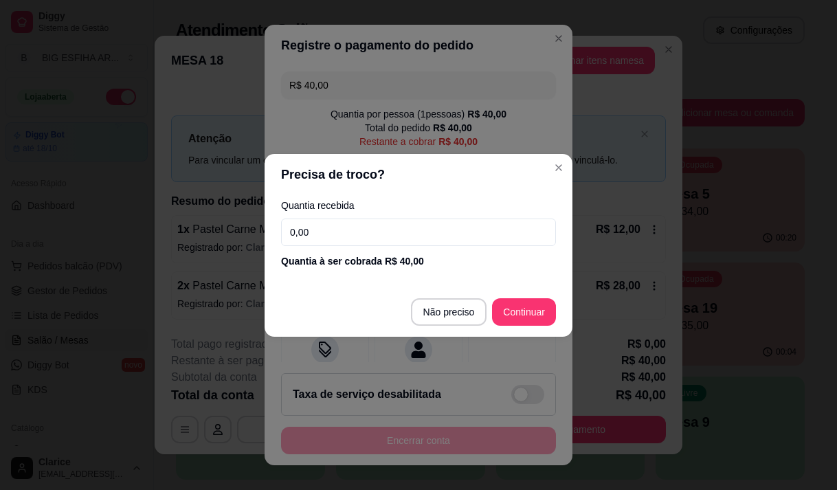
click at [346, 240] on input "0,00" at bounding box center [418, 231] width 275 height 27
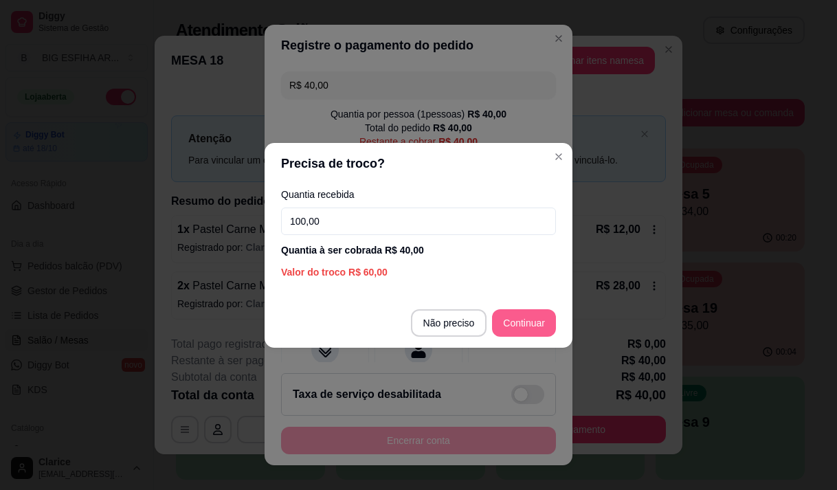
type input "100,00"
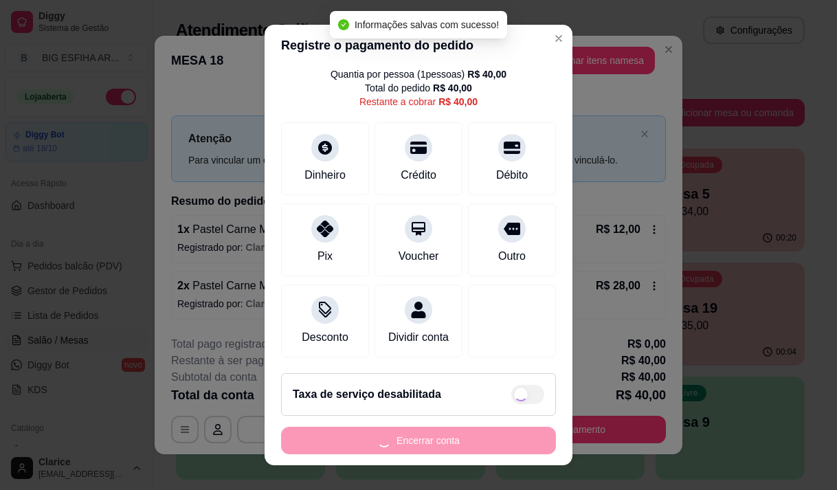
type input "R$ 0,00"
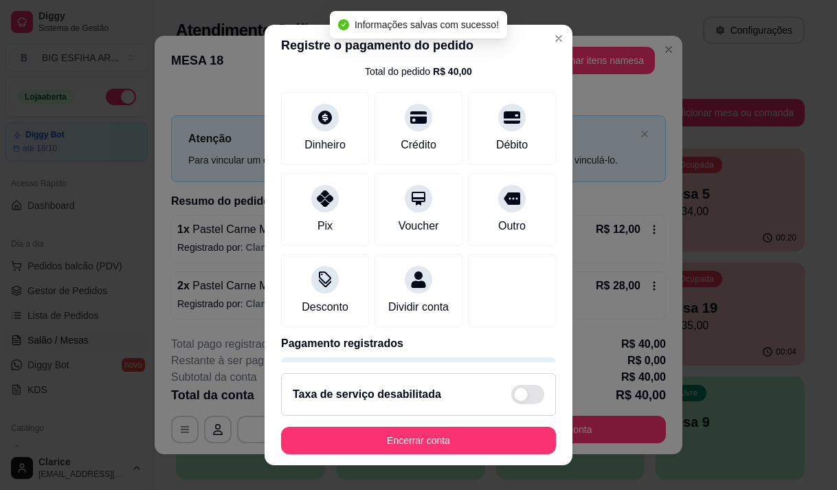
scroll to position [57, 0]
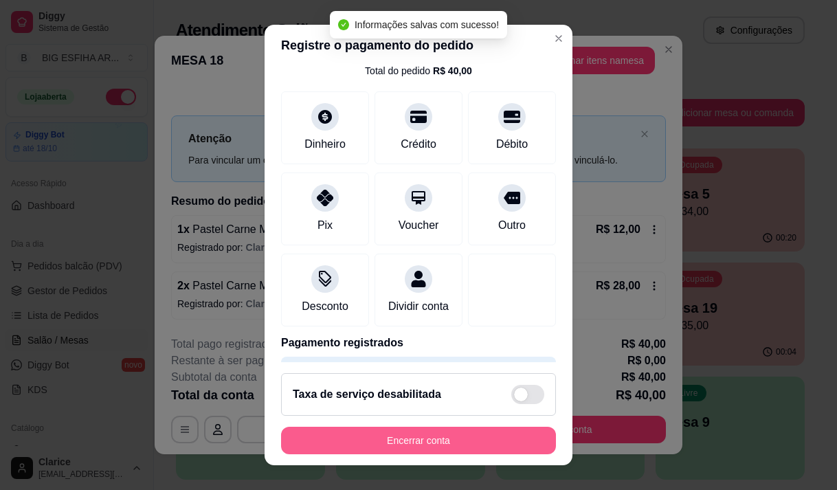
click at [427, 430] on button "Encerrar conta" at bounding box center [418, 440] width 275 height 27
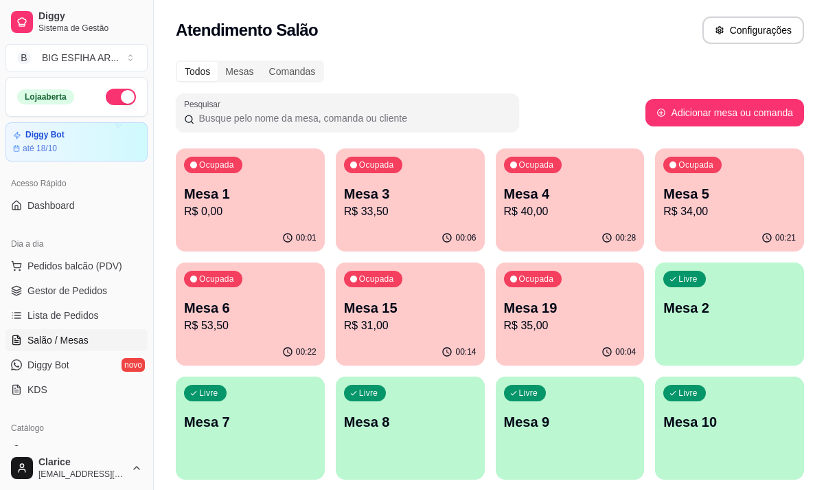
click at [437, 339] on div "00:14" at bounding box center [410, 352] width 149 height 27
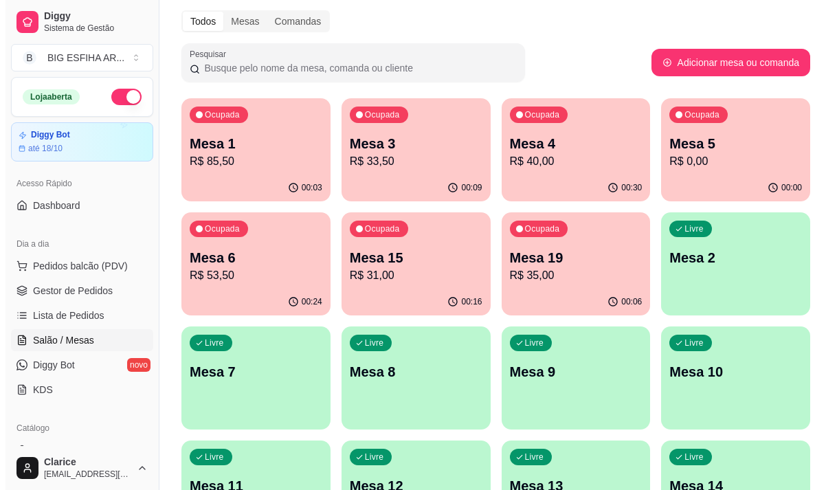
scroll to position [69, 0]
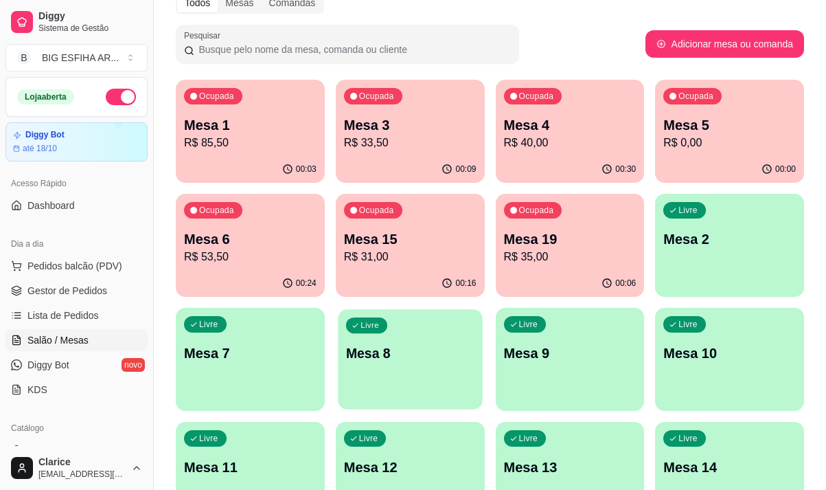
click at [400, 378] on div "Livre Mesa 8" at bounding box center [410, 351] width 144 height 84
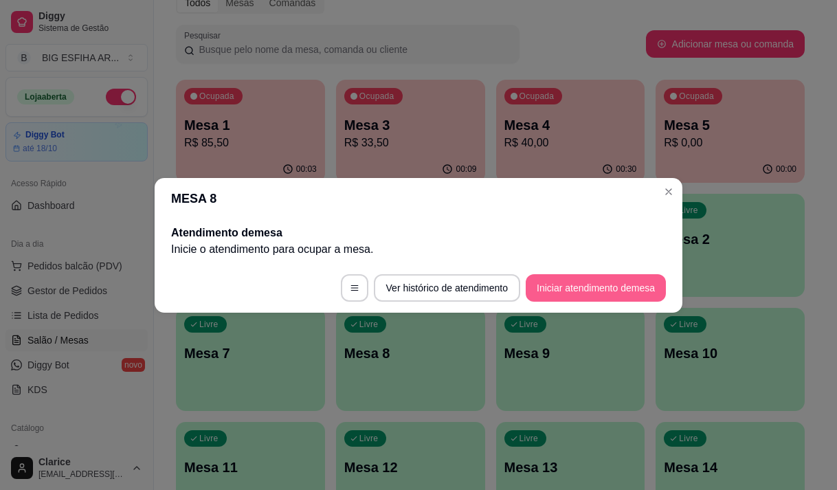
click at [618, 275] on button "Iniciar atendimento de mesa" at bounding box center [595, 287] width 140 height 27
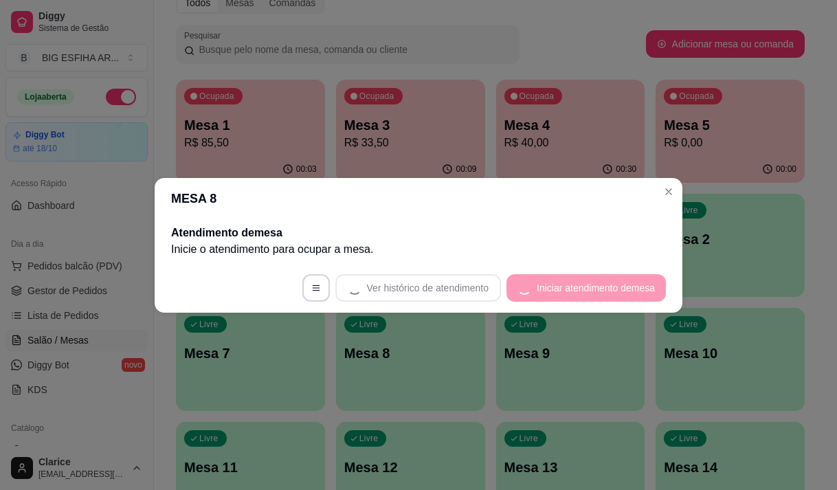
click at [609, 297] on footer "Ver histórico de atendimento Iniciar atendimento de mesa" at bounding box center [419, 287] width 528 height 49
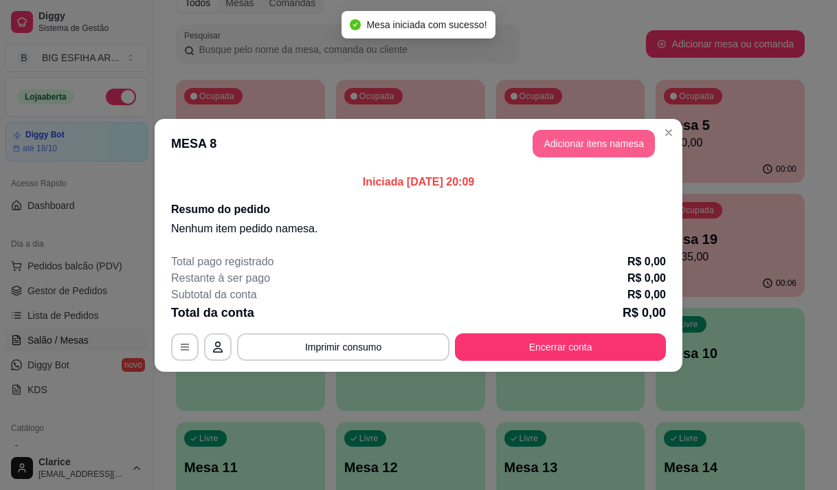
click at [574, 130] on button "Adicionar itens na mesa" at bounding box center [593, 143] width 122 height 27
click at [574, 142] on div "Nenhum produto adicionado" at bounding box center [676, 195] width 260 height 269
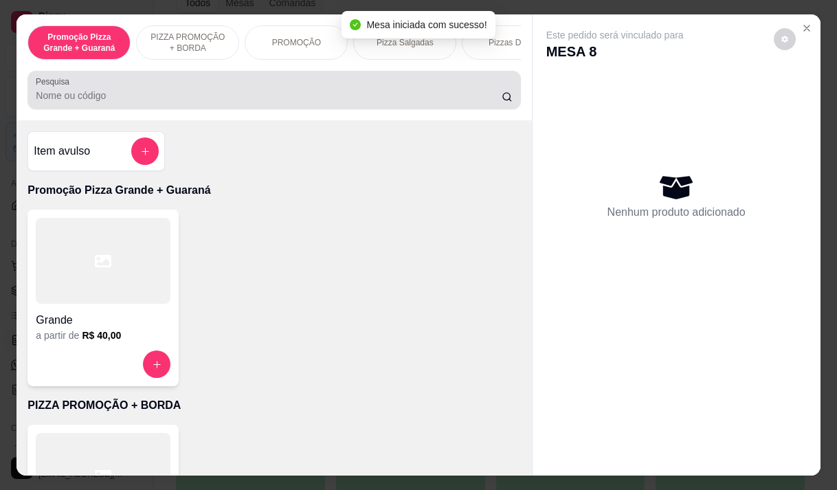
click at [376, 95] on input "Pesquisa" at bounding box center [269, 96] width 466 height 14
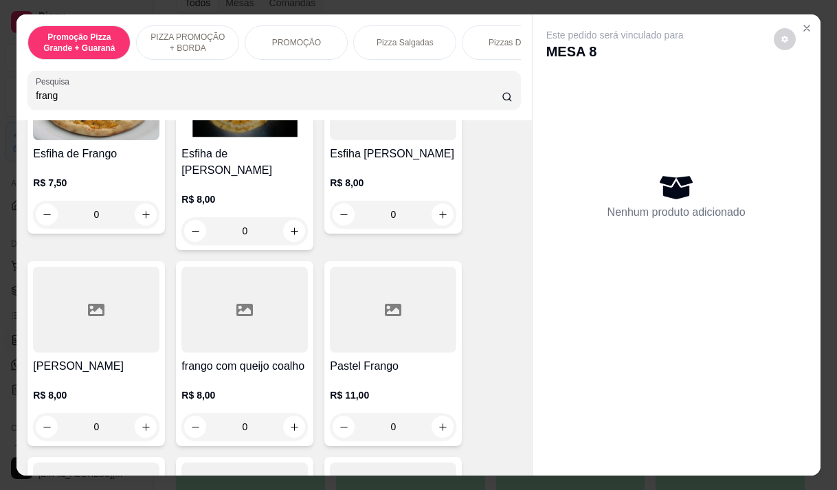
scroll to position [275, 0]
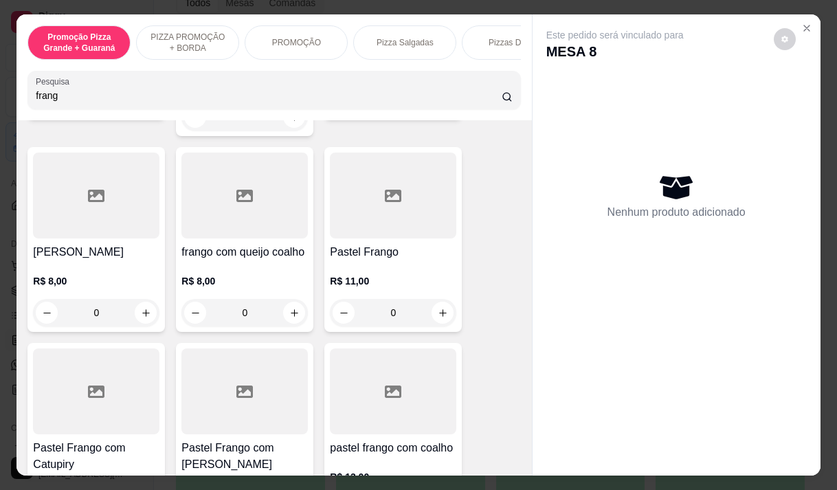
type input "frang"
click at [251, 440] on h4 "Pastel Frango com [PERSON_NAME]" at bounding box center [244, 456] width 126 height 33
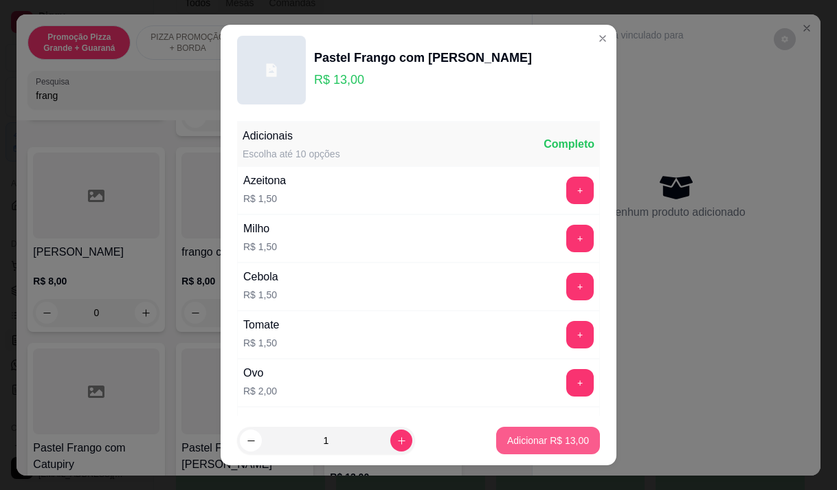
click at [528, 444] on p "Adicionar R$ 13,00" at bounding box center [548, 440] width 82 height 14
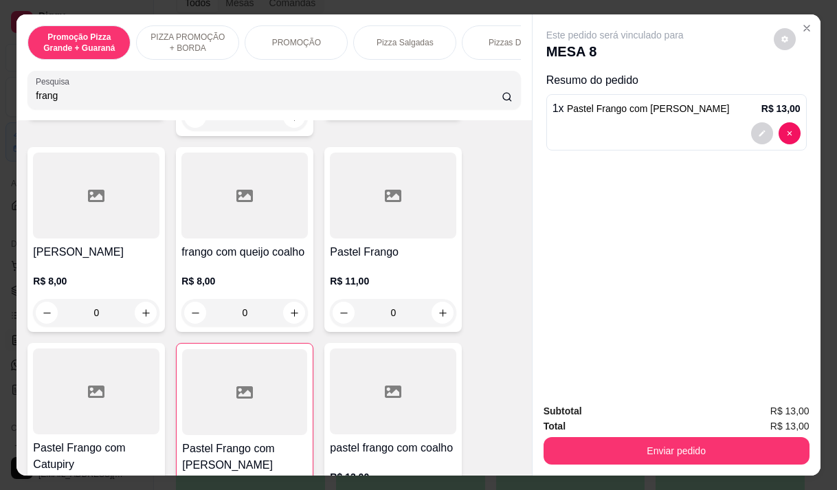
type input "1"
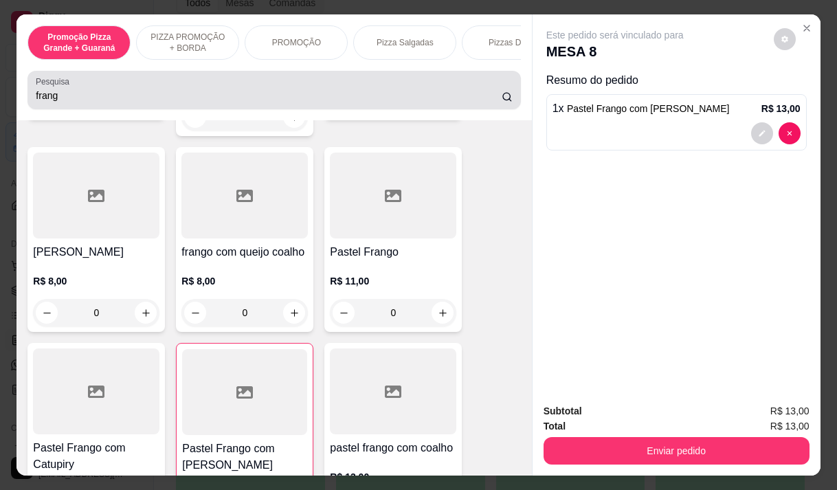
click at [58, 98] on input "frang" at bounding box center [269, 96] width 466 height 14
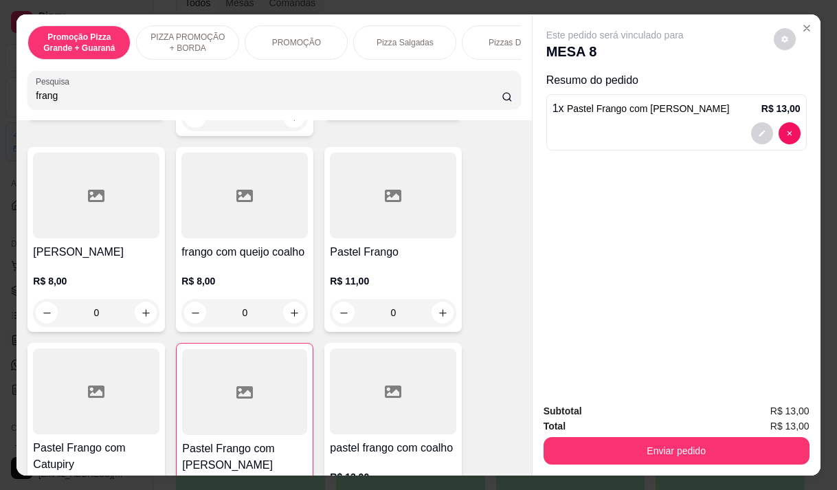
click at [58, 98] on input "frang" at bounding box center [269, 96] width 466 height 14
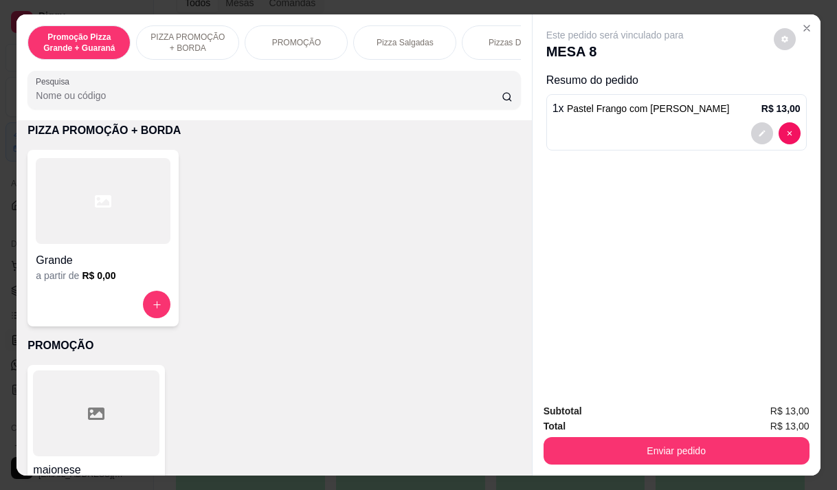
type input "d"
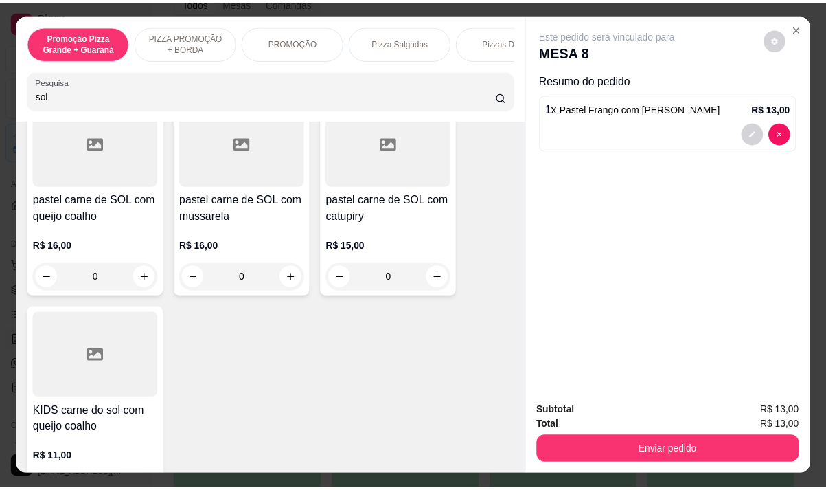
scroll to position [550, 0]
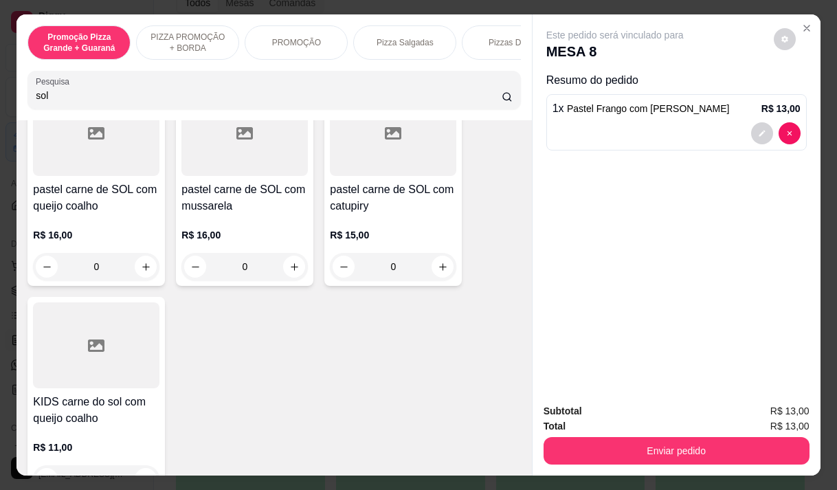
type input "sol"
click at [229, 221] on div "R$ 16,00 0" at bounding box center [244, 247] width 126 height 66
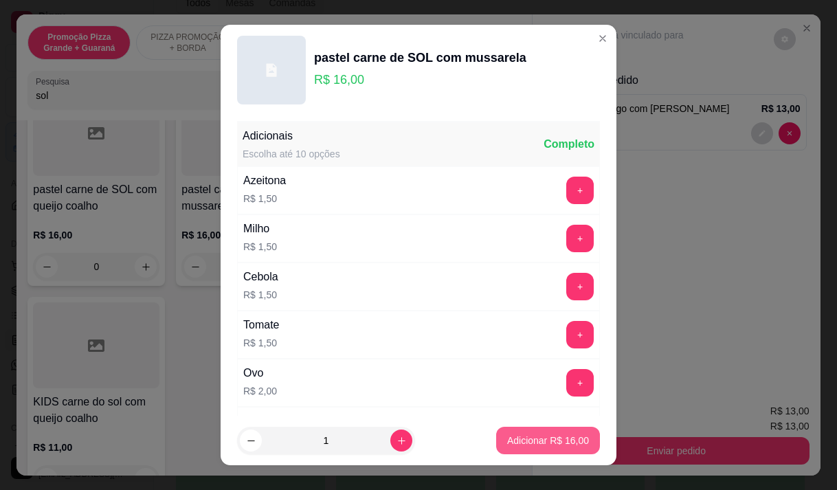
click at [532, 442] on p "Adicionar R$ 16,00" at bounding box center [548, 440] width 82 height 14
type input "1"
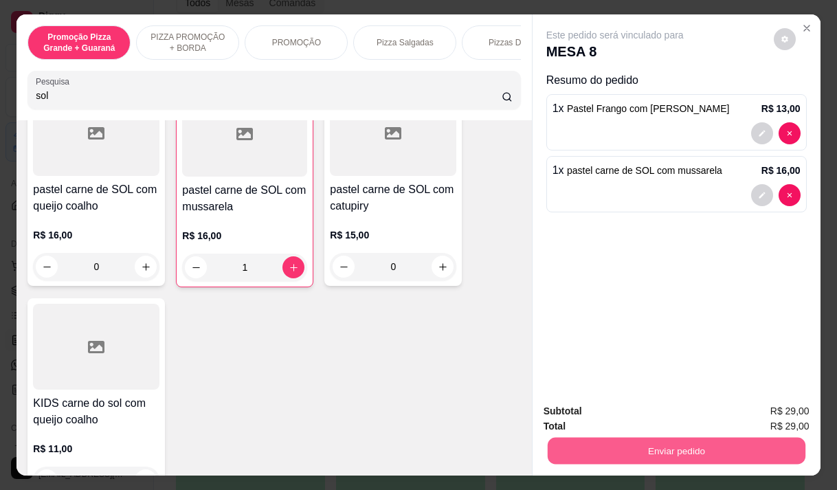
click at [741, 444] on button "Enviar pedido" at bounding box center [676, 450] width 258 height 27
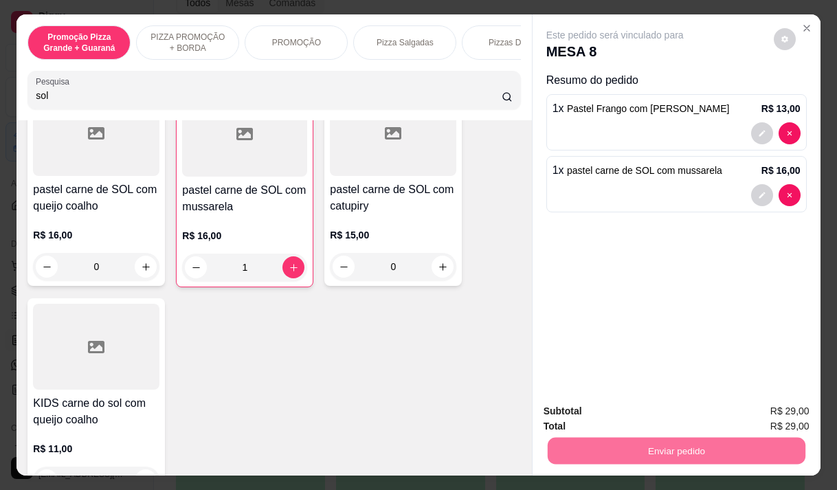
click at [802, 412] on button "Enviar pedido" at bounding box center [773, 411] width 78 height 26
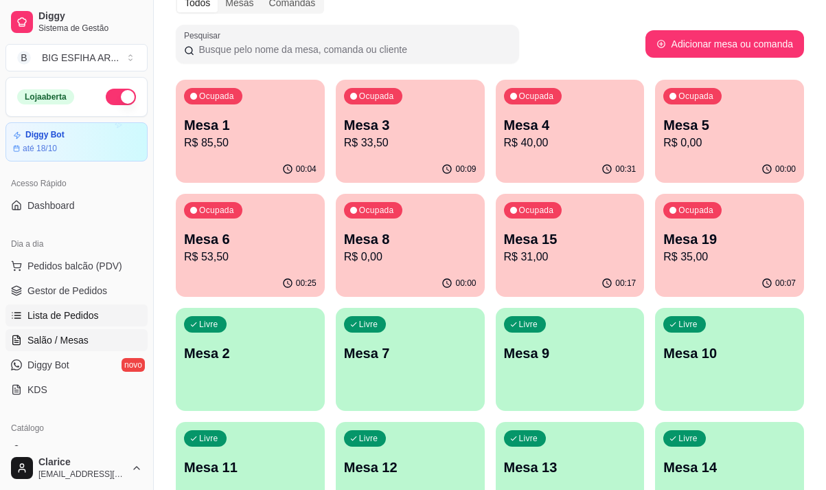
click at [69, 311] on span "Lista de Pedidos" at bounding box center [62, 315] width 71 height 14
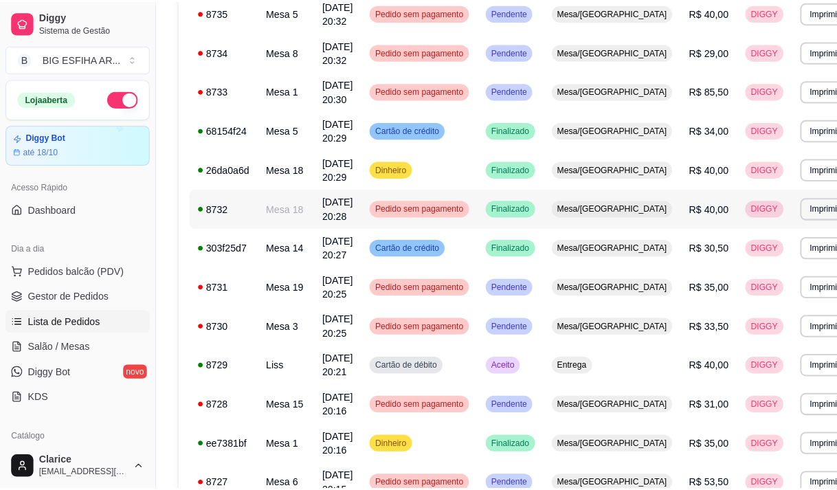
scroll to position [206, 0]
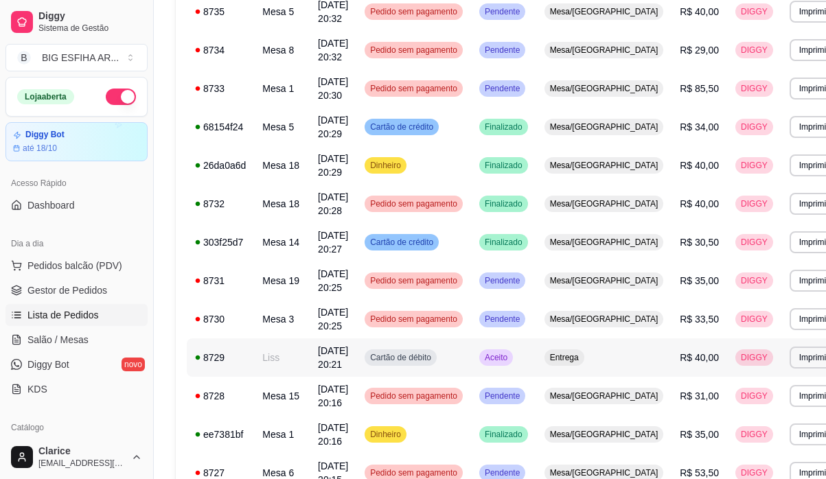
click at [274, 357] on td "Liss" at bounding box center [282, 358] width 56 height 38
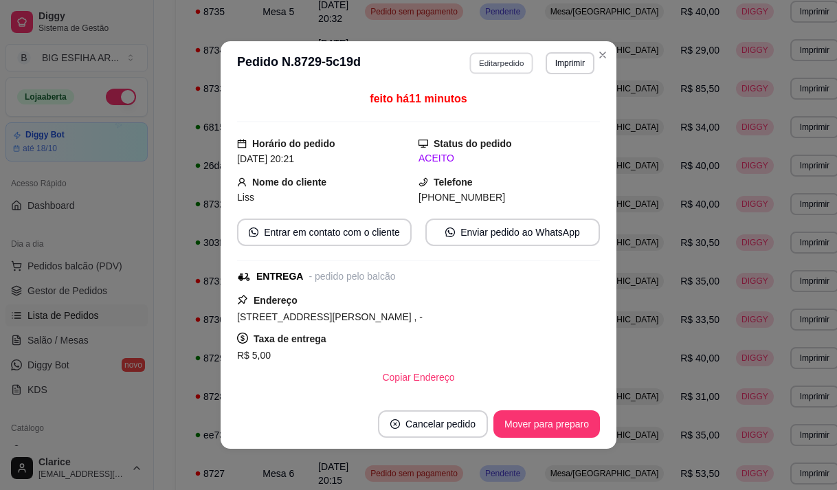
click at [479, 60] on button "Editar pedido" at bounding box center [502, 62] width 64 height 21
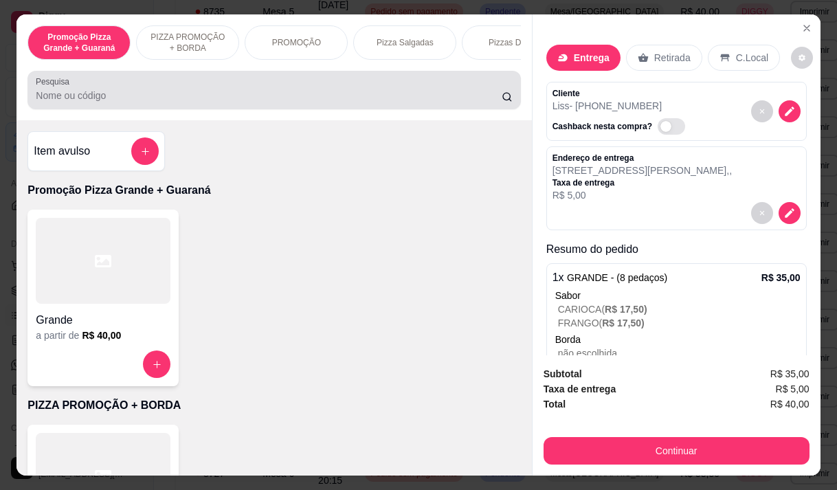
click at [215, 96] on input "Pesquisa" at bounding box center [269, 96] width 466 height 14
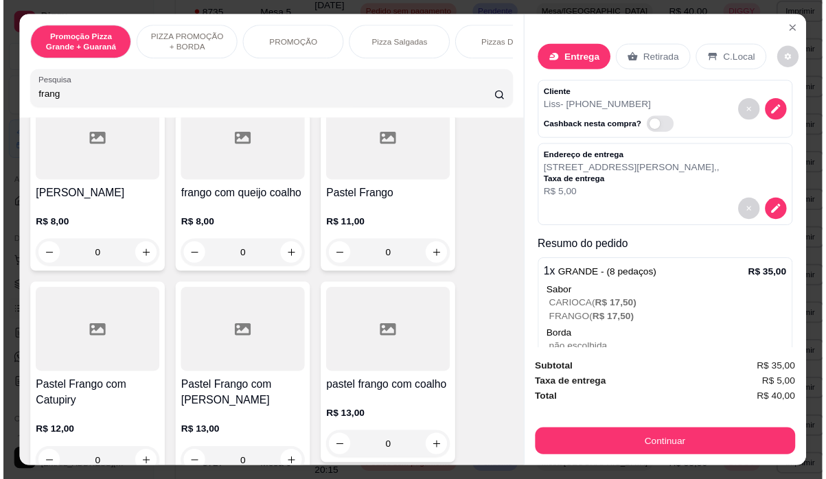
scroll to position [343, 0]
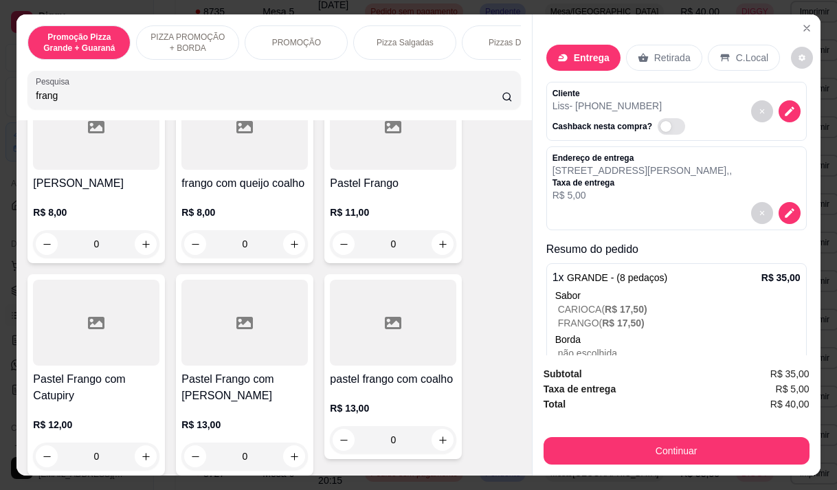
type input "frang"
click at [349, 192] on div "R$ 11,00 0" at bounding box center [393, 225] width 126 height 66
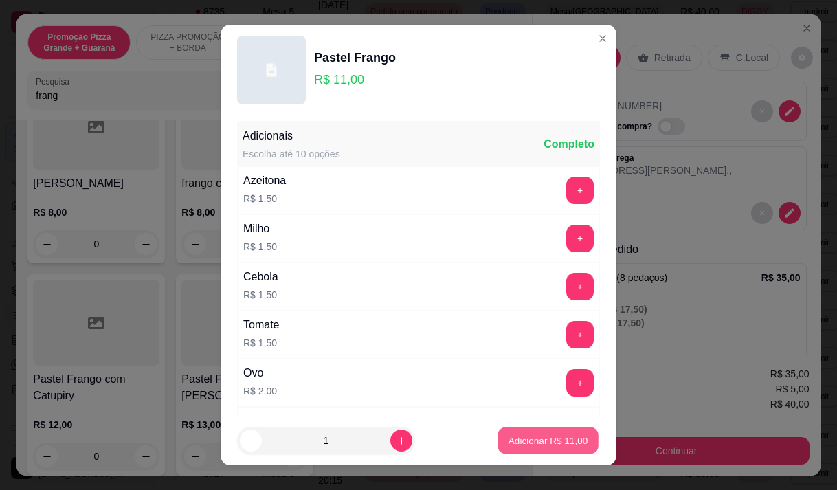
click at [497, 437] on button "Adicionar R$ 11,00" at bounding box center [547, 440] width 101 height 27
type input "1"
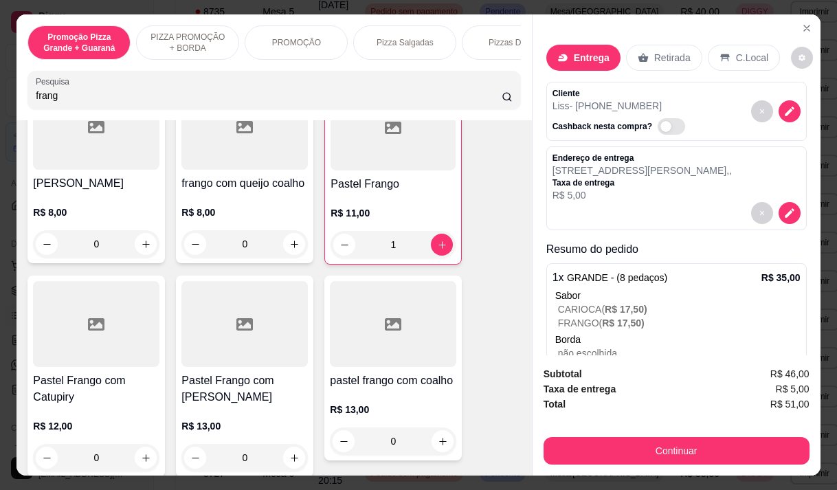
click at [195, 383] on h4 "Pastel Frango com [PERSON_NAME]" at bounding box center [244, 388] width 126 height 33
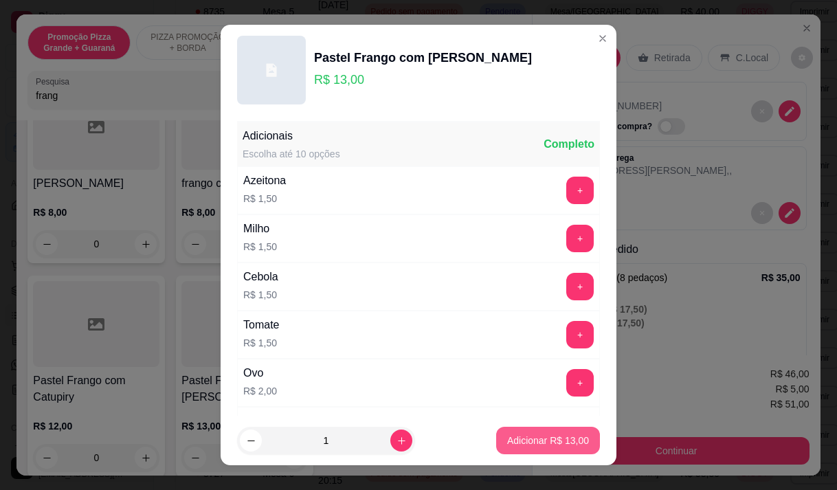
click at [532, 436] on p "Adicionar R$ 13,00" at bounding box center [548, 440] width 82 height 14
type input "1"
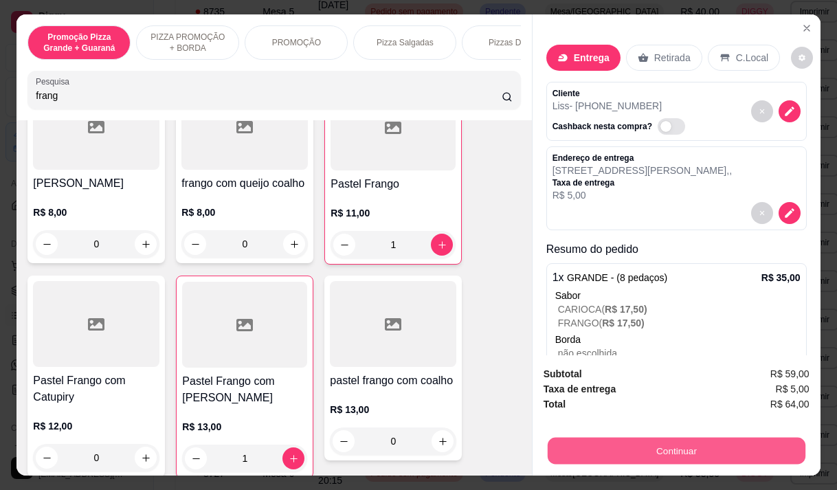
click at [607, 444] on button "Continuar" at bounding box center [676, 450] width 258 height 27
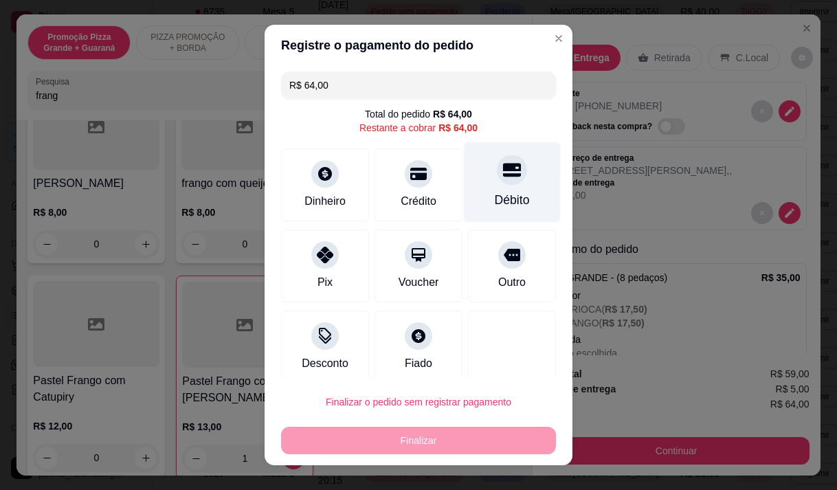
click at [507, 204] on div "Débito" at bounding box center [512, 200] width 35 height 18
type input "R$ 0,00"
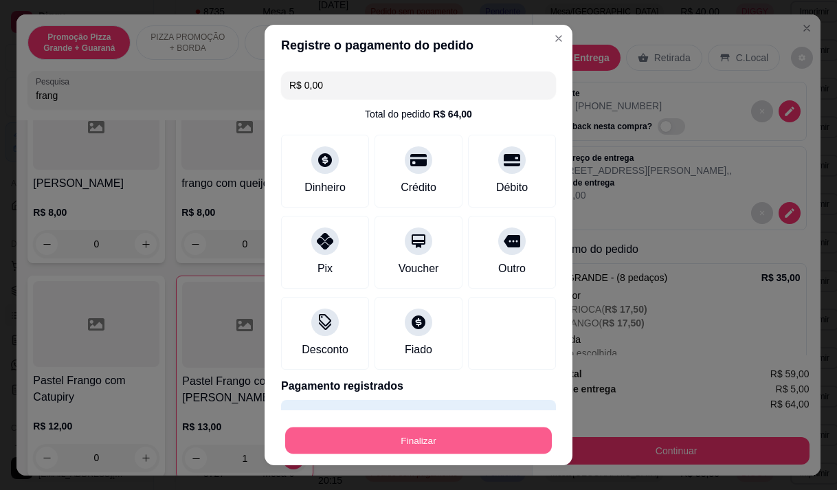
click at [462, 436] on button "Finalizar" at bounding box center [418, 440] width 267 height 27
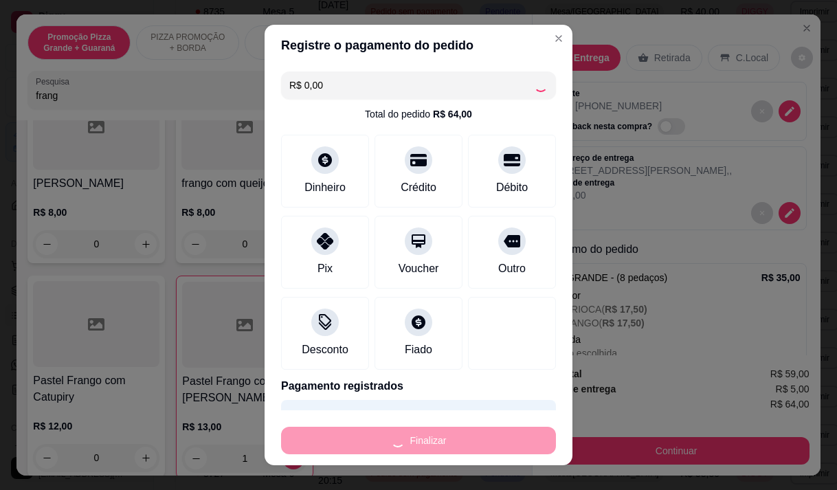
type input "0"
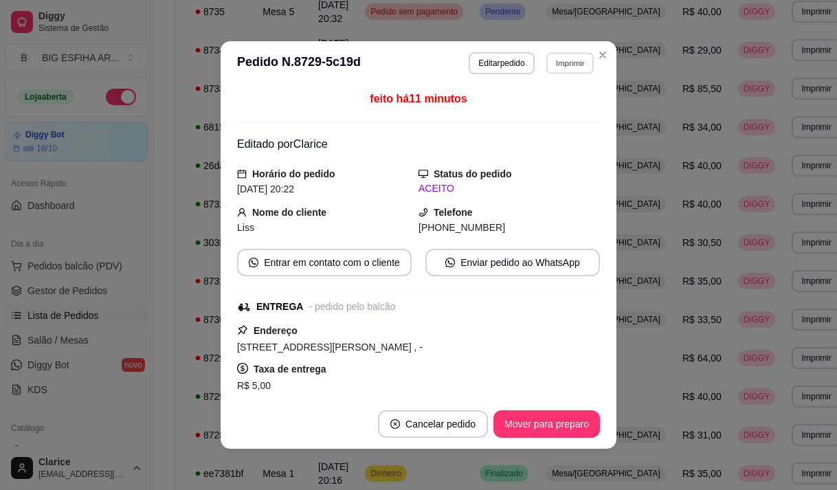
click at [552, 57] on button "Imprimir" at bounding box center [569, 62] width 47 height 21
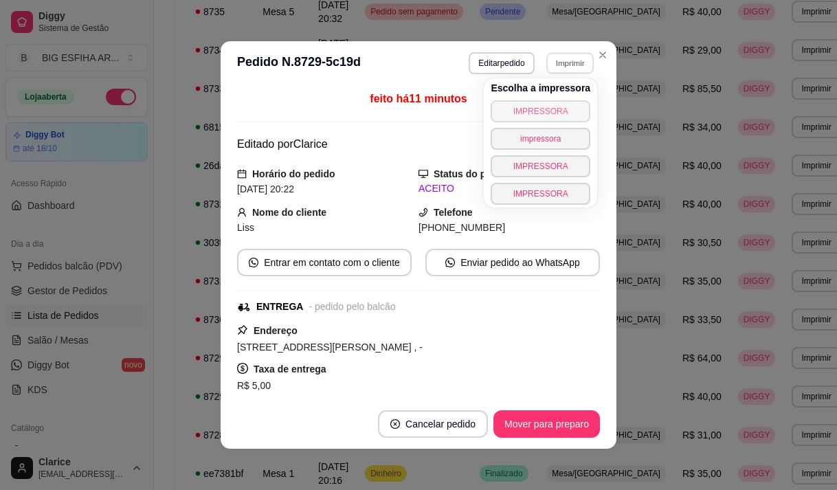
click at [552, 111] on button "IMPRESSORA" at bounding box center [540, 111] width 100 height 22
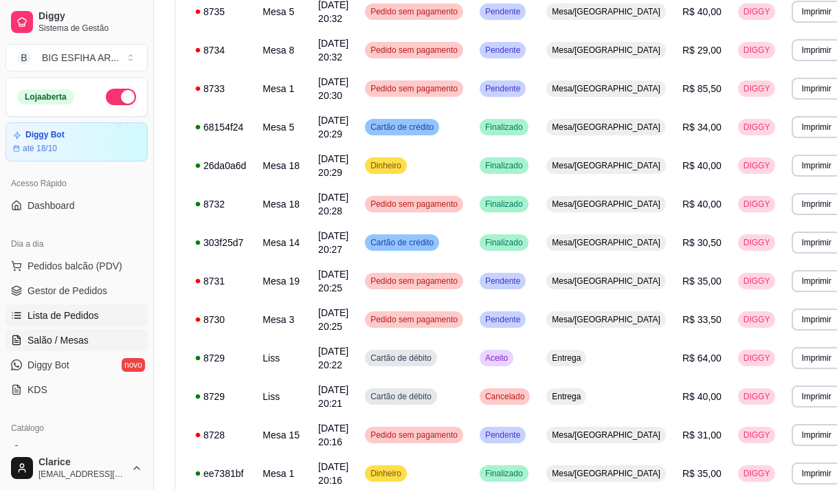
click at [29, 337] on span "Salão / Mesas" at bounding box center [57, 340] width 61 height 14
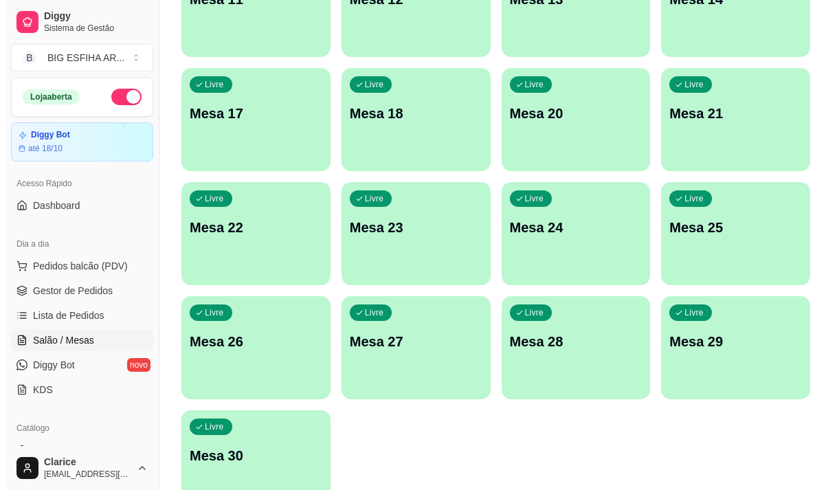
scroll to position [550, 0]
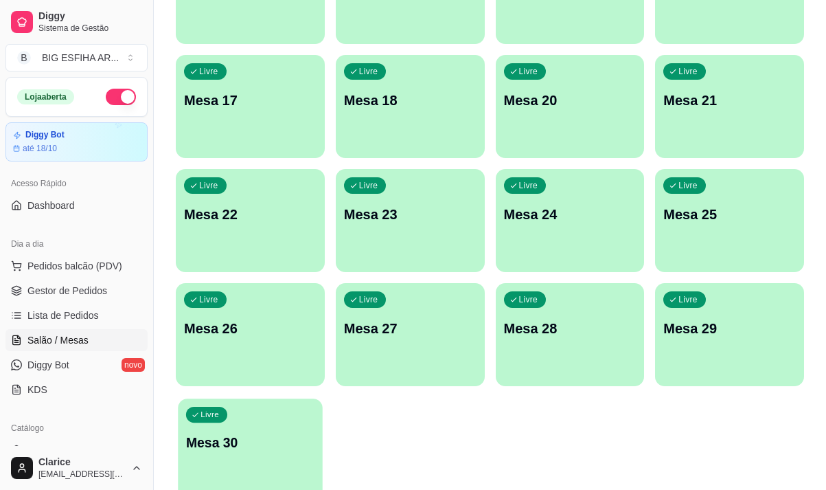
click at [261, 447] on p "Mesa 30" at bounding box center [250, 442] width 128 height 19
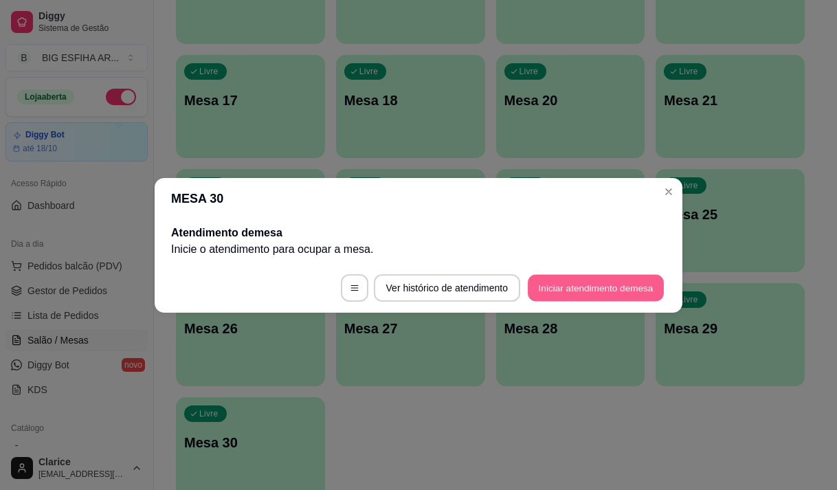
click at [592, 289] on button "Iniciar atendimento de mesa" at bounding box center [596, 287] width 136 height 27
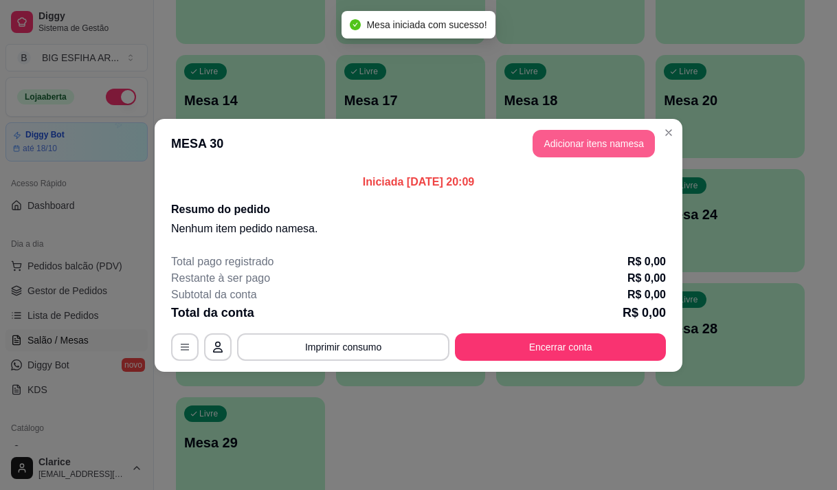
click at [618, 141] on button "Adicionar itens na mesa" at bounding box center [593, 143] width 122 height 27
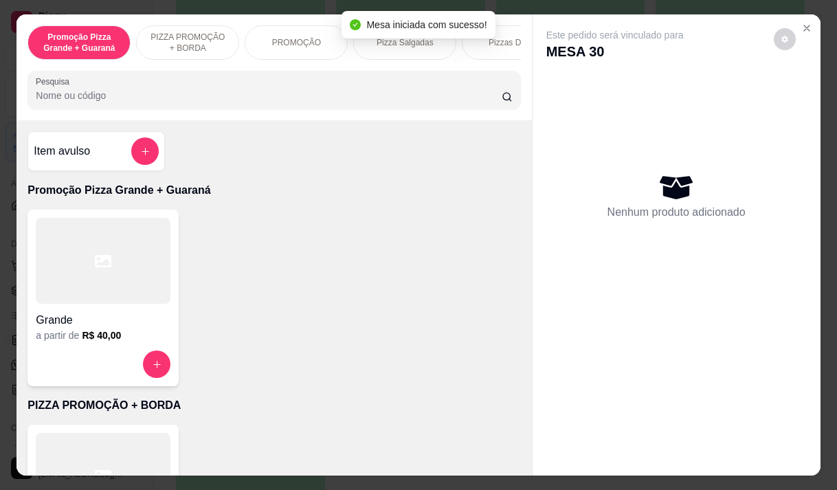
click at [394, 38] on p "Pizza Salgadas" at bounding box center [404, 42] width 57 height 11
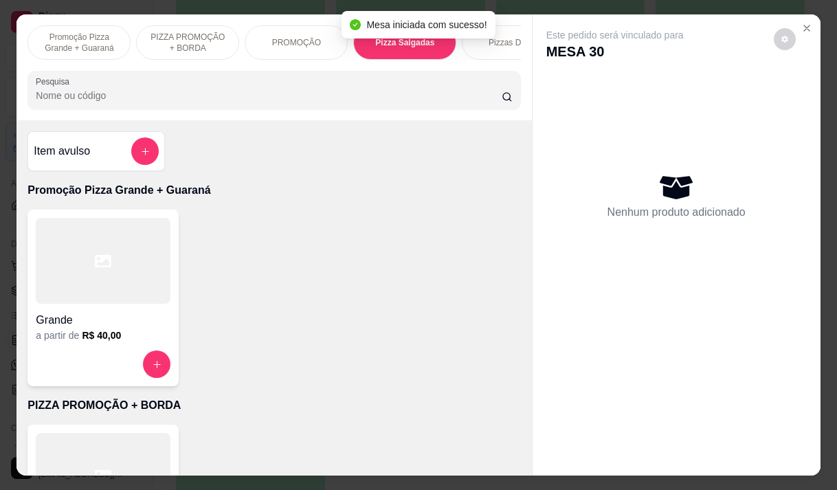
scroll to position [34, 0]
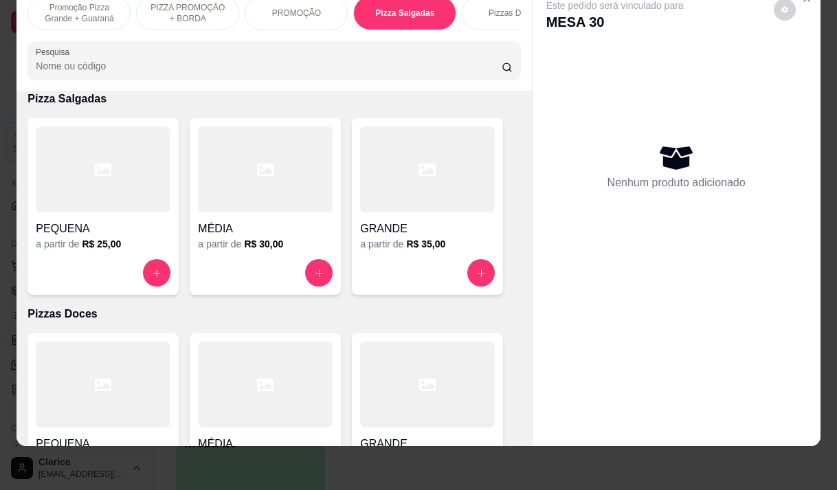
click at [392, 232] on h4 "GRANDE" at bounding box center [427, 229] width 135 height 16
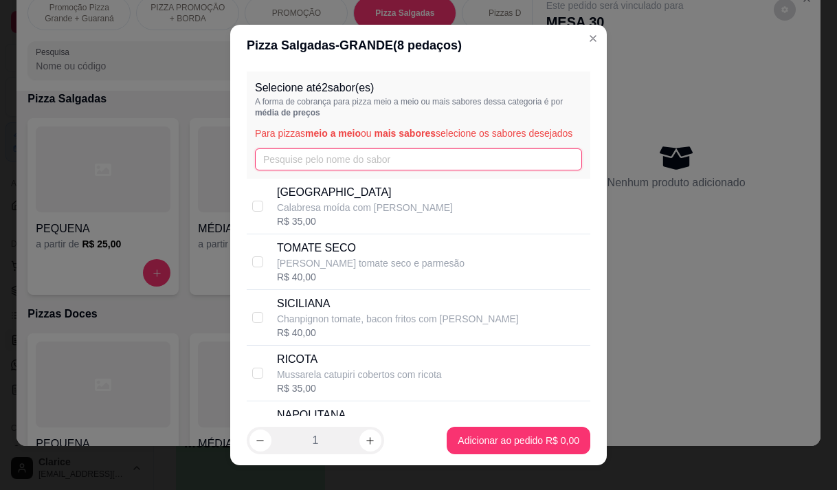
click at [328, 170] on input "text" at bounding box center [418, 159] width 327 height 22
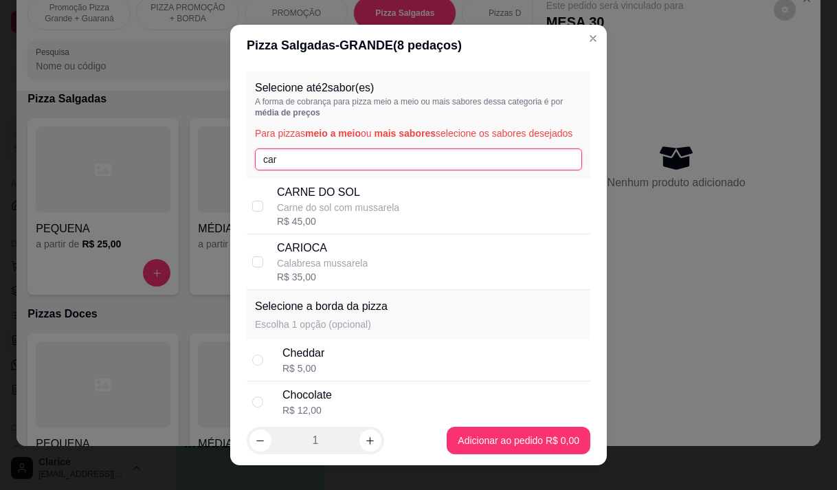
type input "car"
click at [319, 270] on p "Calabresa mussarela" at bounding box center [322, 263] width 91 height 14
checkbox input "true"
click at [308, 170] on input "car" at bounding box center [418, 159] width 327 height 22
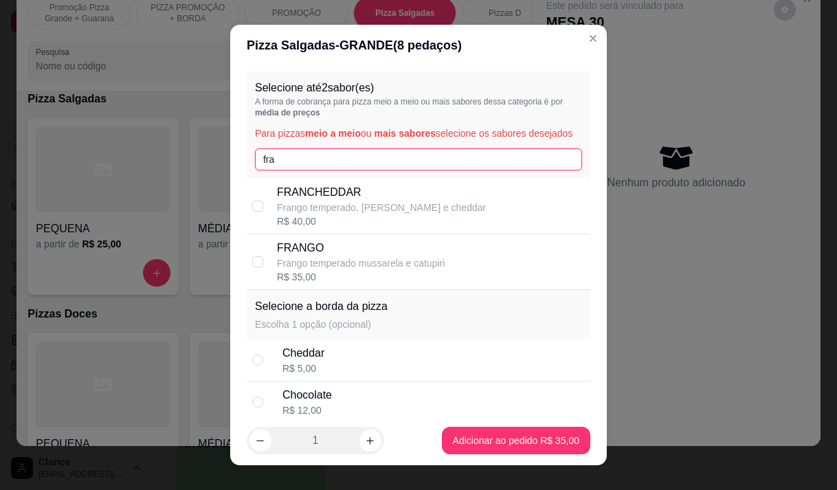
type input "fra"
click at [310, 270] on p "Frango temperado mussarela e catupiri" at bounding box center [361, 263] width 168 height 14
checkbox input "true"
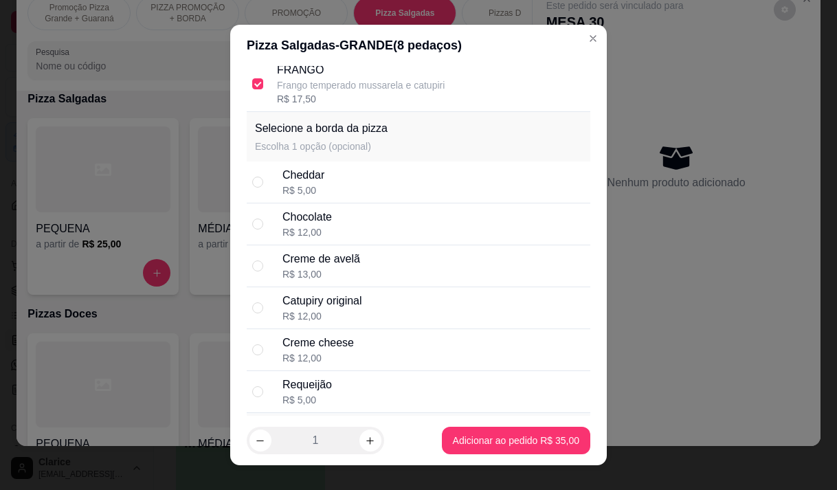
scroll to position [206, 0]
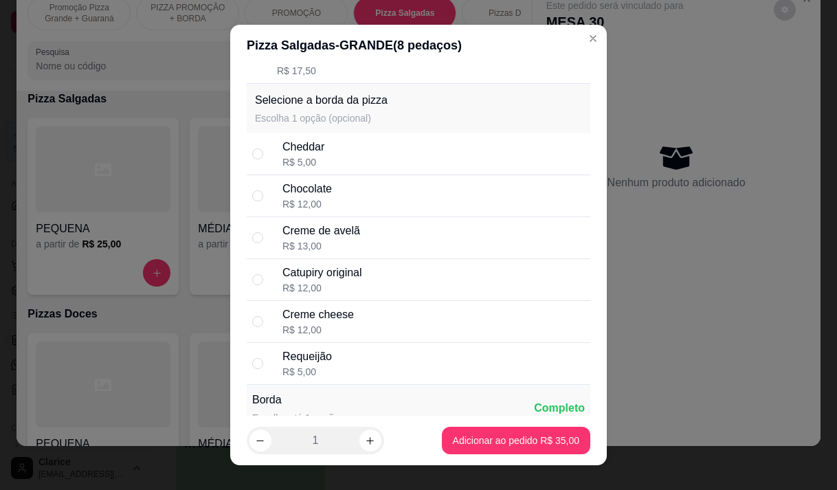
drag, startPoint x: 308, startPoint y: 372, endPoint x: 317, endPoint y: 382, distance: 14.1
click at [308, 365] on div "Requeijão" at bounding box center [306, 356] width 49 height 16
radio input "true"
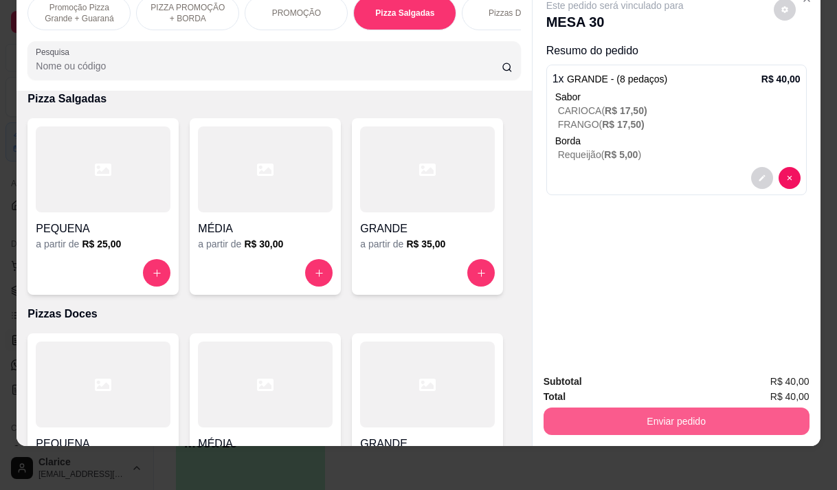
click at [720, 417] on button "Enviar pedido" at bounding box center [676, 420] width 266 height 27
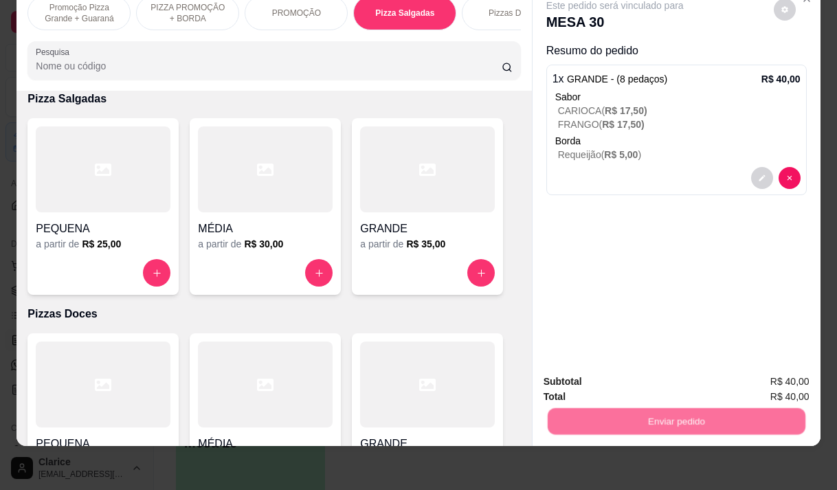
click at [765, 377] on button "Enviar pedido" at bounding box center [773, 377] width 78 height 26
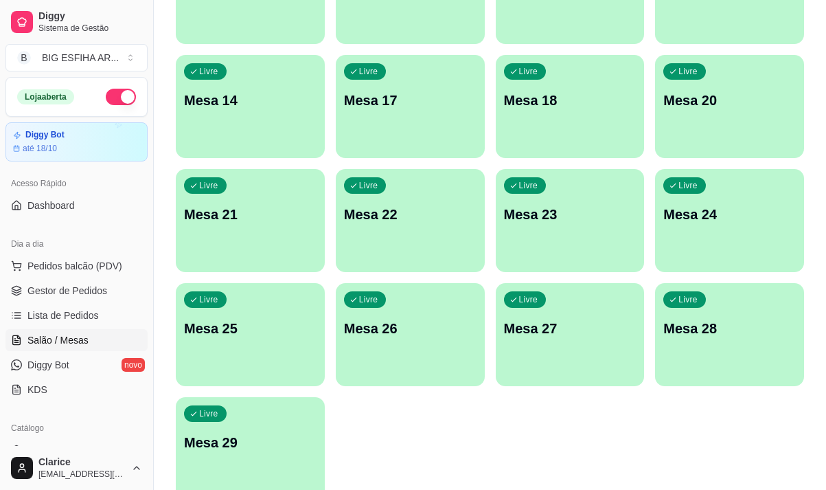
click at [207, 449] on p "Mesa 29" at bounding box center [250, 442] width 133 height 19
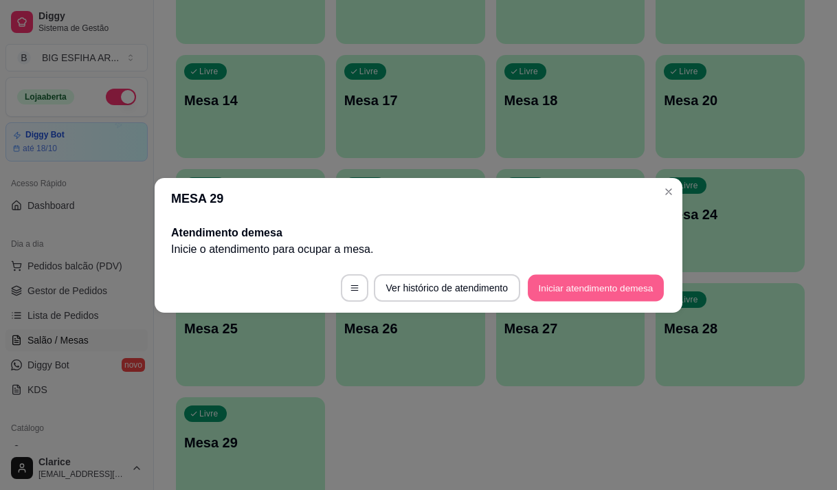
click at [620, 293] on button "Iniciar atendimento de mesa" at bounding box center [596, 287] width 136 height 27
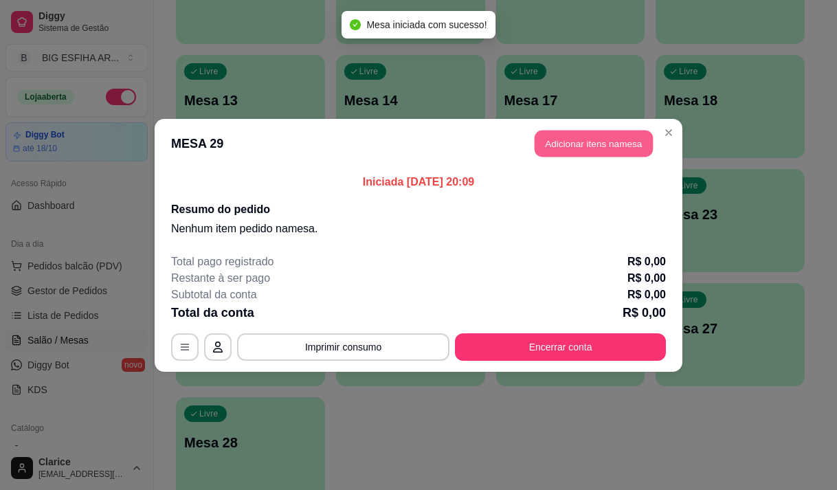
click at [635, 137] on button "Adicionar itens na mesa" at bounding box center [593, 143] width 118 height 27
click at [242, 100] on input "Pesquisa" at bounding box center [269, 96] width 466 height 14
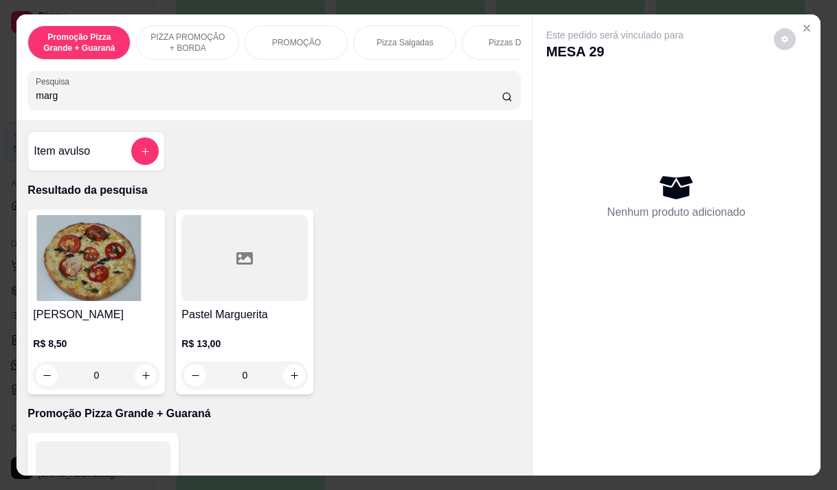
type input "marg"
click at [219, 323] on h4 "Pastel Marguerita" at bounding box center [244, 314] width 126 height 16
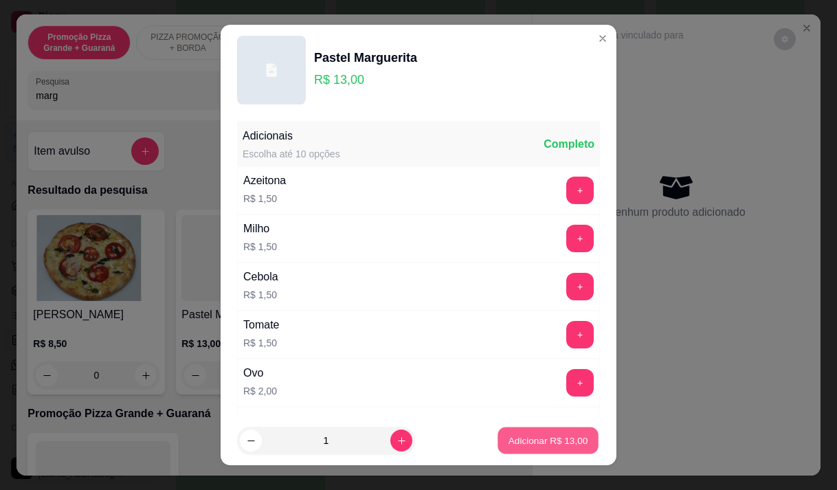
click at [526, 437] on p "Adicionar R$ 13,00" at bounding box center [548, 440] width 80 height 13
type input "1"
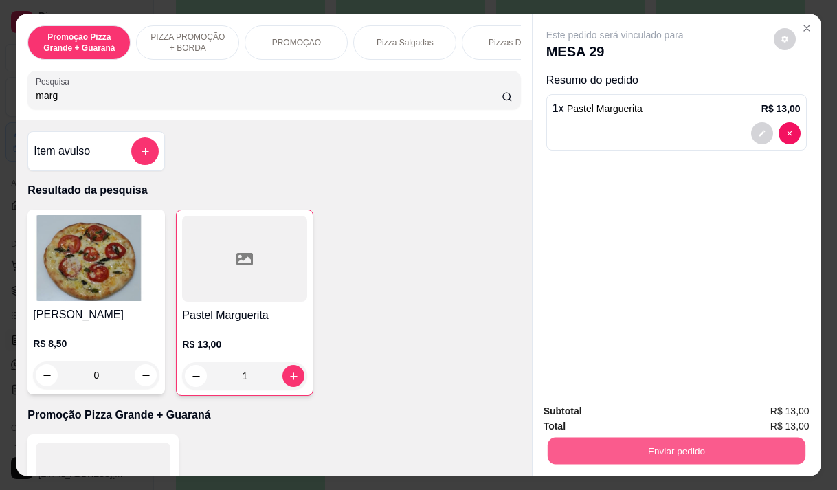
click at [769, 437] on button "Enviar pedido" at bounding box center [676, 450] width 258 height 27
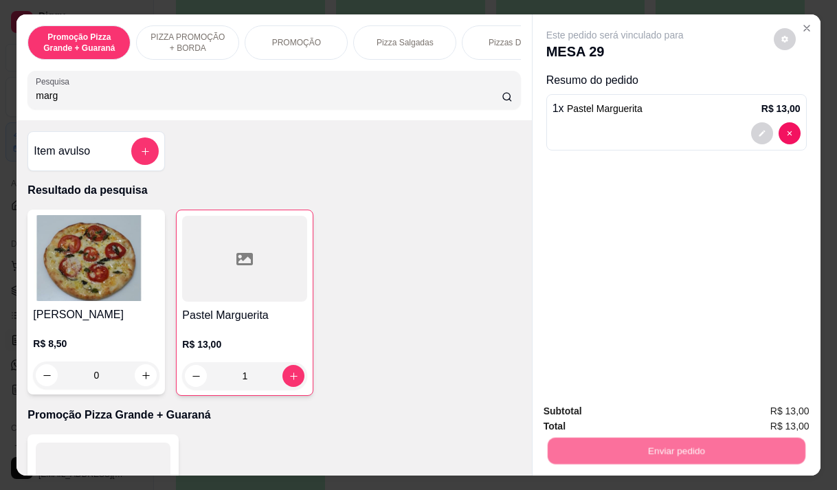
click at [791, 416] on button "Enviar pedido" at bounding box center [774, 410] width 76 height 25
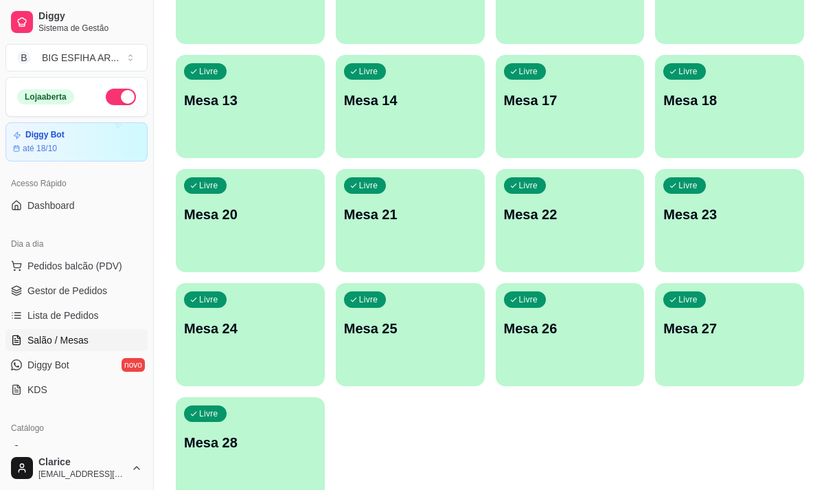
click at [250, 440] on p "Mesa 28" at bounding box center [250, 442] width 133 height 19
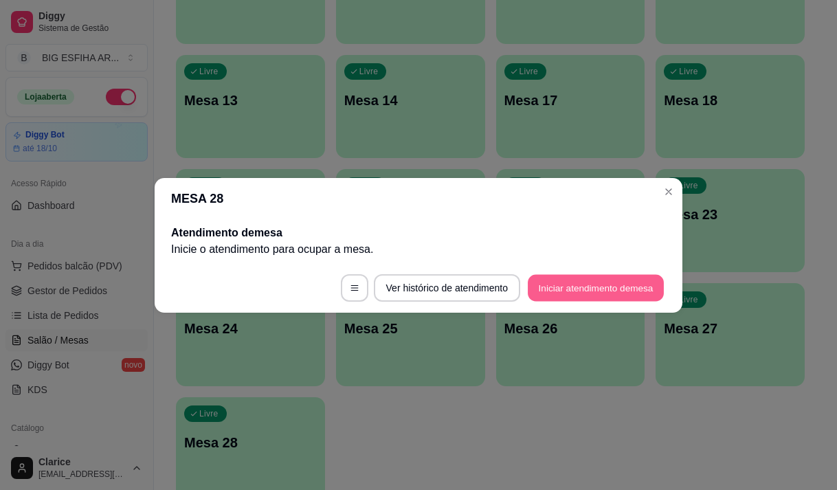
click at [651, 292] on button "Iniciar atendimento de mesa" at bounding box center [596, 287] width 136 height 27
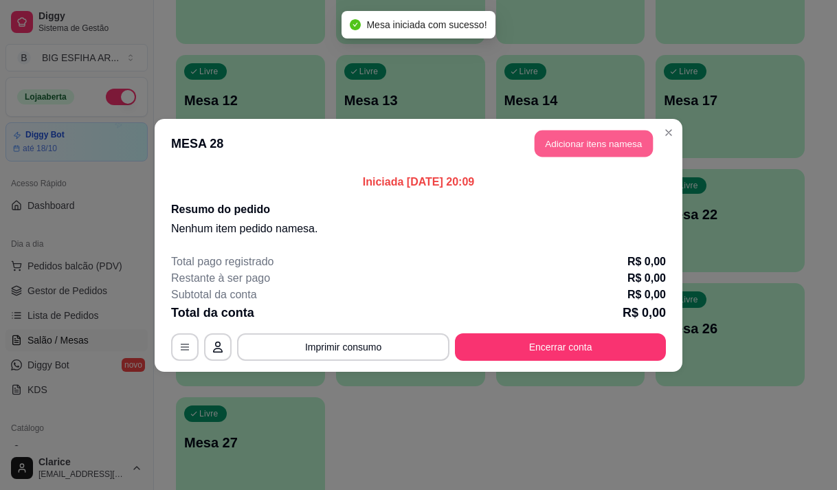
click at [613, 150] on button "Adicionar itens na mesa" at bounding box center [593, 143] width 118 height 27
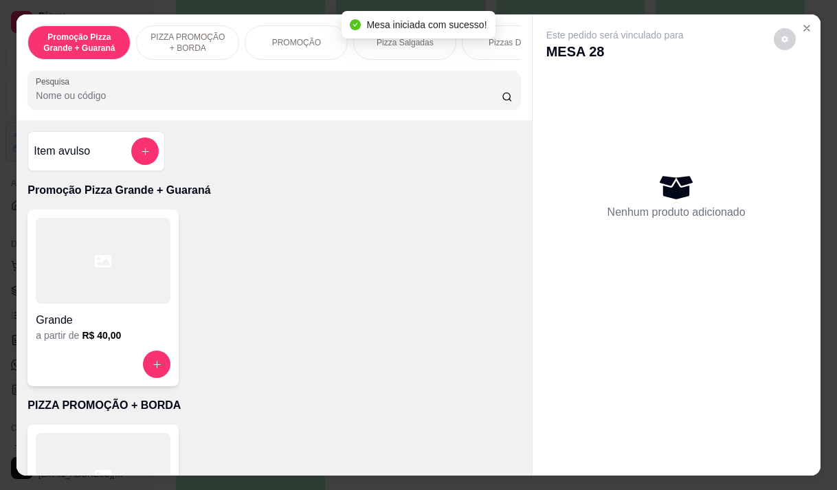
click at [376, 43] on p "Pizza Salgadas" at bounding box center [404, 42] width 57 height 11
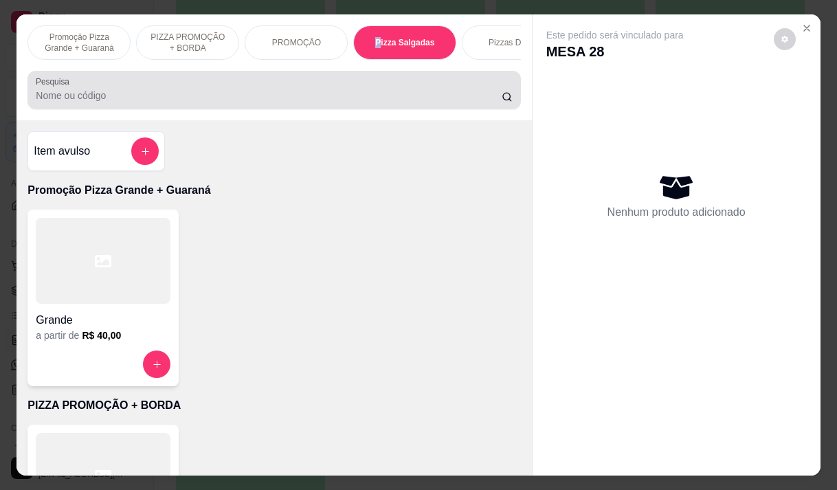
scroll to position [34, 0]
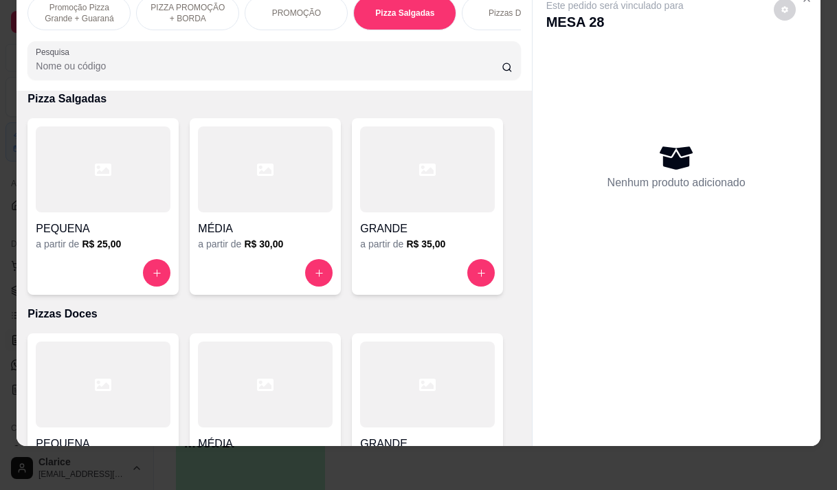
click at [399, 259] on div at bounding box center [427, 272] width 135 height 27
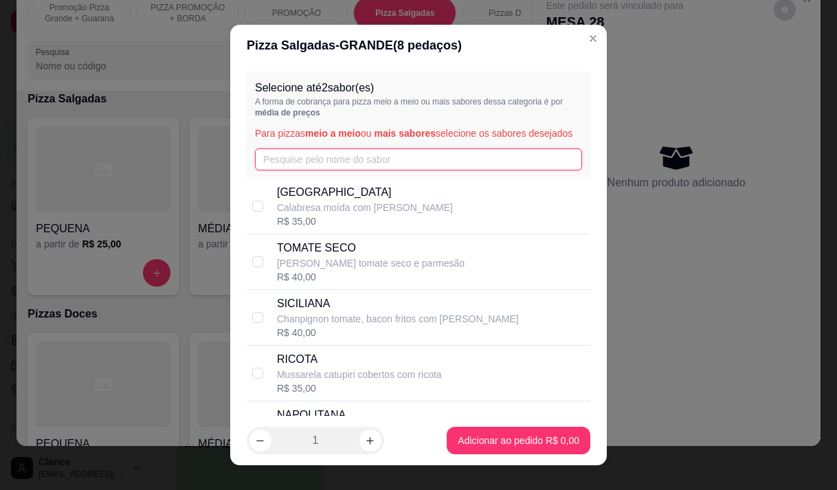
click at [315, 166] on input "text" at bounding box center [418, 159] width 327 height 22
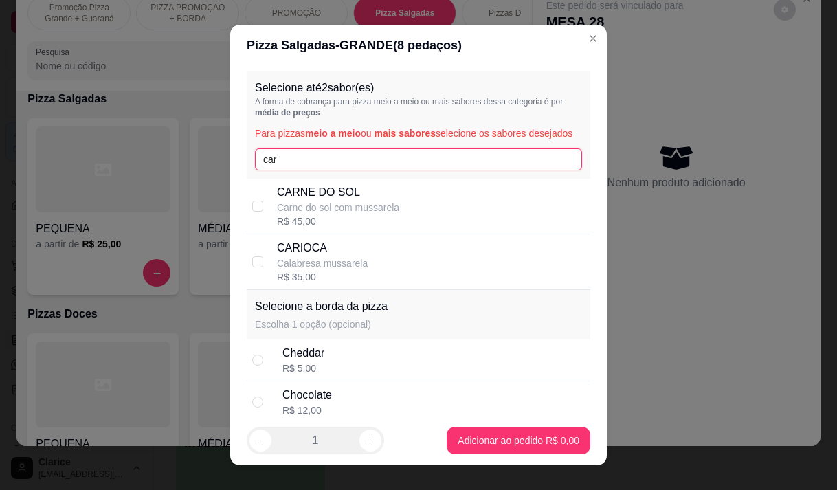
type input "car"
click at [320, 270] on p "Calabresa mussarela" at bounding box center [322, 263] width 91 height 14
checkbox input "true"
click at [293, 168] on input "car" at bounding box center [418, 159] width 327 height 22
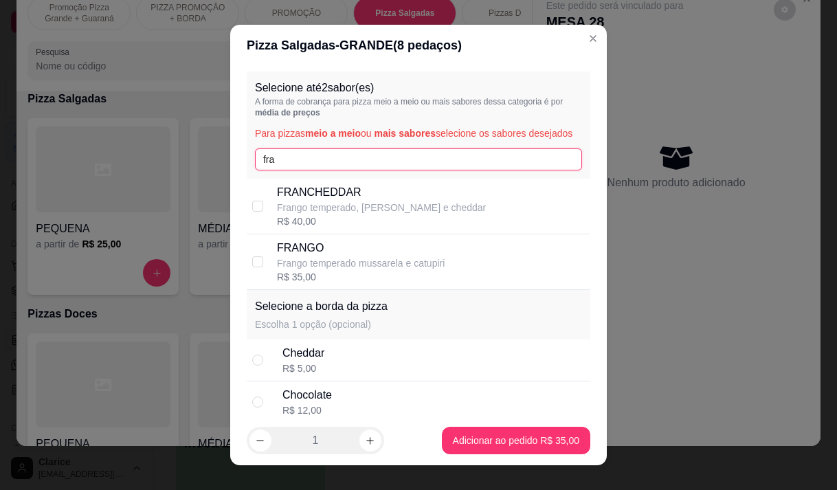
type input "fra"
click at [318, 270] on p "Frango temperado mussarela e catupiri" at bounding box center [361, 263] width 168 height 14
checkbox input "true"
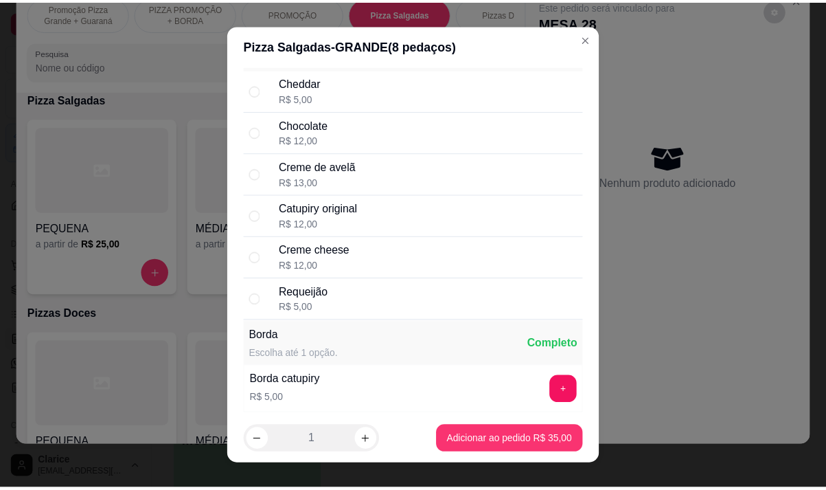
scroll to position [275, 0]
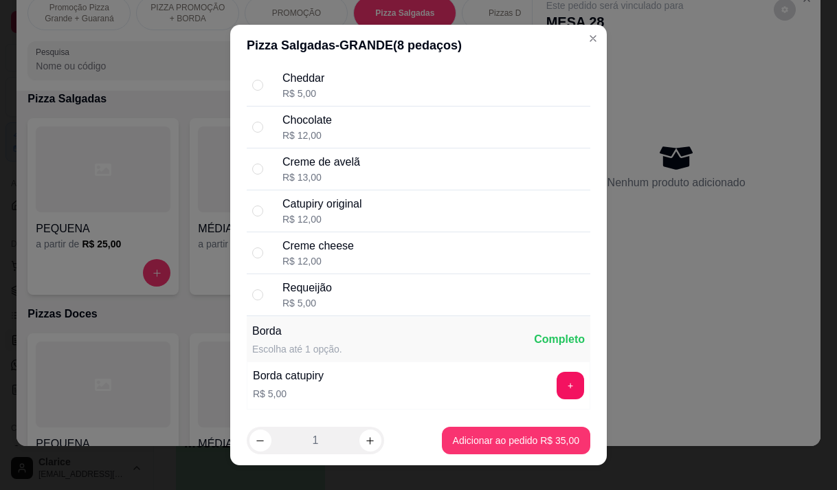
click at [332, 308] on div "Requeijão R$ 5,00" at bounding box center [433, 295] width 302 height 30
radio input "true"
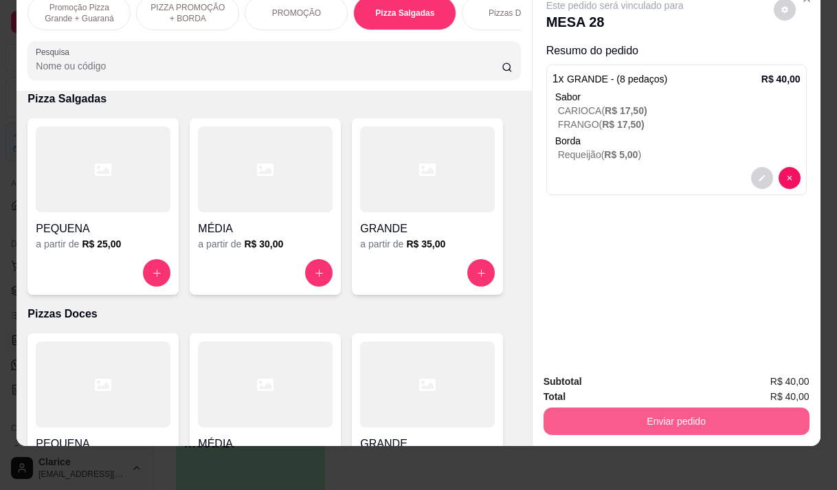
click at [739, 413] on button "Enviar pedido" at bounding box center [676, 420] width 266 height 27
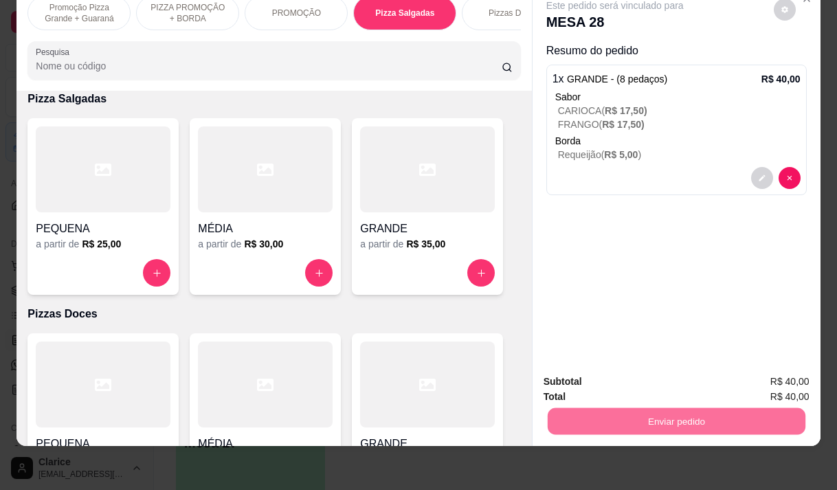
click at [749, 376] on button "Enviar pedido" at bounding box center [773, 377] width 78 height 26
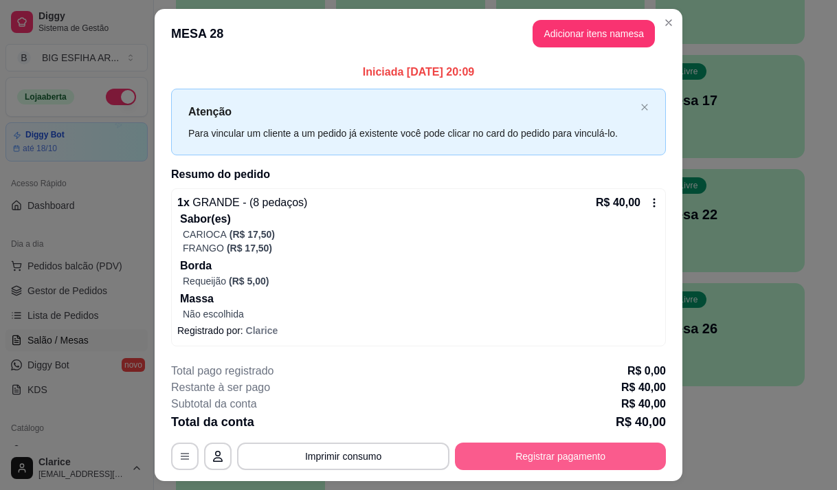
click at [536, 454] on button "Registrar pagamento" at bounding box center [560, 455] width 211 height 27
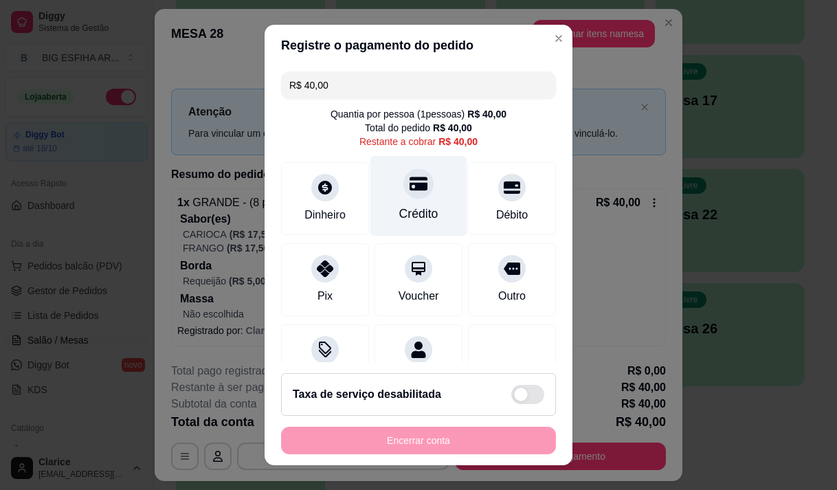
click at [399, 218] on div "Crédito" at bounding box center [418, 214] width 39 height 18
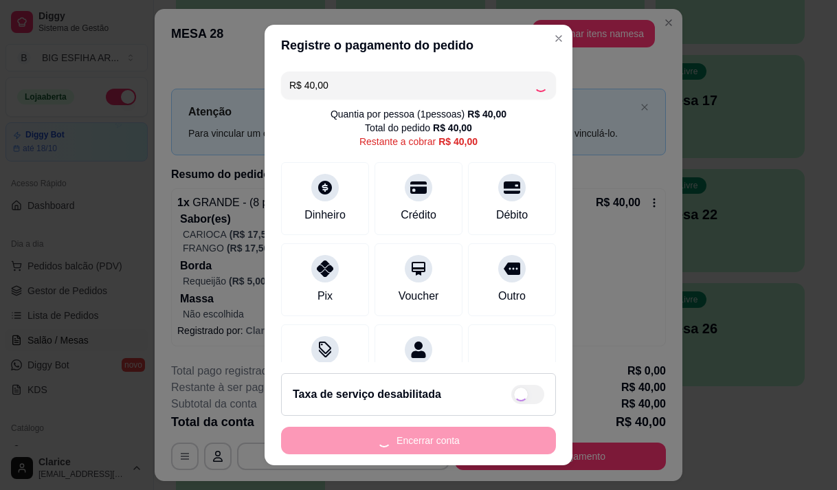
type input "R$ 0,00"
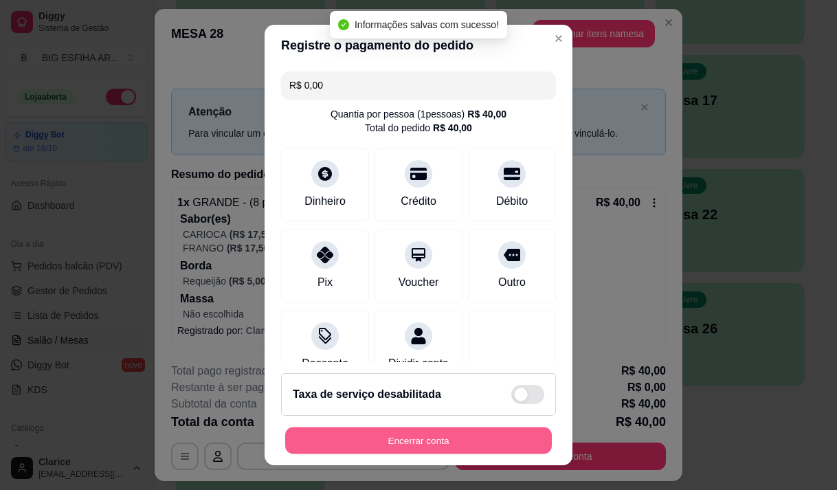
click at [418, 436] on button "Encerrar conta" at bounding box center [418, 440] width 267 height 27
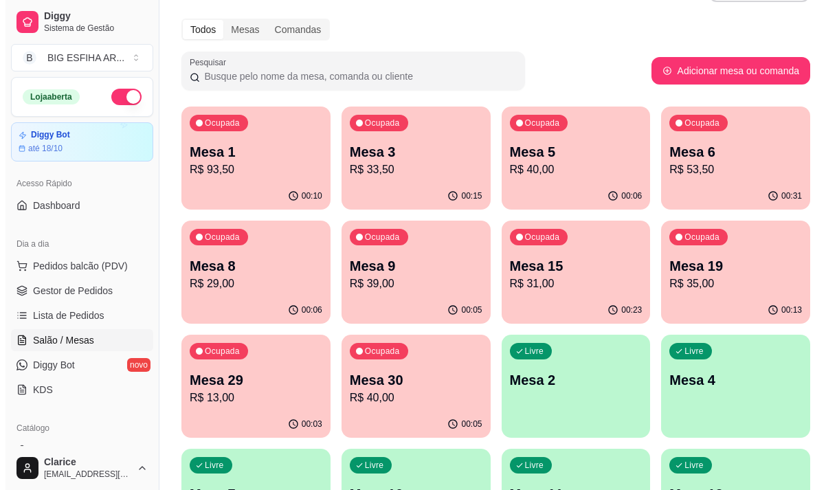
scroll to position [0, 0]
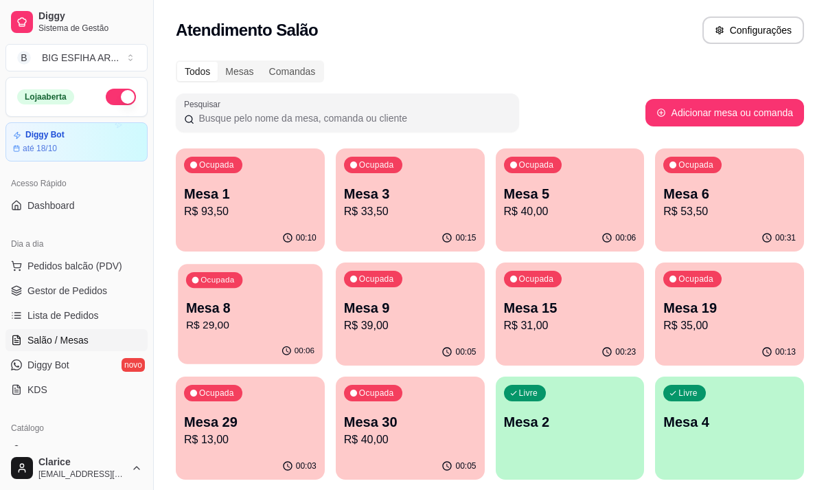
click at [268, 319] on p "R$ 29,00" at bounding box center [250, 325] width 128 height 16
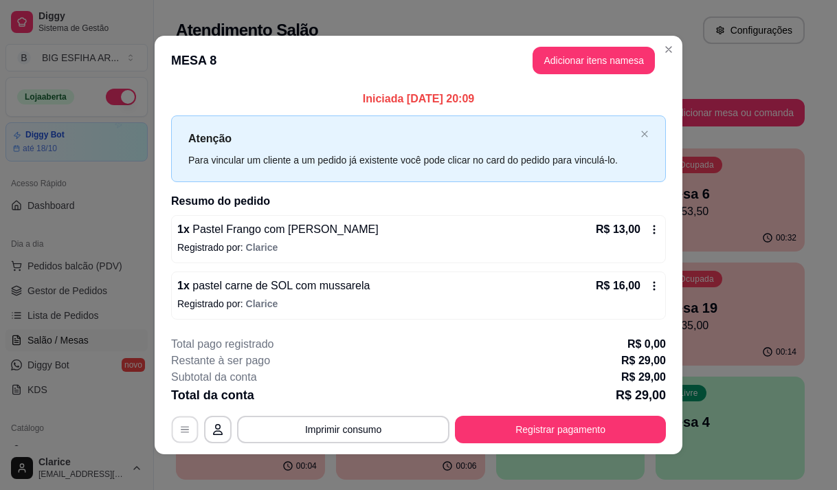
click at [177, 423] on button "button" at bounding box center [185, 429] width 27 height 27
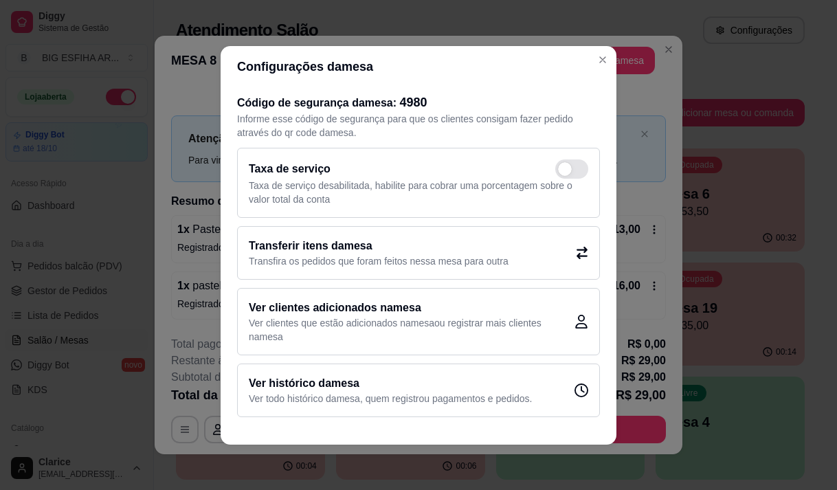
click at [362, 258] on p "Transfira os pedidos que foram feitos nessa mesa para outra" at bounding box center [379, 261] width 260 height 14
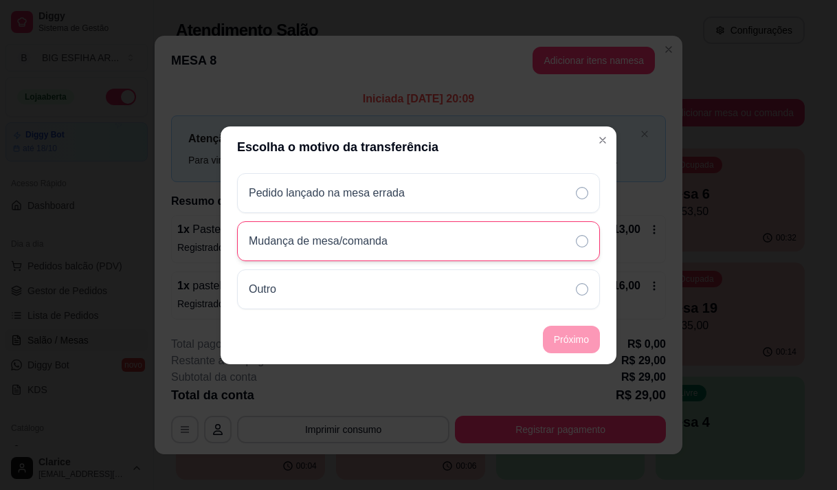
click at [392, 228] on div "Mudança de mesa/comanda" at bounding box center [418, 241] width 363 height 40
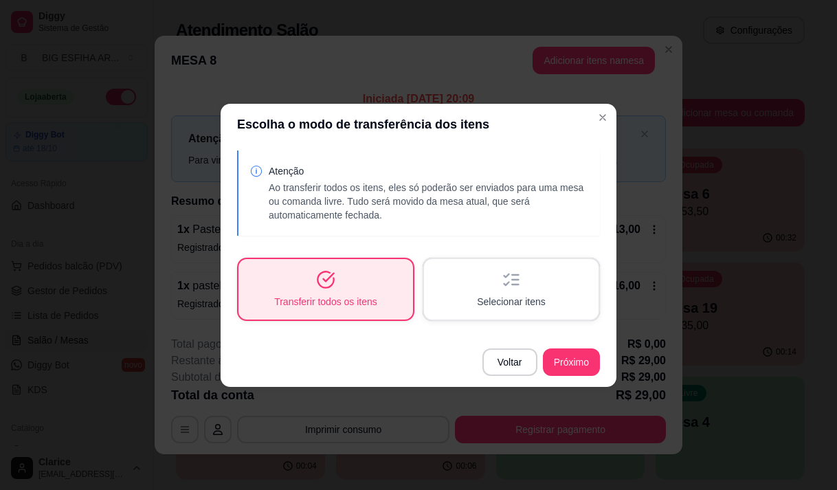
click at [519, 293] on div "Selecionar itens" at bounding box center [511, 289] width 174 height 60
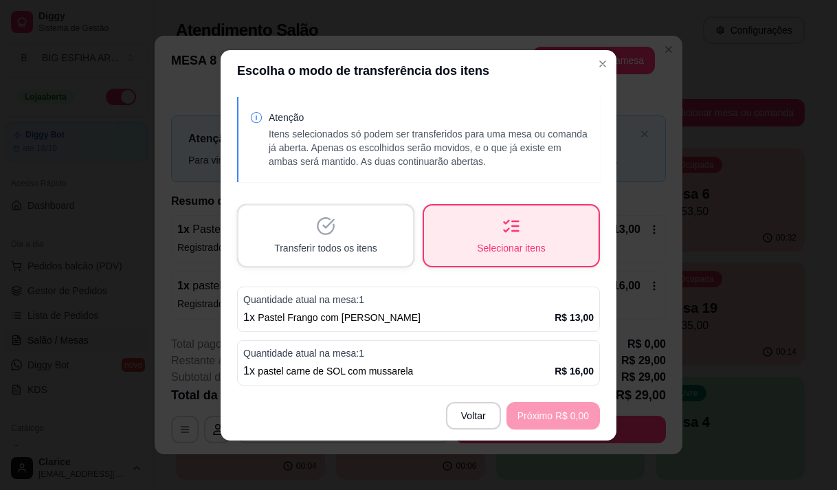
click at [506, 314] on div "1 x Pastel Frango com mussarela R$ 13,00" at bounding box center [418, 317] width 350 height 16
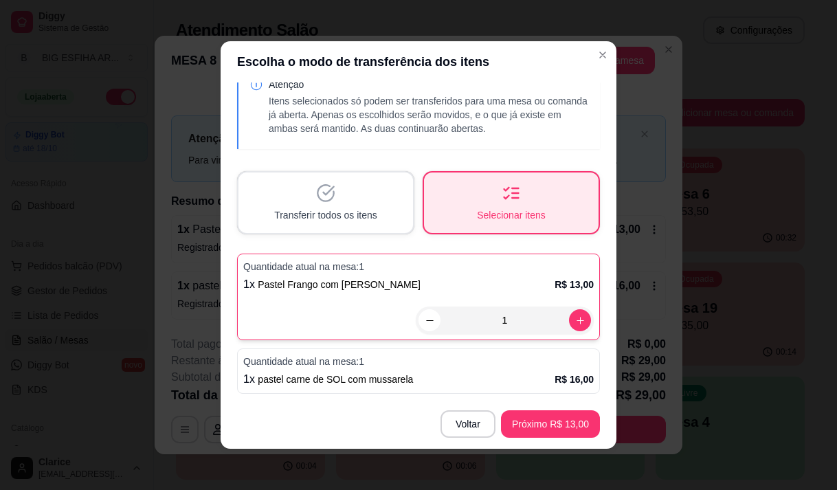
scroll to position [3, 0]
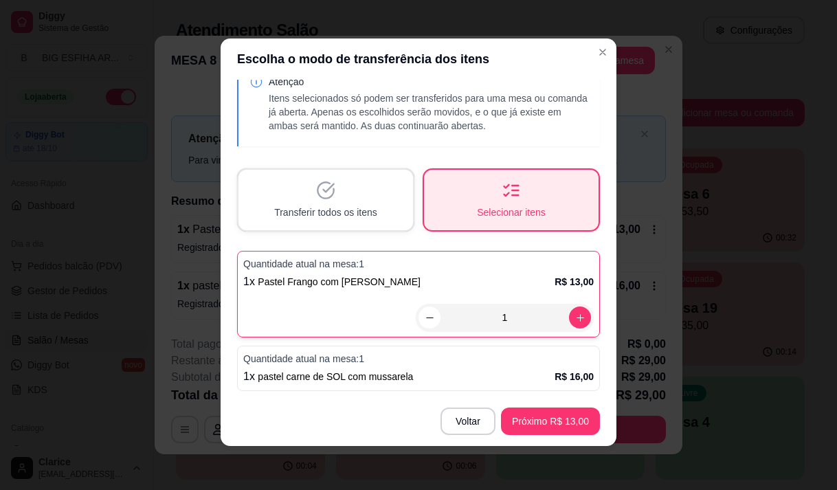
click at [495, 354] on p "Quantidade atual na mesa: 1" at bounding box center [418, 359] width 350 height 14
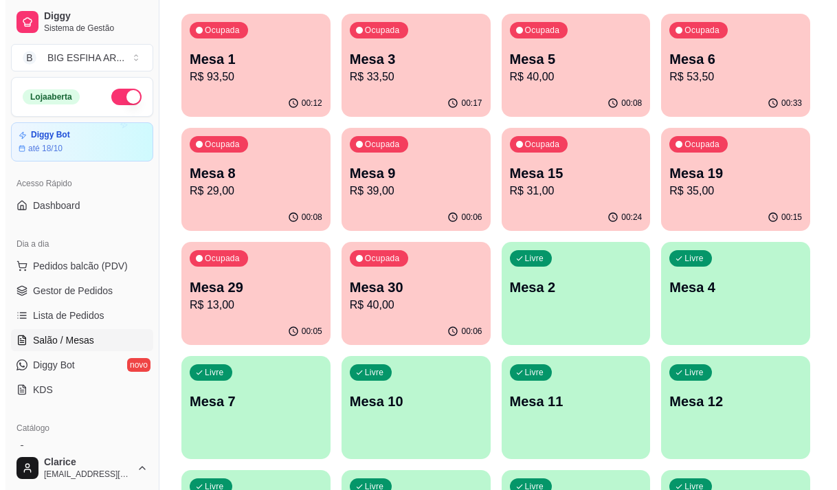
scroll to position [137, 0]
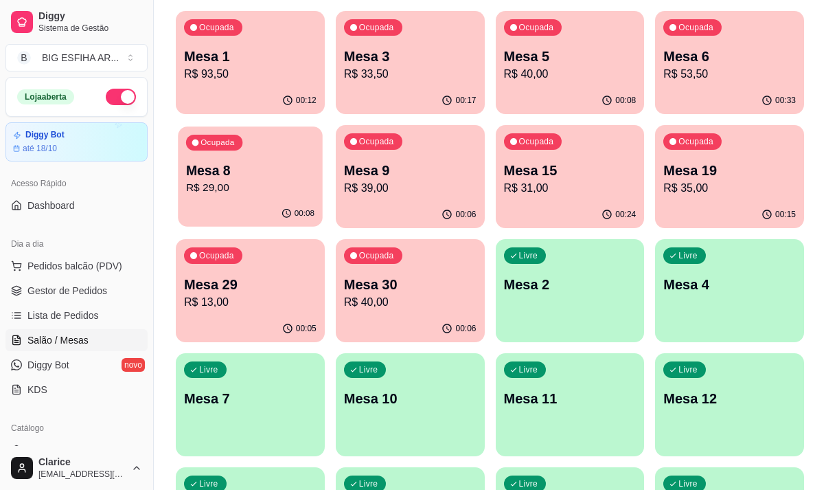
click at [232, 183] on p "R$ 29,00" at bounding box center [250, 188] width 128 height 16
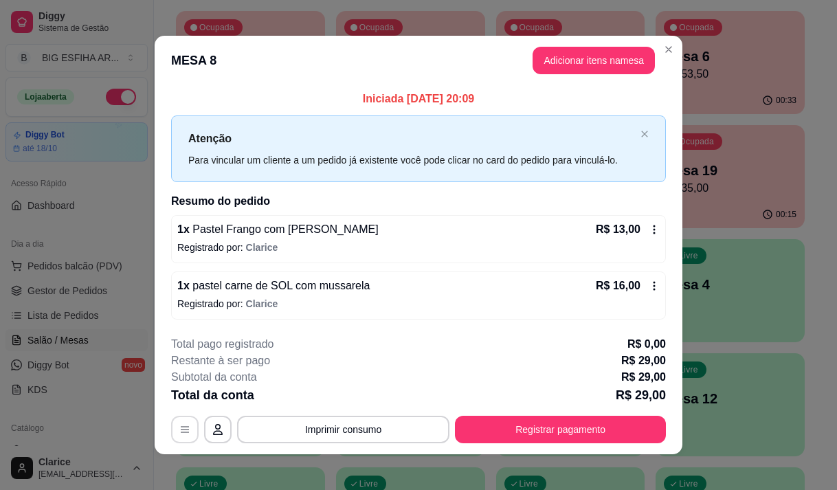
click at [186, 429] on button "button" at bounding box center [184, 429] width 27 height 27
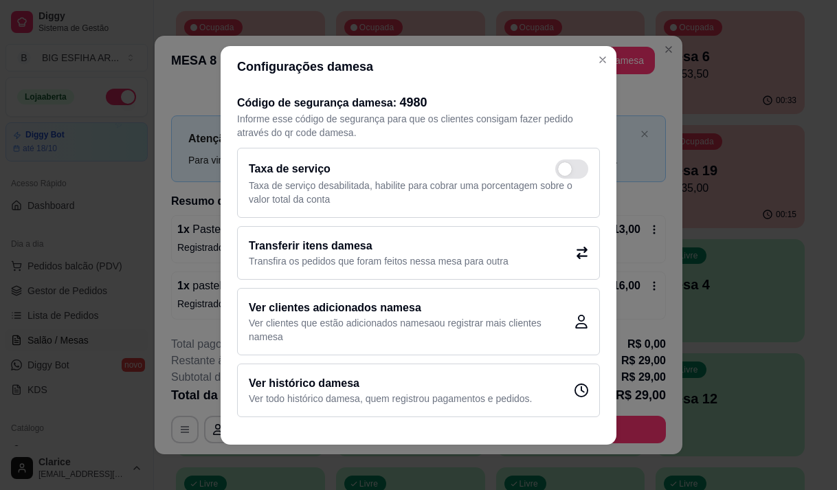
click at [403, 246] on h2 "Transferir itens da mesa" at bounding box center [379, 246] width 260 height 16
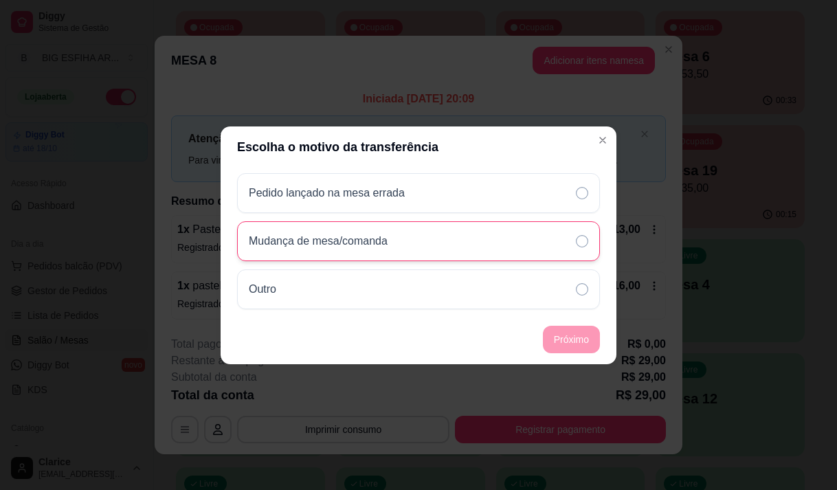
click at [411, 247] on div "Mudança de mesa/comanda" at bounding box center [418, 241] width 363 height 40
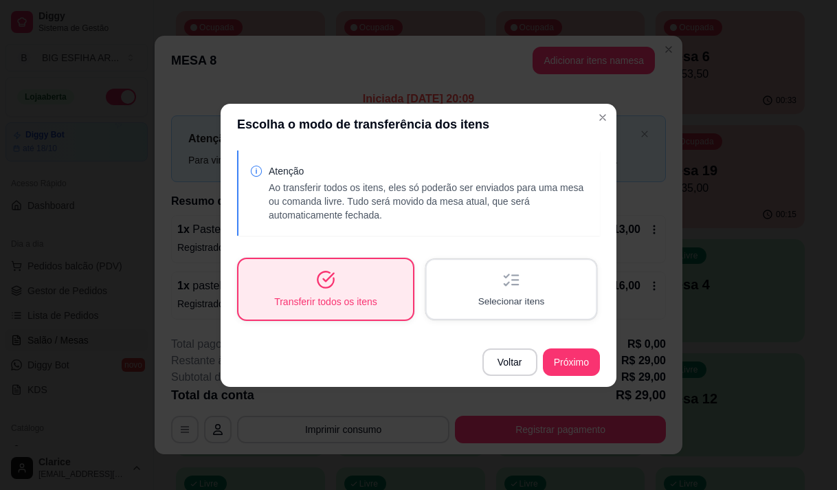
click at [516, 302] on span "Selecionar itens" at bounding box center [511, 300] width 67 height 13
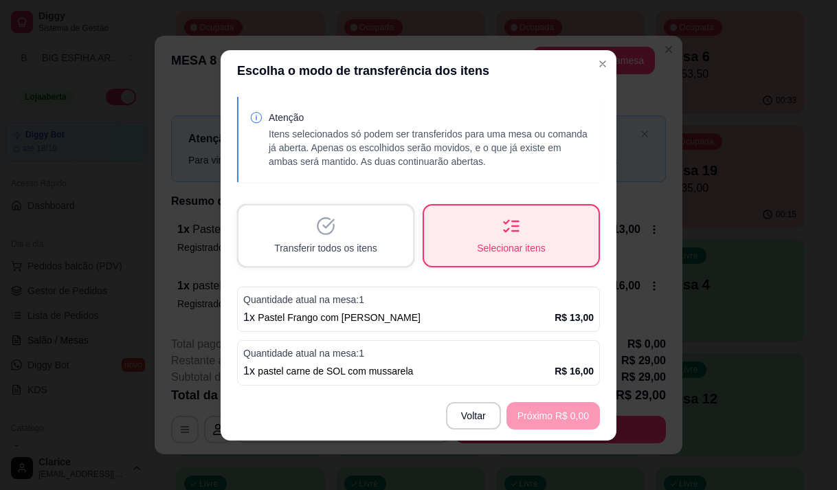
click at [536, 306] on p "Quantidade atual na mesa: 1" at bounding box center [418, 300] width 350 height 14
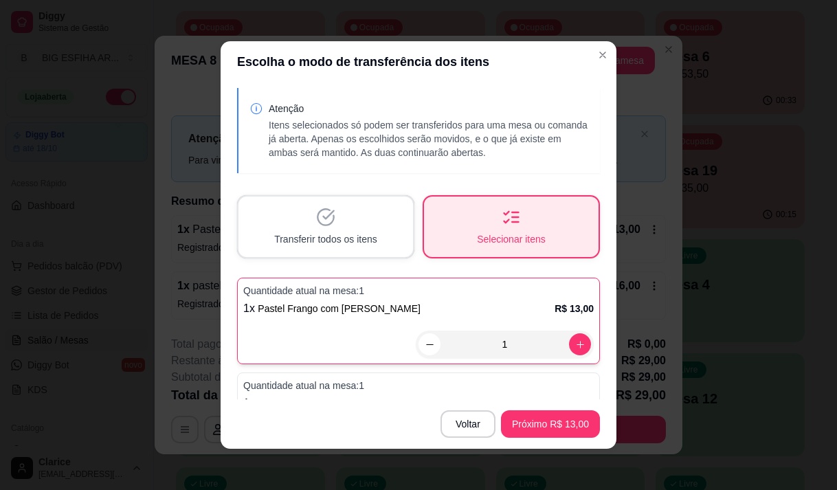
scroll to position [24, 0]
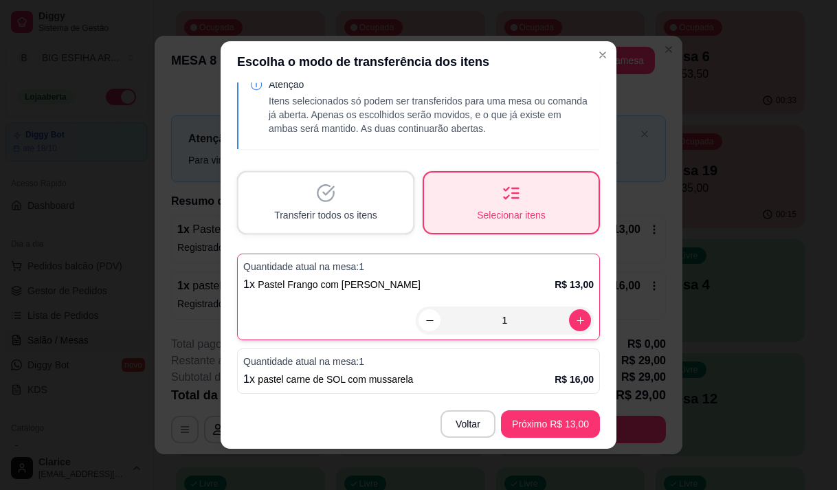
click at [487, 384] on div "1 x pastel carne de SOL com mussarela R$ 16,00" at bounding box center [418, 379] width 350 height 16
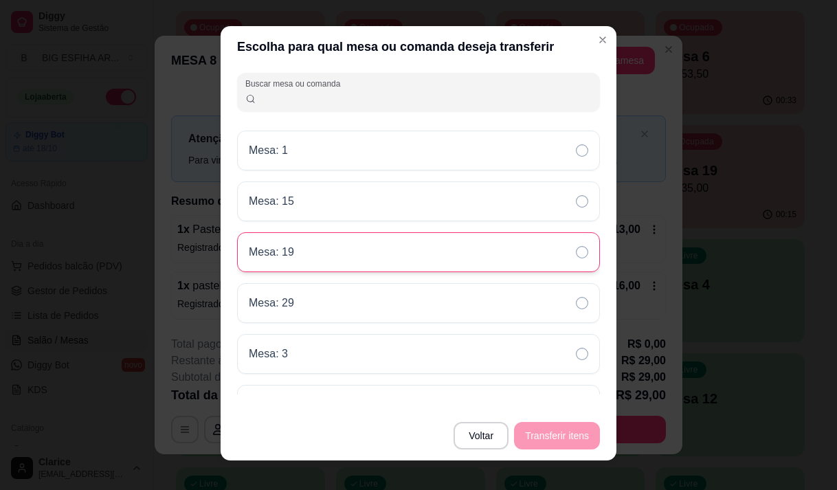
scroll to position [0, 0]
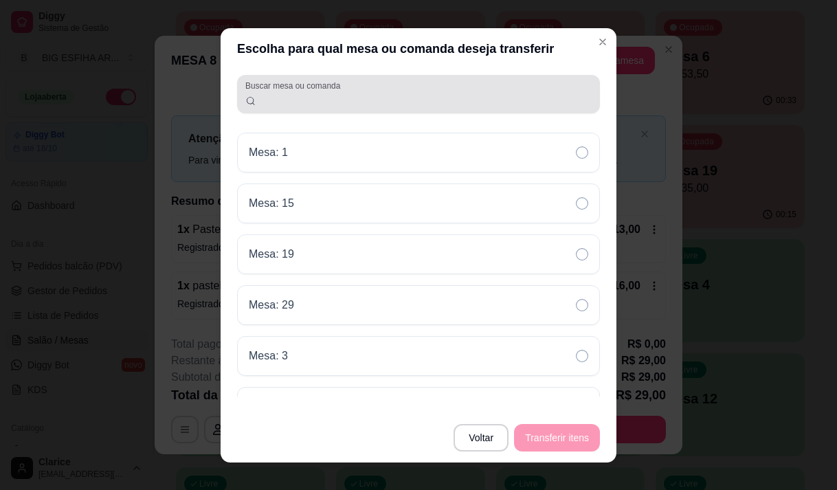
click at [314, 105] on input "Buscar mesa ou comanda" at bounding box center [424, 100] width 336 height 14
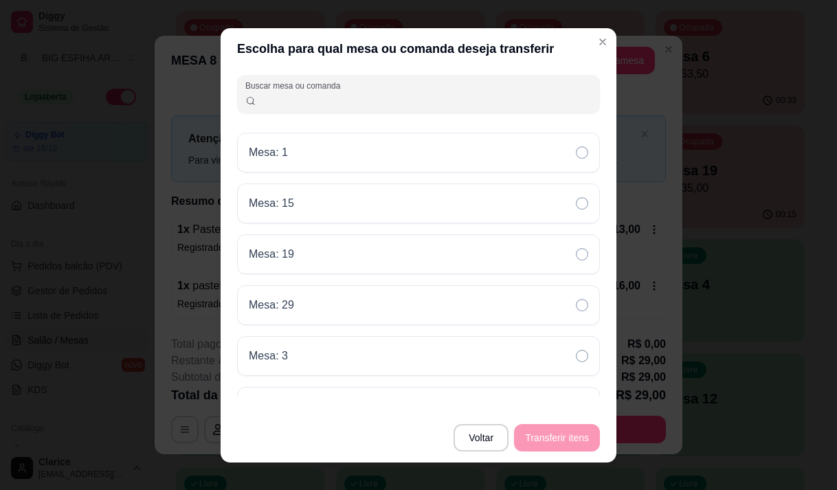
type input "4"
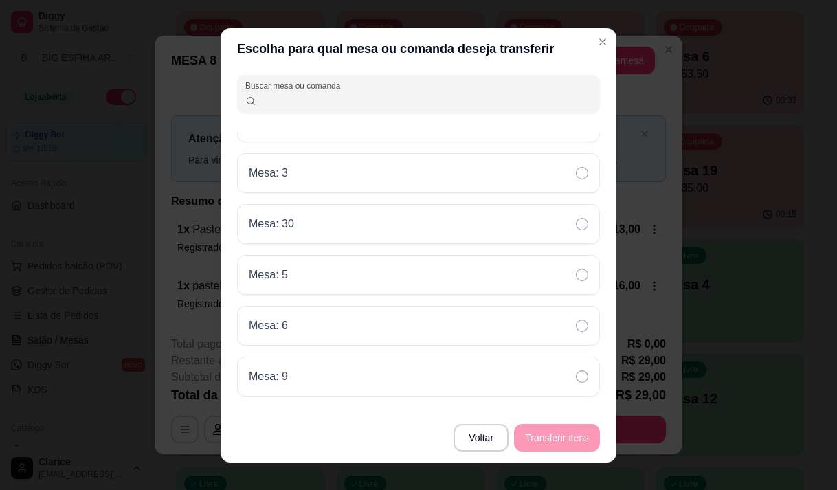
scroll to position [16, 0]
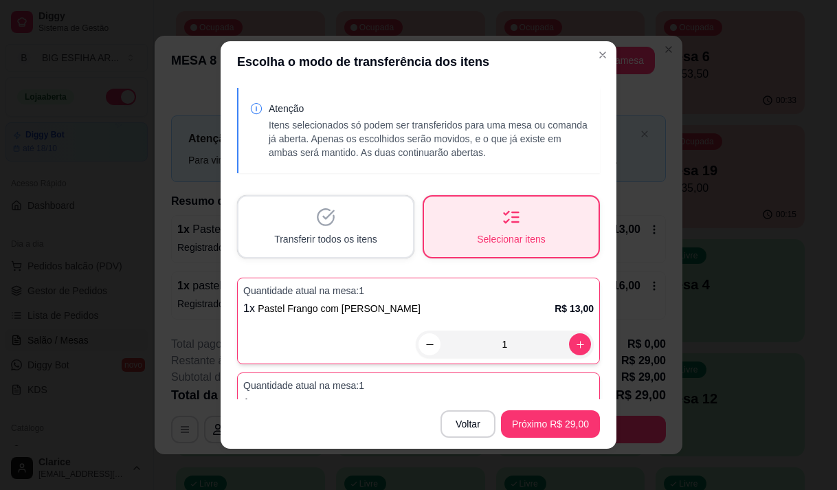
click at [374, 230] on div "Transferir todos os itens" at bounding box center [325, 226] width 174 height 60
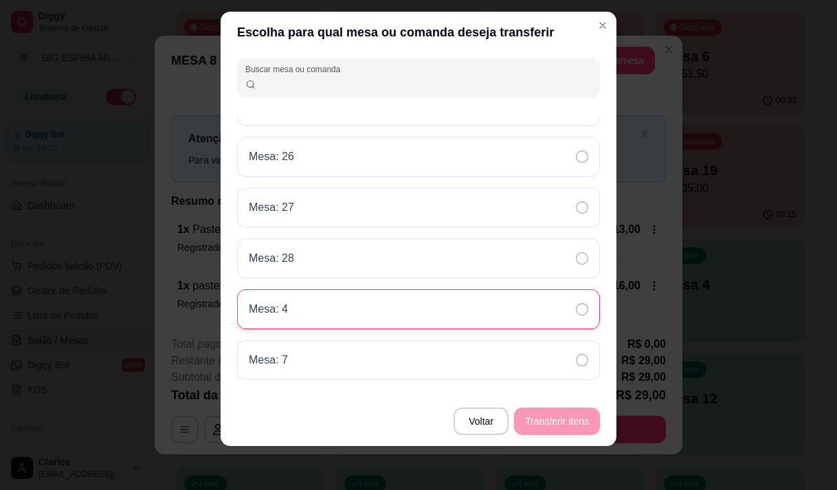
click at [300, 313] on div "Mesa: 4" at bounding box center [418, 309] width 363 height 40
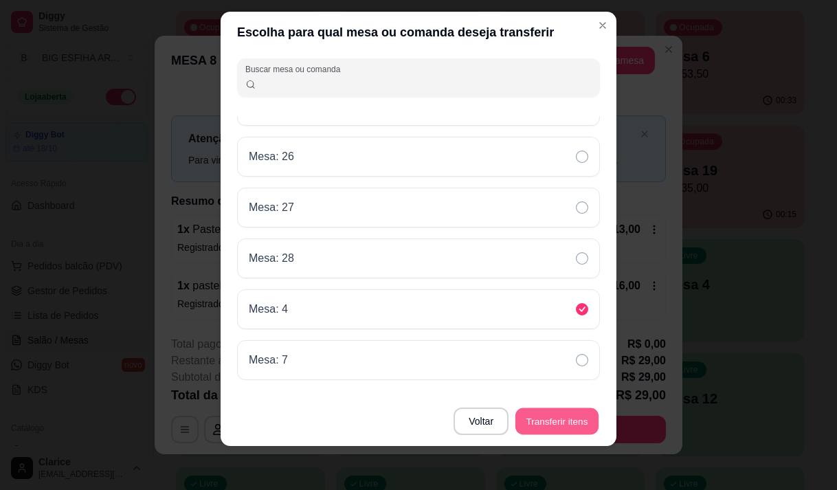
click at [554, 423] on button "Transferir itens" at bounding box center [556, 420] width 83 height 27
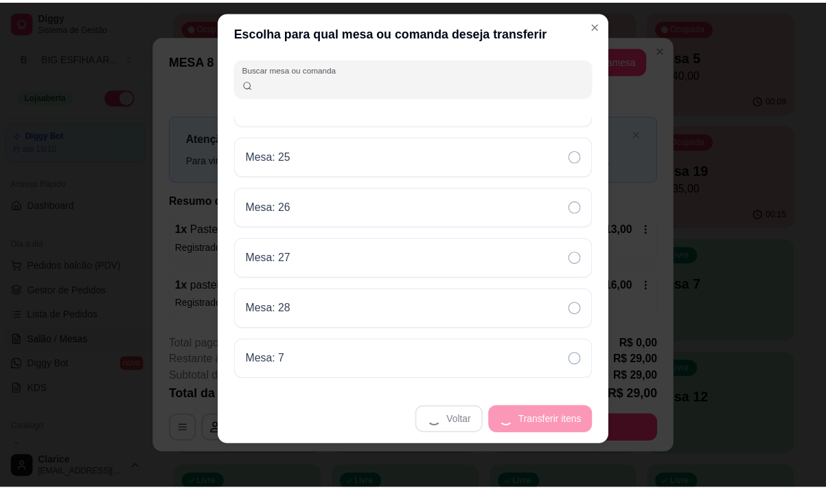
scroll to position [640, 0]
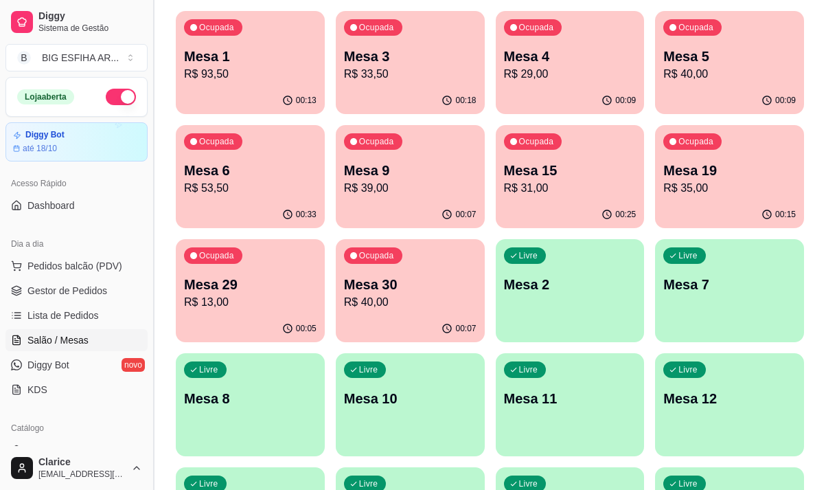
click at [150, 320] on button "Toggle Sidebar" at bounding box center [153, 245] width 11 height 490
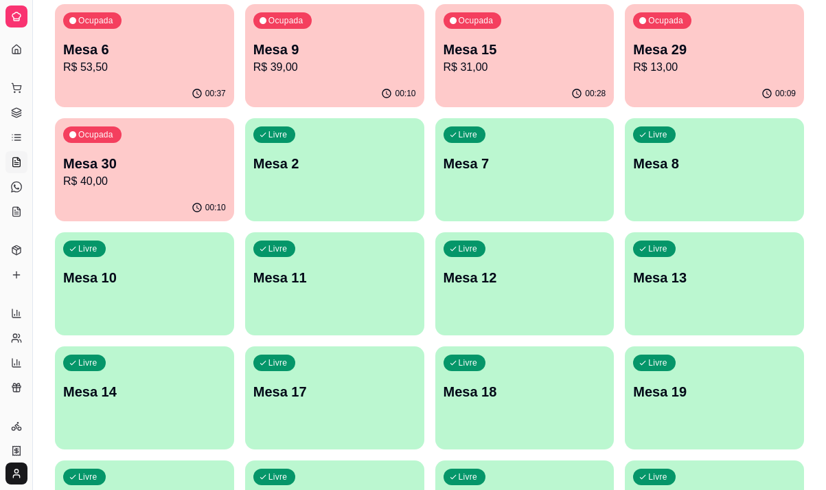
scroll to position [275, 0]
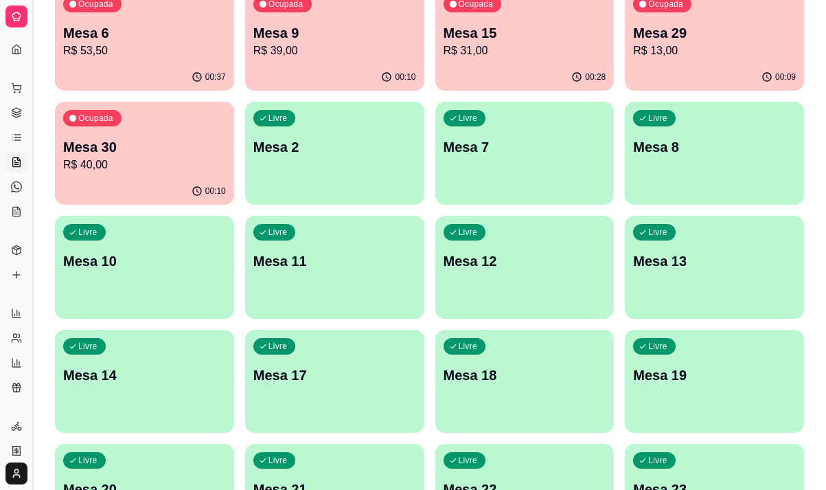
click at [30, 332] on button "Toggle Sidebar" at bounding box center [32, 245] width 11 height 490
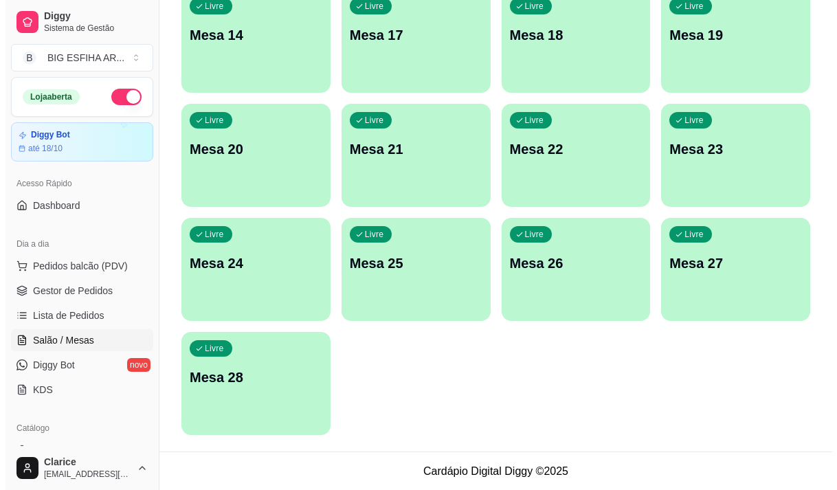
scroll to position [615, 0]
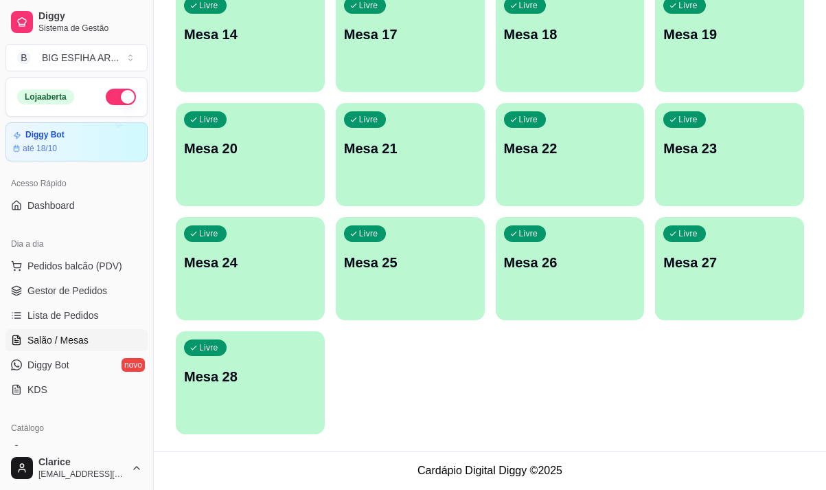
click at [283, 387] on div "Livre Mesa 28" at bounding box center [250, 374] width 149 height 87
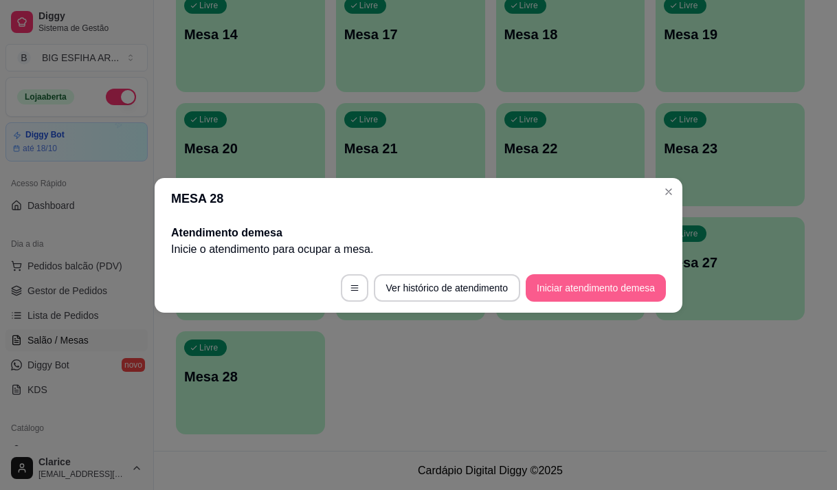
click at [557, 287] on button "Iniciar atendimento de mesa" at bounding box center [595, 287] width 140 height 27
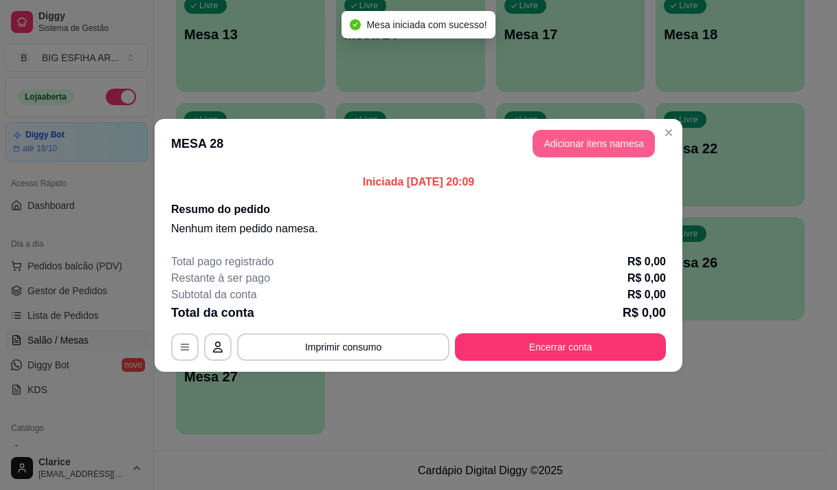
click at [599, 137] on button "Adicionar itens na mesa" at bounding box center [593, 143] width 122 height 27
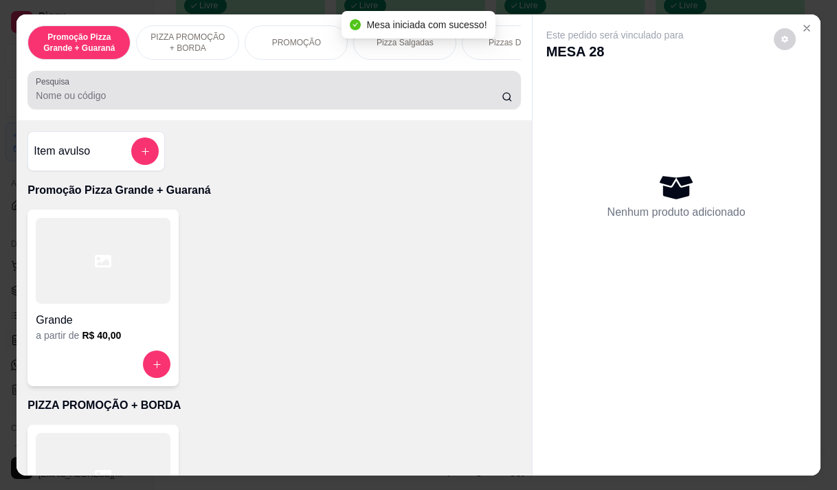
click at [177, 87] on div at bounding box center [274, 89] width 476 height 27
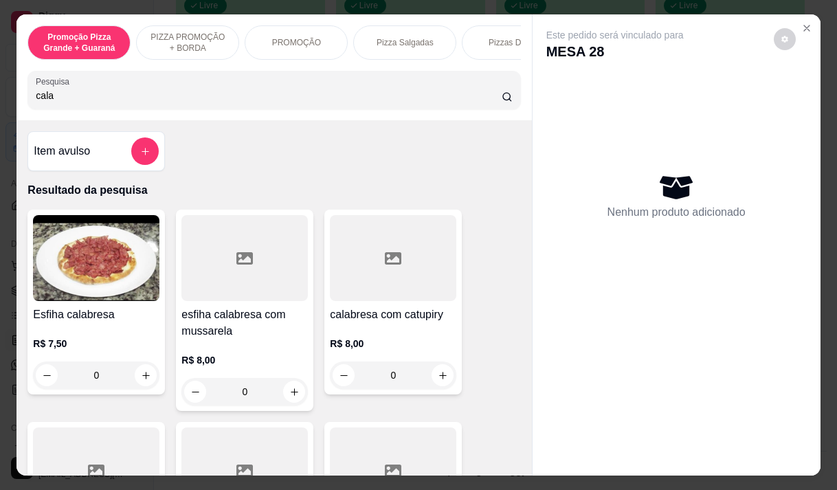
type input "cala"
click at [116, 328] on div "R$ 7,50 0" at bounding box center [96, 356] width 126 height 66
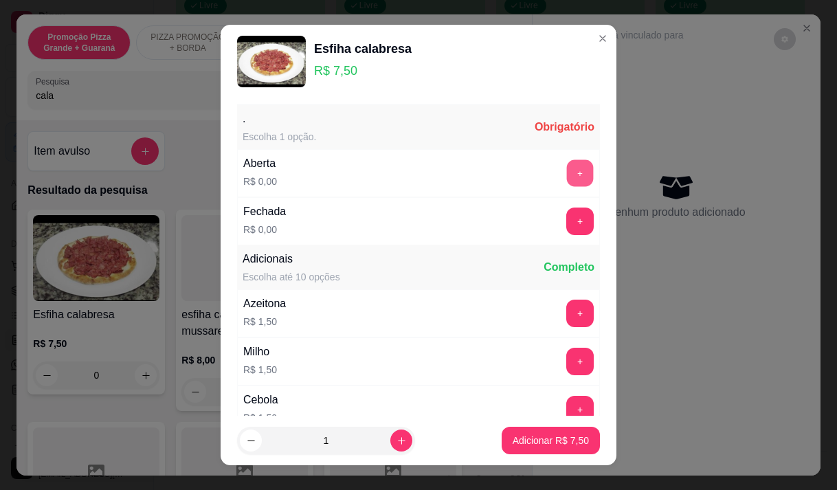
click at [567, 169] on button "+" at bounding box center [580, 172] width 27 height 27
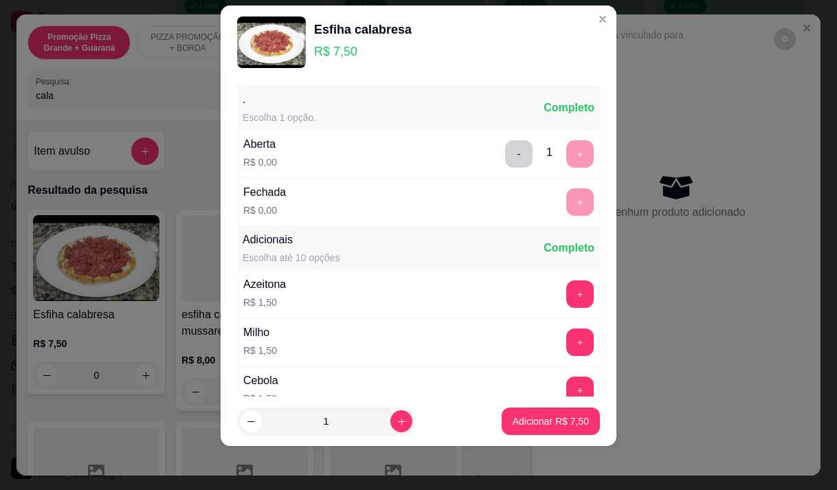
scroll to position [147, 0]
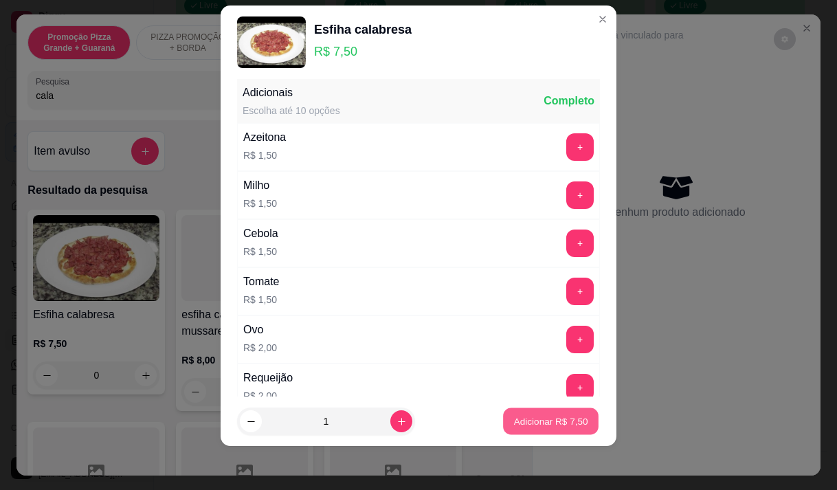
click at [524, 422] on p "Adicionar R$ 7,50" at bounding box center [550, 421] width 74 height 13
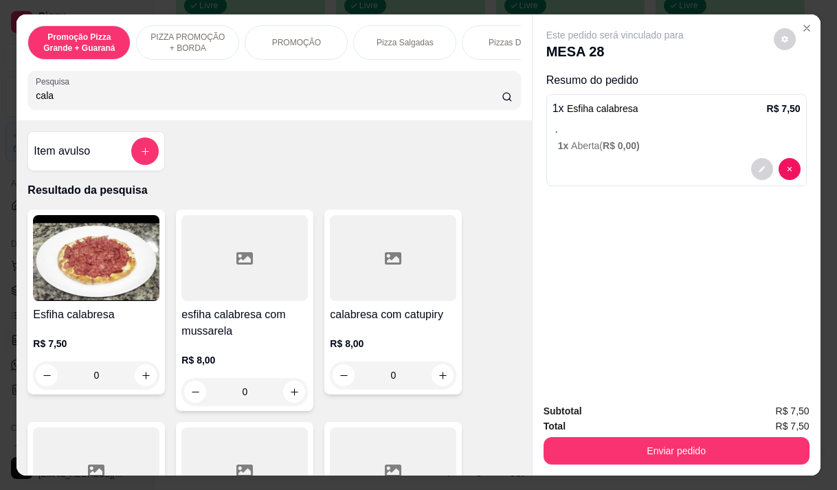
click at [47, 96] on input "cala" at bounding box center [269, 96] width 466 height 14
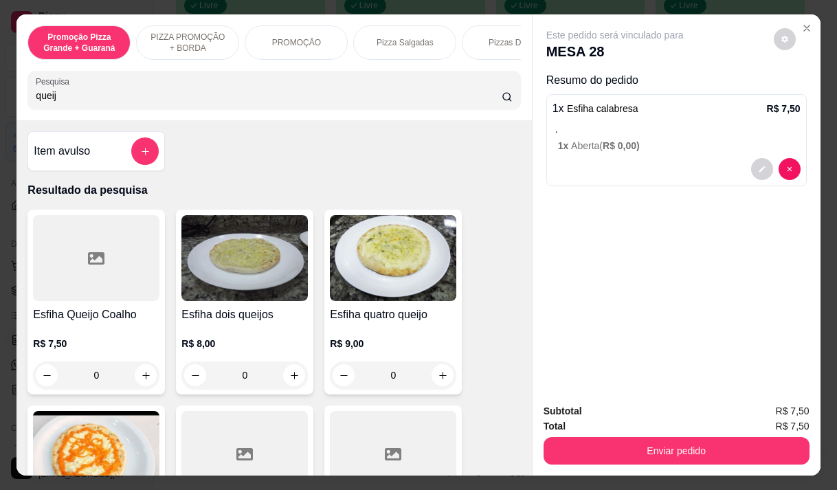
type input "queij"
click at [92, 334] on div "R$ 7,50 0" at bounding box center [96, 356] width 126 height 66
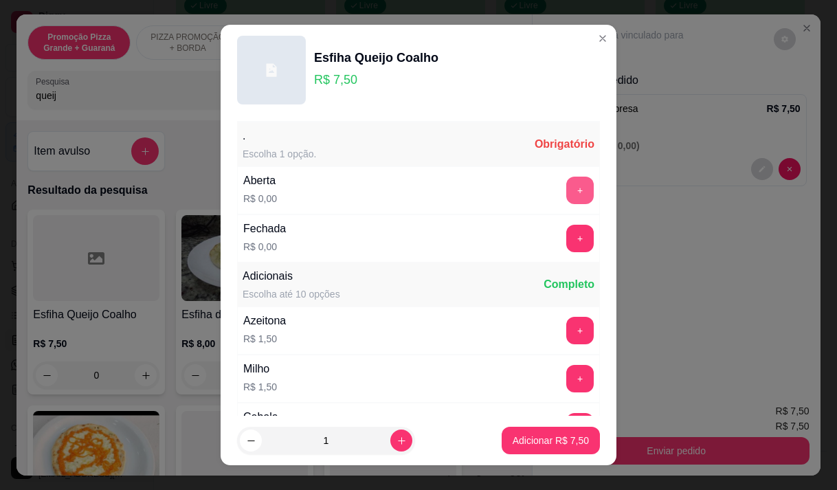
click at [566, 185] on button "+" at bounding box center [579, 190] width 27 height 27
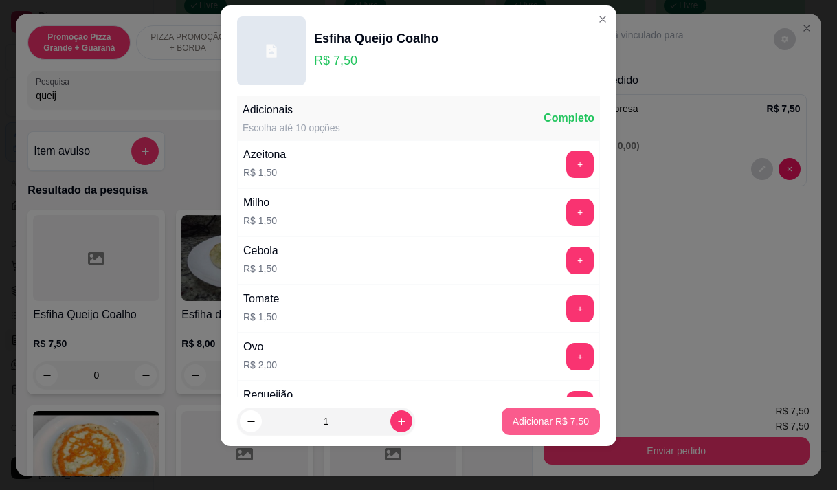
click at [521, 418] on p "Adicionar R$ 7,50" at bounding box center [550, 421] width 76 height 14
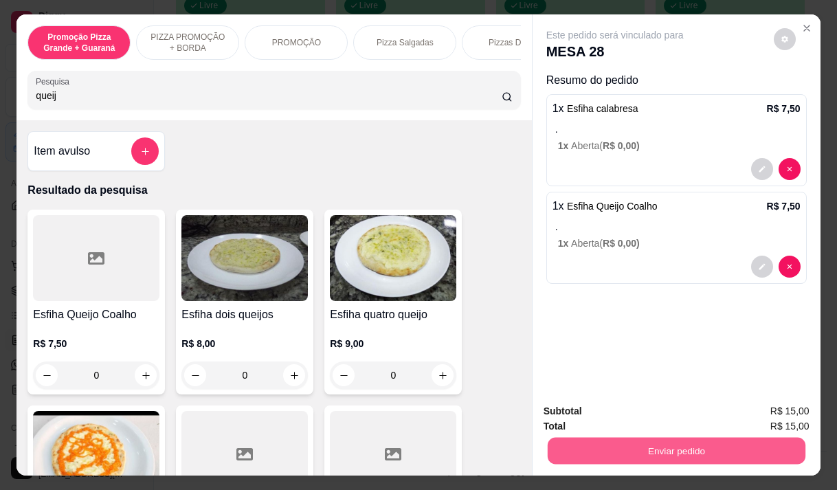
click at [716, 447] on button "Enviar pedido" at bounding box center [676, 450] width 258 height 27
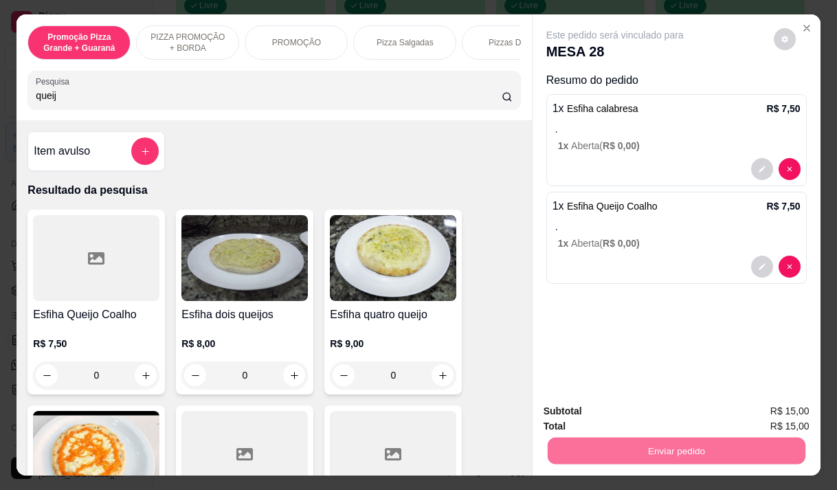
click at [771, 409] on button "Enviar pedido" at bounding box center [773, 411] width 78 height 26
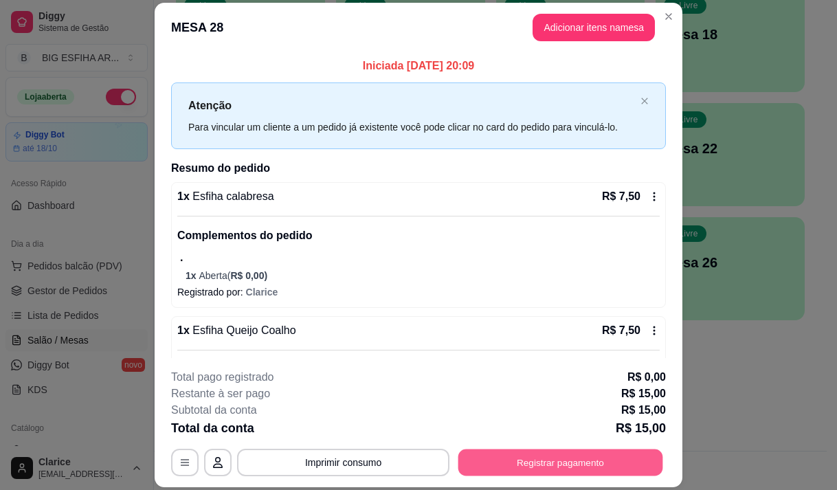
click at [565, 458] on button "Registrar pagamento" at bounding box center [560, 462] width 205 height 27
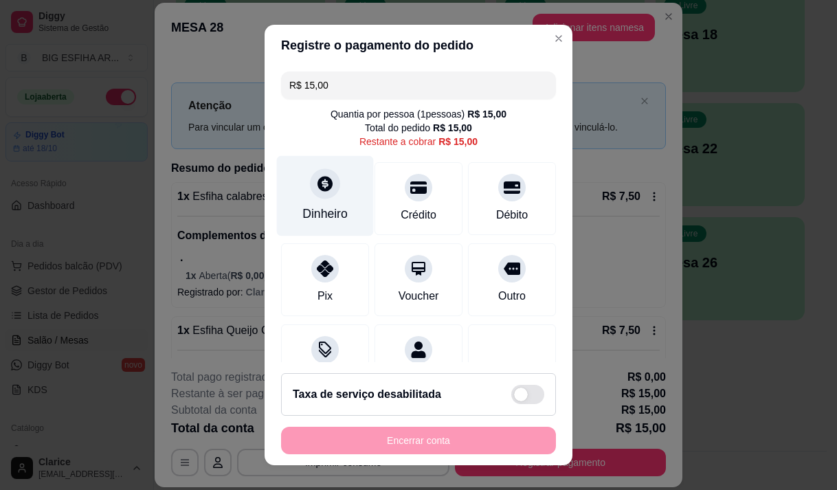
click at [324, 221] on div "Dinheiro" at bounding box center [324, 214] width 45 height 18
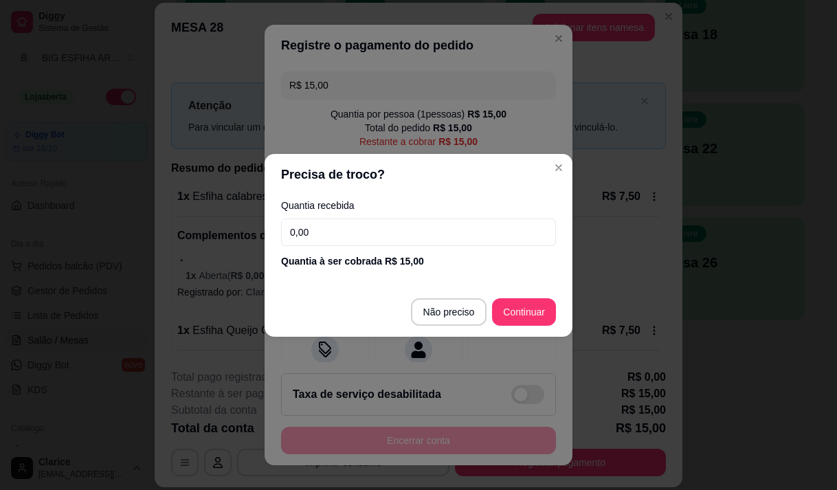
click at [378, 228] on input "0,00" at bounding box center [418, 231] width 275 height 27
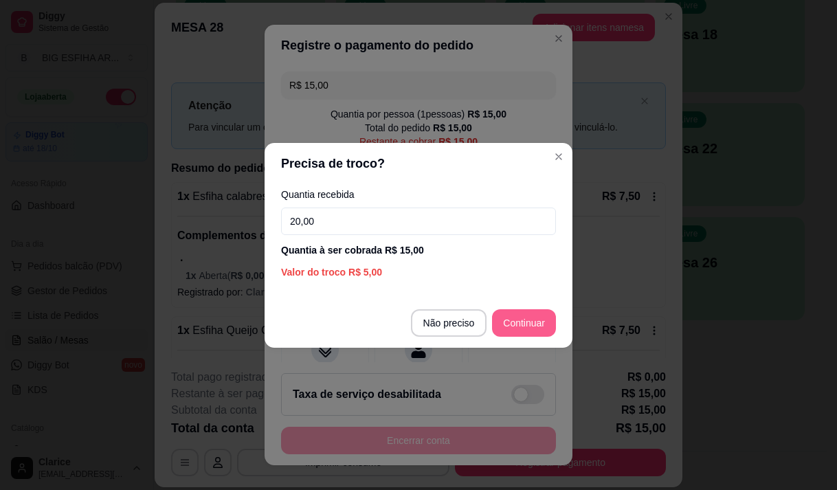
type input "20,00"
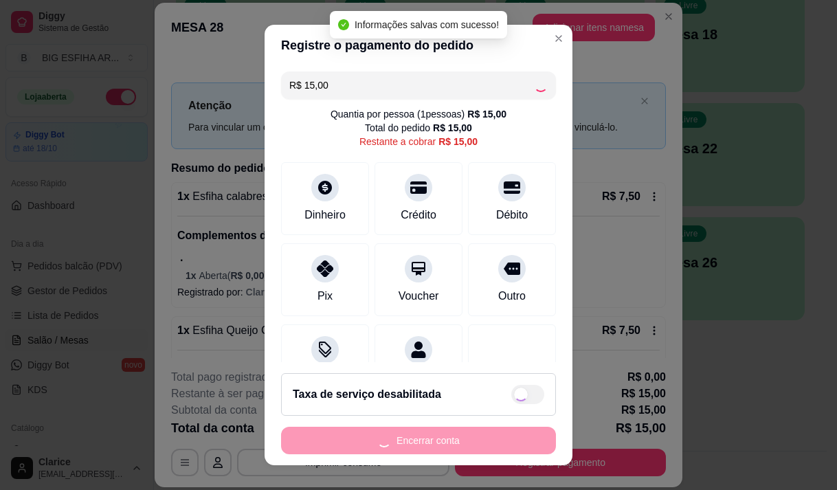
type input "R$ 0,00"
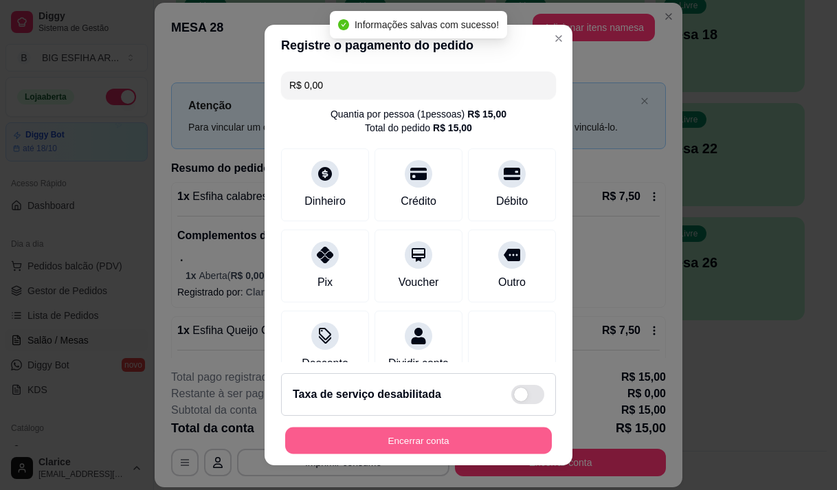
click at [475, 444] on button "Encerrar conta" at bounding box center [418, 440] width 267 height 27
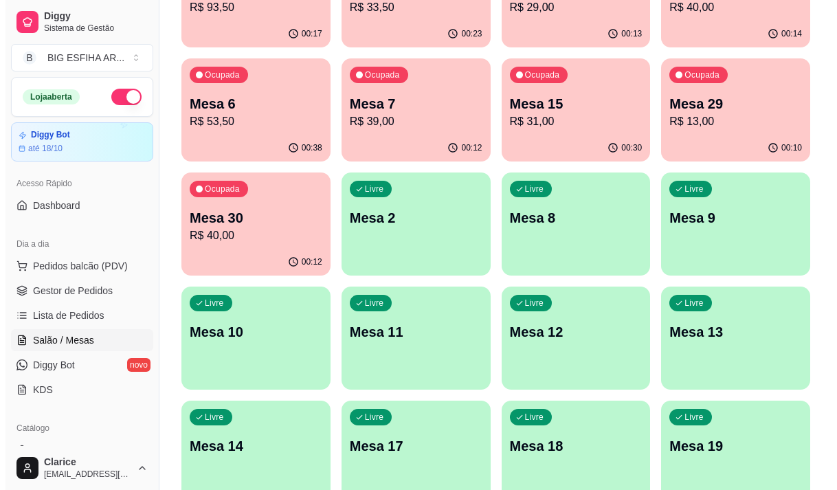
scroll to position [203, 0]
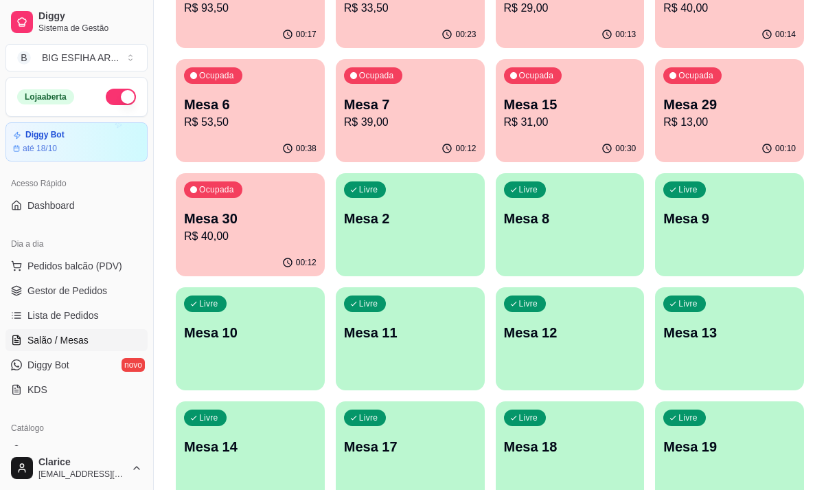
click at [557, 118] on p "R$ 31,00" at bounding box center [570, 122] width 133 height 16
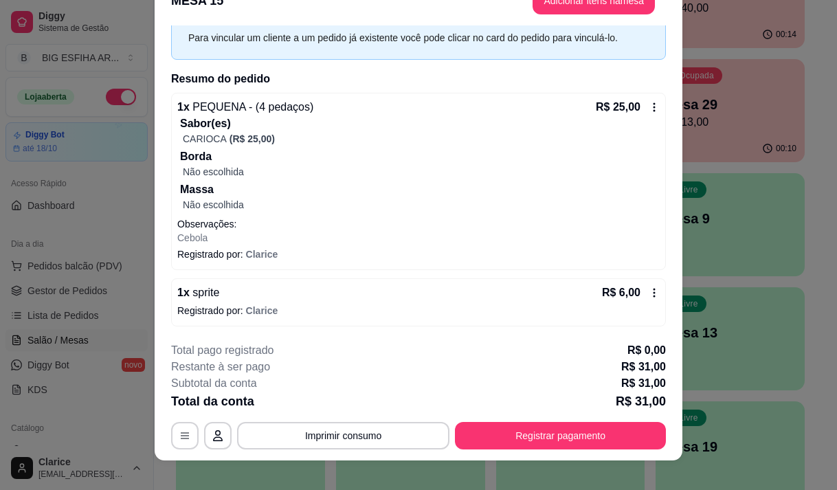
scroll to position [41, 0]
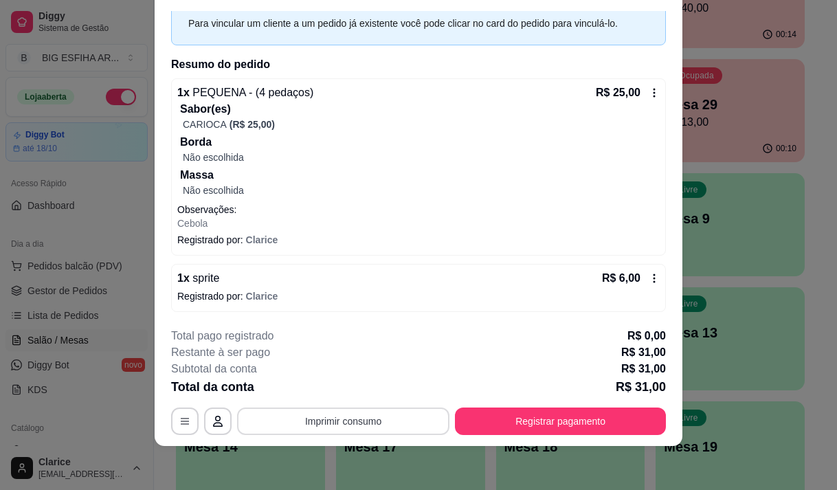
click at [276, 422] on button "Imprimir consumo" at bounding box center [343, 420] width 212 height 27
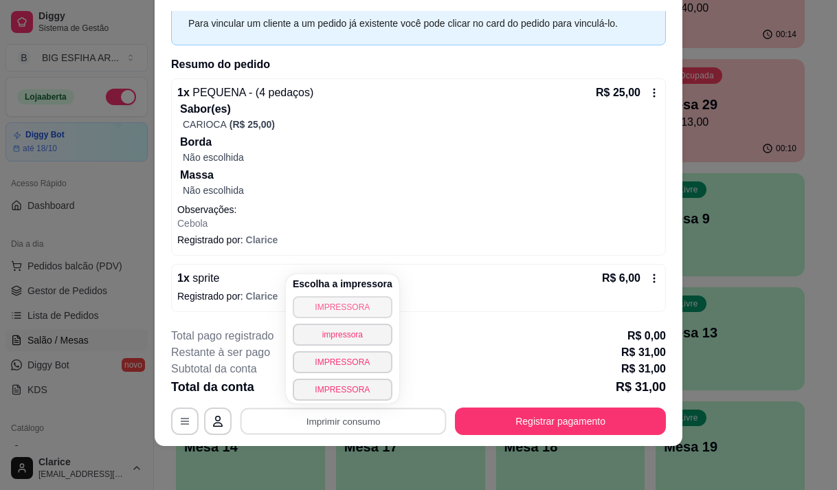
click at [313, 304] on button "IMPRESSORA" at bounding box center [343, 307] width 100 height 22
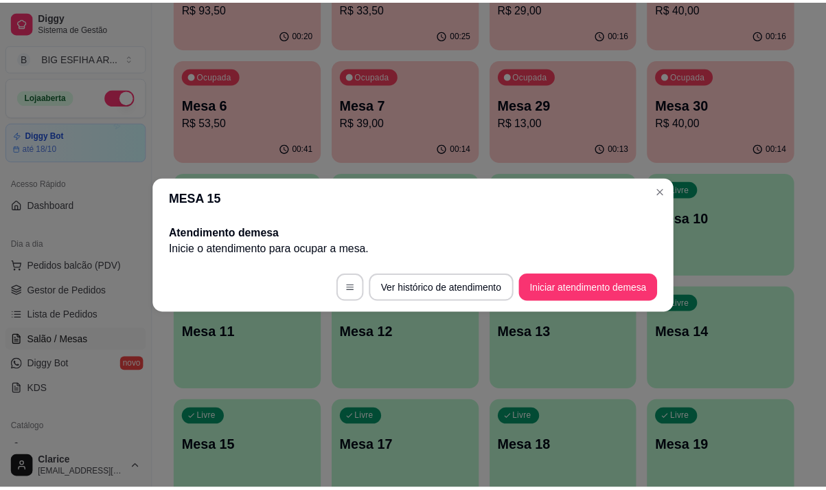
scroll to position [0, 0]
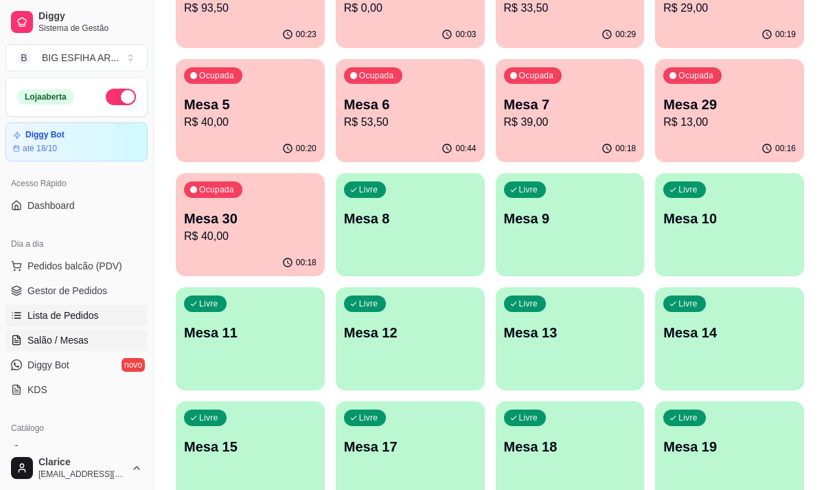
click at [81, 317] on span "Lista de Pedidos" at bounding box center [62, 315] width 71 height 14
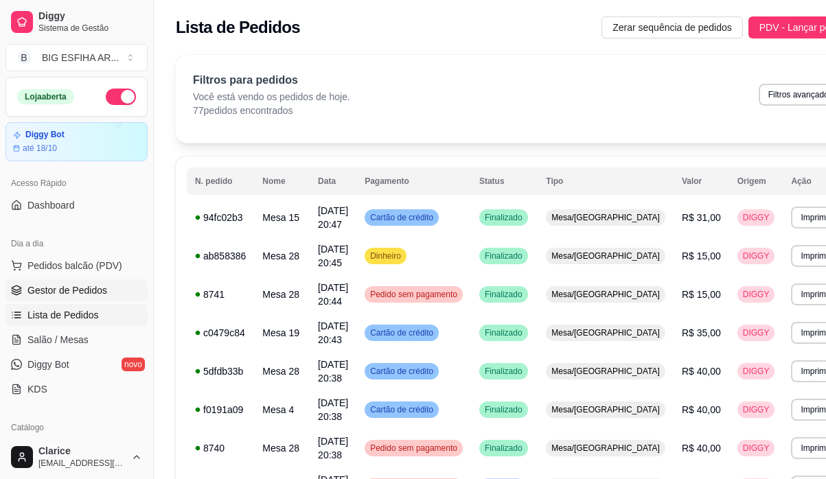
click at [94, 289] on span "Gestor de Pedidos" at bounding box center [67, 291] width 80 height 14
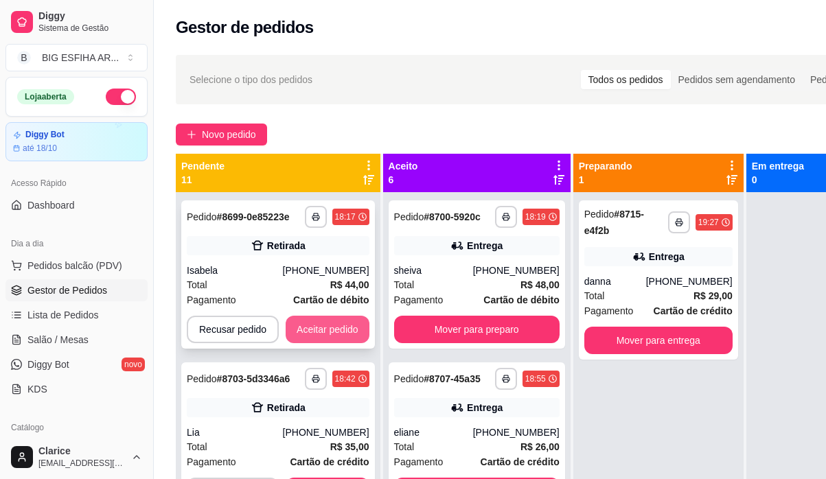
click at [317, 326] on button "Aceitar pedido" at bounding box center [328, 329] width 84 height 27
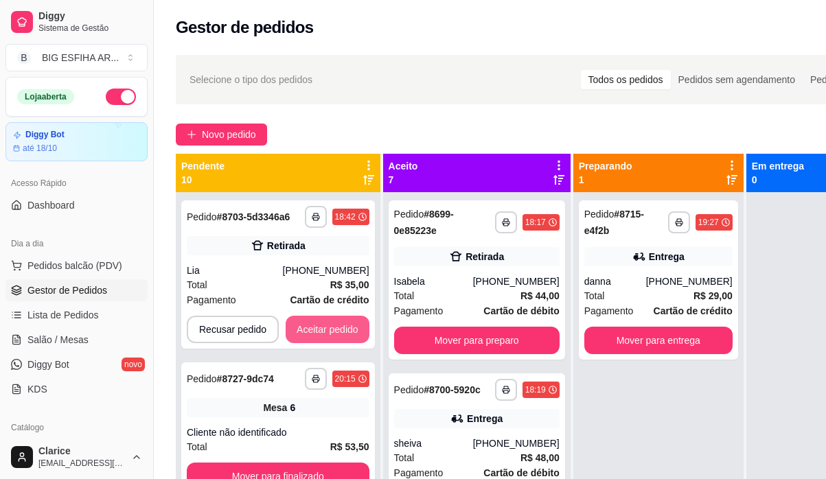
click at [317, 327] on button "Aceitar pedido" at bounding box center [328, 329] width 84 height 27
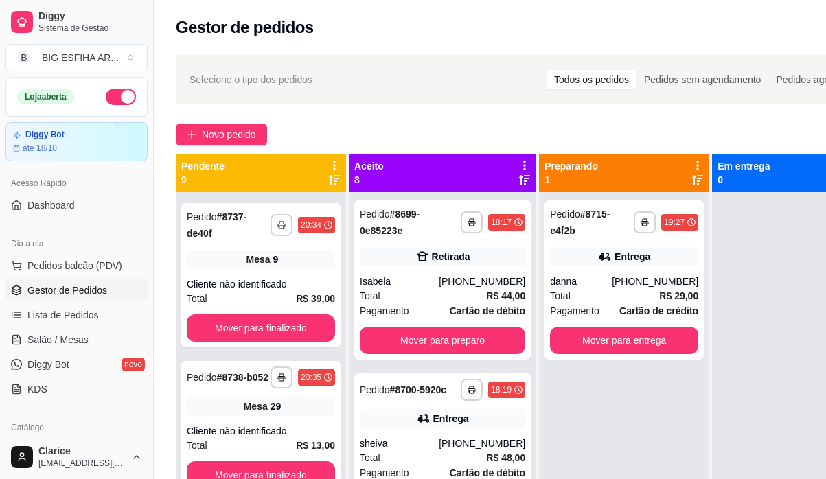
scroll to position [946, 0]
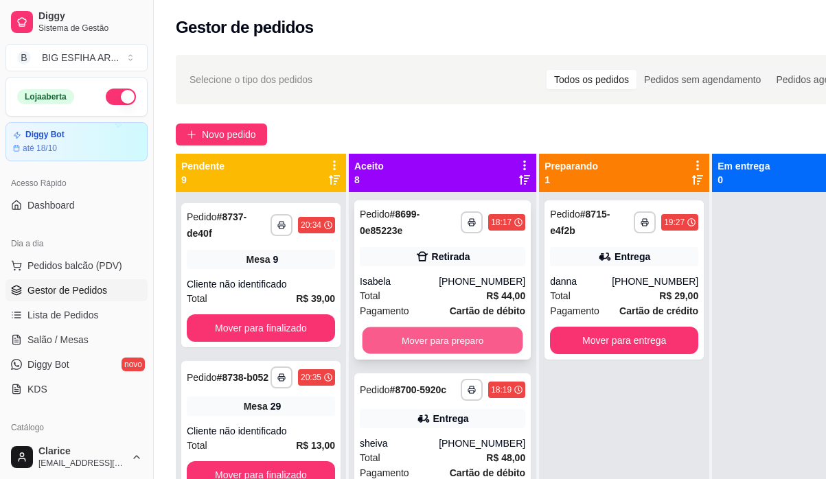
click at [422, 336] on button "Mover para preparo" at bounding box center [443, 341] width 161 height 27
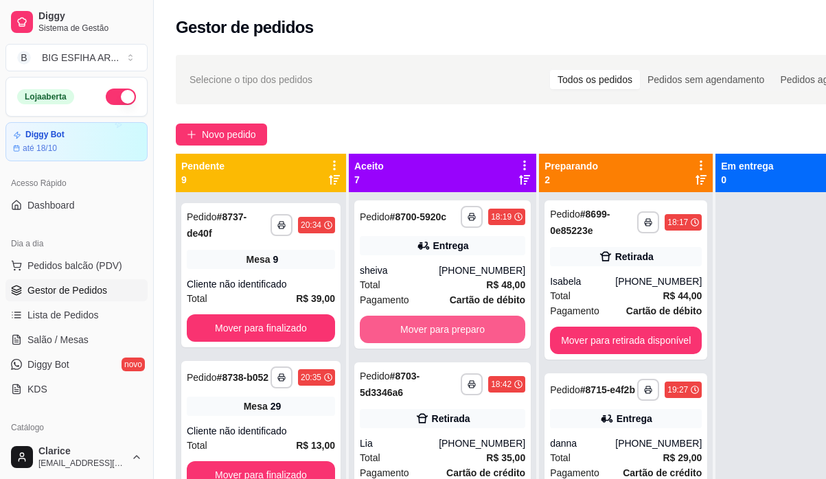
click at [422, 336] on button "Mover para preparo" at bounding box center [443, 329] width 166 height 27
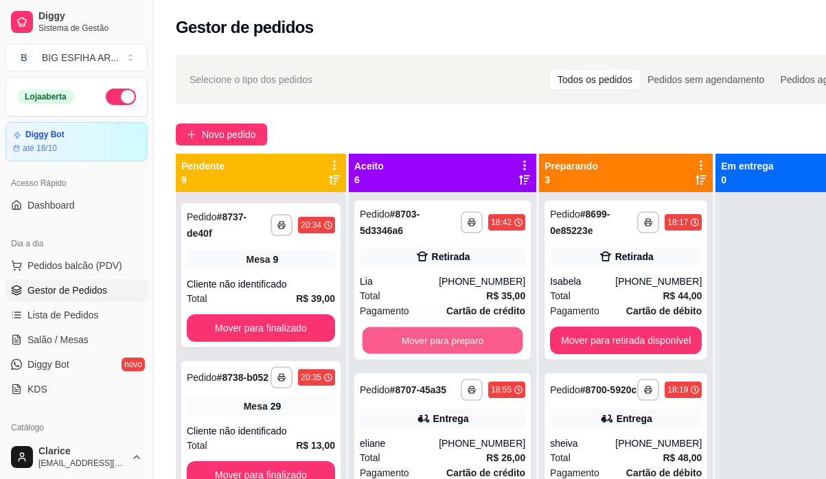
click at [422, 336] on button "Mover para preparo" at bounding box center [443, 341] width 161 height 27
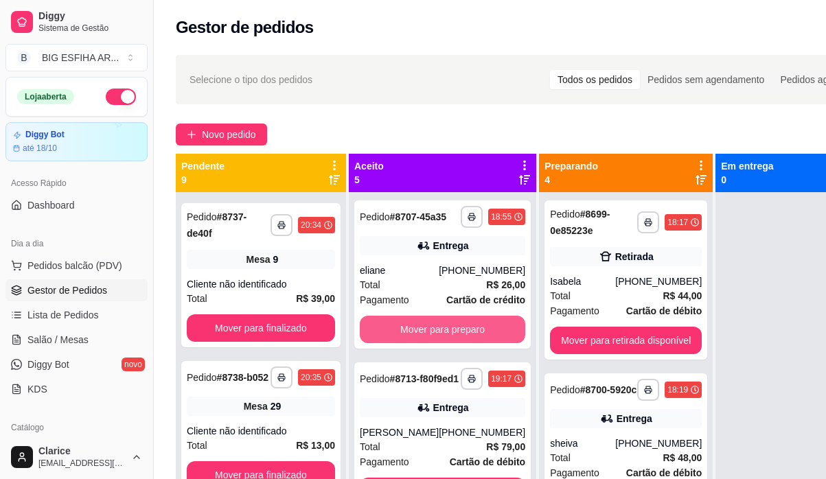
click at [422, 336] on button "Mover para preparo" at bounding box center [443, 329] width 166 height 27
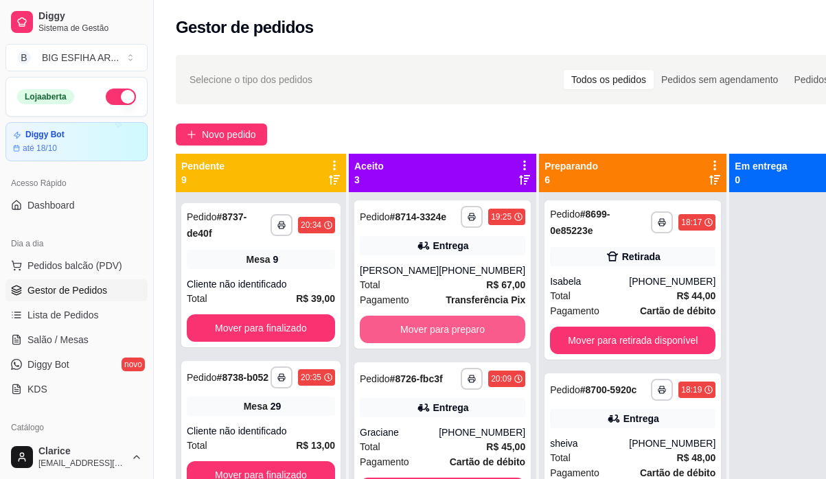
click at [422, 336] on button "Mover para preparo" at bounding box center [443, 329] width 166 height 27
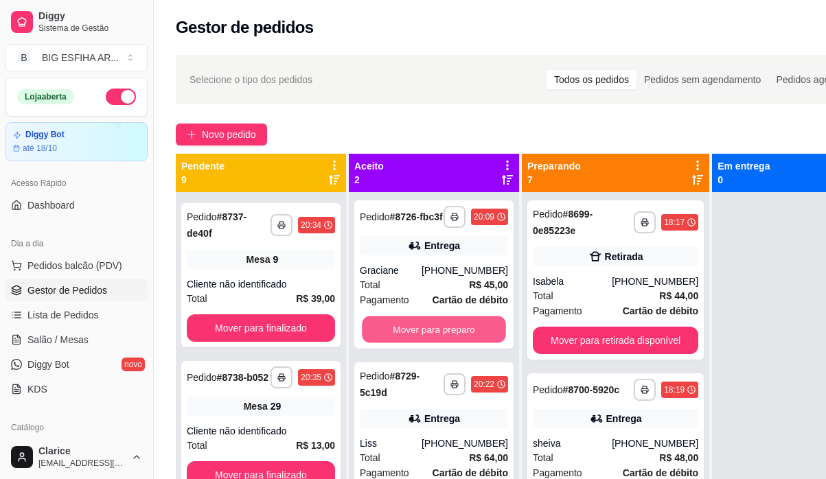
click at [422, 336] on button "Mover para preparo" at bounding box center [434, 330] width 144 height 27
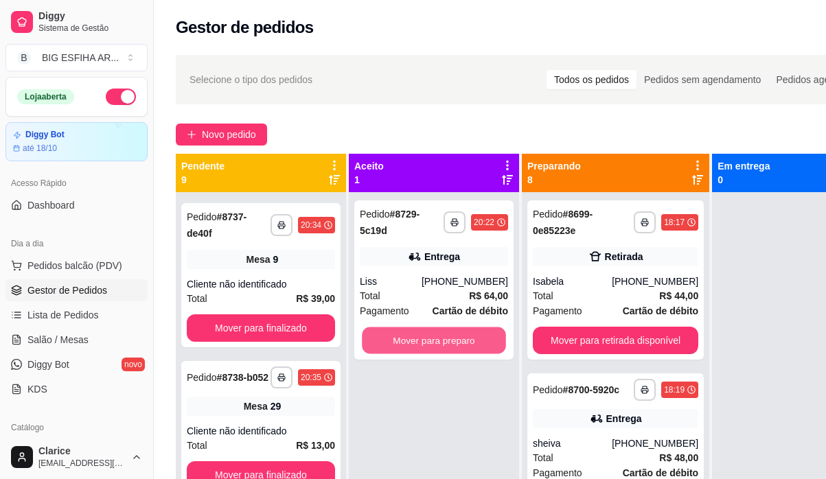
click at [422, 336] on button "Mover para preparo" at bounding box center [434, 341] width 144 height 27
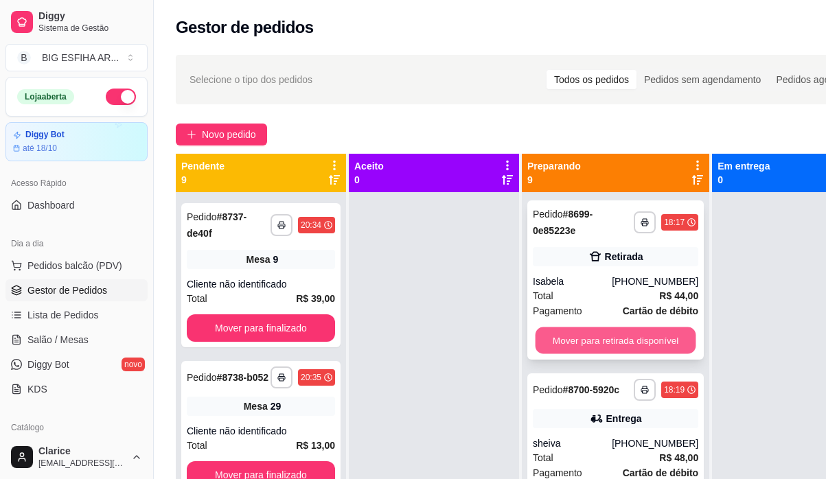
click at [561, 343] on button "Mover para retirada disponível" at bounding box center [616, 341] width 161 height 27
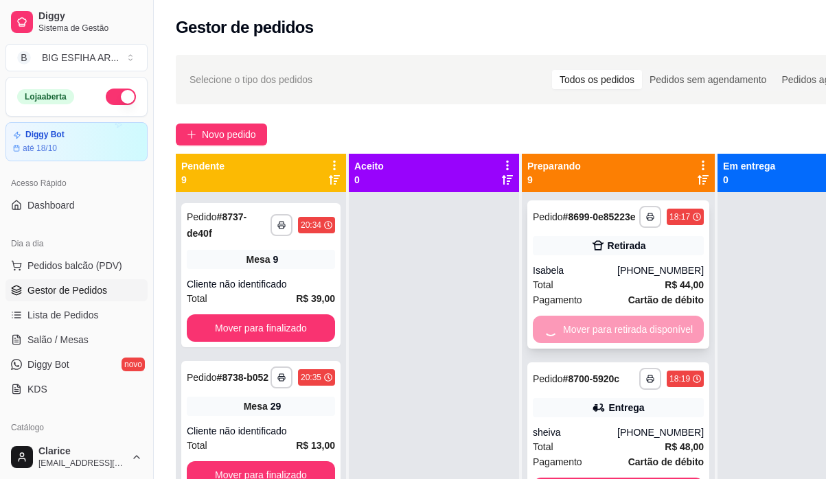
click at [561, 343] on div "Mover para retirada disponível" at bounding box center [618, 329] width 171 height 27
click at [561, 342] on div "Pagamento Cartão de débito R$ 44,00" at bounding box center [413, 373] width 372 height 65
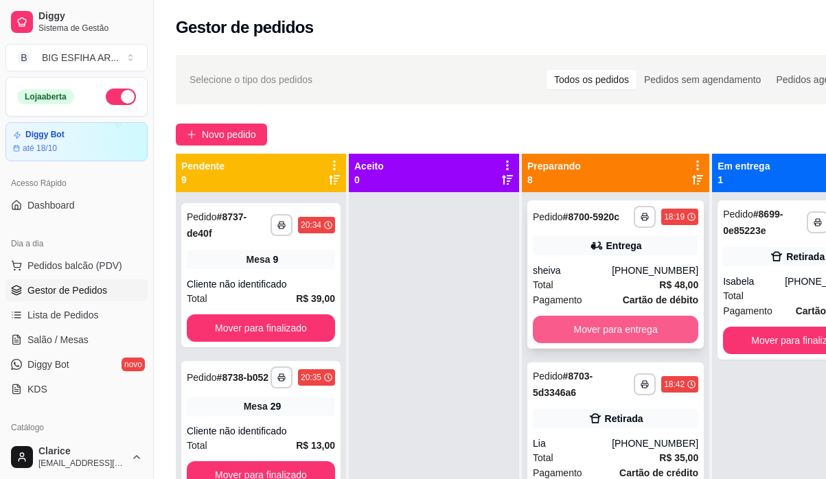
click at [634, 343] on button "Mover para entrega" at bounding box center [616, 329] width 166 height 27
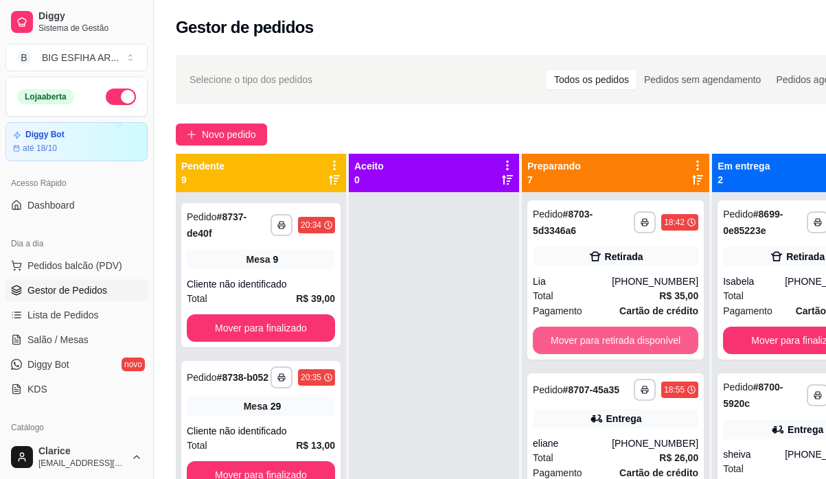
click at [635, 350] on button "Mover para retirada disponível" at bounding box center [616, 340] width 166 height 27
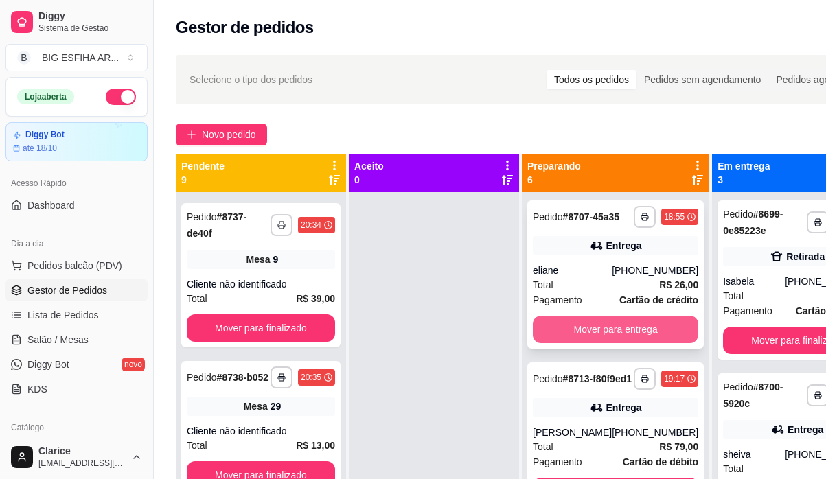
click at [641, 338] on button "Mover para entrega" at bounding box center [616, 329] width 166 height 27
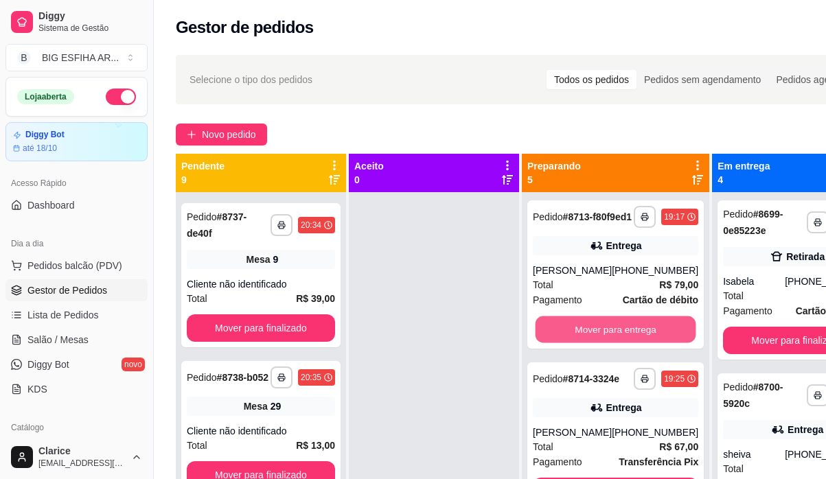
click at [641, 338] on button "Mover para entrega" at bounding box center [616, 330] width 161 height 27
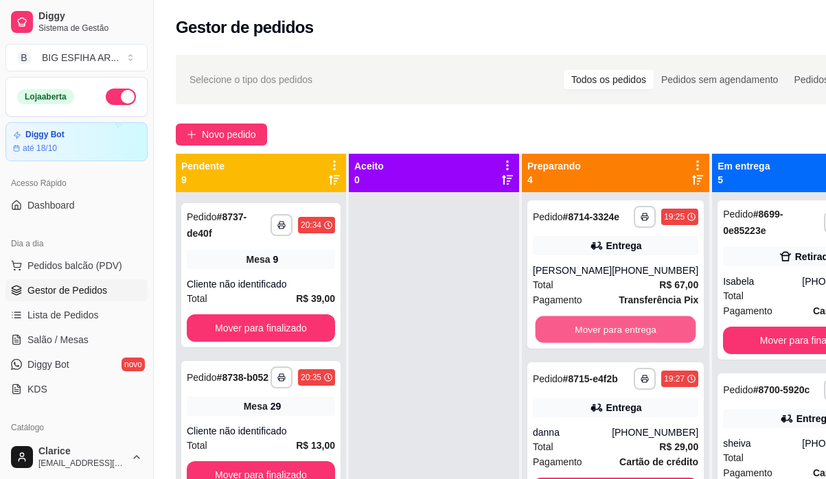
click at [641, 338] on button "Mover para entrega" at bounding box center [616, 330] width 161 height 27
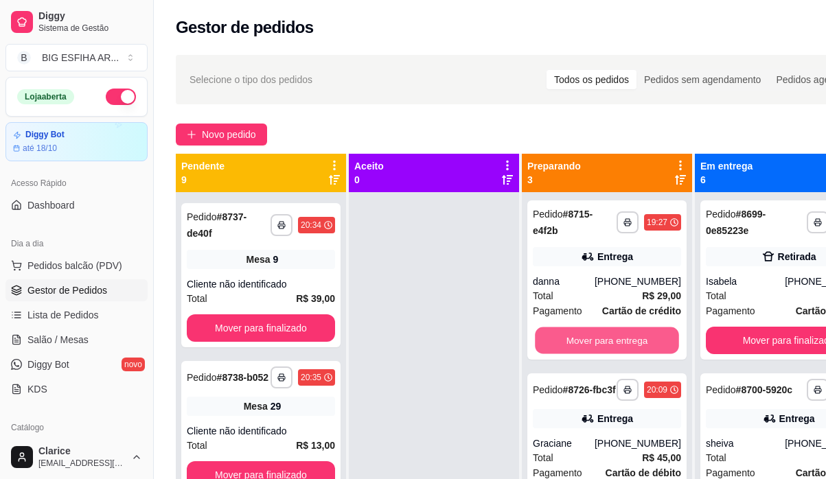
click at [641, 338] on button "Mover para entrega" at bounding box center [607, 341] width 144 height 27
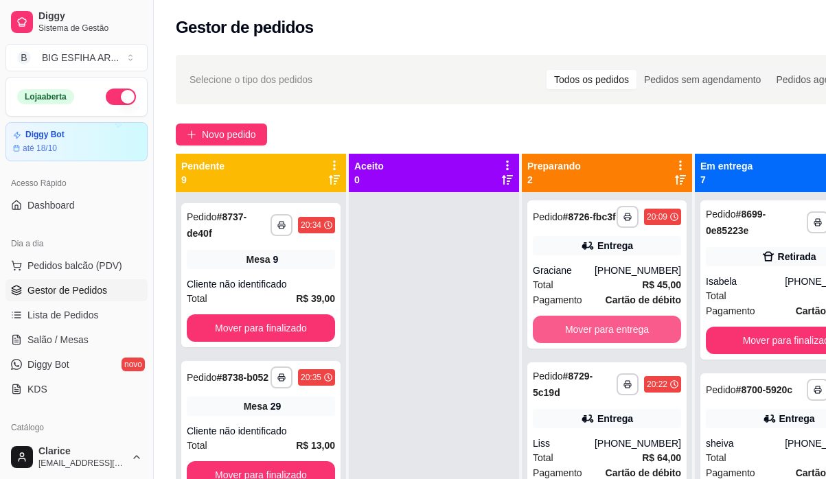
click at [641, 338] on button "Mover para entrega" at bounding box center [607, 329] width 148 height 27
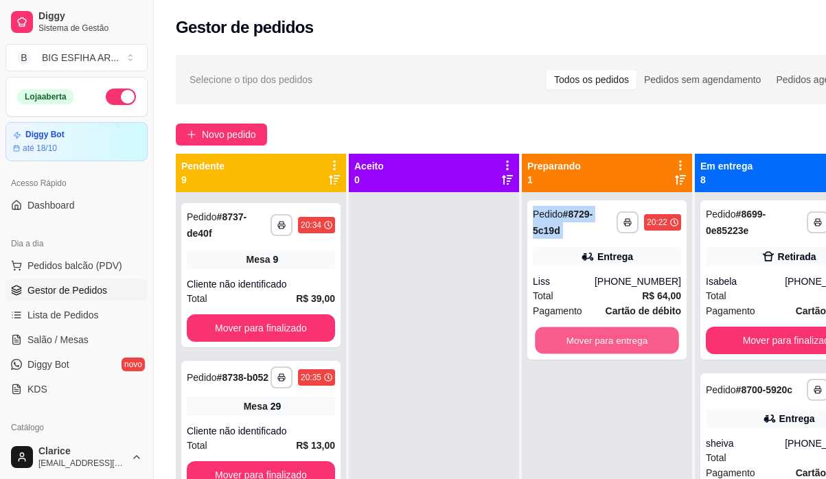
click at [641, 338] on button "Mover para entrega" at bounding box center [607, 341] width 144 height 27
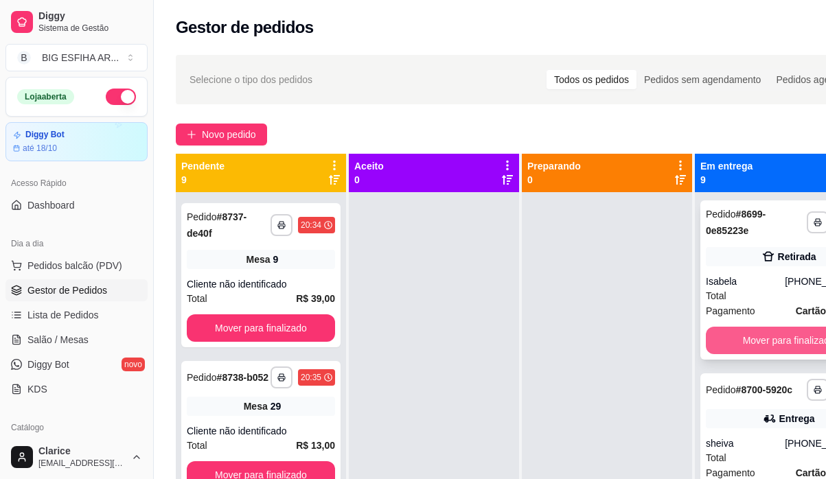
click at [754, 341] on button "Mover para finalizado" at bounding box center [789, 340] width 166 height 27
click at [754, 341] on div "Mover para finalizado" at bounding box center [789, 340] width 166 height 27
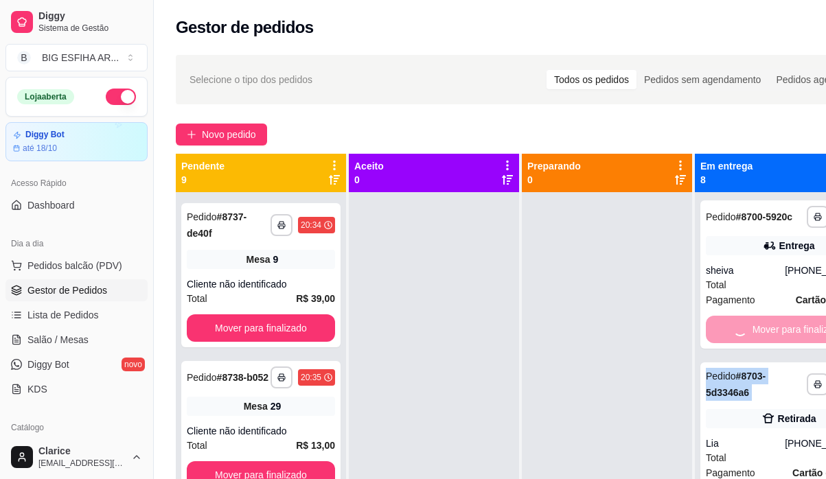
click at [754, 341] on div "Mover para finalizado" at bounding box center [789, 329] width 166 height 27
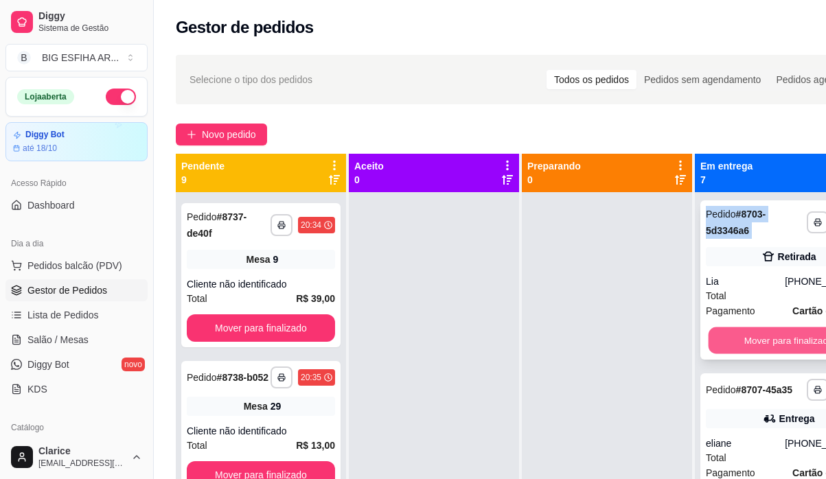
click at [755, 340] on button "Mover para finalizado" at bounding box center [789, 341] width 161 height 27
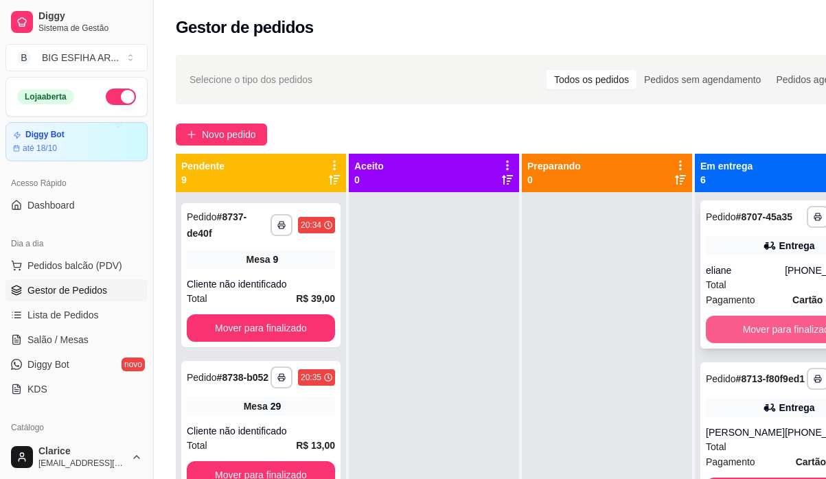
click at [756, 339] on button "Mover para finalizado" at bounding box center [789, 329] width 166 height 27
click at [756, 339] on button "Mover para finalizado" at bounding box center [789, 330] width 161 height 27
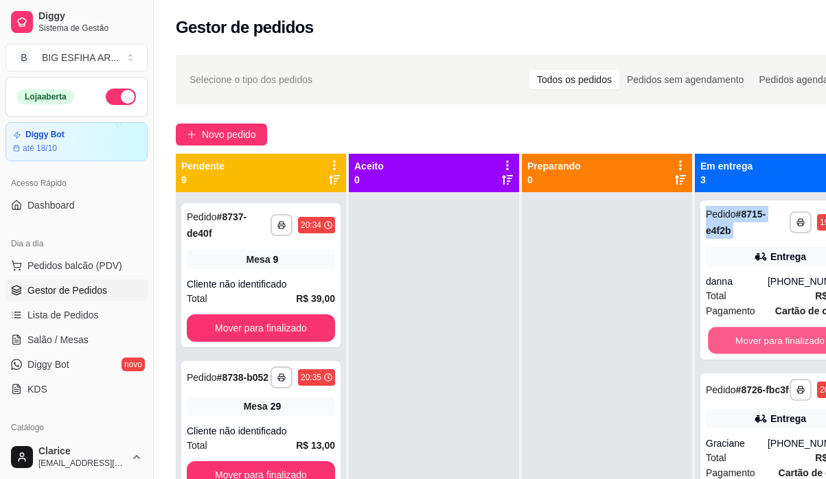
click at [756, 339] on button "Mover para finalizado" at bounding box center [780, 341] width 144 height 27
click at [756, 339] on div "Mover para finalizado" at bounding box center [780, 340] width 148 height 27
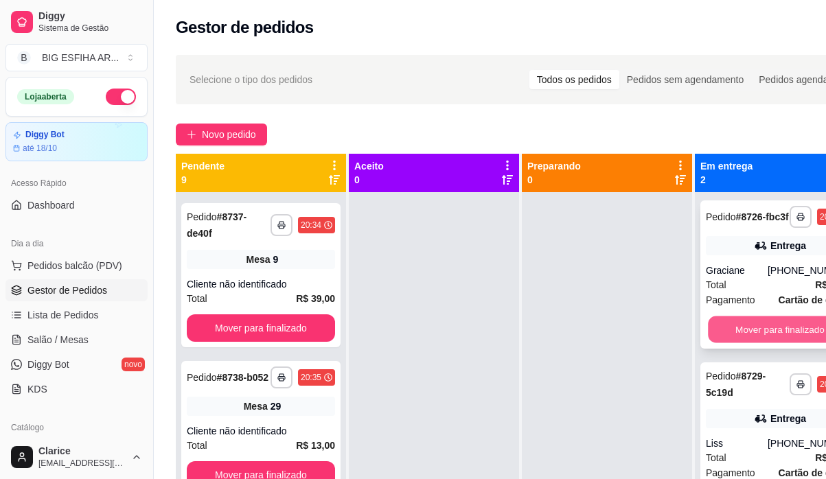
click at [758, 336] on button "Mover para finalizado" at bounding box center [780, 330] width 144 height 27
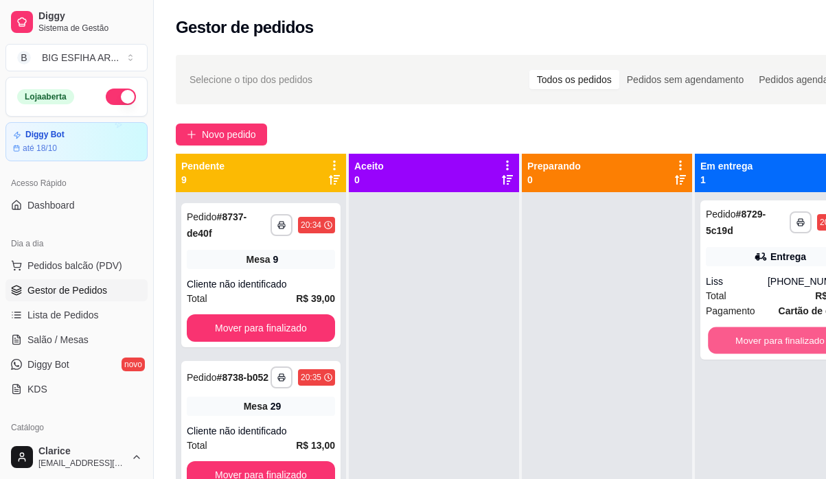
click at [758, 336] on button "Mover para finalizado" at bounding box center [780, 341] width 144 height 27
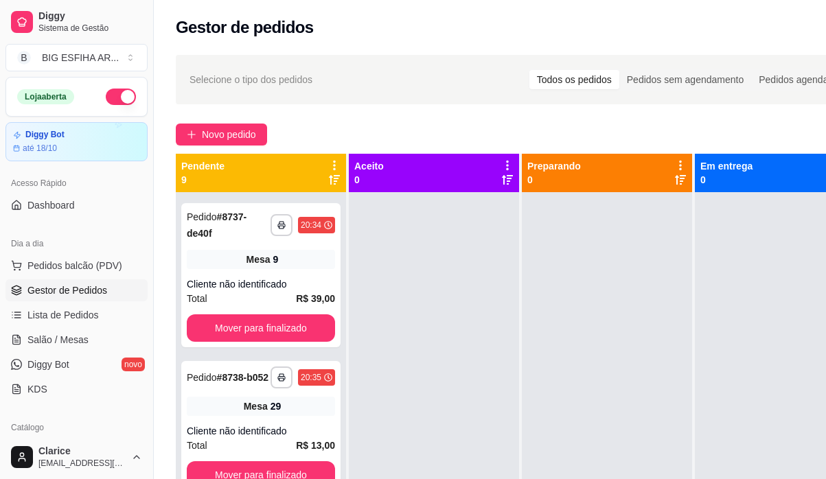
scroll to position [788, 0]
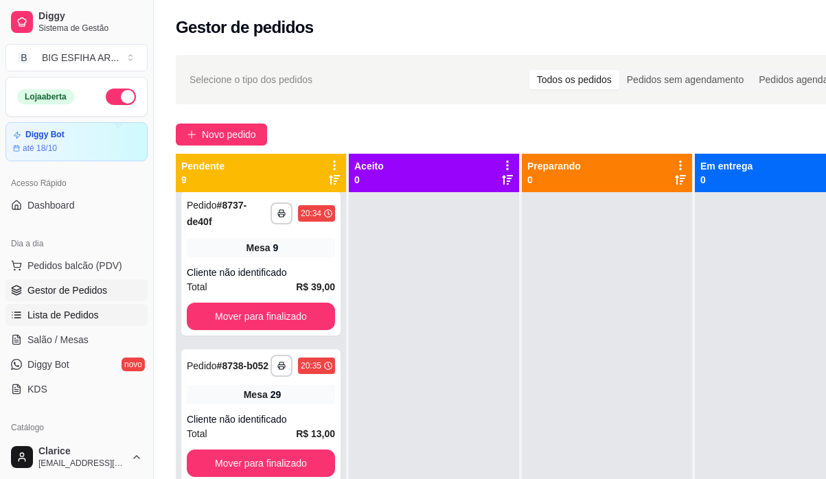
click at [78, 317] on span "Lista de Pedidos" at bounding box center [62, 315] width 71 height 14
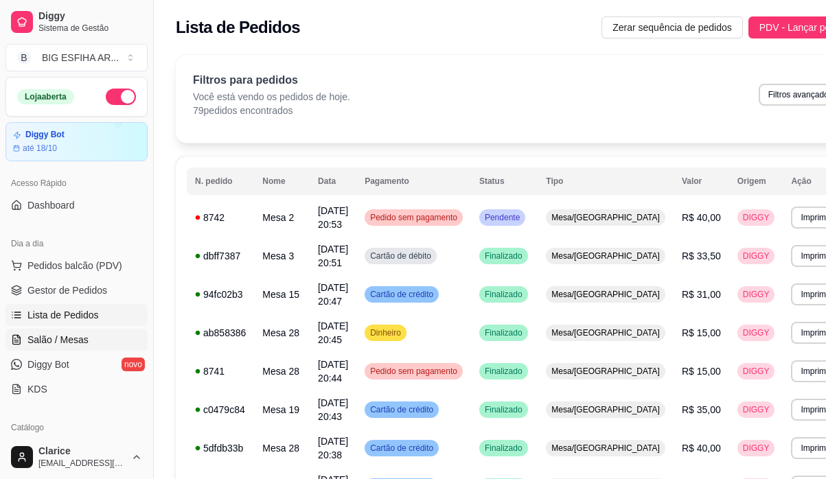
click at [71, 332] on link "Salão / Mesas" at bounding box center [76, 340] width 142 height 22
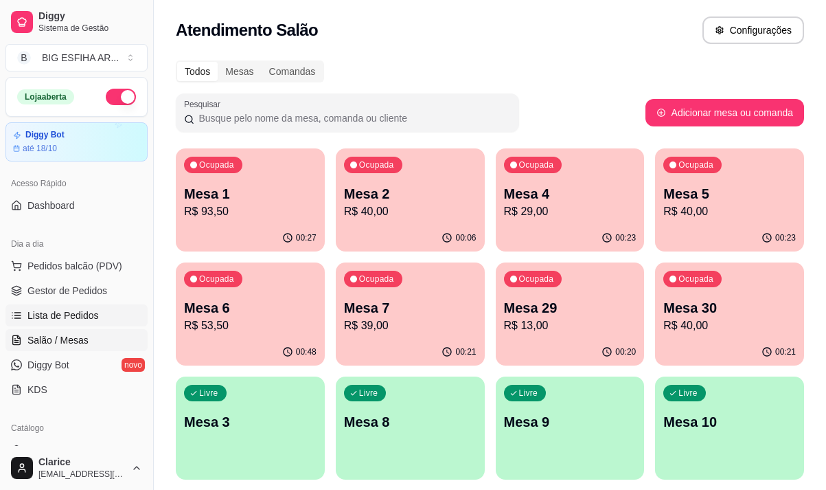
click at [55, 311] on span "Lista de Pedidos" at bounding box center [62, 315] width 71 height 14
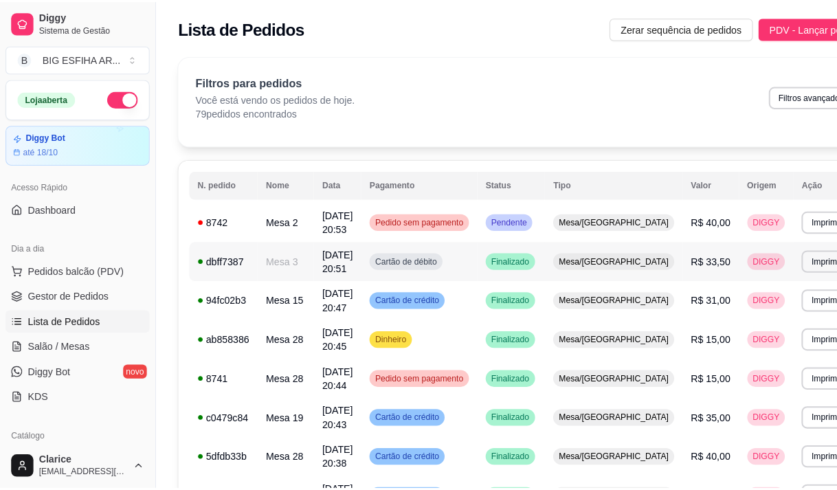
scroll to position [69, 0]
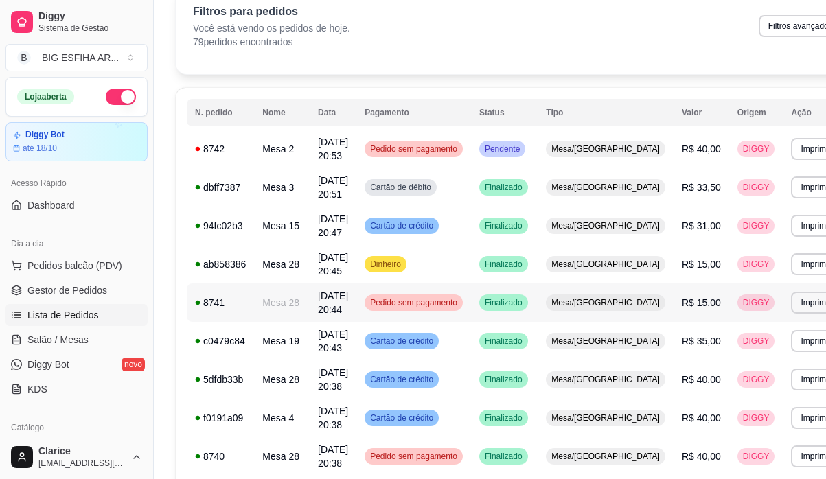
click at [280, 309] on td "Mesa 28" at bounding box center [282, 303] width 56 height 38
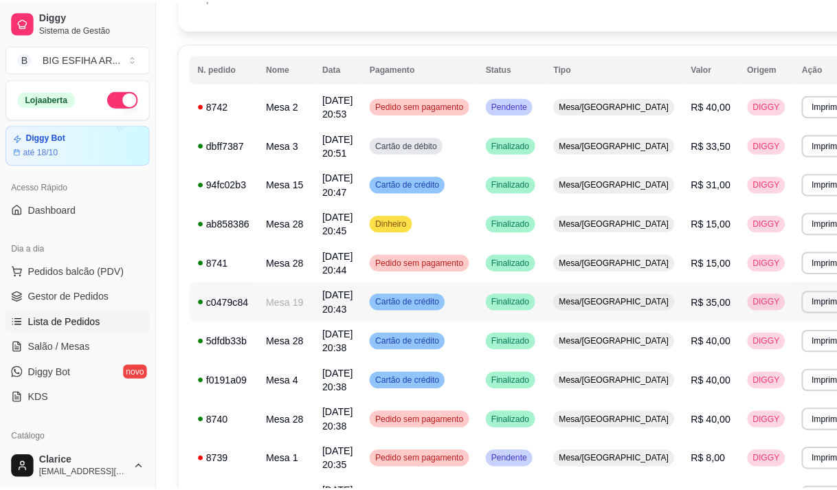
scroll to position [137, 0]
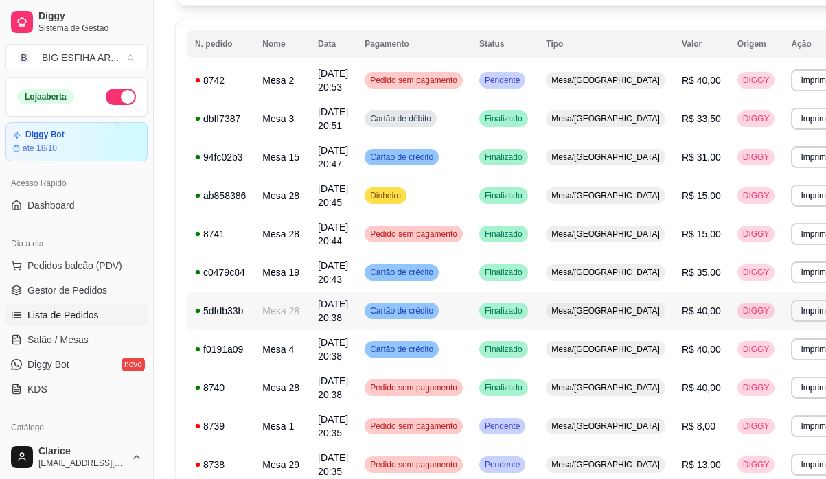
click at [291, 322] on td "Mesa 28" at bounding box center [282, 311] width 56 height 38
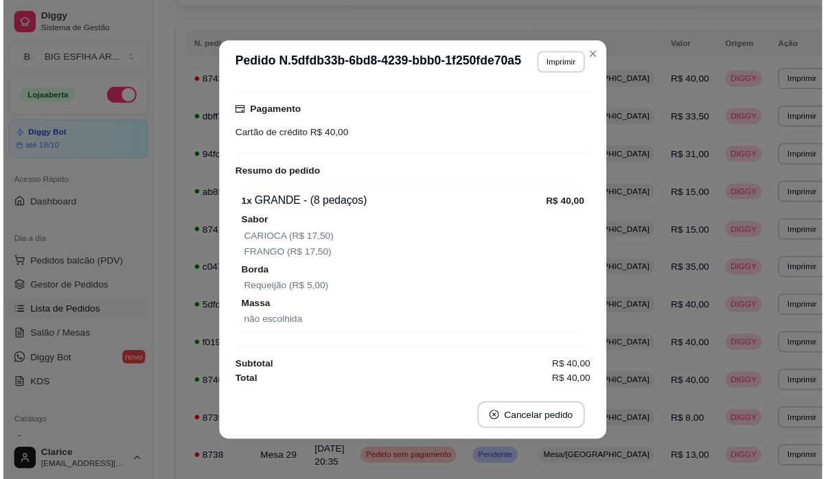
scroll to position [3, 0]
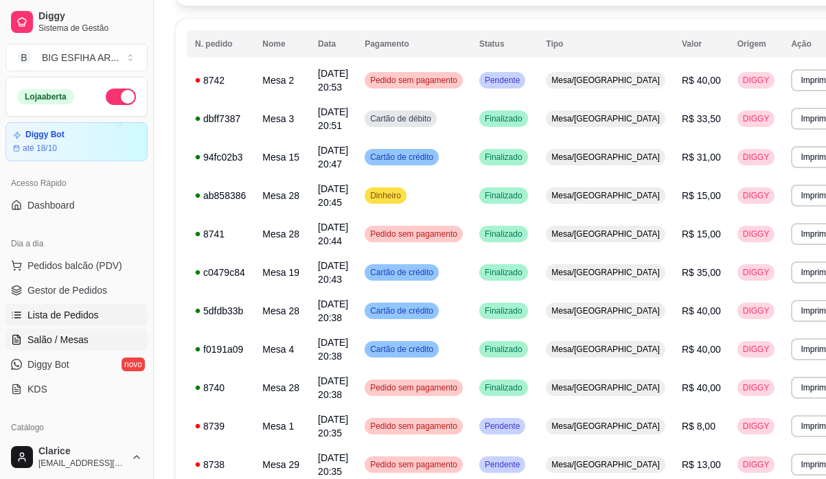
click at [81, 345] on span "Salão / Mesas" at bounding box center [57, 340] width 61 height 14
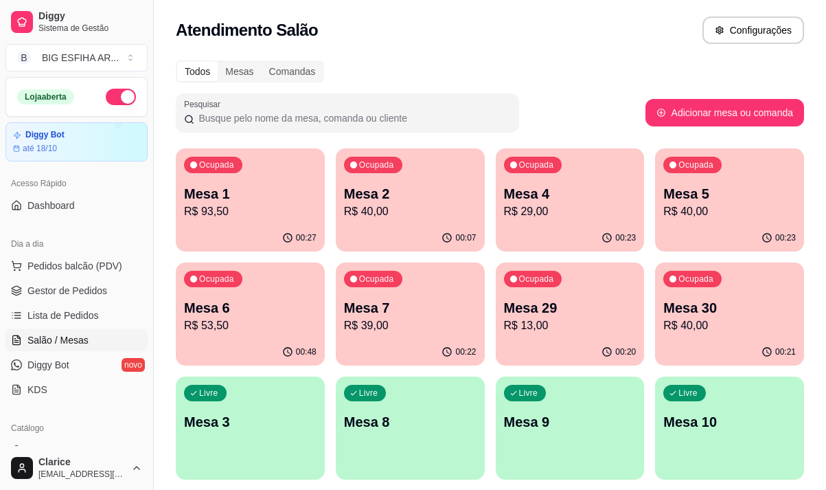
click at [732, 338] on div "Ocupada Mesa 30 R$ 40,00" at bounding box center [729, 300] width 149 height 76
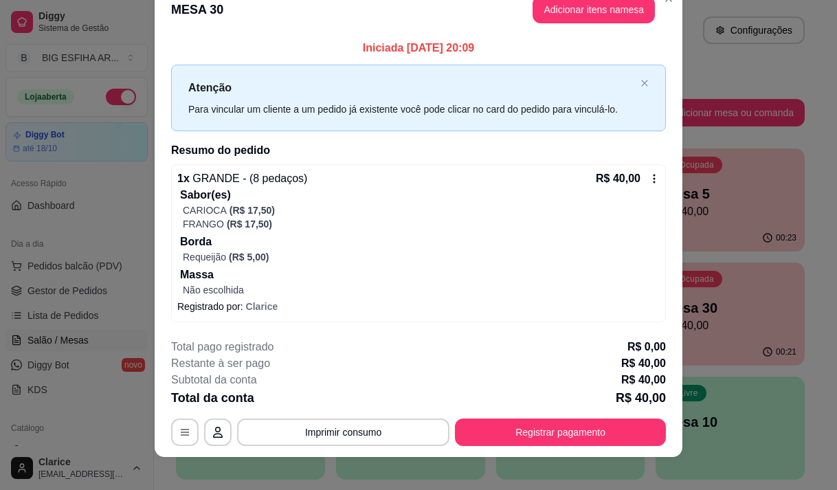
scroll to position [35, 0]
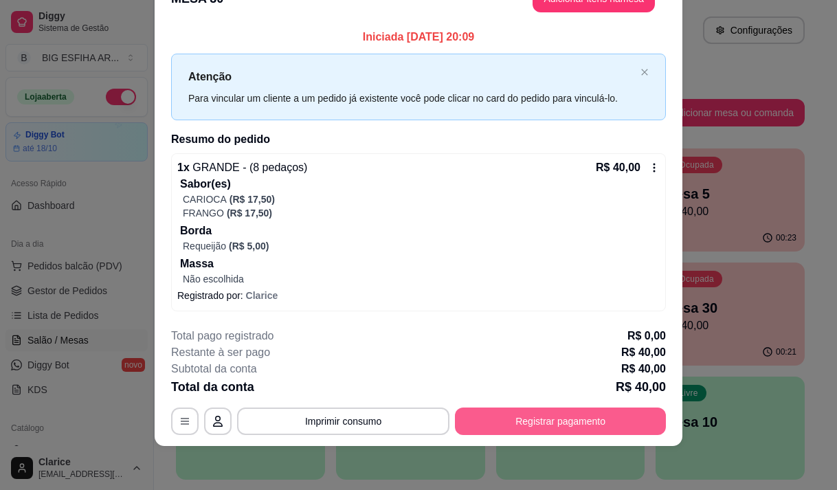
click at [507, 417] on button "Registrar pagamento" at bounding box center [560, 420] width 211 height 27
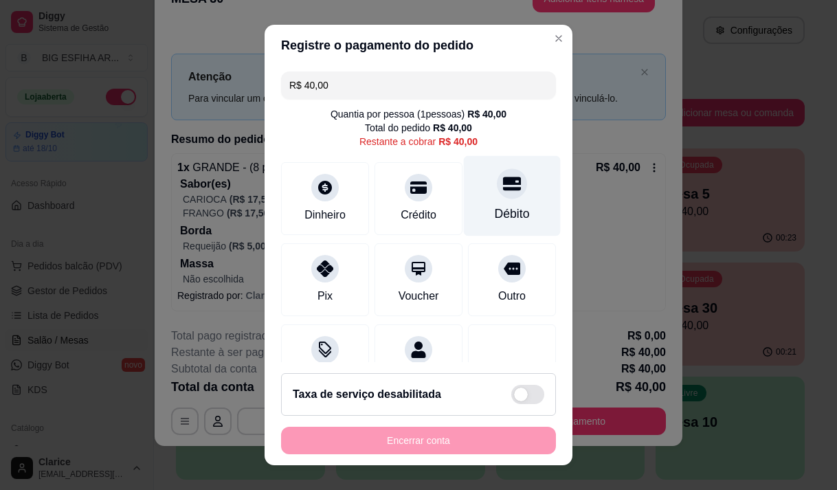
click at [487, 203] on div "Débito" at bounding box center [512, 195] width 97 height 80
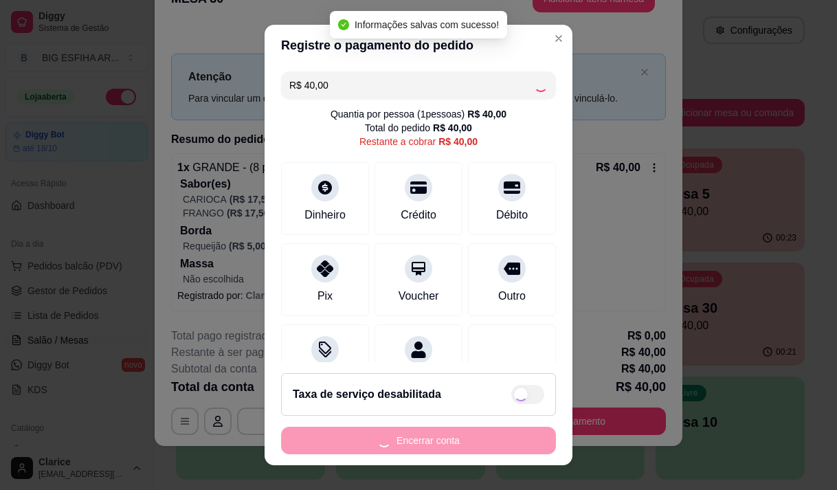
type input "R$ 0,00"
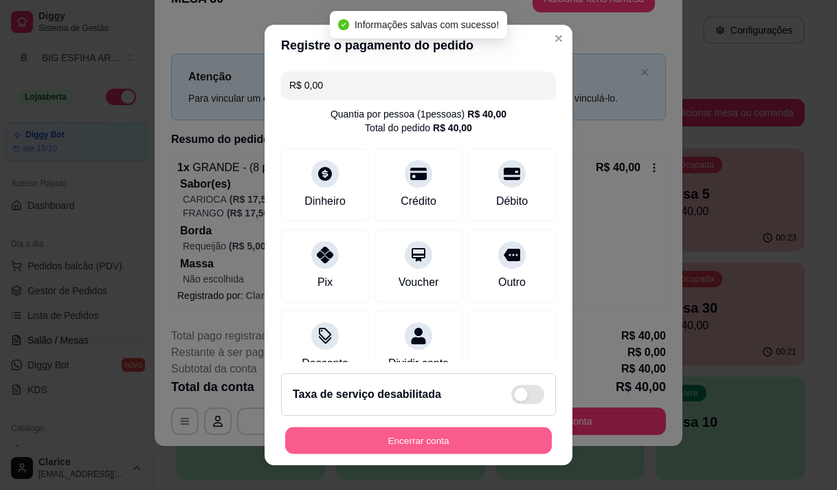
click at [427, 438] on button "Encerrar conta" at bounding box center [418, 440] width 267 height 27
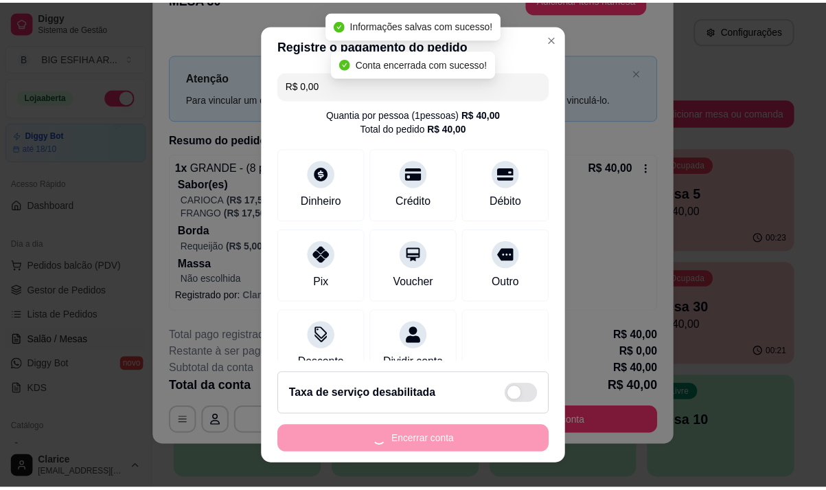
scroll to position [0, 0]
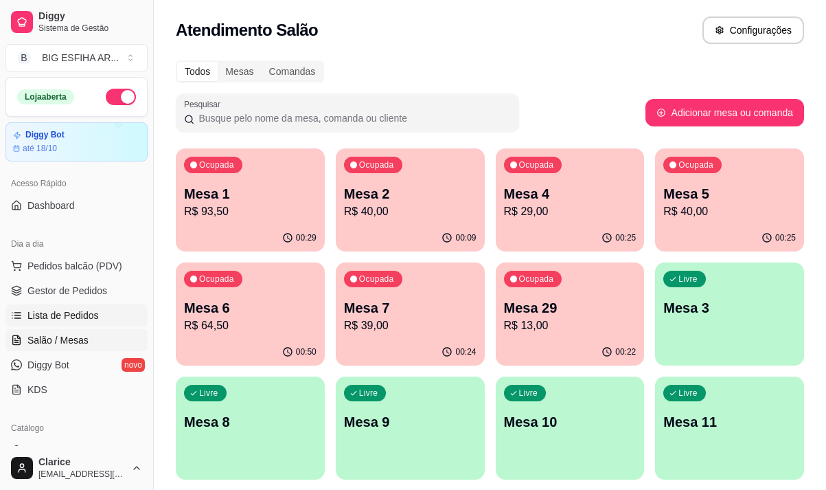
click at [67, 310] on span "Lista de Pedidos" at bounding box center [62, 315] width 71 height 14
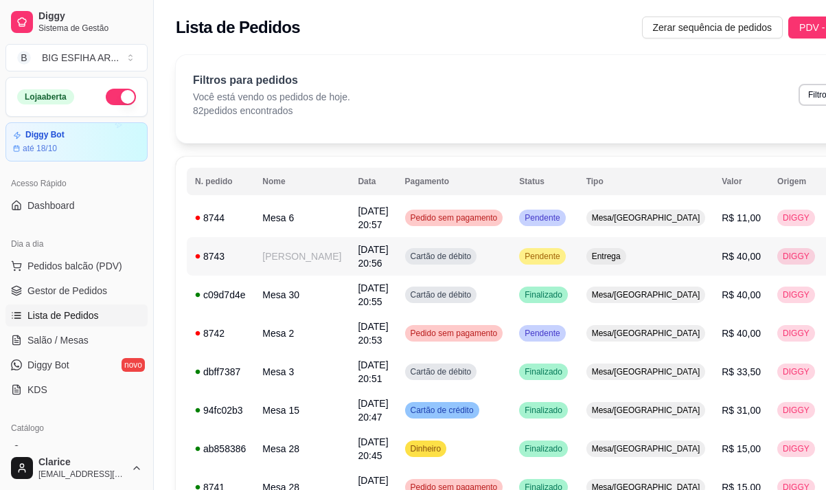
click at [291, 260] on td "[PERSON_NAME]" at bounding box center [301, 256] width 95 height 38
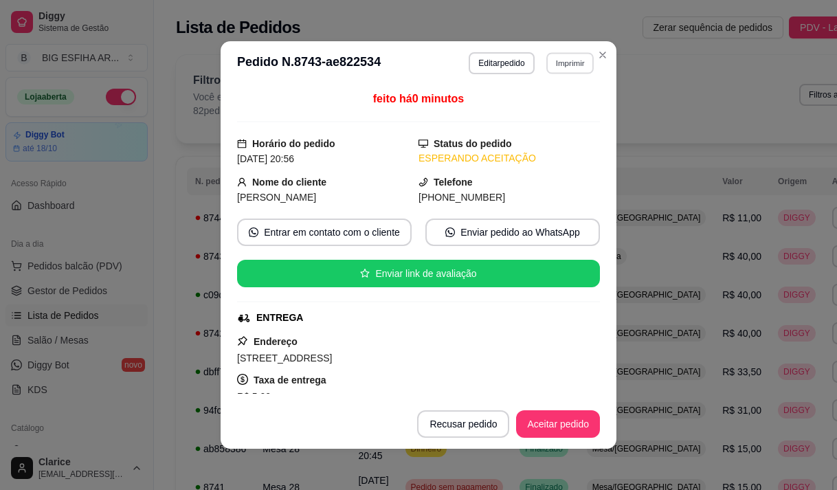
click at [561, 61] on button "Imprimir" at bounding box center [569, 62] width 47 height 21
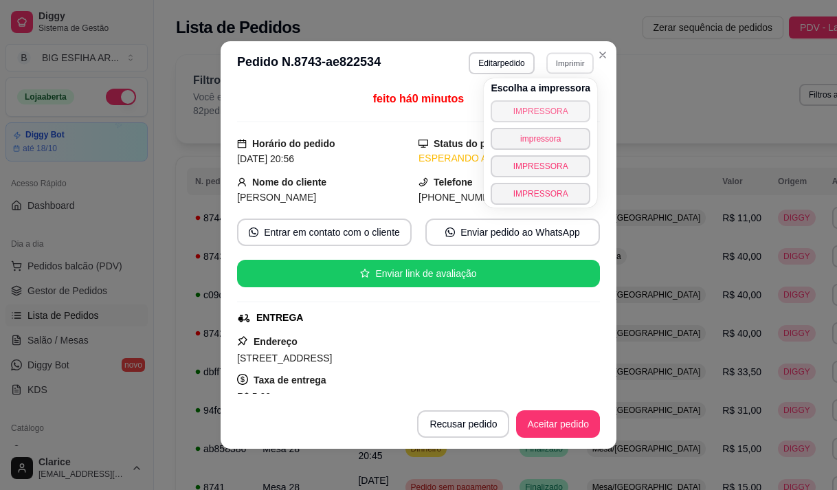
click at [557, 108] on button "IMPRESSORA" at bounding box center [540, 111] width 100 height 22
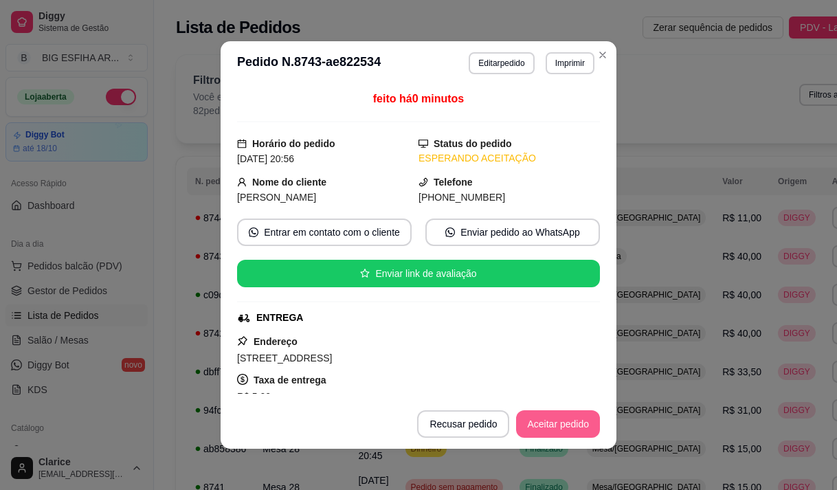
click at [552, 426] on button "Aceitar pedido" at bounding box center [558, 423] width 84 height 27
click at [552, 426] on button "Mover para preparo" at bounding box center [546, 423] width 106 height 27
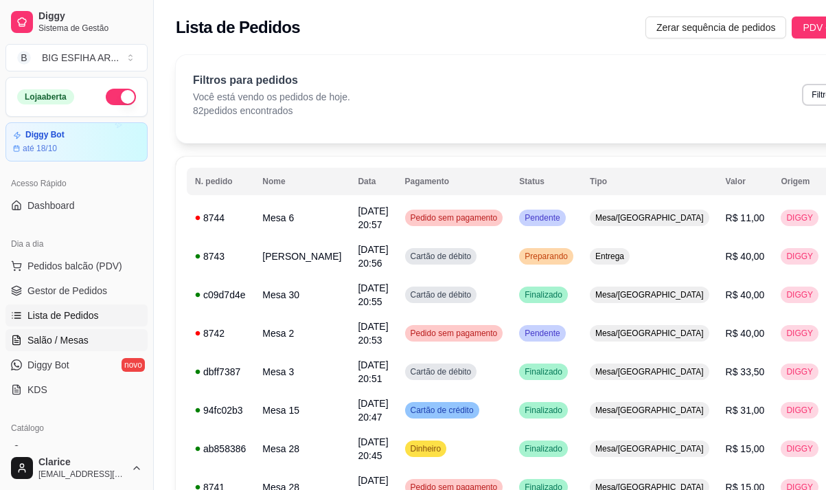
click at [60, 341] on span "Salão / Mesas" at bounding box center [57, 340] width 61 height 14
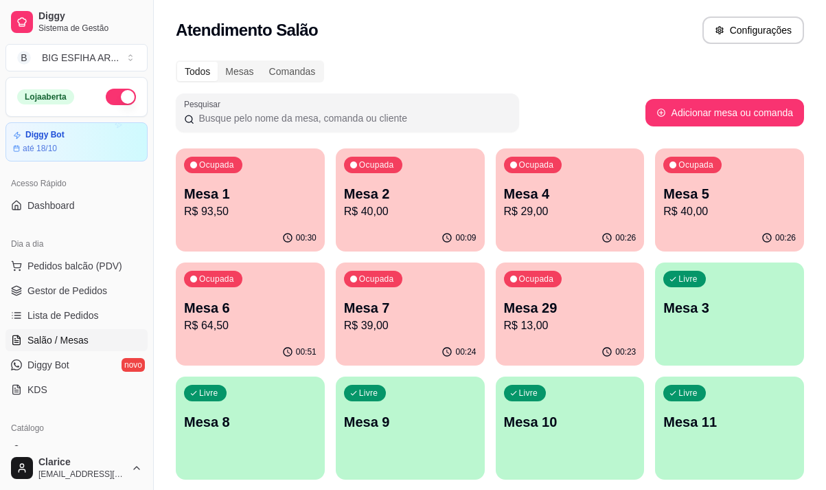
click at [543, 330] on p "R$ 13,00" at bounding box center [570, 325] width 133 height 16
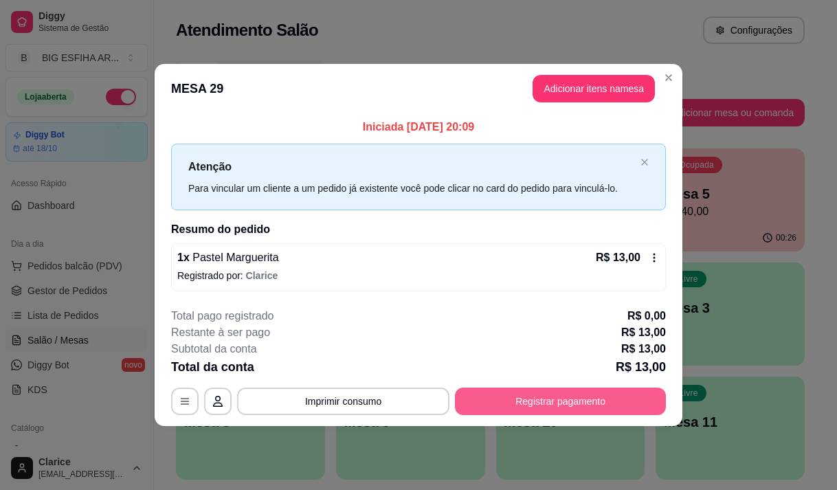
click at [568, 409] on button "Registrar pagamento" at bounding box center [560, 400] width 211 height 27
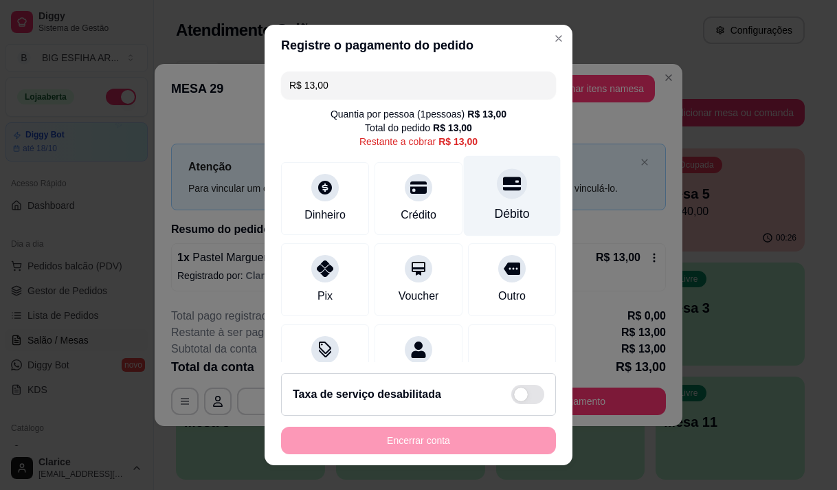
click at [497, 197] on div at bounding box center [512, 183] width 30 height 30
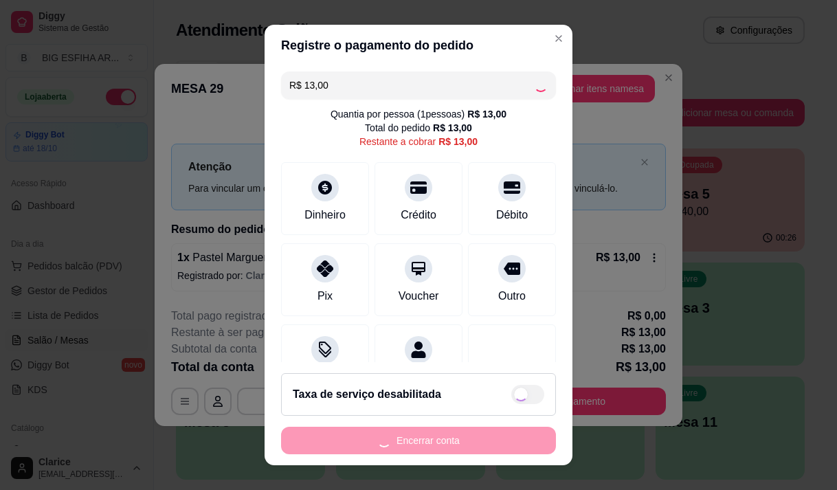
type input "R$ 0,00"
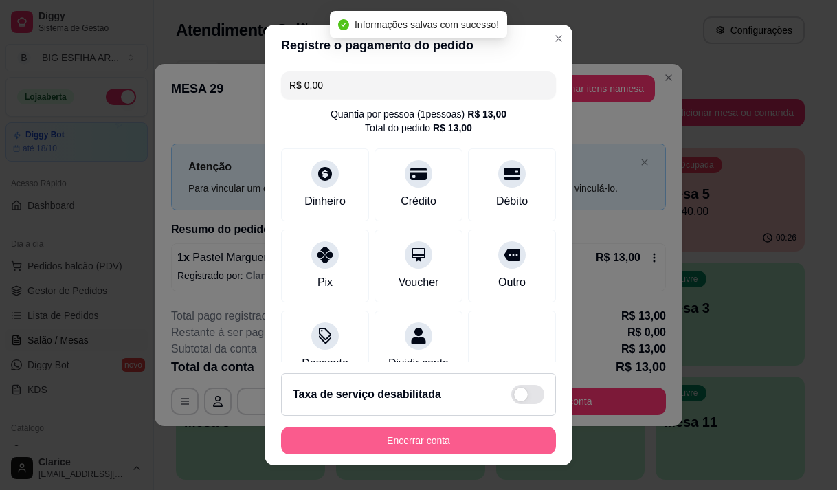
click at [411, 441] on button "Encerrar conta" at bounding box center [418, 440] width 275 height 27
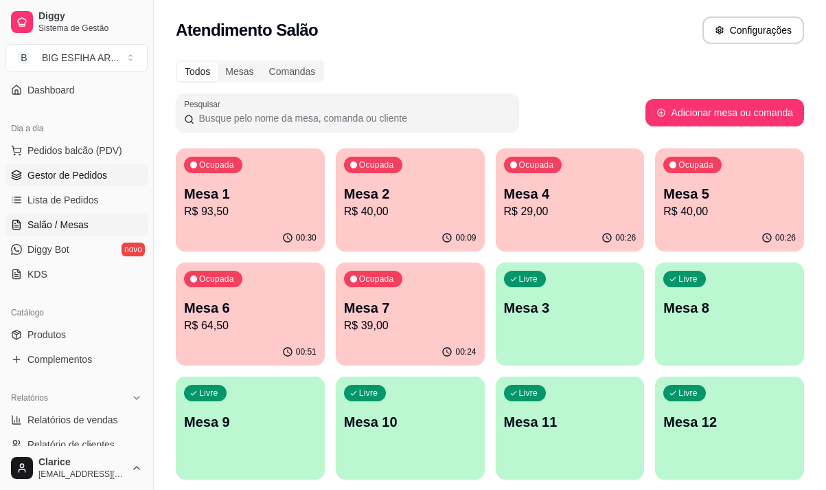
scroll to position [137, 0]
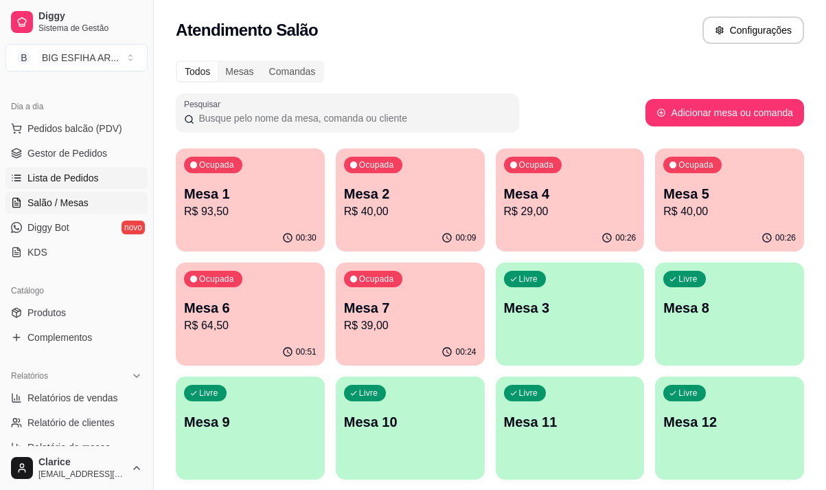
click at [80, 185] on link "Lista de Pedidos" at bounding box center [76, 178] width 142 height 22
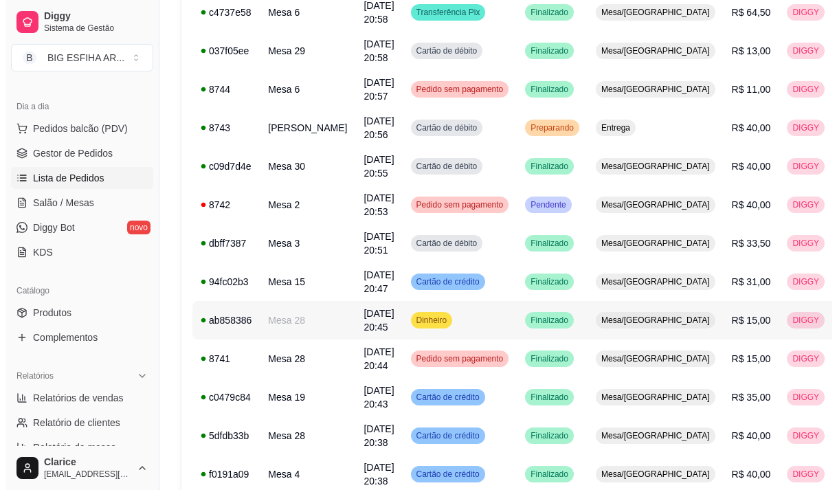
scroll to position [206, 0]
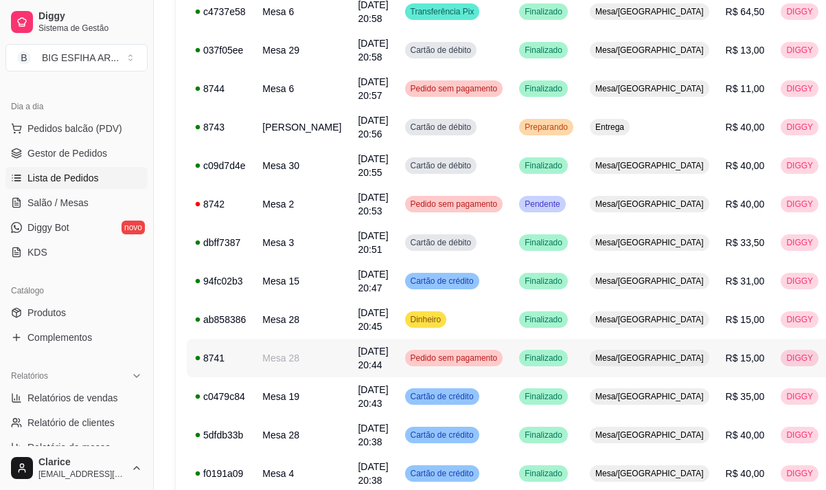
click at [350, 366] on td "28/09/25 às 20:44" at bounding box center [373, 358] width 47 height 38
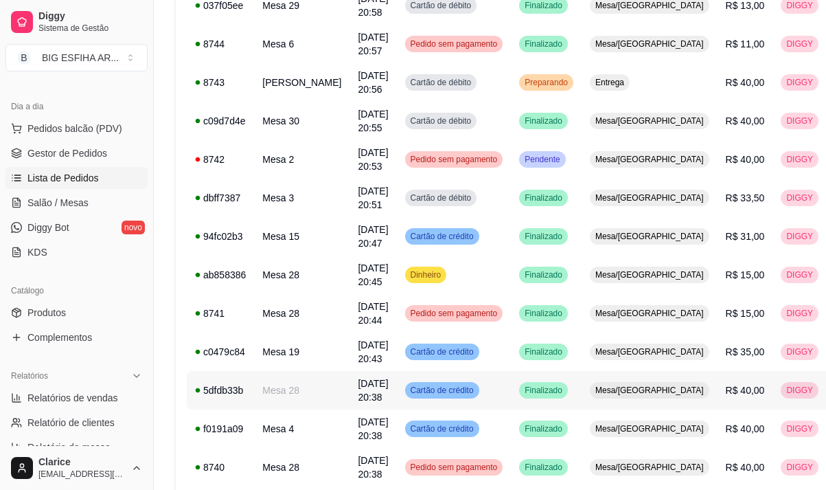
scroll to position [275, 0]
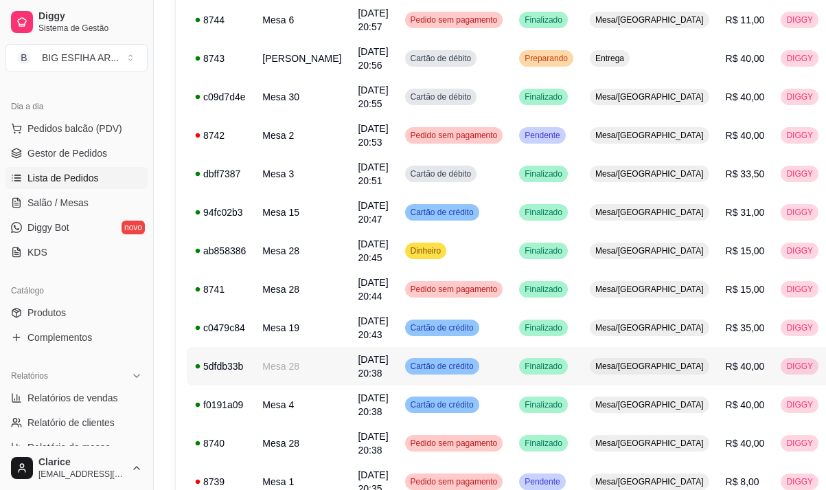
click at [235, 385] on td "5dfdb33b" at bounding box center [220, 366] width 67 height 38
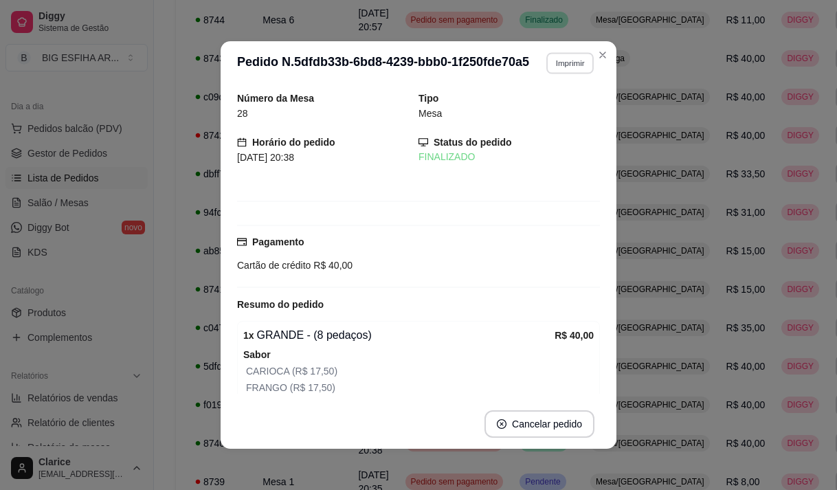
click at [561, 59] on button "Imprimir" at bounding box center [569, 62] width 47 height 21
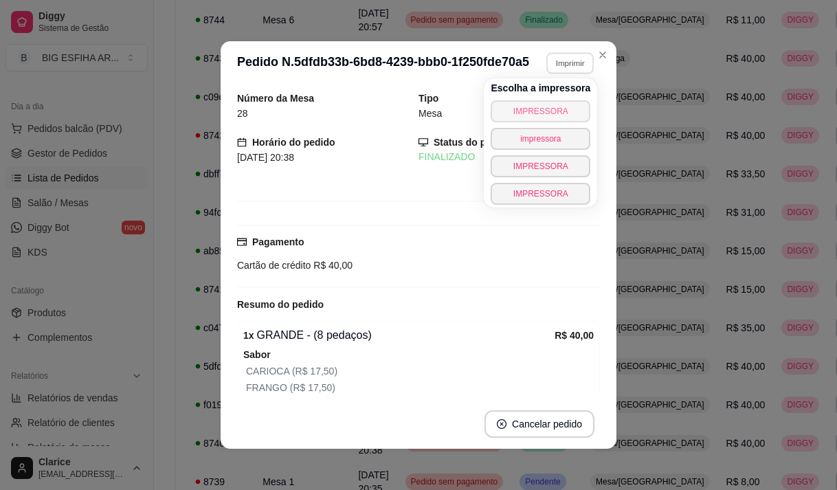
click at [554, 108] on button "IMPRESSORA" at bounding box center [540, 111] width 100 height 22
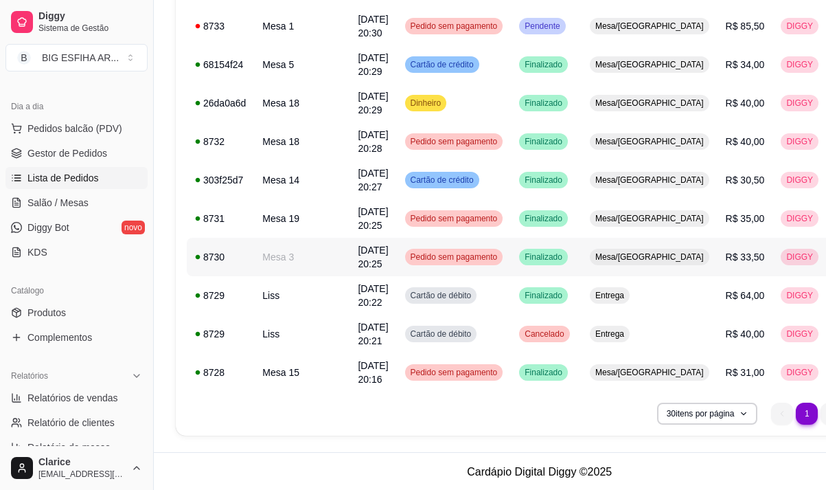
scroll to position [962, 0]
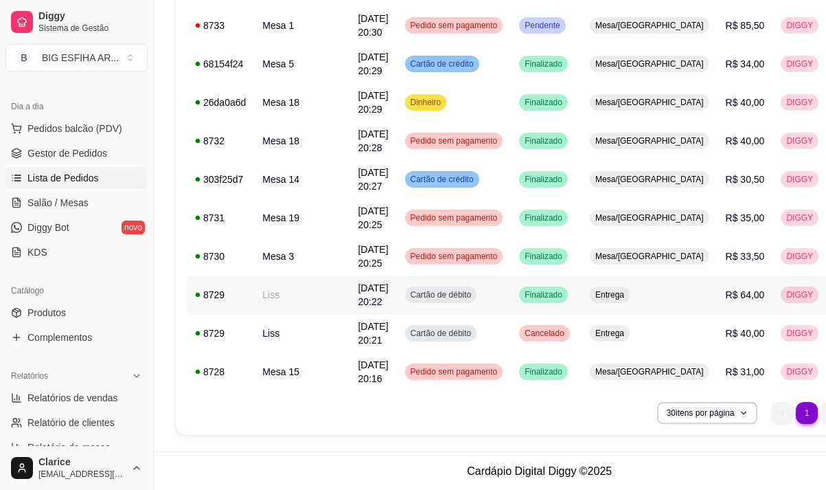
click at [292, 297] on td "Liss" at bounding box center [301, 294] width 95 height 38
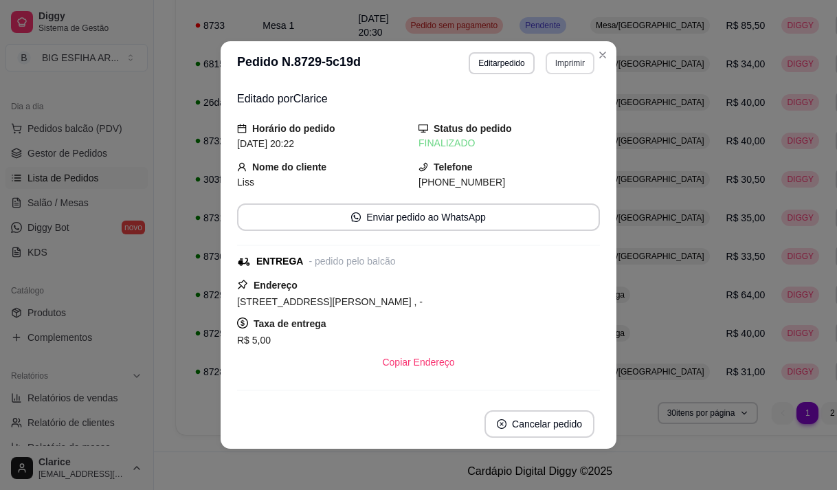
click at [563, 59] on button "Imprimir" at bounding box center [569, 63] width 49 height 22
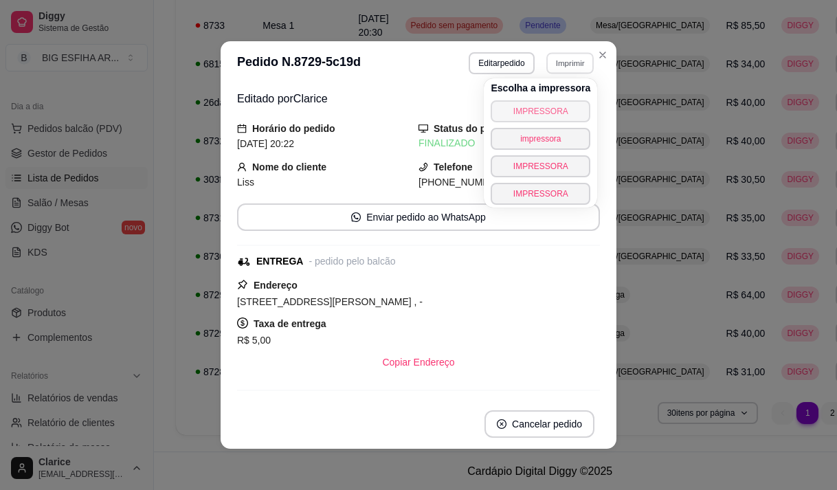
click at [553, 106] on button "IMPRESSORA" at bounding box center [540, 111] width 100 height 22
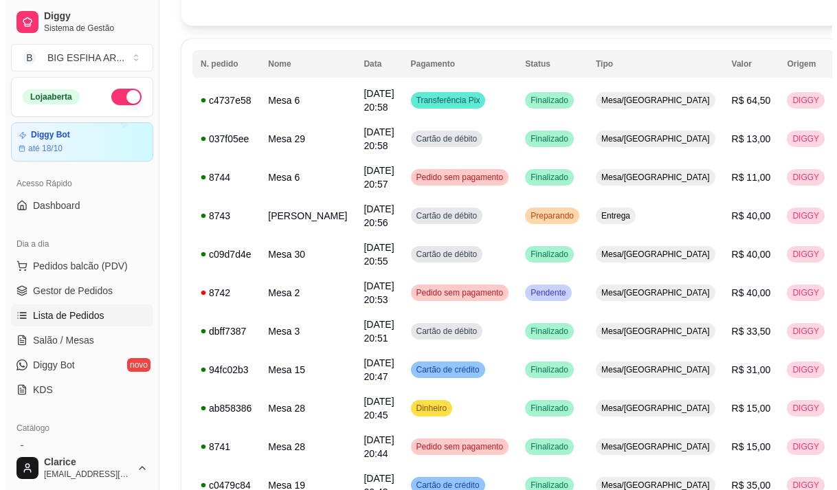
scroll to position [0, 0]
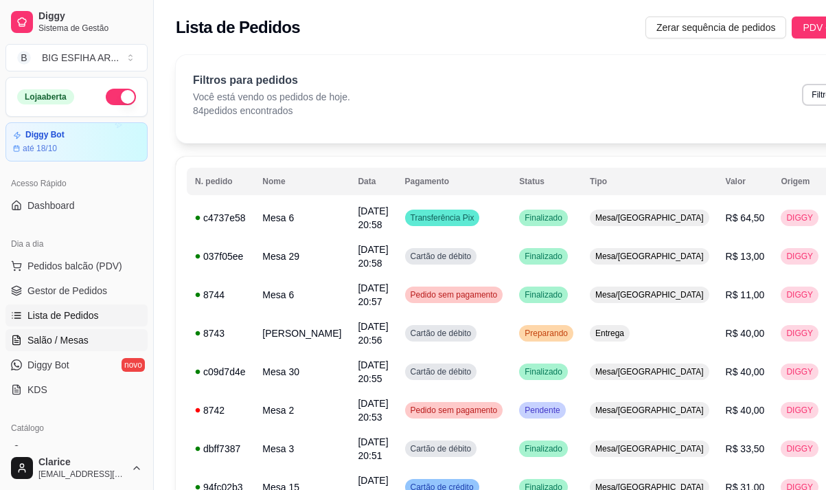
click at [57, 340] on span "Salão / Mesas" at bounding box center [57, 340] width 61 height 14
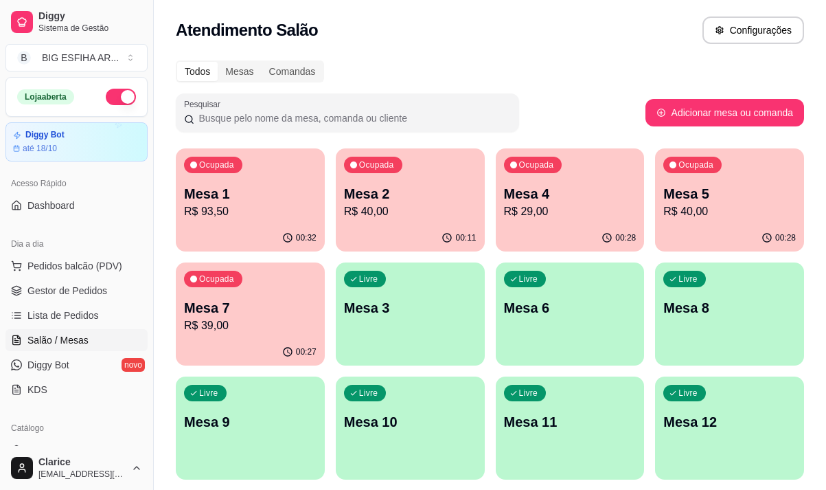
click at [254, 317] on p "R$ 39,00" at bounding box center [250, 325] width 133 height 16
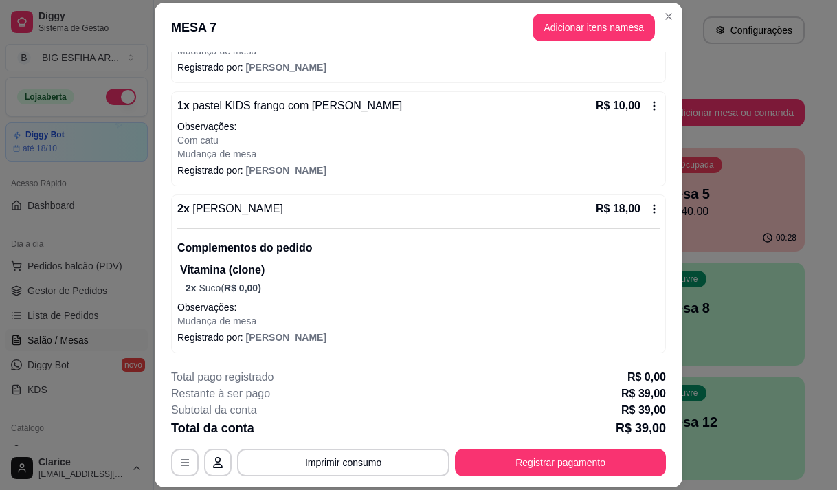
scroll to position [41, 0]
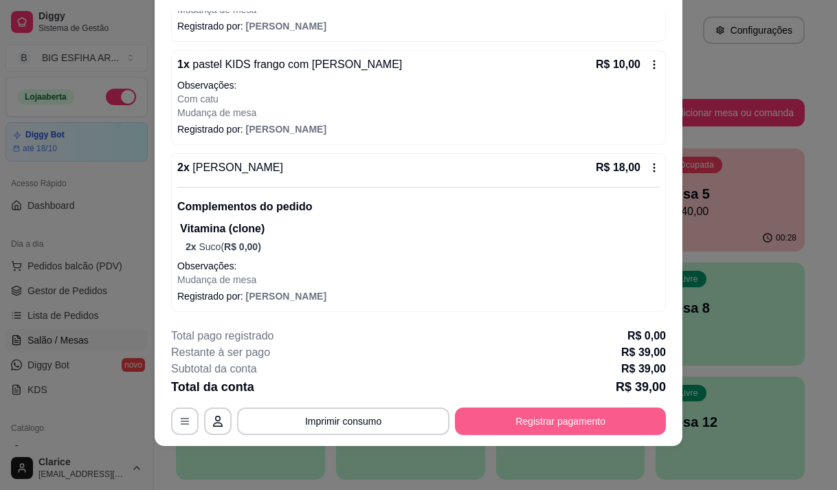
click at [498, 411] on button "Registrar pagamento" at bounding box center [560, 420] width 211 height 27
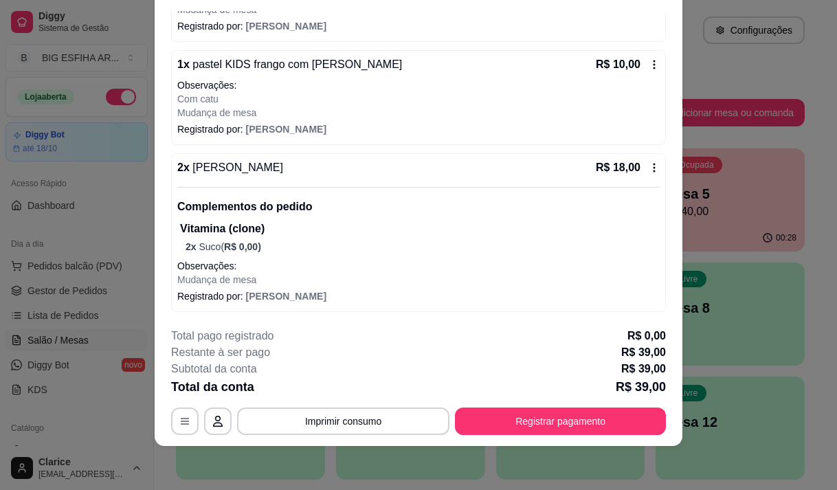
click at [568, 438] on footer "**********" at bounding box center [419, 381] width 528 height 129
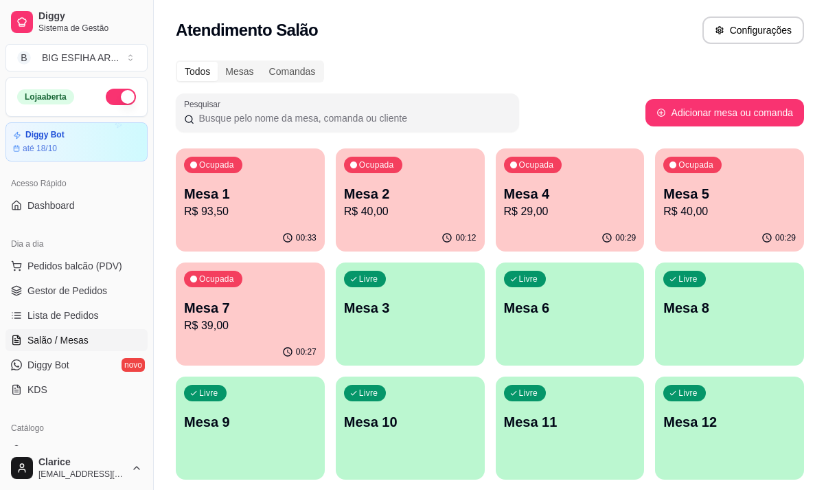
click at [267, 330] on p "R$ 39,00" at bounding box center [250, 325] width 133 height 16
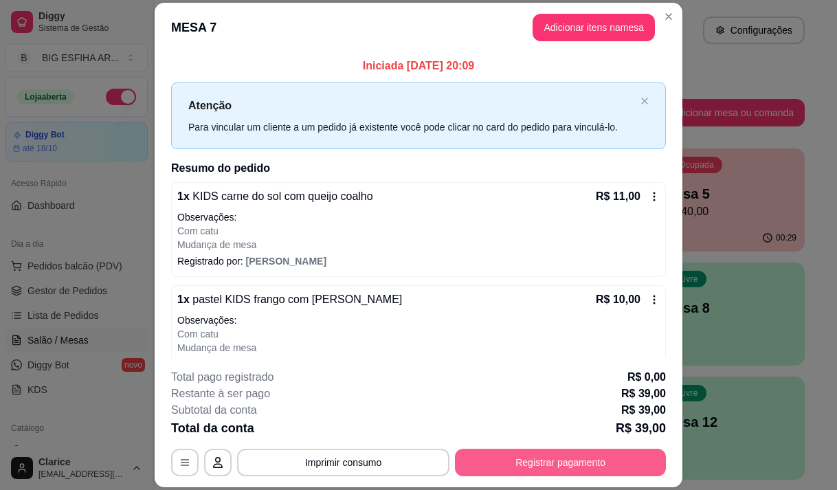
click at [575, 462] on button "Registrar pagamento" at bounding box center [560, 462] width 211 height 27
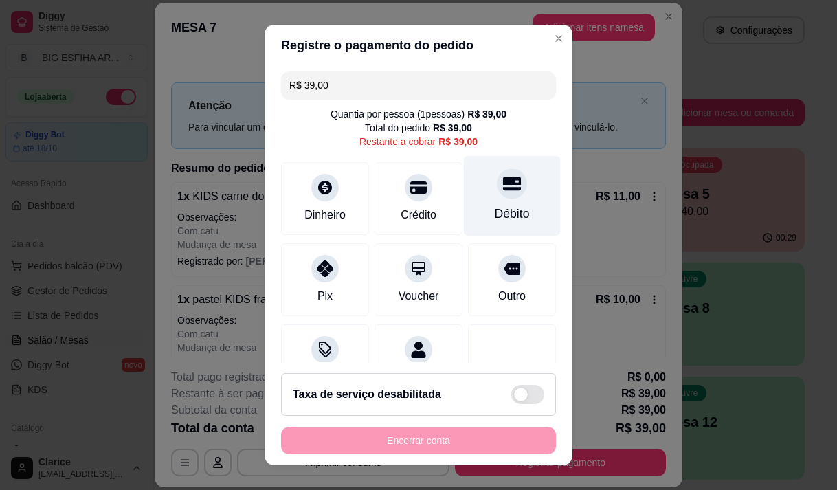
click at [464, 186] on div "Débito" at bounding box center [512, 195] width 97 height 80
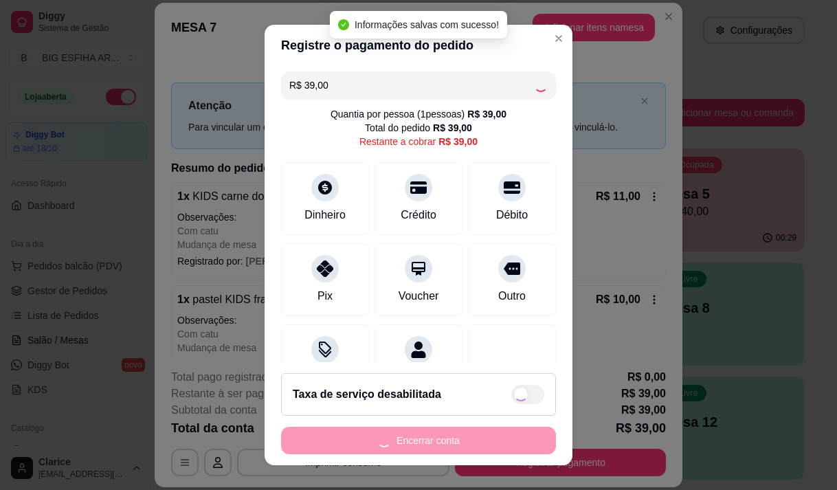
type input "R$ 0,00"
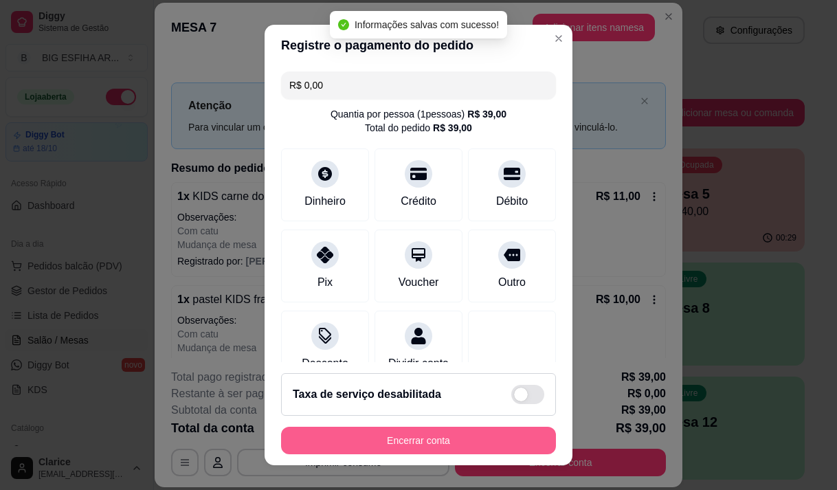
click at [465, 436] on button "Encerrar conta" at bounding box center [418, 440] width 275 height 27
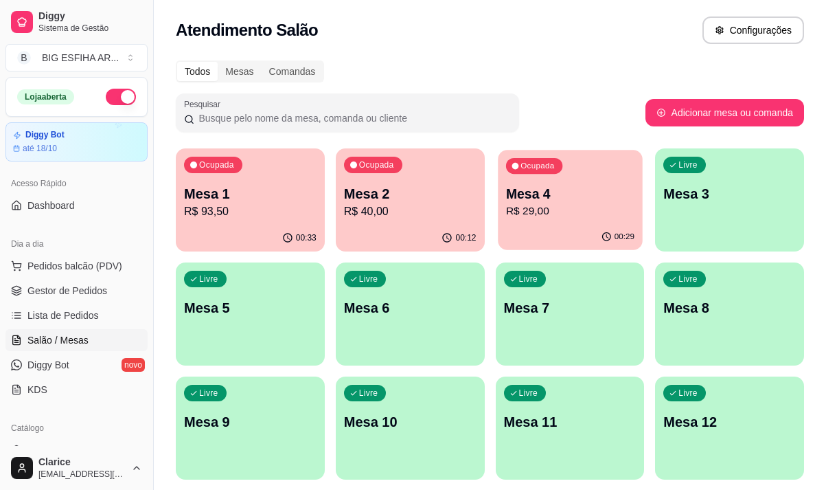
click at [563, 212] on p "R$ 29,00" at bounding box center [570, 211] width 128 height 16
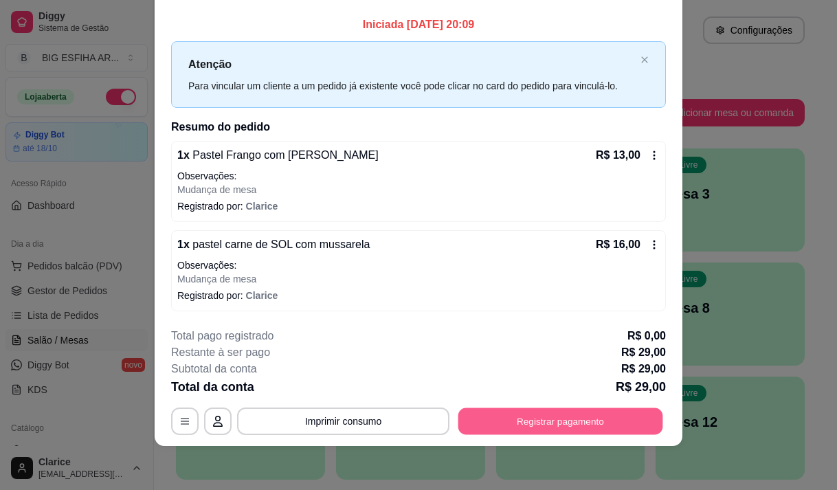
click at [536, 422] on button "Registrar pagamento" at bounding box center [560, 421] width 205 height 27
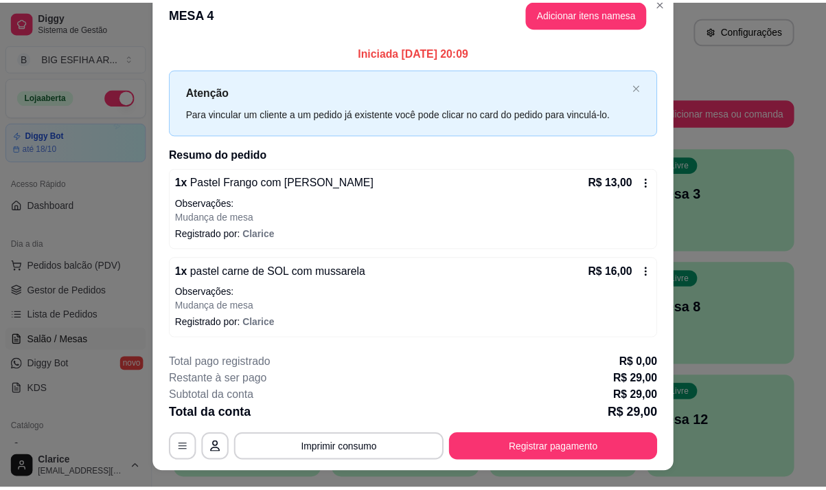
scroll to position [0, 0]
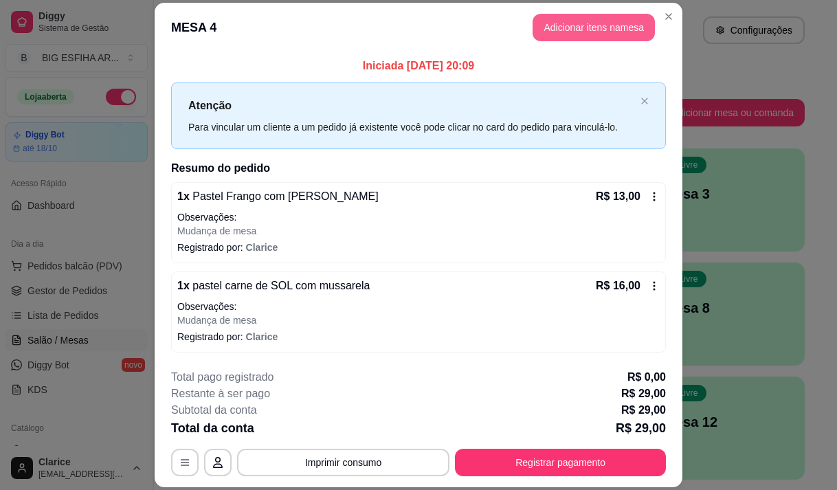
click at [580, 28] on button "Adicionar itens na mesa" at bounding box center [593, 27] width 122 height 27
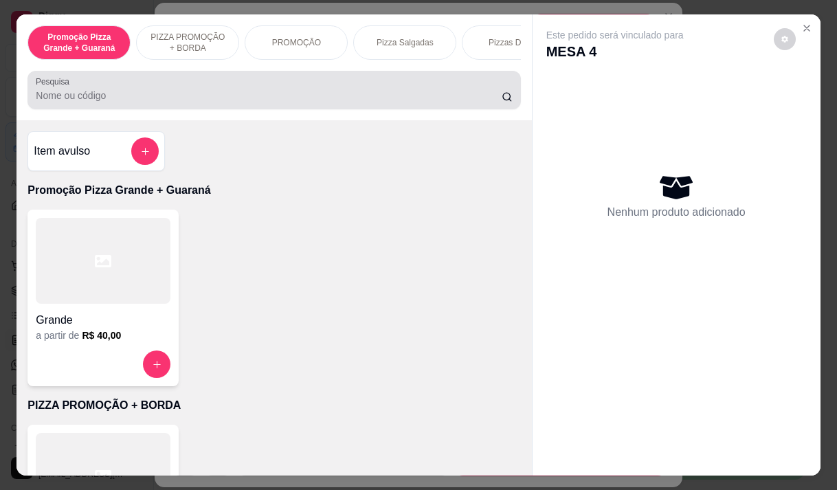
click at [383, 89] on div at bounding box center [274, 89] width 476 height 27
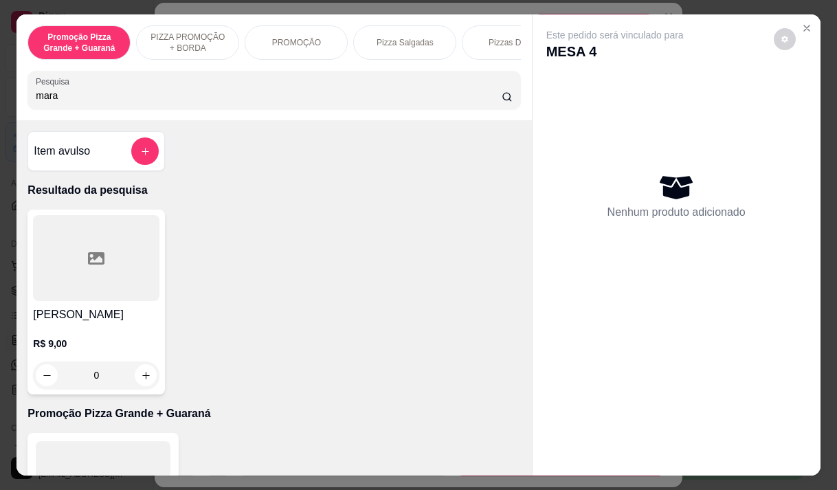
type input "mara"
click at [96, 343] on p "R$ 9,00" at bounding box center [96, 344] width 126 height 14
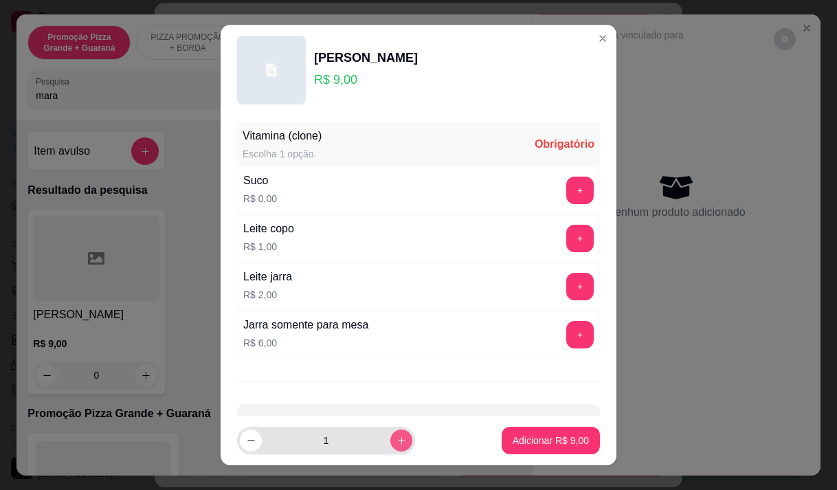
click at [390, 442] on button "increase-product-quantity" at bounding box center [401, 440] width 22 height 22
type input "2"
click at [566, 195] on button "+" at bounding box center [579, 190] width 27 height 27
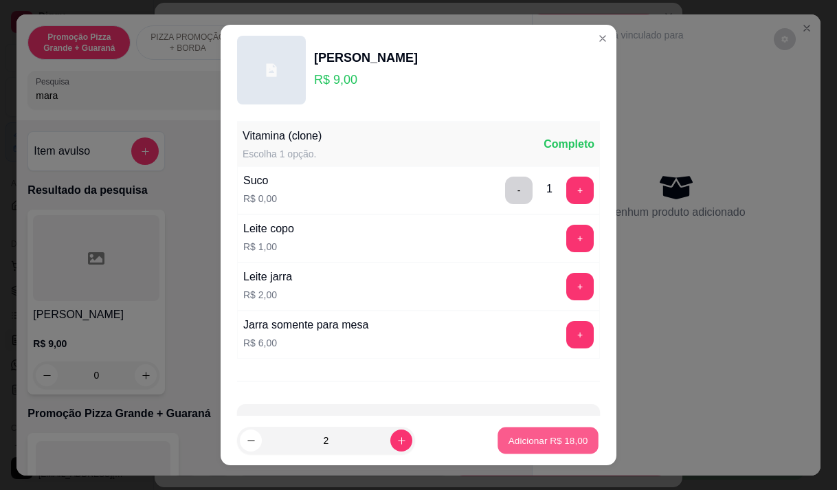
click at [539, 434] on p "Adicionar R$ 18,00" at bounding box center [548, 440] width 80 height 13
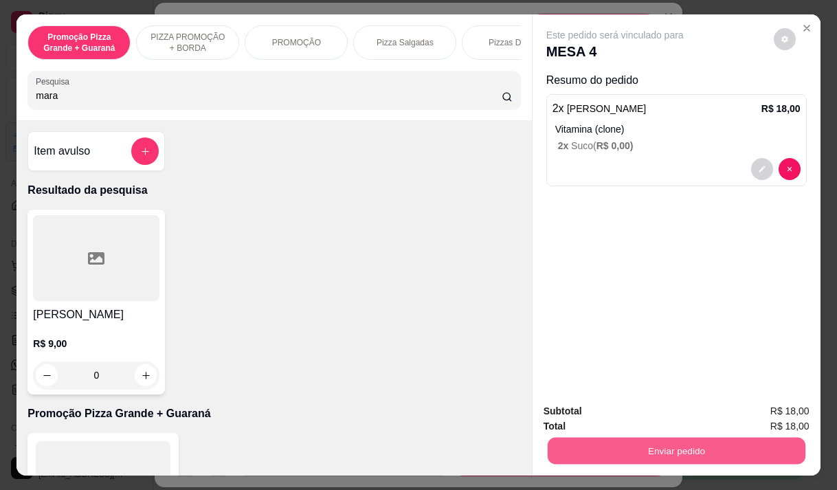
click at [688, 449] on button "Enviar pedido" at bounding box center [676, 450] width 258 height 27
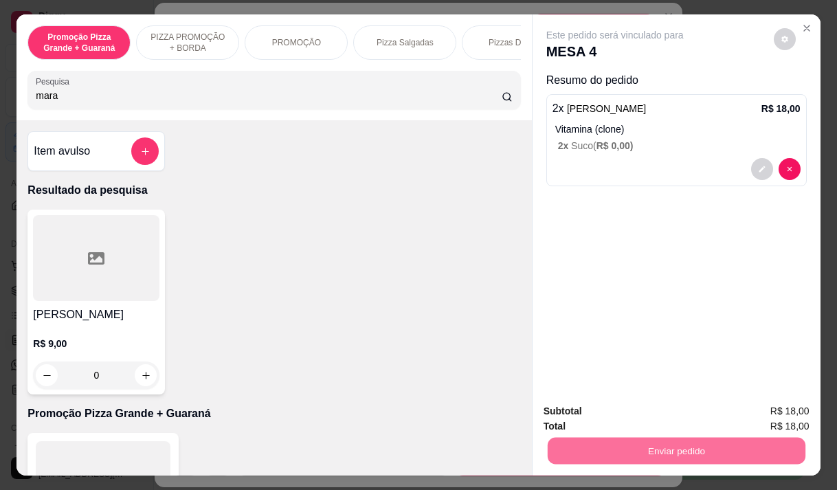
click at [754, 405] on button "Enviar pedido" at bounding box center [774, 410] width 76 height 25
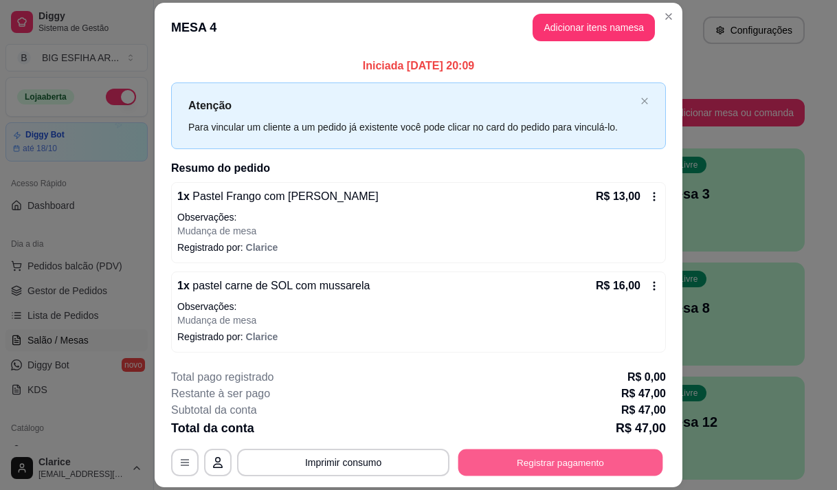
click at [491, 458] on button "Registrar pagamento" at bounding box center [560, 462] width 205 height 27
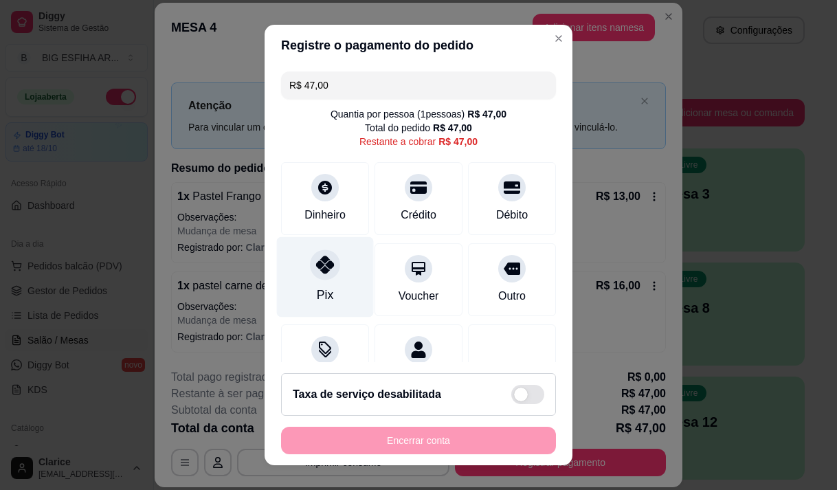
click at [316, 278] on div at bounding box center [325, 264] width 30 height 30
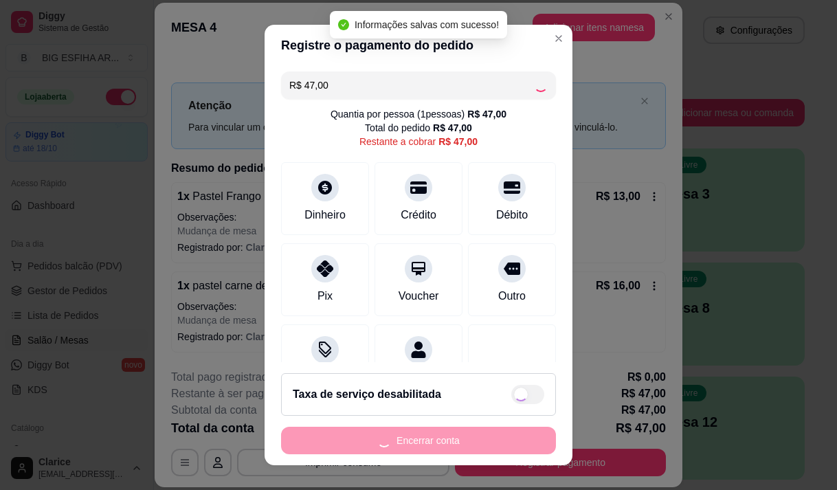
type input "R$ 0,00"
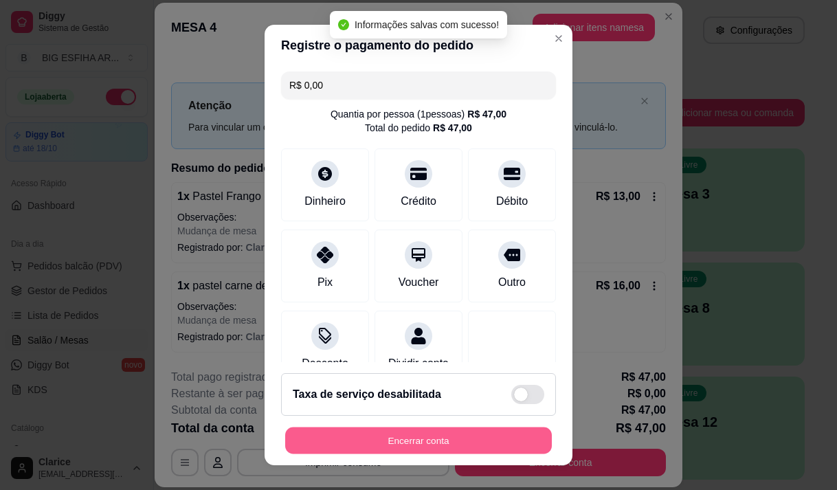
click at [363, 434] on button "Encerrar conta" at bounding box center [418, 440] width 267 height 27
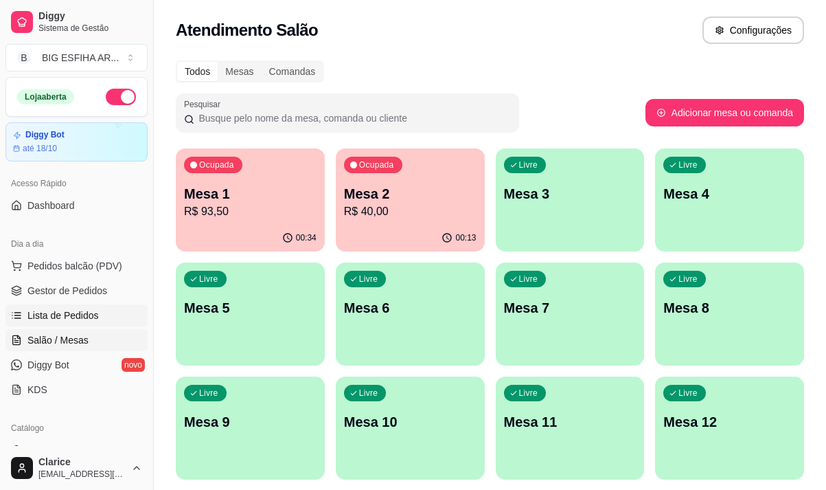
click at [83, 318] on span "Lista de Pedidos" at bounding box center [62, 315] width 71 height 14
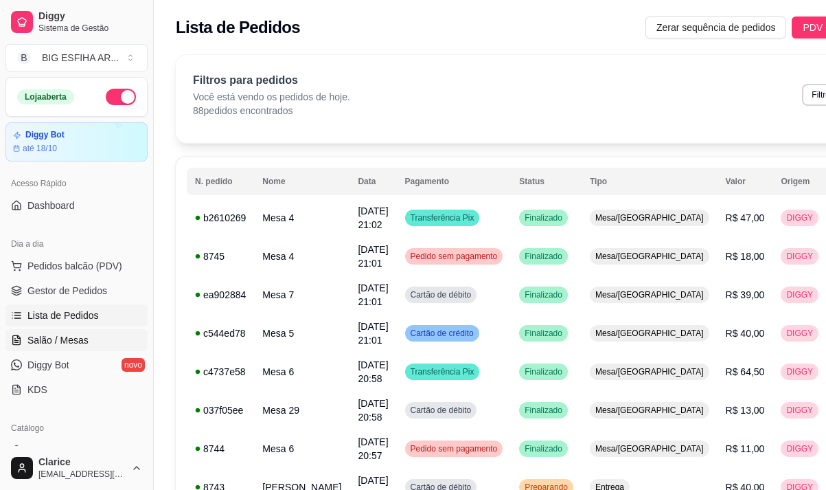
click at [69, 333] on span "Salão / Mesas" at bounding box center [57, 340] width 61 height 14
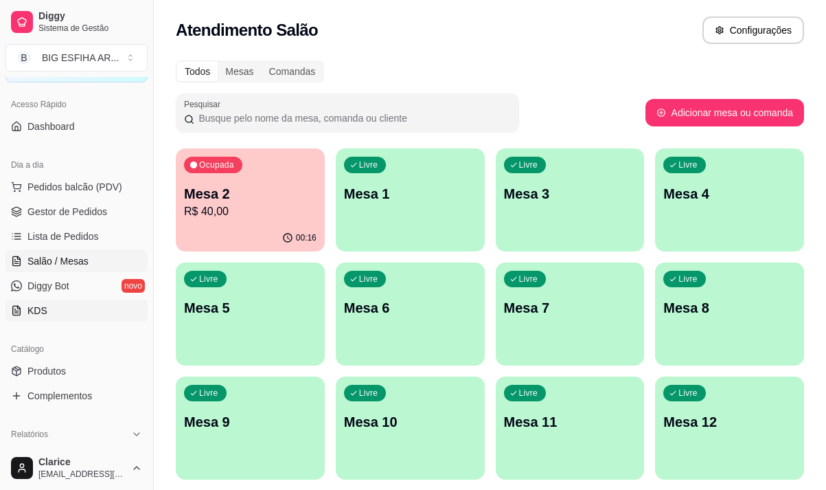
scroll to position [137, 0]
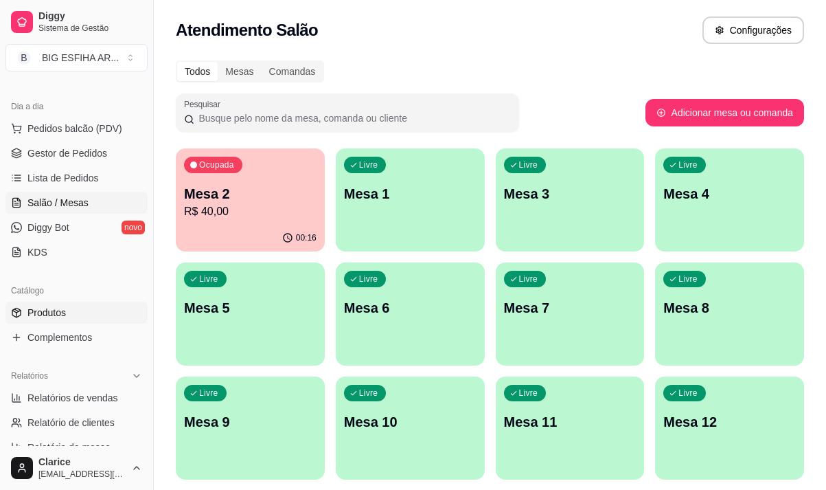
click at [77, 303] on link "Produtos" at bounding box center [76, 313] width 142 height 22
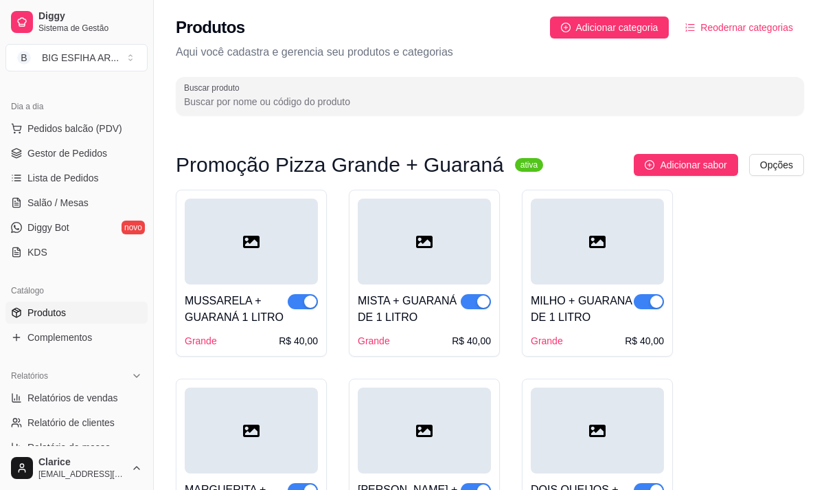
click at [237, 104] on input "Buscar produto" at bounding box center [490, 102] width 612 height 14
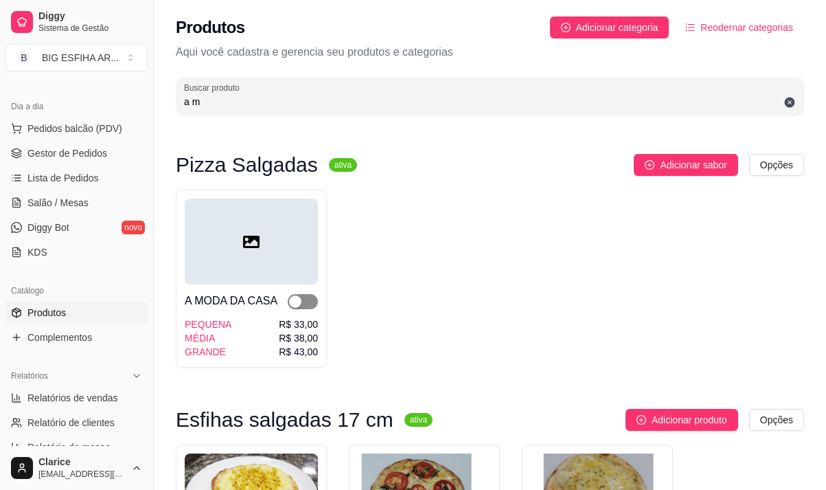
type input "a m"
click at [304, 306] on span "button" at bounding box center [303, 301] width 30 height 15
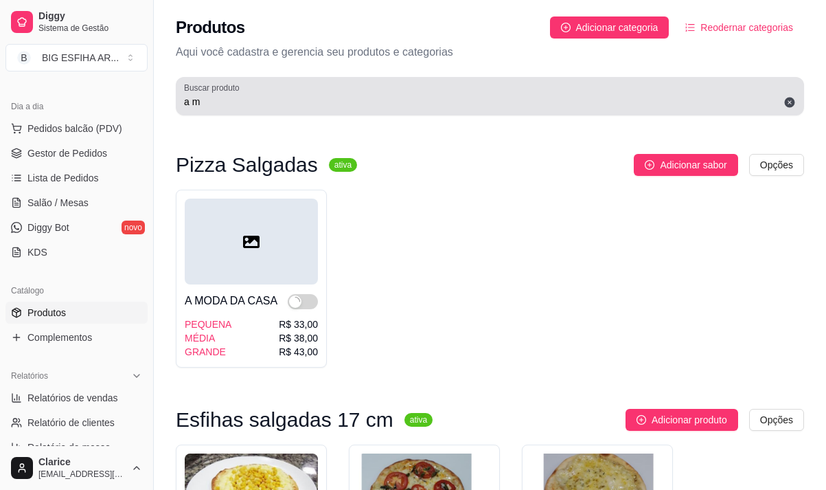
click at [230, 106] on input "a m" at bounding box center [490, 102] width 612 height 14
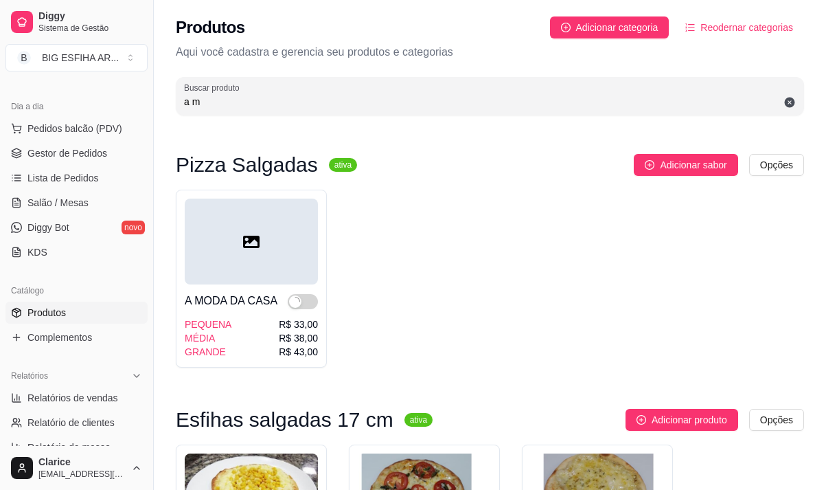
click at [230, 106] on input "a m" at bounding box center [490, 102] width 612 height 14
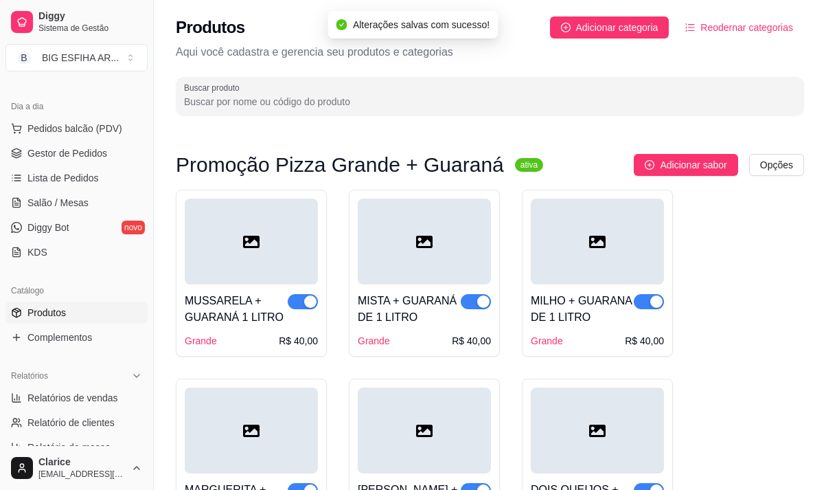
type input "c"
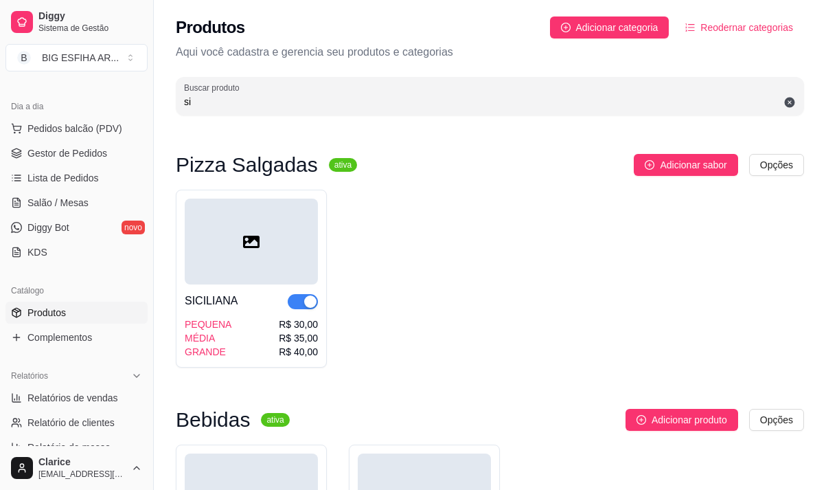
type input "si"
click at [232, 111] on div "Buscar produto si" at bounding box center [490, 96] width 629 height 38
click at [210, 107] on input "si" at bounding box center [490, 102] width 612 height 14
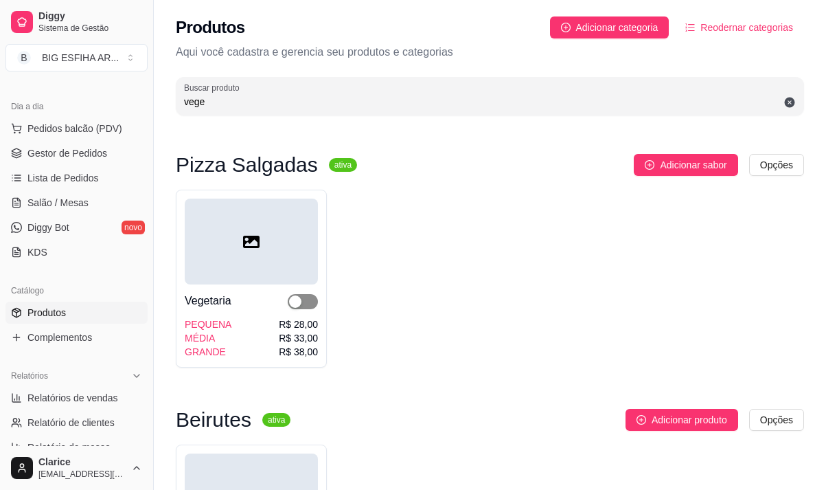
type input "vege"
click at [308, 302] on span "button" at bounding box center [303, 301] width 30 height 15
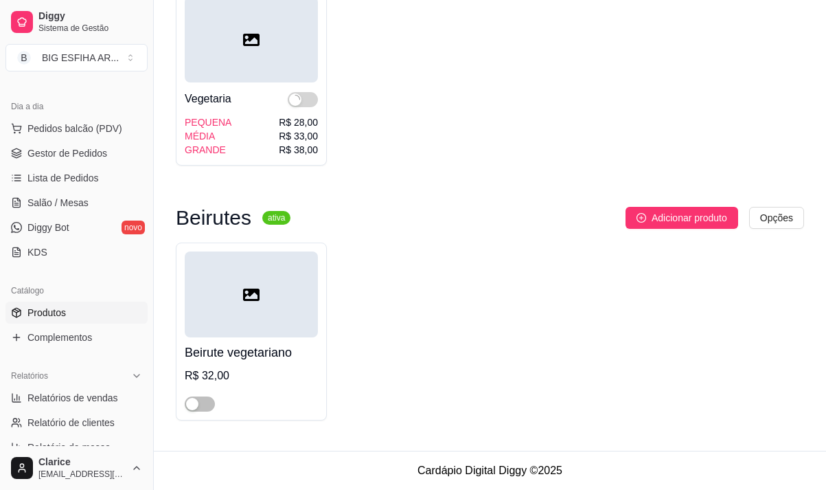
scroll to position [203, 0]
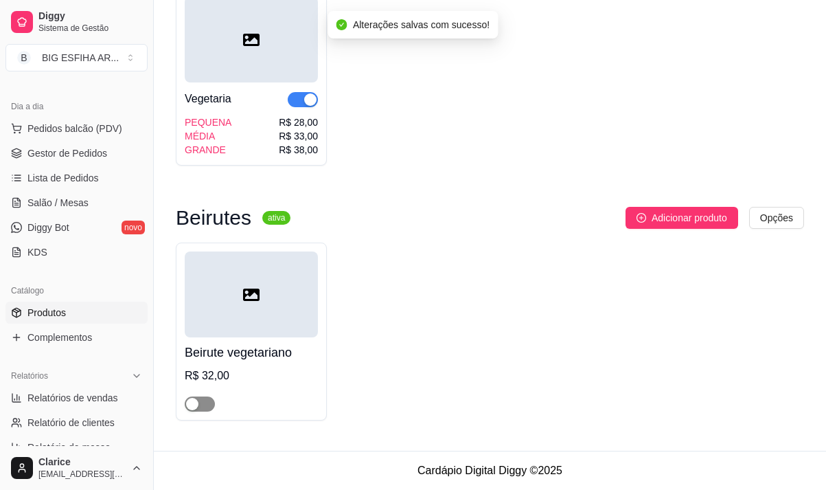
click at [208, 401] on span "button" at bounding box center [200, 403] width 30 height 15
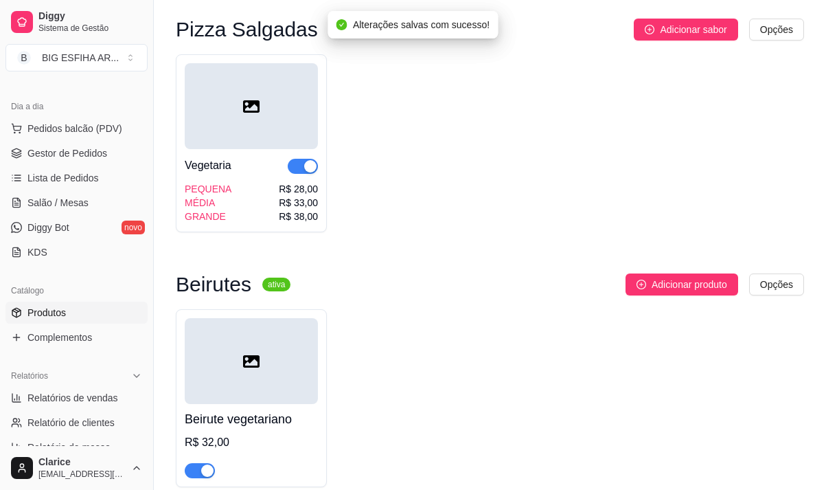
scroll to position [0, 0]
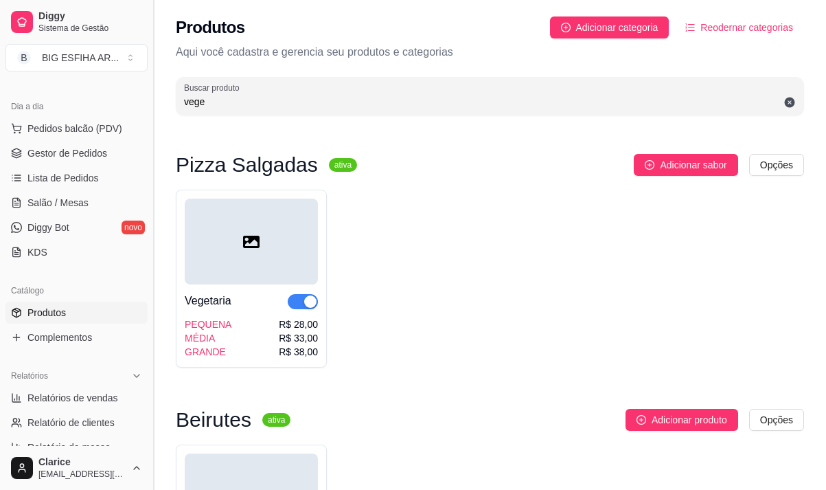
click at [152, 353] on button "Toggle Sidebar" at bounding box center [153, 245] width 11 height 490
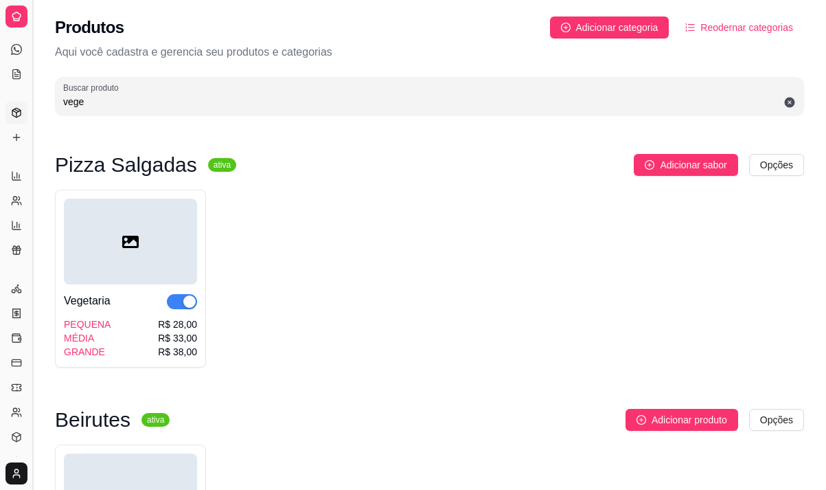
scroll to position [47, 0]
click at [34, 322] on button "Toggle Sidebar" at bounding box center [32, 245] width 11 height 490
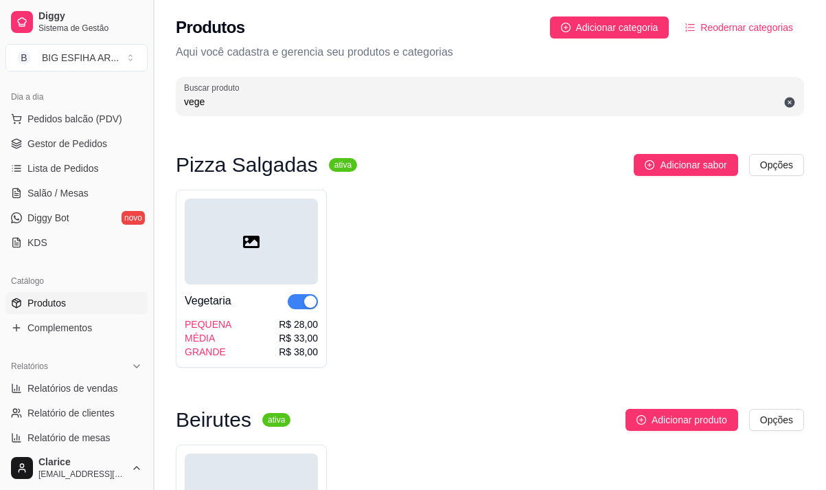
scroll to position [137, 0]
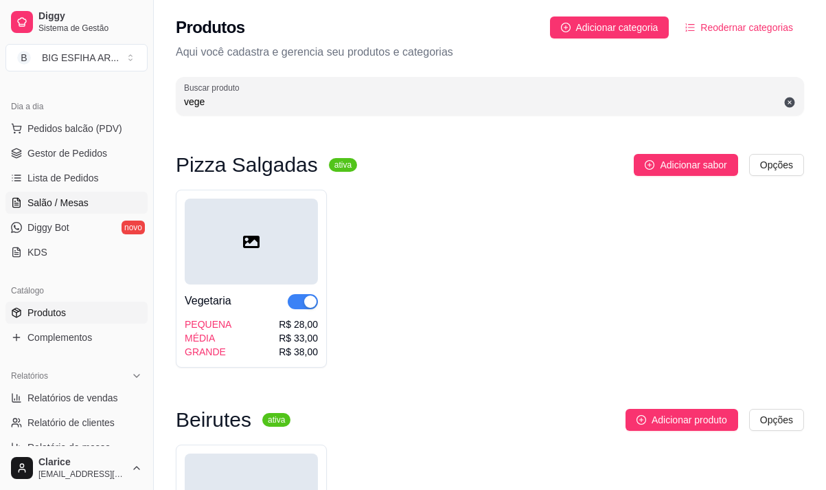
click at [79, 194] on link "Salão / Mesas" at bounding box center [76, 203] width 142 height 22
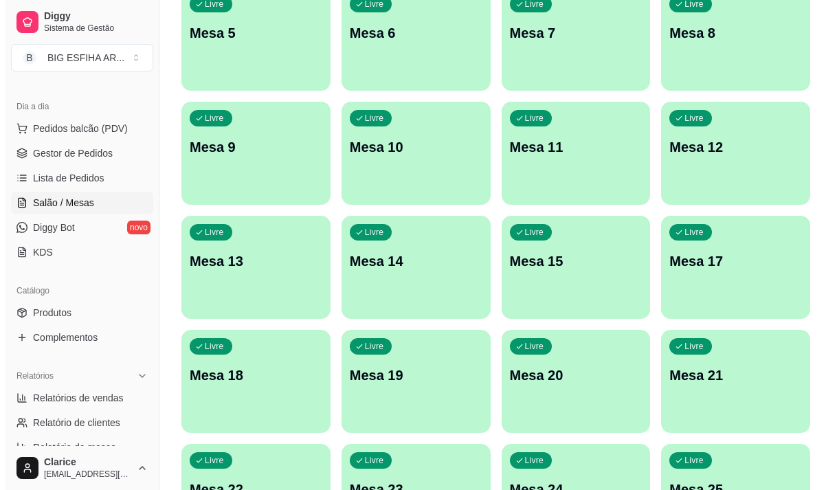
scroll to position [481, 0]
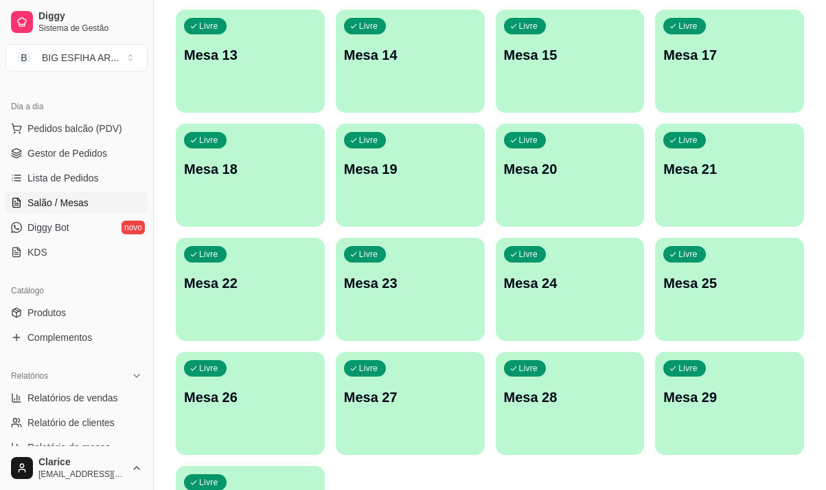
click at [708, 398] on p "Mesa 29" at bounding box center [730, 396] width 133 height 19
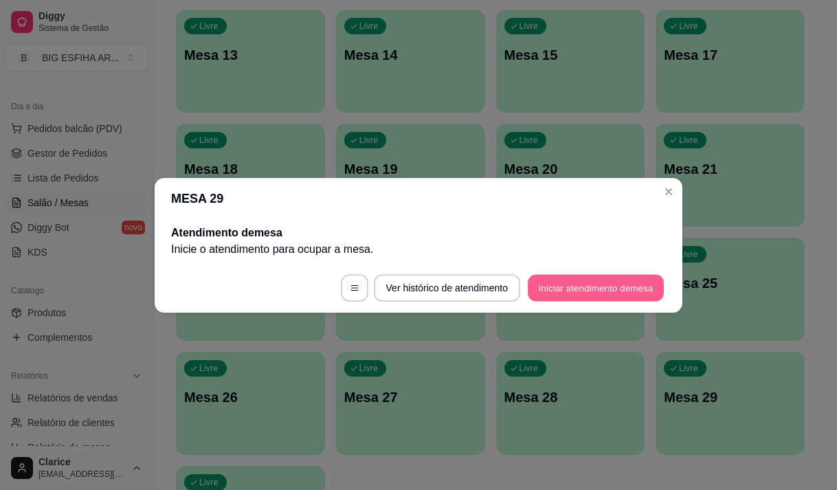
click at [640, 289] on button "Iniciar atendimento de mesa" at bounding box center [596, 287] width 136 height 27
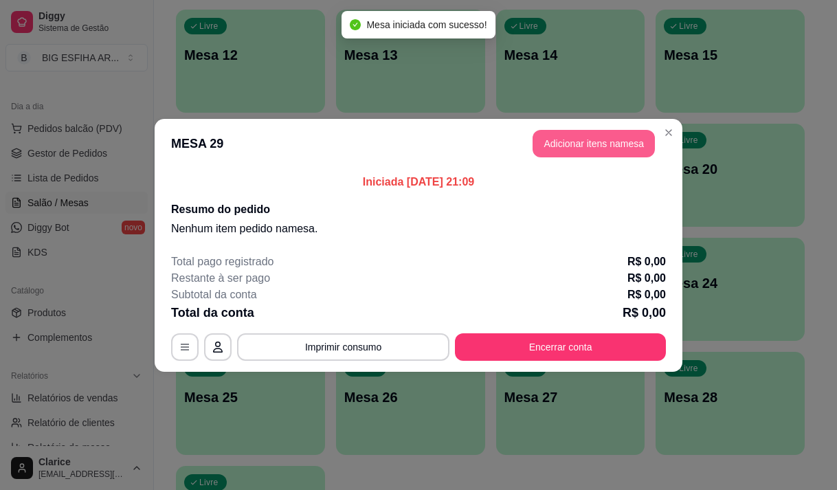
click at [570, 135] on button "Adicionar itens na mesa" at bounding box center [593, 143] width 122 height 27
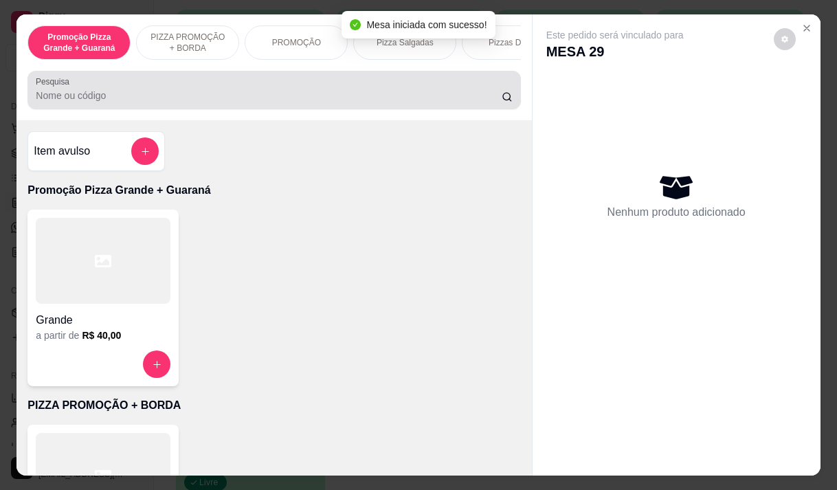
click at [397, 93] on div at bounding box center [274, 89] width 476 height 27
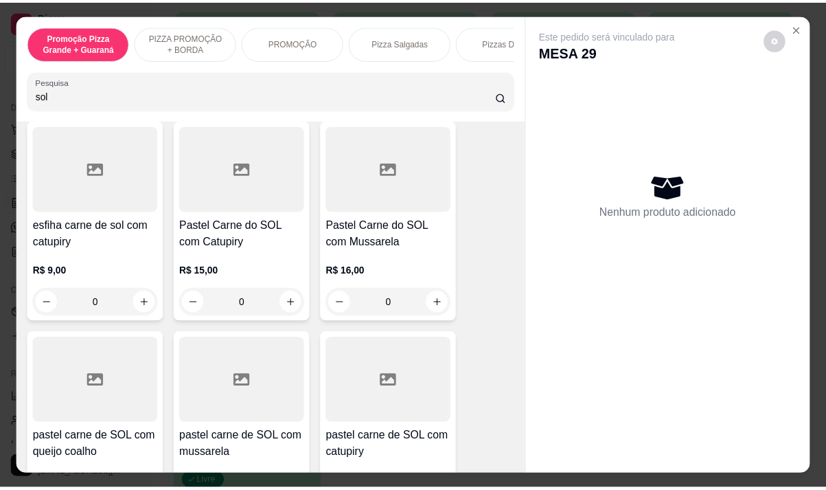
scroll to position [343, 0]
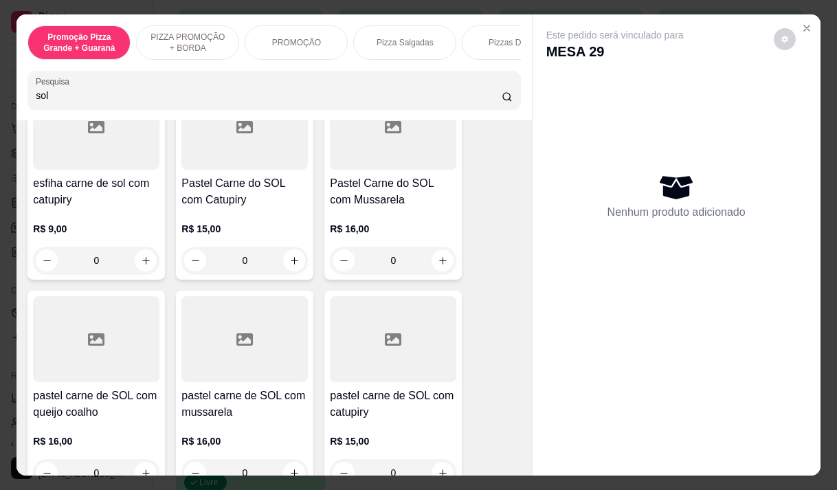
type input "sol"
click at [421, 197] on h4 "Pastel Carne do SOL com Mussarela" at bounding box center [393, 191] width 126 height 33
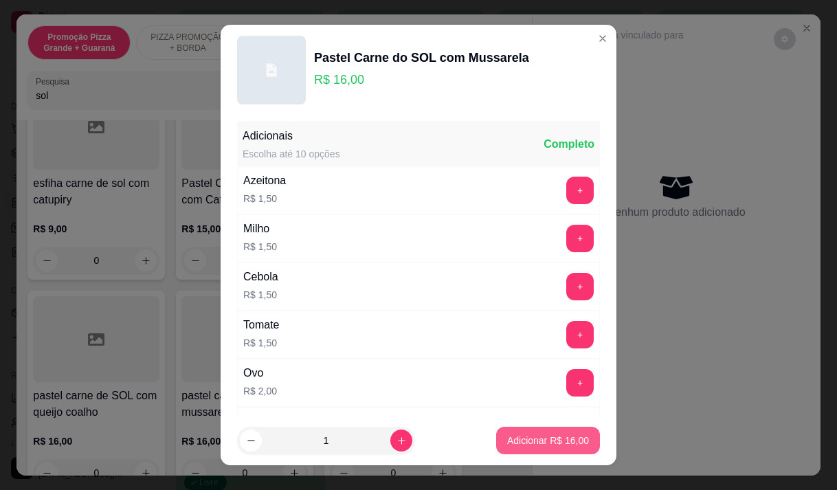
click at [563, 439] on p "Adicionar R$ 16,00" at bounding box center [548, 440] width 82 height 14
type input "1"
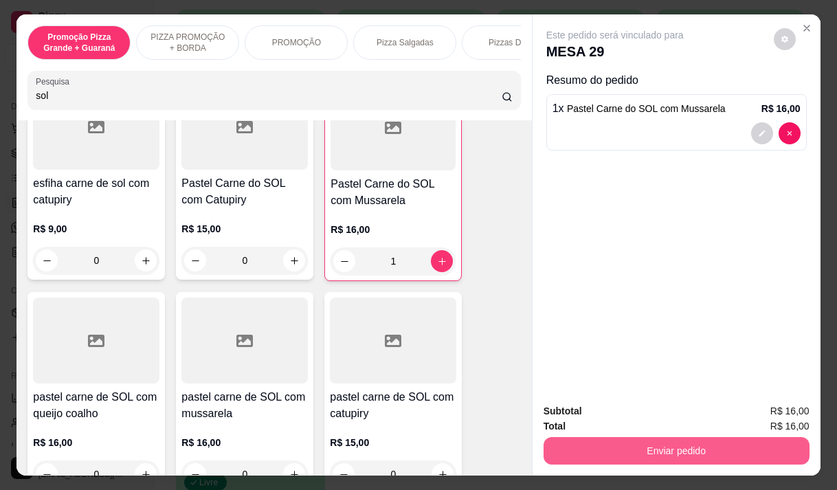
click at [721, 437] on button "Enviar pedido" at bounding box center [676, 450] width 266 height 27
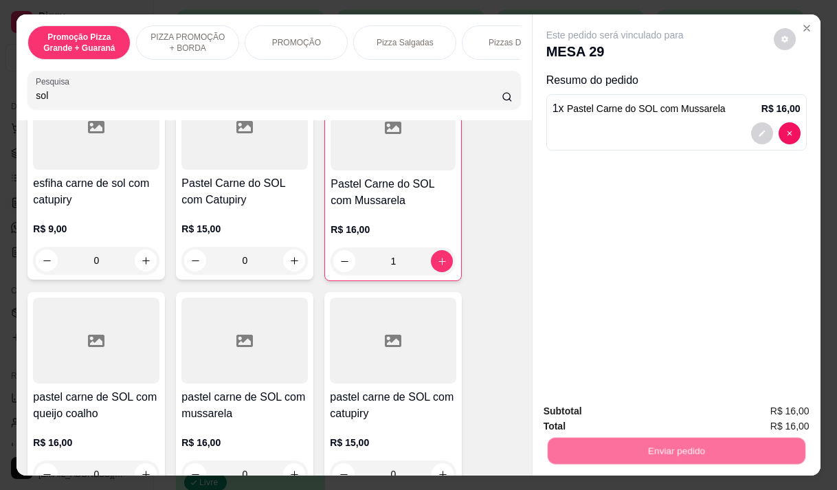
click at [773, 409] on button "Enviar pedido" at bounding box center [773, 411] width 78 height 26
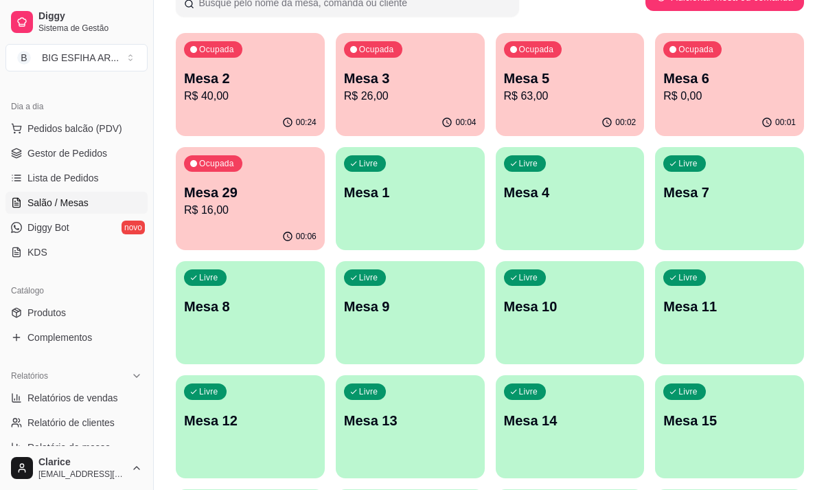
scroll to position [69, 0]
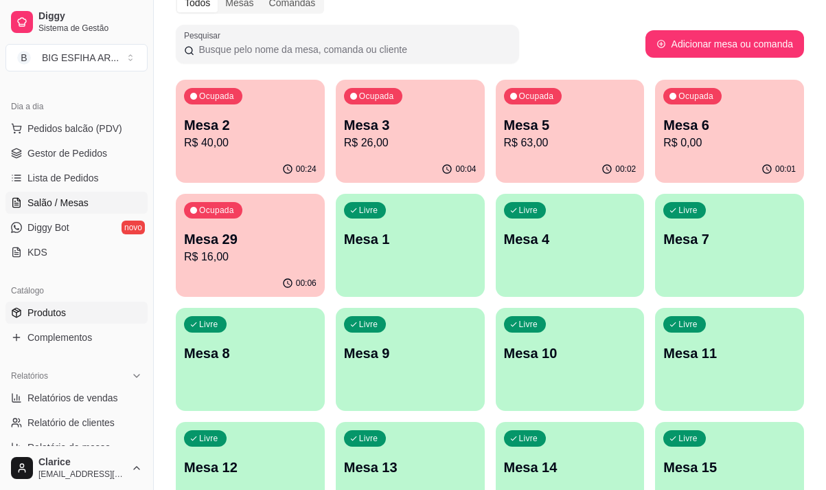
click at [36, 310] on span "Produtos" at bounding box center [46, 313] width 38 height 14
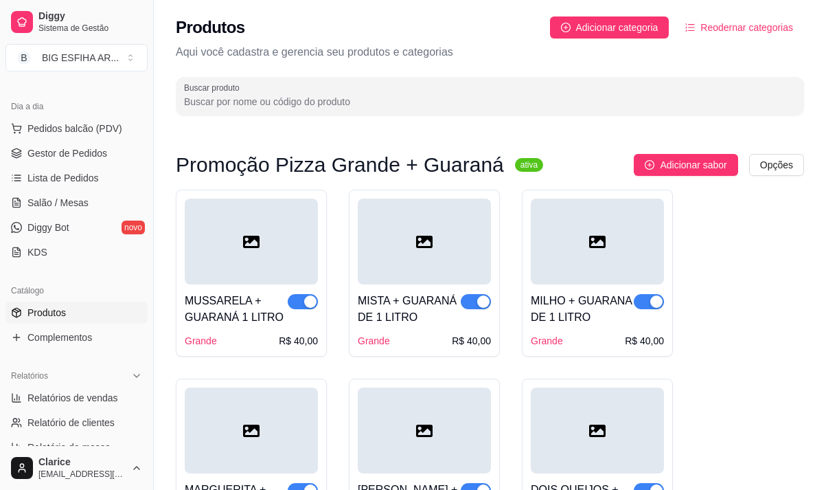
click at [264, 99] on input "Buscar produto" at bounding box center [490, 102] width 612 height 14
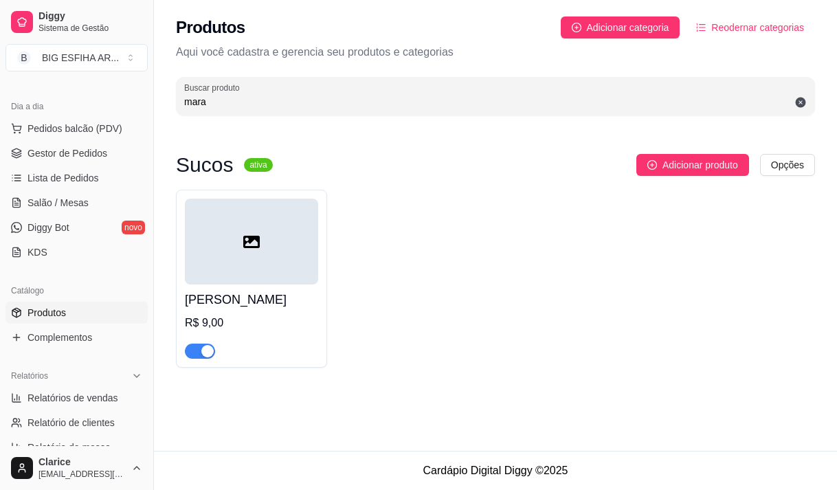
type input "mara"
click at [197, 352] on span "button" at bounding box center [200, 350] width 30 height 15
click at [68, 207] on span "Salão / Mesas" at bounding box center [57, 203] width 61 height 14
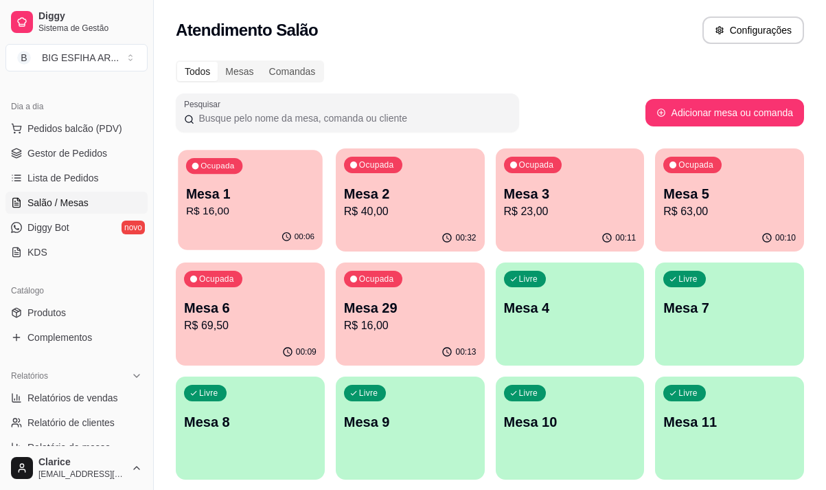
click at [200, 214] on p "R$ 16,00" at bounding box center [250, 211] width 128 height 16
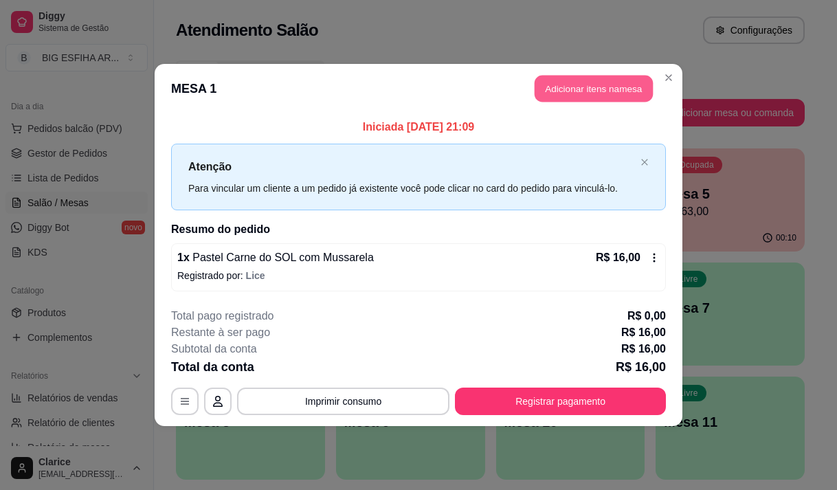
click at [576, 89] on button "Adicionar itens na mesa" at bounding box center [593, 89] width 118 height 27
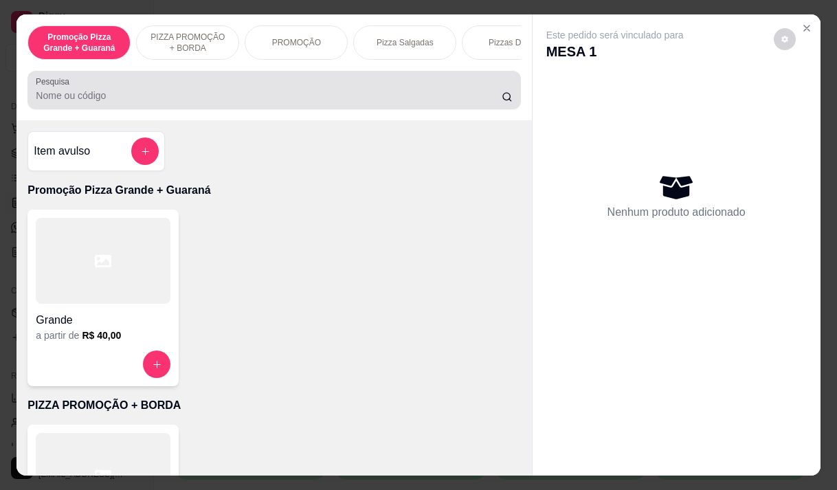
click at [381, 101] on input "Pesquisa" at bounding box center [269, 96] width 466 height 14
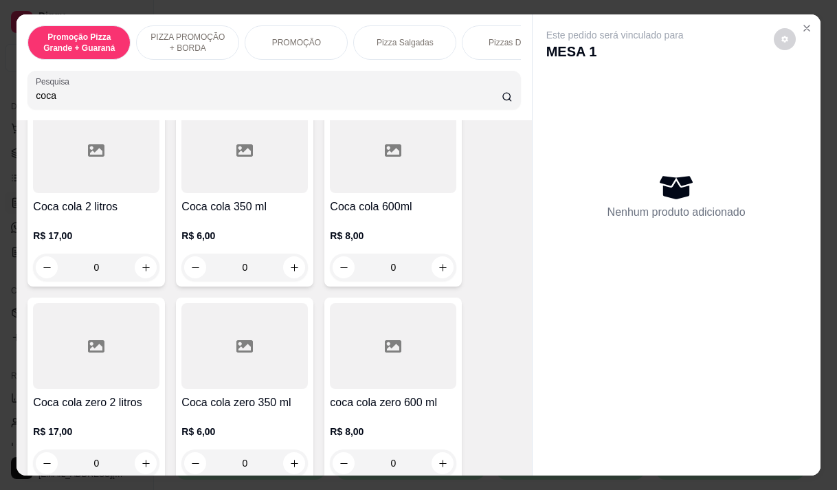
scroll to position [206, 0]
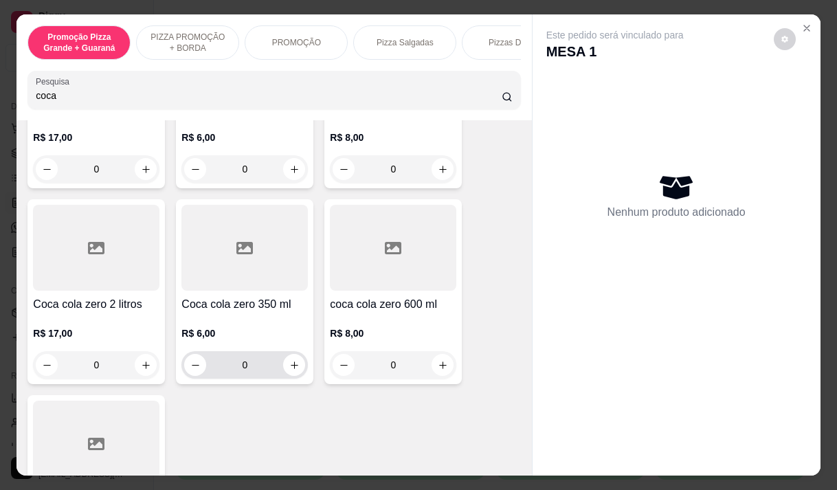
type input "coca"
click at [250, 340] on p "R$ 6,00" at bounding box center [244, 333] width 126 height 14
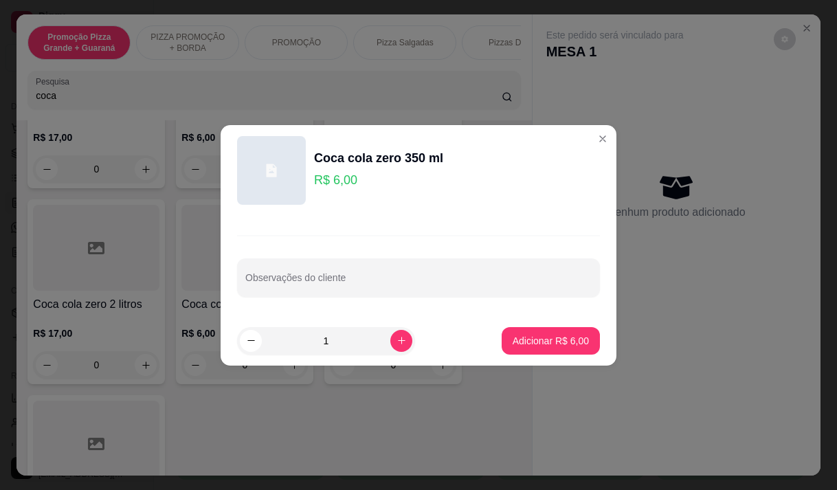
click at [527, 326] on footer "1 Adicionar R$ 6,00" at bounding box center [419, 340] width 396 height 49
click at [527, 336] on p "Adicionar R$ 6,00" at bounding box center [550, 341] width 76 height 14
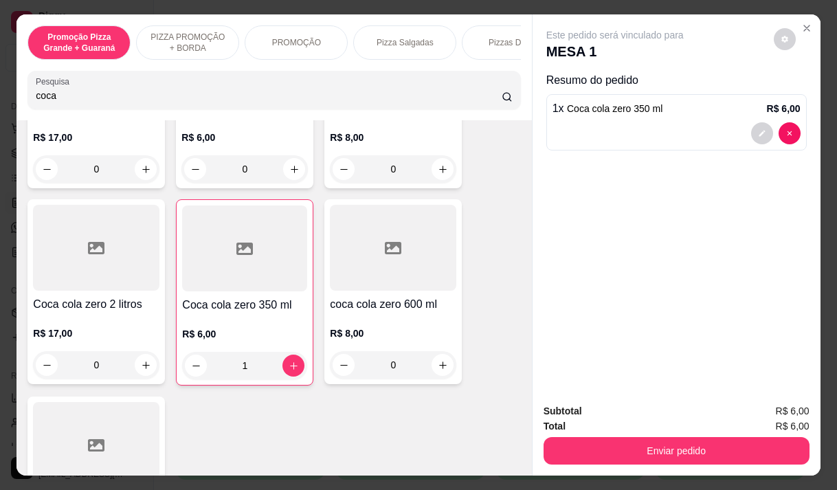
type input "1"
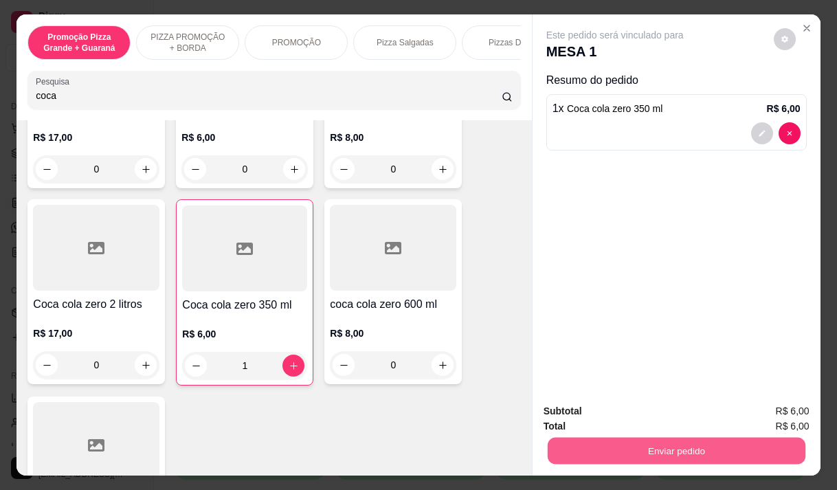
click at [666, 444] on button "Enviar pedido" at bounding box center [676, 450] width 258 height 27
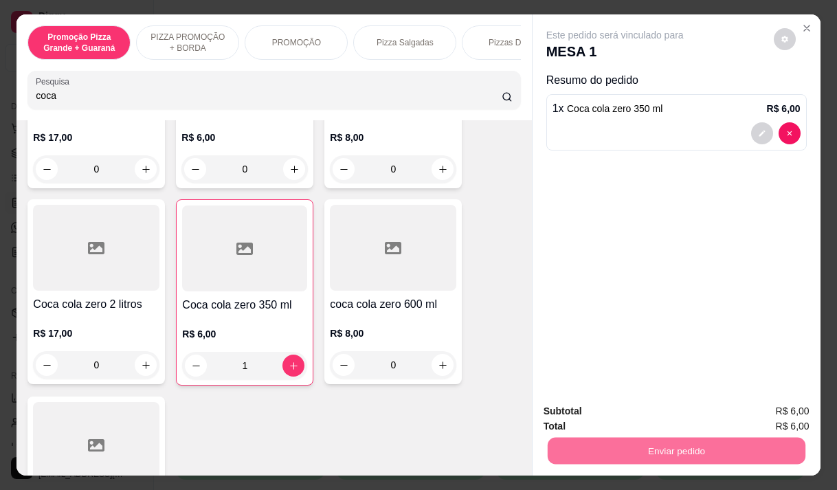
click at [756, 409] on button "Enviar pedido" at bounding box center [774, 410] width 76 height 25
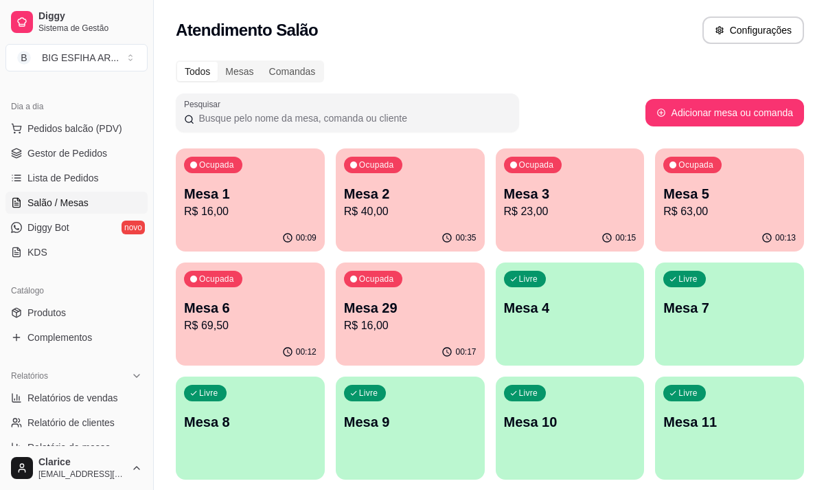
click at [594, 181] on div "Ocupada Mesa 3 R$ 23,00" at bounding box center [570, 186] width 149 height 76
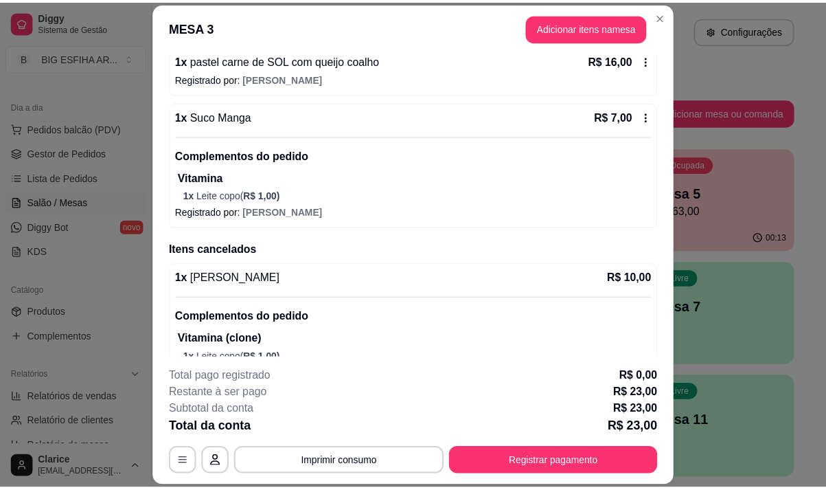
scroll to position [137, 0]
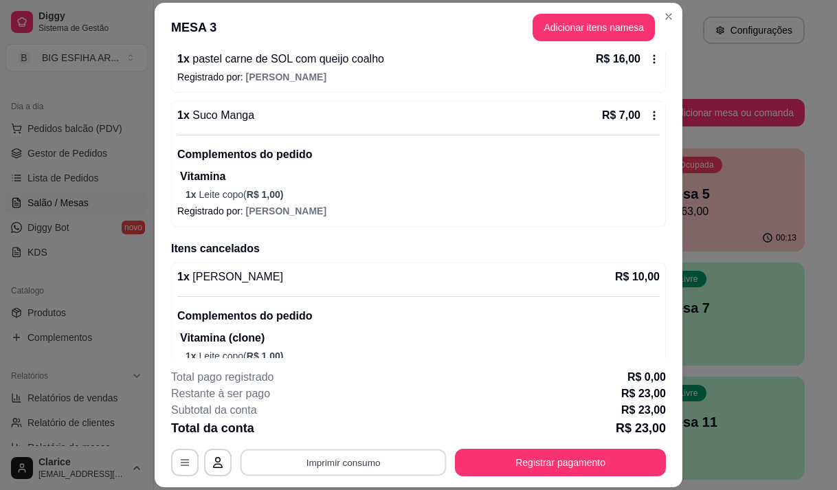
click at [401, 462] on button "Imprimir consumo" at bounding box center [343, 462] width 206 height 27
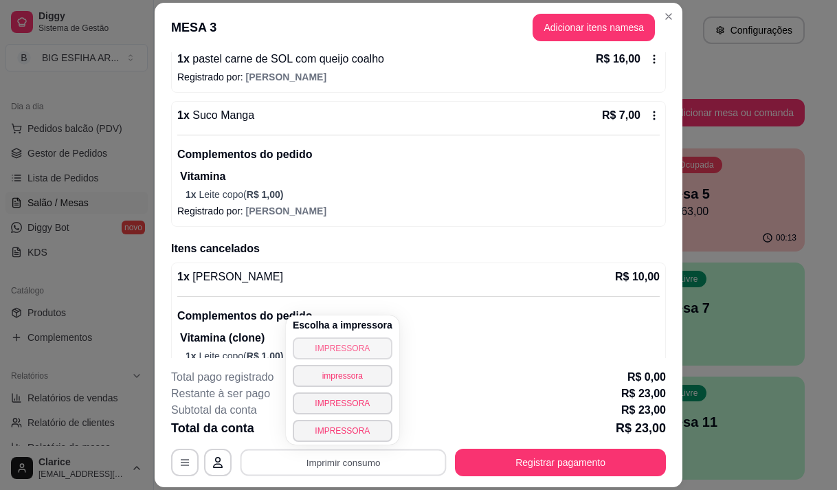
click at [366, 347] on button "IMPRESSORA" at bounding box center [343, 348] width 100 height 22
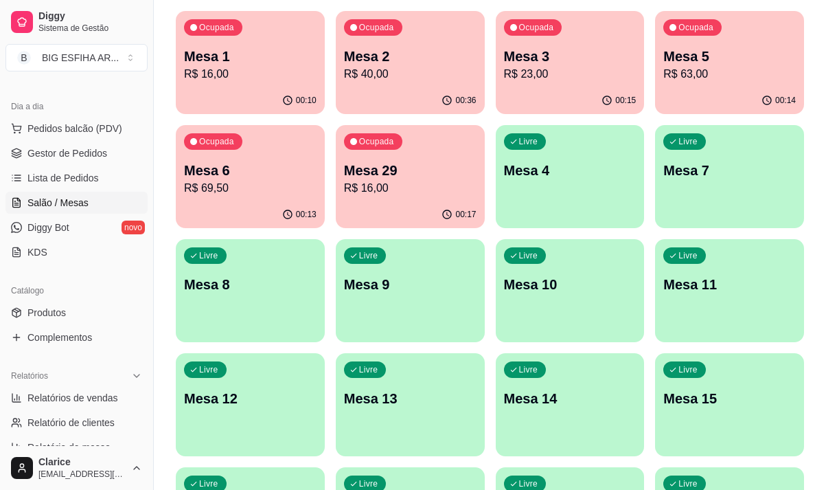
click at [394, 186] on p "R$ 16,00" at bounding box center [410, 188] width 133 height 16
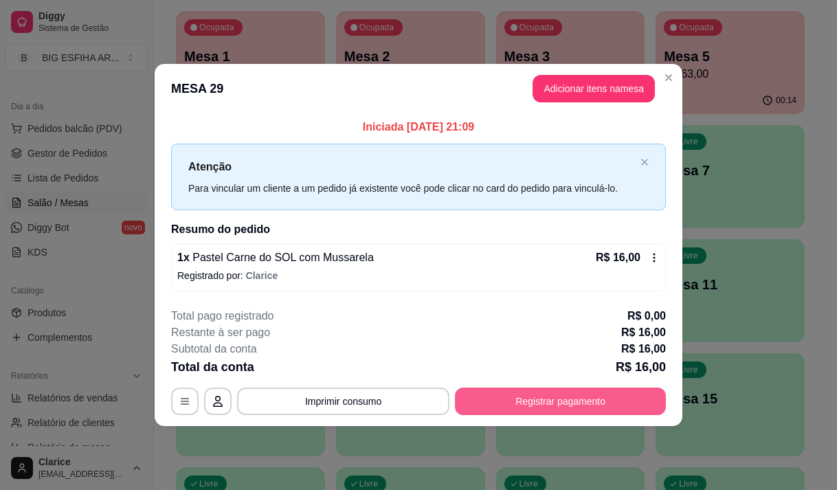
click at [606, 391] on button "Registrar pagamento" at bounding box center [560, 400] width 211 height 27
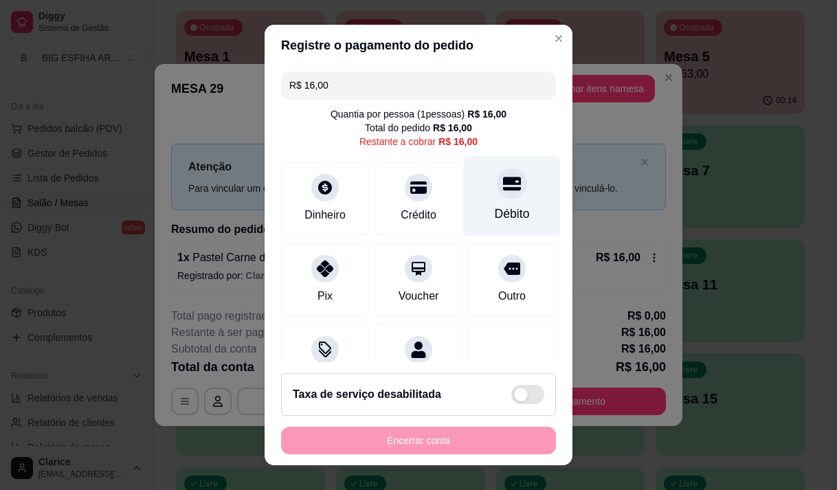
click at [497, 215] on div "Débito" at bounding box center [512, 214] width 35 height 18
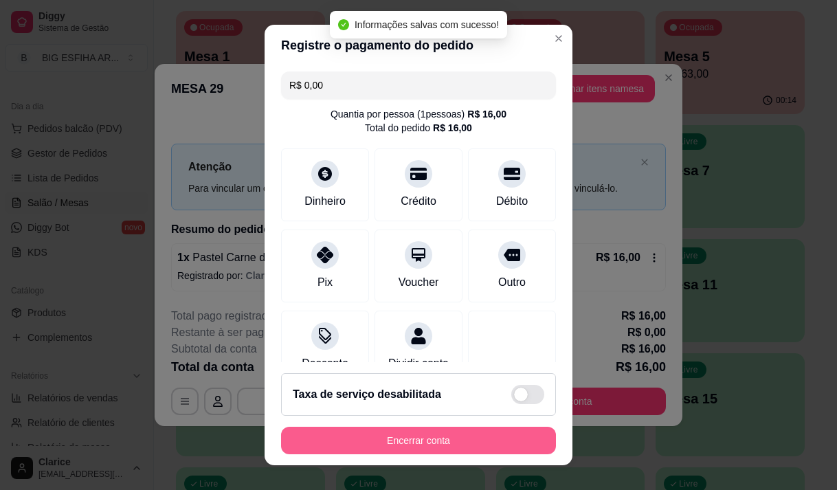
type input "R$ 0,00"
click at [495, 438] on button "Encerrar conta" at bounding box center [418, 440] width 275 height 27
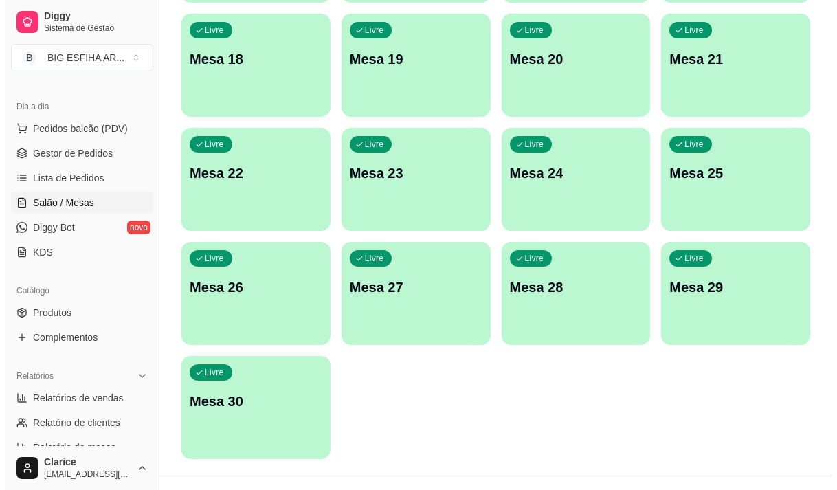
scroll to position [615, 0]
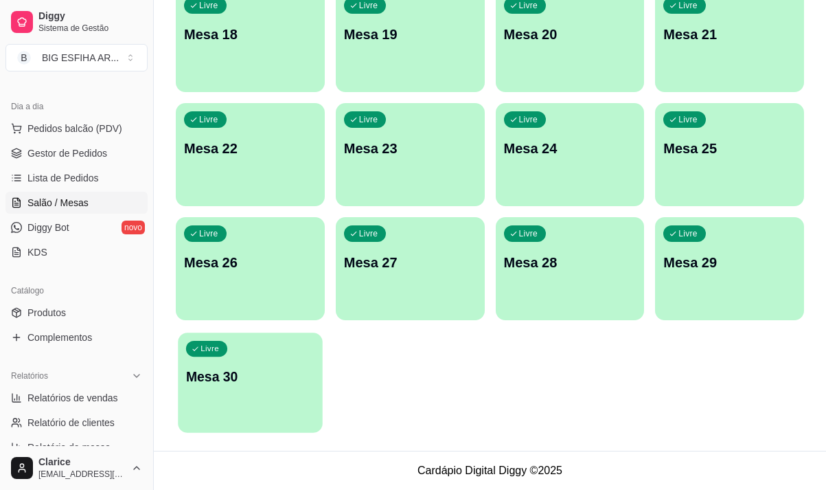
click at [218, 387] on div "Livre Mesa 30" at bounding box center [250, 374] width 144 height 84
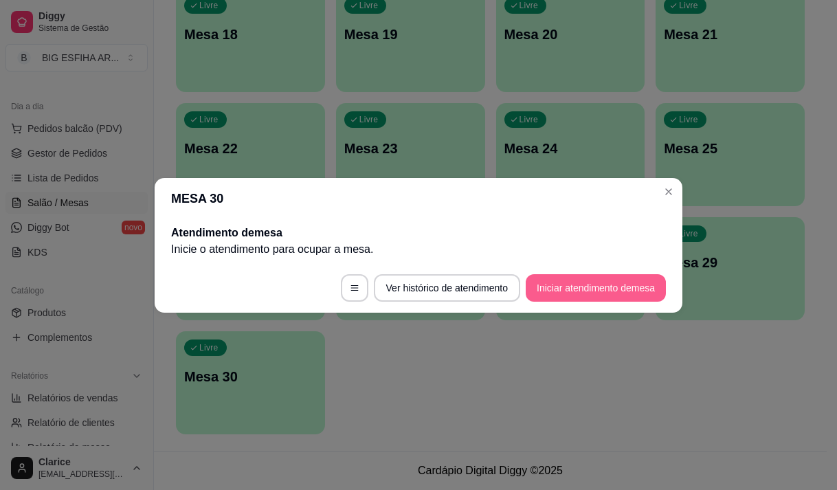
click at [594, 287] on button "Iniciar atendimento de mesa" at bounding box center [595, 287] width 140 height 27
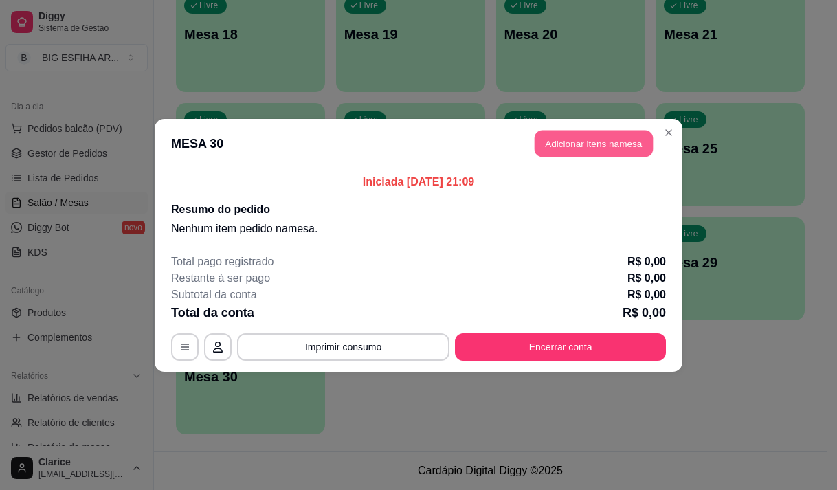
click at [618, 139] on button "Adicionar itens na mesa" at bounding box center [593, 143] width 118 height 27
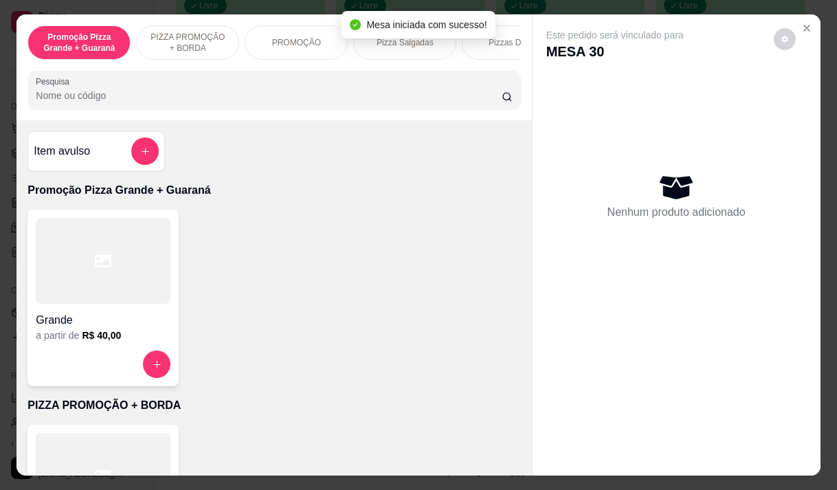
click at [511, 54] on div "Pizzas Doces" at bounding box center [513, 42] width 103 height 34
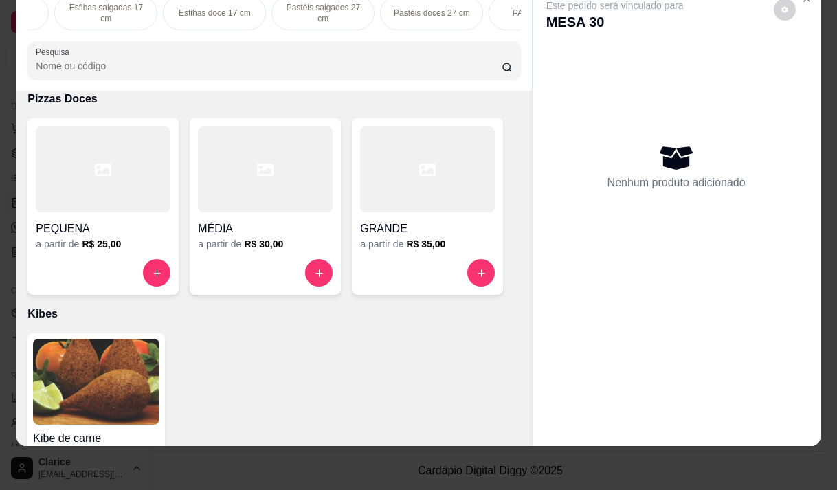
scroll to position [0, 632]
drag, startPoint x: 533, startPoint y: 172, endPoint x: 545, endPoint y: 262, distance: 91.4
click at [545, 262] on div "Este pedido será vinculado para MESA 30 Nenhum produto adicionado" at bounding box center [676, 204] width 288 height 438
drag, startPoint x: 507, startPoint y: 396, endPoint x: 494, endPoint y: 450, distance: 55.1
click at [494, 450] on div "Promoção Pizza Grande + Guaraná PIZZA PROMOÇÃO + BORDA PROMOÇÃO Pizza Salgadas …" at bounding box center [418, 245] width 837 height 490
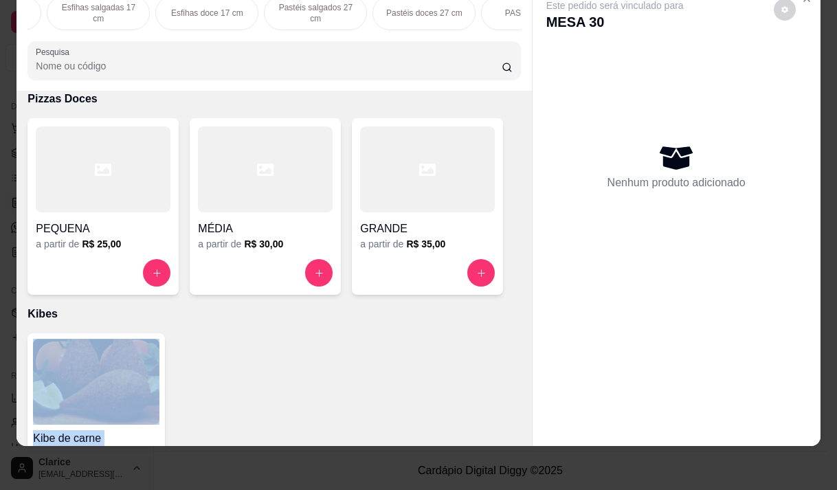
scroll to position [1050, 0]
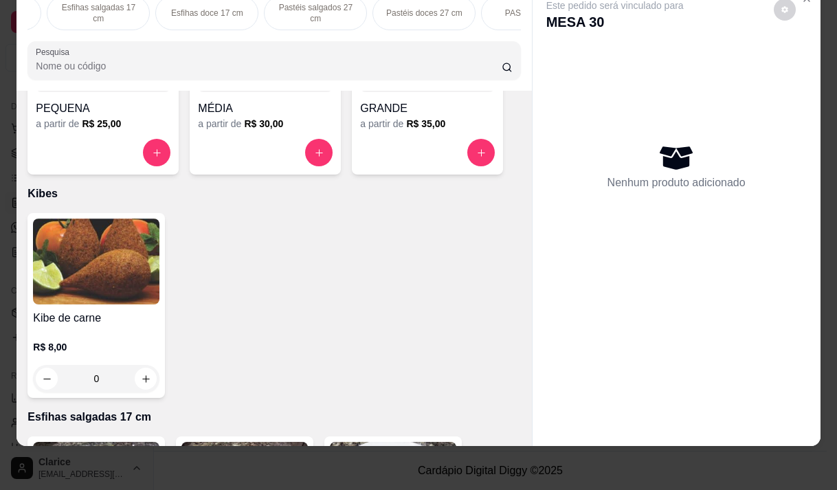
click at [471, 429] on div "Item avulso Promoção Pizza Grande + Guaraná Grande a partir de R$ 40,00 PIZZA P…" at bounding box center [273, 268] width 515 height 354
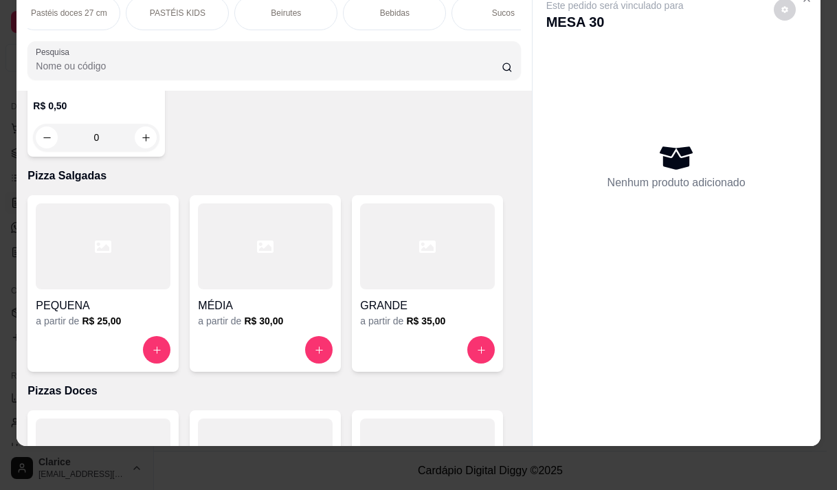
scroll to position [0, 989]
click at [300, 6] on div "Beirutes" at bounding box center [283, 13] width 103 height 34
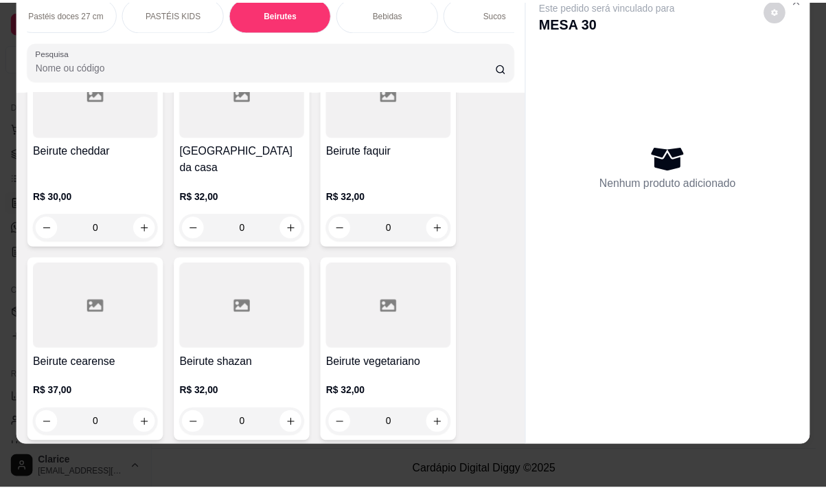
scroll to position [11468, 0]
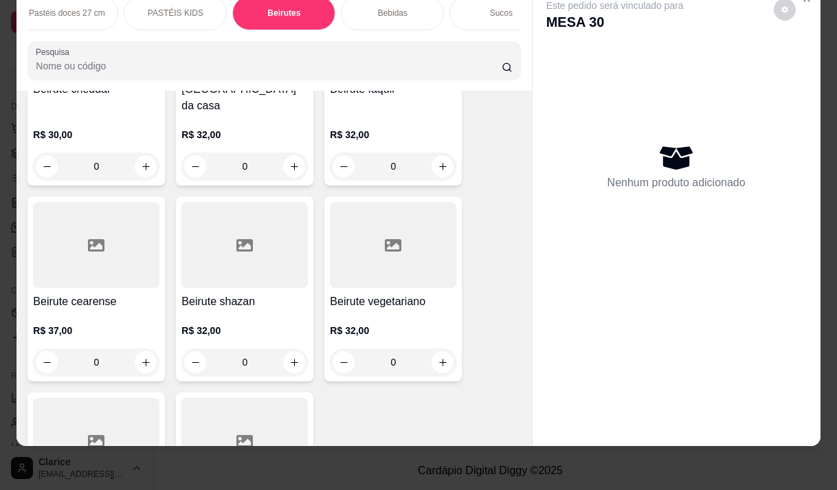
click at [210, 293] on h4 "Beirute shazan" at bounding box center [244, 301] width 126 height 16
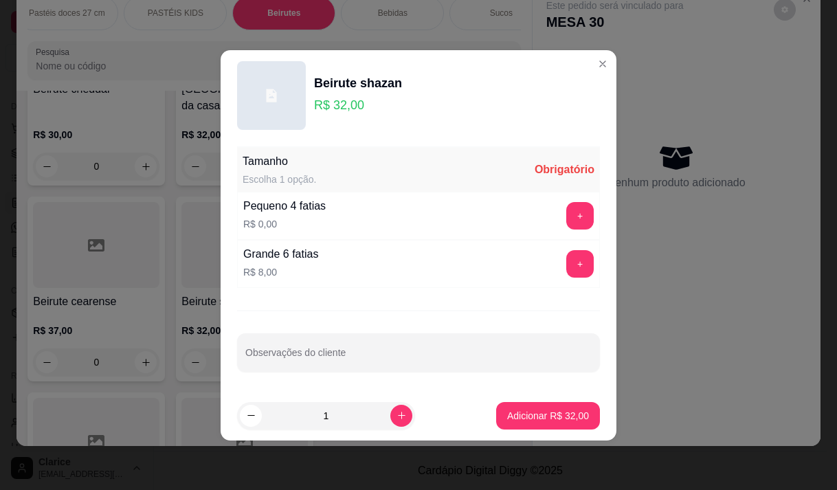
click at [338, 219] on div "Pequeno 4 fatias R$ 0,00 +" at bounding box center [418, 216] width 363 height 48
click at [566, 210] on button "+" at bounding box center [579, 215] width 27 height 27
click at [505, 212] on button "-" at bounding box center [518, 215] width 27 height 27
click at [566, 267] on button "+" at bounding box center [579, 263] width 27 height 27
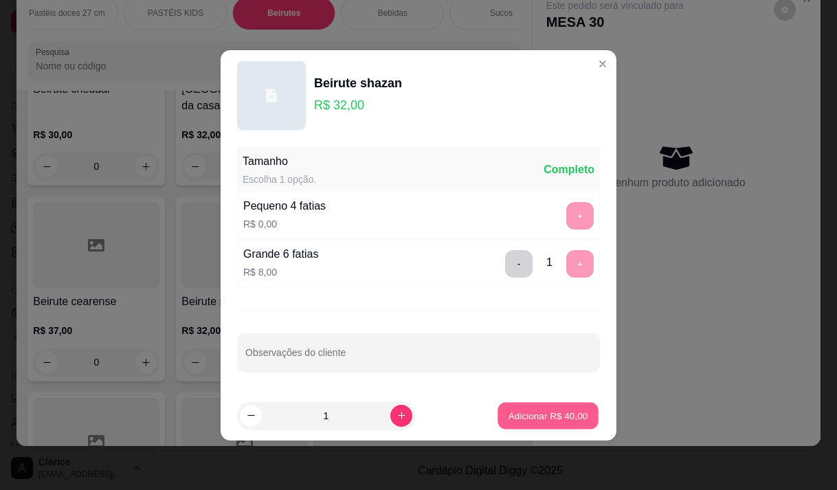
click at [508, 420] on p "Adicionar R$ 40,00" at bounding box center [548, 415] width 80 height 13
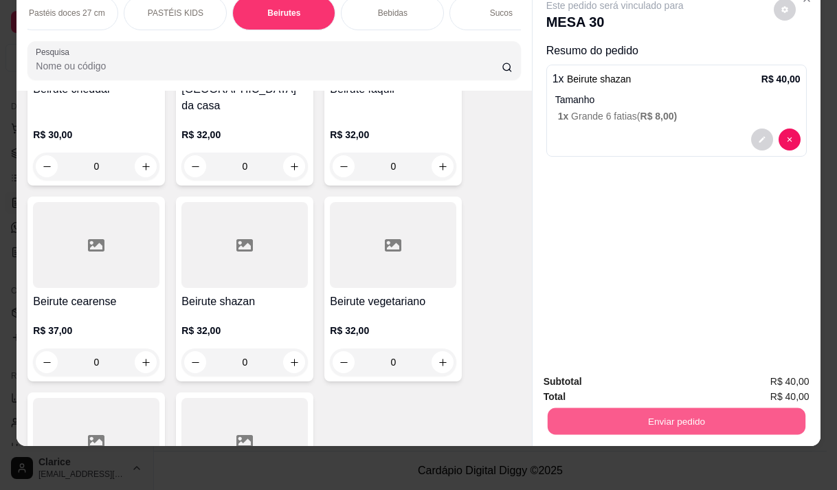
click at [729, 407] on button "Enviar pedido" at bounding box center [676, 420] width 258 height 27
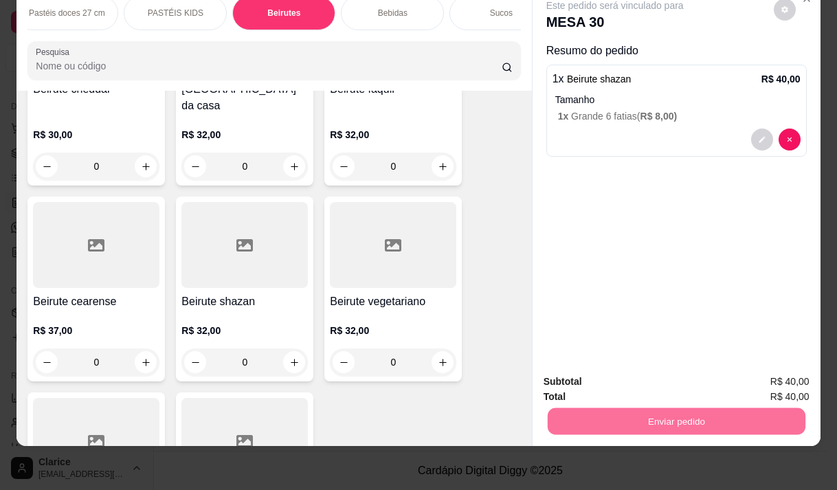
click at [800, 377] on button "Enviar pedido" at bounding box center [773, 377] width 78 height 26
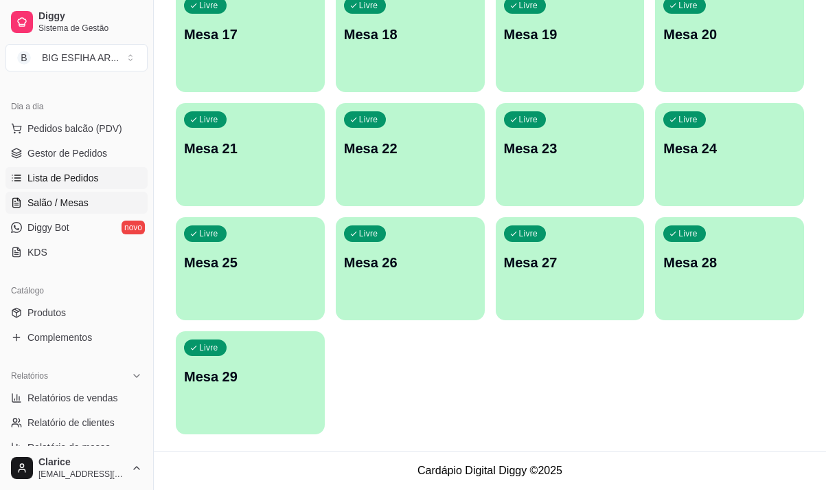
click at [38, 187] on link "Lista de Pedidos" at bounding box center [76, 178] width 142 height 22
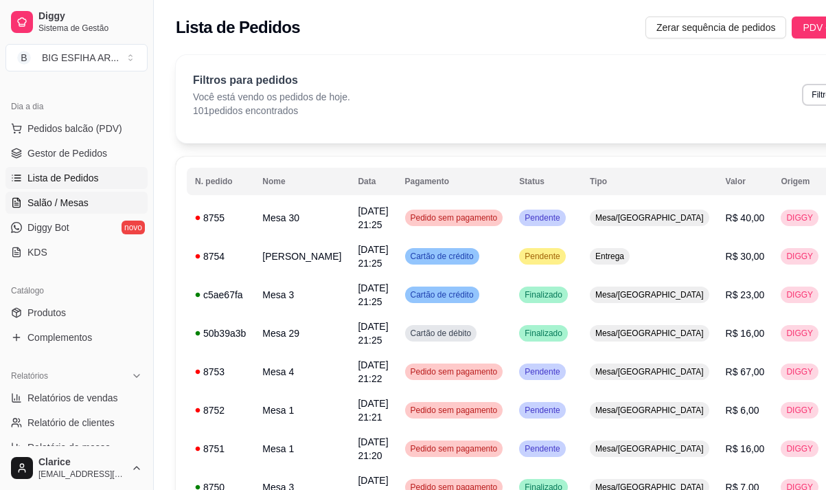
click at [58, 199] on span "Salão / Mesas" at bounding box center [57, 203] width 61 height 14
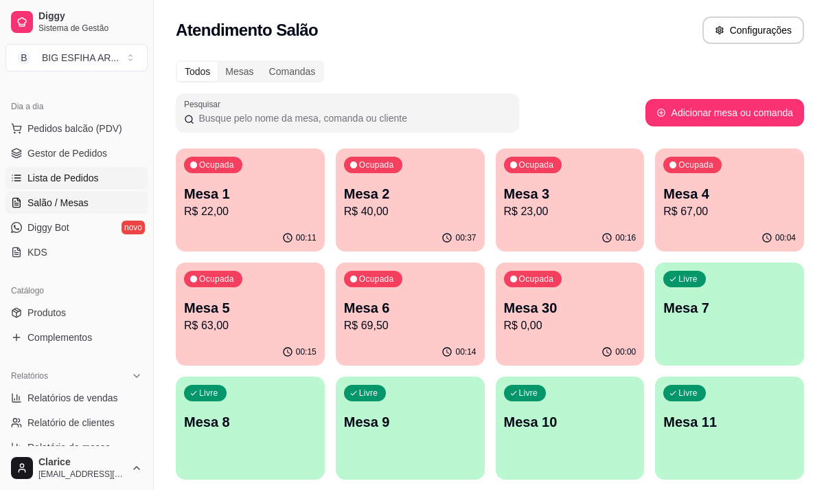
click at [83, 176] on span "Lista de Pedidos" at bounding box center [62, 178] width 71 height 14
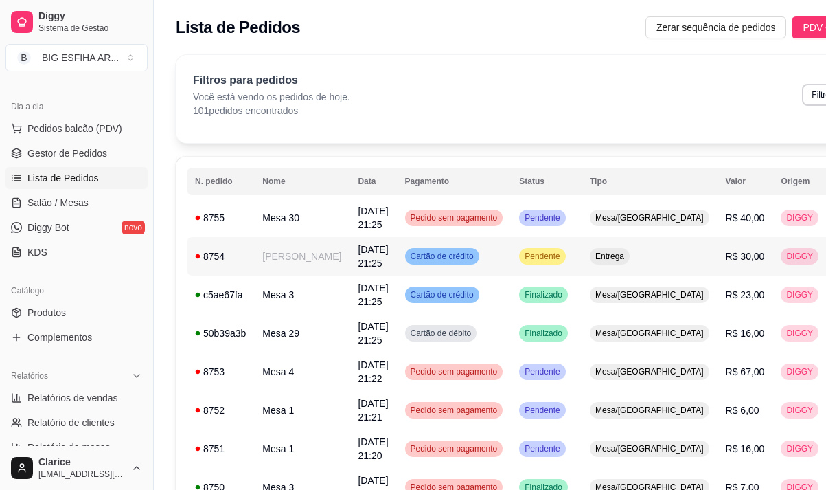
click at [280, 243] on td "[PERSON_NAME]" at bounding box center [301, 256] width 95 height 38
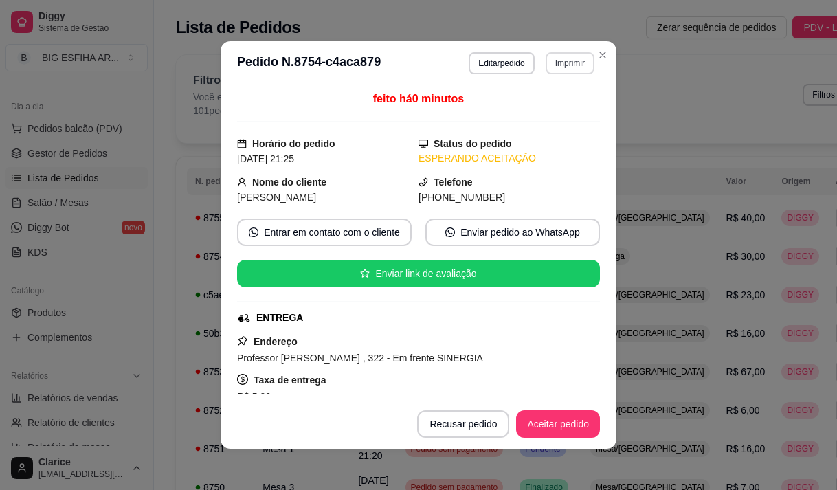
click at [563, 67] on button "Imprimir" at bounding box center [569, 63] width 49 height 22
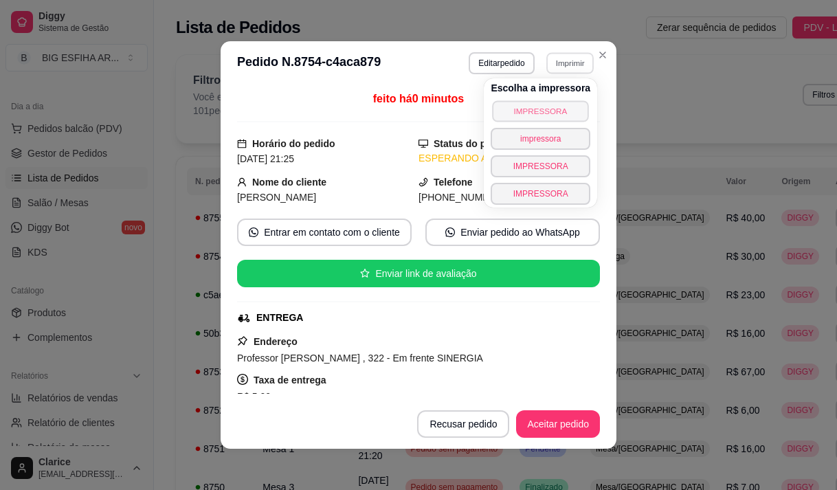
click at [557, 111] on button "IMPRESSORA" at bounding box center [541, 110] width 96 height 21
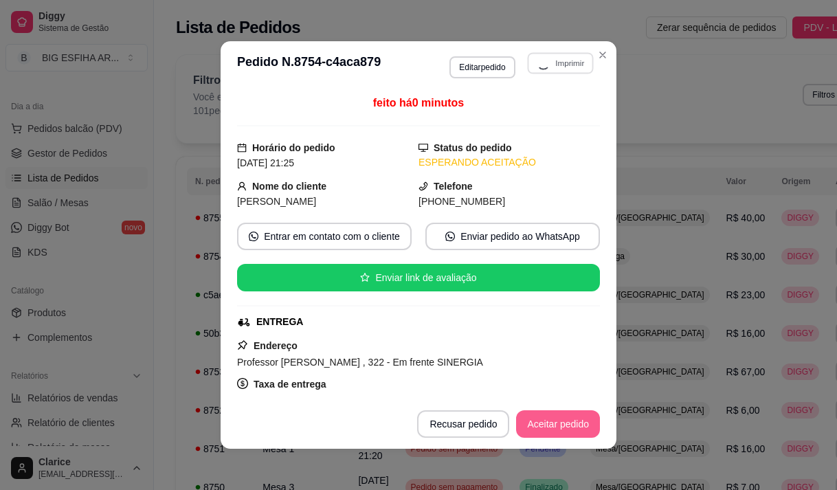
click at [554, 421] on button "Aceitar pedido" at bounding box center [558, 423] width 84 height 27
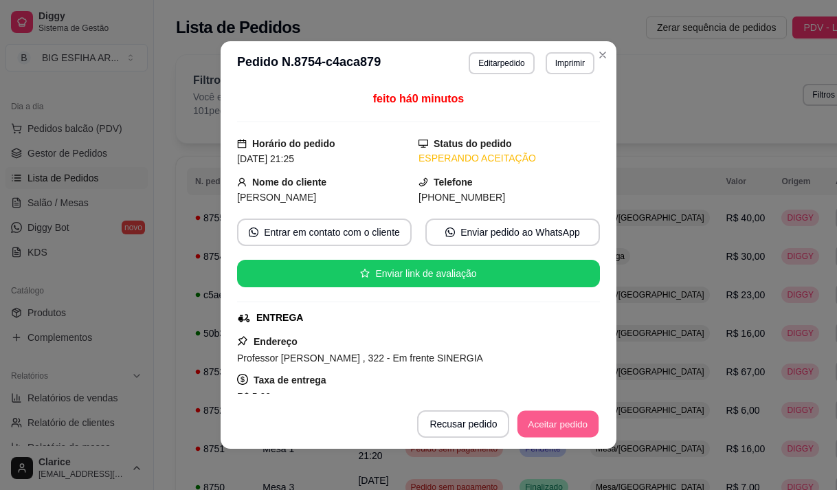
click at [554, 421] on button "Aceitar pedido" at bounding box center [557, 424] width 81 height 27
click at [547, 422] on button "Aceitar pedido" at bounding box center [558, 423] width 84 height 27
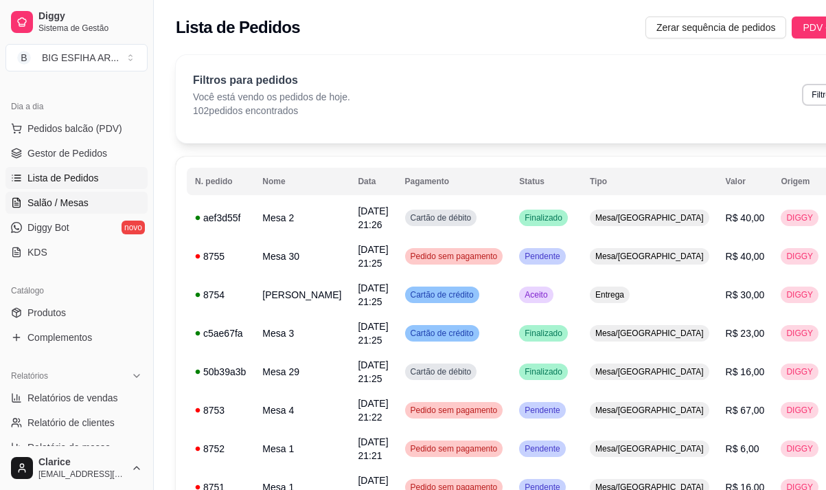
click at [66, 194] on link "Salão / Mesas" at bounding box center [76, 203] width 142 height 22
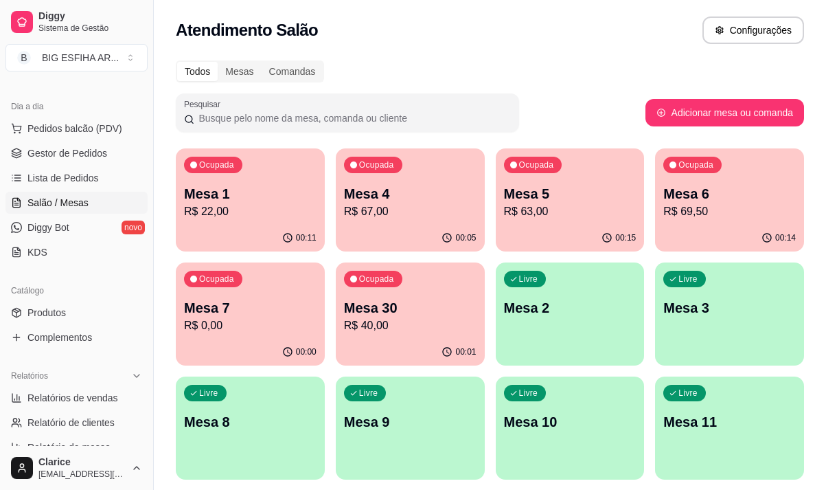
click at [364, 327] on p "R$ 40,00" at bounding box center [410, 325] width 133 height 16
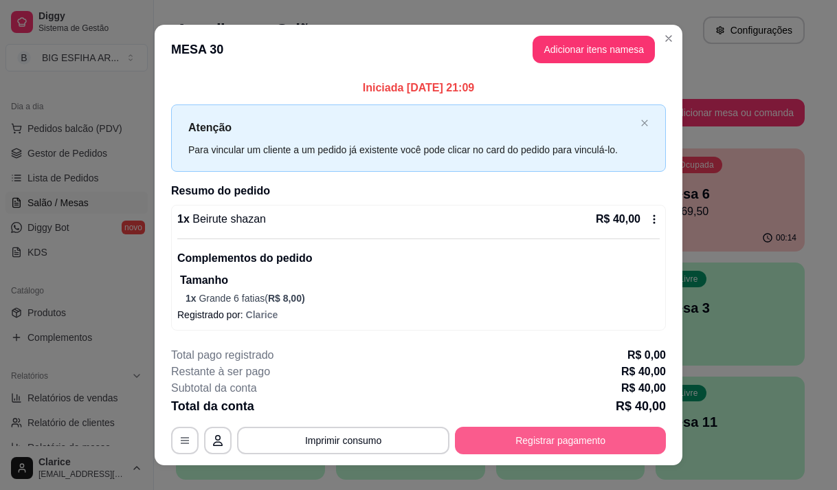
click at [575, 441] on button "Registrar pagamento" at bounding box center [560, 440] width 211 height 27
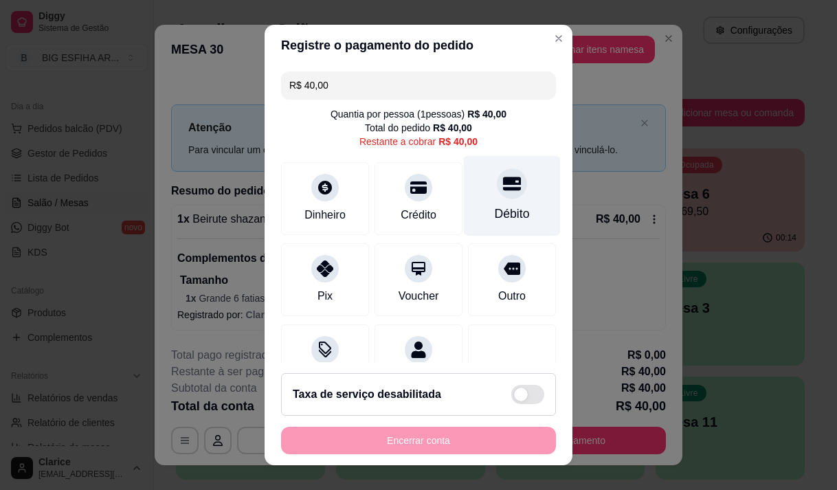
click at [504, 205] on div "Débito" at bounding box center [512, 214] width 35 height 18
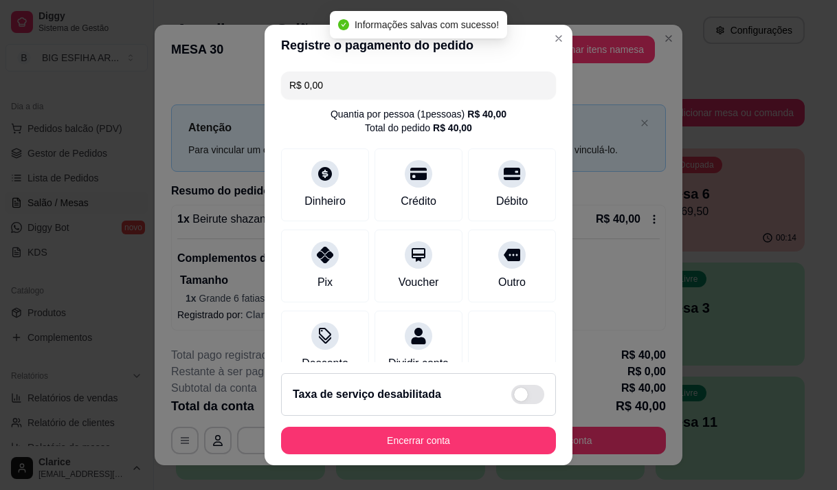
type input "R$ 0,00"
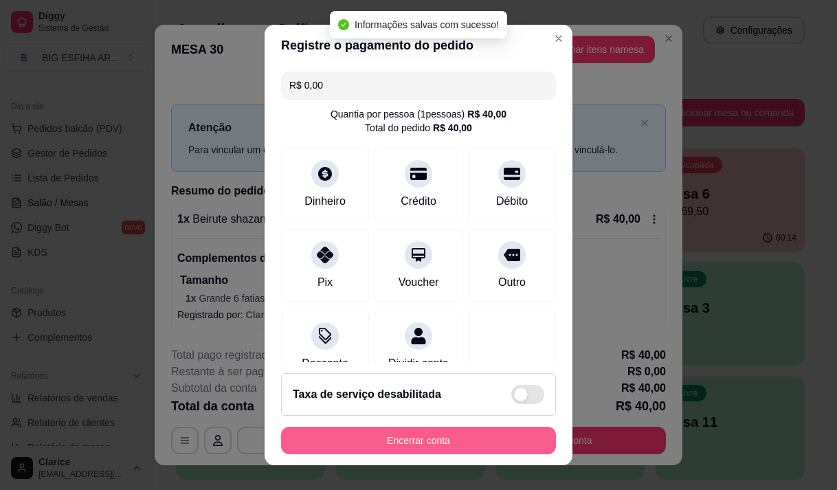
click at [435, 440] on button "Encerrar conta" at bounding box center [418, 440] width 275 height 27
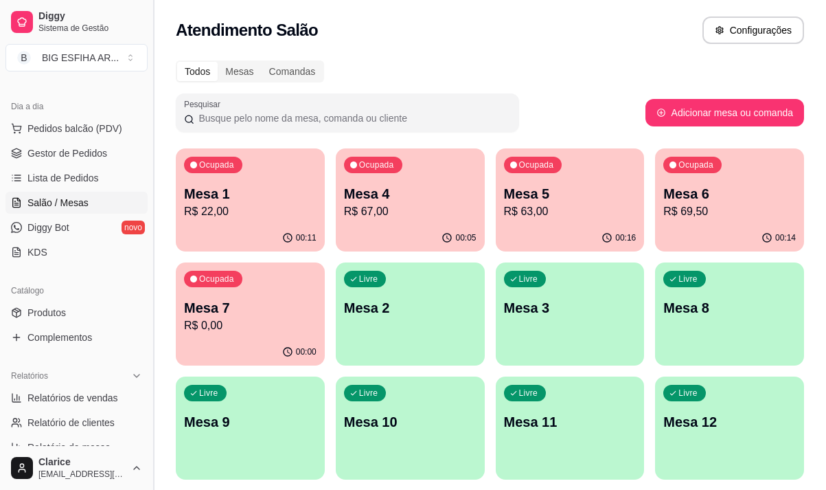
click at [149, 278] on button "Toggle Sidebar" at bounding box center [153, 245] width 11 height 490
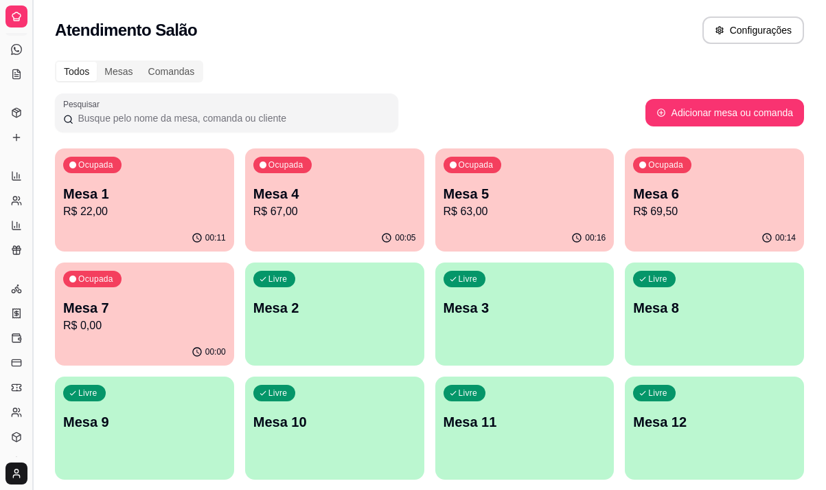
scroll to position [47, 0]
click at [34, 312] on button "Toggle Sidebar" at bounding box center [32, 245] width 11 height 490
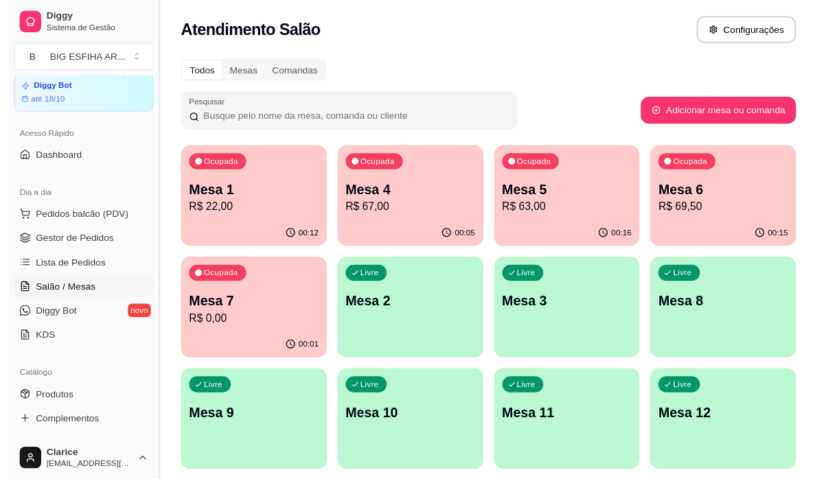
scroll to position [137, 0]
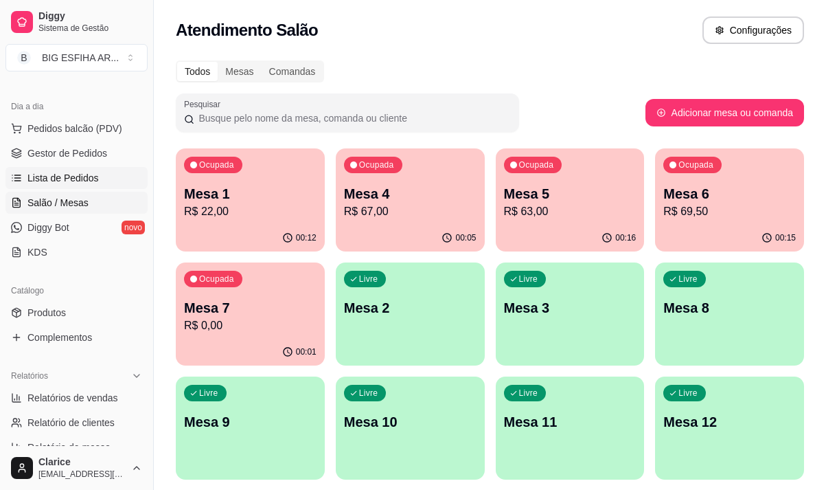
click at [74, 180] on span "Lista de Pedidos" at bounding box center [62, 178] width 71 height 14
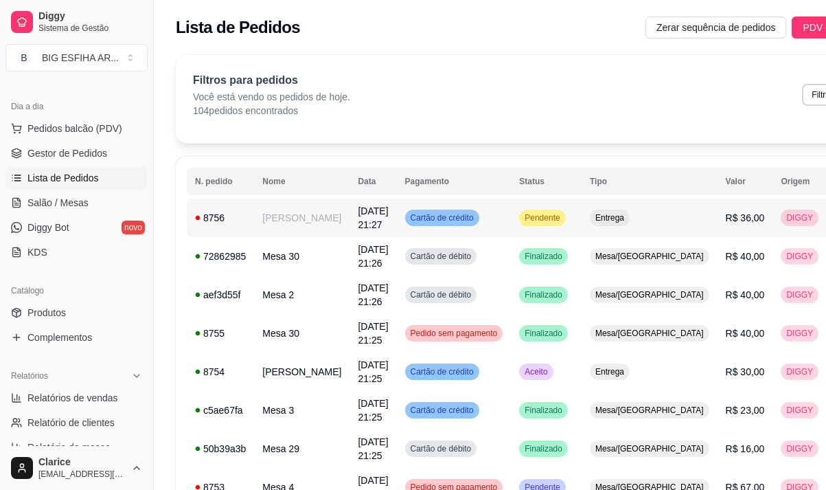
click at [275, 215] on td "[PERSON_NAME]" at bounding box center [301, 218] width 95 height 38
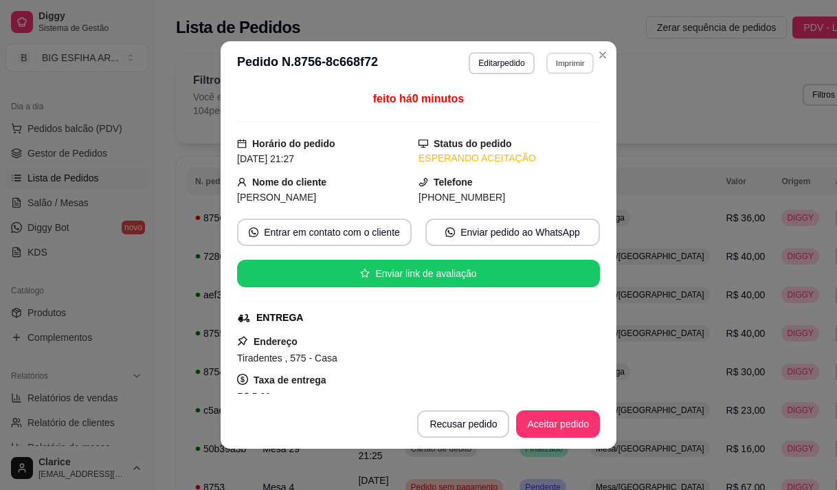
click at [557, 61] on button "Imprimir" at bounding box center [569, 62] width 47 height 21
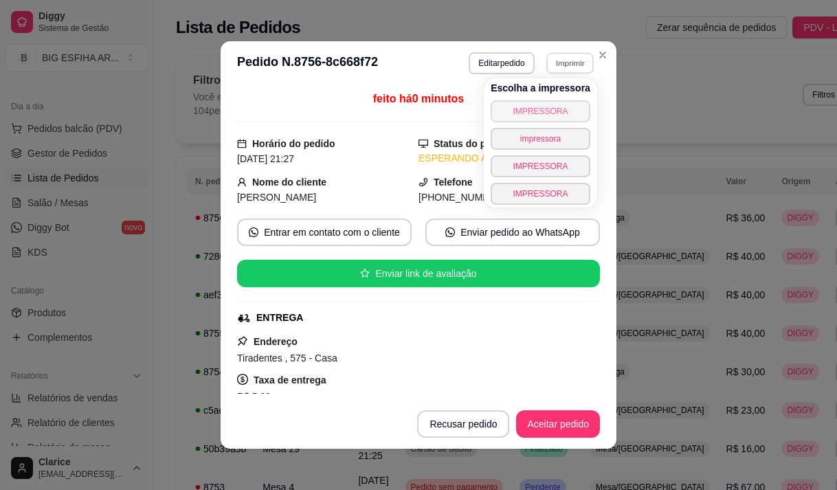
click at [545, 106] on button "IMPRESSORA" at bounding box center [540, 111] width 100 height 22
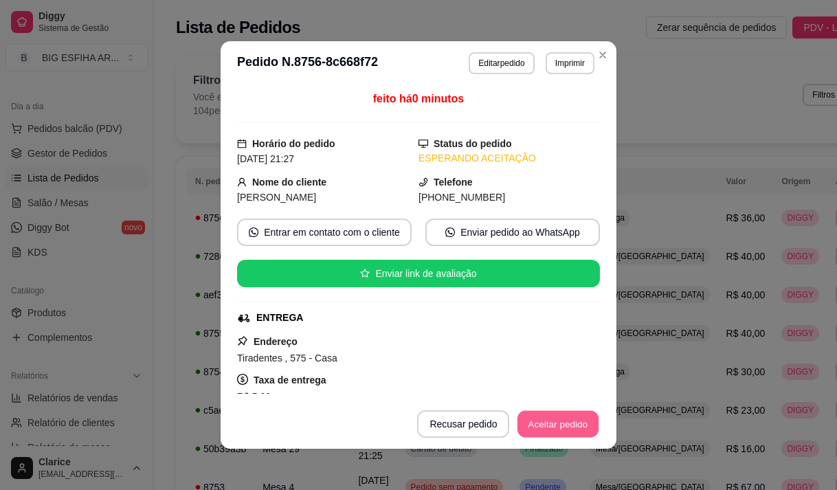
click at [575, 420] on button "Aceitar pedido" at bounding box center [557, 424] width 81 height 27
click at [575, 420] on div "Recusar pedido Aceitar pedido" at bounding box center [488, 423] width 221 height 27
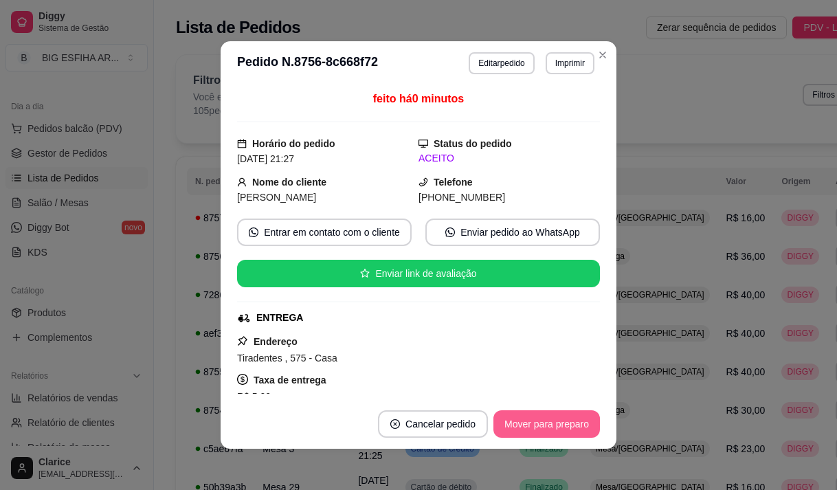
click at [575, 420] on button "Mover para preparo" at bounding box center [546, 423] width 106 height 27
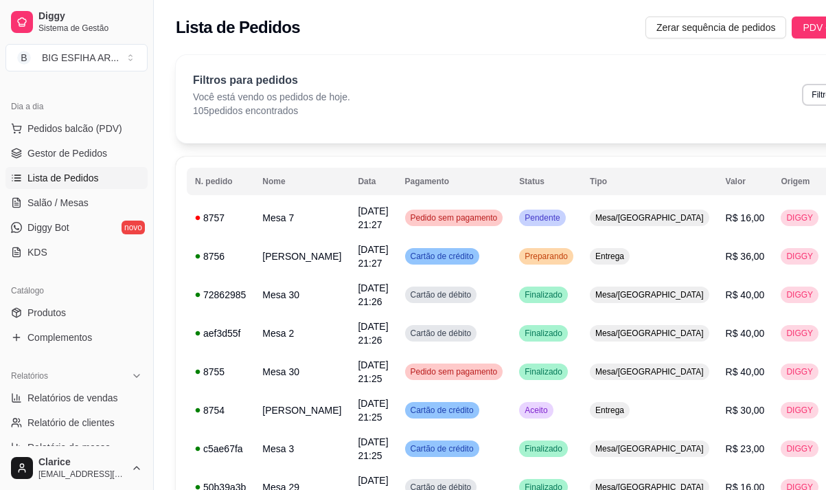
click at [609, 115] on div "Filtros para pedidos Você está vendo os pedidos de hoje. 105 pedidos encontrado…" at bounding box center [539, 94] width 693 height 45
click at [74, 197] on span "Salão / Mesas" at bounding box center [57, 203] width 61 height 14
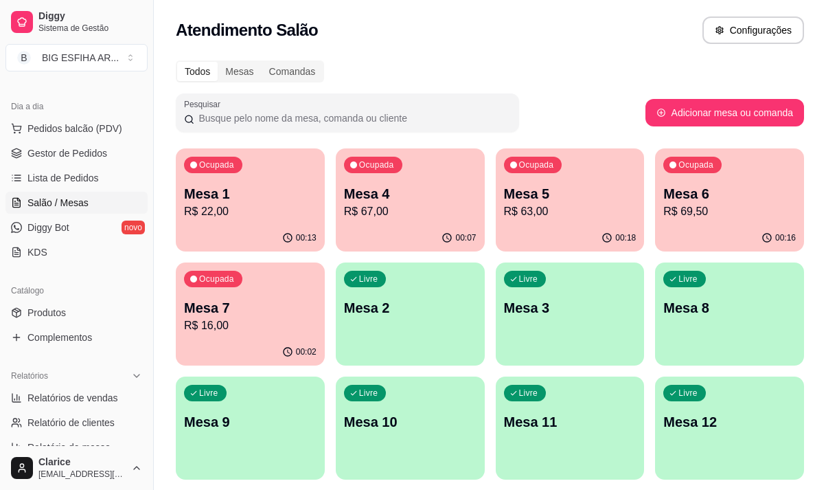
click at [530, 227] on div "00:18" at bounding box center [570, 238] width 149 height 27
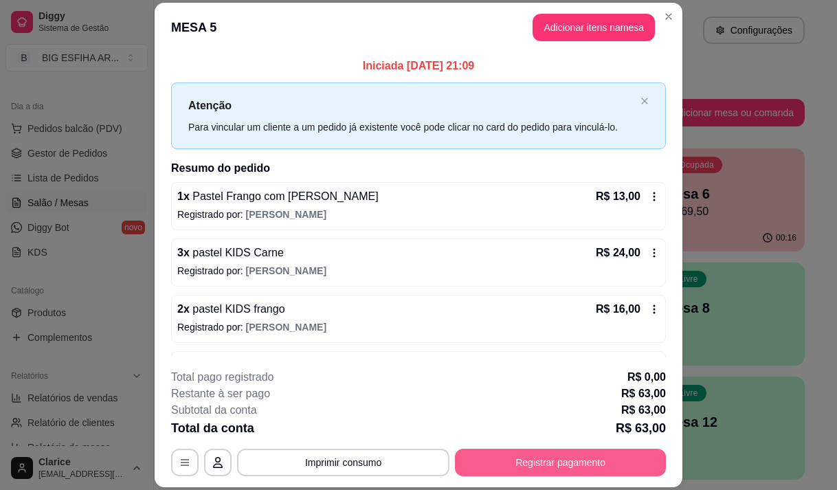
click at [501, 468] on button "Registrar pagamento" at bounding box center [560, 462] width 211 height 27
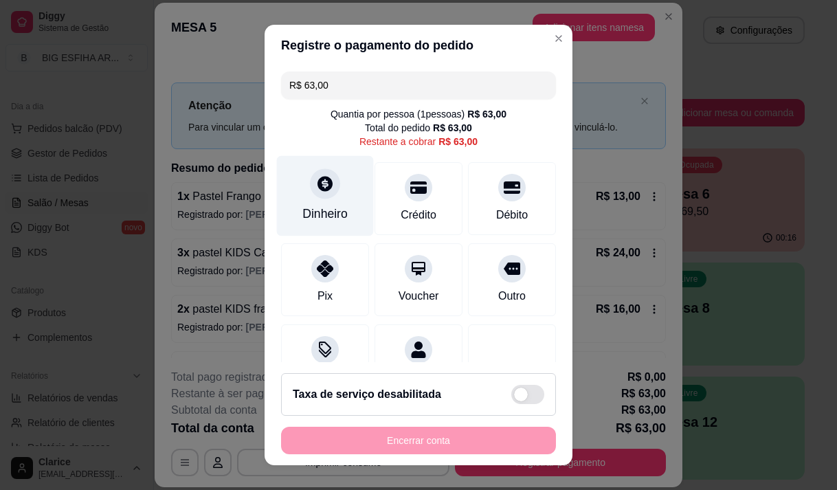
click at [302, 220] on div "Dinheiro" at bounding box center [324, 214] width 45 height 18
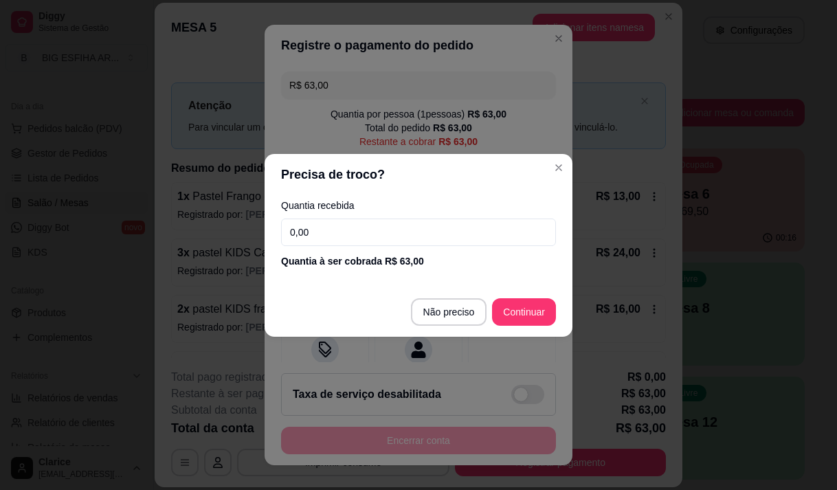
click at [324, 230] on input "0,00" at bounding box center [418, 231] width 275 height 27
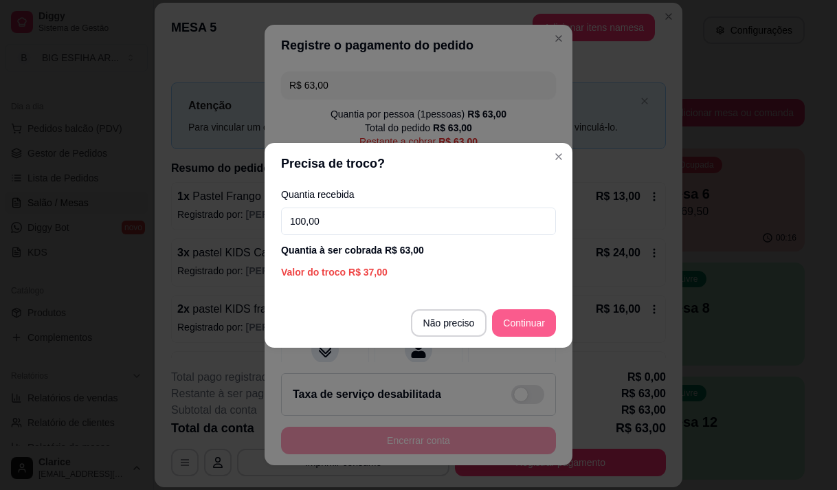
type input "100,00"
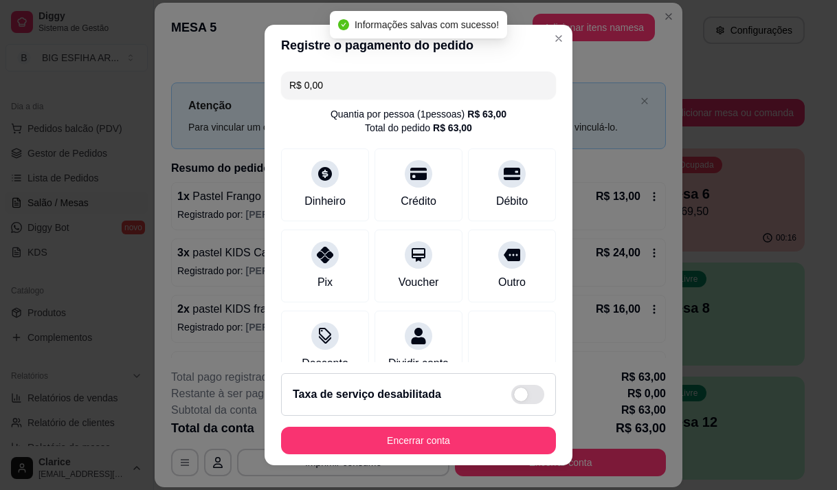
type input "R$ 0,00"
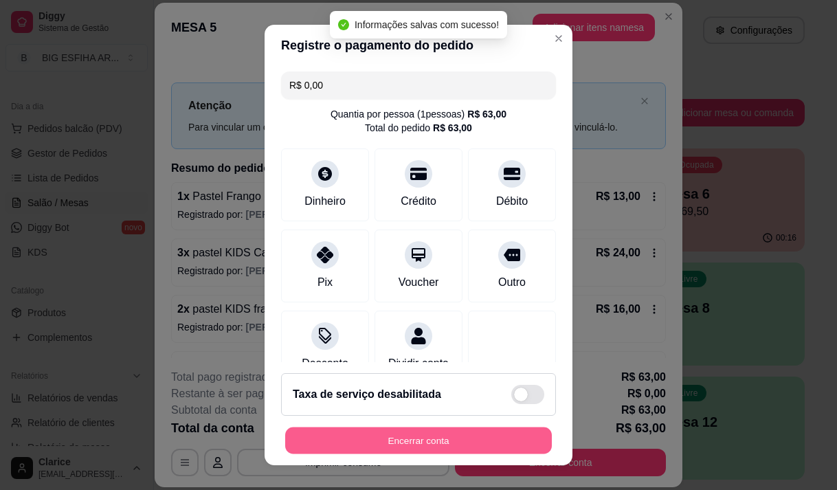
click at [409, 436] on button "Encerrar conta" at bounding box center [418, 440] width 267 height 27
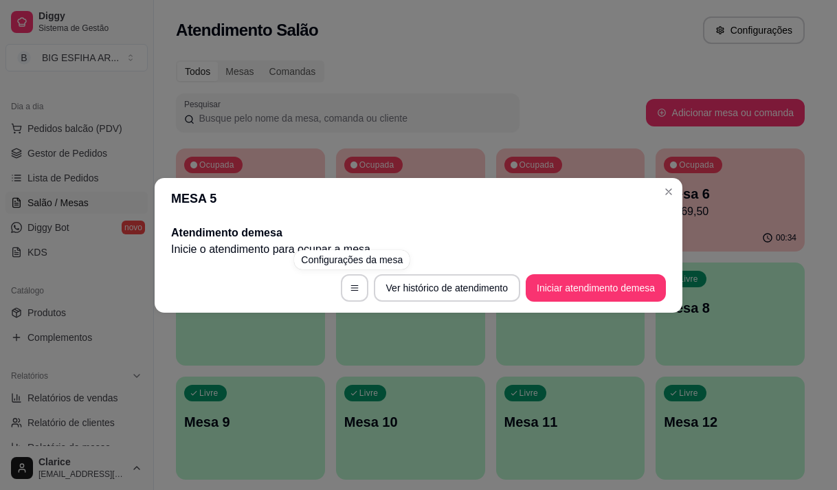
click at [279, 353] on div "MESA 5 Atendimento de mesa Inicie o atendimento para ocupar a mesa . Ver histór…" at bounding box center [418, 245] width 837 height 490
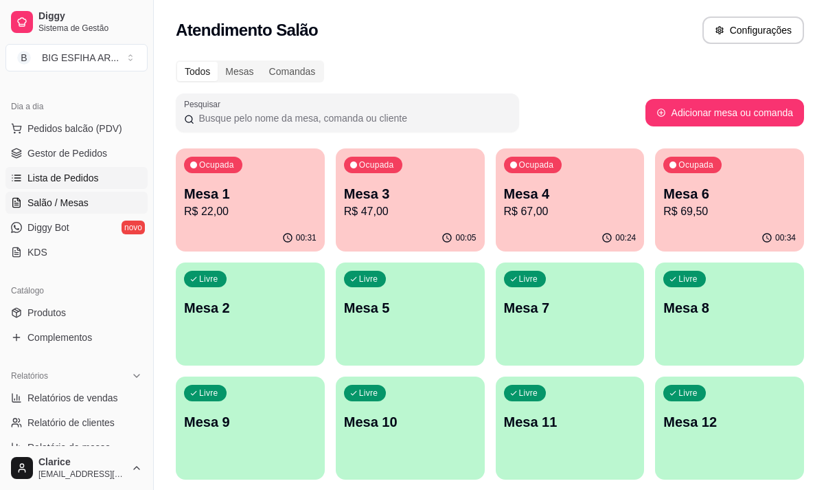
click at [78, 185] on link "Lista de Pedidos" at bounding box center [76, 178] width 142 height 22
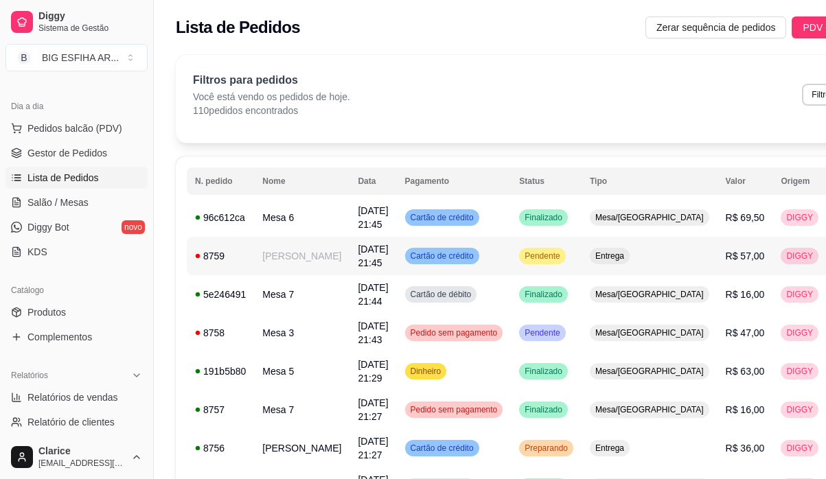
click at [293, 252] on td "[PERSON_NAME]" at bounding box center [301, 256] width 95 height 38
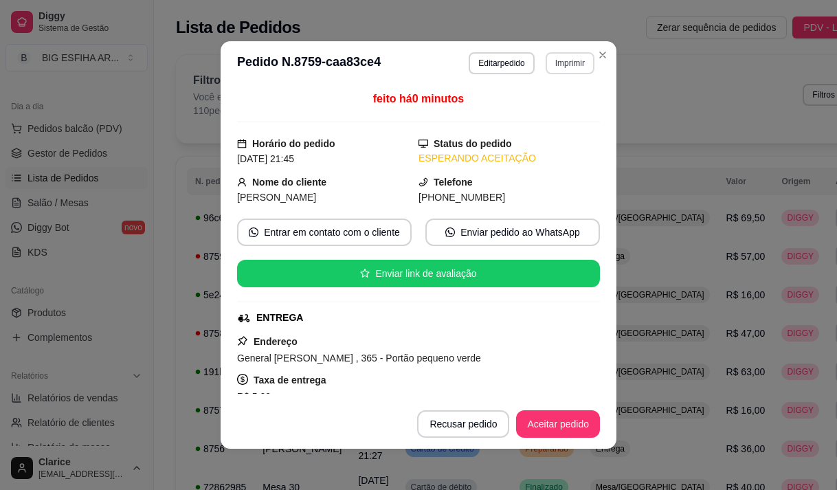
click at [570, 67] on button "Imprimir" at bounding box center [569, 63] width 49 height 22
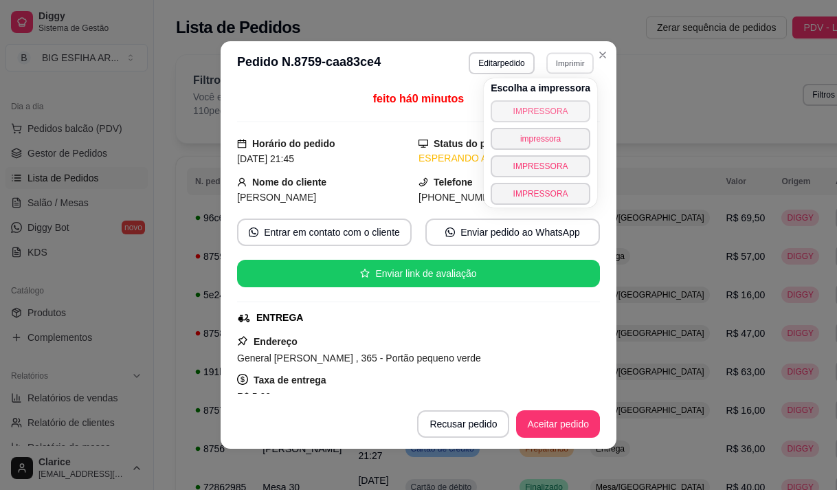
click at [547, 113] on button "IMPRESSORA" at bounding box center [540, 111] width 100 height 22
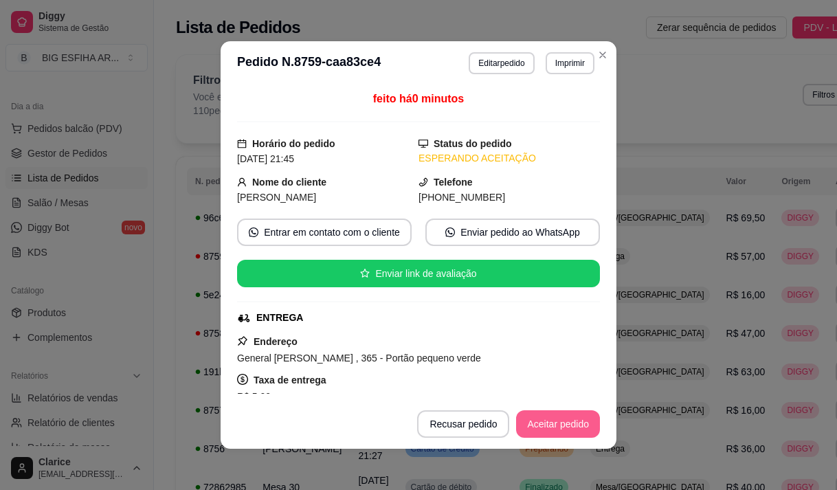
click at [560, 418] on button "Aceitar pedido" at bounding box center [558, 423] width 84 height 27
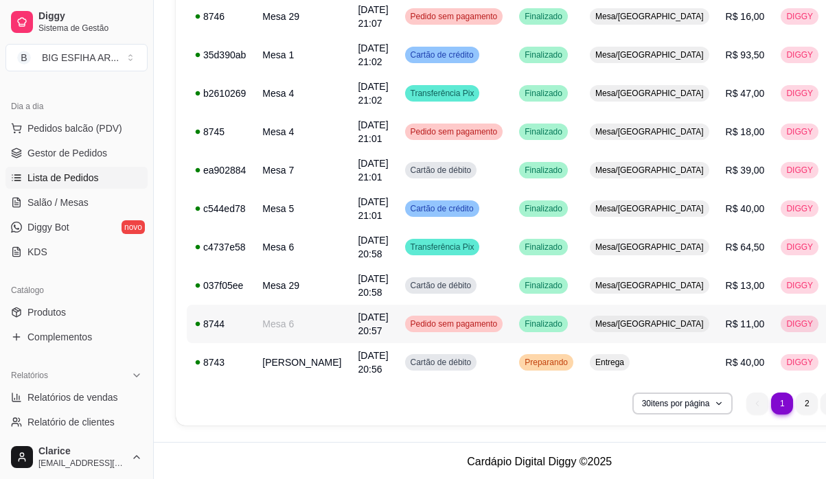
scroll to position [973, 0]
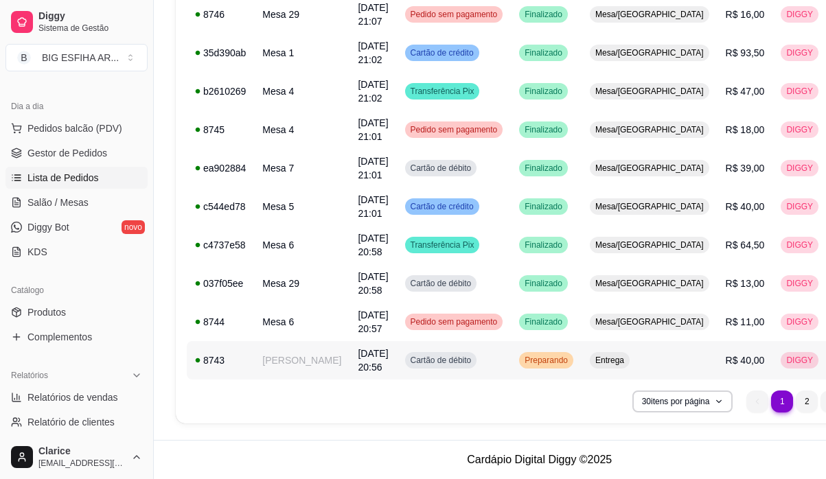
click at [358, 358] on span "[DATE] 20:56" at bounding box center [373, 360] width 30 height 25
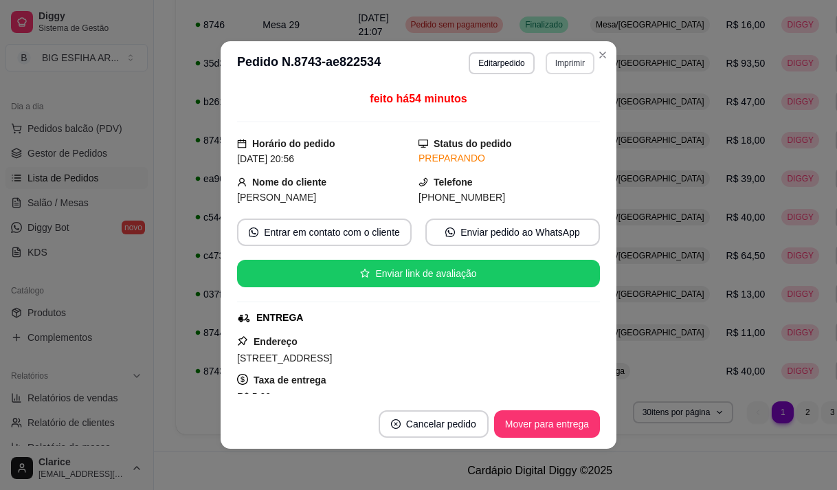
click at [554, 58] on button "Imprimir" at bounding box center [569, 63] width 49 height 22
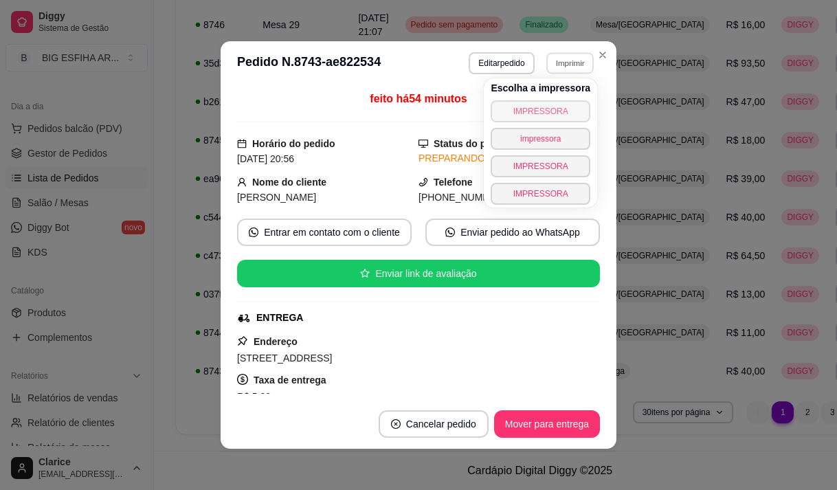
click at [547, 116] on button "IMPRESSORA" at bounding box center [540, 111] width 100 height 22
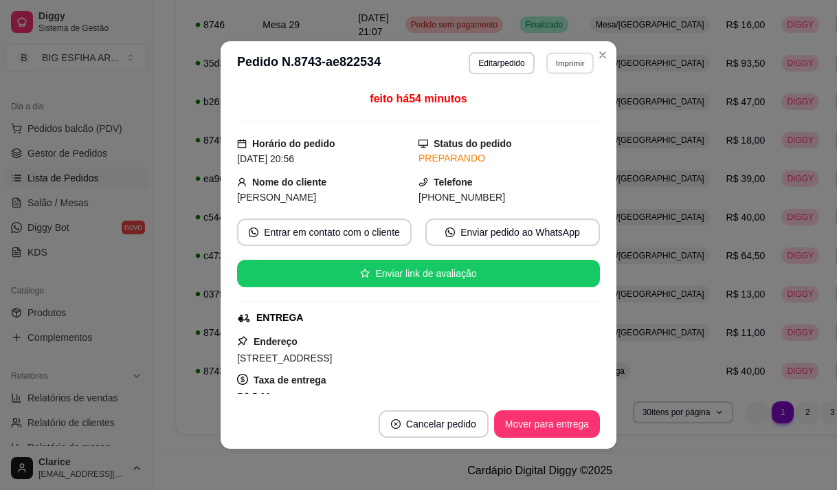
click at [552, 71] on button "Imprimir" at bounding box center [569, 62] width 47 height 21
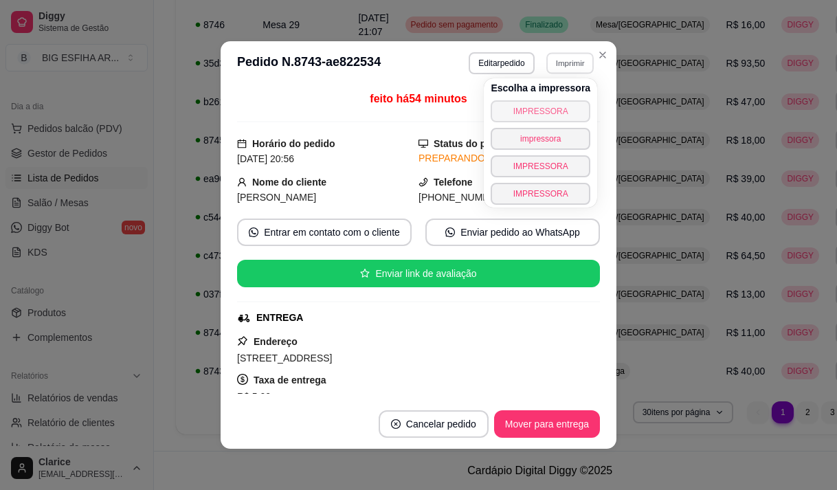
click at [549, 109] on button "IMPRESSORA" at bounding box center [540, 111] width 100 height 22
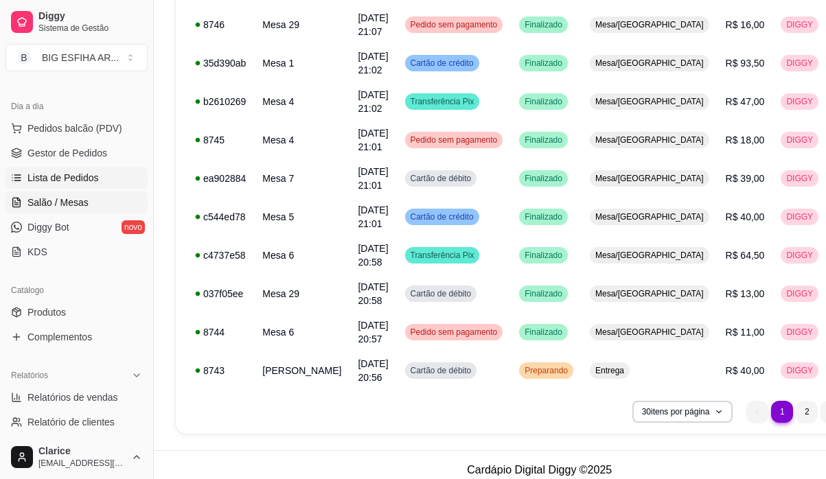
click at [52, 197] on span "Salão / Mesas" at bounding box center [57, 203] width 61 height 14
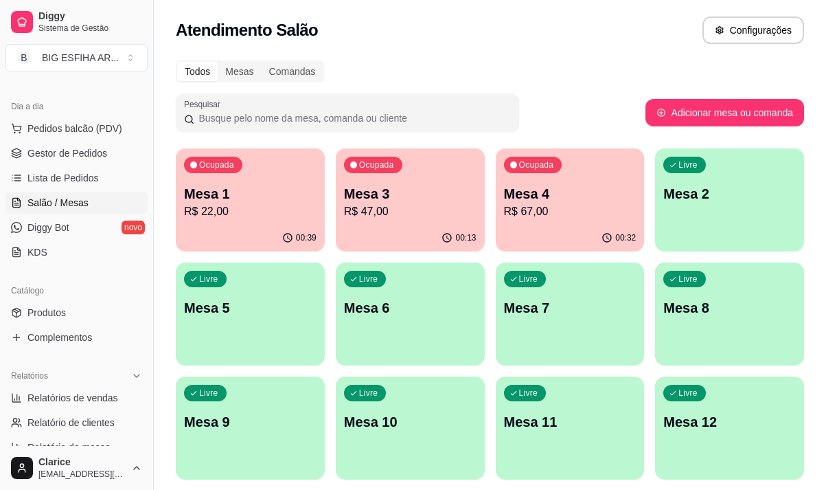
click at [224, 210] on p "R$ 22,00" at bounding box center [250, 211] width 133 height 16
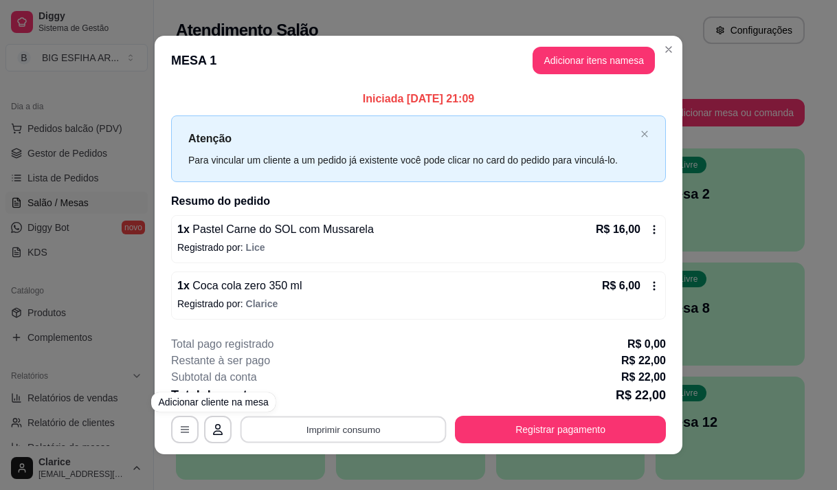
click at [350, 427] on button "Imprimir consumo" at bounding box center [343, 429] width 206 height 27
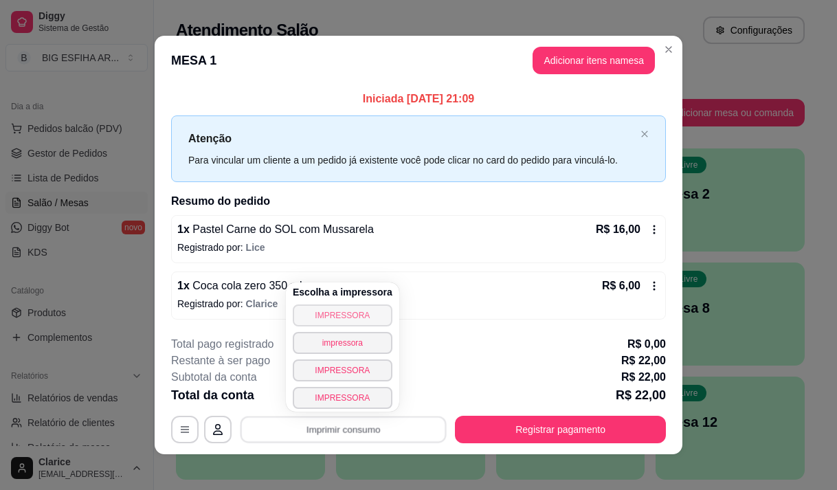
click at [337, 313] on button "IMPRESSORA" at bounding box center [343, 315] width 100 height 22
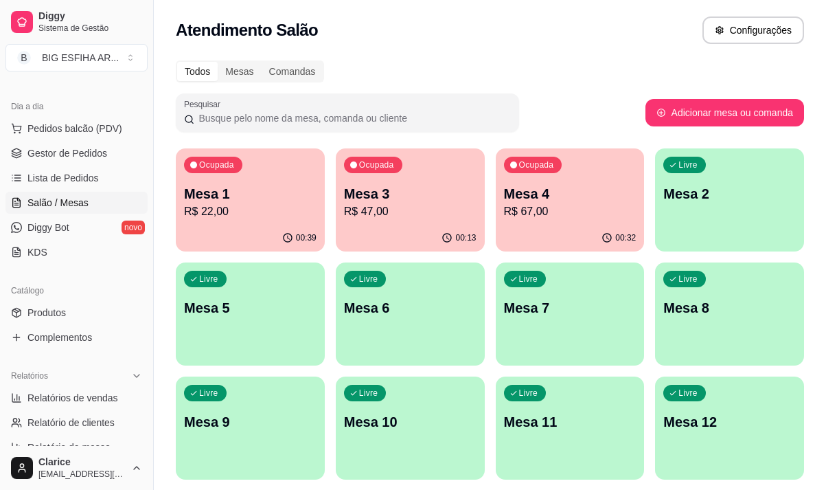
click at [534, 205] on p "R$ 67,00" at bounding box center [570, 211] width 133 height 16
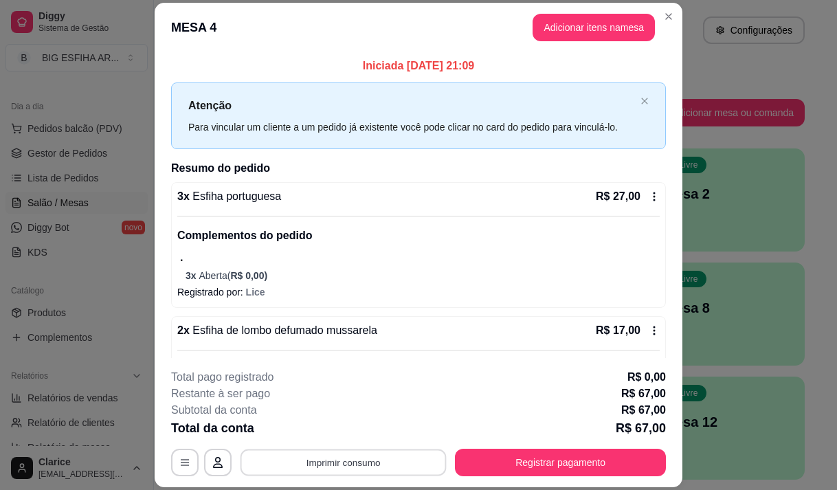
click at [292, 452] on button "Imprimir consumo" at bounding box center [343, 462] width 206 height 27
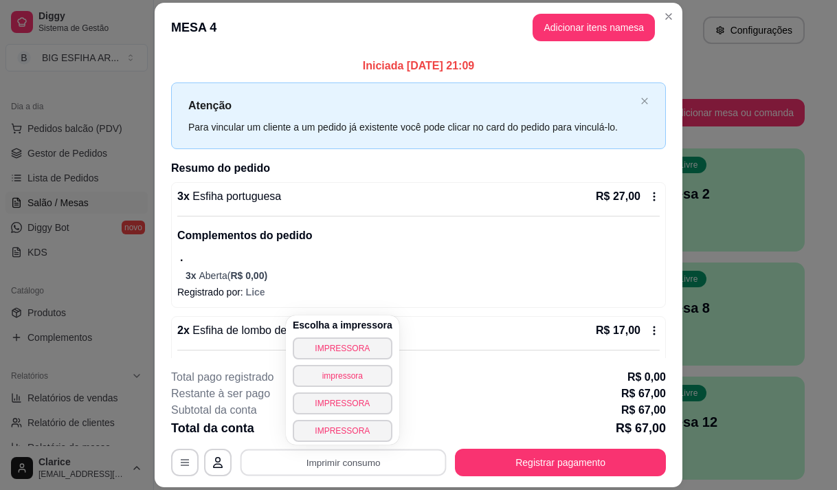
click at [352, 335] on div "Escolha a impressora IMPRESSORA impressora IMPRESSORA IMPRESSORA" at bounding box center [342, 379] width 113 height 129
click at [352, 349] on button "IMPRESSORA" at bounding box center [342, 347] width 96 height 21
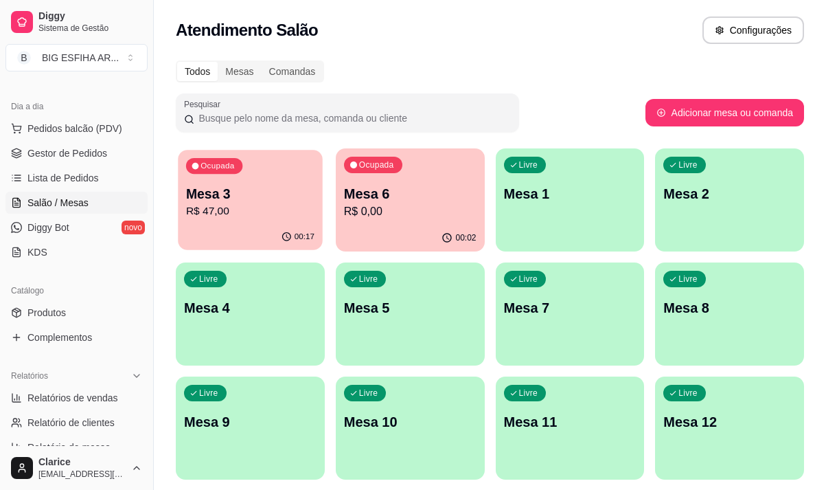
click at [251, 214] on p "R$ 47,00" at bounding box center [250, 211] width 128 height 16
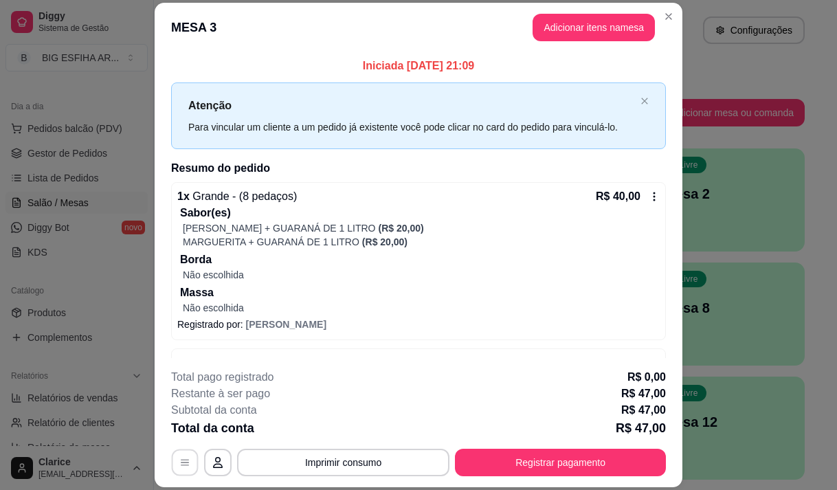
click at [180, 454] on button "button" at bounding box center [185, 462] width 27 height 27
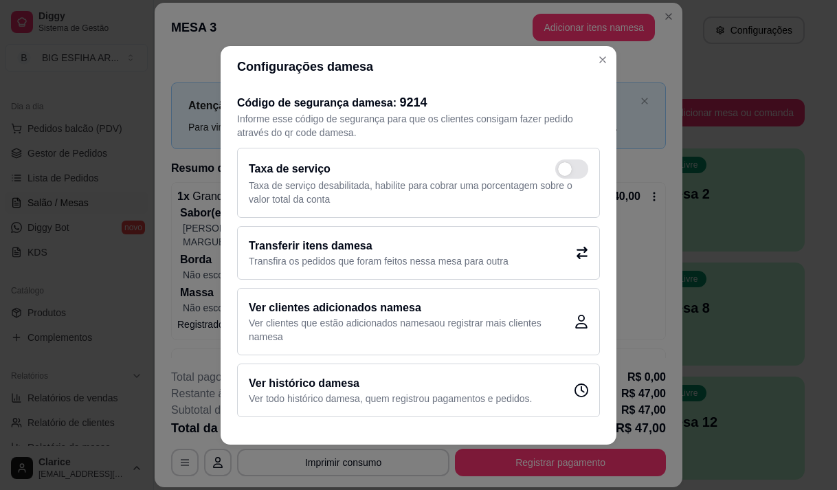
click at [406, 255] on p "Transfira os pedidos que foram feitos nessa mesa para outra" at bounding box center [379, 261] width 260 height 14
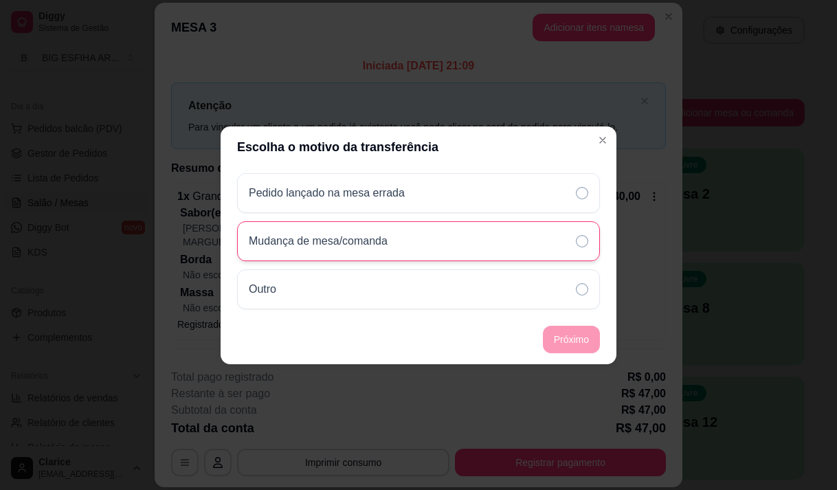
click at [401, 234] on div "Mudança de mesa/comanda" at bounding box center [418, 241] width 363 height 40
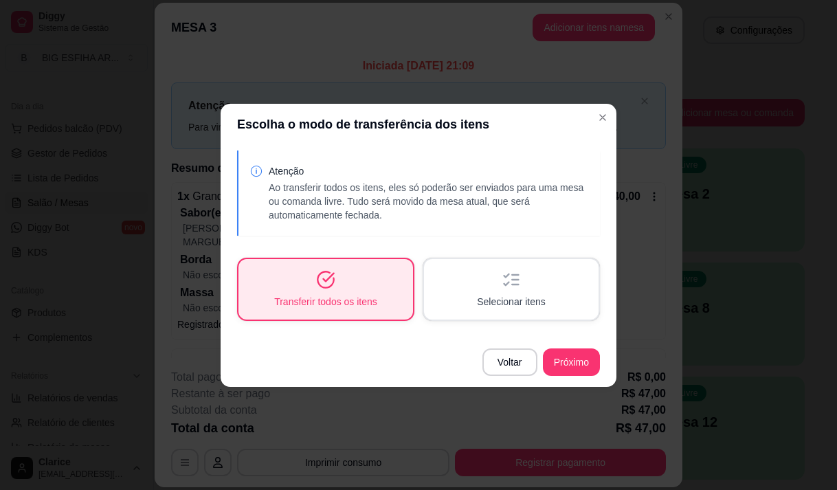
click at [471, 281] on div "Selecionar itens" at bounding box center [511, 289] width 174 height 60
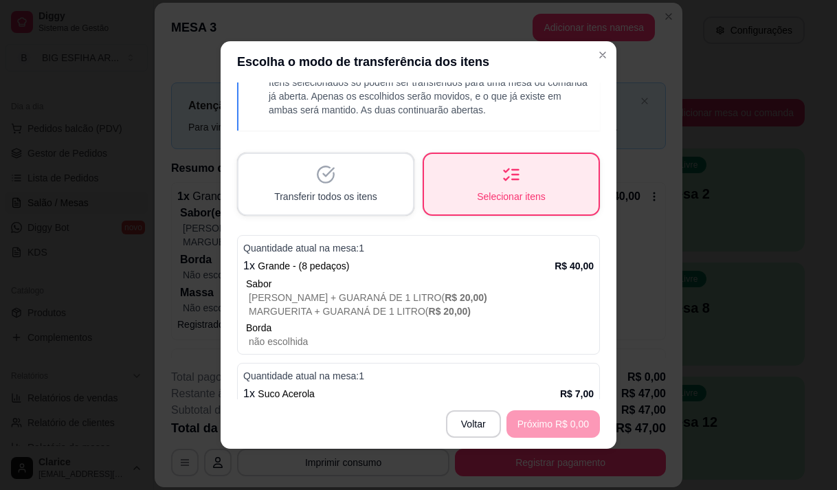
scroll to position [93, 0]
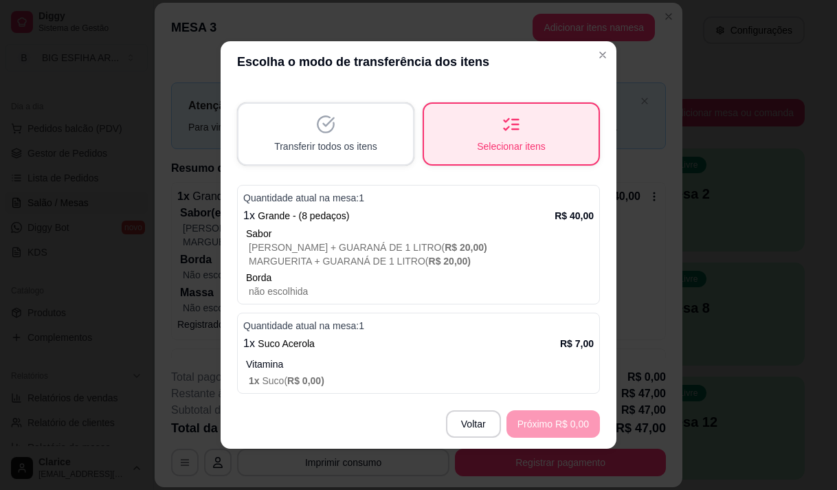
click at [442, 262] on span "R$ 20,00 )" at bounding box center [450, 261] width 43 height 11
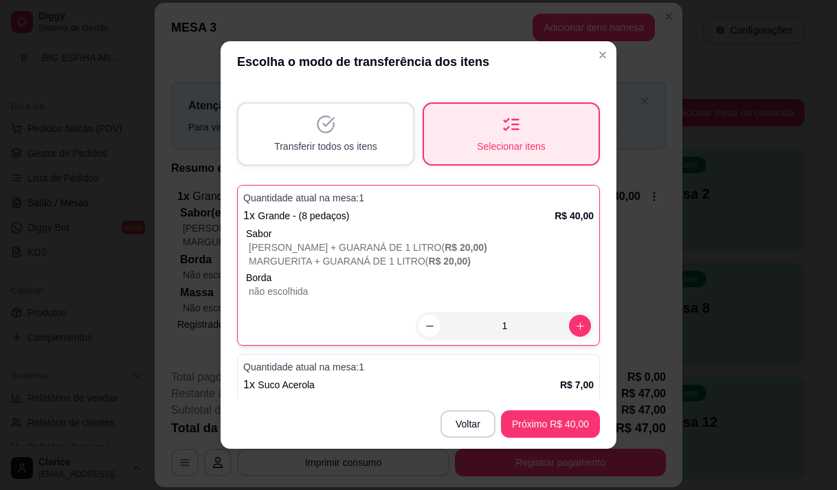
scroll to position [134, 0]
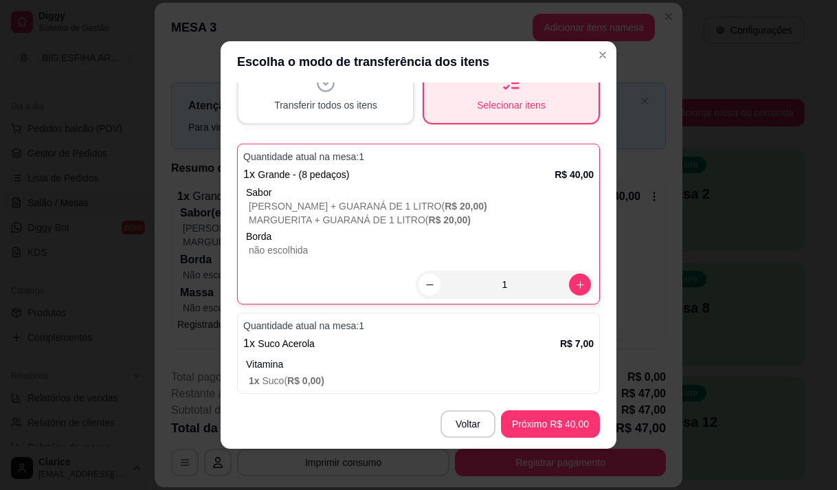
click at [418, 332] on div "Quantidade atual na mesa: 1 1 x Suco Acerola R$ 7,00 Vitamina 1 x Suco ( R$ 0,0…" at bounding box center [418, 353] width 363 height 81
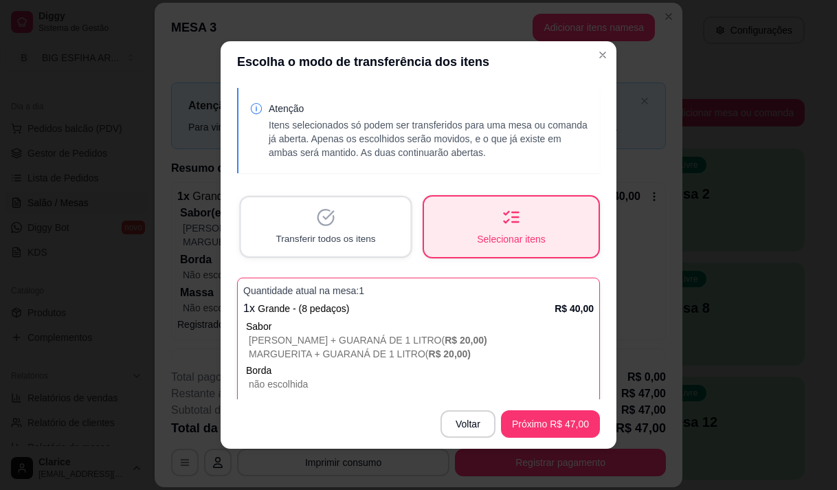
click at [269, 230] on div "Transferir todos os itens" at bounding box center [325, 226] width 169 height 58
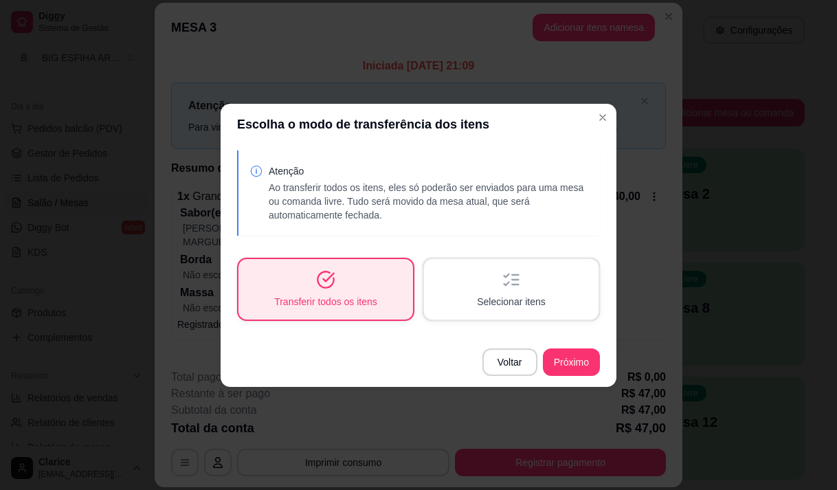
click at [483, 280] on div "Selecionar itens" at bounding box center [511, 289] width 174 height 60
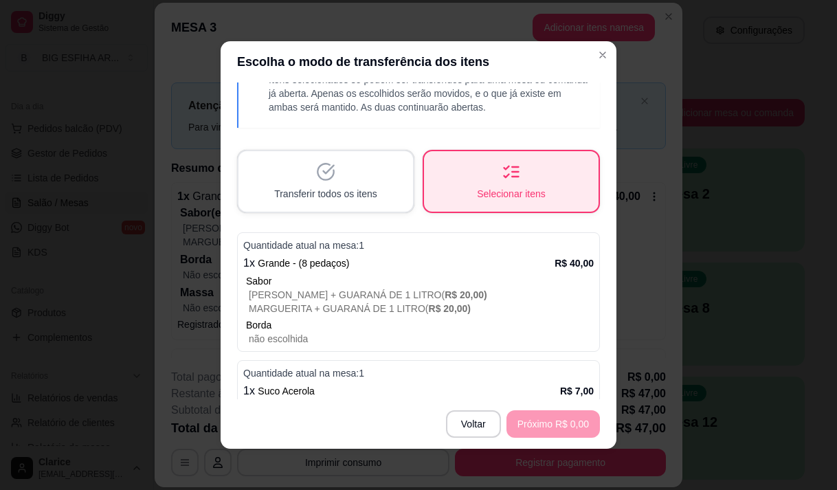
scroll to position [93, 0]
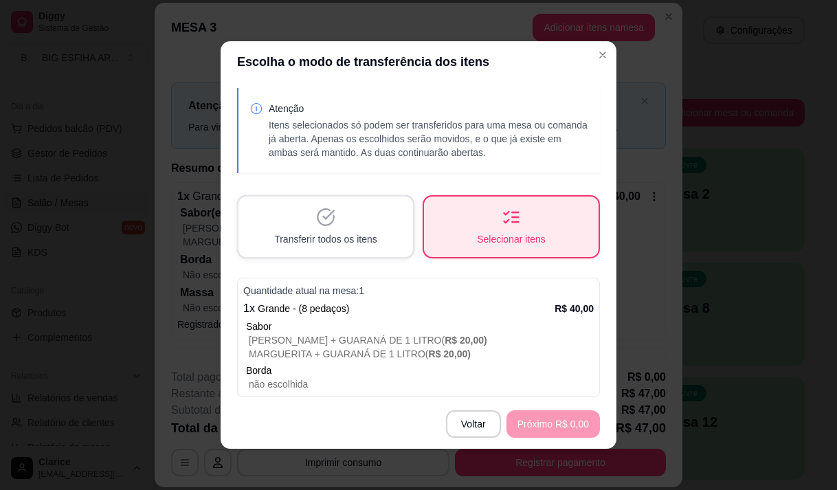
click at [313, 338] on p "FRANGO CATUPIRI + GUARANÁ DE 1 LITRO ( R$ 20,00 )" at bounding box center [421, 340] width 345 height 14
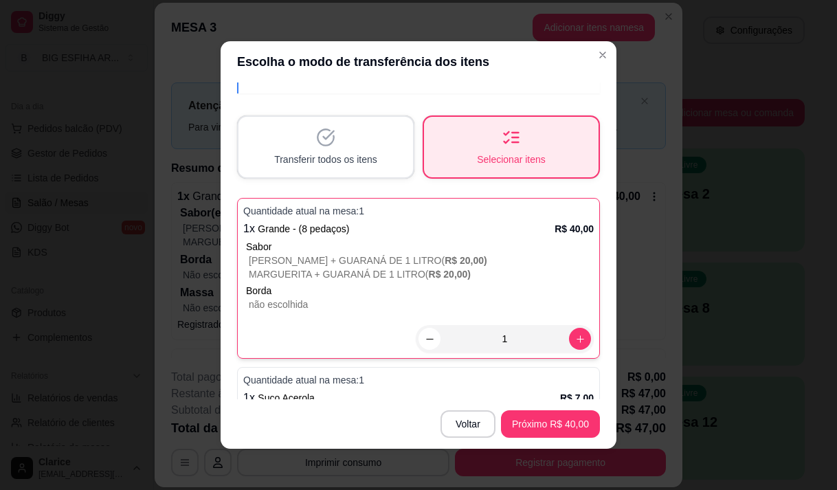
scroll to position [134, 0]
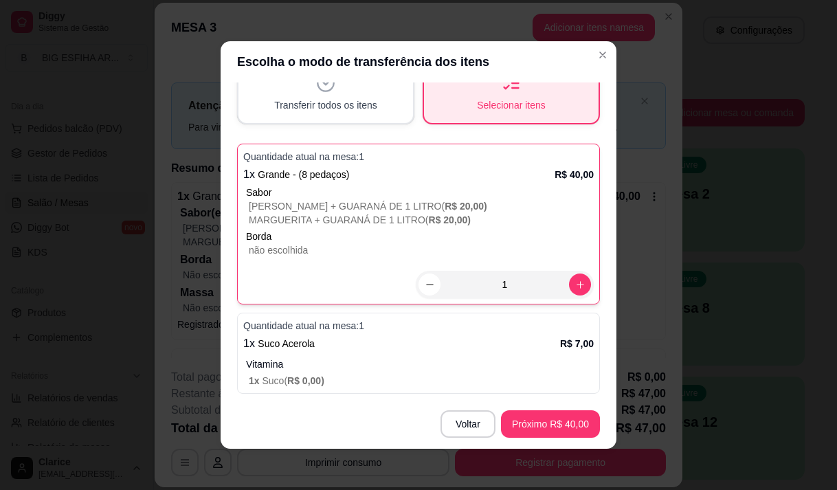
click at [313, 338] on div "1 x Suco Acerola R$ 7,00" at bounding box center [418, 343] width 350 height 16
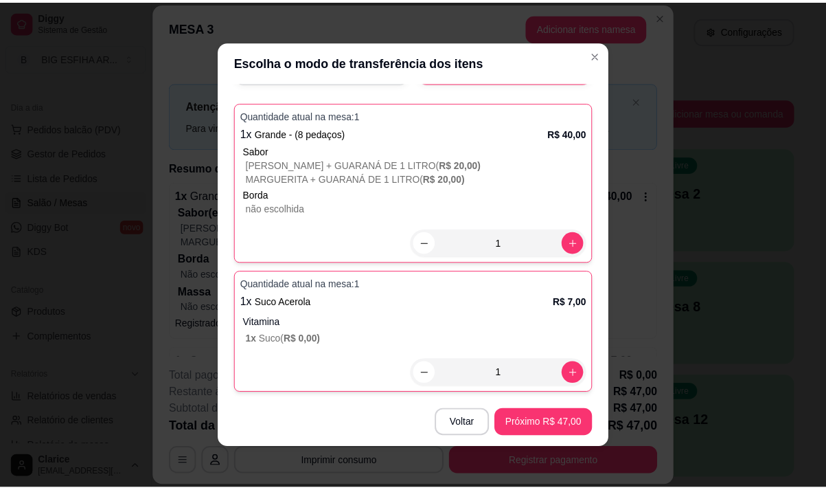
scroll to position [3, 0]
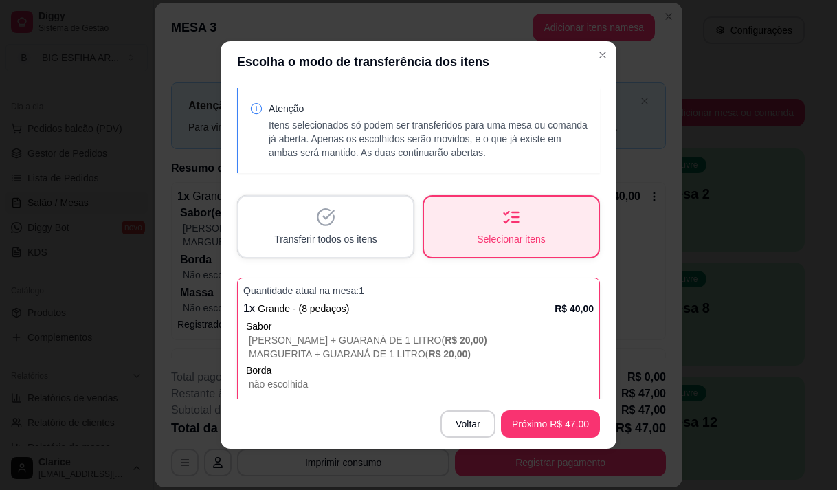
click at [359, 239] on span "Transferir todos os itens" at bounding box center [325, 239] width 103 height 14
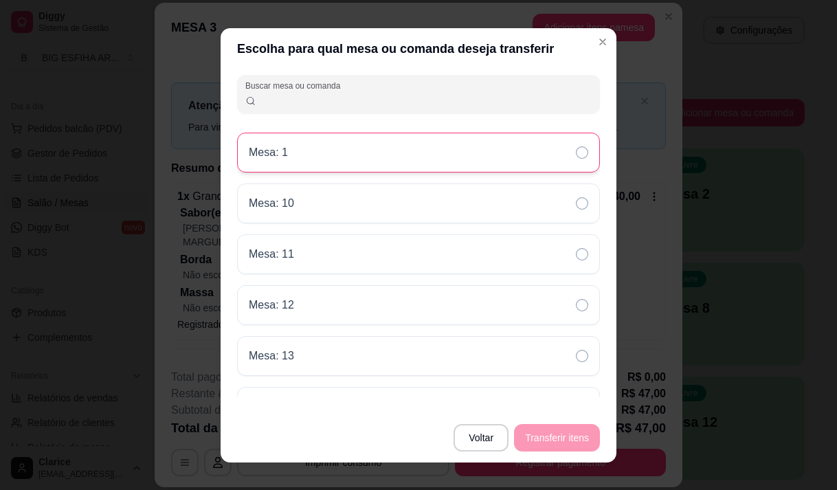
click at [308, 147] on div "Mesa: 1" at bounding box center [418, 153] width 363 height 40
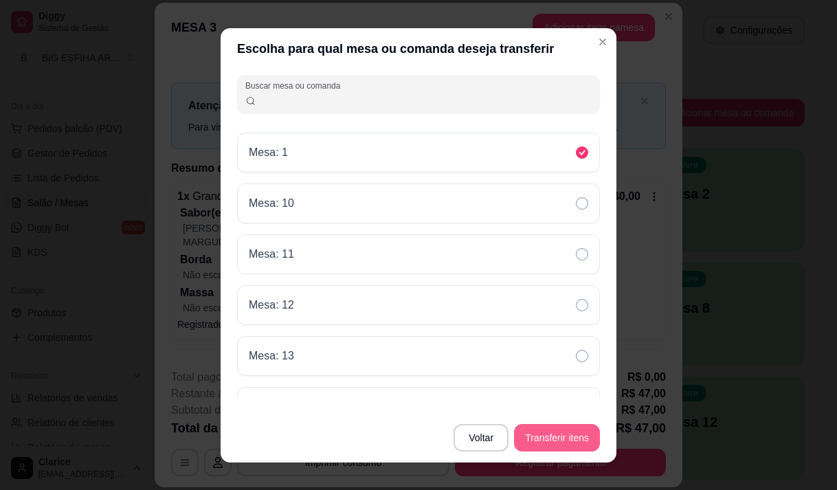
click at [529, 431] on button "Transferir itens" at bounding box center [557, 437] width 86 height 27
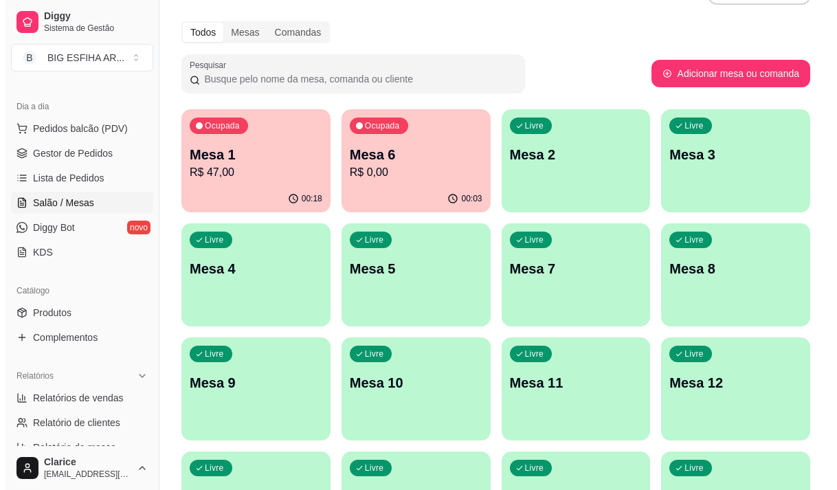
scroll to position [69, 0]
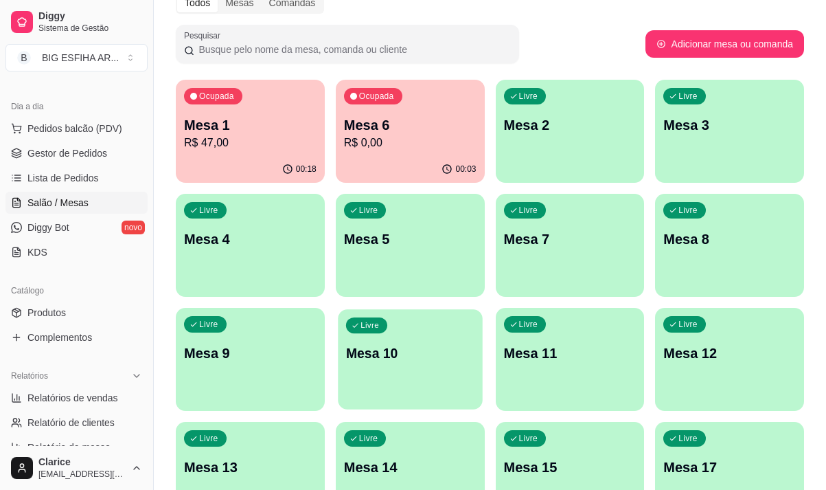
click at [413, 382] on div "Livre Mesa 10" at bounding box center [410, 351] width 144 height 84
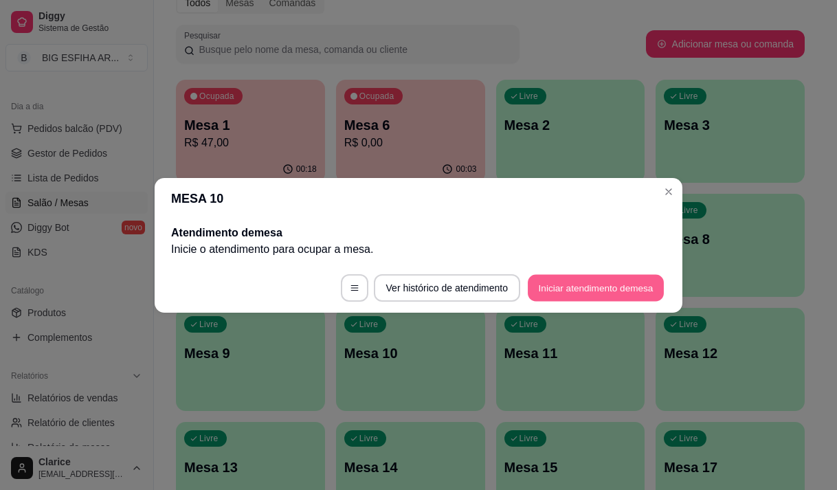
click at [645, 293] on button "Iniciar atendimento de mesa" at bounding box center [596, 287] width 136 height 27
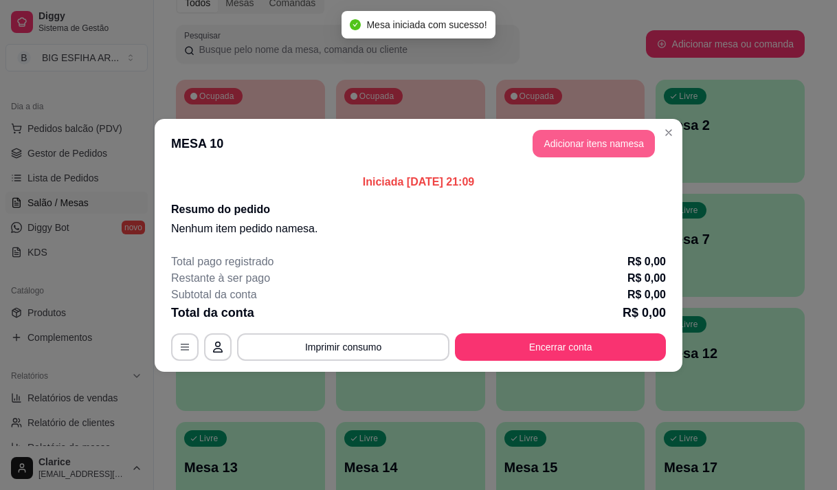
click at [579, 144] on button "Adicionar itens na mesa" at bounding box center [593, 143] width 122 height 27
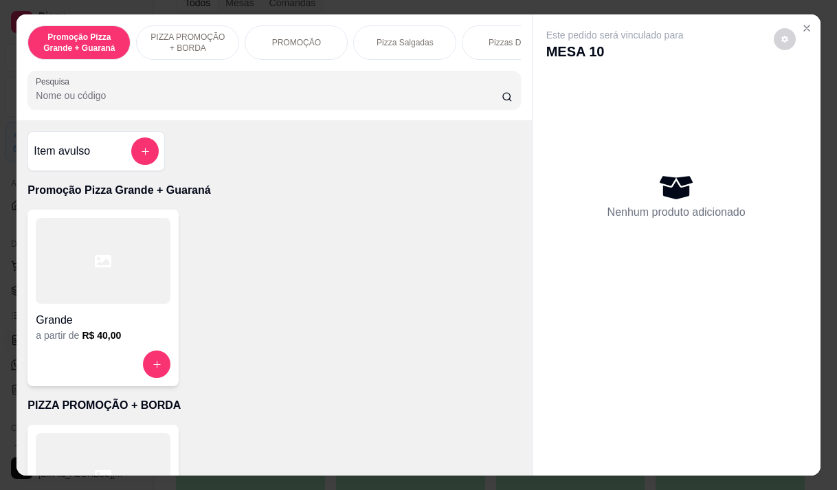
scroll to position [137, 0]
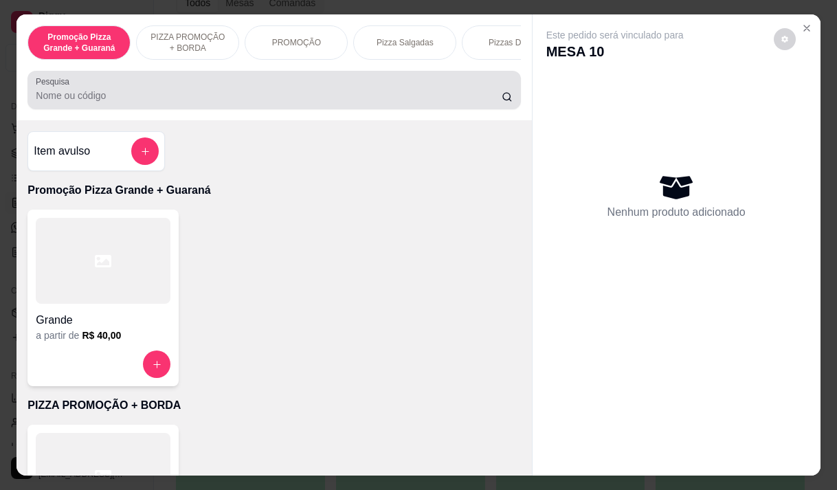
click at [161, 102] on input "Pesquisa" at bounding box center [269, 96] width 466 height 14
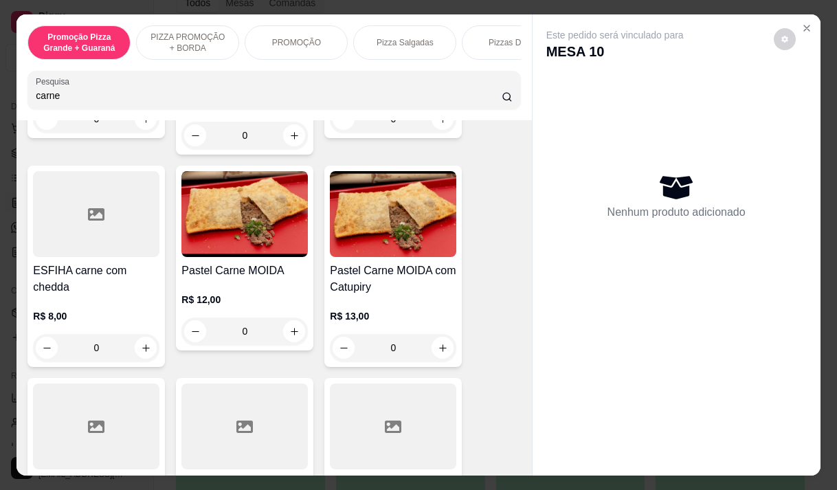
scroll to position [756, 0]
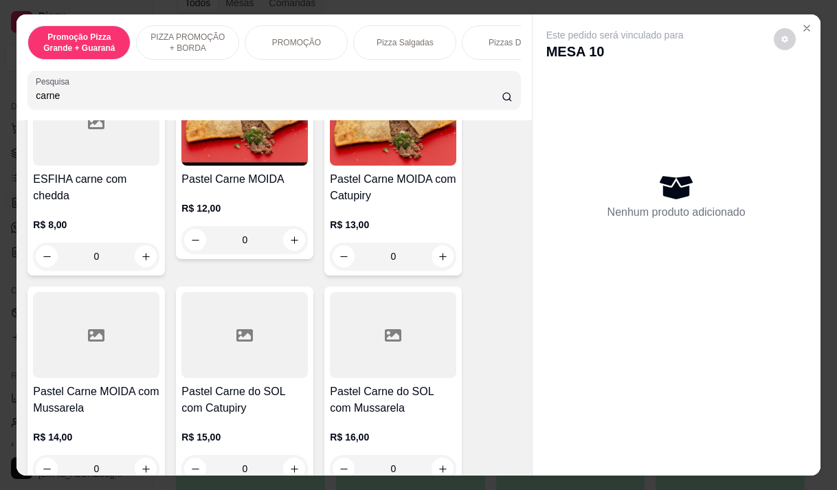
type input "carne"
click at [52, 416] on h4 "Pastel Carne MOIDA com Mussarela" at bounding box center [96, 399] width 126 height 33
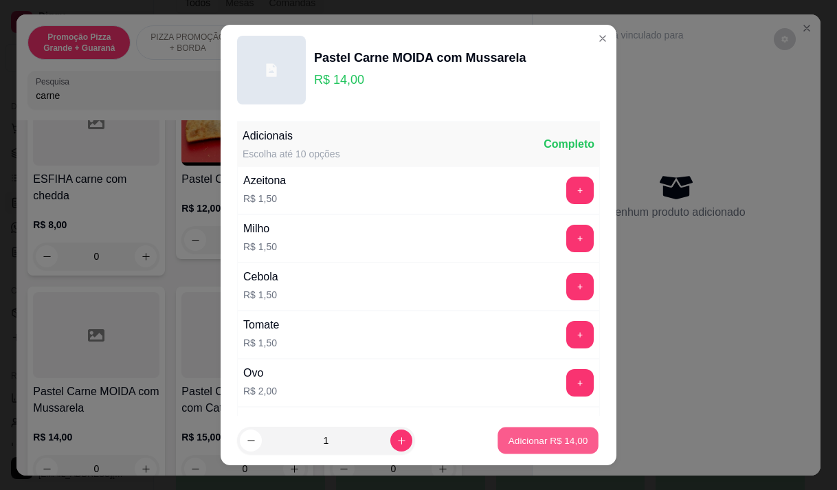
click at [512, 435] on p "Adicionar R$ 14,00" at bounding box center [548, 440] width 80 height 13
type input "1"
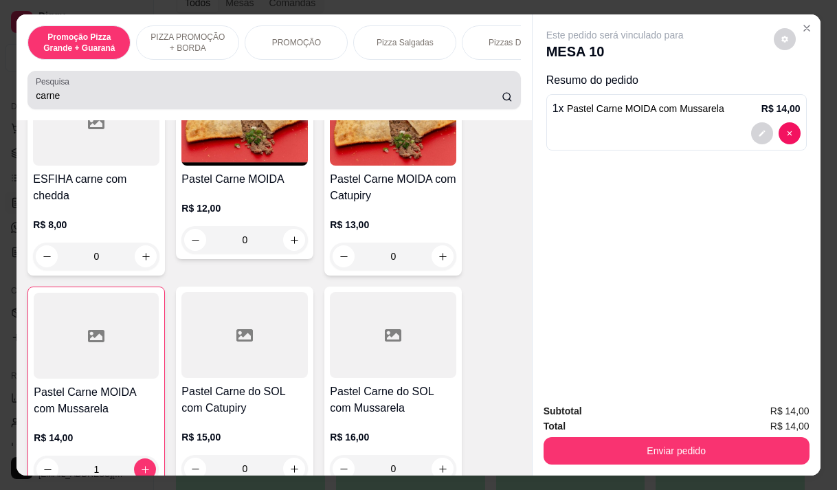
click at [212, 92] on div "carne" at bounding box center [274, 89] width 476 height 27
click at [60, 104] on div "carne" at bounding box center [274, 89] width 476 height 27
click at [59, 102] on input "carne" at bounding box center [269, 96] width 466 height 14
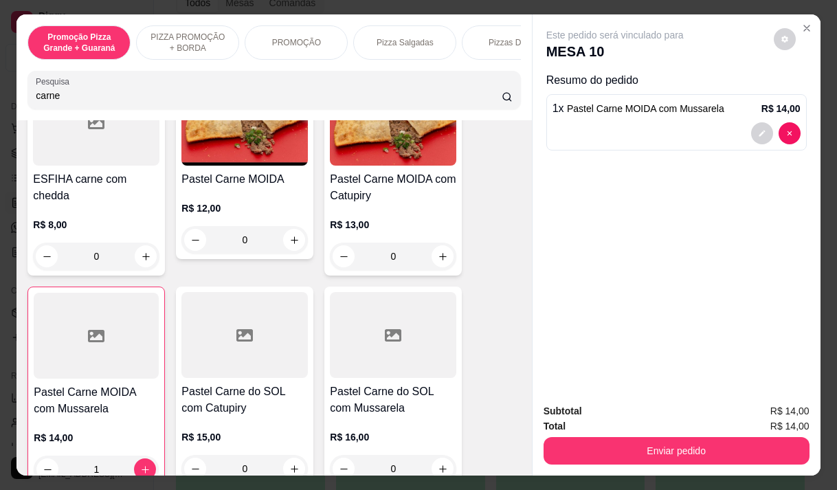
click at [59, 102] on input "carne" at bounding box center [269, 96] width 466 height 14
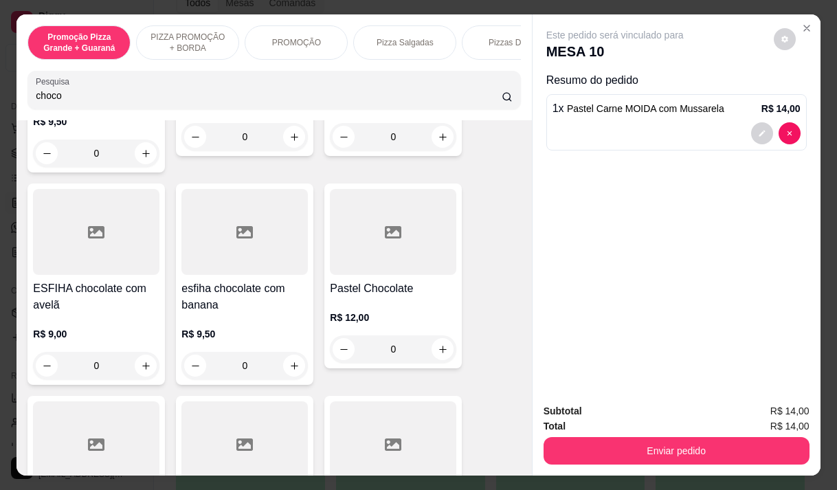
scroll to position [0, 0]
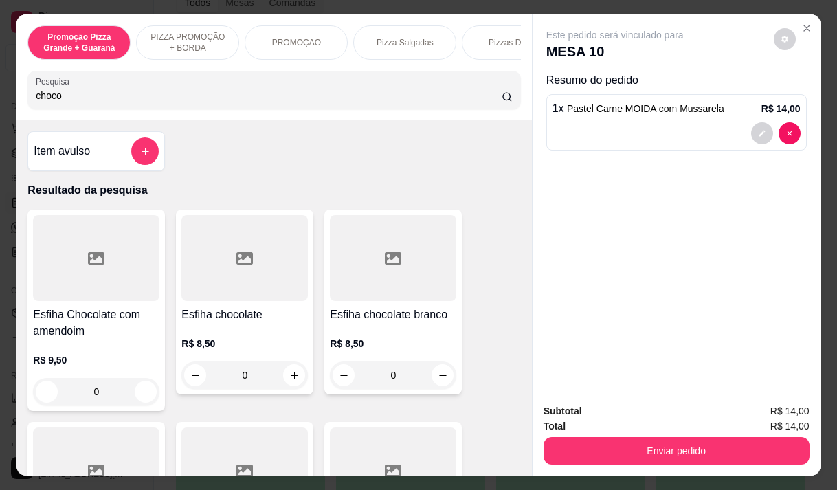
type input "choco"
click at [230, 319] on h4 "Esfiha chocolate" at bounding box center [244, 314] width 126 height 16
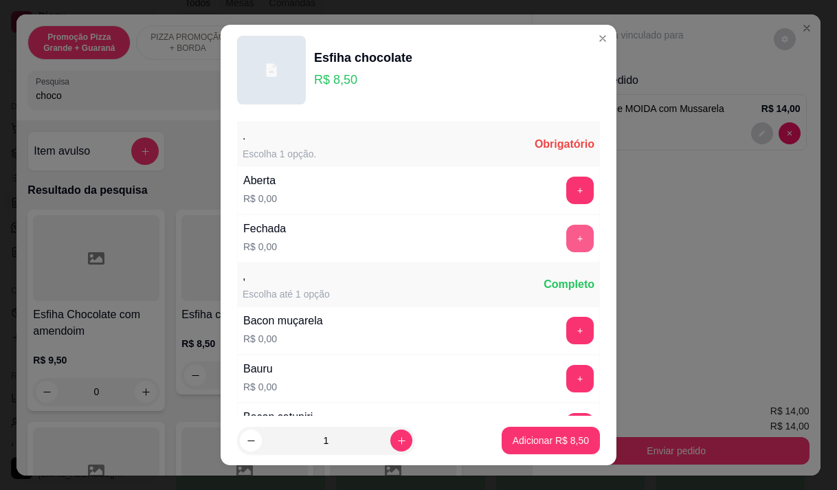
click at [566, 232] on button "+" at bounding box center [579, 238] width 27 height 27
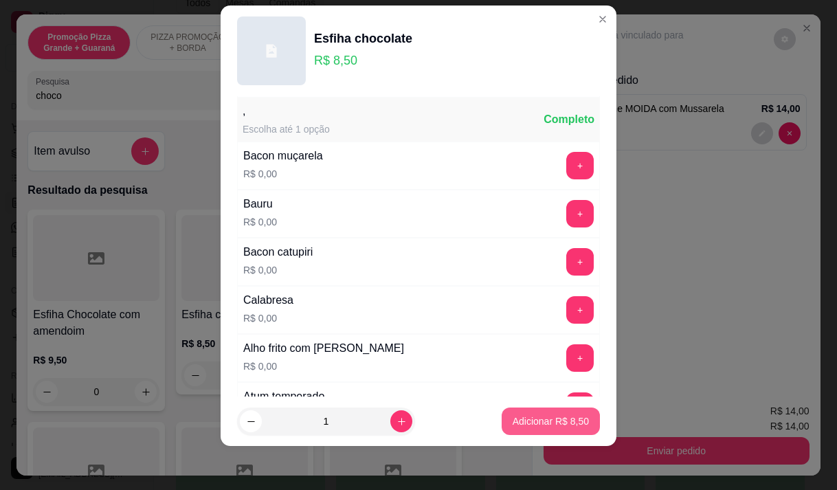
scroll to position [147, 0]
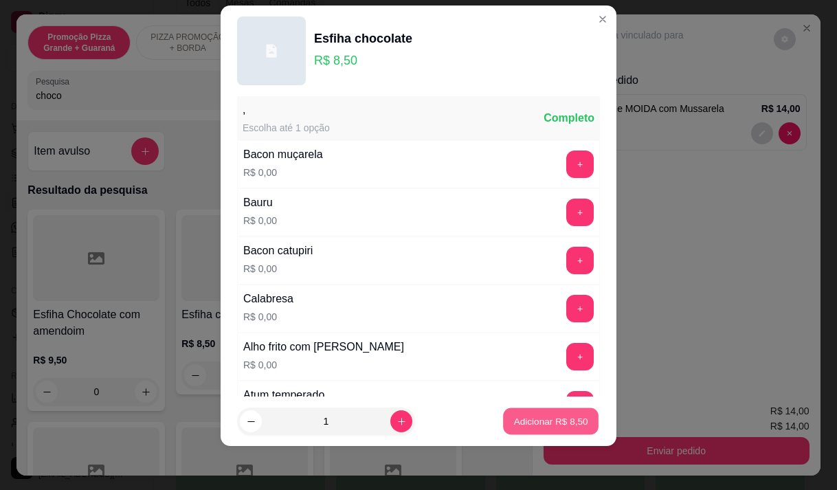
click at [518, 419] on p "Adicionar R$ 8,50" at bounding box center [550, 421] width 74 height 13
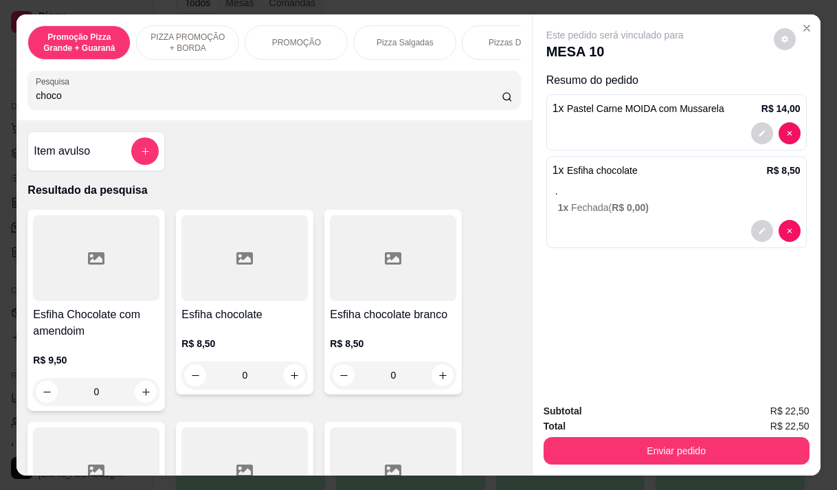
click at [55, 100] on input "choco" at bounding box center [269, 96] width 466 height 14
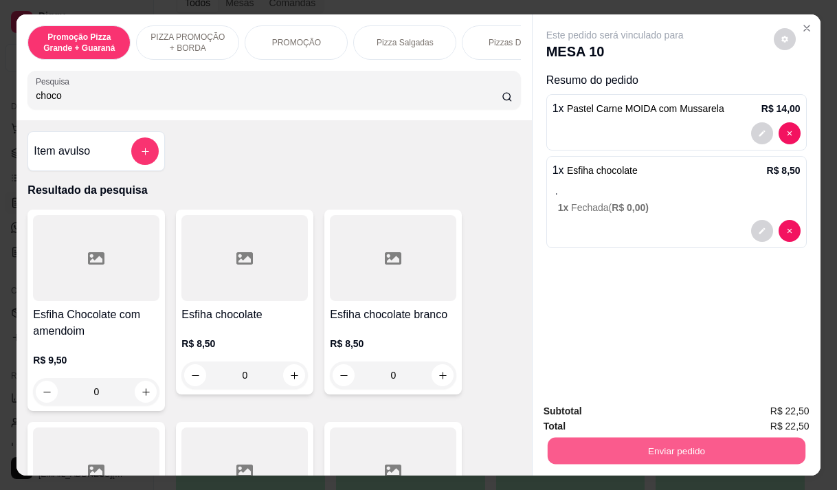
click at [609, 437] on button "Enviar pedido" at bounding box center [676, 450] width 258 height 27
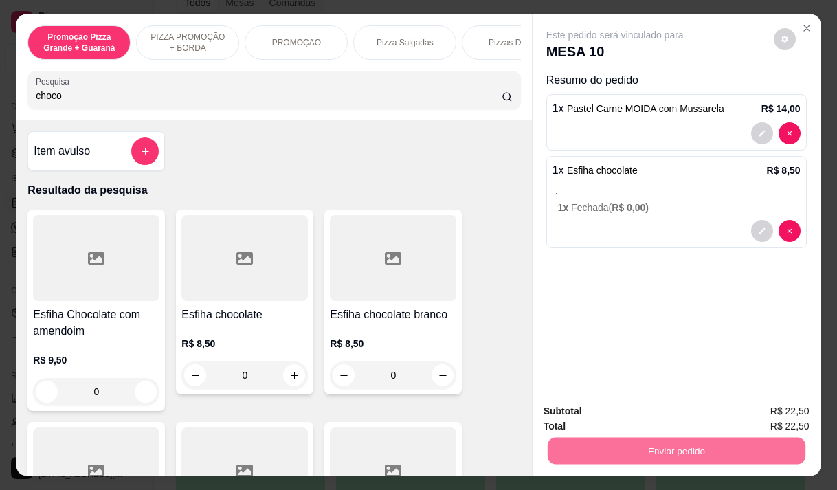
click at [785, 407] on button "Enviar pedido" at bounding box center [773, 411] width 78 height 26
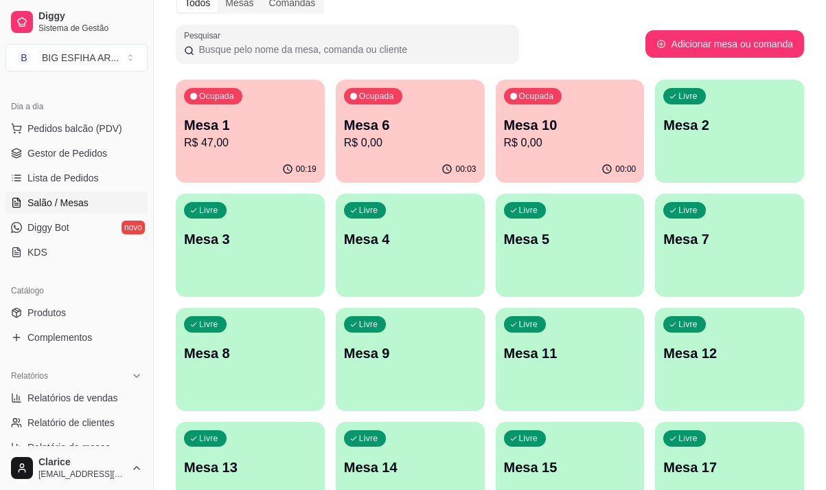
click at [598, 378] on div "Livre Mesa 11" at bounding box center [570, 351] width 149 height 87
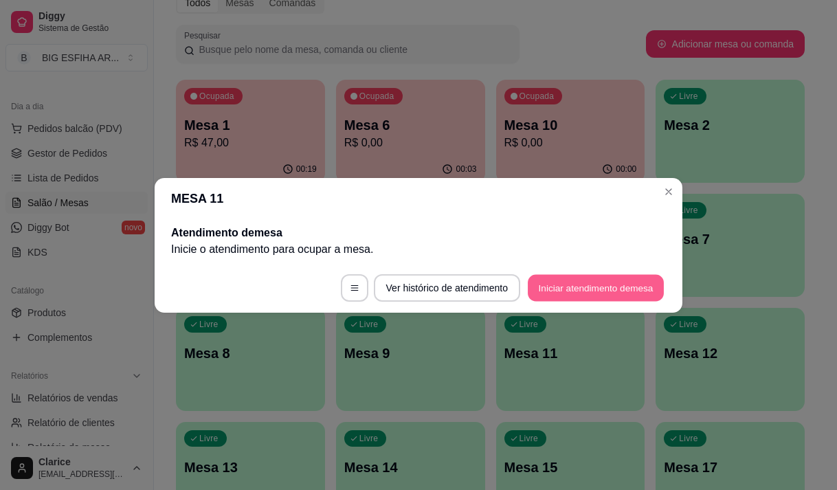
click at [574, 287] on button "Iniciar atendimento de mesa" at bounding box center [596, 287] width 136 height 27
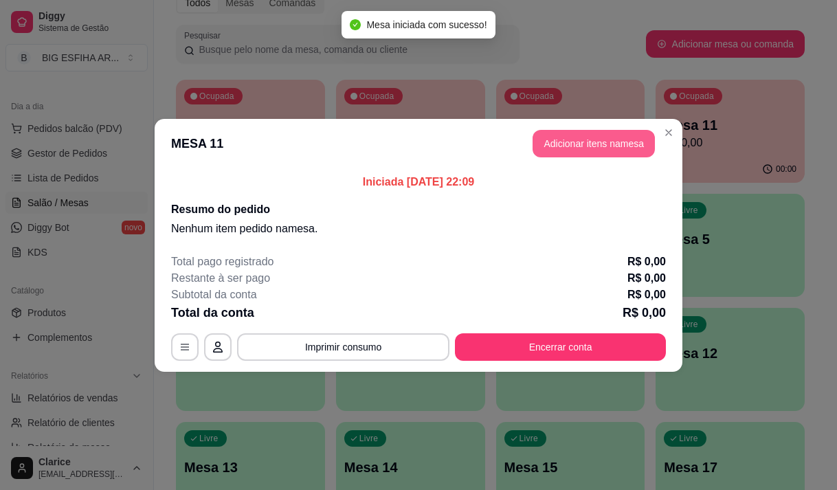
click at [588, 135] on button "Adicionar itens na mesa" at bounding box center [593, 143] width 122 height 27
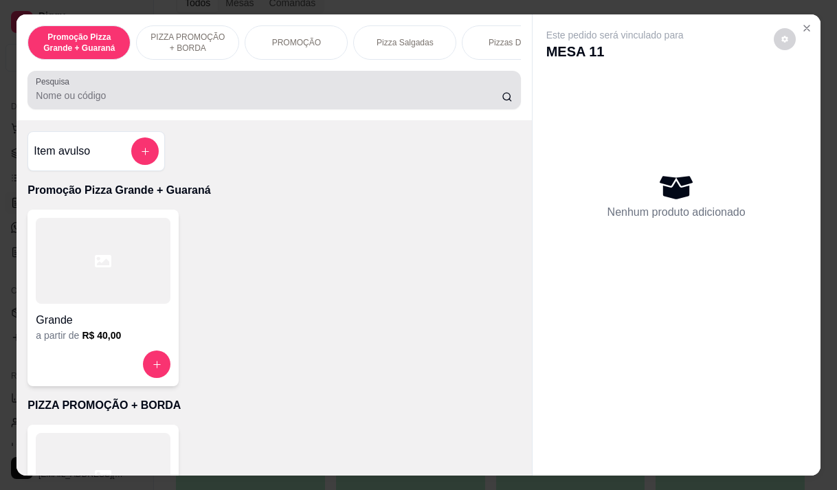
click at [185, 91] on div at bounding box center [274, 89] width 476 height 27
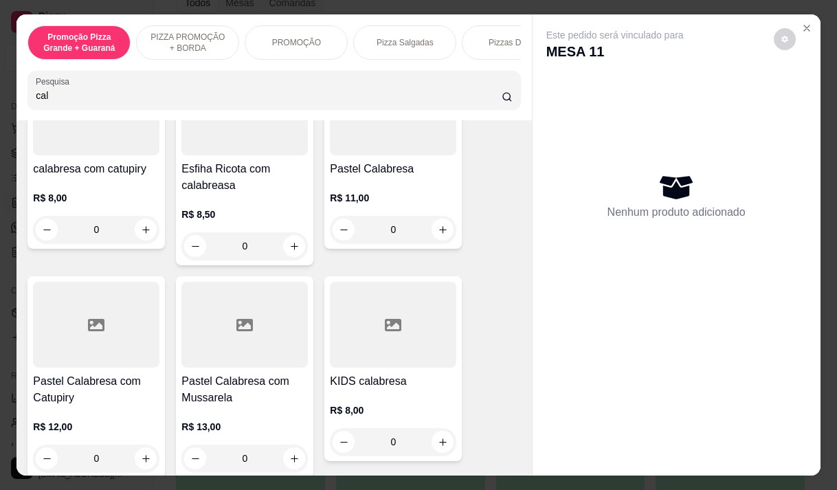
scroll to position [412, 0]
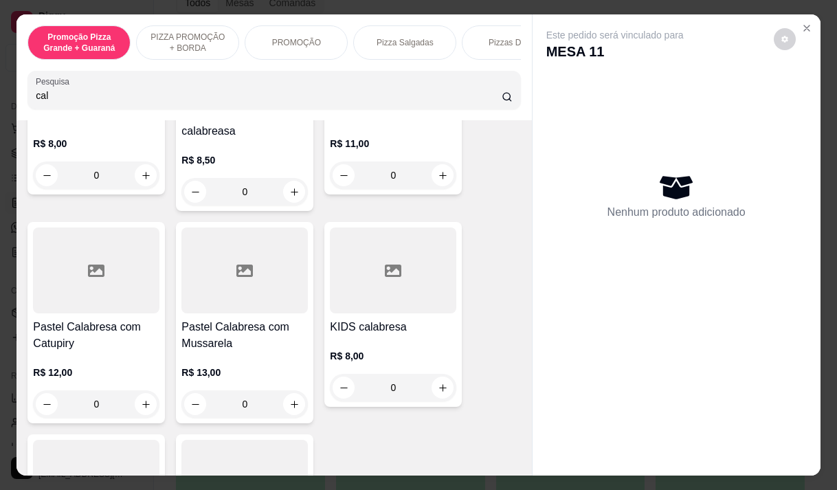
type input "cal"
click at [65, 326] on h4 "Pastel Calabresa com Catupiry" at bounding box center [96, 335] width 126 height 33
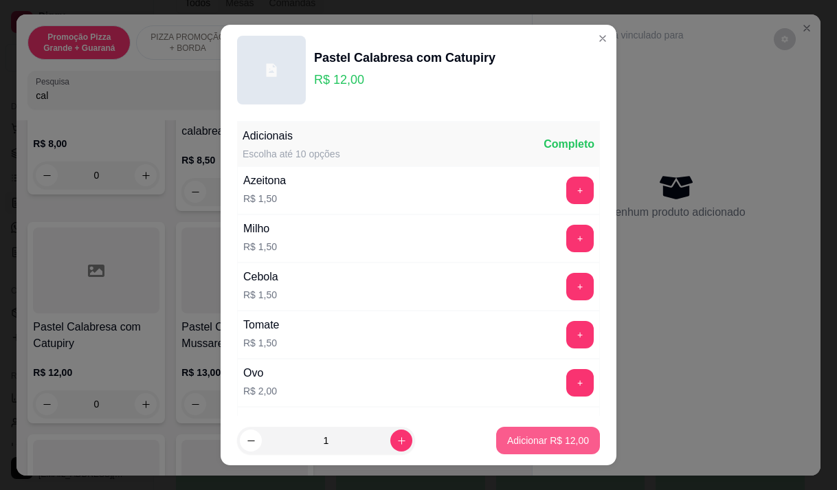
click at [507, 445] on p "Adicionar R$ 12,00" at bounding box center [548, 440] width 82 height 14
type input "1"
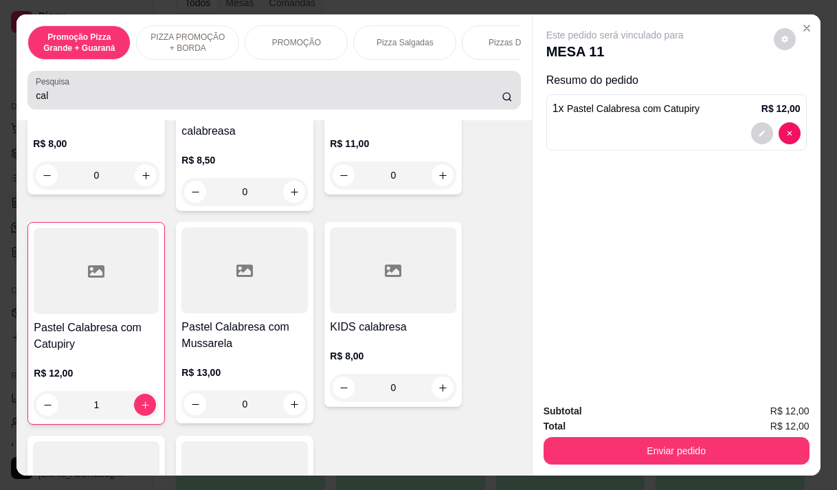
click at [46, 98] on input "cal" at bounding box center [269, 96] width 466 height 14
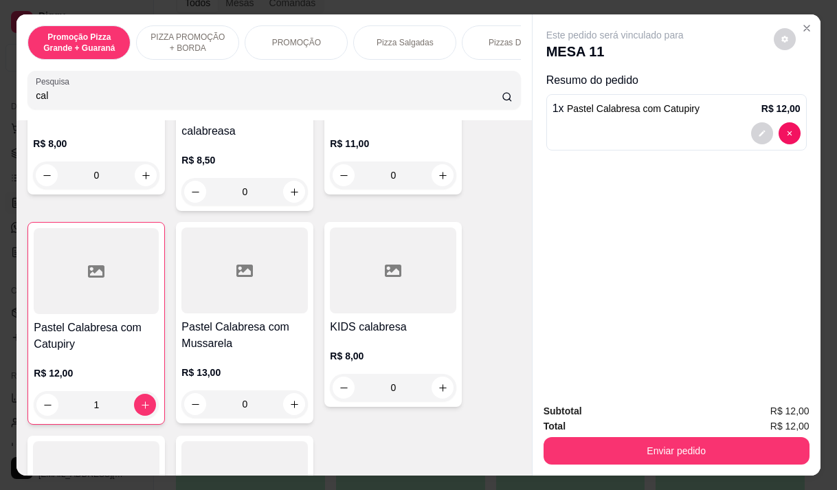
click at [46, 98] on input "cal" at bounding box center [269, 96] width 466 height 14
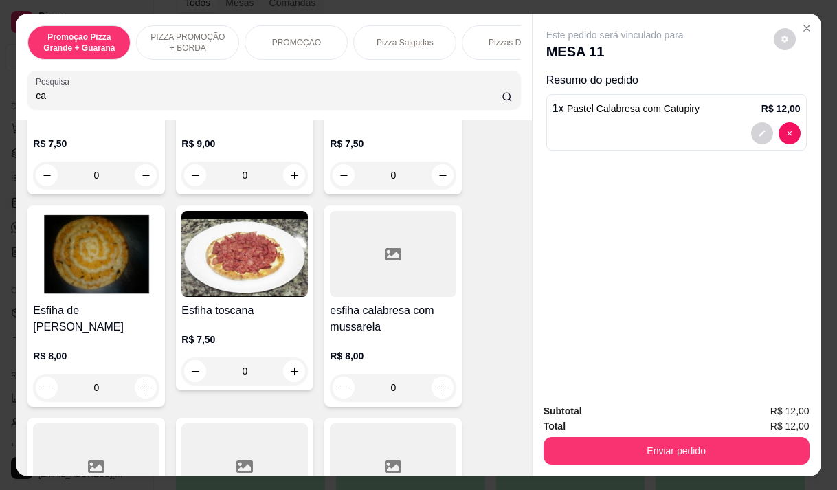
scroll to position [1440, 0]
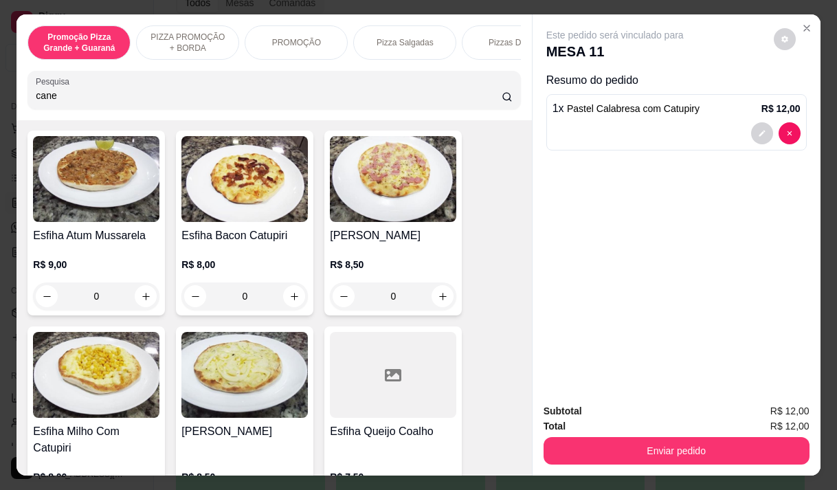
click at [63, 98] on input "cane" at bounding box center [269, 96] width 466 height 14
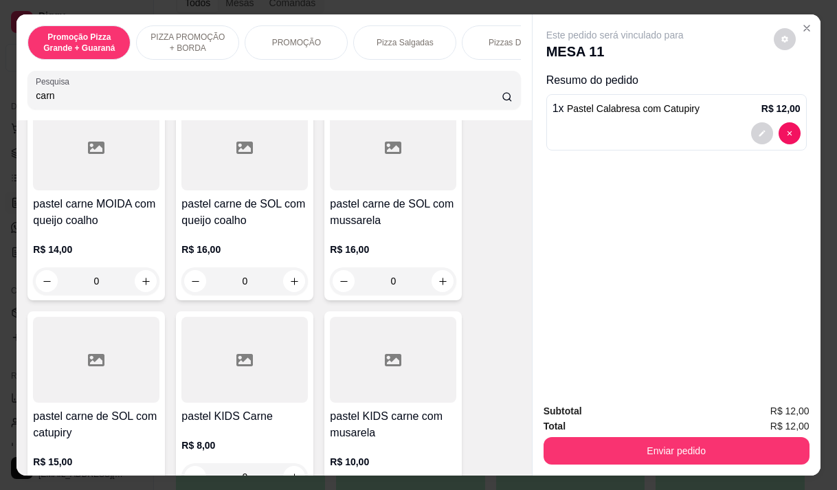
scroll to position [1097, 0]
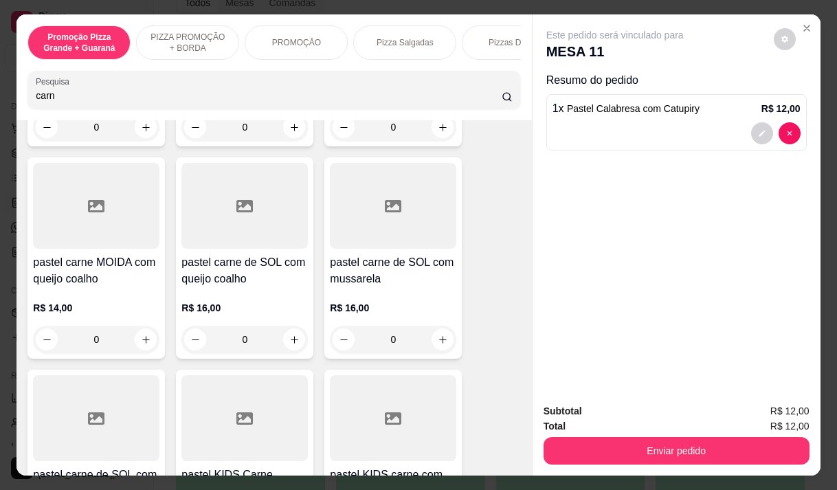
type input "carn"
click at [378, 297] on div "R$ 16,00 0" at bounding box center [393, 320] width 126 height 66
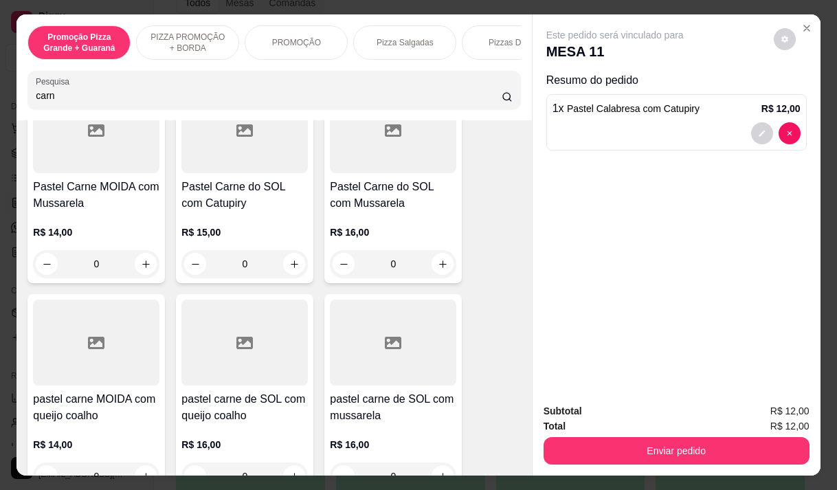
scroll to position [960, 0]
click at [98, 230] on div "R$ 14,00 0" at bounding box center [96, 245] width 126 height 66
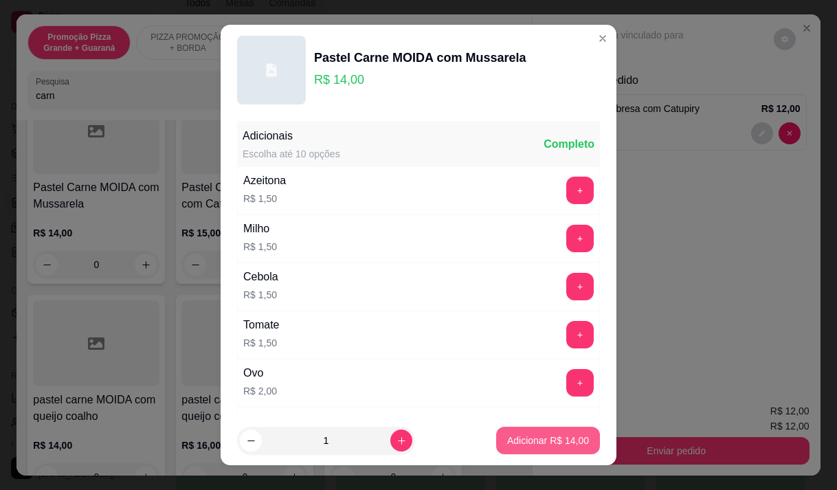
click at [507, 434] on p "Adicionar R$ 14,00" at bounding box center [548, 440] width 82 height 14
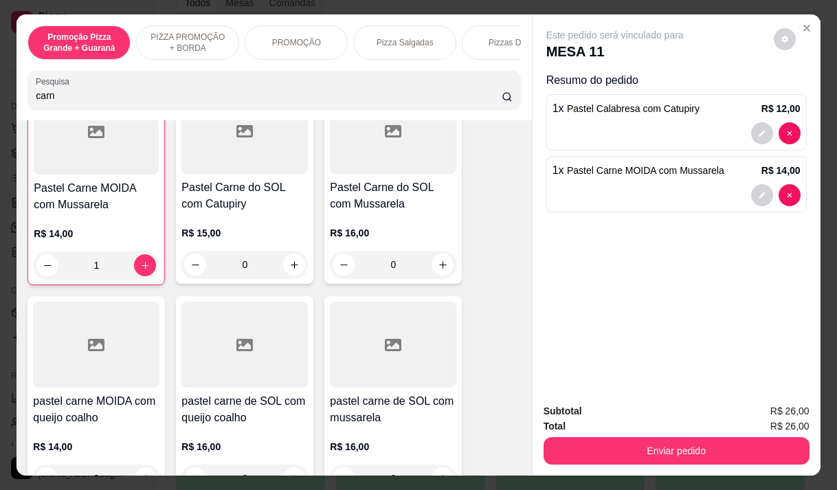
type input "1"
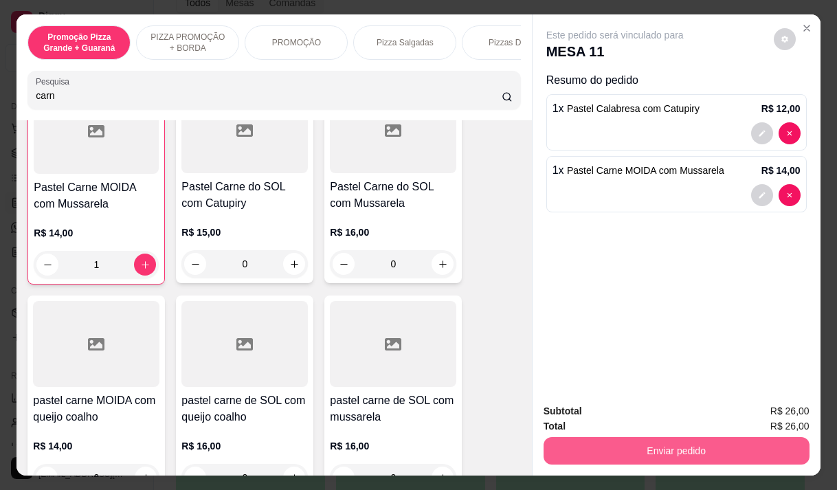
click at [712, 437] on button "Enviar pedido" at bounding box center [676, 450] width 266 height 27
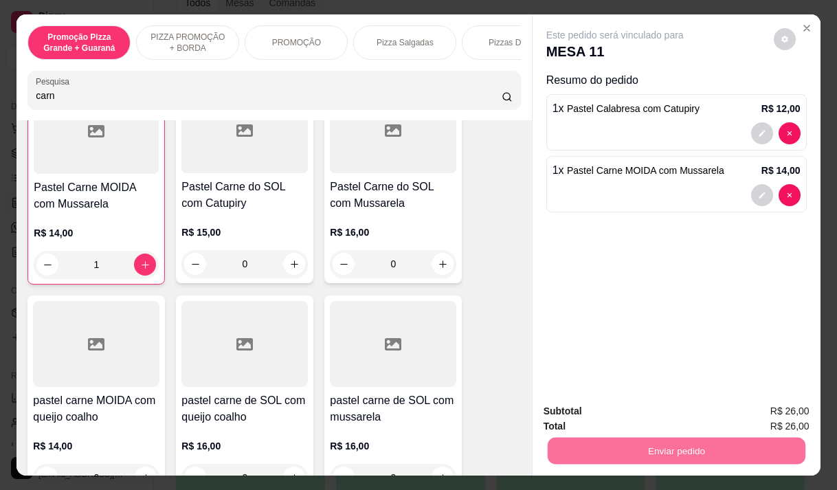
click at [782, 413] on button "Enviar pedido" at bounding box center [774, 410] width 76 height 25
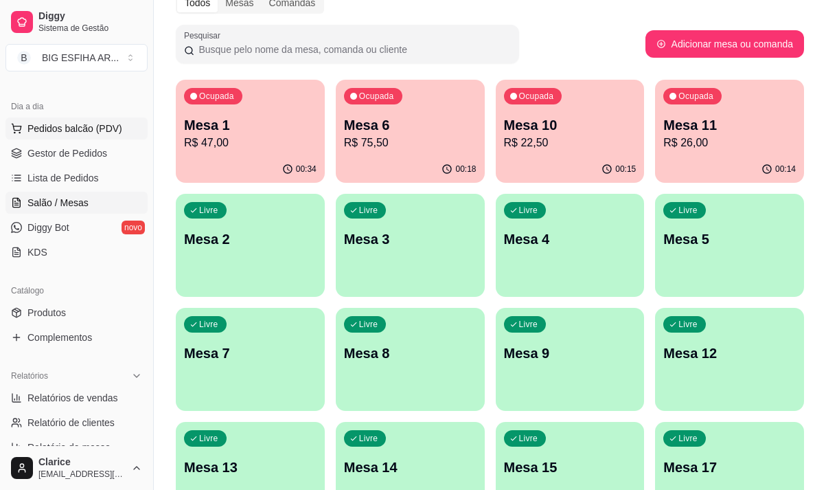
click at [69, 130] on span "Pedidos balcão (PDV)" at bounding box center [74, 129] width 95 height 14
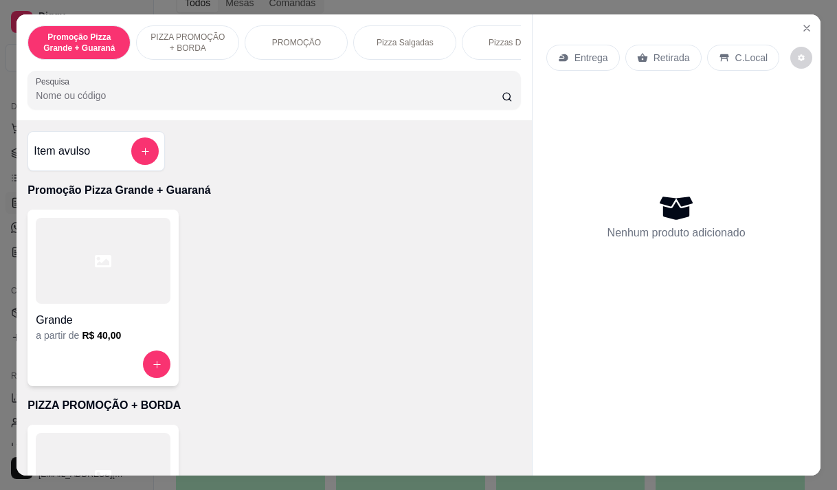
click at [124, 102] on input "Pesquisa" at bounding box center [269, 96] width 466 height 14
click at [581, 62] on div "Entrega" at bounding box center [583, 58] width 74 height 26
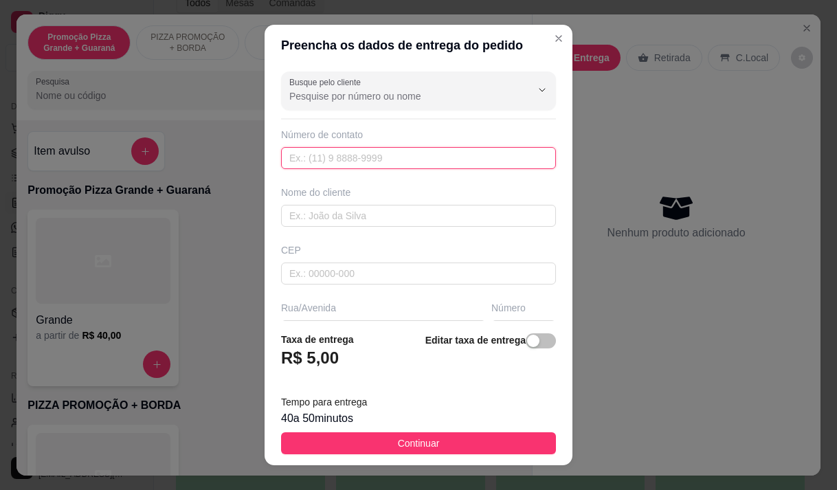
click at [425, 151] on input "text" at bounding box center [418, 158] width 275 height 22
type input "(85) 99203-3600"
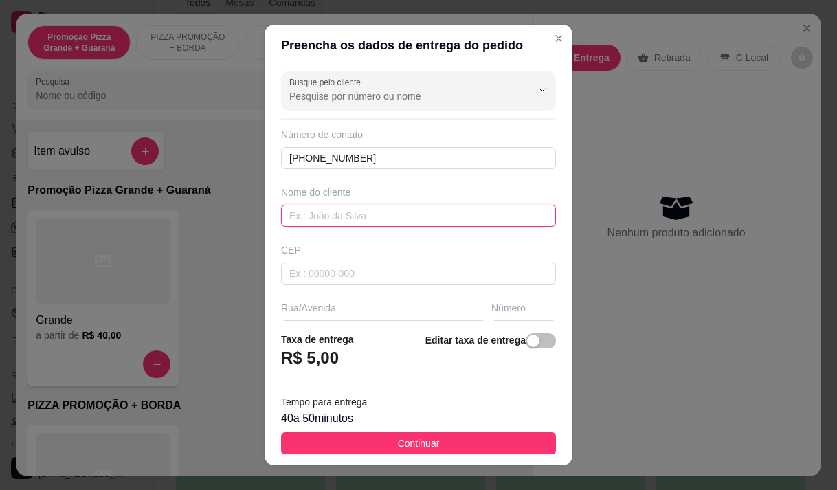
click at [356, 212] on input "text" at bounding box center [418, 216] width 275 height 22
type input "luiz"
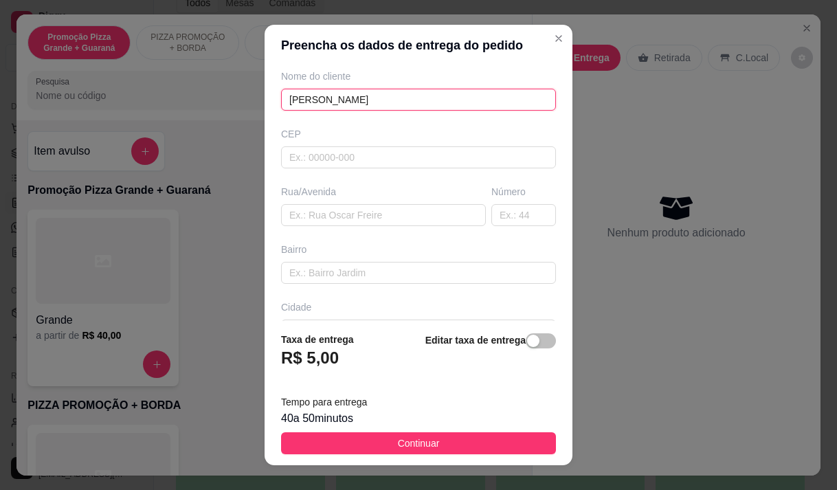
scroll to position [137, 0]
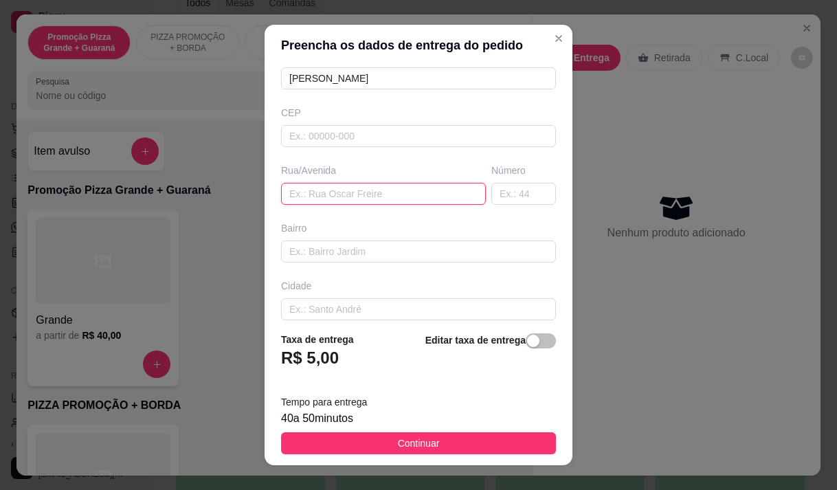
click at [291, 199] on input "text" at bounding box center [383, 194] width 205 height 22
type input "ru papi junior 92"
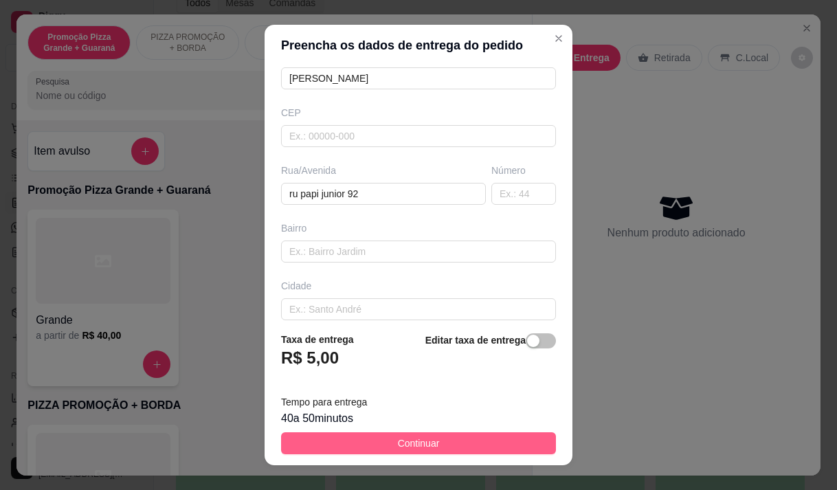
click at [398, 435] on button "Continuar" at bounding box center [418, 443] width 275 height 22
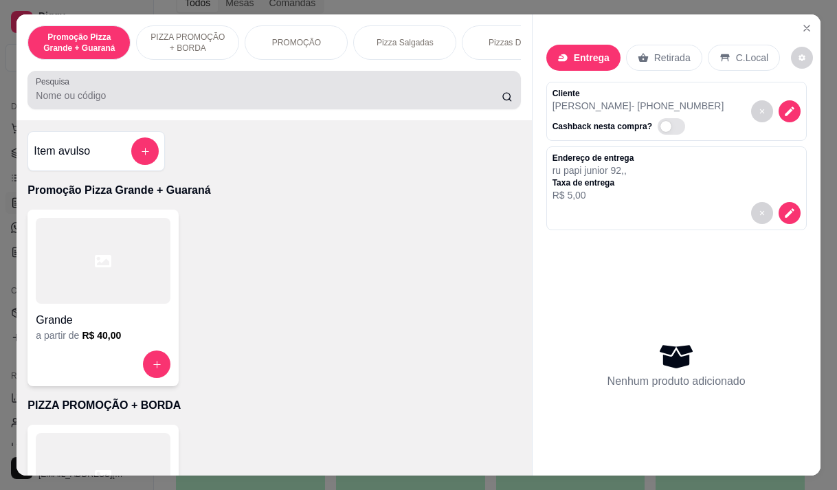
click at [194, 96] on input "Pesquisa" at bounding box center [269, 96] width 466 height 14
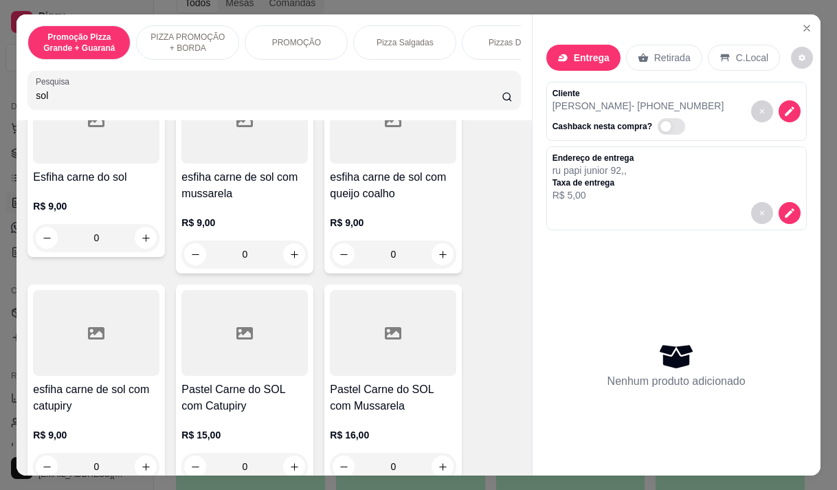
type input "sol"
click at [196, 202] on h4 "esfiha carne de sol com mussarela" at bounding box center [244, 185] width 126 height 33
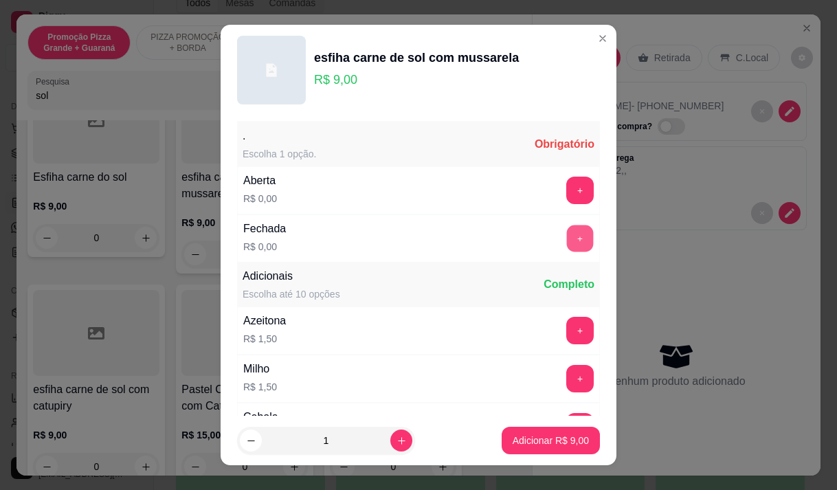
click at [567, 236] on button "+" at bounding box center [580, 238] width 27 height 27
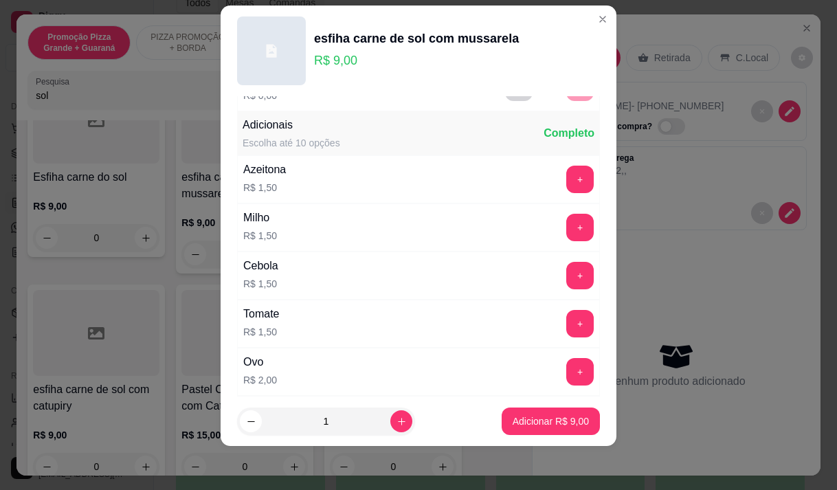
scroll to position [147, 0]
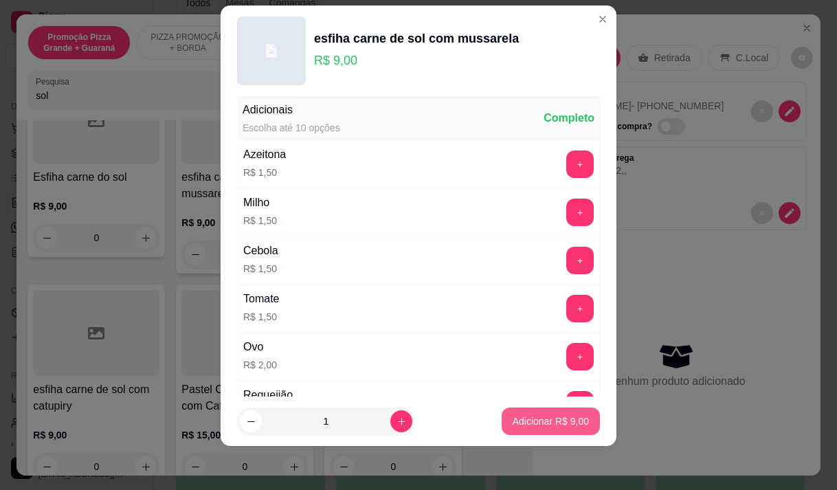
click at [559, 423] on p "Adicionar R$ 9,00" at bounding box center [550, 421] width 76 height 14
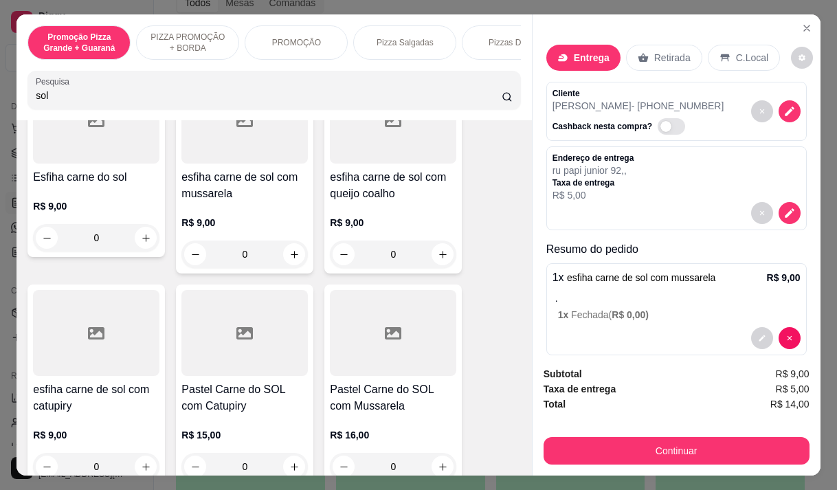
click at [80, 98] on input "sol" at bounding box center [269, 96] width 466 height 14
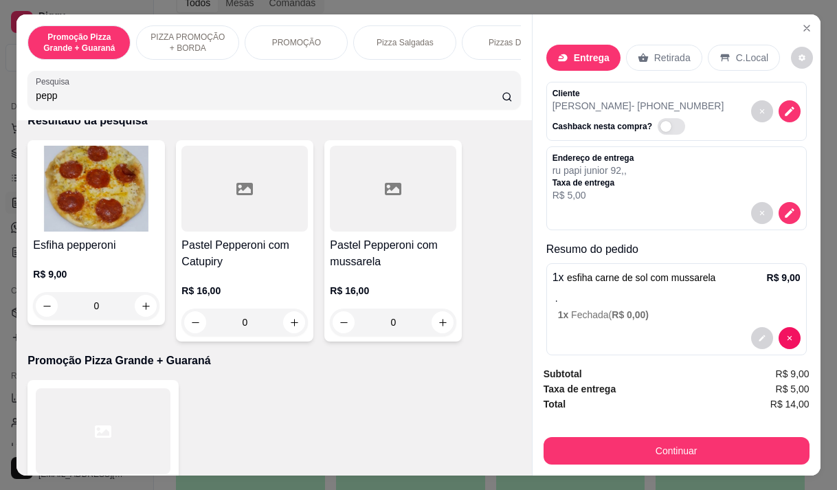
scroll to position [0, 0]
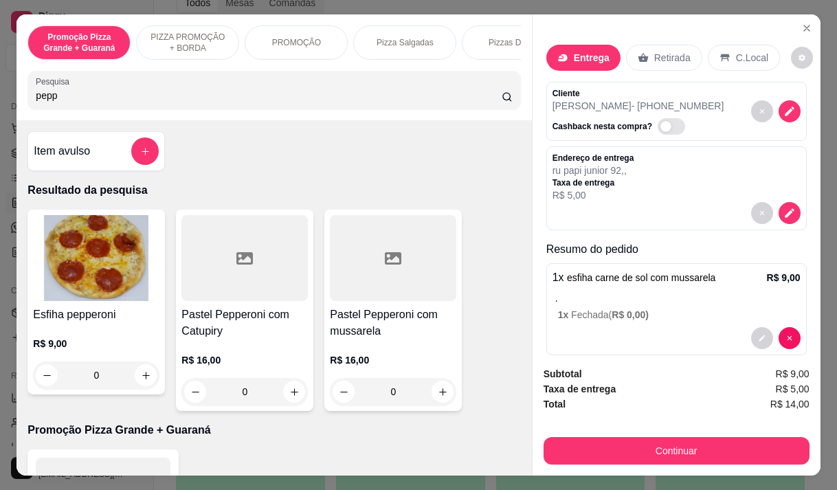
type input "pepp"
click at [91, 315] on h4 "Esfiha pepperoni" at bounding box center [96, 314] width 126 height 16
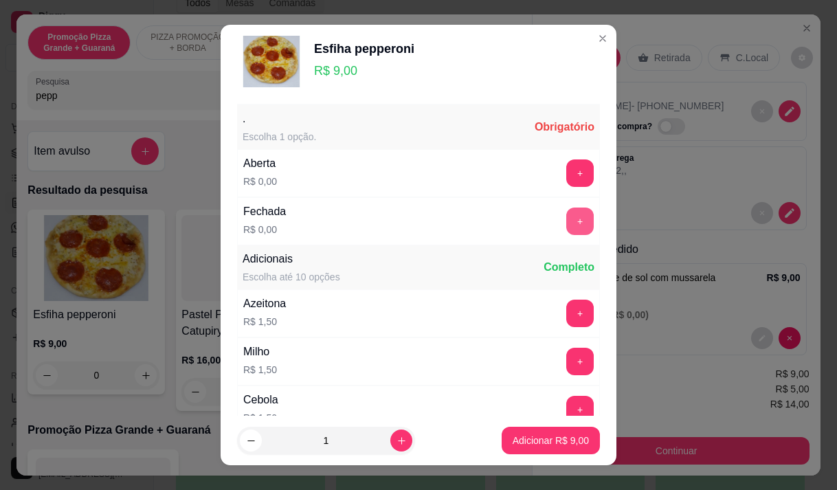
click at [566, 219] on button "+" at bounding box center [579, 220] width 27 height 27
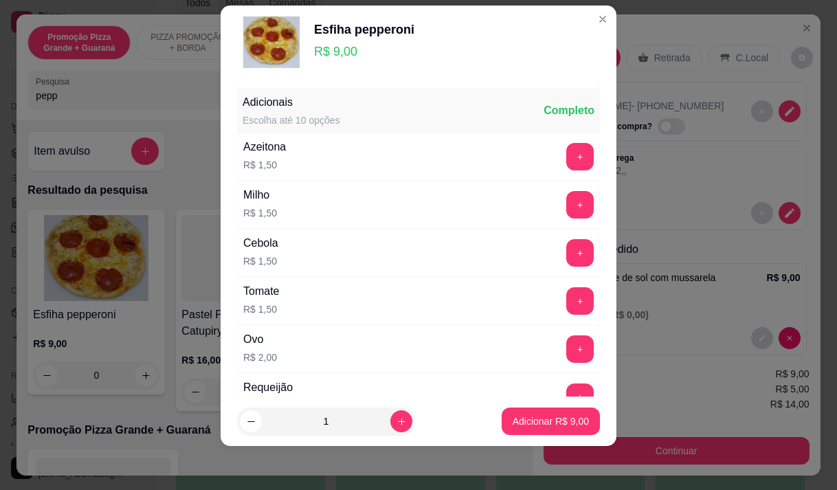
scroll to position [147, 0]
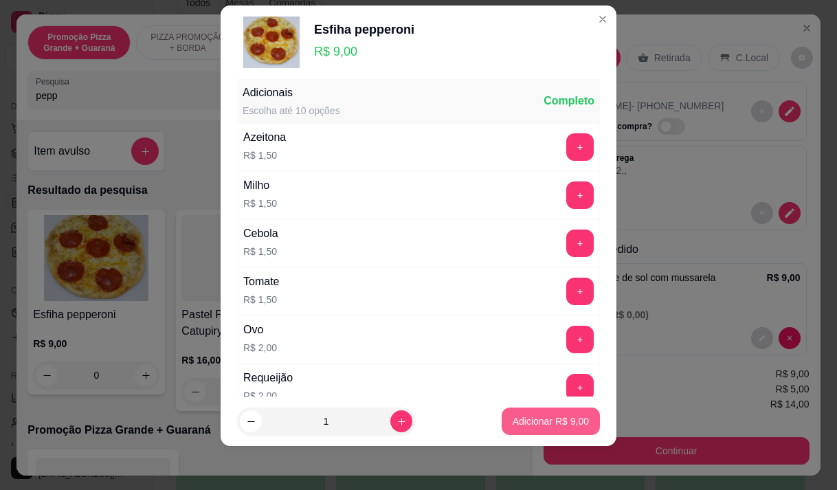
click at [538, 418] on p "Adicionar R$ 9,00" at bounding box center [550, 421] width 76 height 14
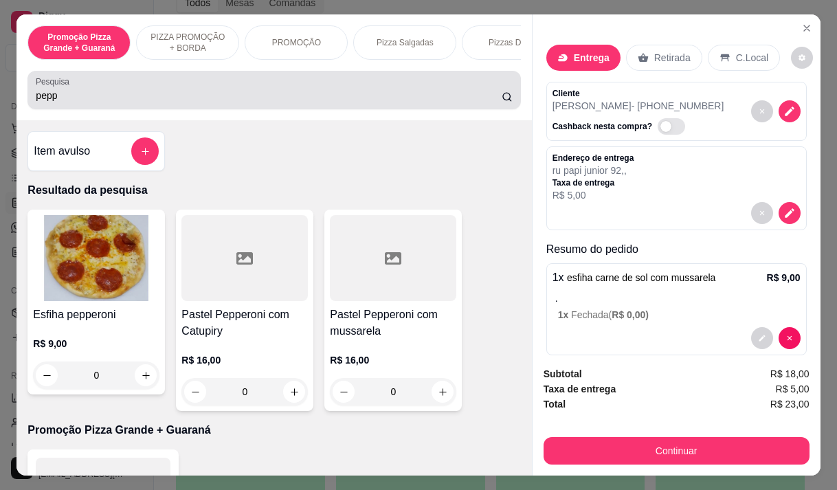
click at [58, 102] on input "pepp" at bounding box center [269, 96] width 466 height 14
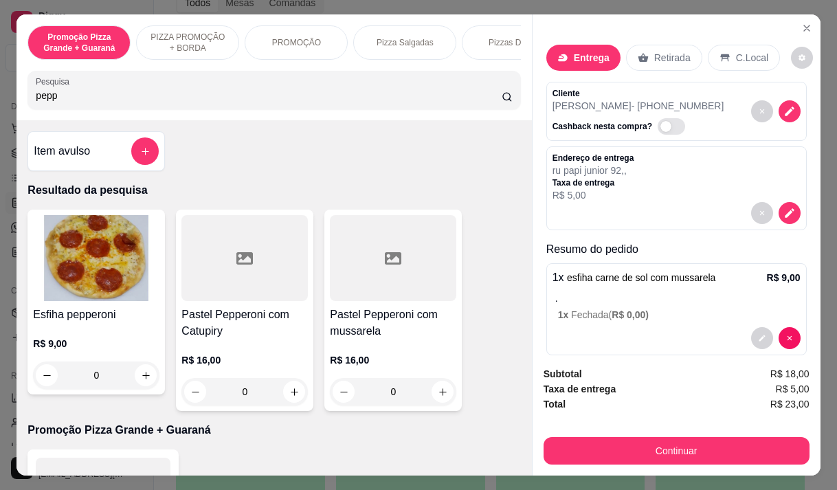
click at [58, 102] on input "pepp" at bounding box center [269, 96] width 466 height 14
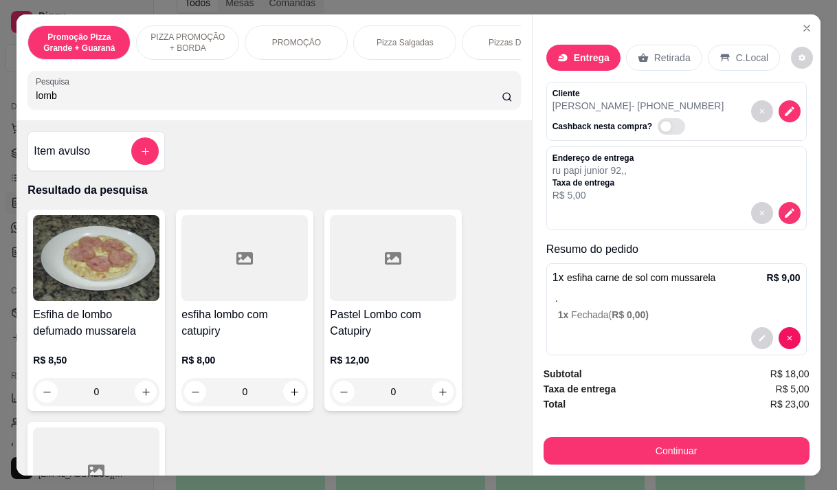
type input "lomb"
click at [62, 348] on div "R$ 8,50 0" at bounding box center [96, 372] width 126 height 66
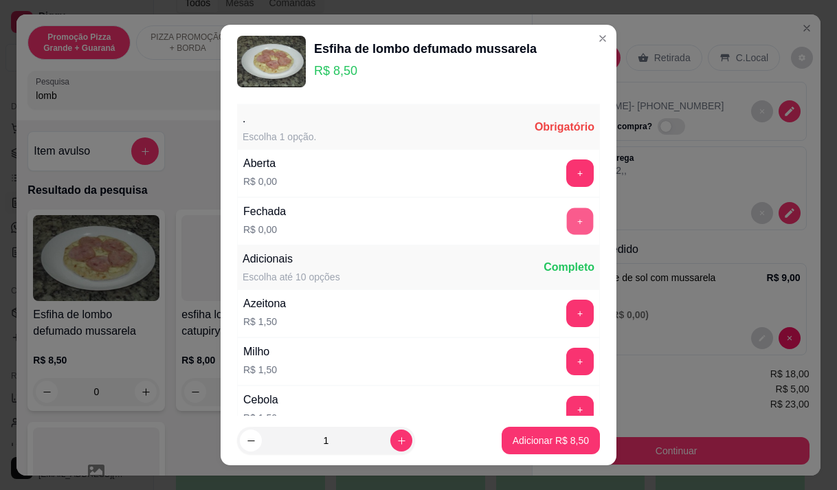
click at [561, 218] on div "+" at bounding box center [580, 220] width 38 height 27
click at [566, 224] on button "+" at bounding box center [579, 220] width 27 height 27
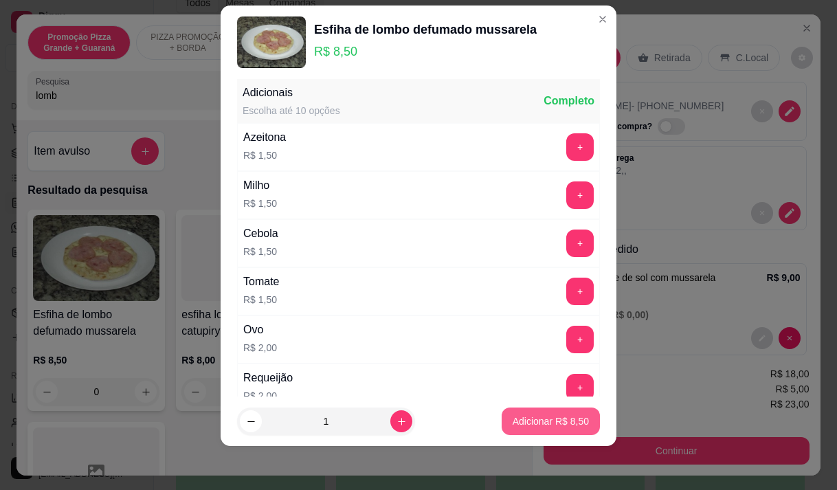
click at [543, 414] on button "Adicionar R$ 8,50" at bounding box center [550, 420] width 98 height 27
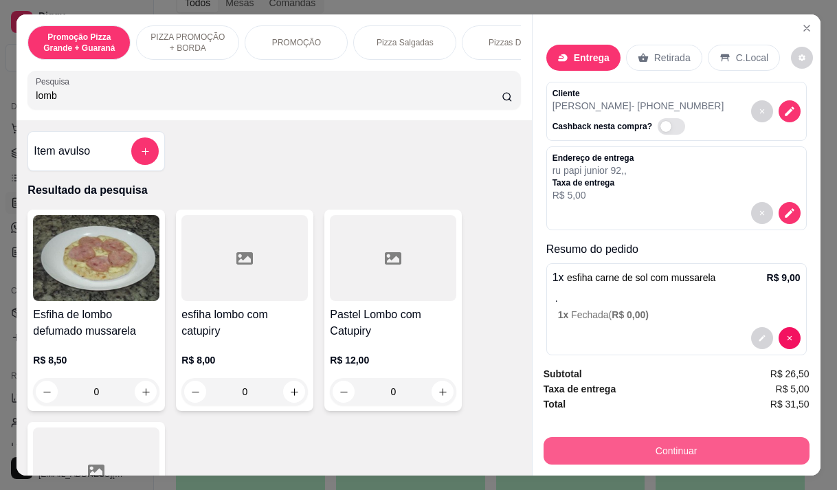
click at [684, 449] on button "Continuar" at bounding box center [676, 450] width 266 height 27
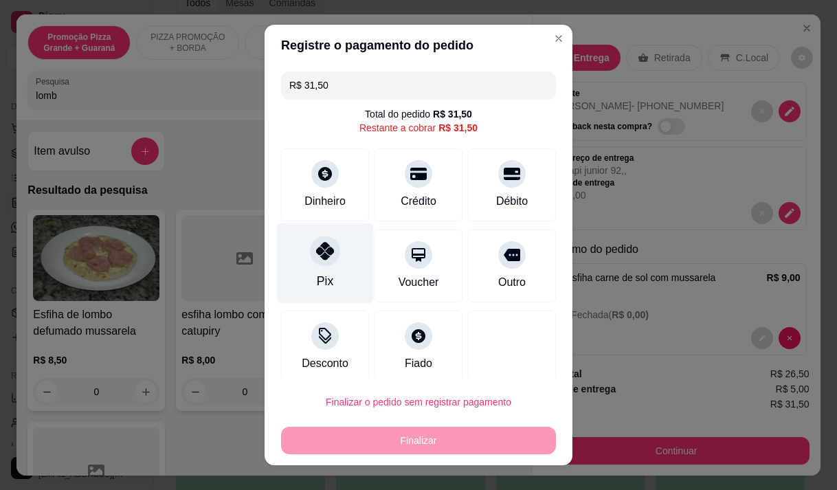
click at [319, 264] on div at bounding box center [325, 251] width 30 height 30
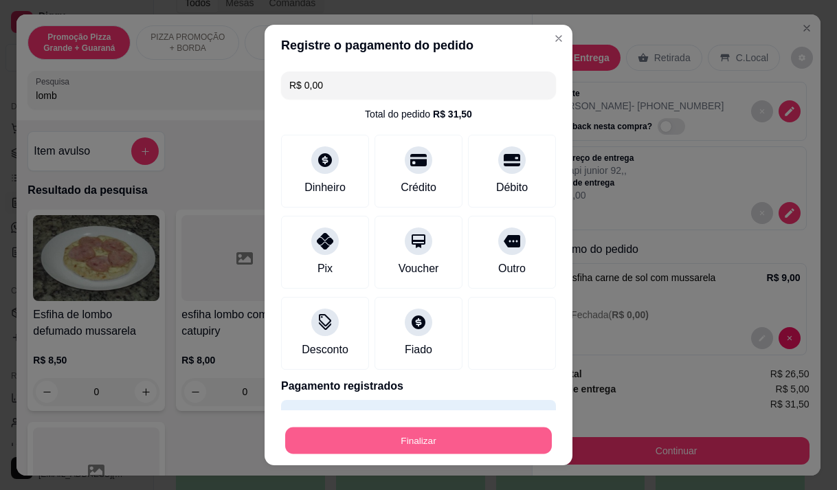
click at [350, 436] on button "Finalizar" at bounding box center [418, 440] width 267 height 27
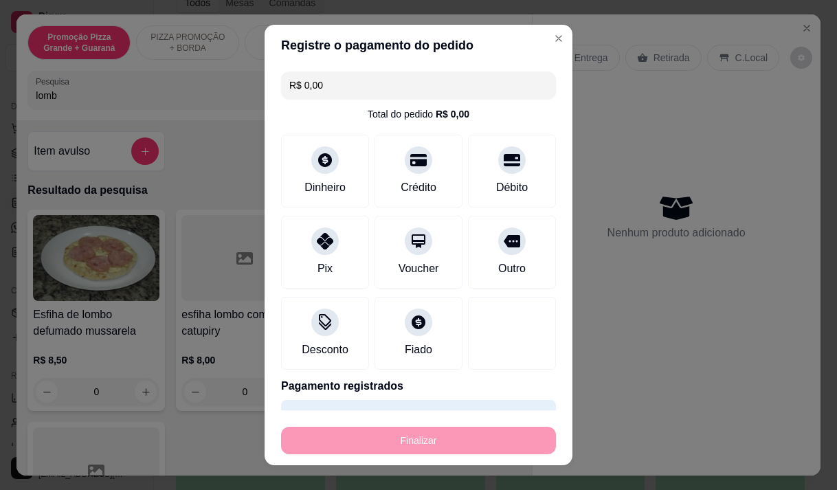
type input "-R$ 31,50"
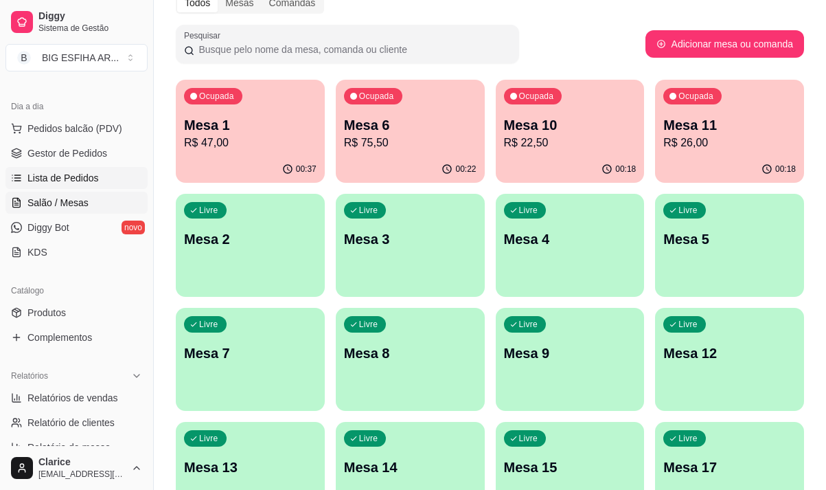
click at [45, 173] on span "Lista de Pedidos" at bounding box center [62, 178] width 71 height 14
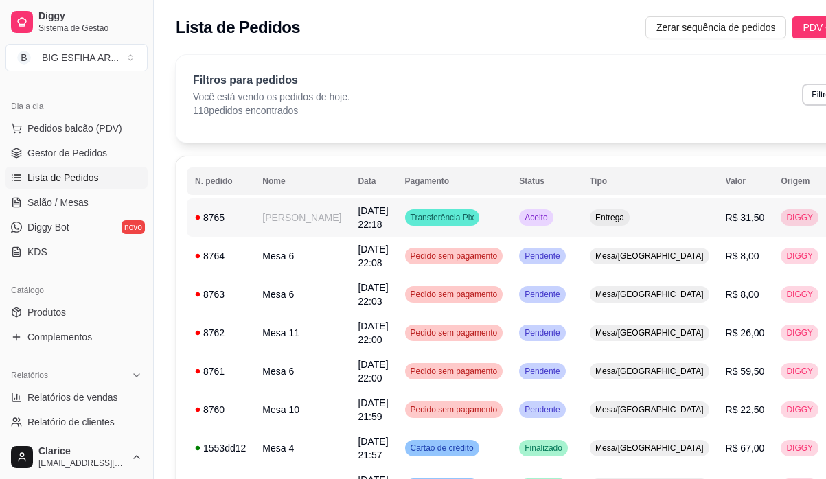
click at [260, 223] on td "luiz" at bounding box center [301, 218] width 95 height 38
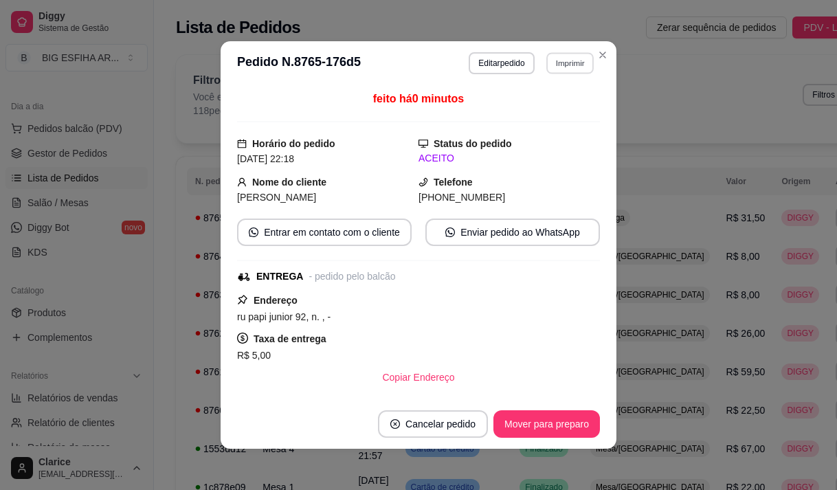
click at [559, 69] on button "Imprimir" at bounding box center [569, 62] width 47 height 21
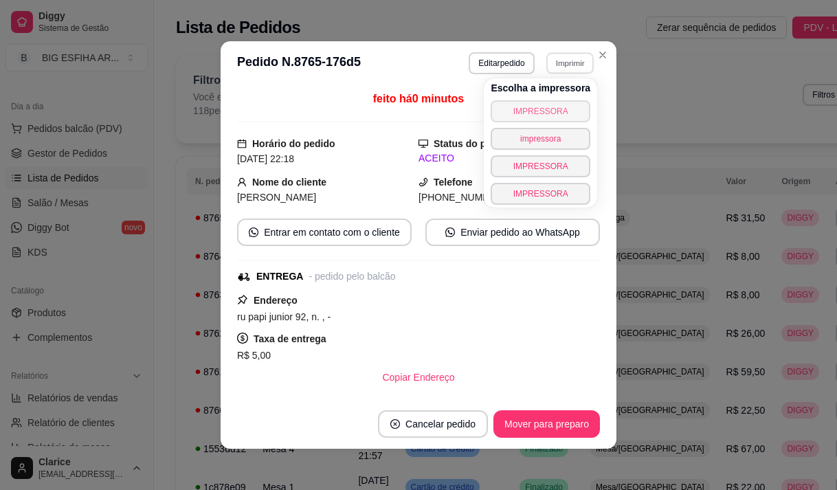
click at [553, 100] on button "IMPRESSORA" at bounding box center [540, 111] width 100 height 22
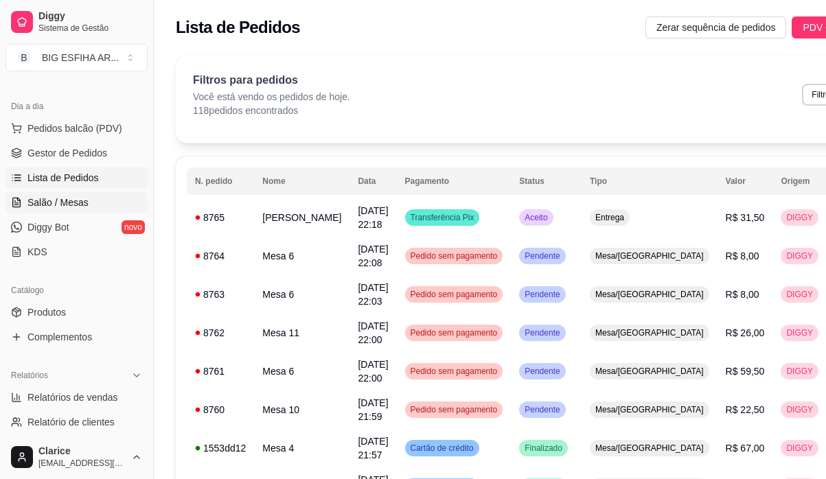
click at [82, 200] on span "Salão / Mesas" at bounding box center [57, 203] width 61 height 14
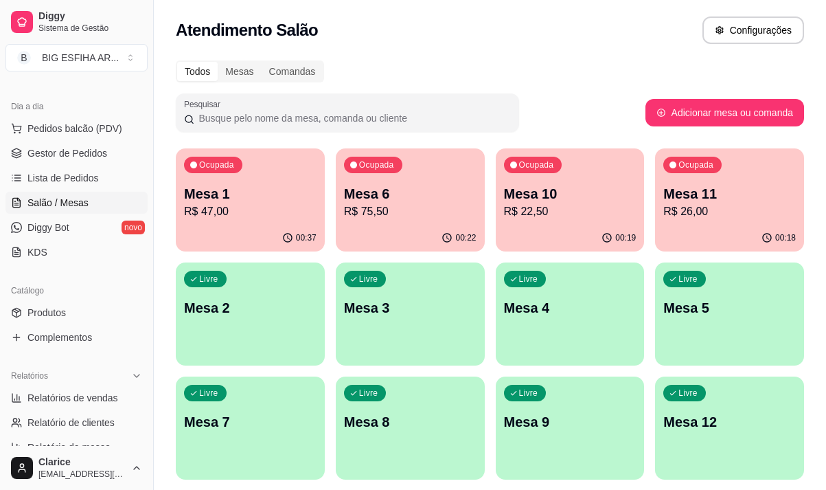
click at [723, 304] on p "Mesa 5" at bounding box center [730, 307] width 133 height 19
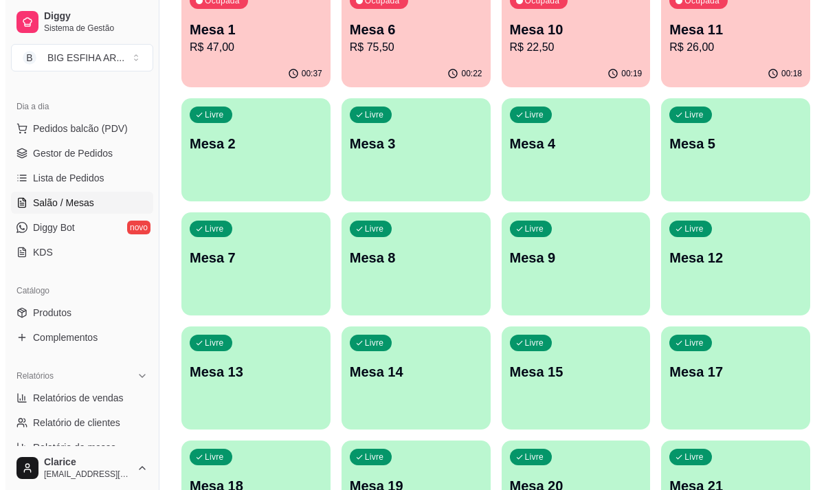
scroll to position [343, 0]
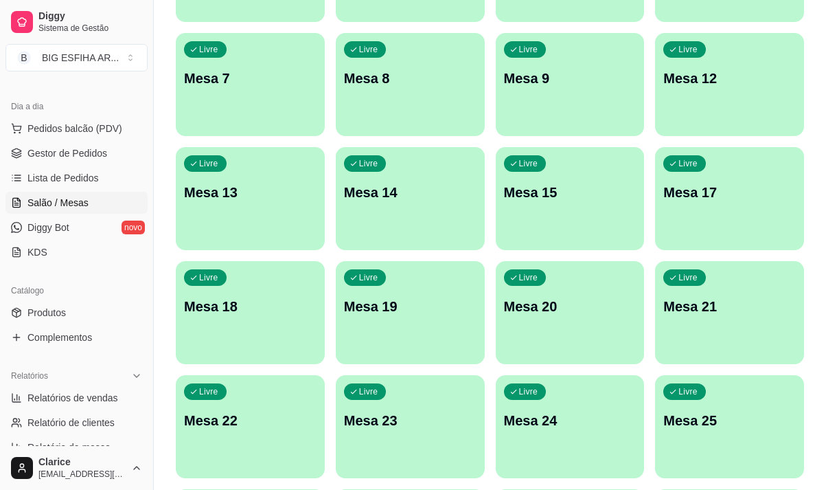
click at [712, 302] on p "Mesa 21" at bounding box center [730, 306] width 133 height 19
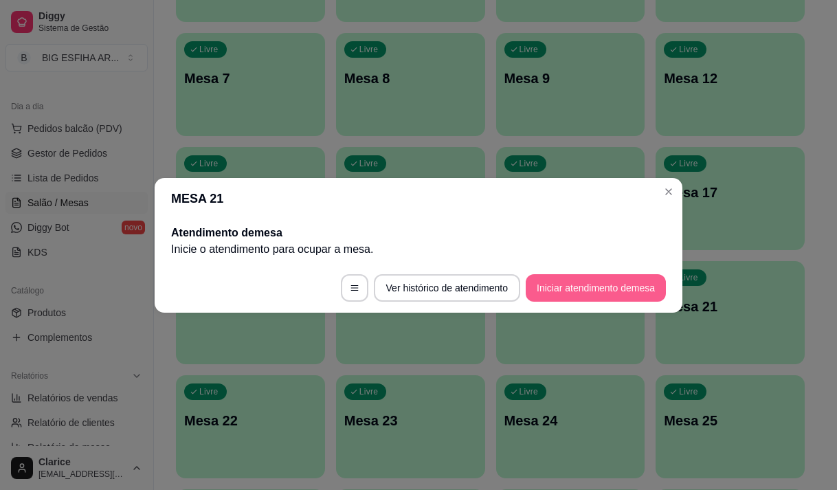
click at [625, 274] on button "Iniciar atendimento de mesa" at bounding box center [595, 287] width 140 height 27
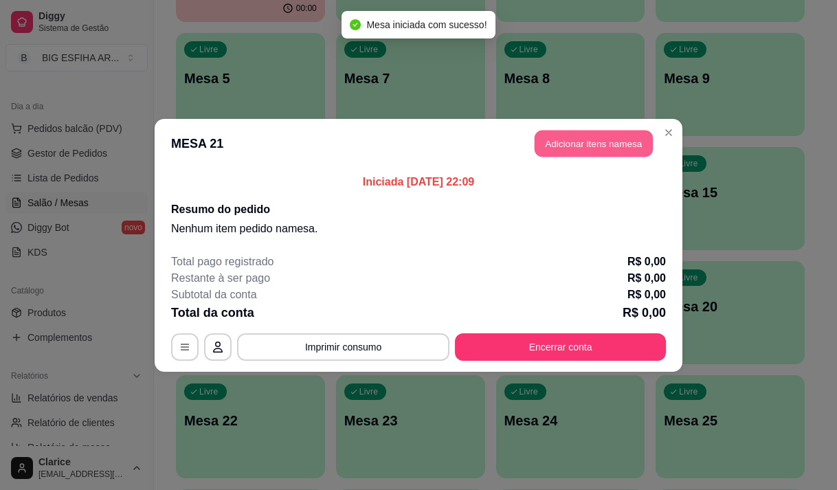
click at [612, 139] on button "Adicionar itens na mesa" at bounding box center [593, 143] width 118 height 27
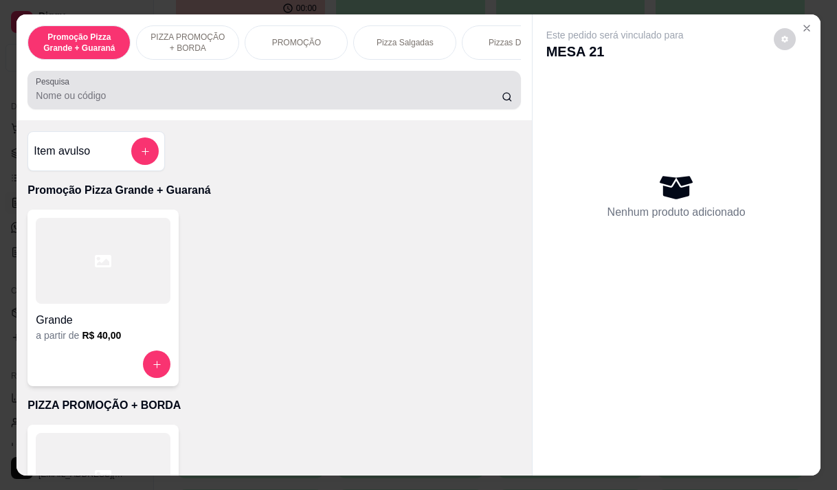
click at [184, 102] on input "Pesquisa" at bounding box center [269, 96] width 466 height 14
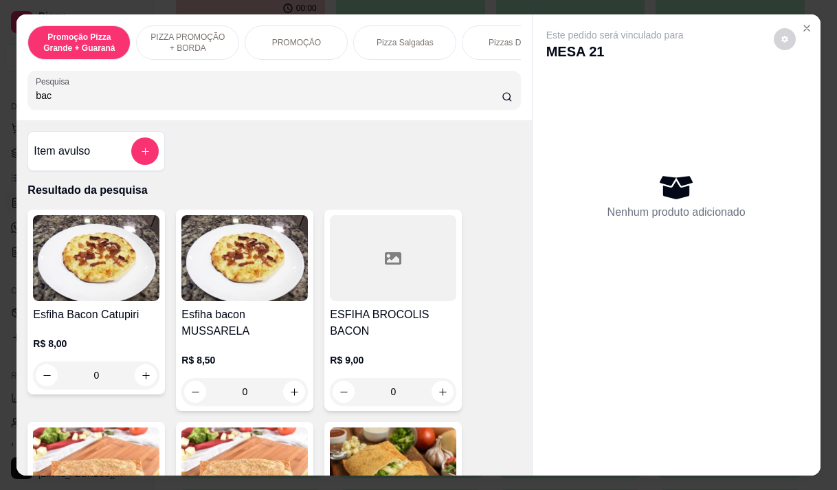
type input "bac"
click at [63, 323] on h4 "Esfiha Bacon Catupiri" at bounding box center [96, 314] width 126 height 16
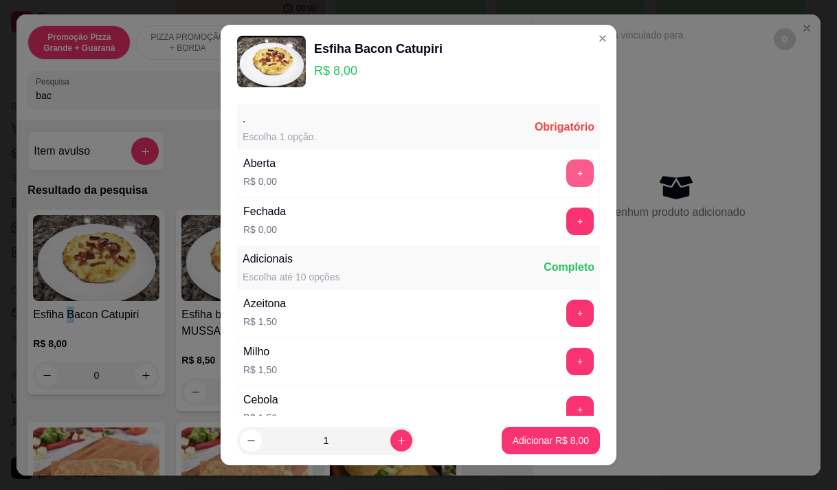
click at [566, 170] on button "+" at bounding box center [579, 172] width 27 height 27
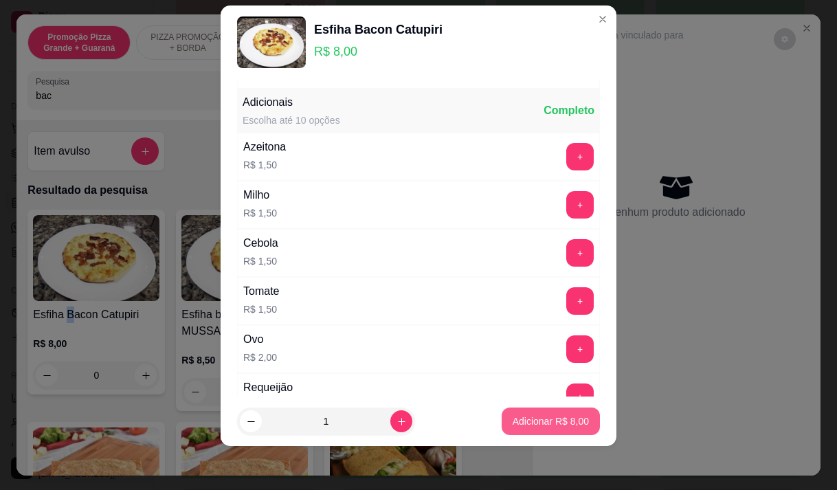
scroll to position [147, 0]
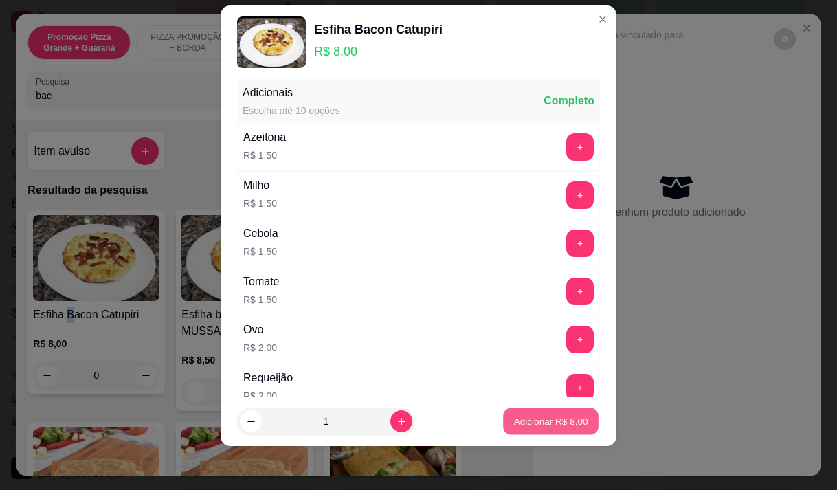
click at [536, 427] on p "Adicionar R$ 8,00" at bounding box center [550, 421] width 74 height 13
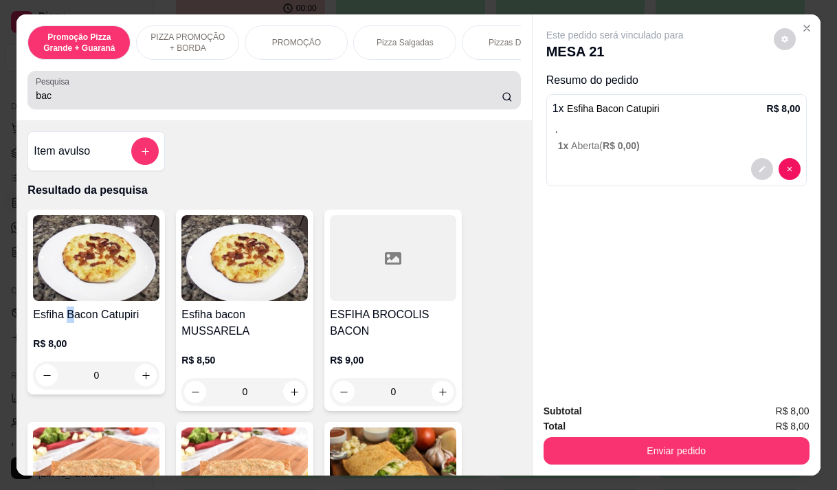
click at [50, 102] on input "bac" at bounding box center [269, 96] width 466 height 14
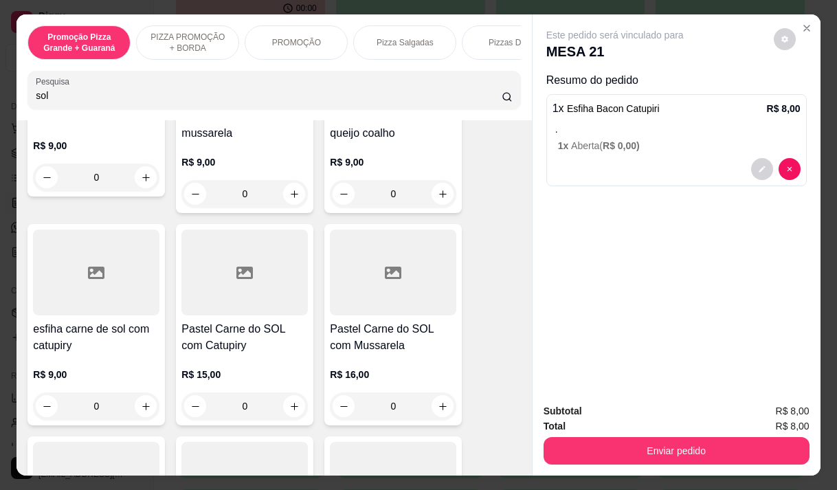
scroll to position [206, 0]
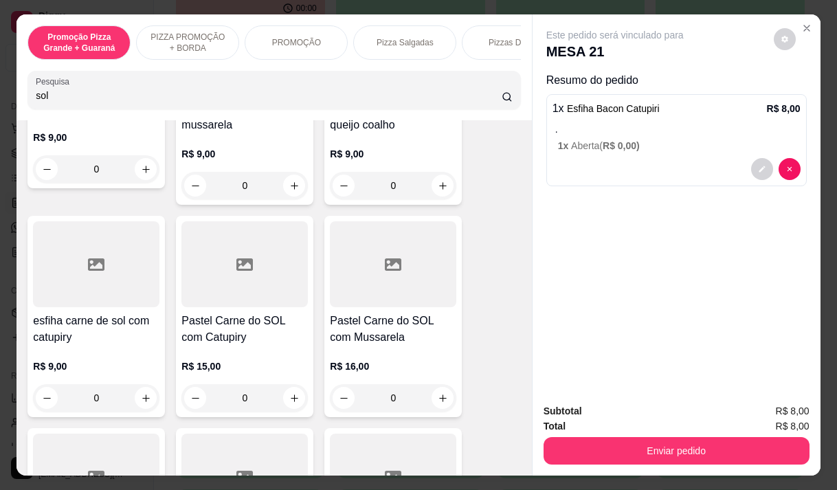
type input "sol"
click at [111, 366] on p "R$ 9,00" at bounding box center [96, 366] width 126 height 14
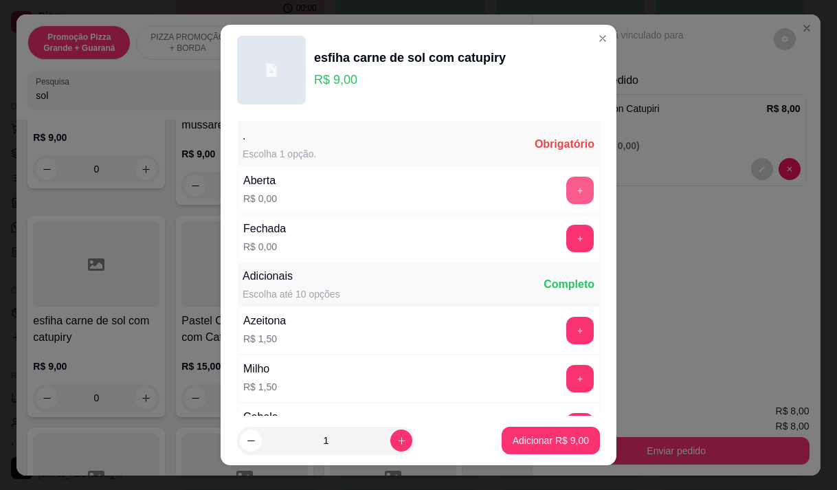
click at [566, 190] on button "+" at bounding box center [579, 190] width 27 height 27
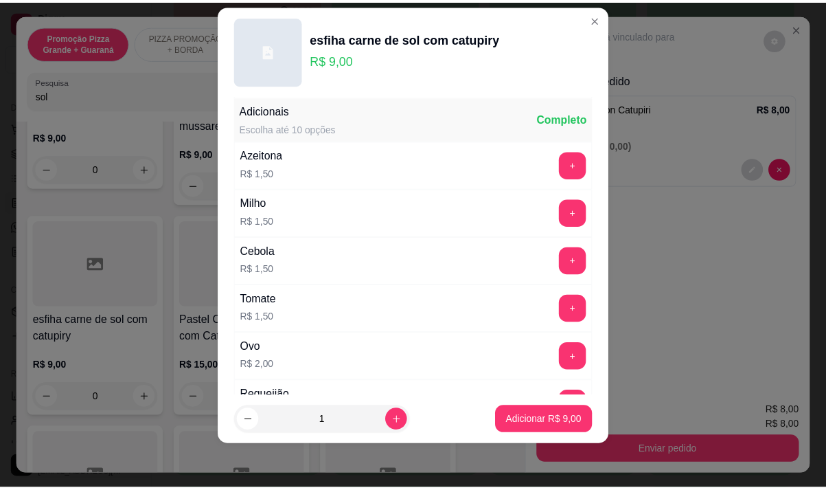
scroll to position [147, 0]
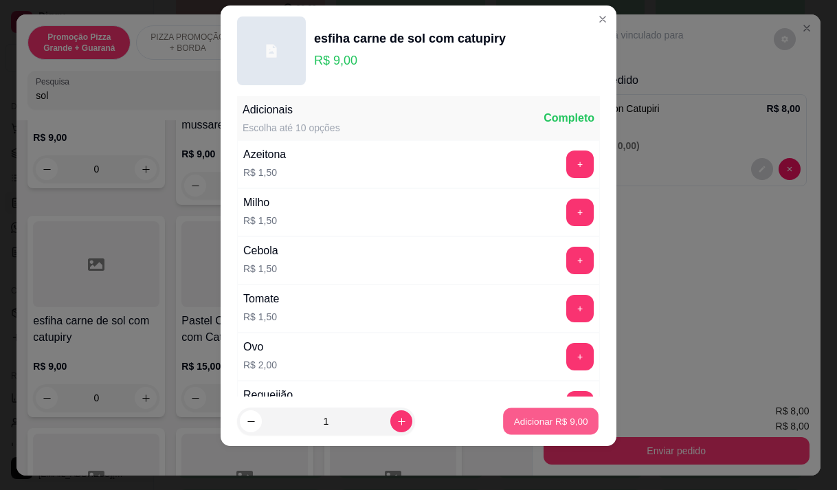
click at [518, 416] on p "Adicionar R$ 9,00" at bounding box center [550, 421] width 74 height 13
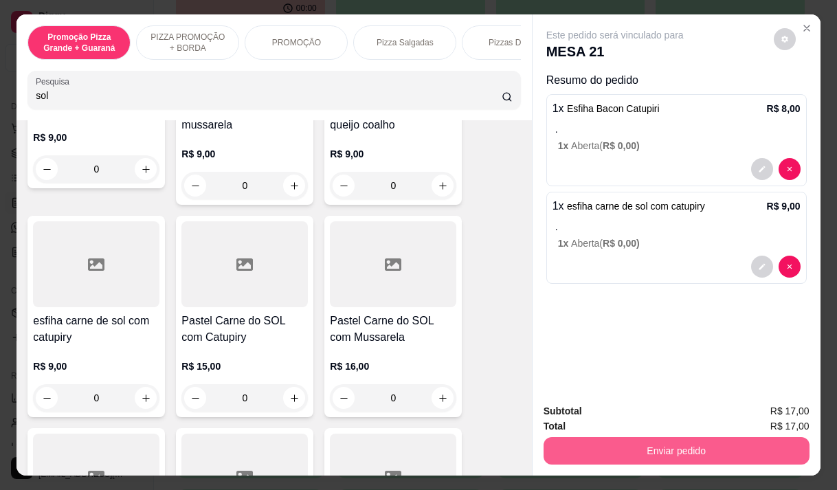
click at [630, 445] on button "Enviar pedido" at bounding box center [676, 450] width 266 height 27
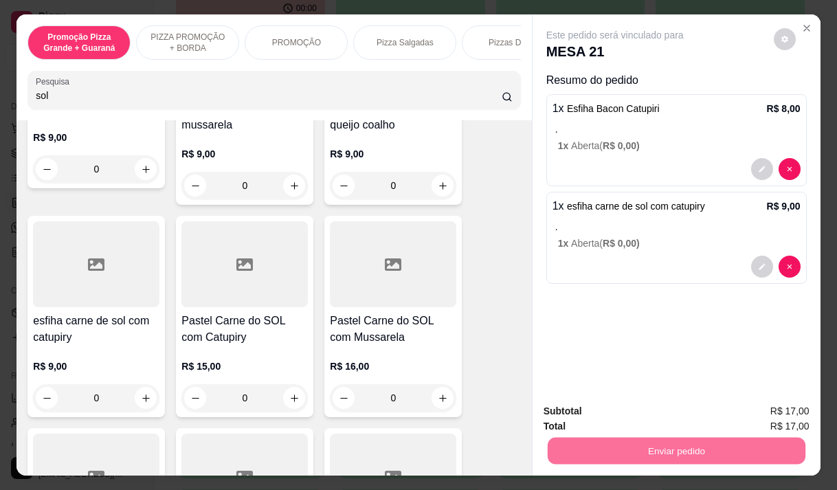
click at [745, 409] on button "Enviar pedido" at bounding box center [773, 411] width 78 height 26
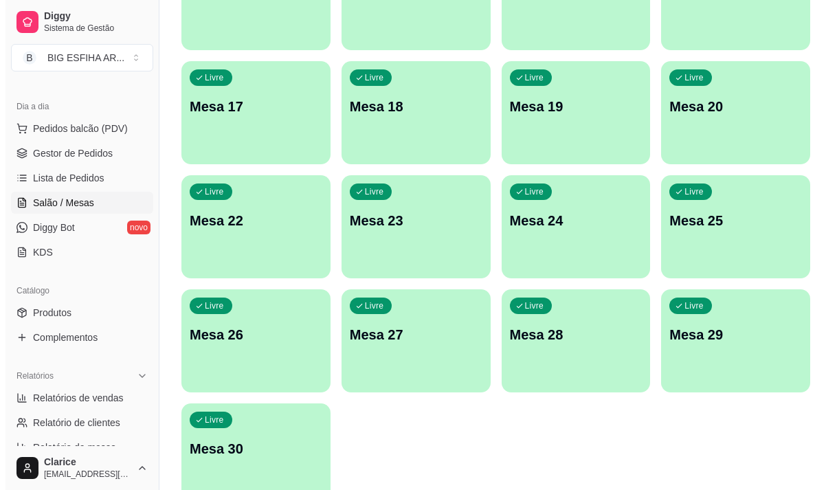
scroll to position [615, 0]
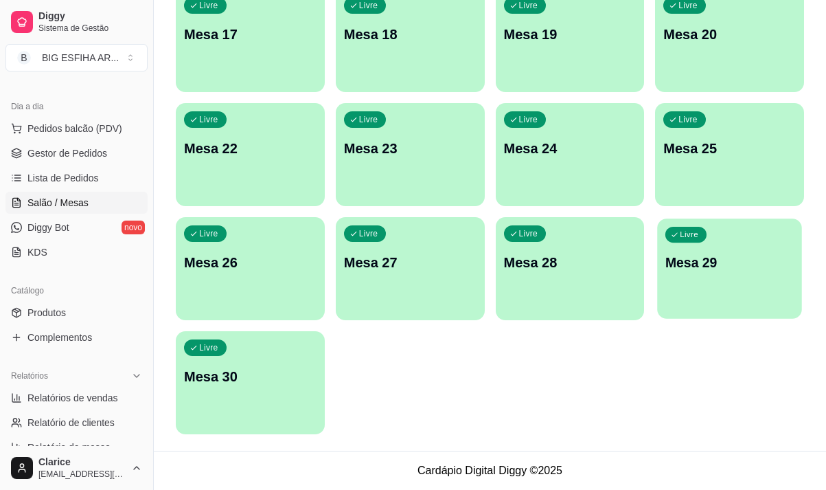
click at [730, 261] on p "Mesa 29" at bounding box center [730, 262] width 128 height 19
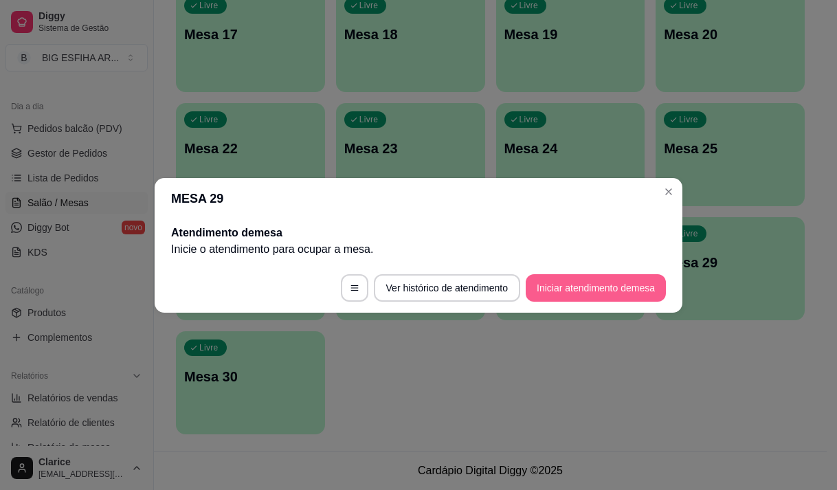
click at [602, 283] on button "Iniciar atendimento de mesa" at bounding box center [595, 287] width 140 height 27
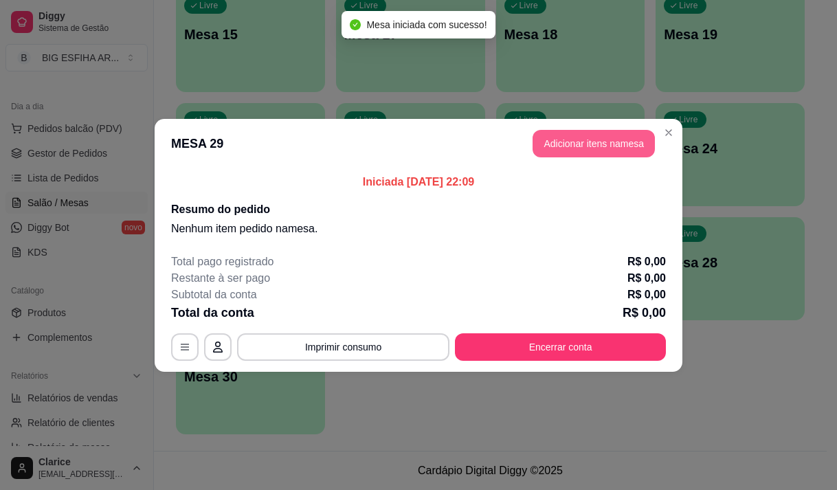
click at [604, 149] on button "Adicionar itens na mesa" at bounding box center [593, 143] width 122 height 27
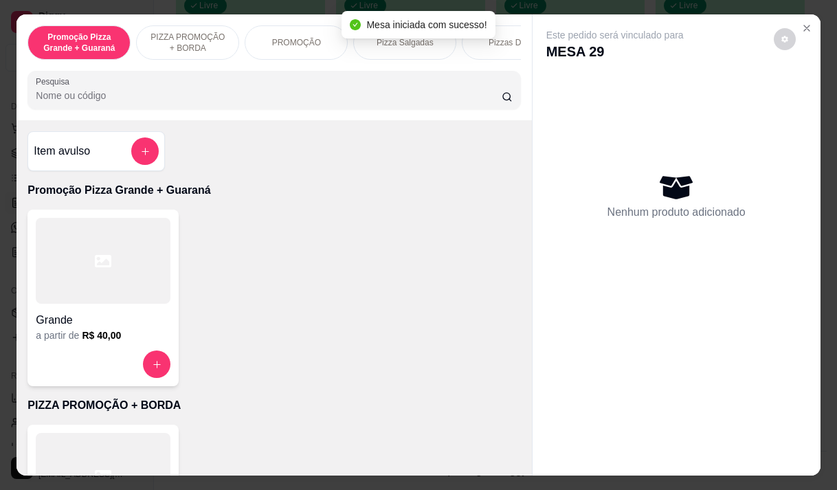
click at [184, 102] on input "Pesquisa" at bounding box center [269, 96] width 466 height 14
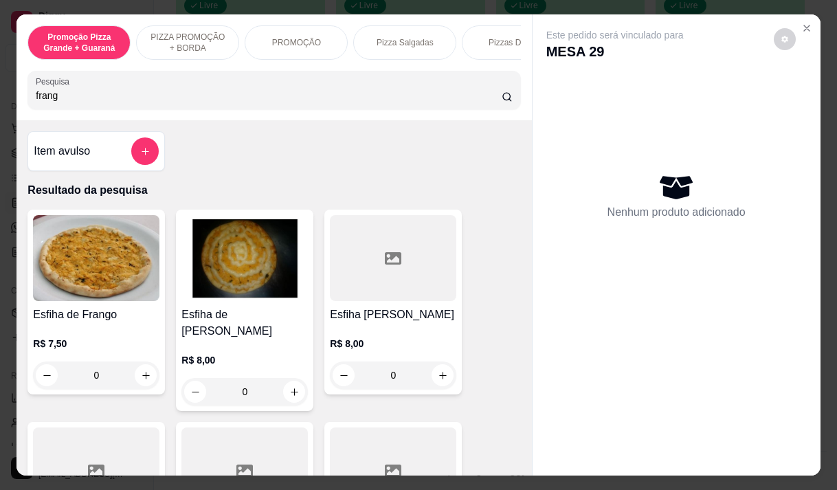
type input "frang"
click at [407, 323] on h4 "Esfiha [PERSON_NAME]" at bounding box center [393, 314] width 126 height 16
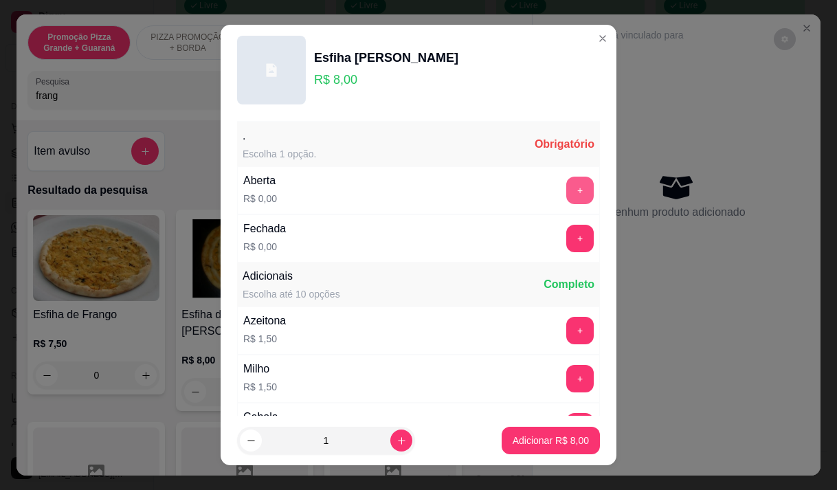
click at [566, 183] on button "+" at bounding box center [579, 190] width 27 height 27
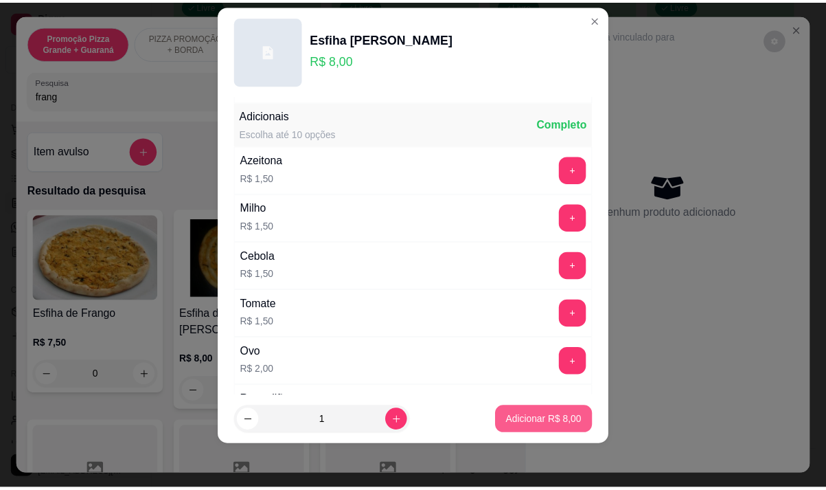
scroll to position [147, 0]
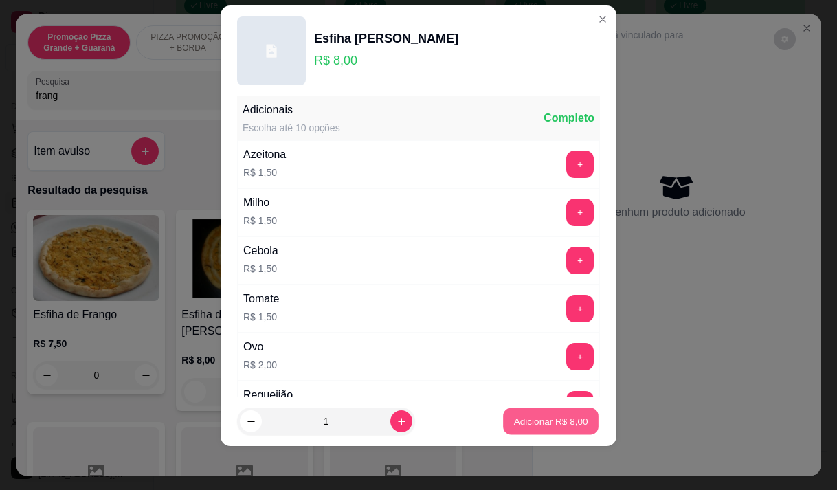
click at [513, 415] on p "Adicionar R$ 8,00" at bounding box center [550, 421] width 74 height 13
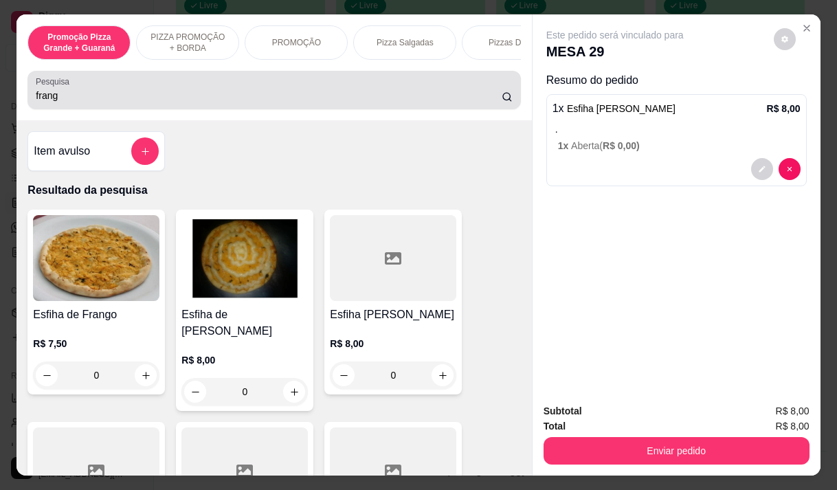
click at [70, 96] on input "frang" at bounding box center [269, 96] width 466 height 14
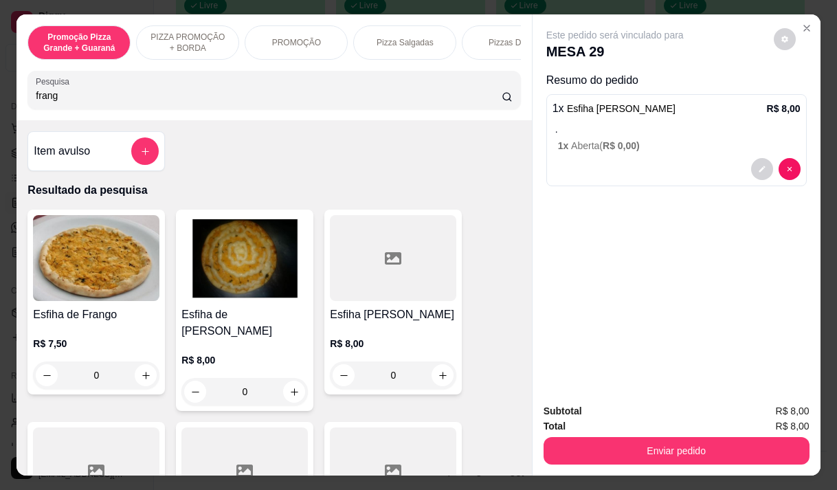
click at [70, 96] on input "frang" at bounding box center [269, 96] width 466 height 14
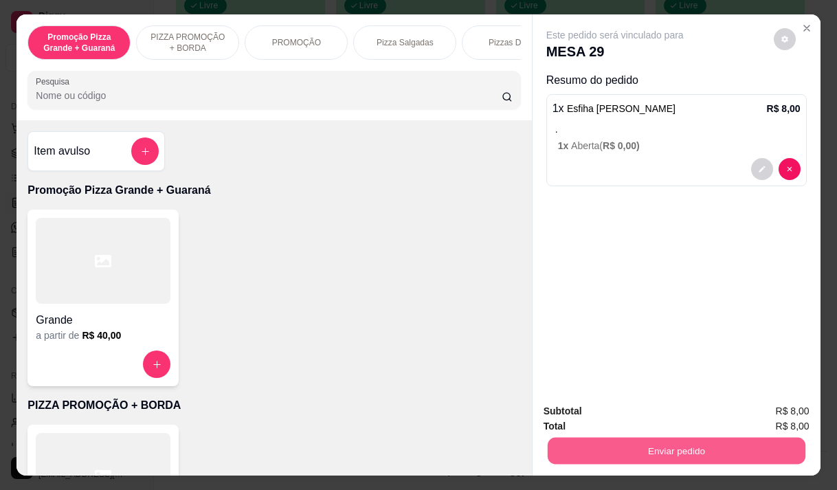
click at [641, 445] on button "Enviar pedido" at bounding box center [676, 450] width 258 height 27
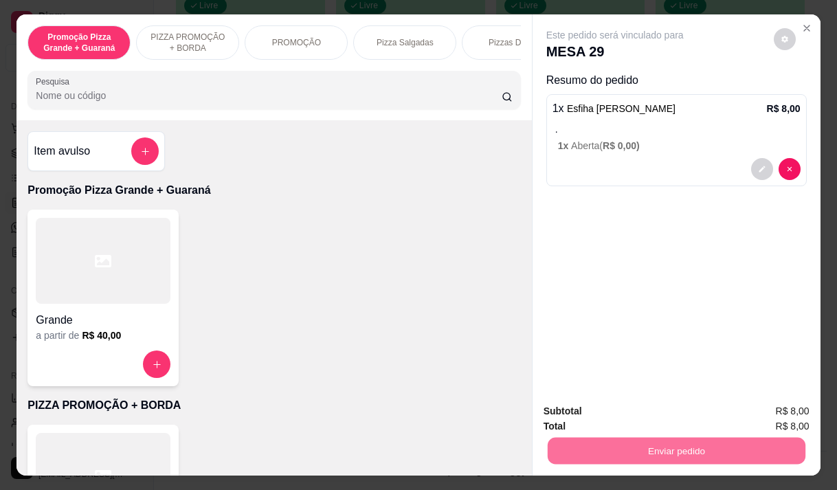
click at [782, 411] on button "Enviar pedido" at bounding box center [774, 410] width 76 height 25
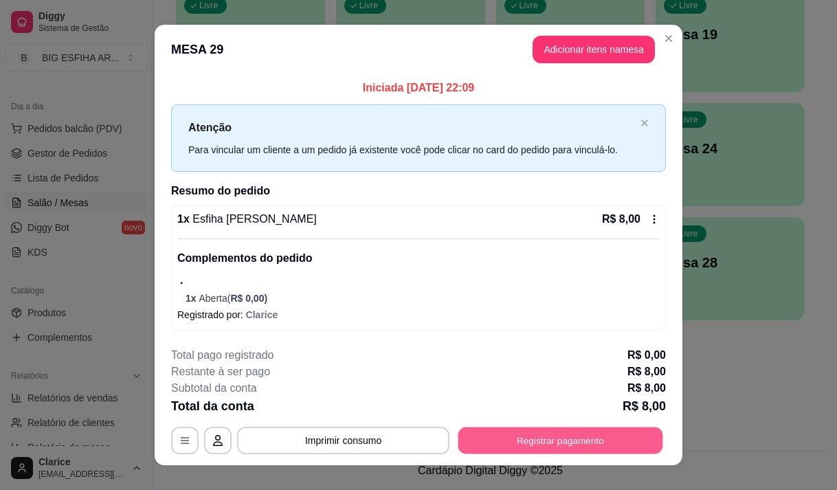
click at [593, 436] on button "Registrar pagamento" at bounding box center [560, 440] width 205 height 27
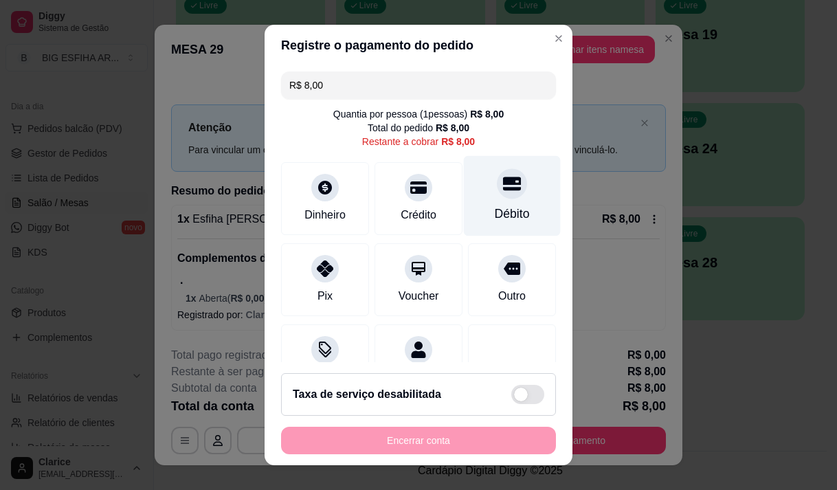
click at [497, 196] on div at bounding box center [512, 183] width 30 height 30
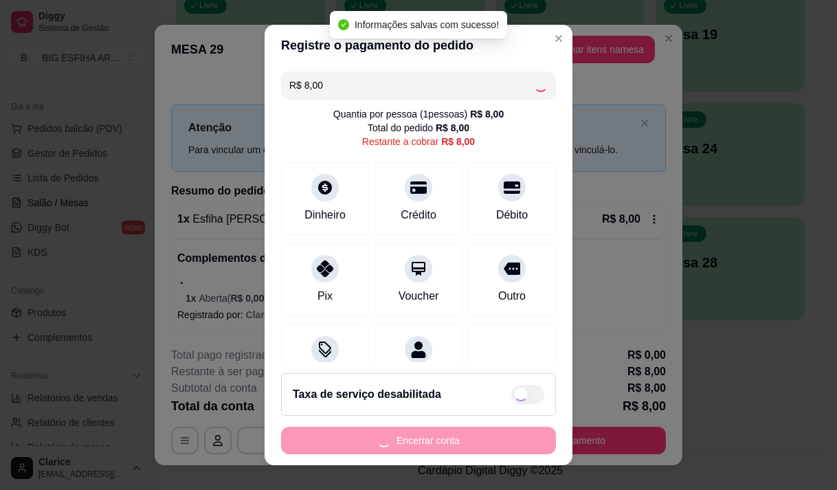
type input "R$ 0,00"
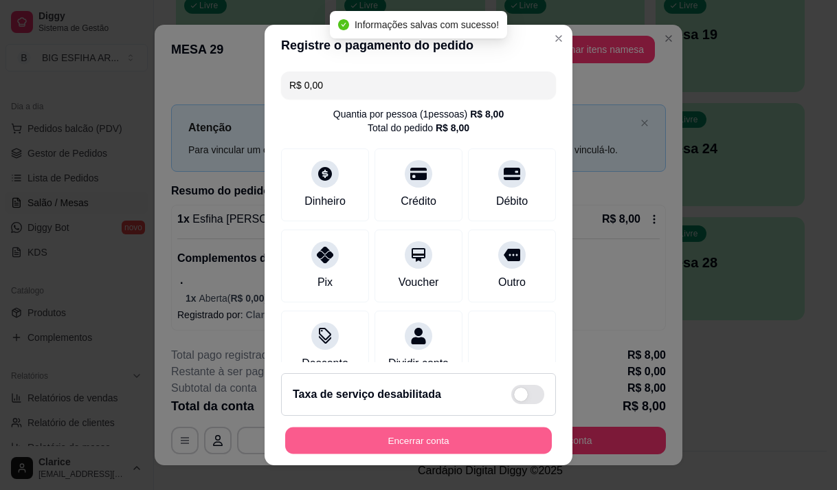
click at [432, 430] on button "Encerrar conta" at bounding box center [418, 440] width 267 height 27
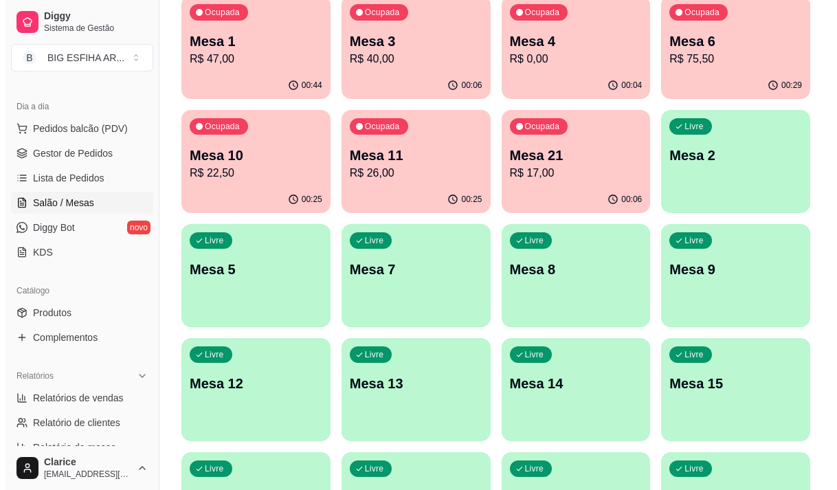
scroll to position [66, 0]
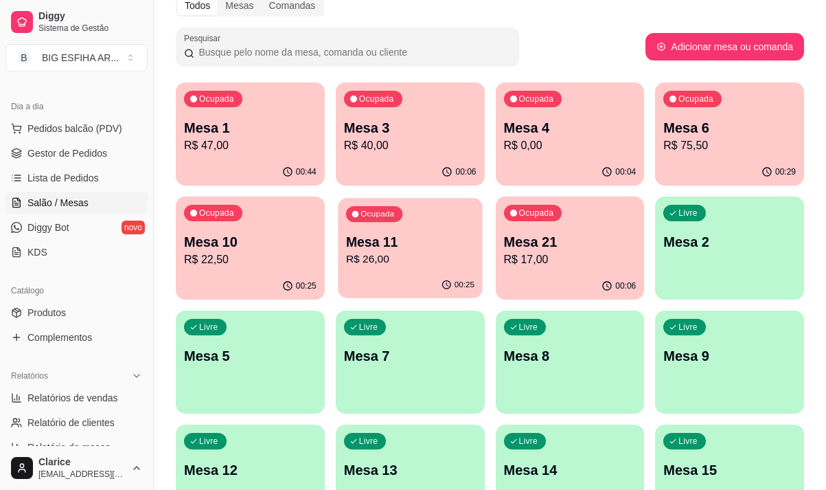
click at [379, 269] on div "Ocupada Mesa 11 R$ 26,00" at bounding box center [410, 235] width 144 height 74
click at [529, 259] on p "R$ 17,00" at bounding box center [570, 259] width 128 height 16
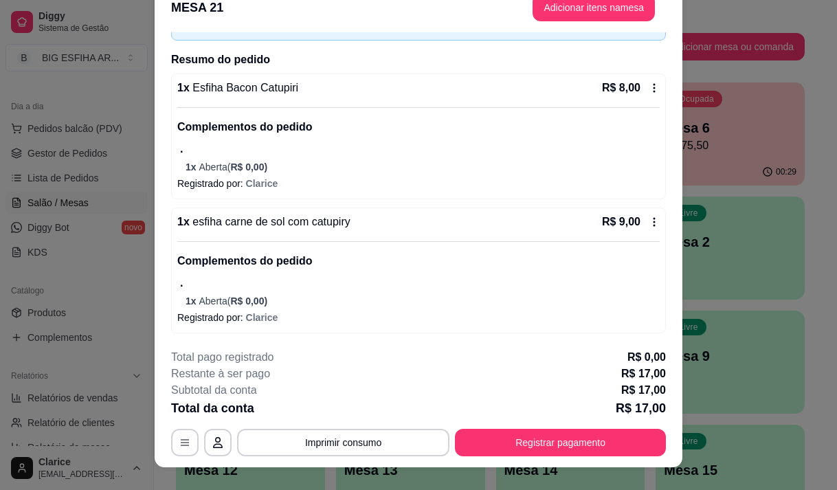
scroll to position [0, 0]
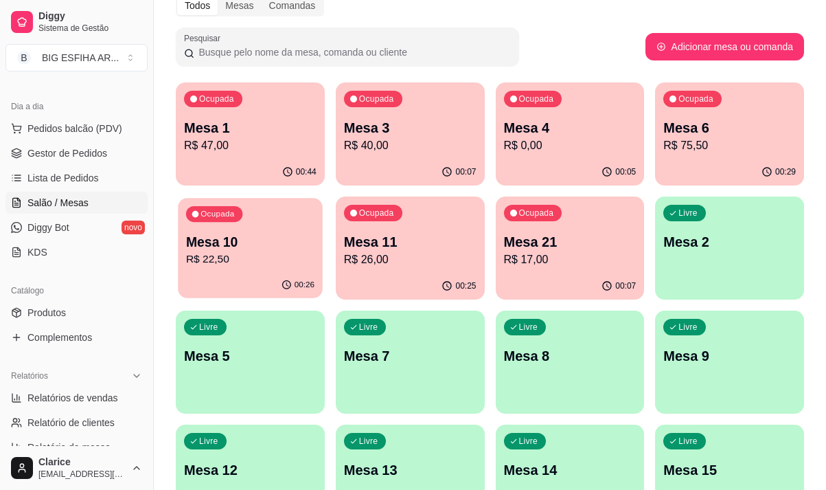
click at [238, 274] on div "00:26" at bounding box center [250, 285] width 144 height 26
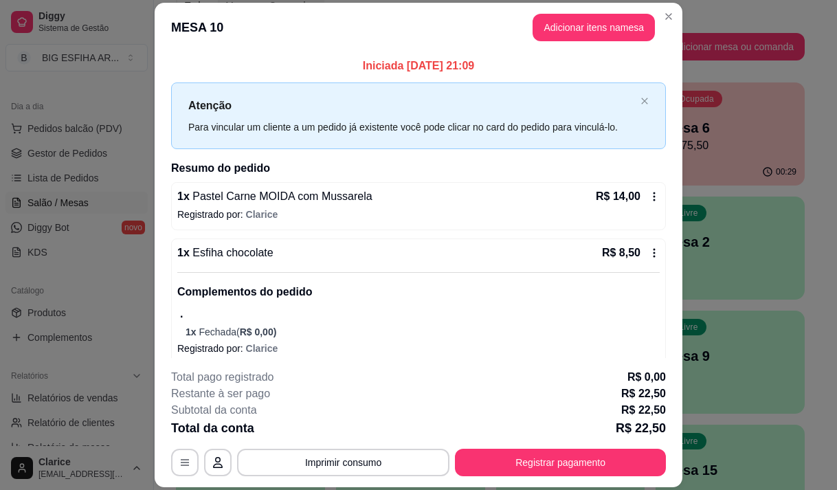
scroll to position [11, 0]
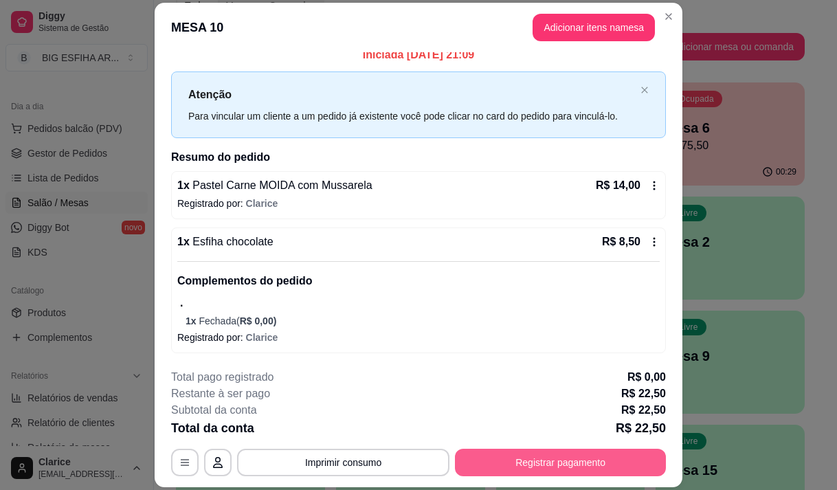
click at [579, 460] on button "Registrar pagamento" at bounding box center [560, 462] width 211 height 27
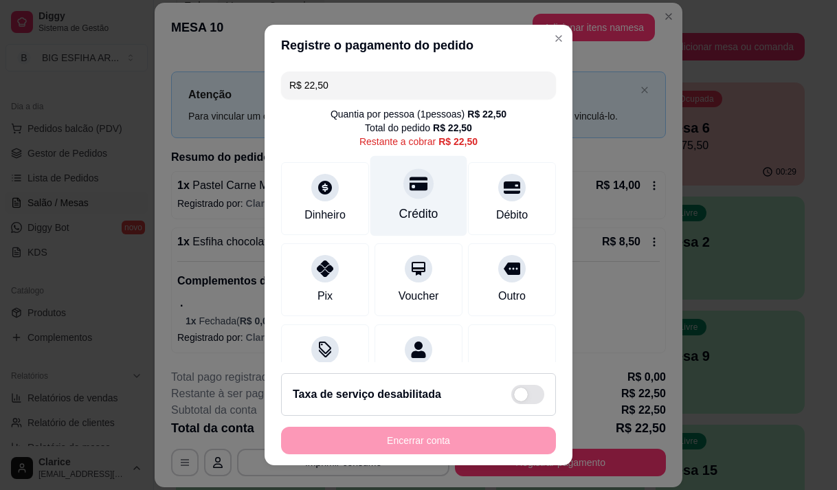
click at [375, 216] on div "Crédito" at bounding box center [418, 195] width 97 height 80
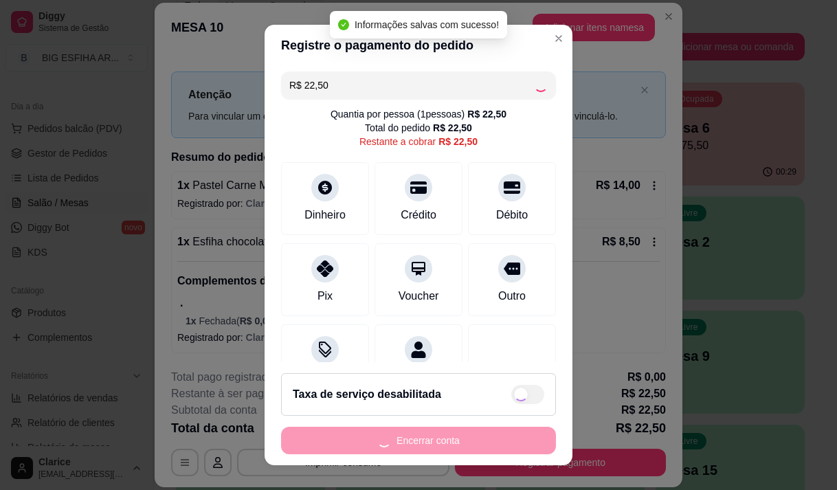
type input "R$ 0,00"
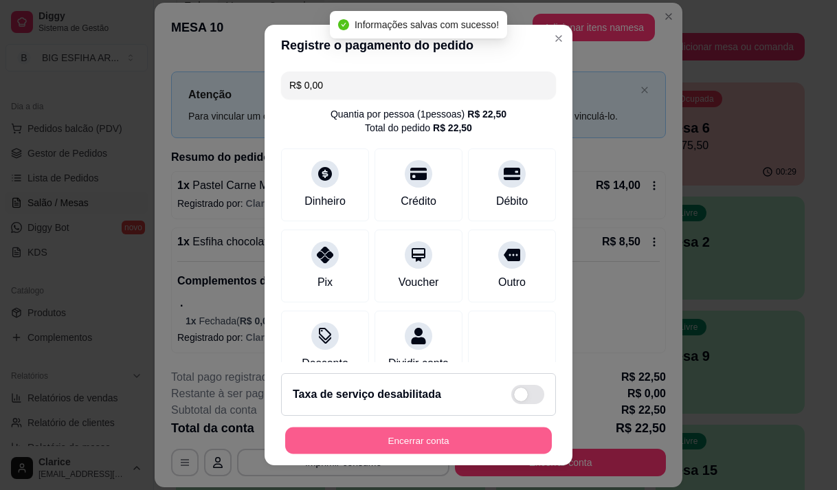
click at [392, 440] on button "Encerrar conta" at bounding box center [418, 440] width 267 height 27
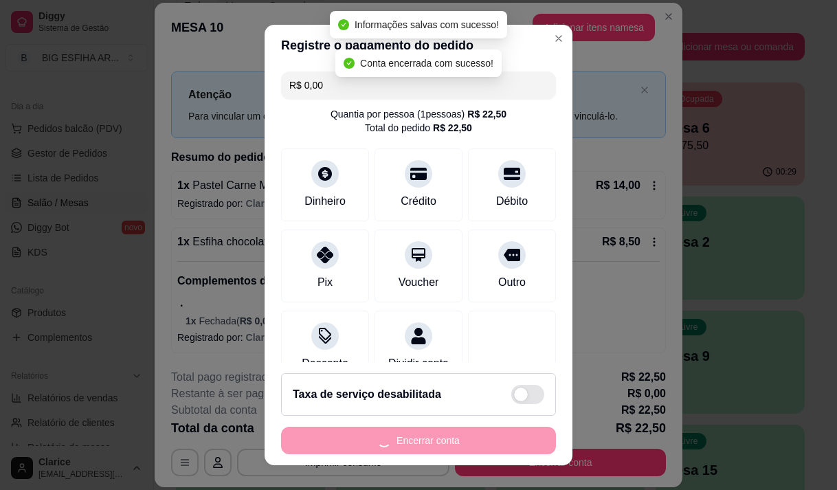
scroll to position [0, 0]
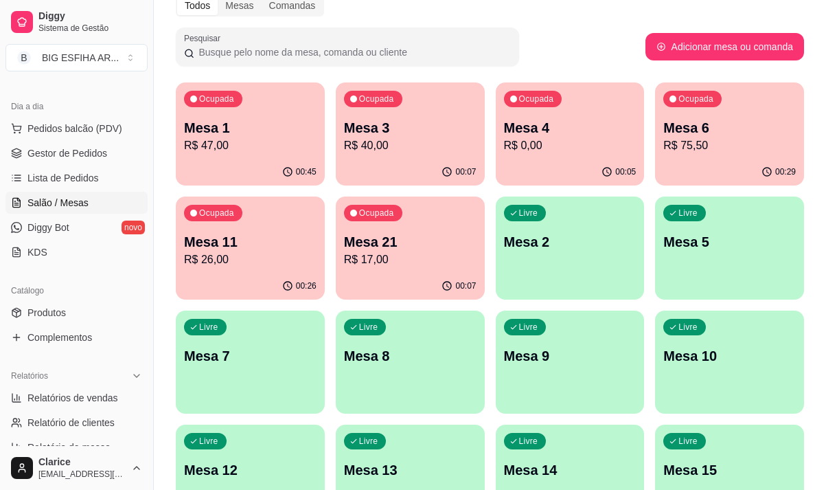
click at [257, 260] on p "R$ 26,00" at bounding box center [250, 259] width 133 height 16
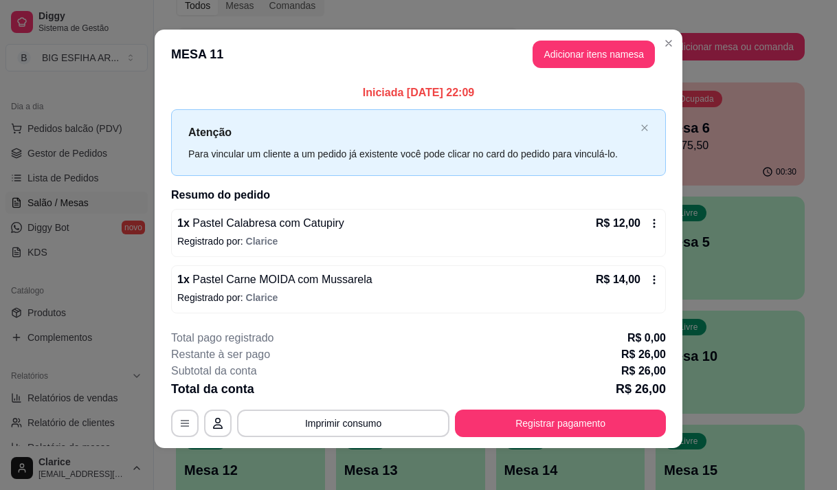
scroll to position [8, 0]
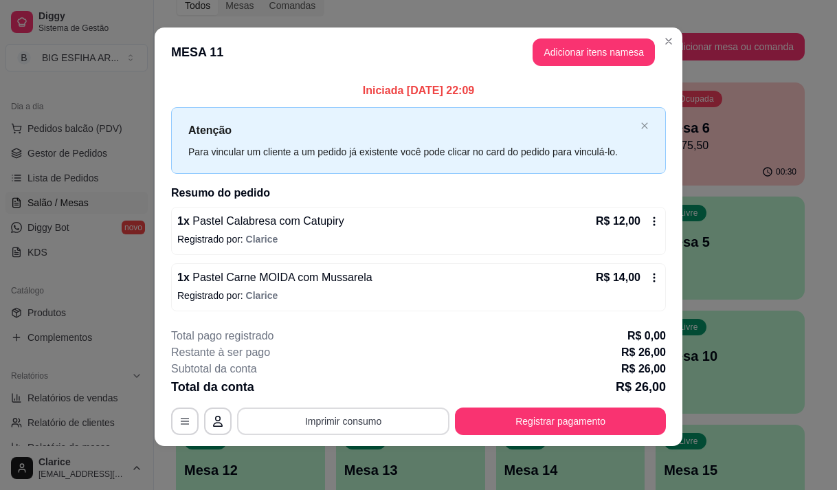
click at [338, 423] on button "Imprimir consumo" at bounding box center [343, 420] width 212 height 27
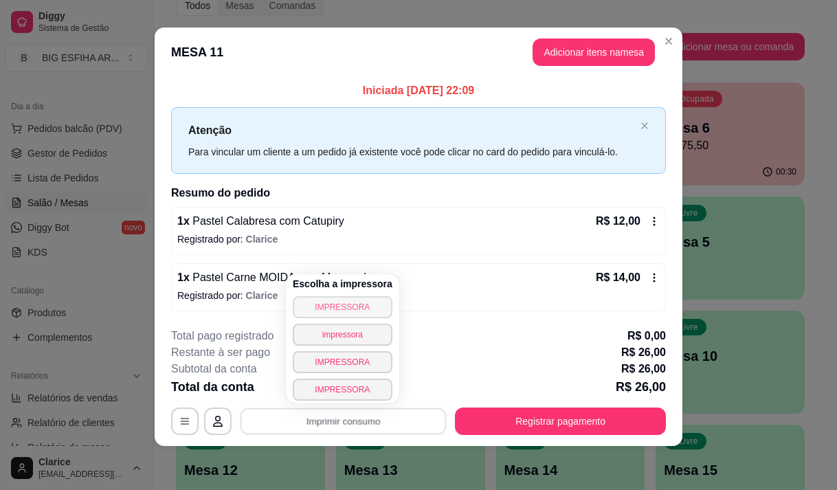
click at [360, 308] on button "IMPRESSORA" at bounding box center [343, 307] width 100 height 22
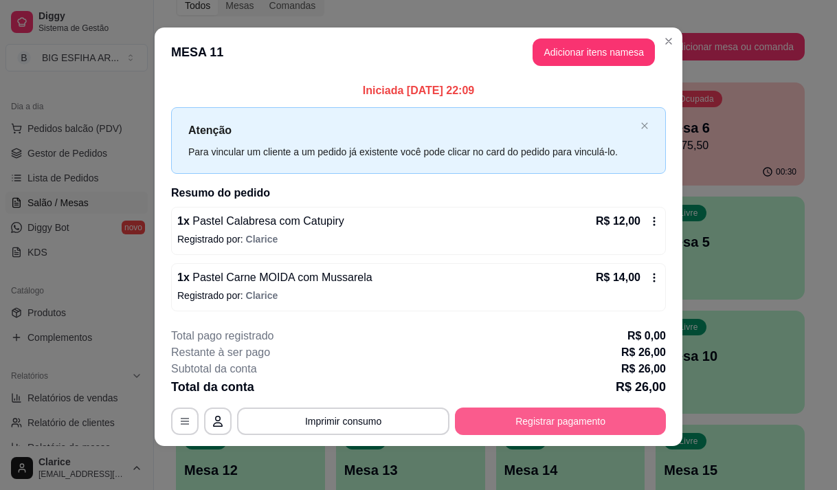
click at [485, 422] on button "Registrar pagamento" at bounding box center [560, 420] width 211 height 27
click at [552, 420] on button "Registrar pagamento" at bounding box center [560, 420] width 211 height 27
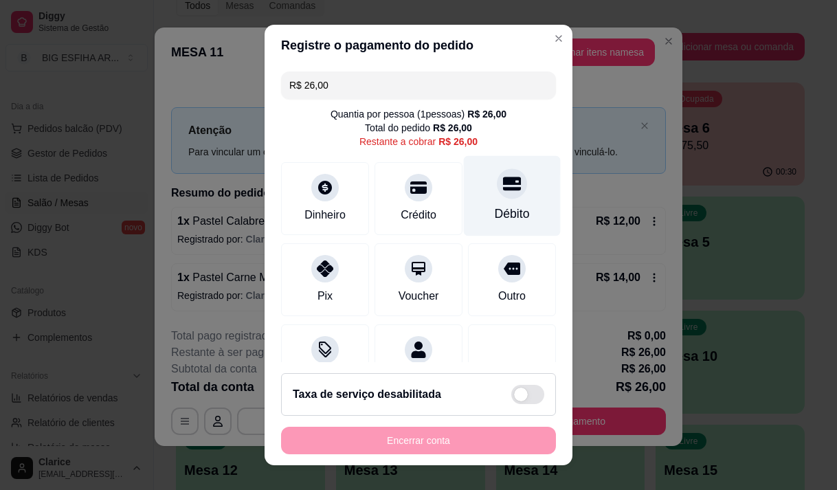
click at [512, 207] on div "Débito" at bounding box center [512, 195] width 97 height 80
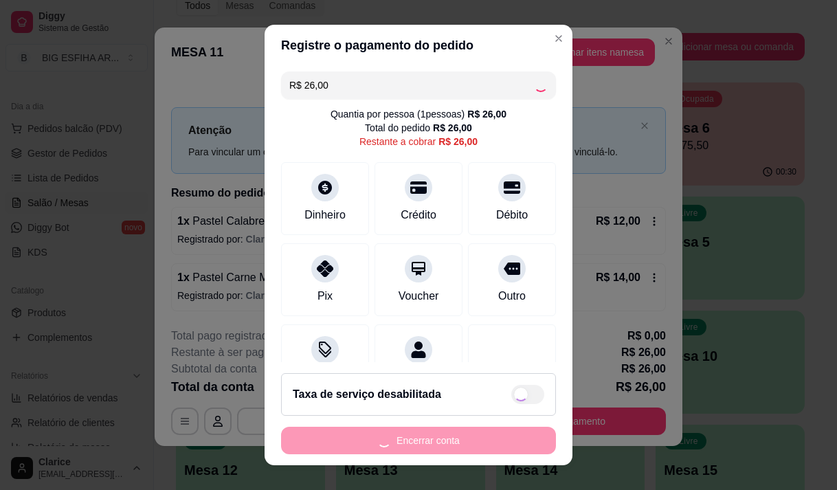
type input "R$ 0,00"
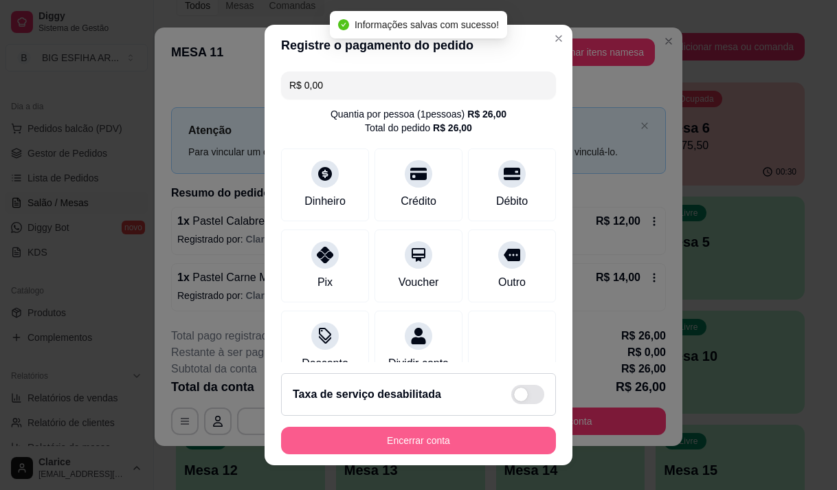
click at [440, 440] on button "Encerrar conta" at bounding box center [418, 440] width 275 height 27
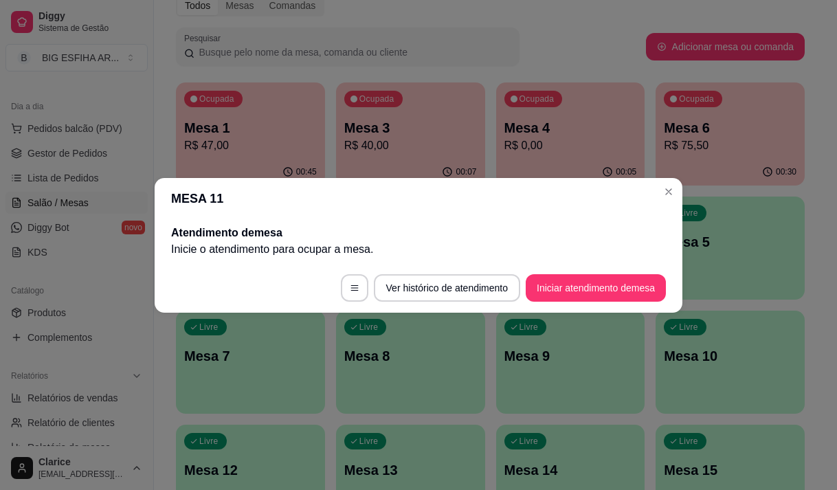
scroll to position [0, 0]
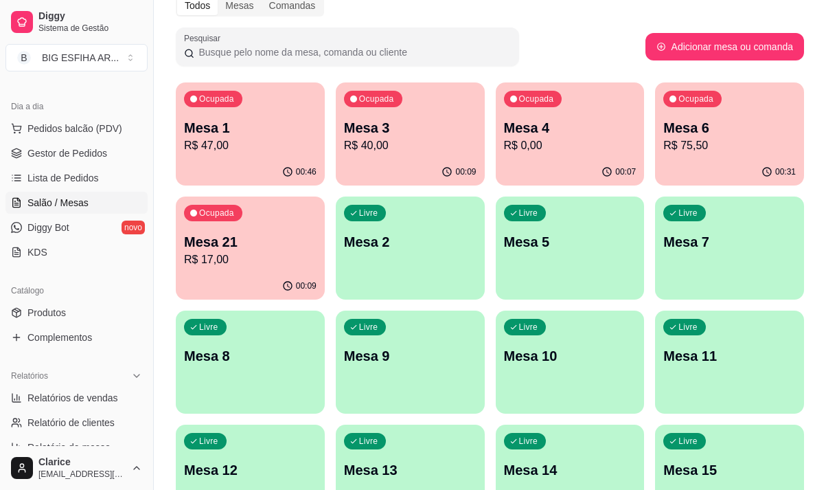
click at [217, 152] on p "R$ 47,00" at bounding box center [250, 145] width 133 height 16
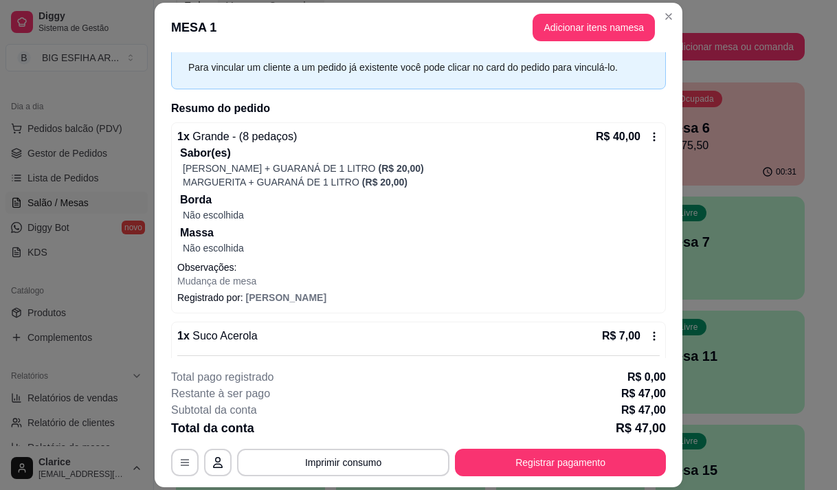
scroll to position [187, 0]
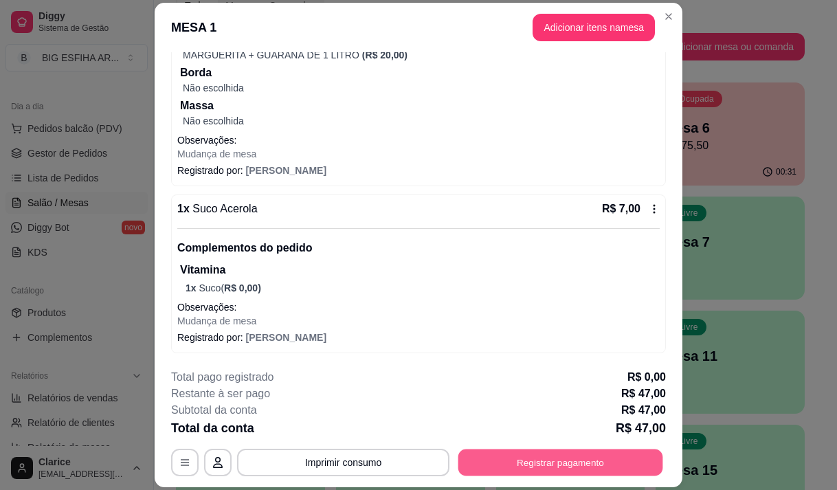
click at [579, 468] on button "Registrar pagamento" at bounding box center [560, 462] width 205 height 27
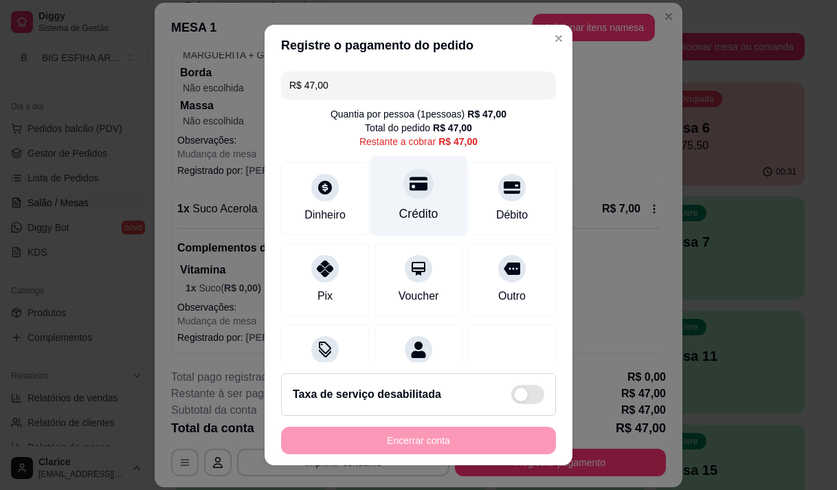
click at [398, 225] on div "Crédito" at bounding box center [418, 195] width 97 height 80
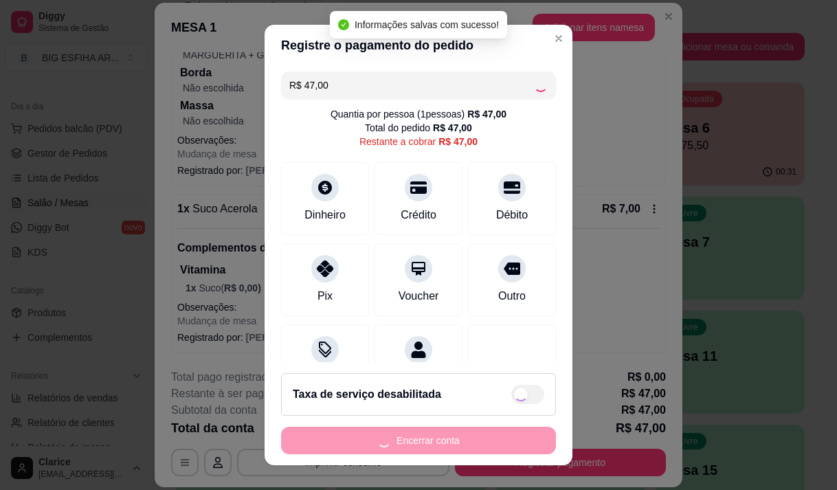
type input "R$ 0,00"
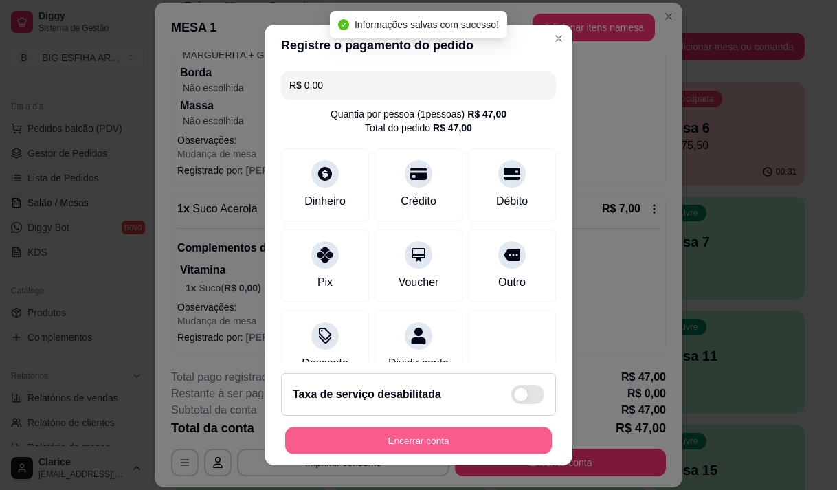
click at [400, 435] on button "Encerrar conta" at bounding box center [418, 440] width 267 height 27
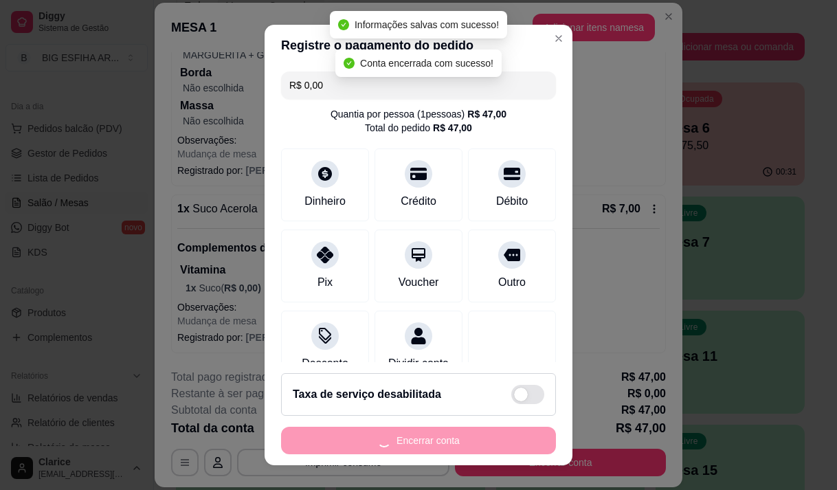
scroll to position [0, 0]
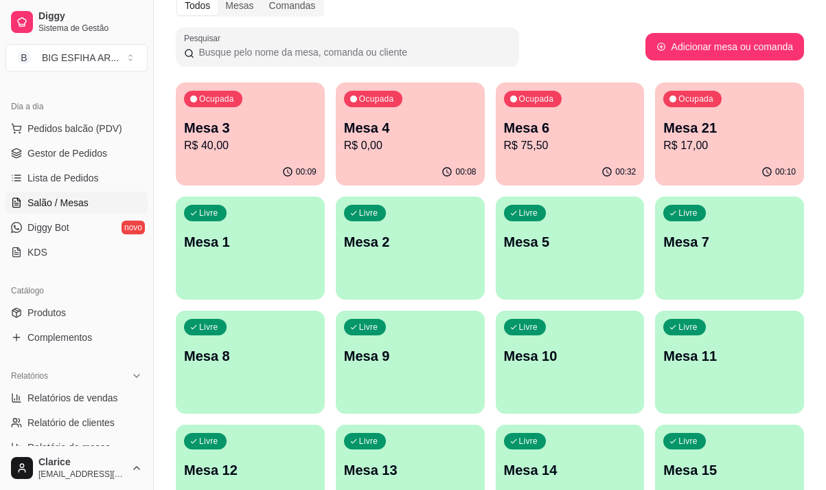
click at [431, 142] on p "R$ 0,00" at bounding box center [410, 145] width 133 height 16
click at [721, 143] on p "R$ 17,00" at bounding box center [730, 145] width 128 height 16
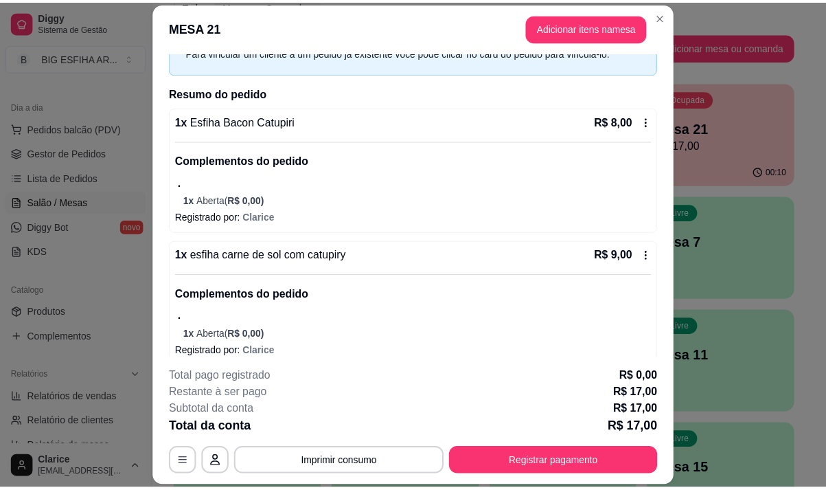
scroll to position [89, 0]
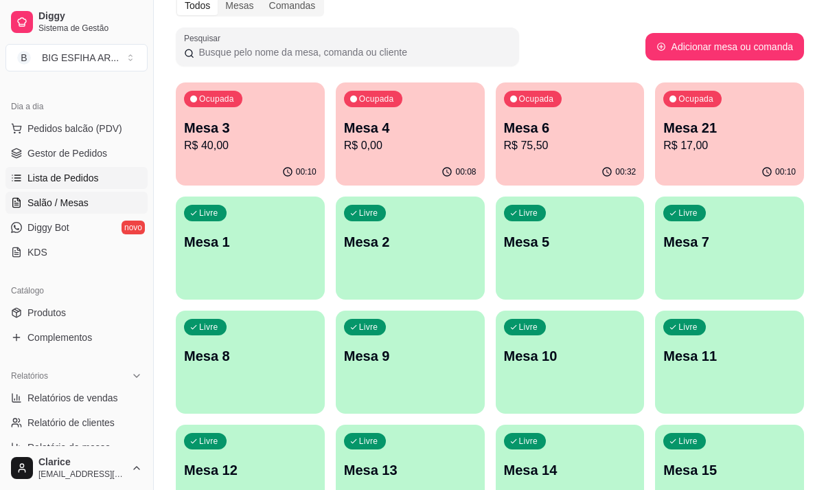
click at [75, 175] on span "Lista de Pedidos" at bounding box center [62, 178] width 71 height 14
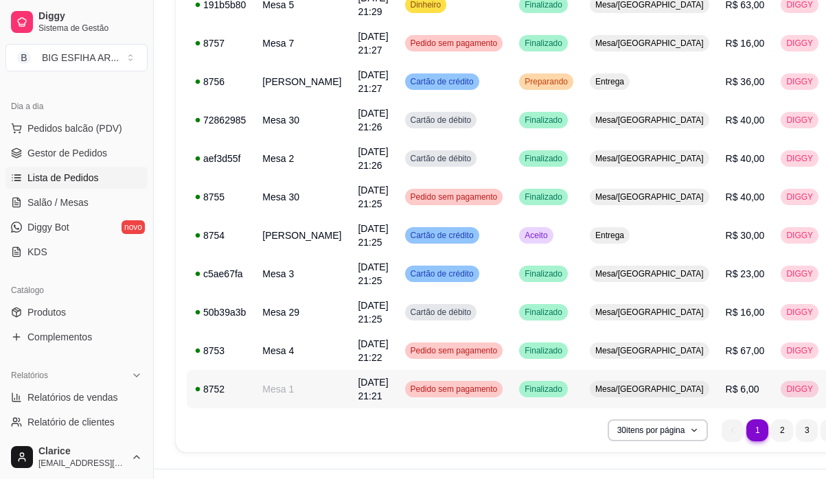
scroll to position [973, 0]
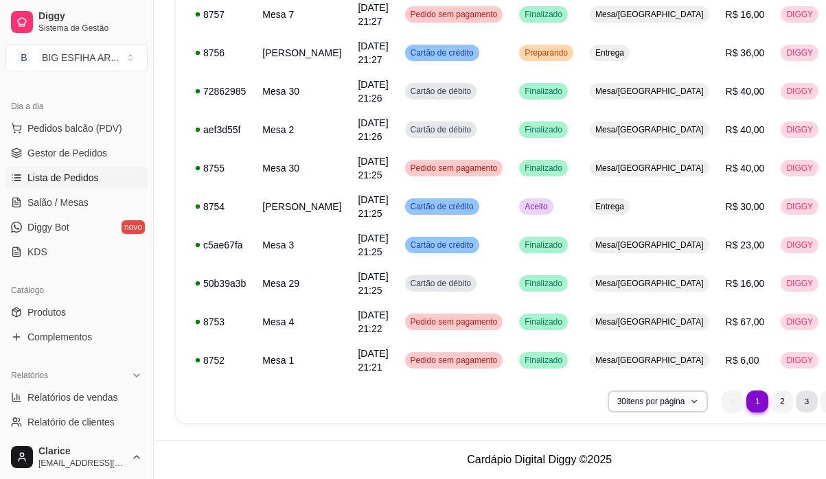
click at [797, 400] on li "3" at bounding box center [807, 401] width 21 height 21
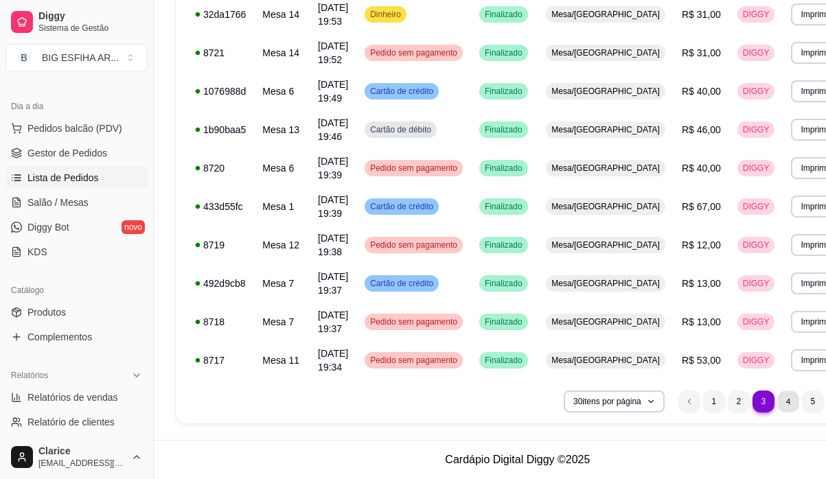
click at [778, 404] on li "4" at bounding box center [788, 401] width 21 height 21
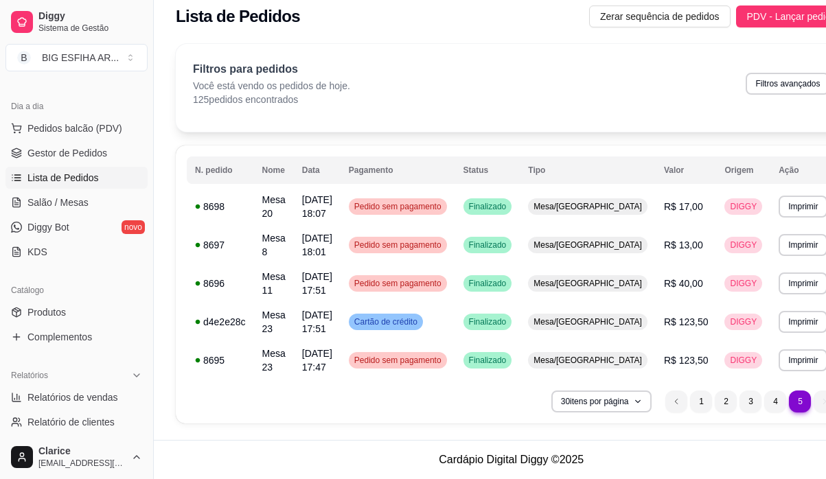
scroll to position [1, 0]
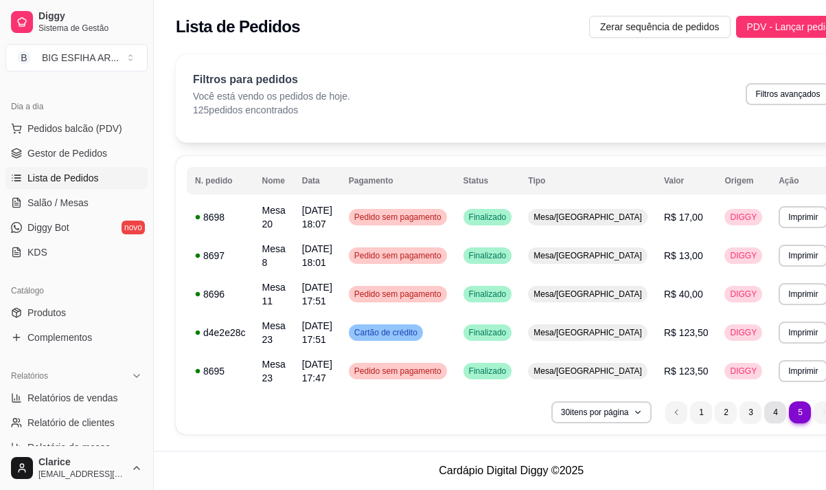
click at [765, 413] on li "4" at bounding box center [776, 412] width 22 height 22
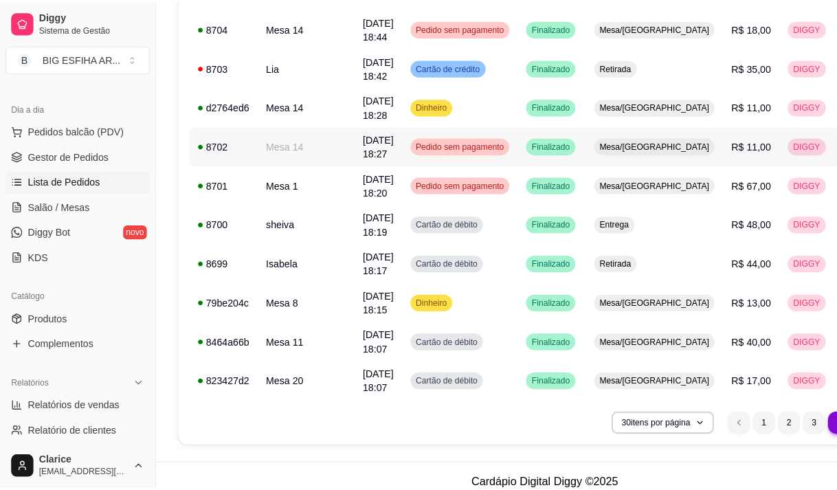
scroll to position [962, 0]
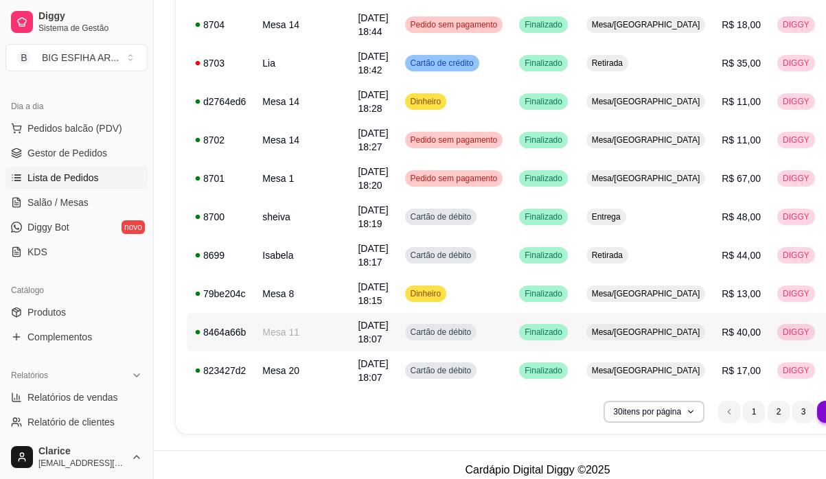
click at [361, 329] on span "[DATE] 18:07" at bounding box center [373, 332] width 30 height 25
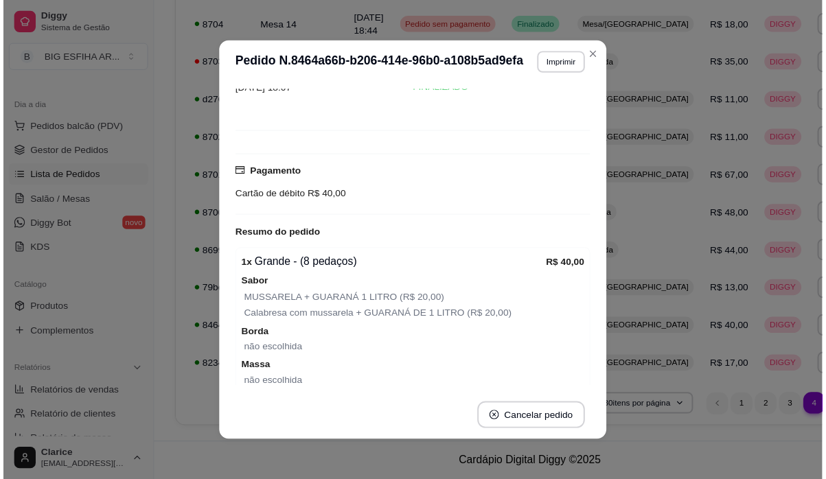
scroll to position [131, 0]
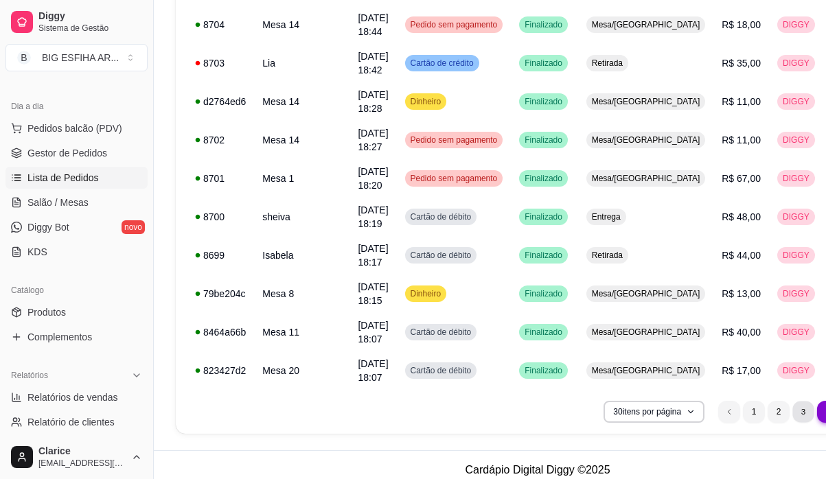
click at [793, 412] on li "3" at bounding box center [803, 411] width 21 height 21
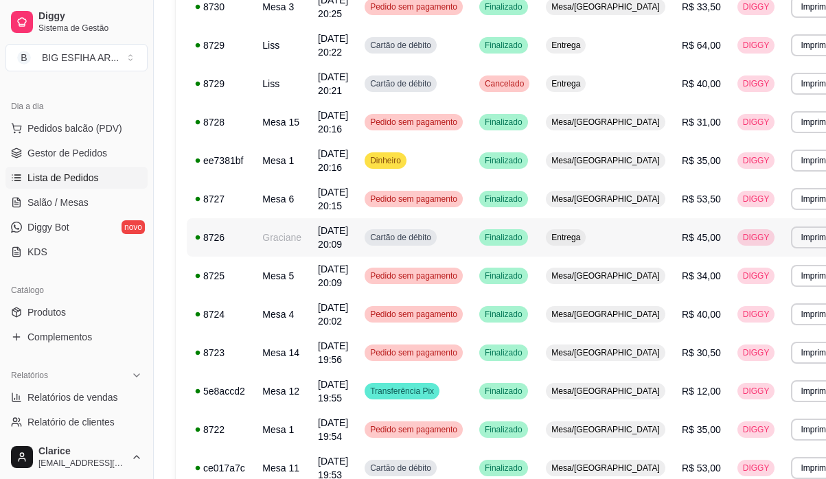
scroll to position [482, 0]
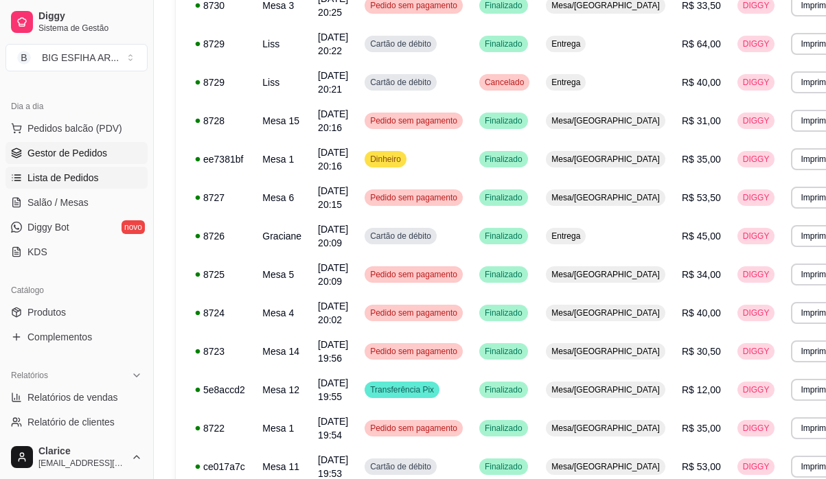
click at [95, 144] on link "Gestor de Pedidos" at bounding box center [76, 153] width 142 height 22
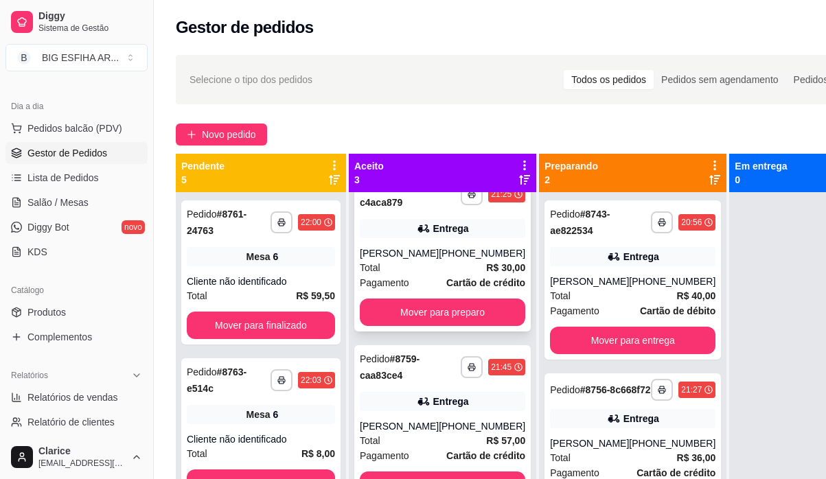
scroll to position [43, 0]
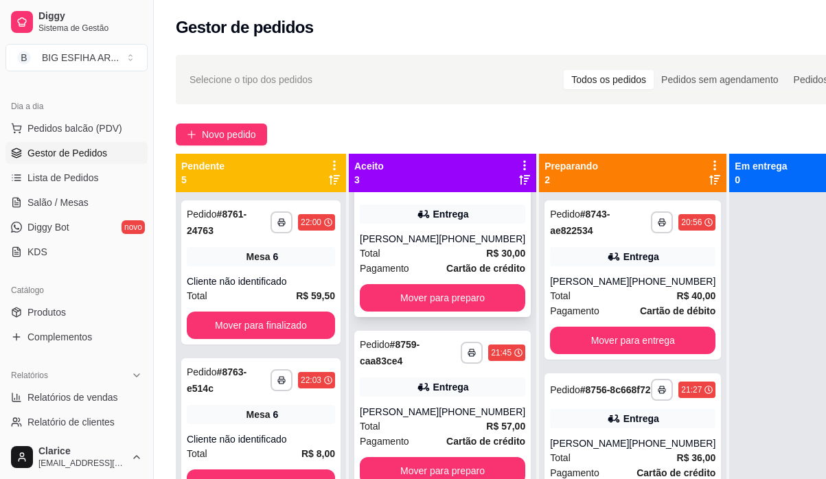
click at [451, 283] on div "**********" at bounding box center [442, 237] width 177 height 159
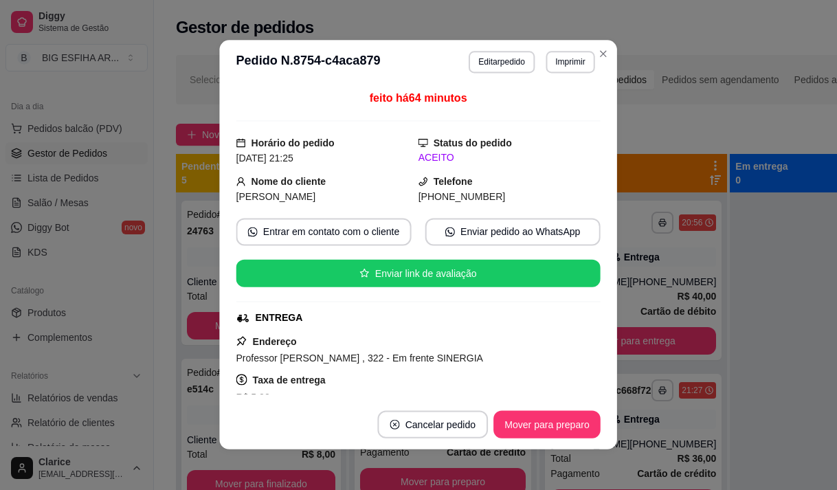
click at [449, 293] on div "feito há 64 minutos Horário do pedido 28/09/2025 21:25 Status do pedido ACEITO …" at bounding box center [418, 242] width 364 height 304
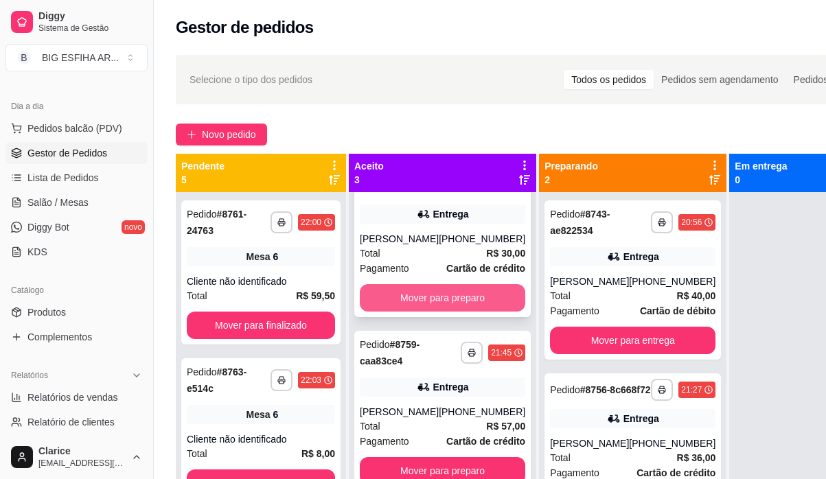
click at [386, 285] on button "Mover para preparo" at bounding box center [443, 297] width 166 height 27
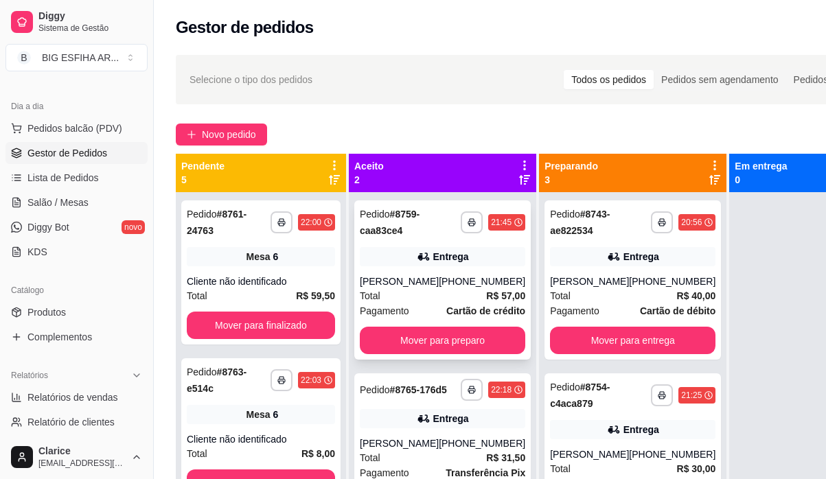
scroll to position [0, 0]
click at [398, 340] on button "Mover para preparo" at bounding box center [443, 340] width 166 height 27
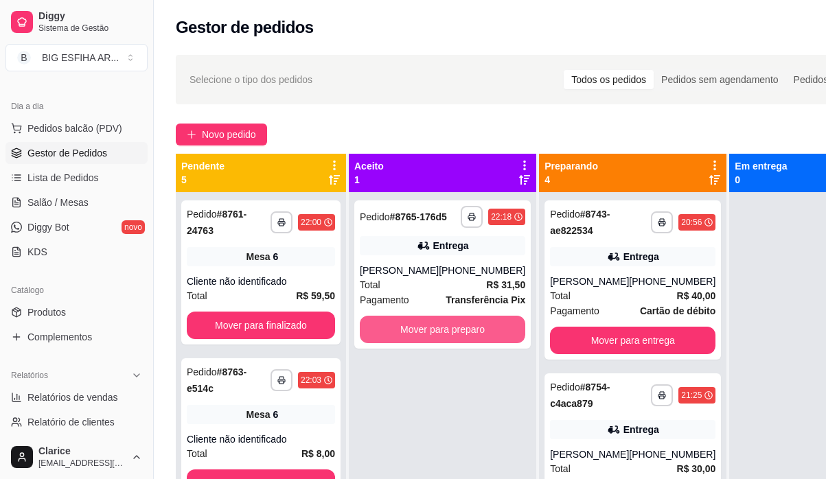
click at [398, 340] on button "Mover para preparo" at bounding box center [443, 329] width 166 height 27
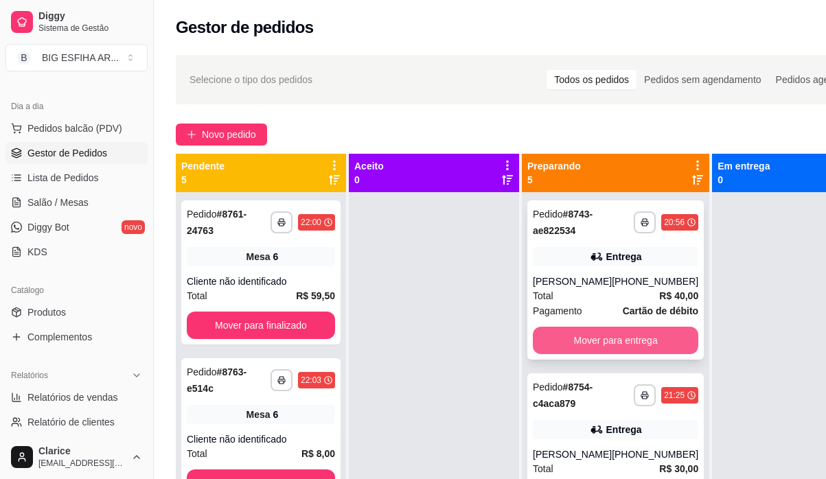
click at [565, 337] on button "Mover para entrega" at bounding box center [616, 340] width 166 height 27
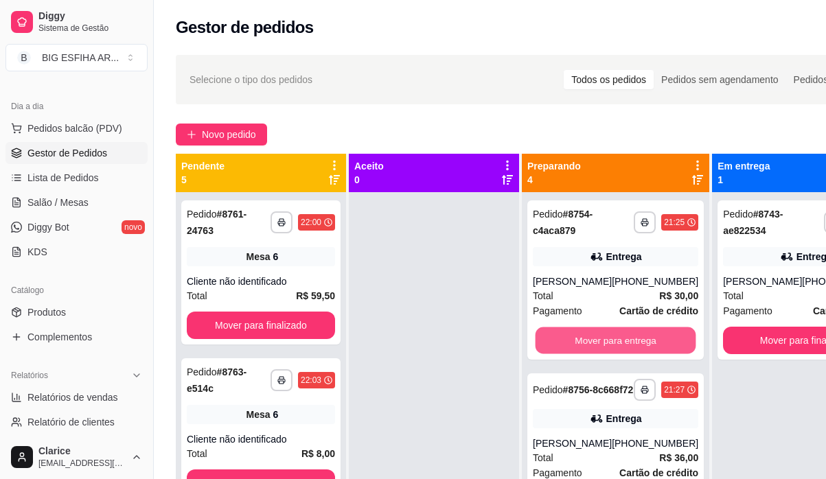
click at [565, 337] on button "Mover para entrega" at bounding box center [616, 341] width 161 height 27
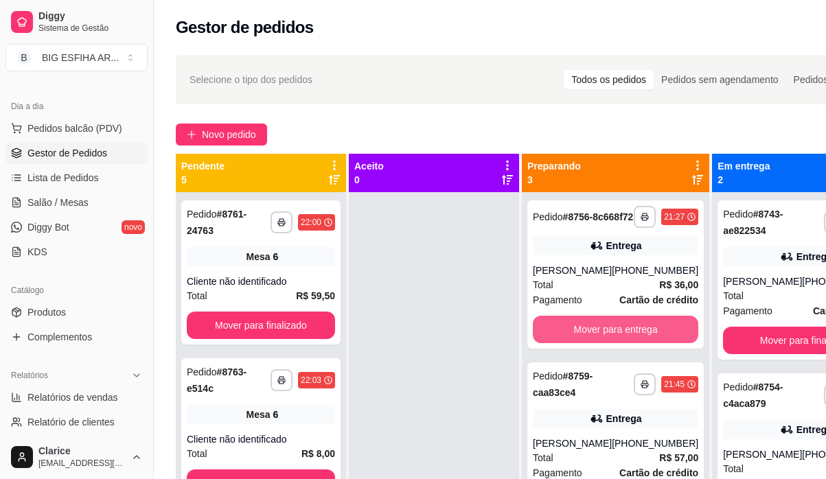
click at [565, 337] on button "Mover para entrega" at bounding box center [616, 329] width 166 height 27
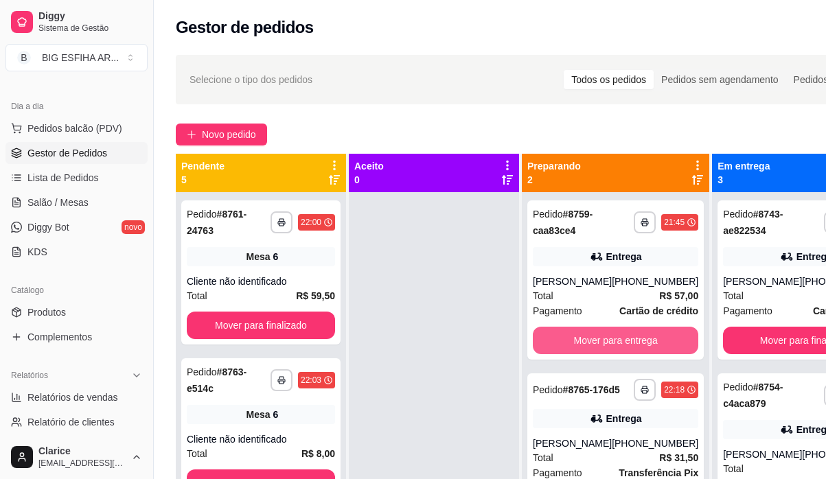
click at [565, 337] on button "Mover para entrega" at bounding box center [616, 340] width 166 height 27
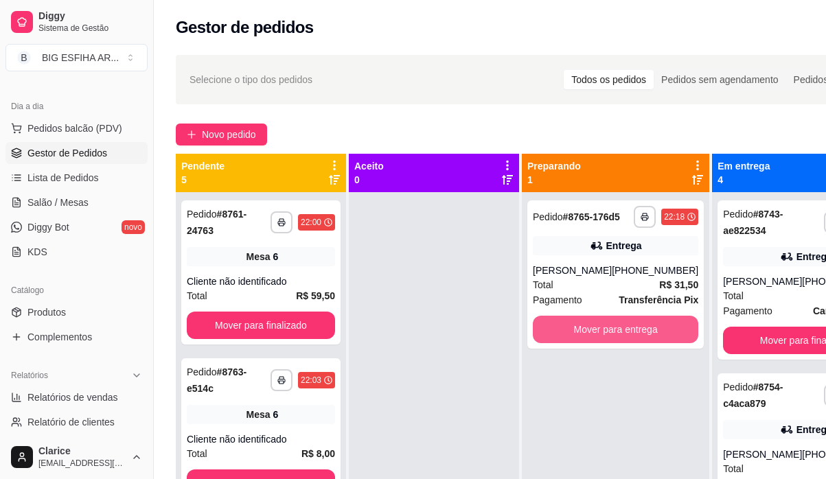
click at [565, 337] on button "Mover para entrega" at bounding box center [616, 329] width 166 height 27
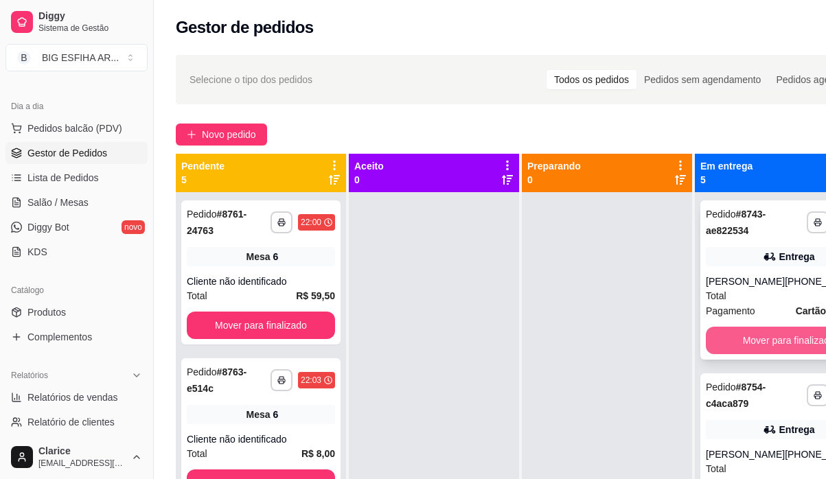
click at [782, 345] on button "Mover para finalizado" at bounding box center [789, 340] width 166 height 27
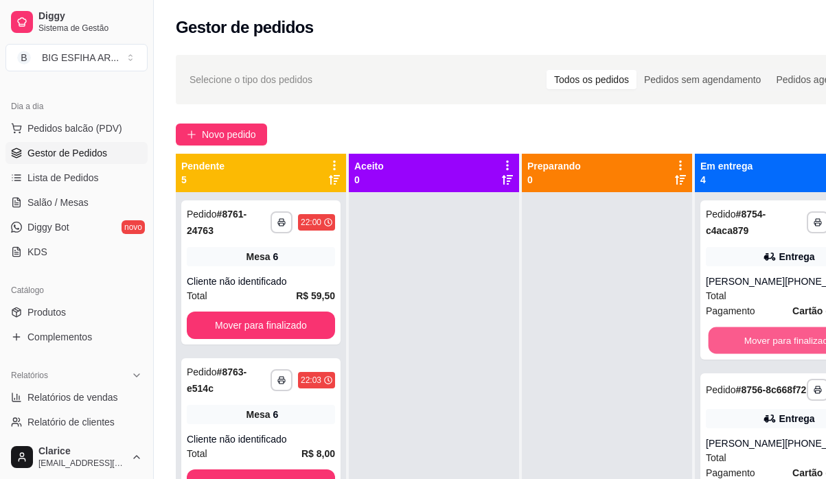
click at [782, 345] on button "Mover para finalizado" at bounding box center [789, 341] width 161 height 27
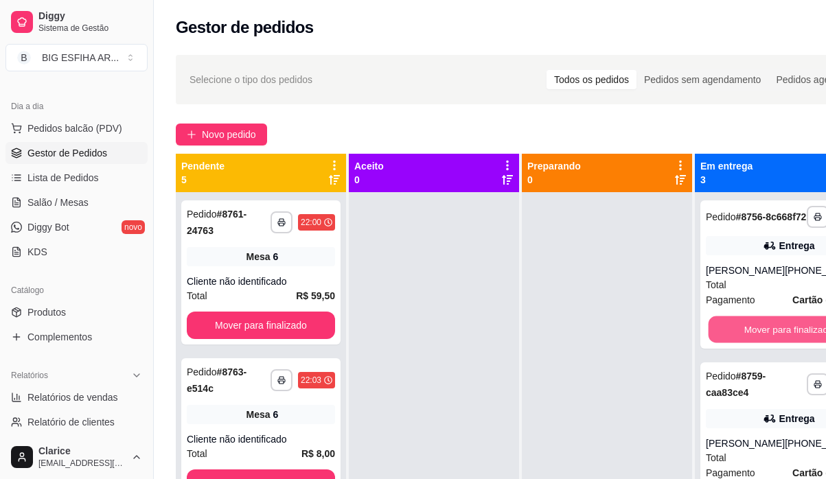
click at [782, 343] on button "Mover para finalizado" at bounding box center [789, 330] width 161 height 27
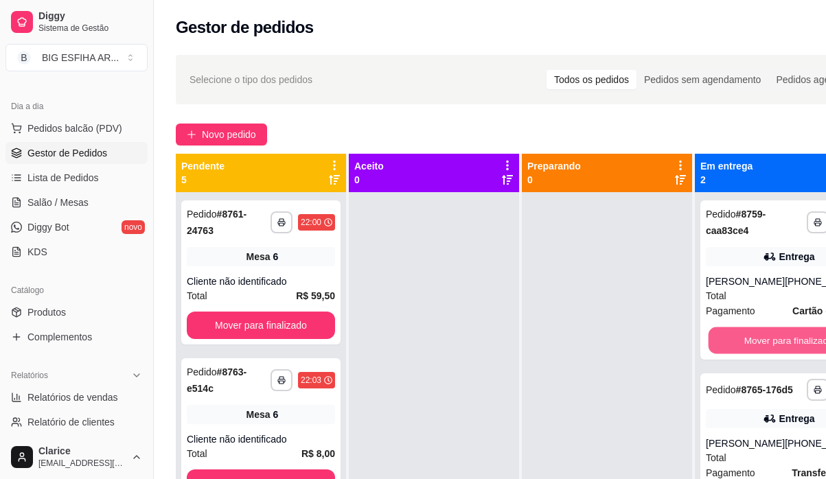
click at [782, 345] on button "Mover para finalizado" at bounding box center [789, 341] width 161 height 27
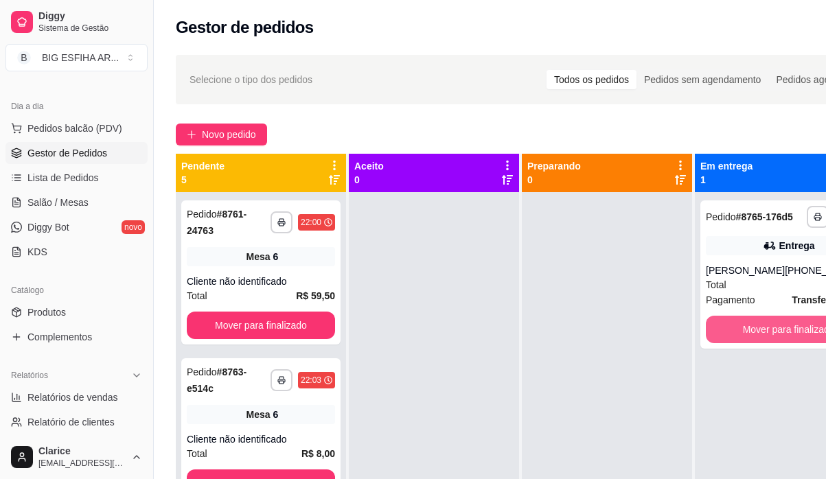
click at [782, 343] on button "Mover para finalizado" at bounding box center [789, 329] width 166 height 27
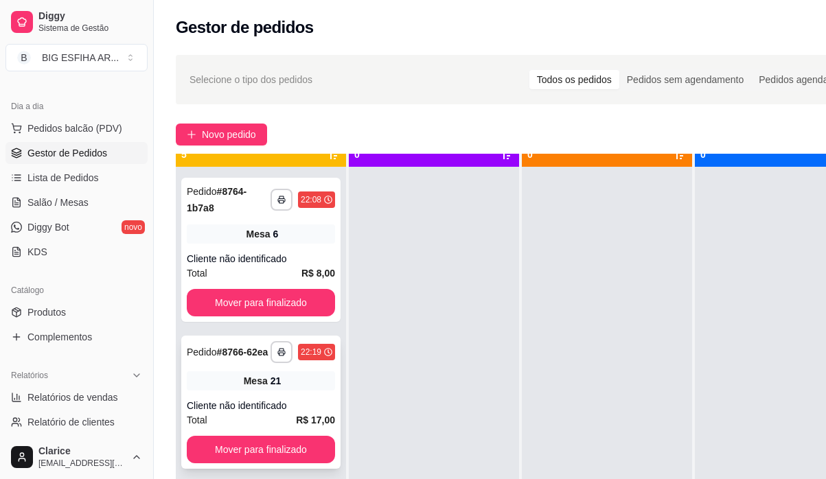
scroll to position [38, 0]
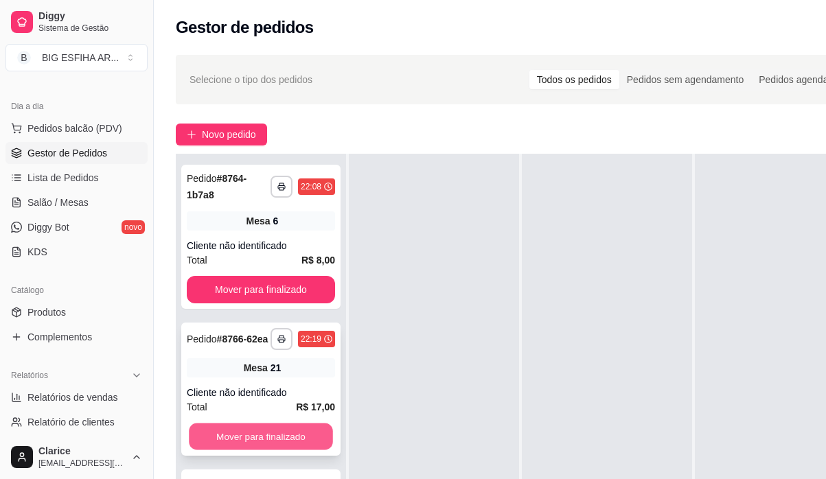
click at [256, 440] on button "Mover para finalizado" at bounding box center [261, 437] width 144 height 27
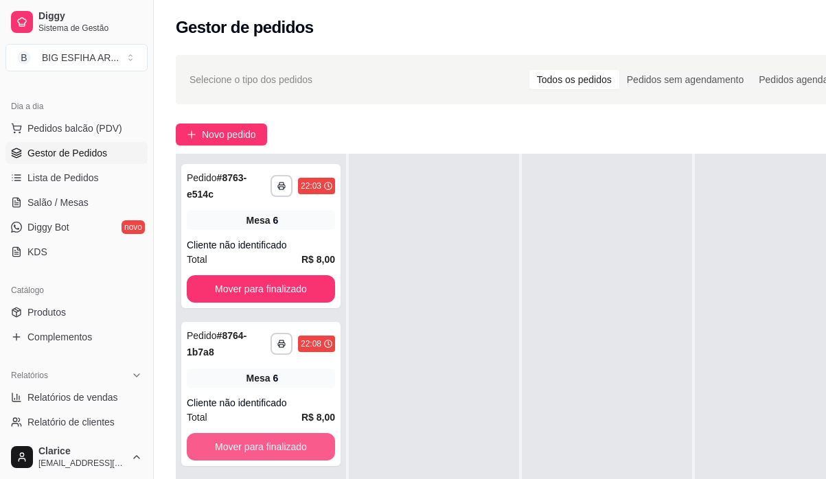
click at [256, 440] on button "Mover para finalizado" at bounding box center [261, 446] width 148 height 27
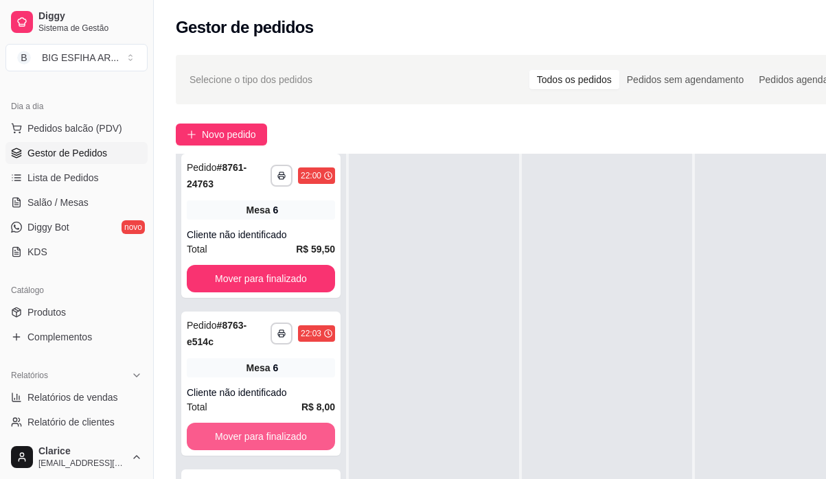
scroll to position [0, 0]
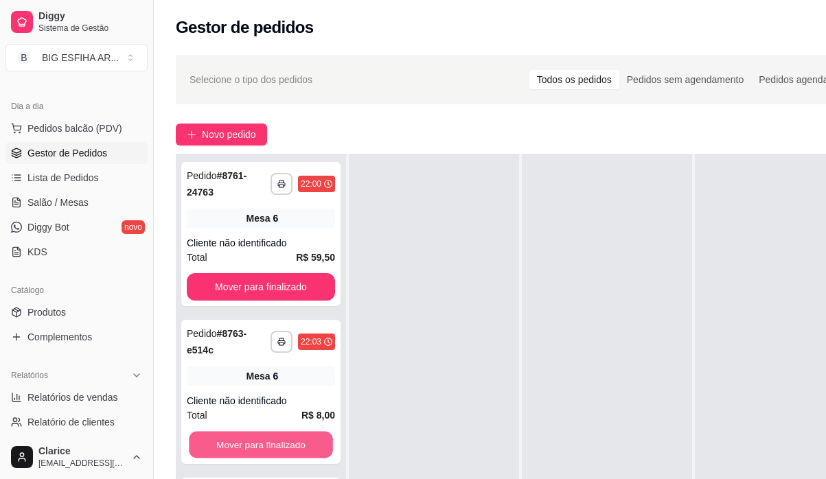
click at [256, 440] on button "Mover para finalizado" at bounding box center [261, 445] width 144 height 27
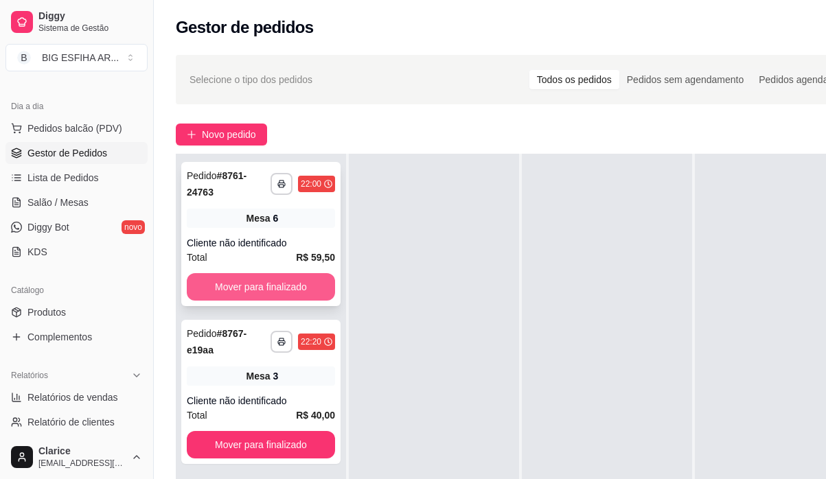
click at [275, 278] on button "Mover para finalizado" at bounding box center [261, 286] width 148 height 27
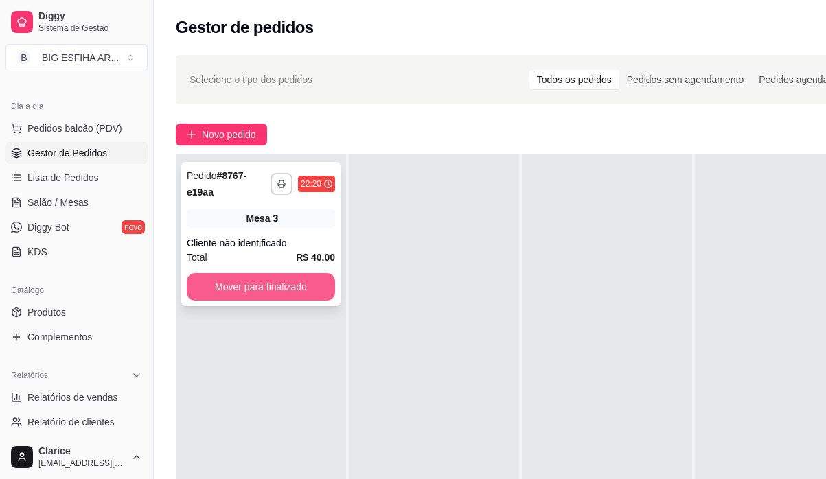
click at [293, 284] on button "Mover para finalizado" at bounding box center [261, 286] width 148 height 27
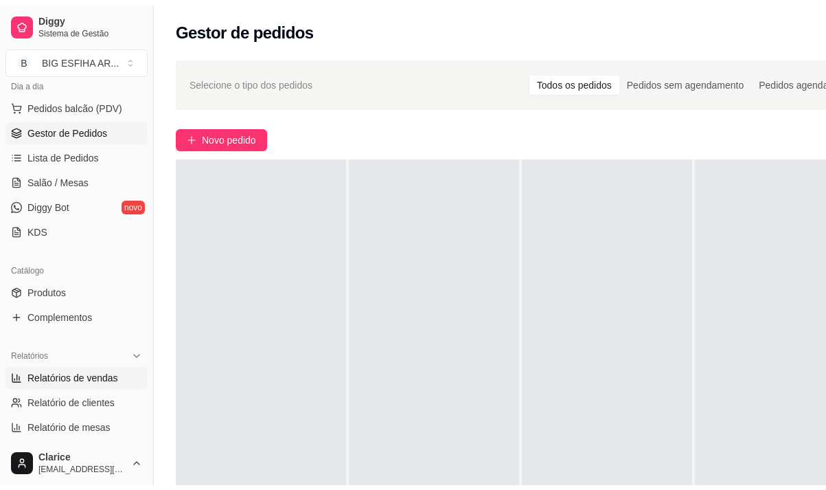
scroll to position [206, 0]
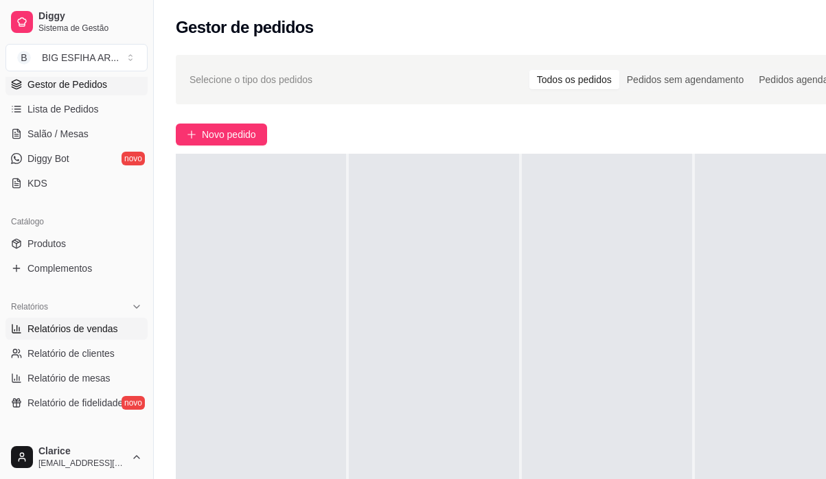
click at [69, 331] on span "Relatórios de vendas" at bounding box center [72, 329] width 91 height 14
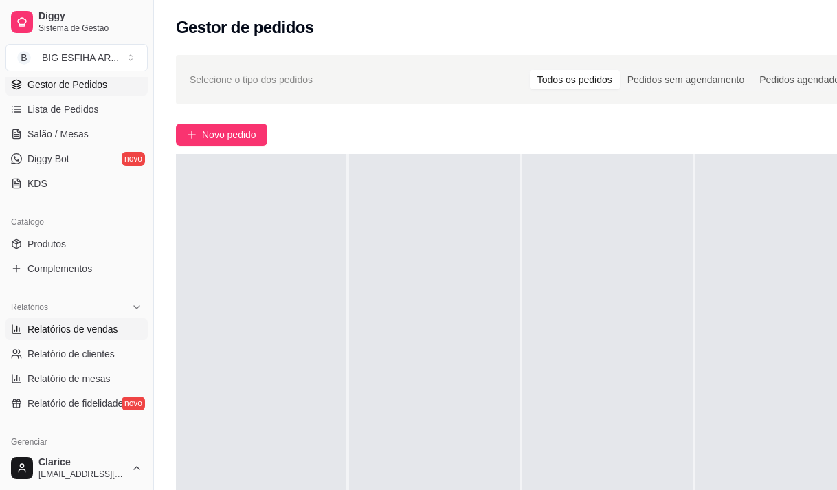
select select "ALL"
select select "0"
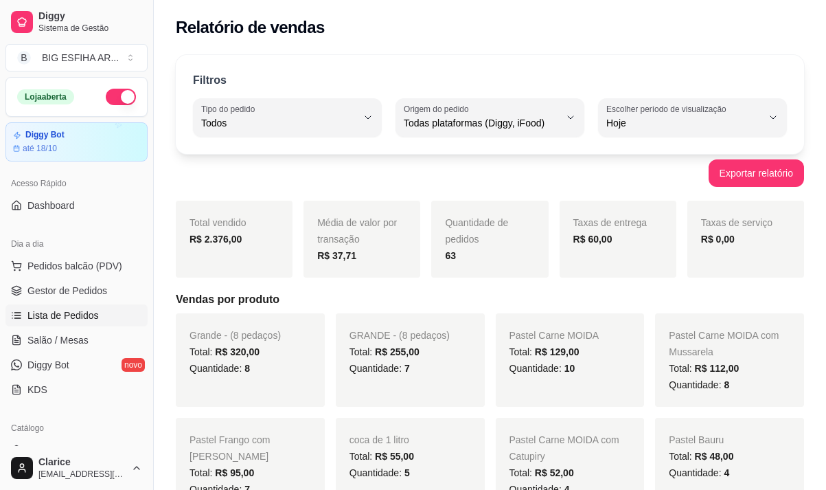
click at [78, 315] on span "Lista de Pedidos" at bounding box center [62, 315] width 71 height 14
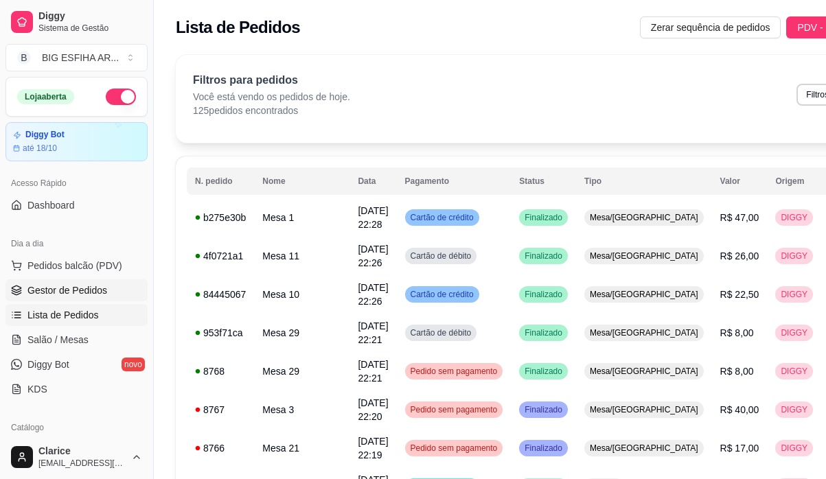
click at [77, 292] on span "Gestor de Pedidos" at bounding box center [67, 291] width 80 height 14
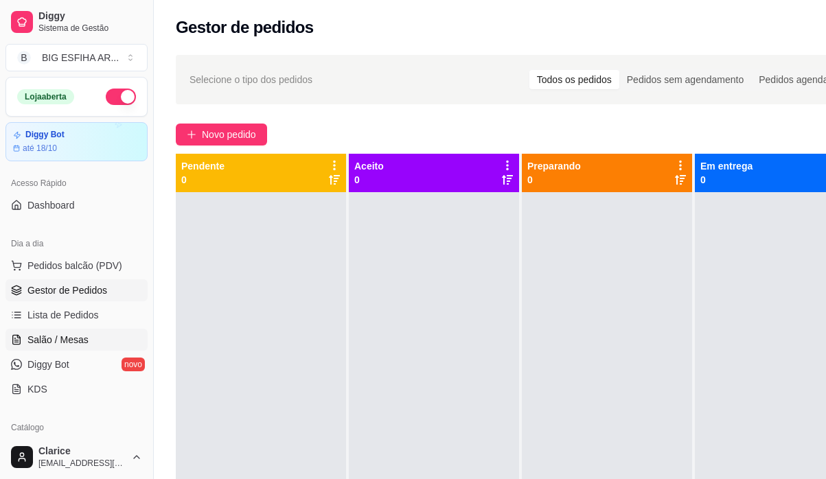
click at [89, 337] on link "Salão / Mesas" at bounding box center [76, 340] width 142 height 22
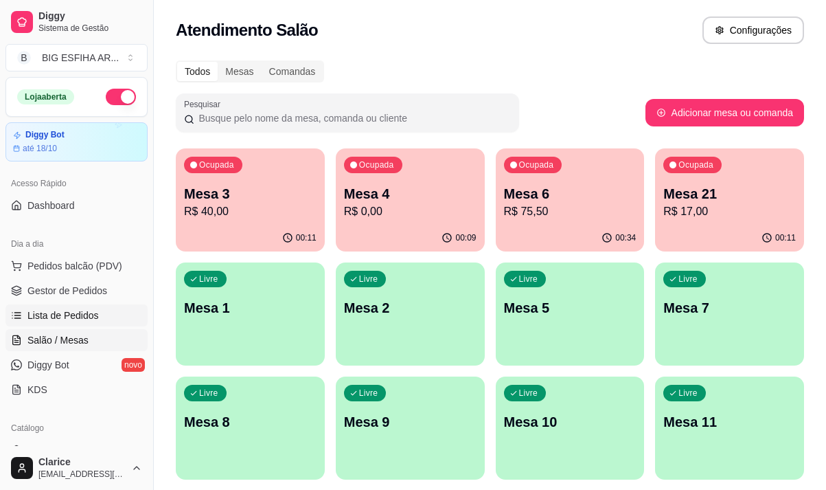
click at [83, 313] on span "Lista de Pedidos" at bounding box center [62, 315] width 71 height 14
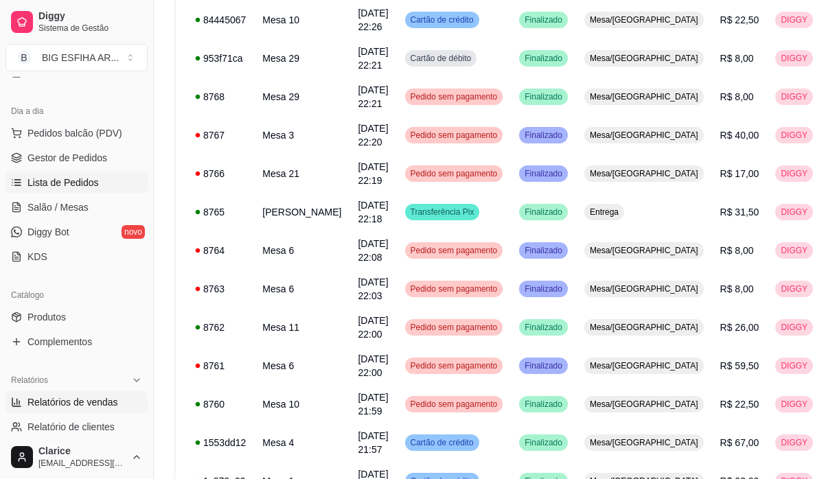
scroll to position [137, 0]
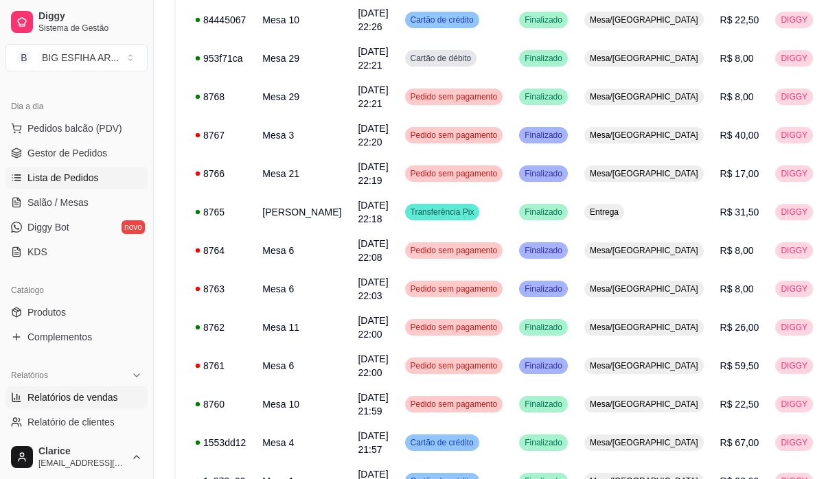
click at [57, 402] on span "Relatórios de vendas" at bounding box center [72, 398] width 91 height 14
select select "ALL"
select select "0"
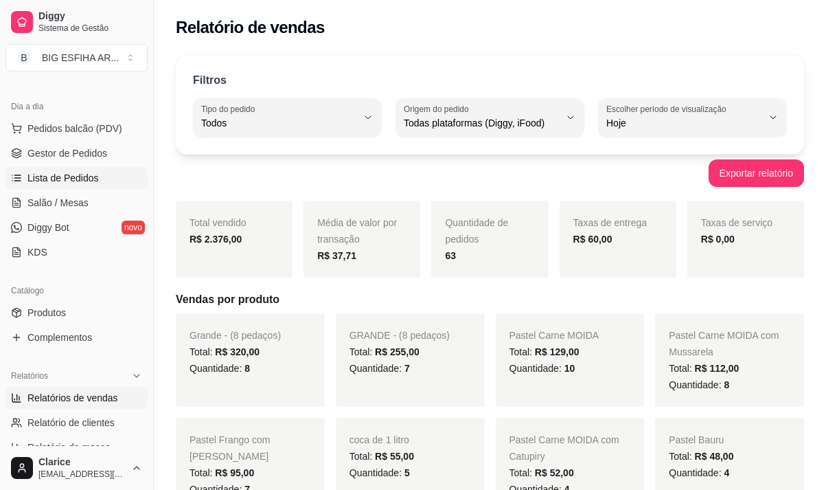
click at [91, 181] on span "Lista de Pedidos" at bounding box center [62, 178] width 71 height 14
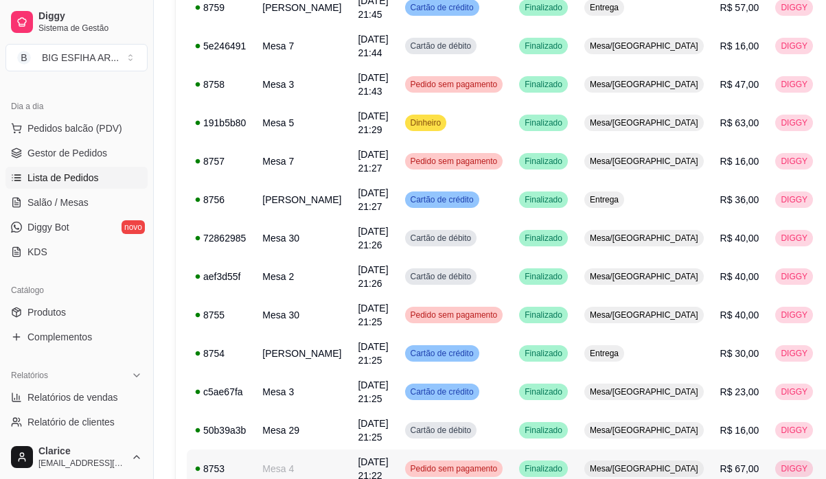
scroll to position [962, 0]
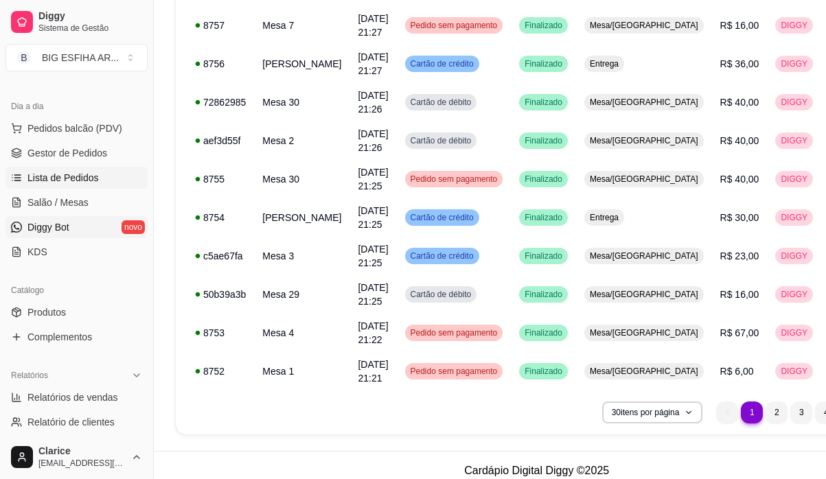
click at [54, 233] on span "Diggy Bot" at bounding box center [48, 228] width 42 height 14
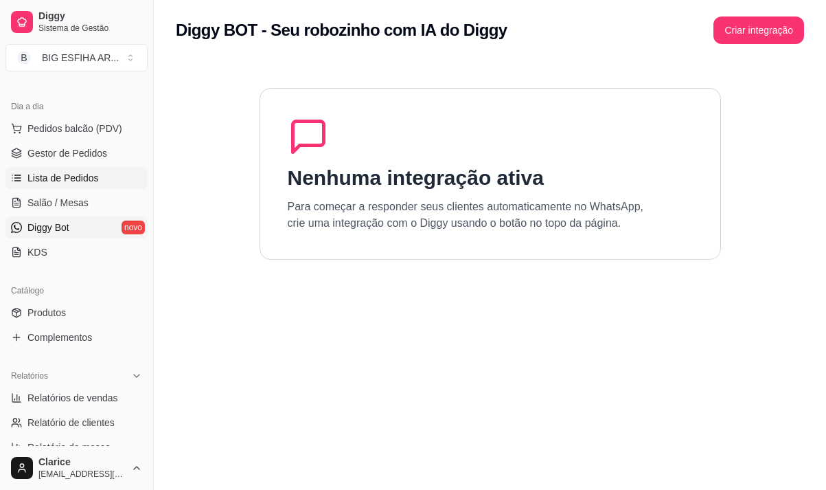
click at [66, 174] on span "Lista de Pedidos" at bounding box center [62, 178] width 71 height 14
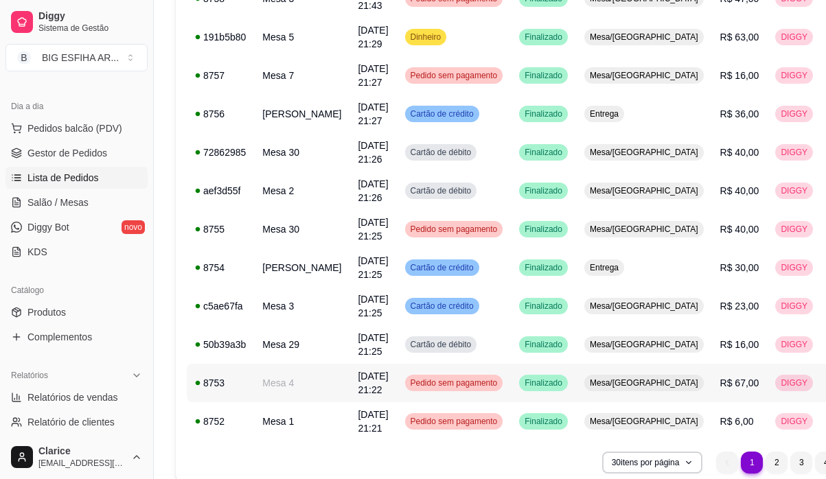
scroll to position [962, 0]
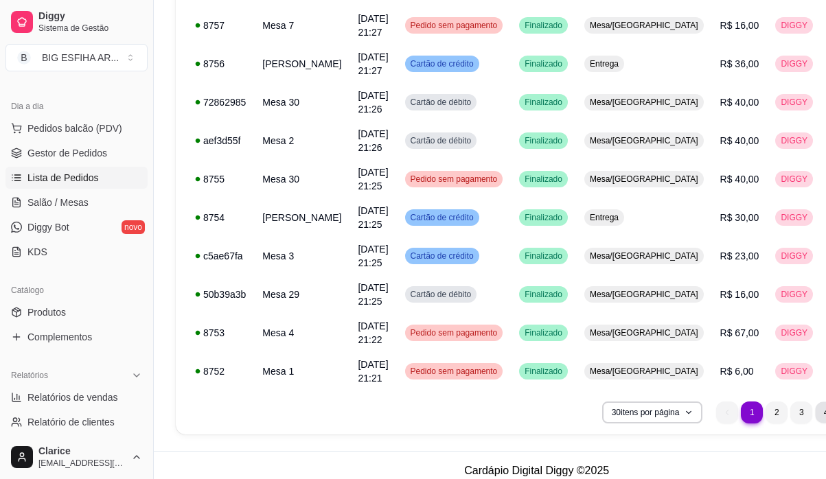
click at [816, 416] on li "4" at bounding box center [826, 412] width 21 height 21
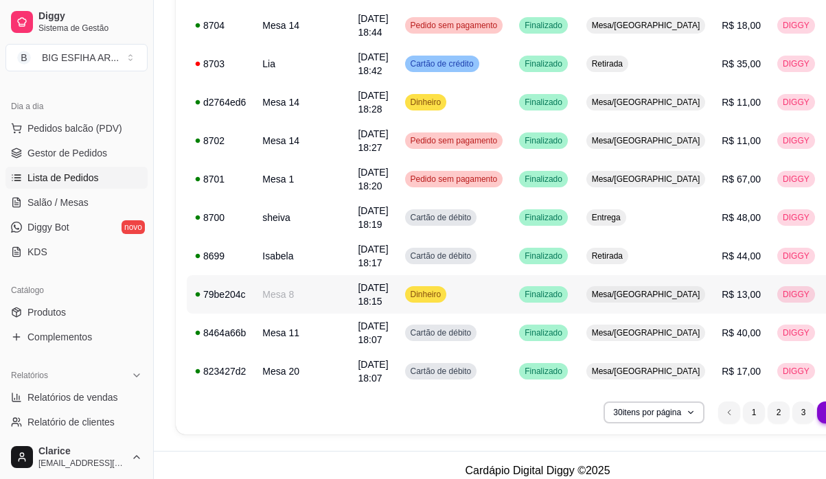
scroll to position [893, 0]
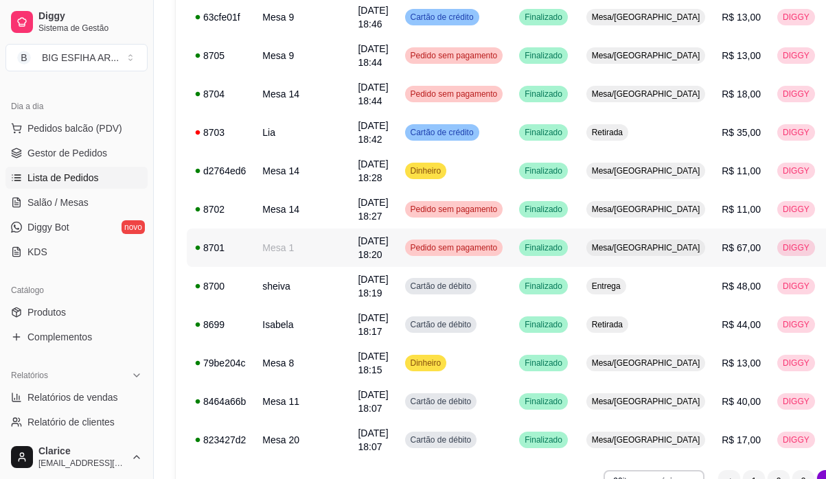
click at [350, 247] on td "28/09/25 às 18:20" at bounding box center [373, 248] width 47 height 38
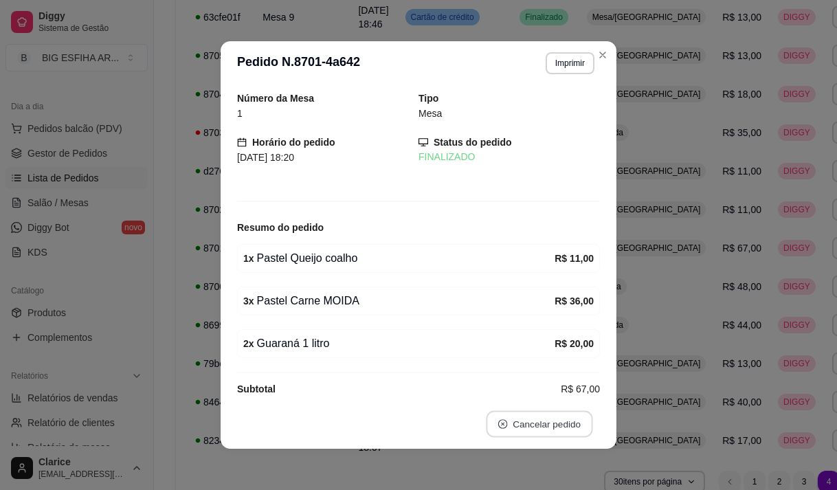
click at [539, 420] on button "Cancelar pedido" at bounding box center [539, 424] width 106 height 27
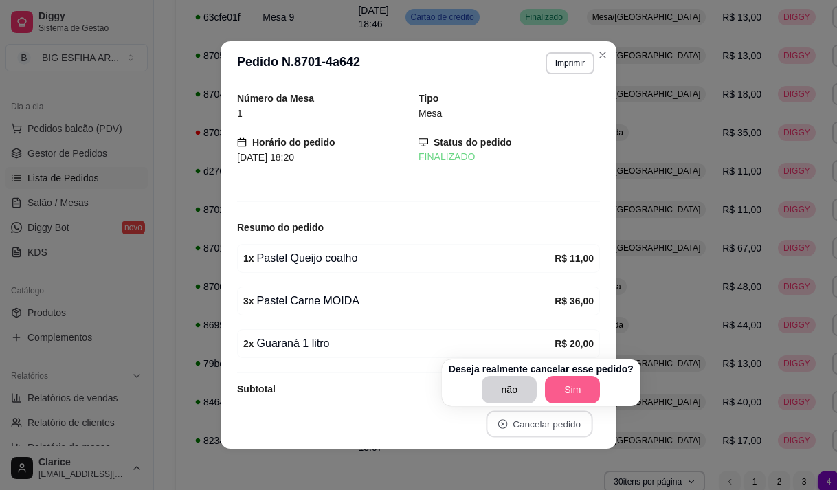
click at [565, 396] on button "Sim" at bounding box center [572, 389] width 55 height 27
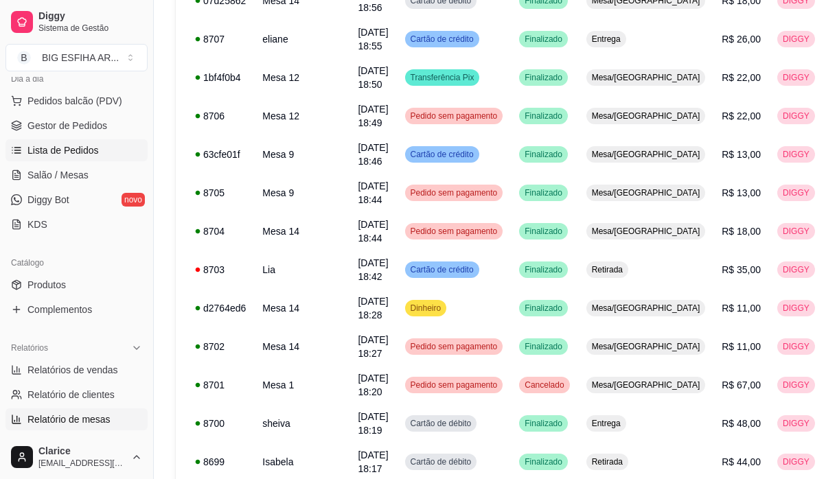
scroll to position [206, 0]
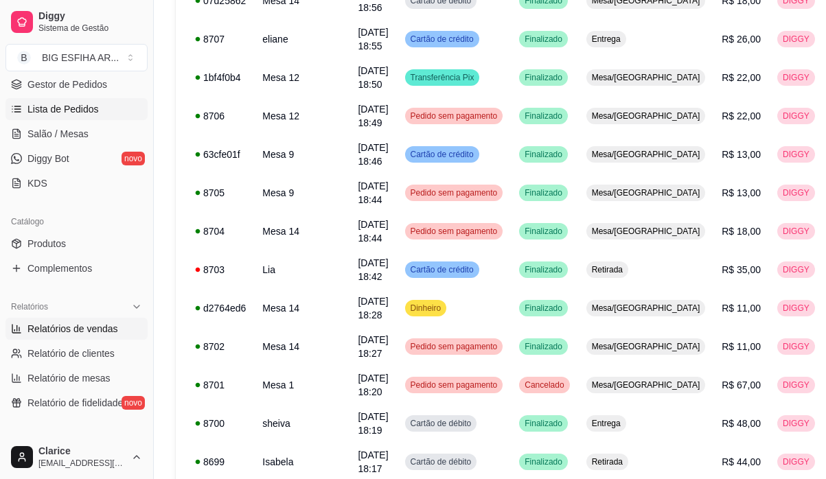
click at [99, 330] on span "Relatórios de vendas" at bounding box center [72, 329] width 91 height 14
select select "ALL"
select select "0"
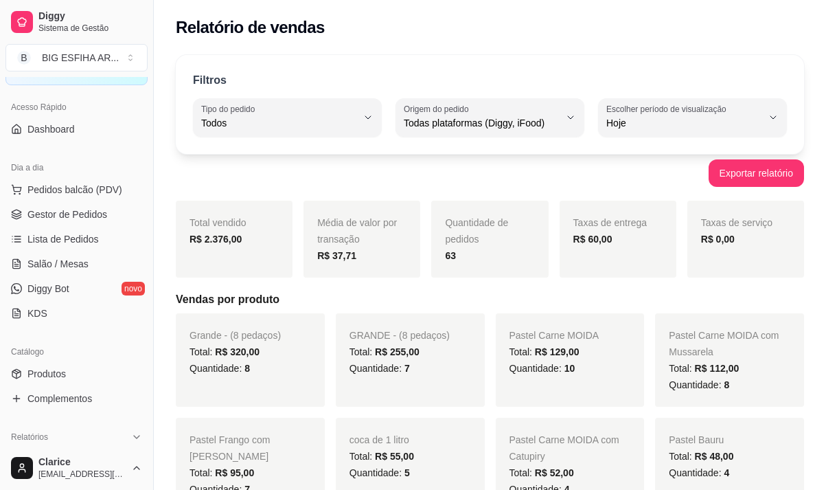
scroll to position [69, 0]
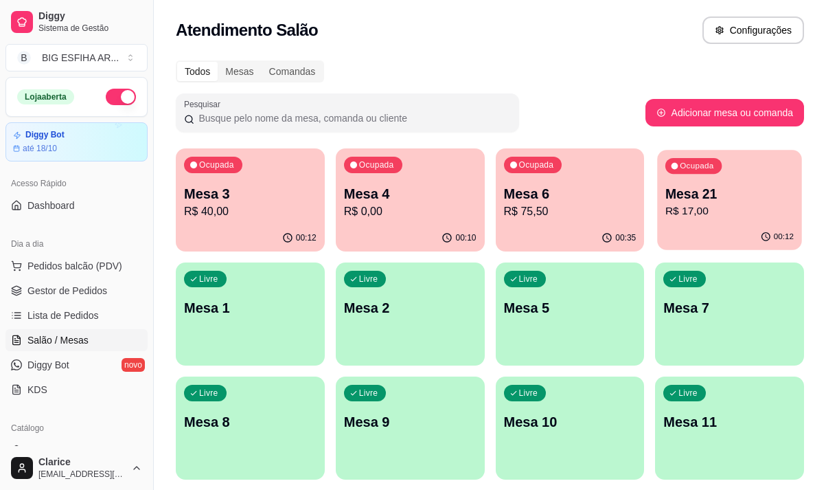
click at [696, 205] on p "R$ 17,00" at bounding box center [730, 211] width 128 height 16
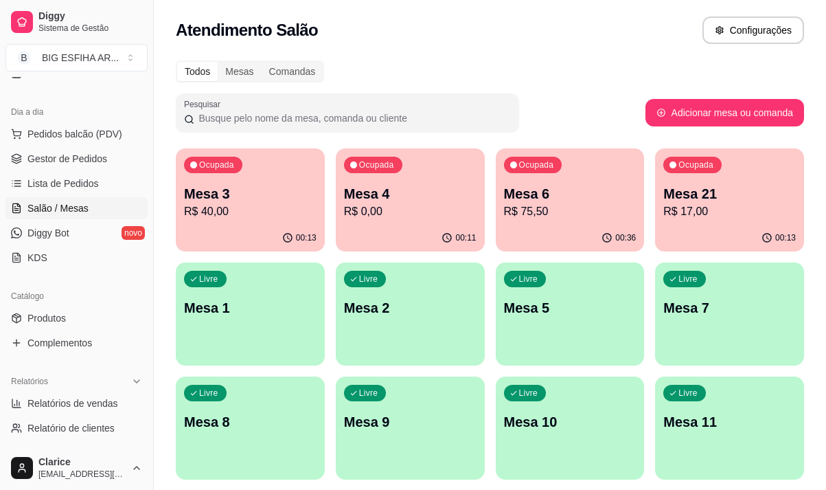
scroll to position [137, 0]
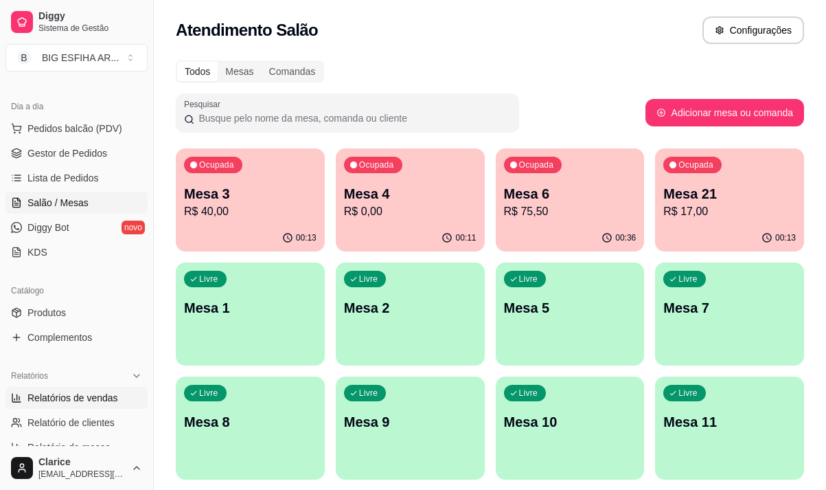
click at [58, 394] on span "Relatórios de vendas" at bounding box center [72, 398] width 91 height 14
select select "ALL"
select select "0"
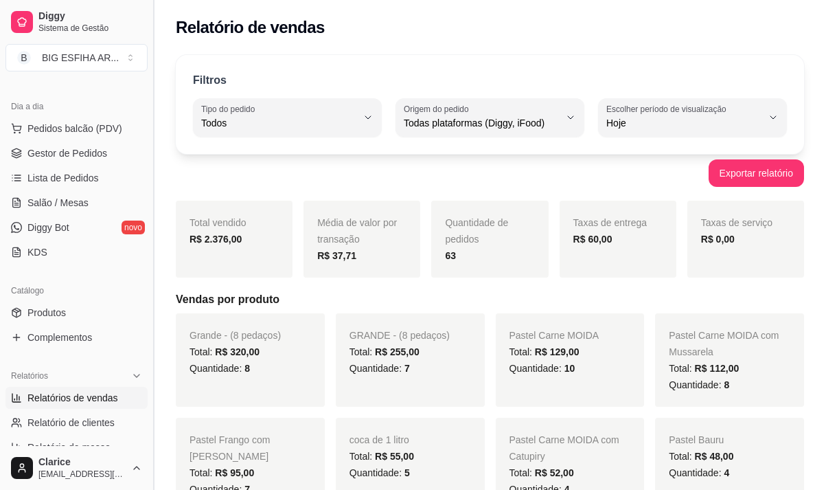
click at [153, 319] on button "Toggle Sidebar" at bounding box center [153, 245] width 11 height 490
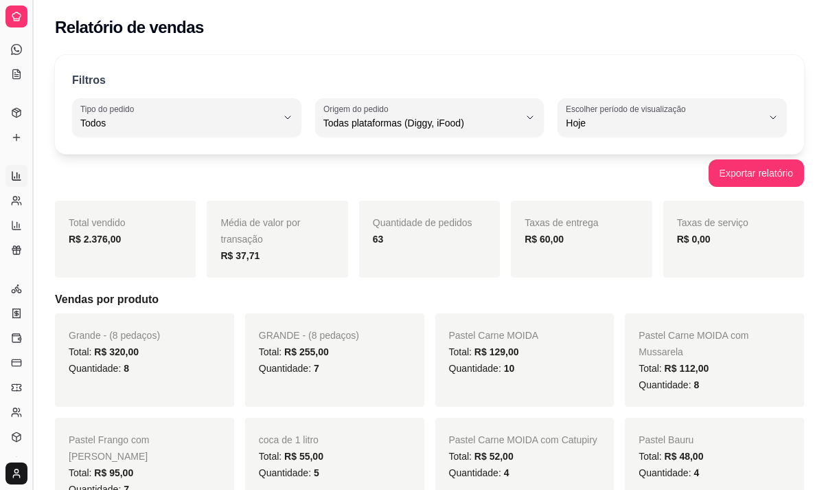
scroll to position [47, 0]
click at [31, 331] on button "Toggle Sidebar" at bounding box center [32, 245] width 11 height 490
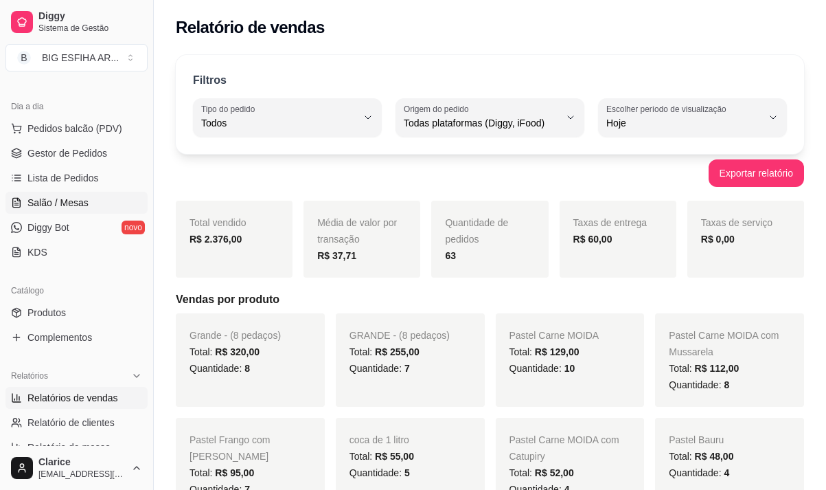
click at [68, 199] on span "Salão / Mesas" at bounding box center [57, 203] width 61 height 14
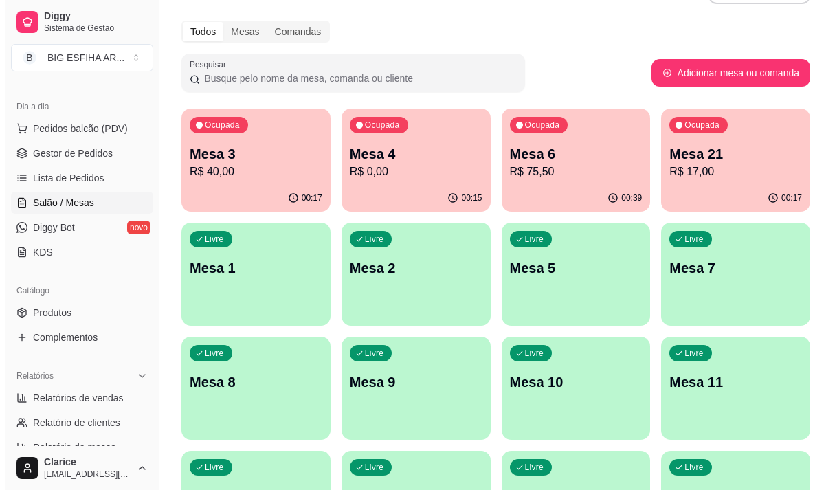
scroll to position [69, 0]
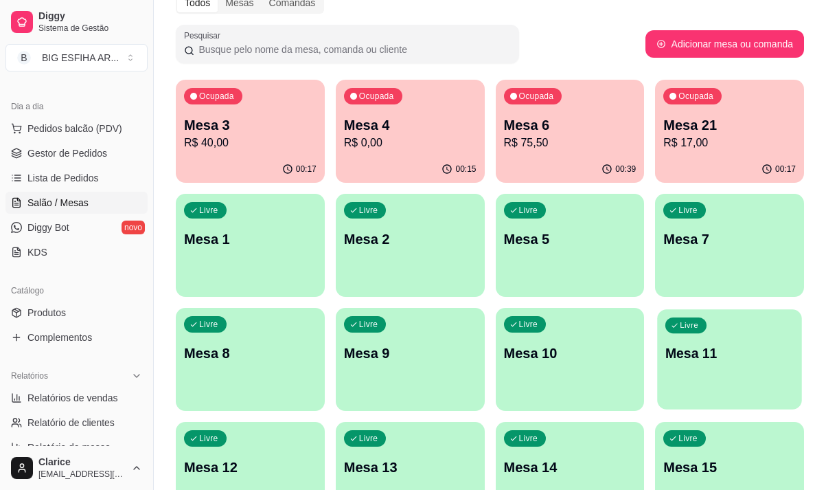
click at [694, 339] on div "Livre Mesa 11" at bounding box center [730, 351] width 144 height 84
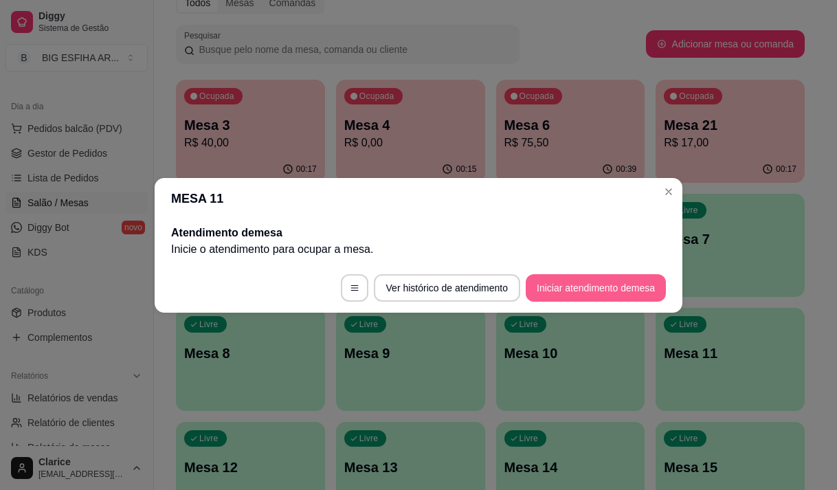
click at [598, 282] on button "Iniciar atendimento de mesa" at bounding box center [595, 287] width 140 height 27
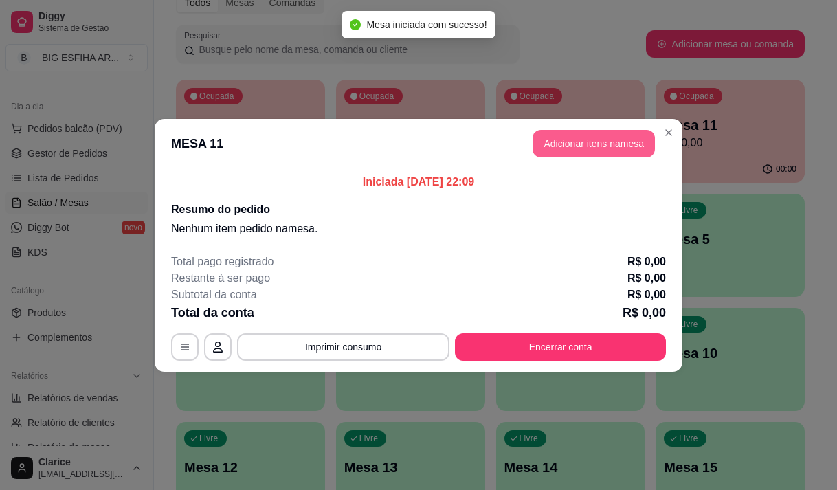
click at [627, 150] on button "Adicionar itens na mesa" at bounding box center [593, 143] width 122 height 27
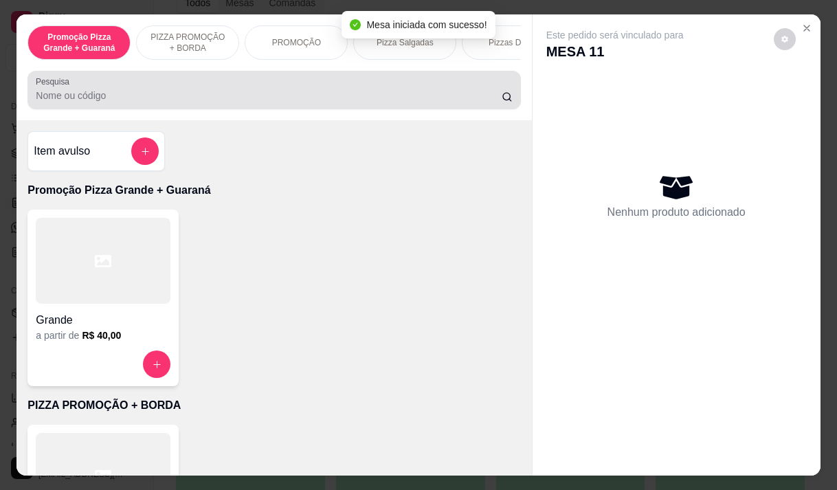
click at [389, 89] on div at bounding box center [274, 89] width 476 height 27
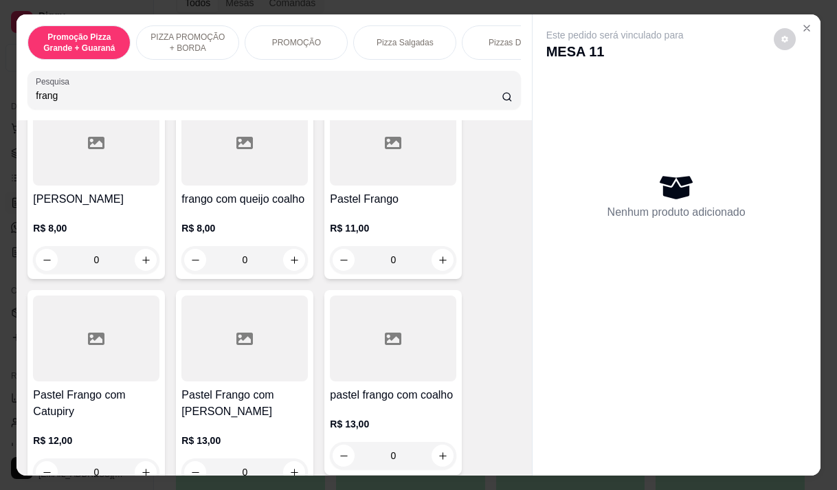
scroll to position [343, 0]
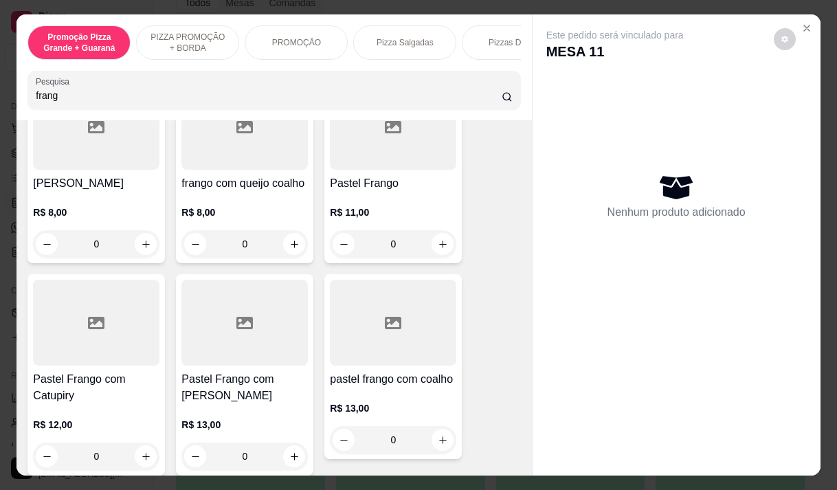
type input "frang"
click at [251, 404] on div "R$ 13,00 0" at bounding box center [244, 437] width 126 height 66
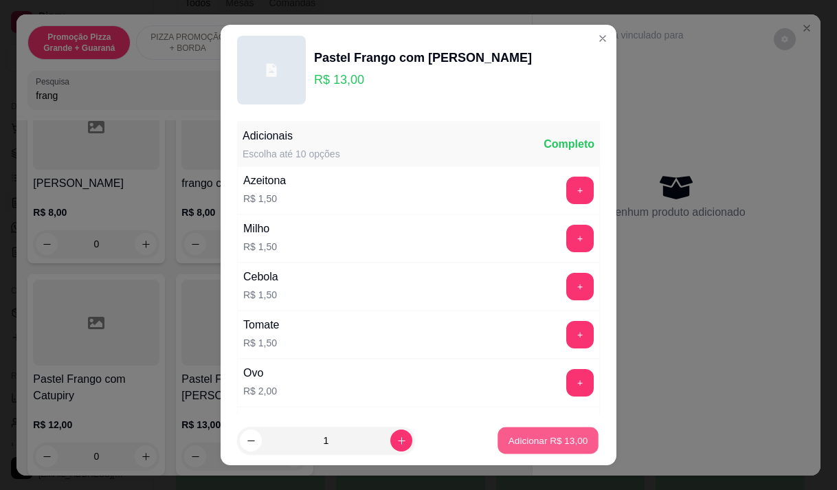
click at [509, 436] on p "Adicionar R$ 13,00" at bounding box center [548, 440] width 80 height 13
type input "1"
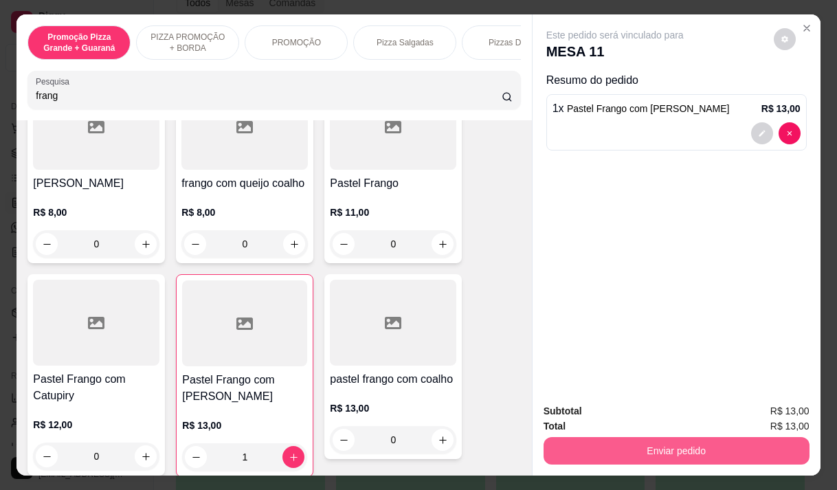
click at [713, 440] on button "Enviar pedido" at bounding box center [676, 450] width 266 height 27
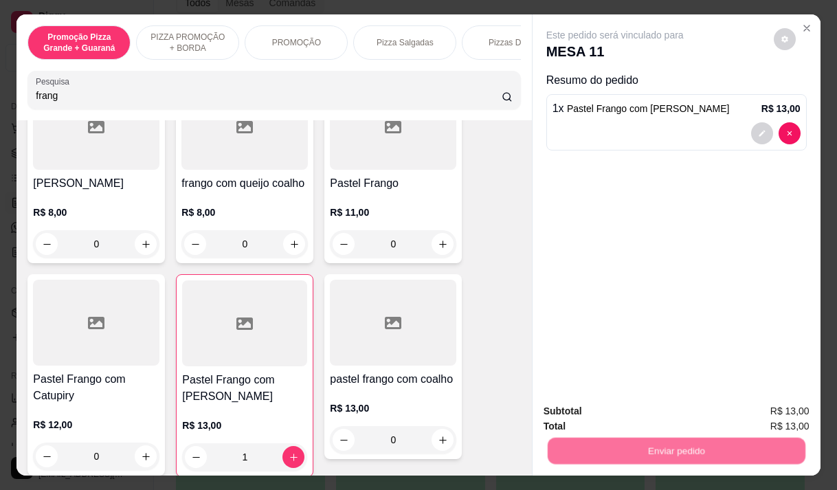
click at [760, 401] on button "Enviar pedido" at bounding box center [773, 411] width 78 height 26
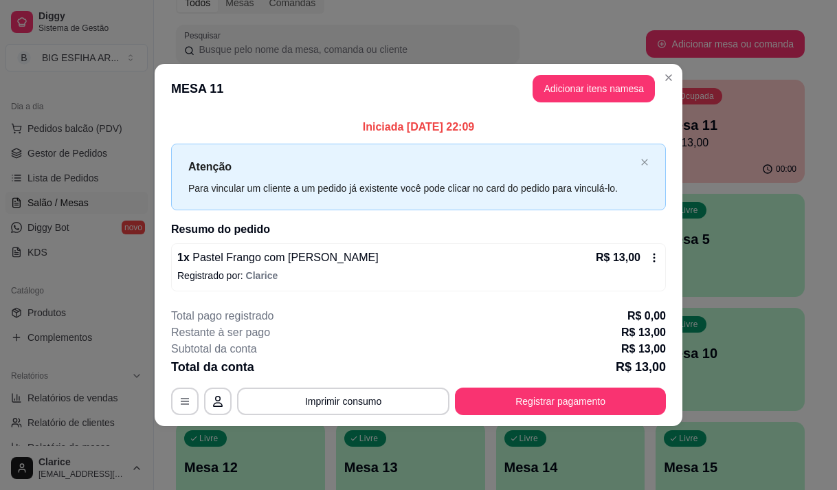
click at [100, 463] on div "**********" at bounding box center [418, 245] width 837 height 490
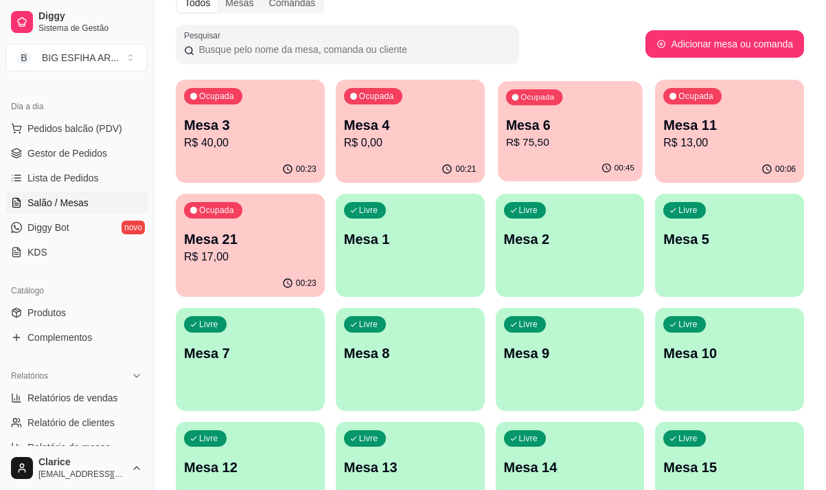
click at [532, 126] on p "Mesa 6" at bounding box center [570, 125] width 128 height 19
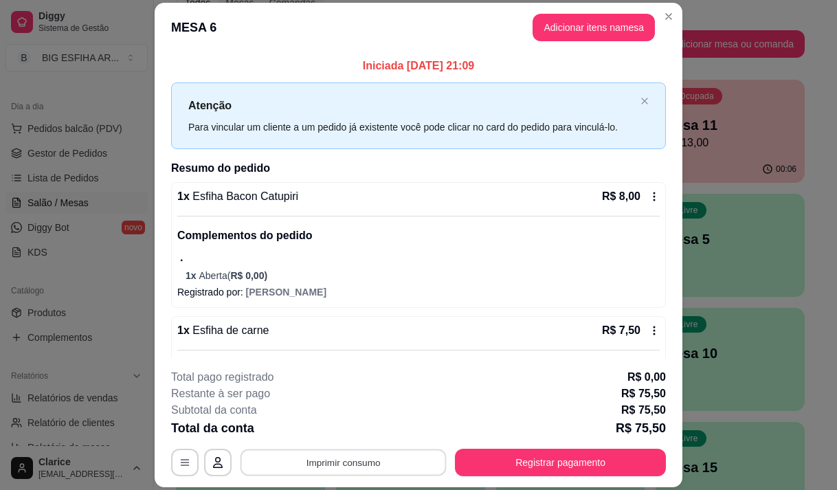
click at [403, 460] on button "Imprimir consumo" at bounding box center [343, 462] width 206 height 27
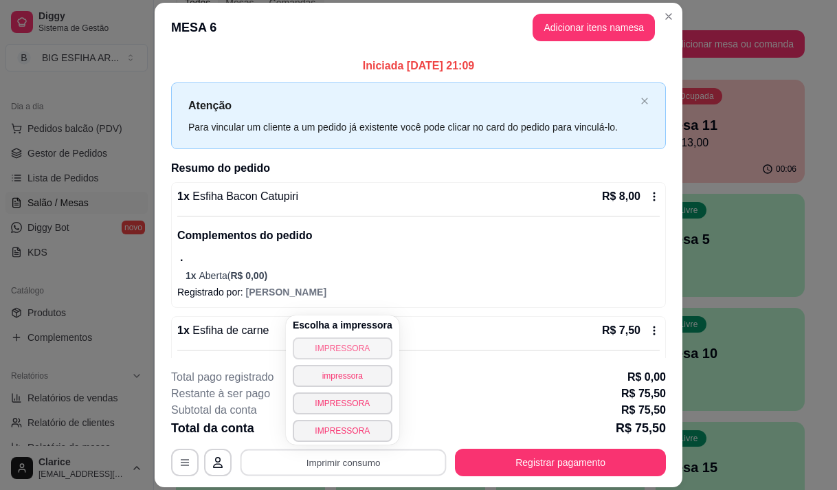
click at [350, 350] on button "IMPRESSORA" at bounding box center [343, 348] width 100 height 22
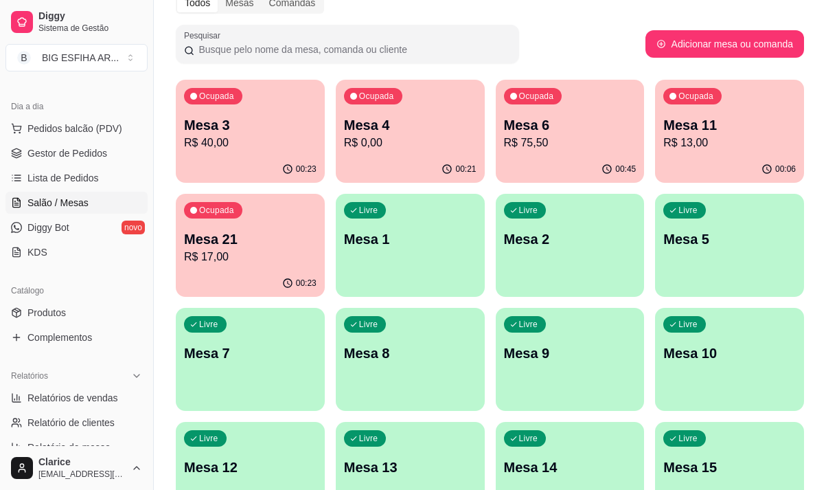
click at [697, 136] on p "R$ 13,00" at bounding box center [730, 143] width 133 height 16
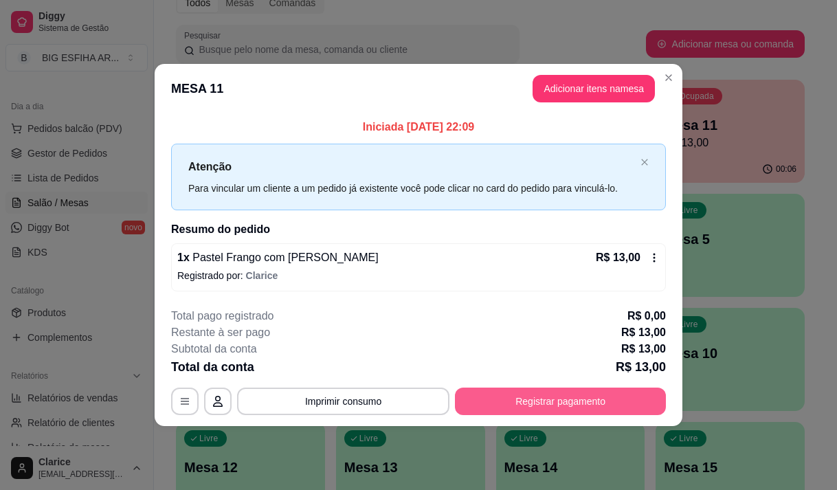
click at [572, 395] on button "Registrar pagamento" at bounding box center [560, 400] width 211 height 27
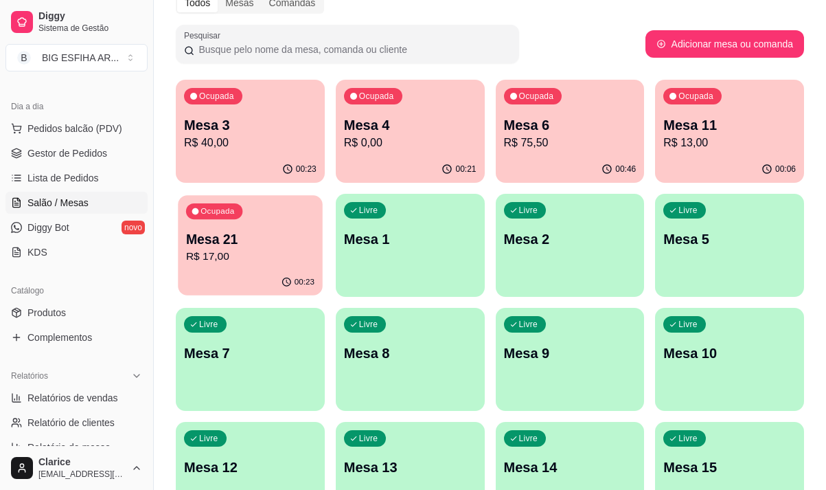
click at [269, 260] on p "R$ 17,00" at bounding box center [250, 257] width 128 height 16
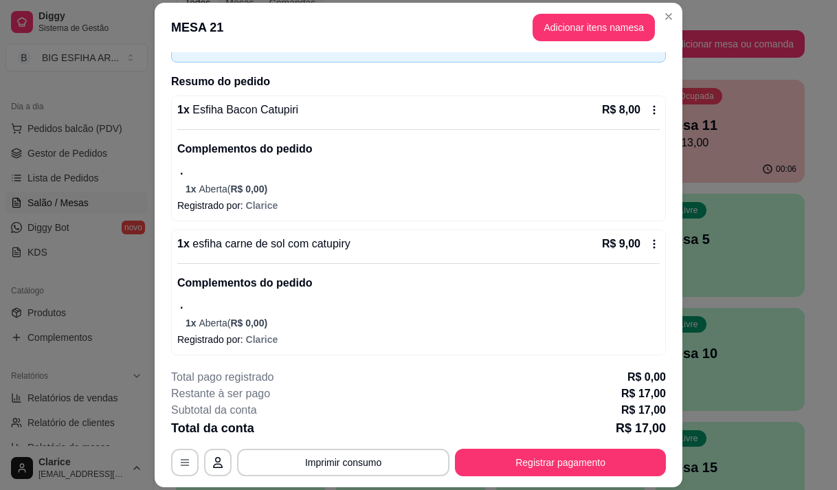
scroll to position [89, 0]
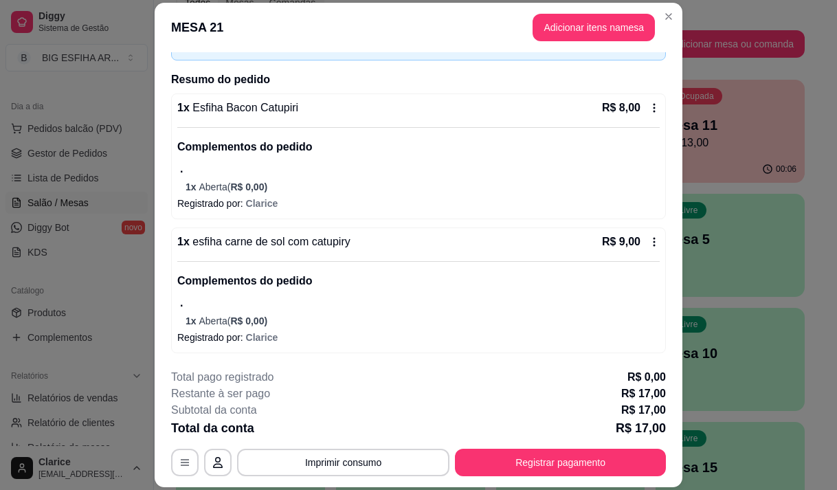
click at [644, 244] on div "1 x esfiha carne de sol com catupiry R$ 9,00 Complementos do pedido . 1 x Abert…" at bounding box center [418, 290] width 495 height 126
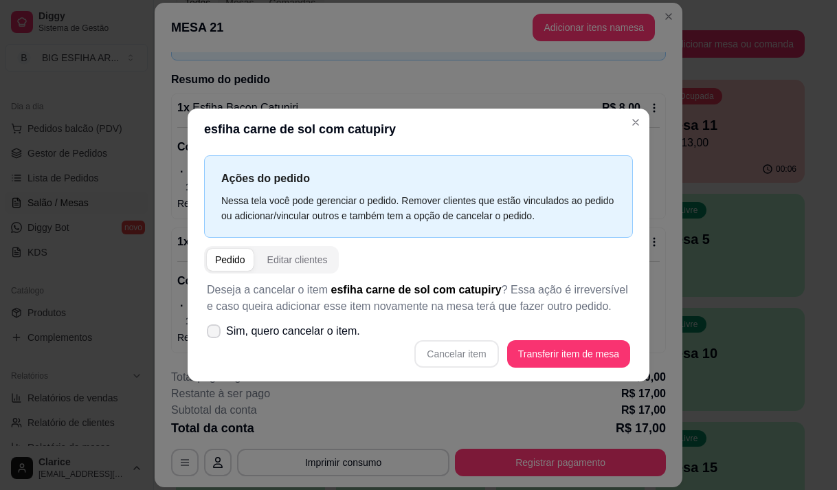
click at [218, 326] on span at bounding box center [214, 331] width 14 height 14
click at [215, 333] on input "Sim, quero cancelar o item." at bounding box center [210, 337] width 9 height 9
checkbox input "true"
click at [438, 353] on button "Cancelar item" at bounding box center [456, 353] width 84 height 27
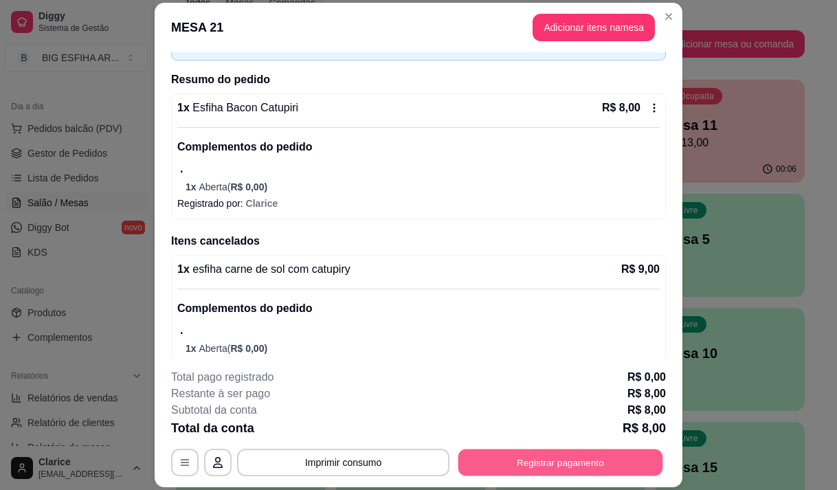
click at [553, 462] on button "Registrar pagamento" at bounding box center [560, 462] width 205 height 27
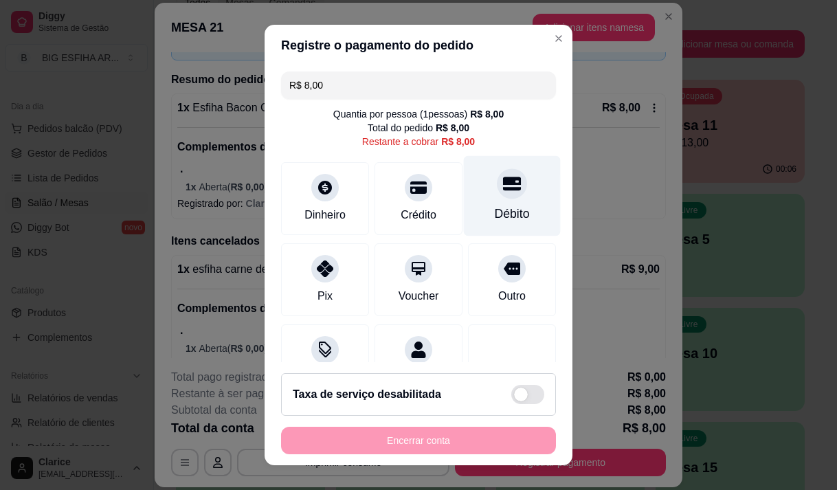
click at [464, 201] on div "Débito" at bounding box center [512, 195] width 97 height 80
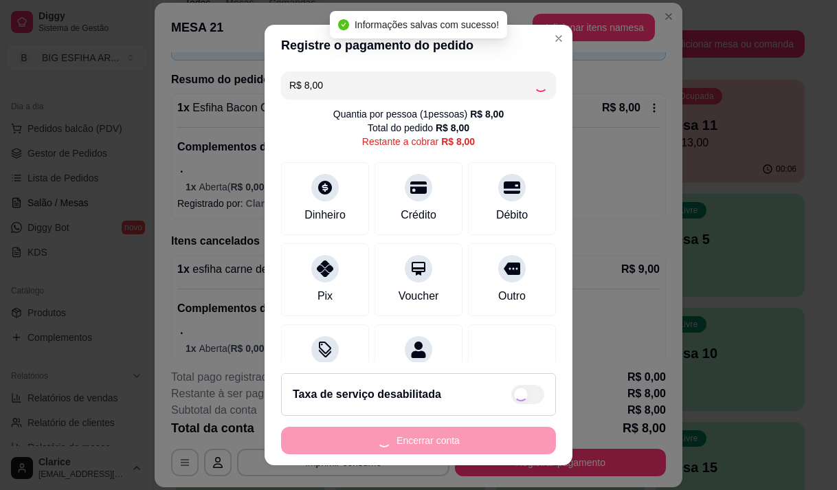
type input "R$ 0,00"
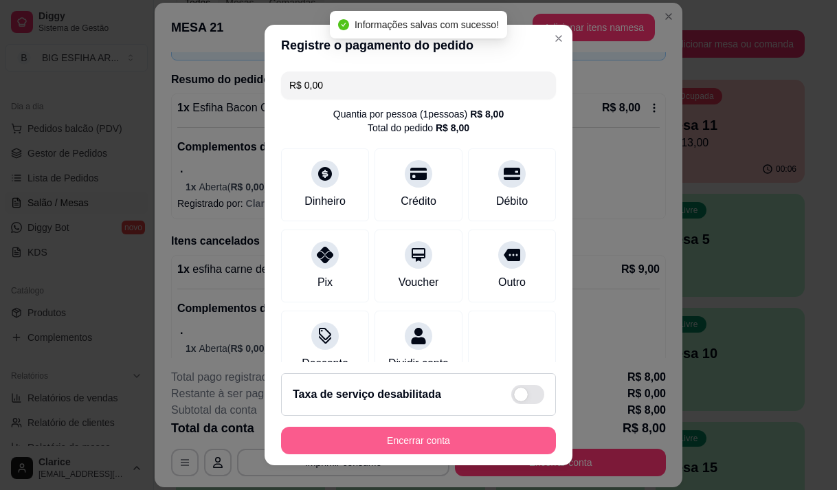
click at [455, 444] on button "Encerrar conta" at bounding box center [418, 440] width 275 height 27
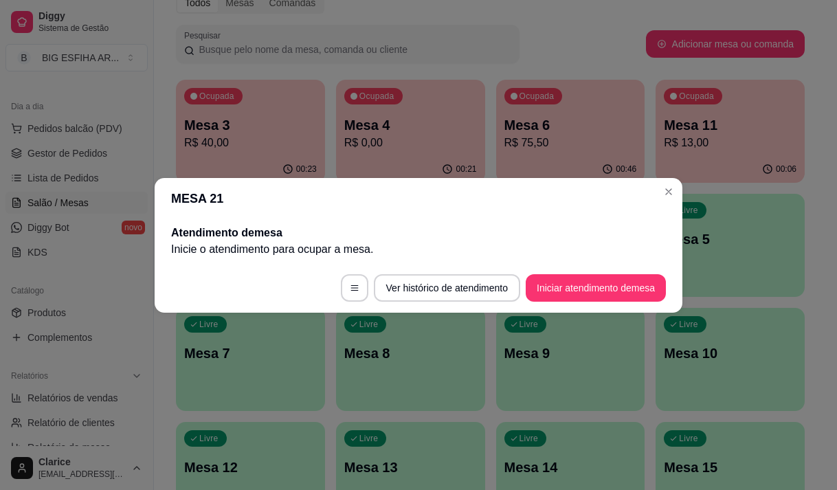
scroll to position [0, 0]
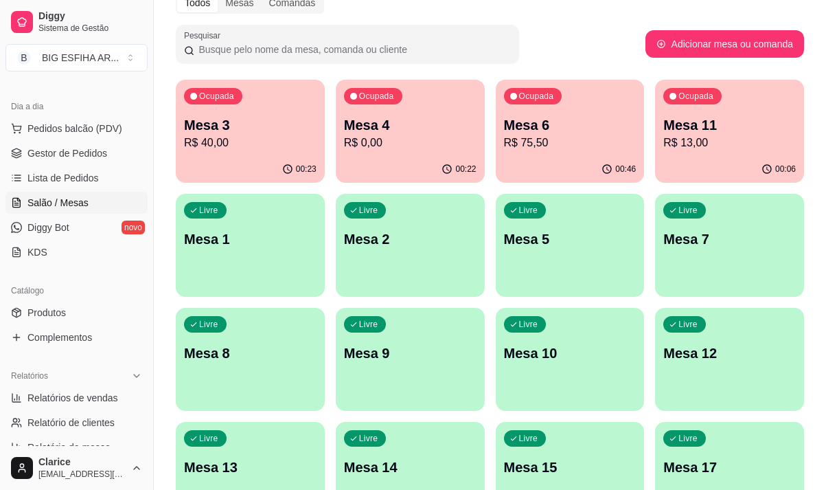
click at [698, 117] on p "Mesa 11" at bounding box center [730, 124] width 133 height 19
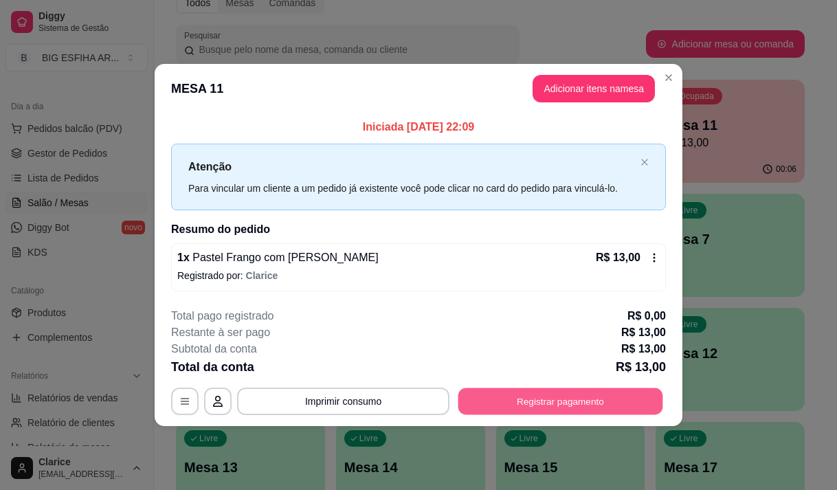
click at [572, 411] on button "Registrar pagamento" at bounding box center [560, 401] width 205 height 27
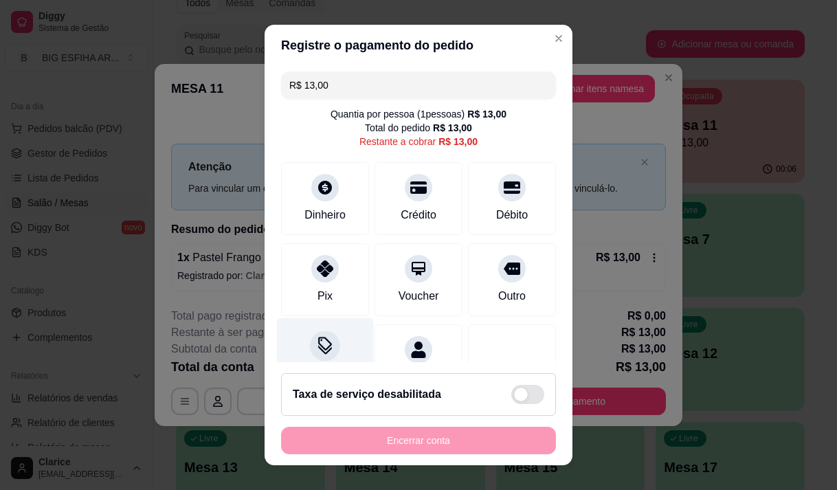
scroll to position [56, 0]
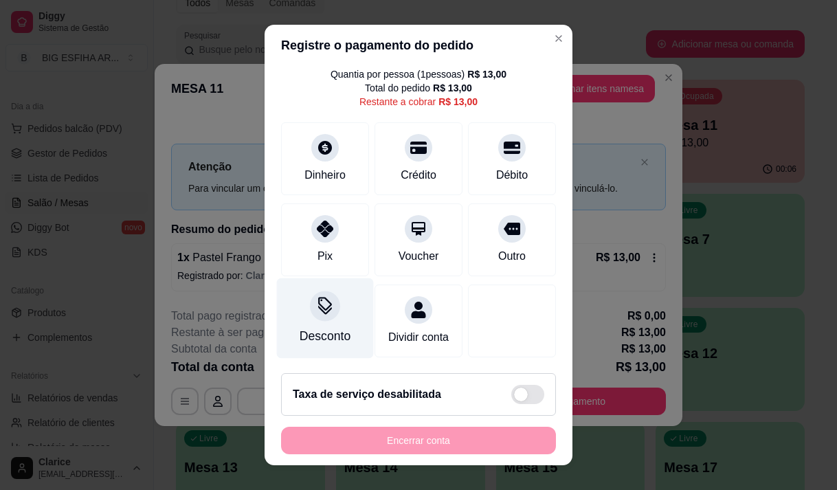
click at [318, 327] on div "Desconto" at bounding box center [324, 336] width 51 height 18
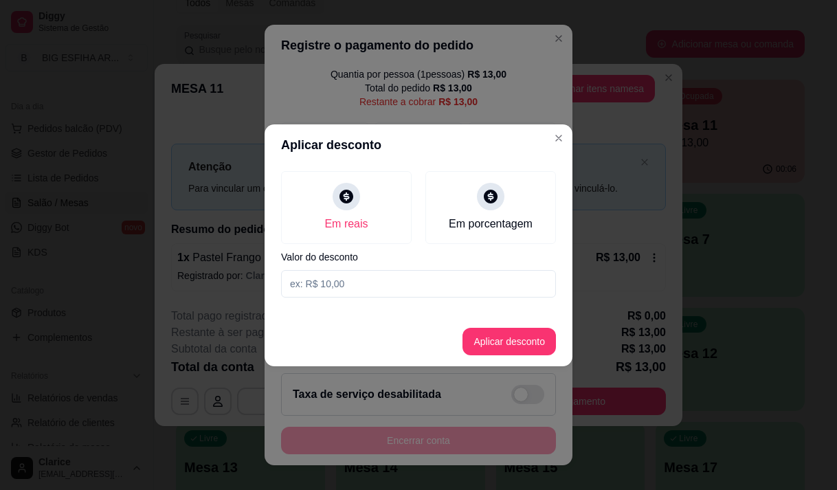
click at [403, 278] on input at bounding box center [418, 283] width 275 height 27
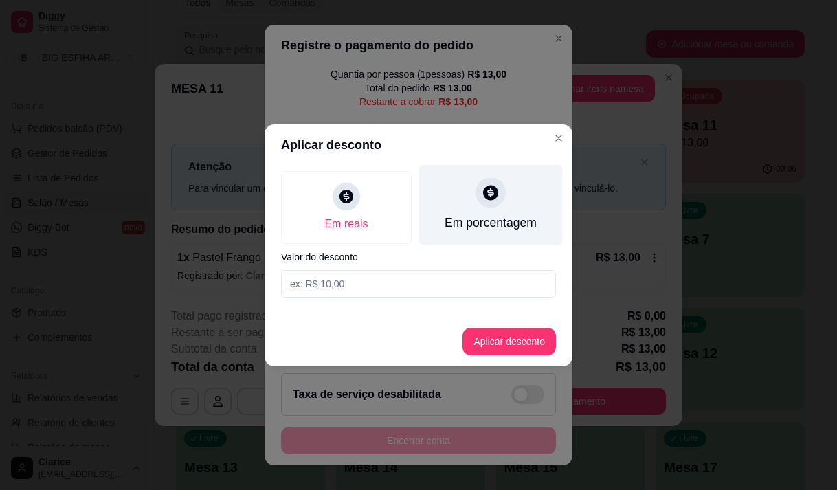
click at [444, 229] on div "Em porcentagem" at bounding box center [491, 204] width 144 height 80
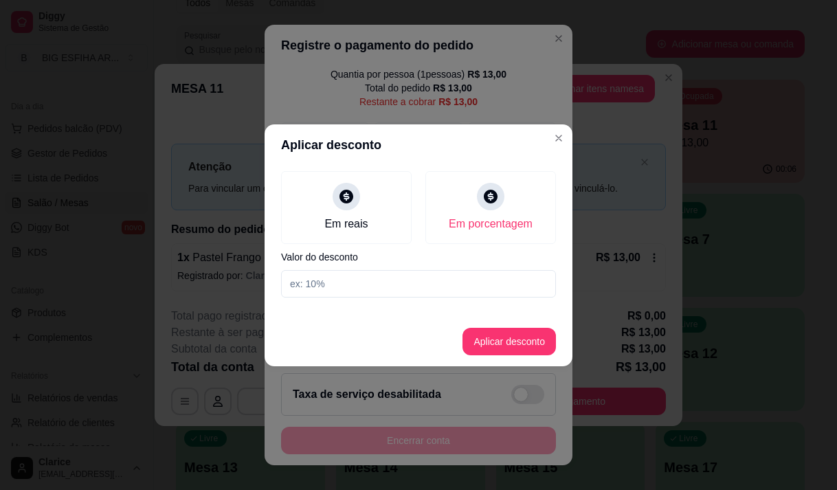
click at [440, 290] on input at bounding box center [418, 283] width 275 height 27
type input "25"
click at [495, 339] on button "Aplicar desconto" at bounding box center [509, 341] width 90 height 27
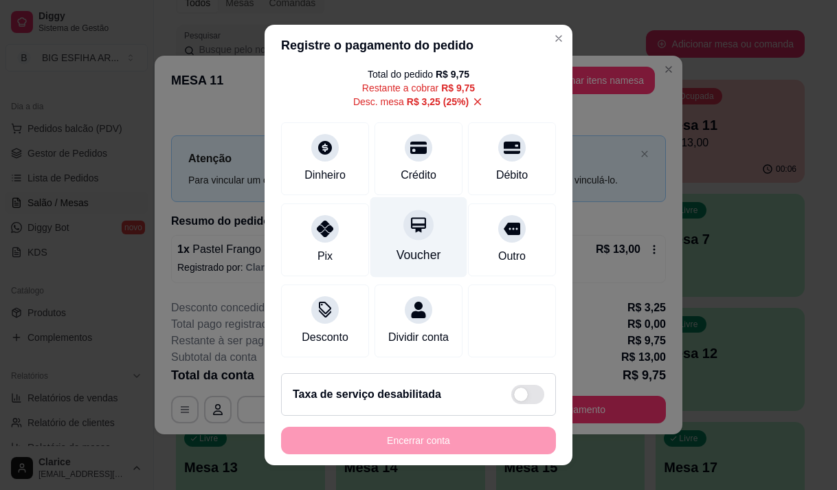
click at [389, 234] on div "Voucher" at bounding box center [418, 236] width 97 height 80
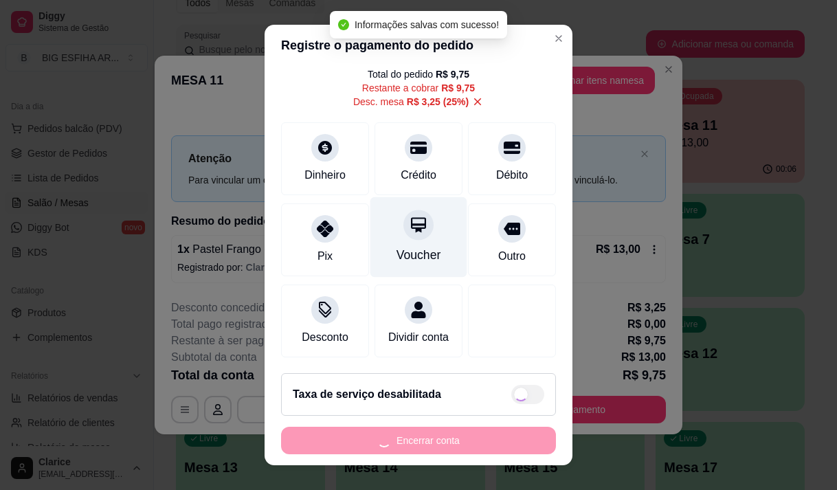
type input "R$ 0,00"
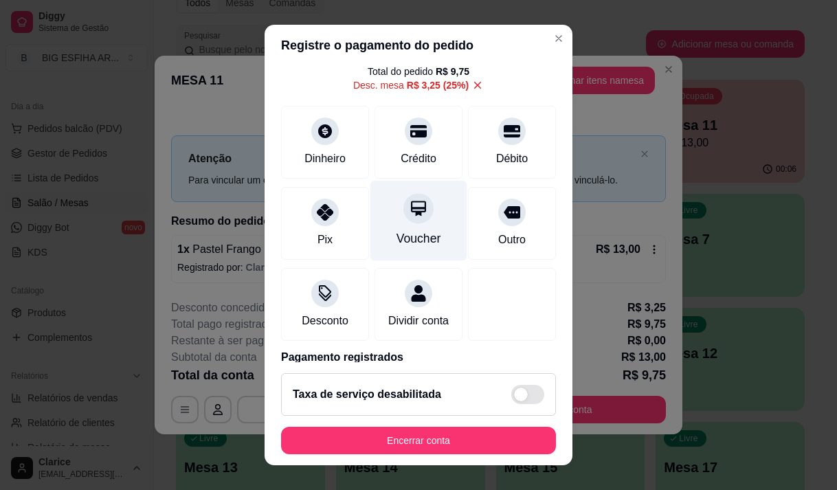
scroll to position [128, 0]
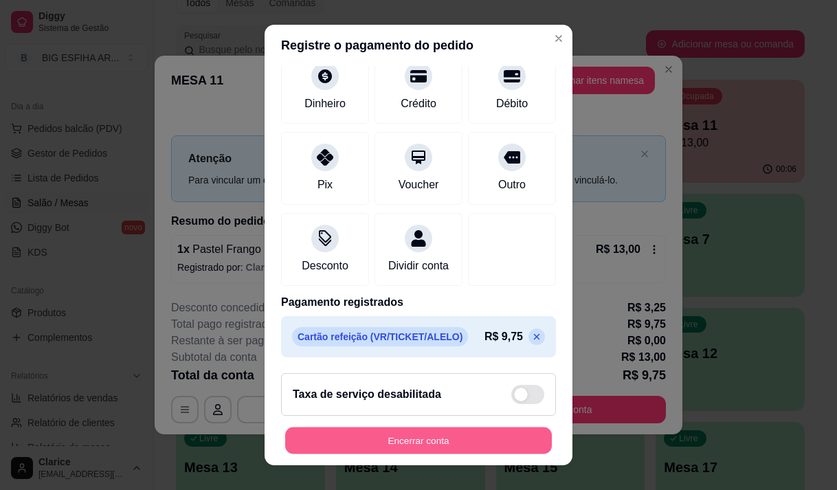
click at [400, 445] on button "Encerrar conta" at bounding box center [418, 440] width 267 height 27
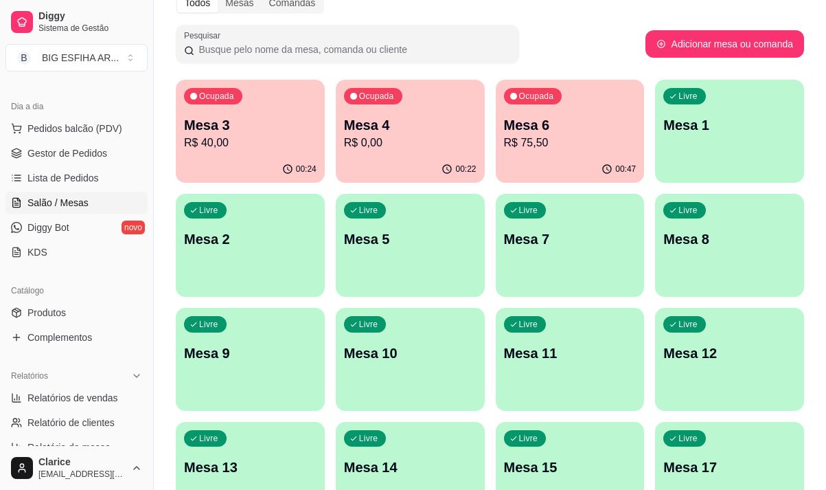
click at [381, 140] on p "R$ 0,00" at bounding box center [410, 143] width 133 height 16
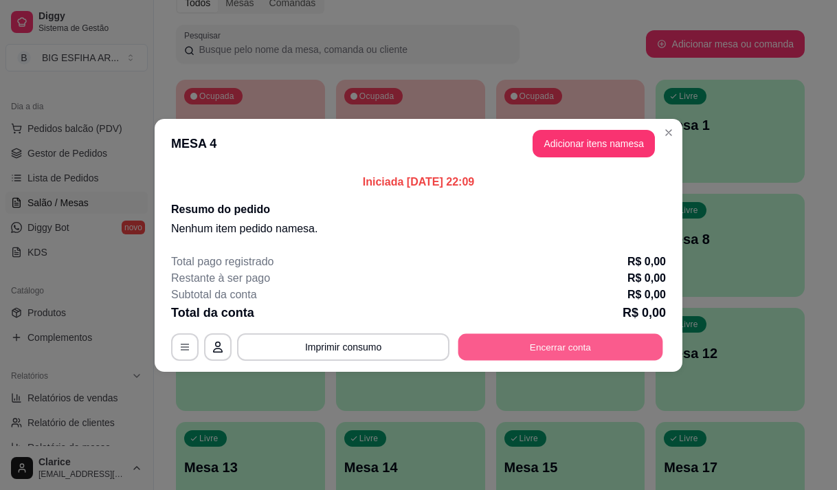
click at [532, 344] on button "Encerrar conta" at bounding box center [560, 346] width 205 height 27
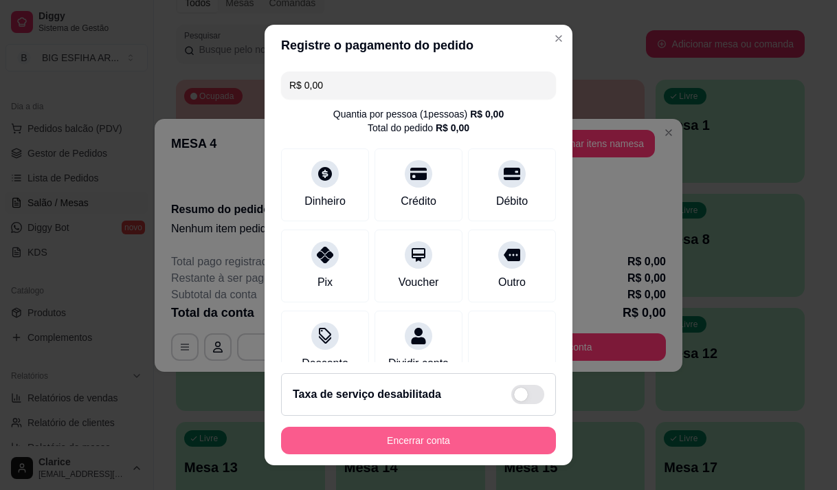
click at [381, 438] on button "Encerrar conta" at bounding box center [418, 440] width 275 height 27
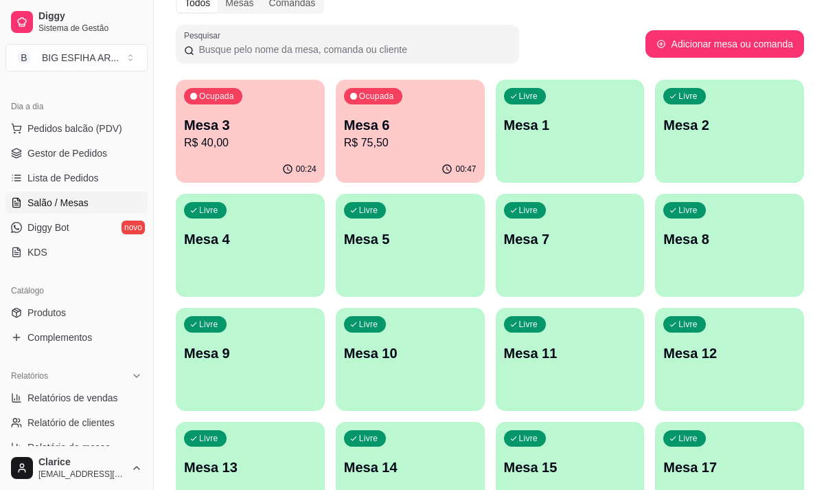
click at [373, 151] on div "Ocupada Mesa 6 R$ 75,50" at bounding box center [410, 118] width 149 height 76
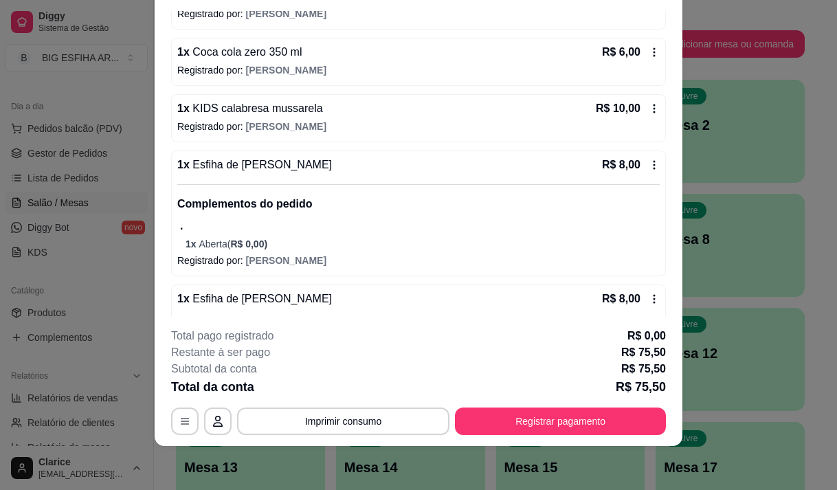
scroll to position [576, 0]
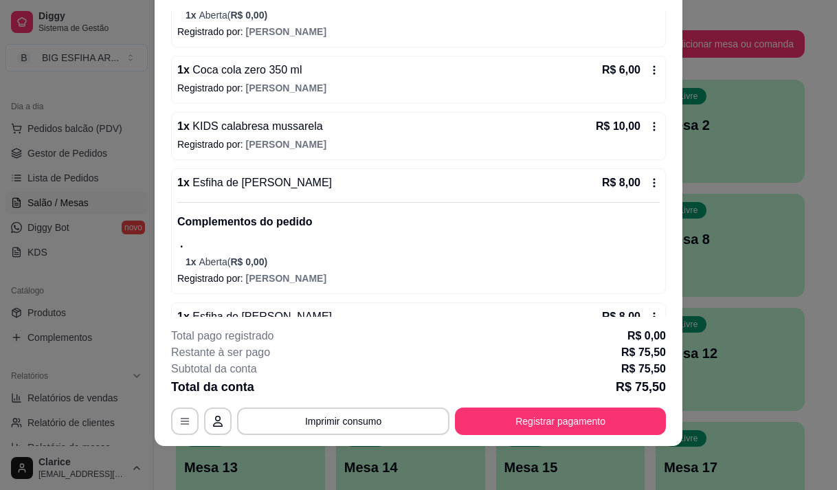
click at [648, 122] on icon at bounding box center [653, 126] width 11 height 11
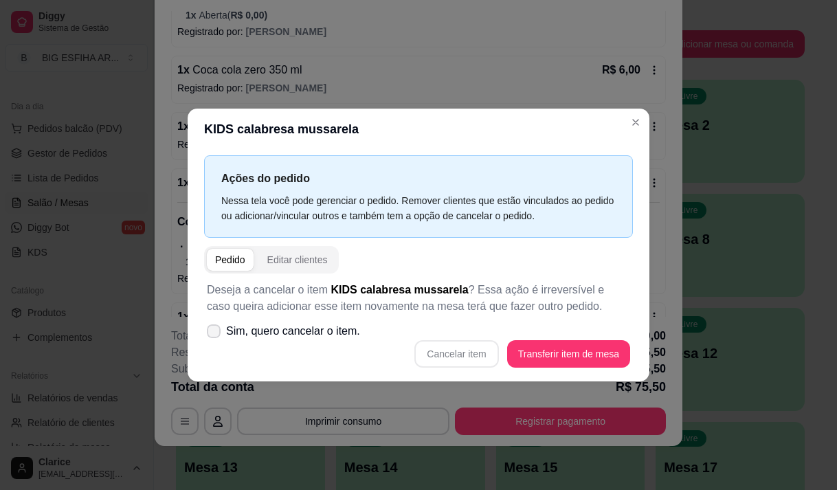
click at [215, 332] on icon at bounding box center [213, 331] width 11 height 8
click at [215, 333] on input "Sim, quero cancelar o item." at bounding box center [210, 337] width 9 height 9
checkbox input "true"
click at [482, 359] on button "Cancelar item" at bounding box center [457, 353] width 82 height 27
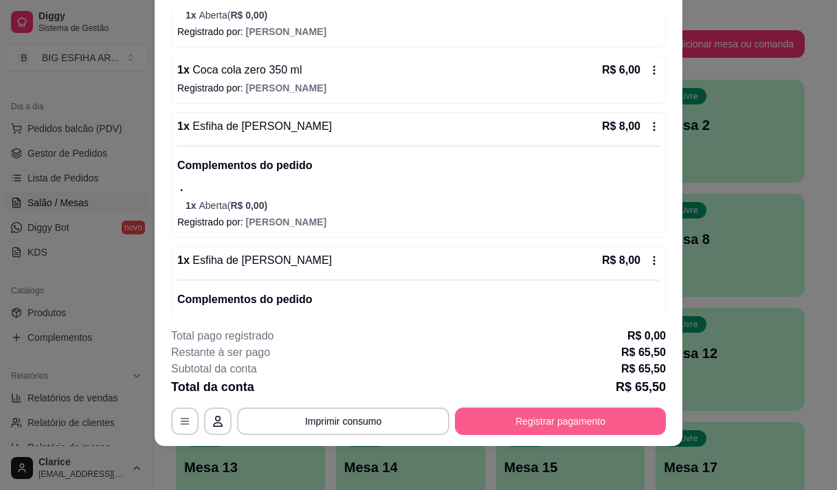
click at [502, 422] on button "Registrar pagamento" at bounding box center [560, 420] width 211 height 27
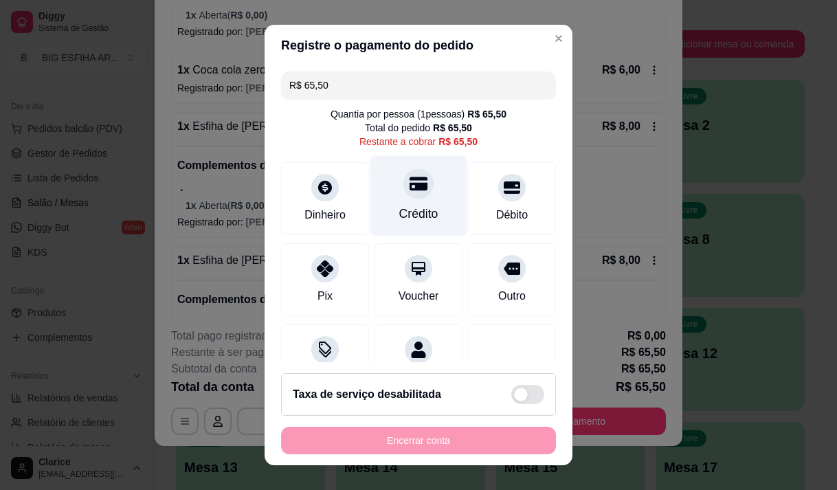
click at [418, 207] on div "Crédito" at bounding box center [418, 214] width 39 height 18
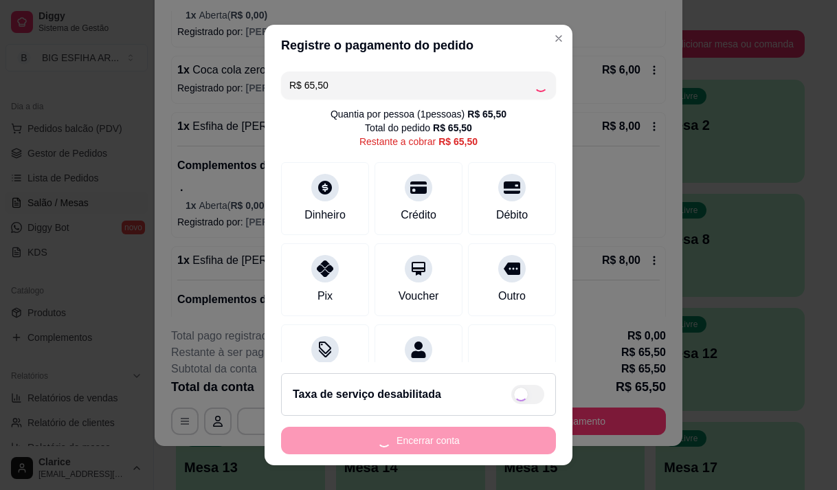
type input "R$ 0,00"
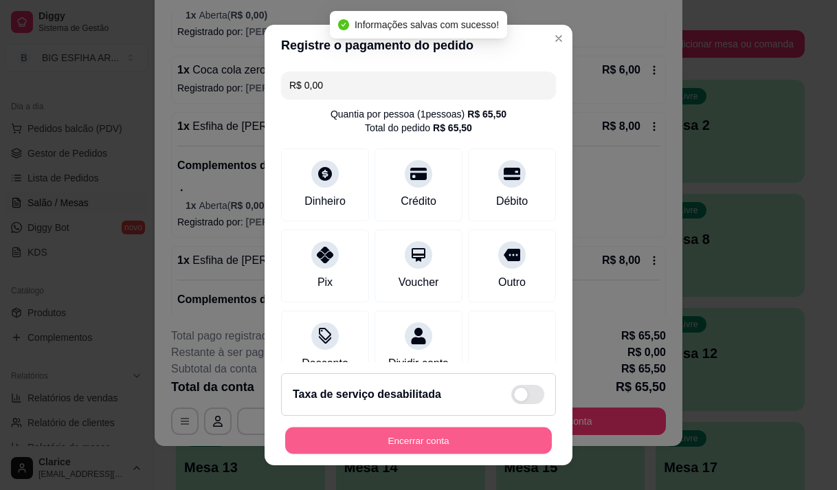
click at [383, 443] on button "Encerrar conta" at bounding box center [418, 440] width 267 height 27
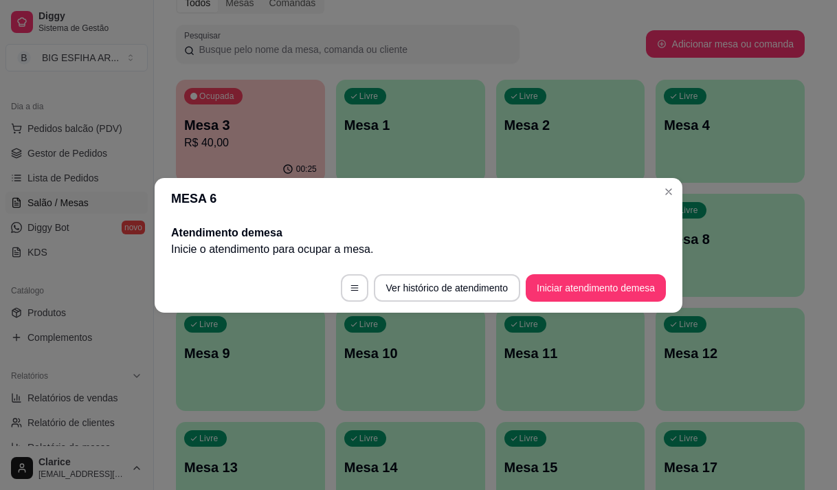
scroll to position [0, 0]
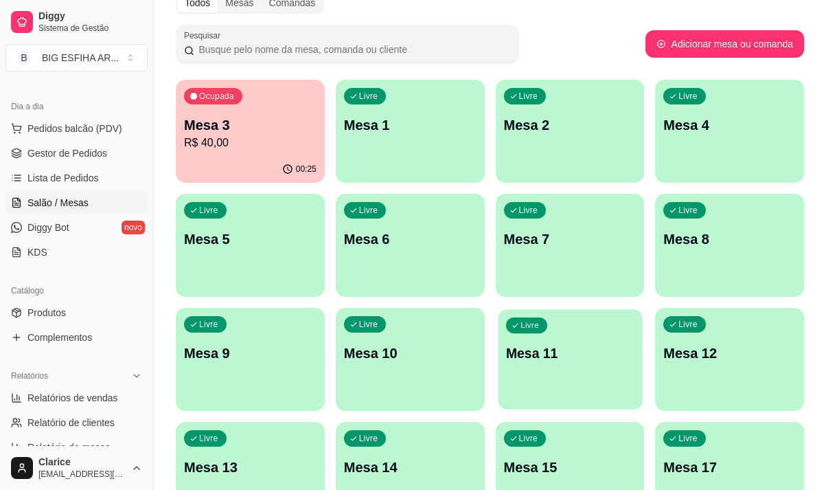
click at [569, 365] on div "Livre Mesa 11" at bounding box center [570, 351] width 144 height 84
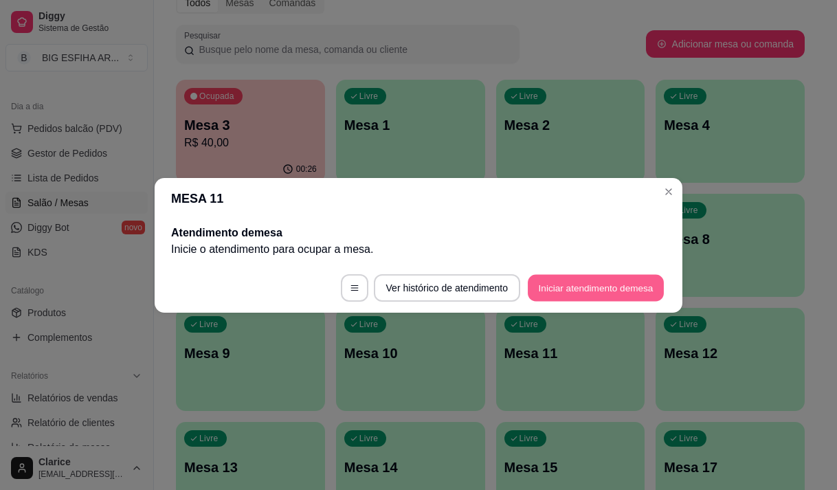
click at [544, 280] on button "Iniciar atendimento de mesa" at bounding box center [596, 287] width 136 height 27
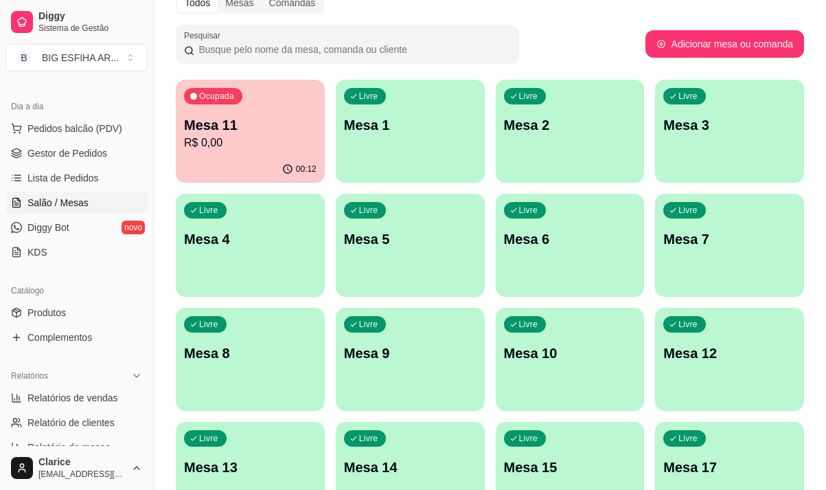
click at [225, 115] on div "Ocupada Mesa 11 R$ 0,00" at bounding box center [250, 118] width 149 height 76
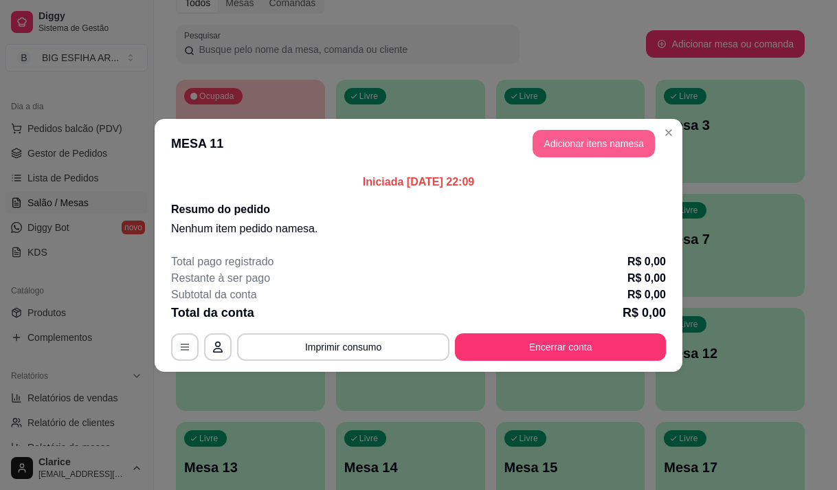
click at [597, 149] on button "Adicionar itens na mesa" at bounding box center [593, 143] width 122 height 27
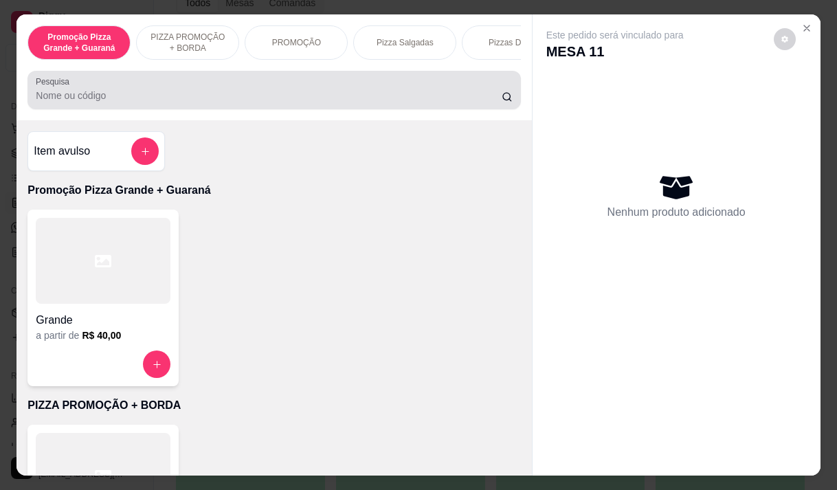
click at [170, 91] on div at bounding box center [274, 89] width 476 height 27
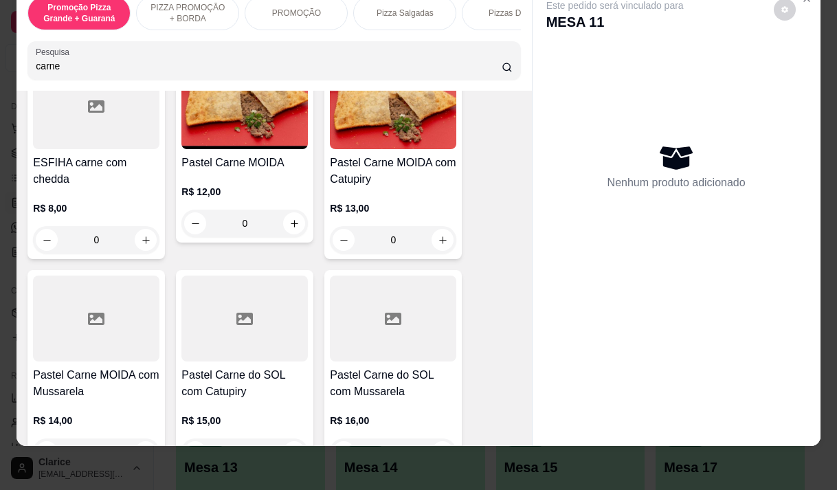
scroll to position [756, 0]
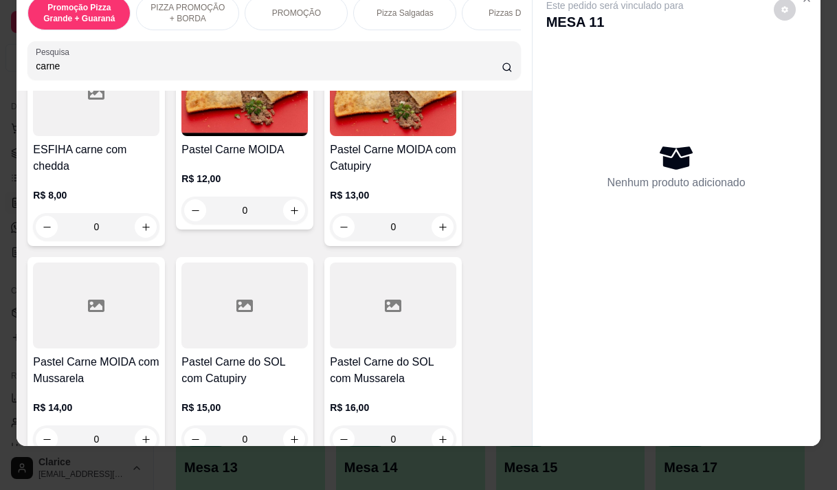
type input "carne"
click at [220, 159] on div "R$ 12,00 0" at bounding box center [244, 191] width 126 height 66
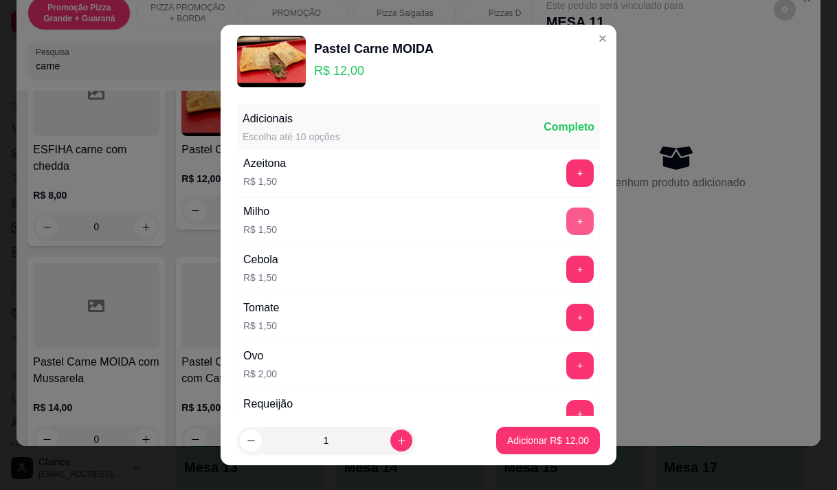
click at [566, 220] on button "+" at bounding box center [579, 220] width 27 height 27
click at [524, 442] on p "Adicionar R$ 13,50" at bounding box center [548, 440] width 82 height 14
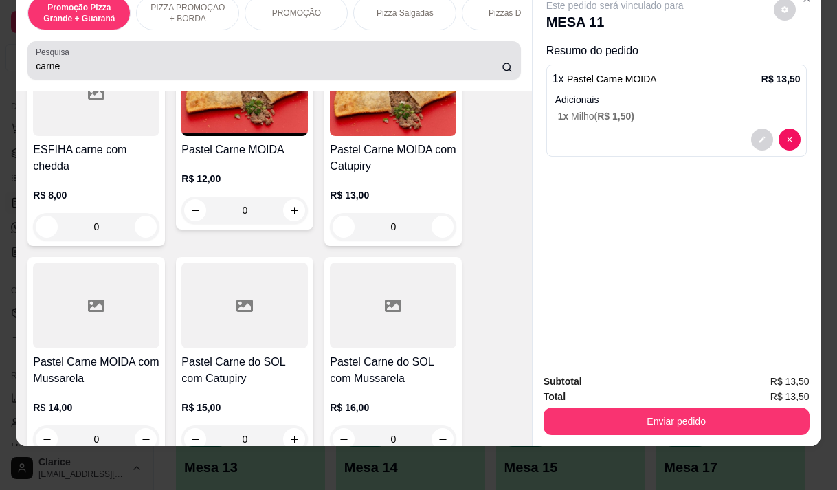
click at [94, 70] on input "carne" at bounding box center [269, 66] width 466 height 14
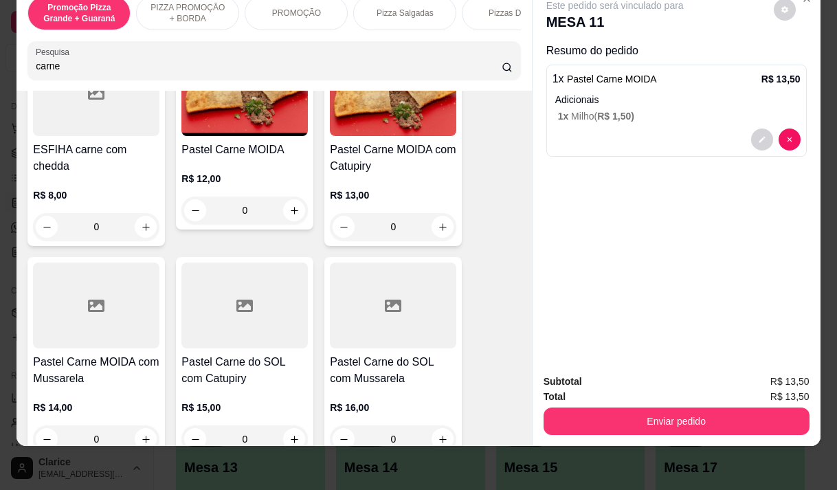
click at [94, 70] on input "carne" at bounding box center [269, 66] width 466 height 14
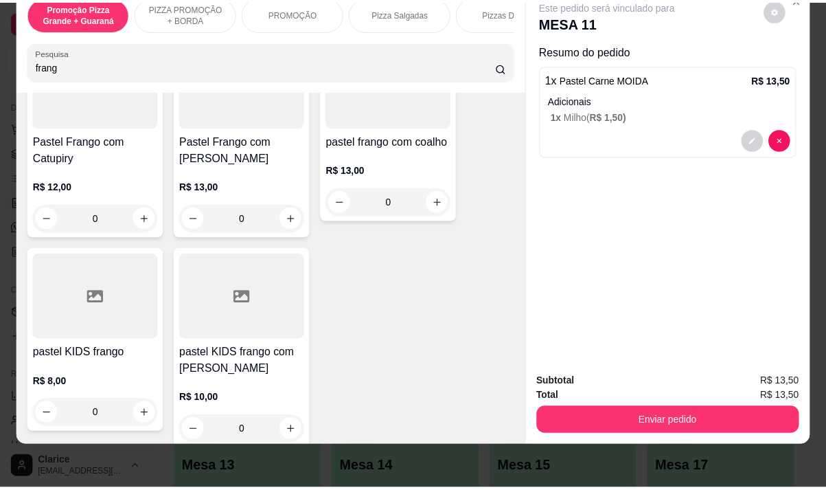
scroll to position [500, 0]
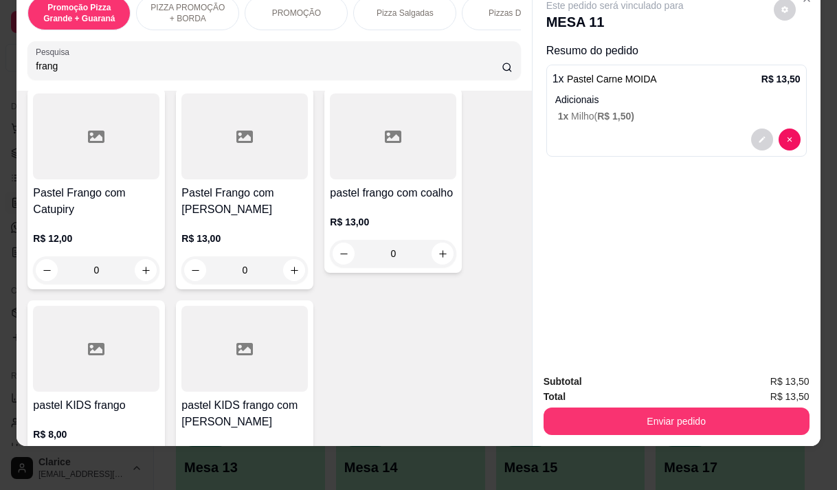
type input "frang"
click at [216, 218] on div "R$ 13,00 0" at bounding box center [244, 251] width 126 height 66
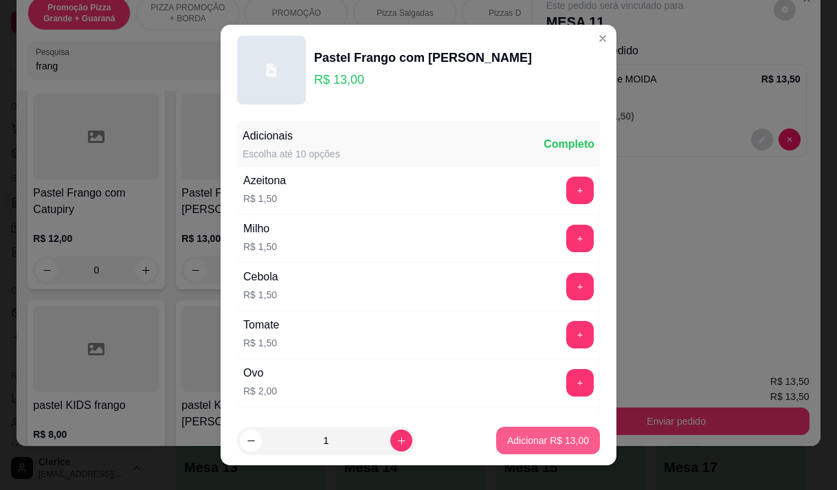
click at [525, 441] on p "Adicionar R$ 13,00" at bounding box center [548, 440] width 82 height 14
type input "1"
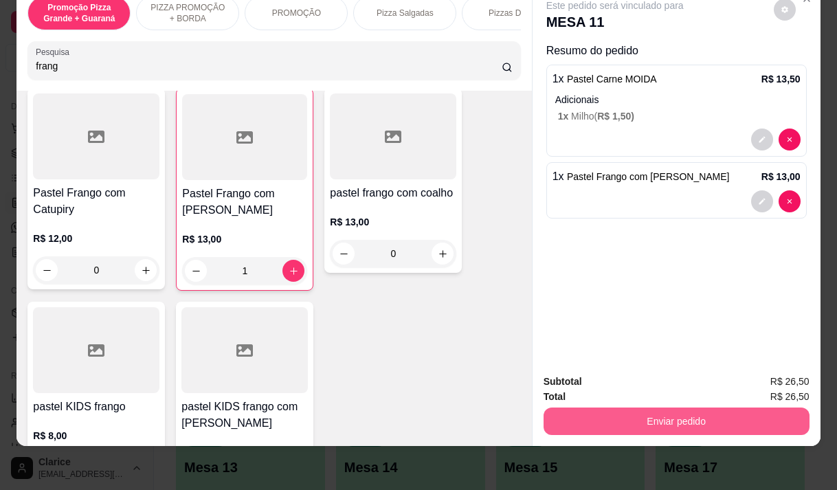
click at [727, 407] on button "Enviar pedido" at bounding box center [676, 420] width 266 height 27
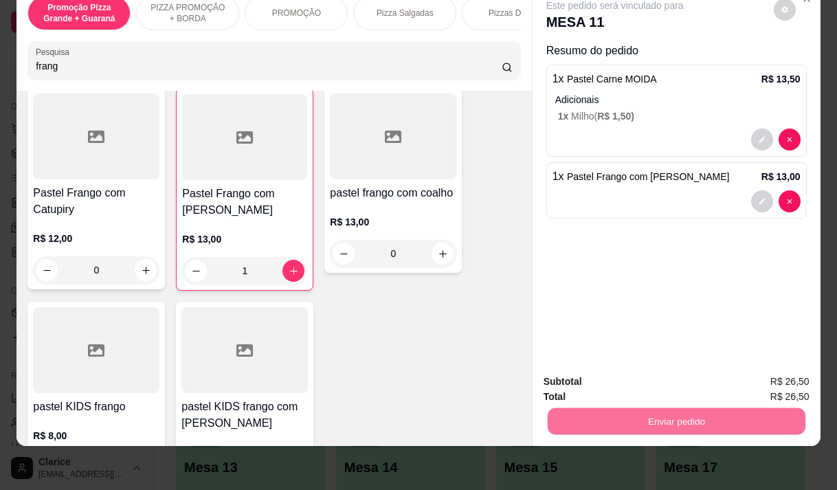
click at [791, 378] on button "Enviar pedido" at bounding box center [773, 377] width 78 height 26
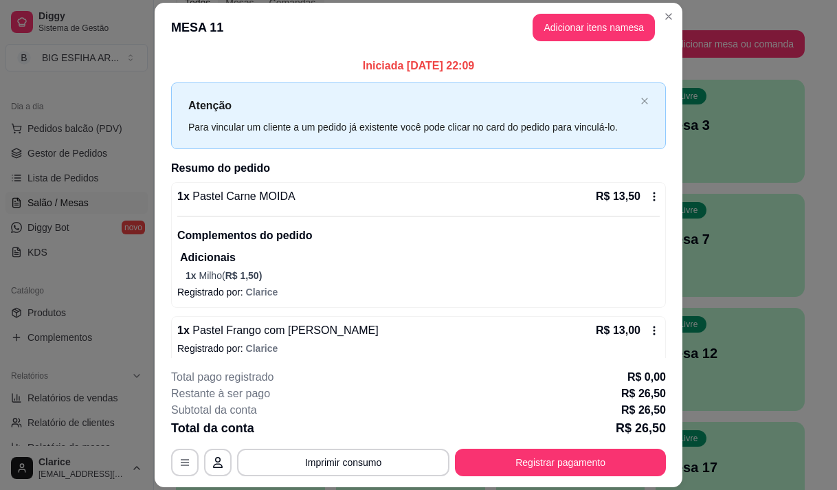
click at [622, 449] on button "Registrar pagamento" at bounding box center [560, 462] width 211 height 27
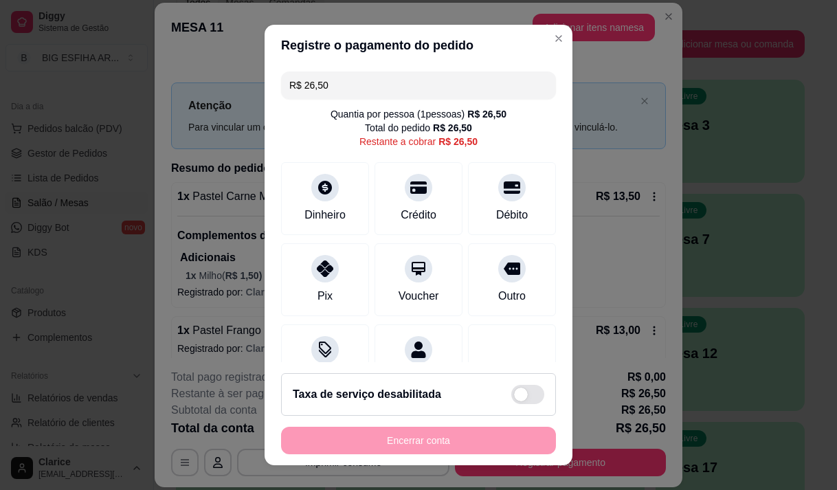
click at [532, 201] on div "R$ 26,50 Quantia por pessoa ( 1 pessoas) R$ 26,50 Total do pedido R$ 26,50 Rest…" at bounding box center [418, 214] width 308 height 297
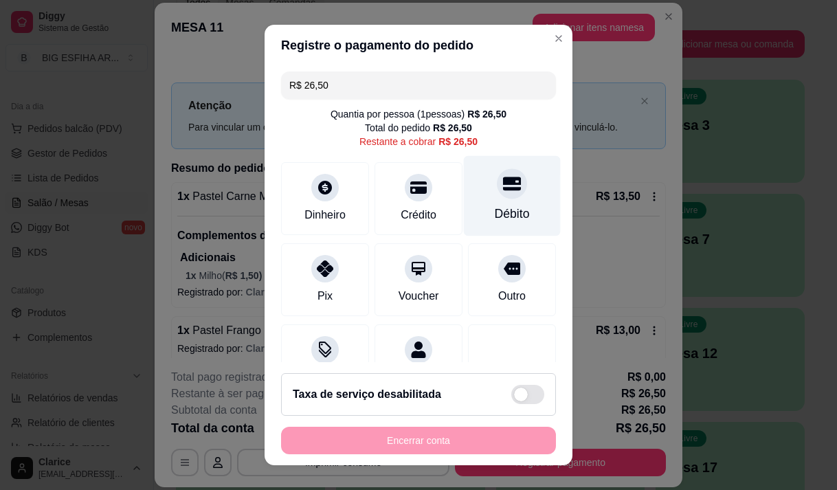
click at [471, 212] on div "Débito" at bounding box center [512, 195] width 97 height 80
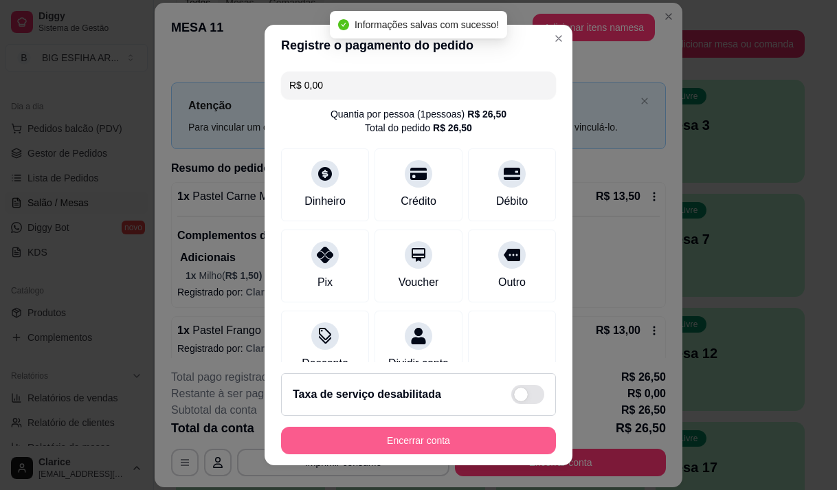
type input "R$ 0,00"
click at [438, 439] on button "Encerrar conta" at bounding box center [418, 440] width 275 height 27
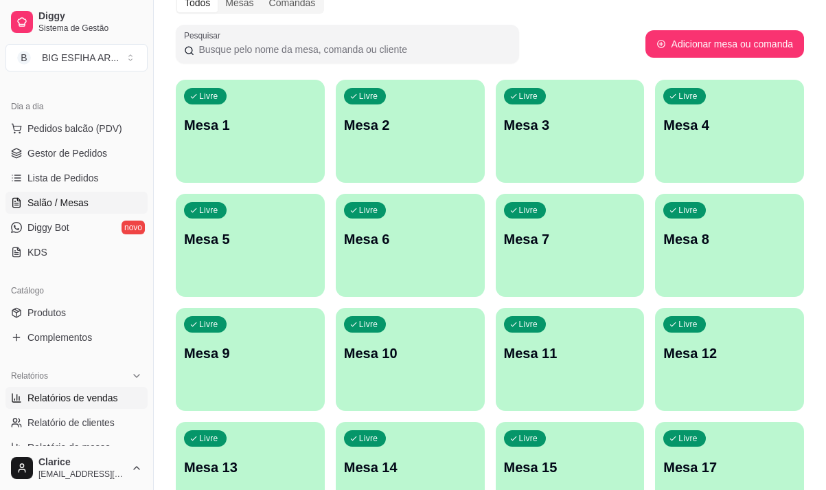
click at [33, 393] on span "Relatórios de vendas" at bounding box center [72, 398] width 91 height 14
select select "ALL"
select select "0"
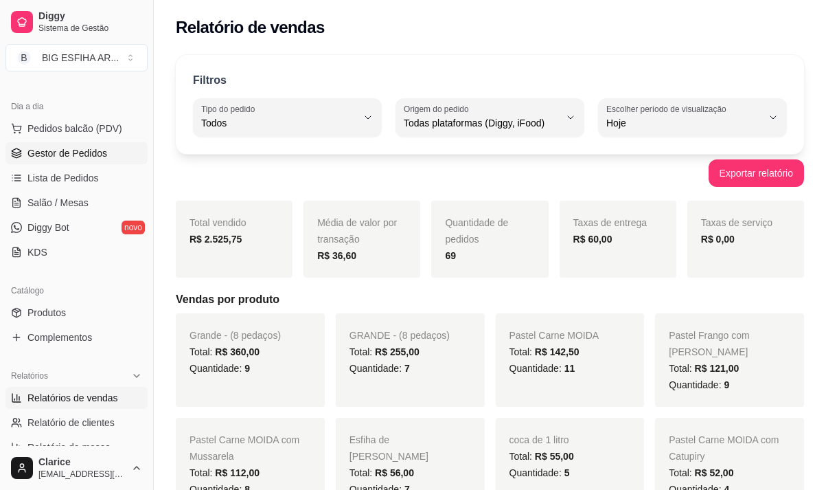
click at [43, 158] on span "Gestor de Pedidos" at bounding box center [67, 153] width 80 height 14
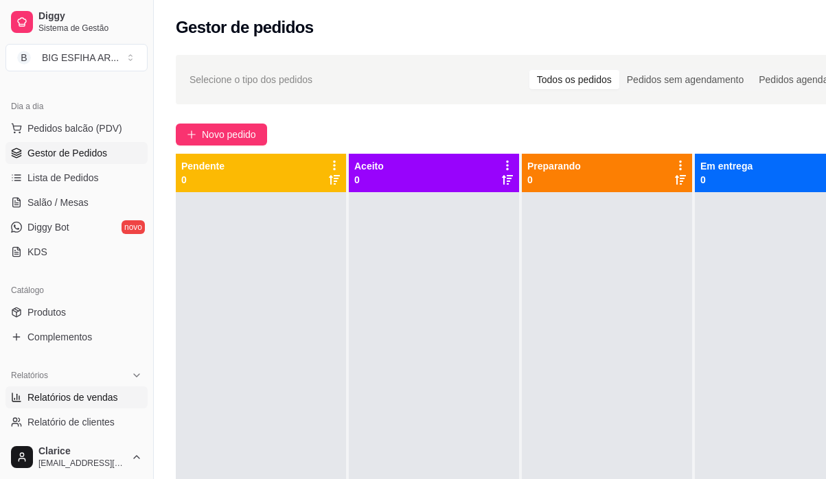
click at [53, 394] on span "Relatórios de vendas" at bounding box center [72, 398] width 91 height 14
select select "ALL"
select select "0"
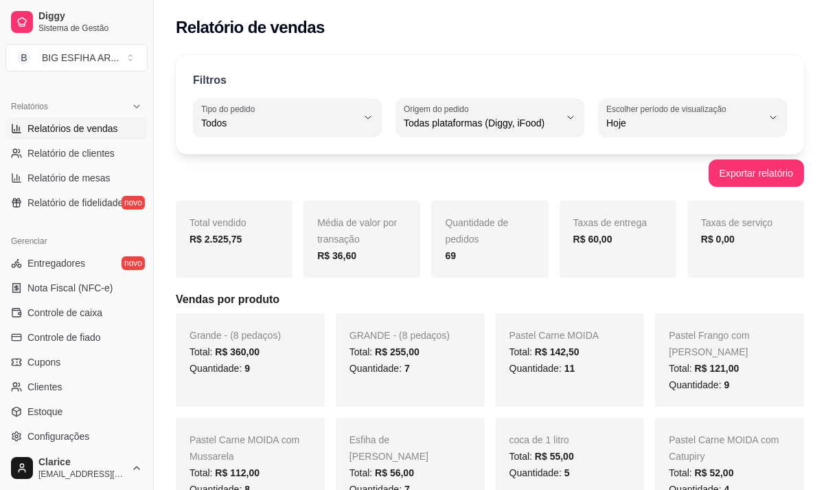
scroll to position [412, 0]
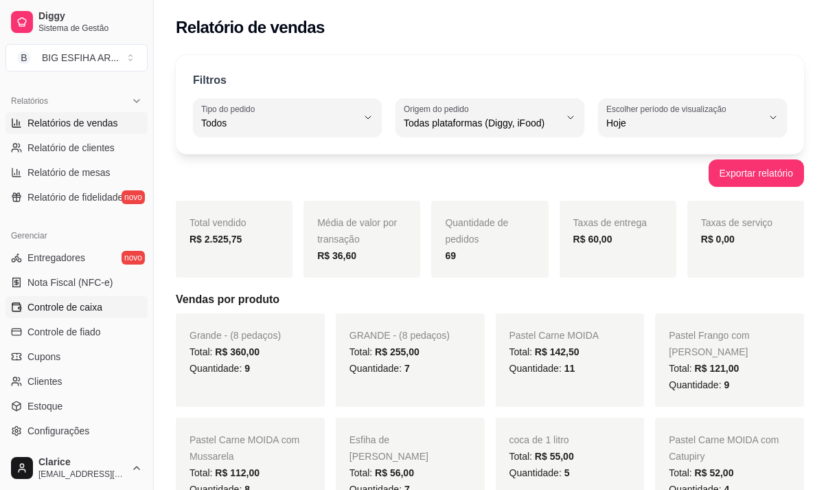
click at [81, 302] on span "Controle de caixa" at bounding box center [64, 307] width 75 height 14
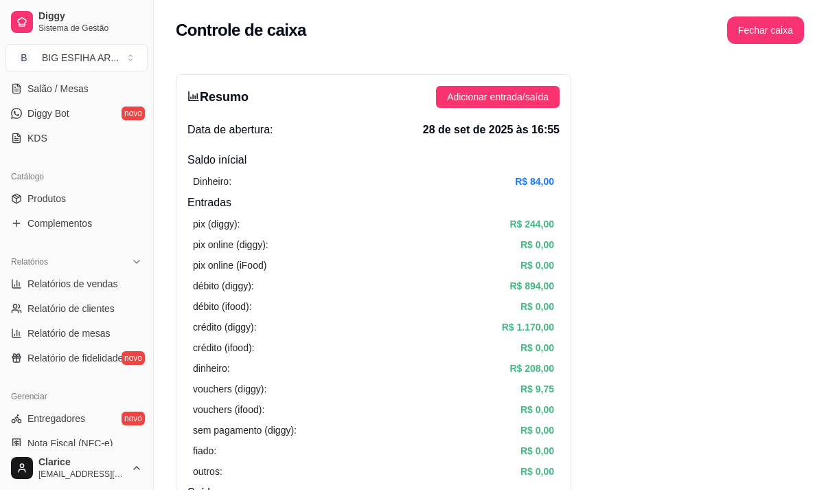
scroll to position [275, 0]
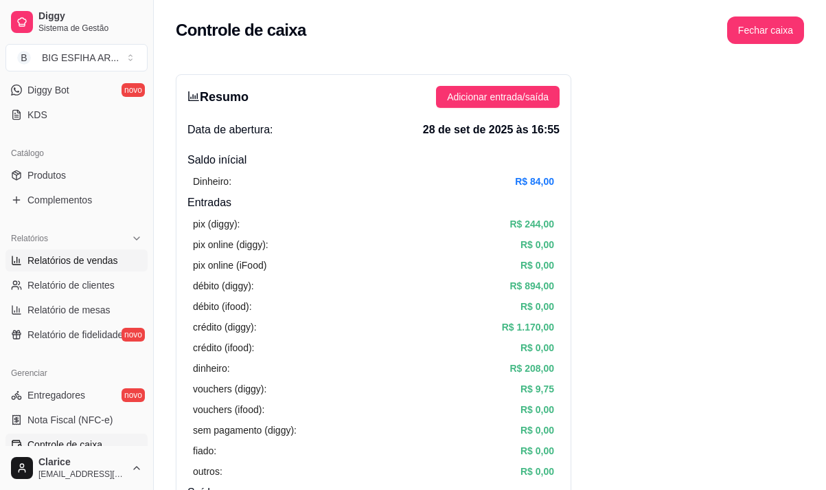
click at [71, 260] on span "Relatórios de vendas" at bounding box center [72, 260] width 91 height 14
select select "ALL"
select select "0"
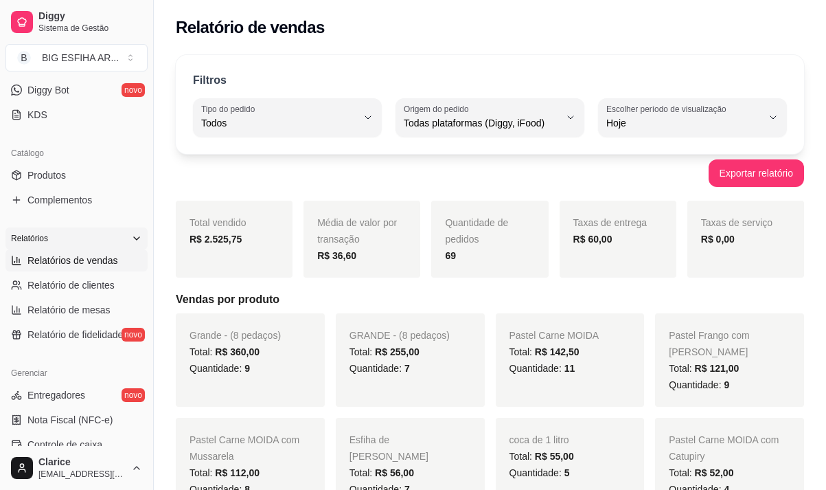
click at [78, 248] on div "Relatórios" at bounding box center [76, 238] width 142 height 22
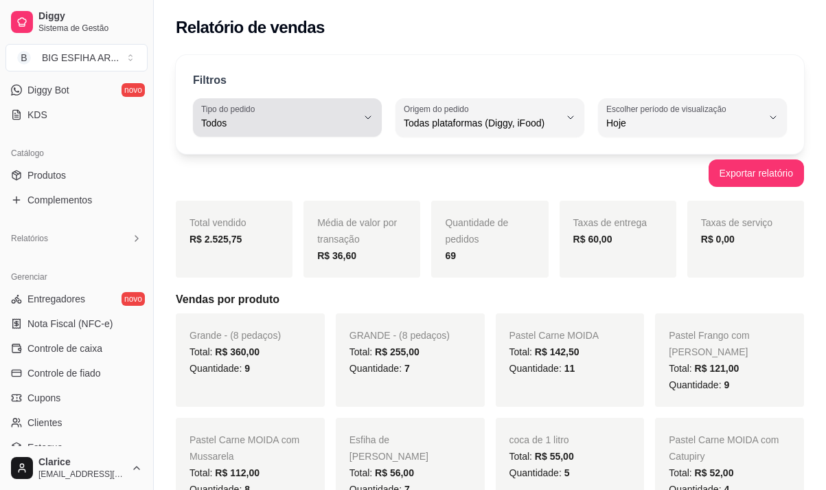
click at [326, 119] on span "Todos" at bounding box center [279, 123] width 156 height 14
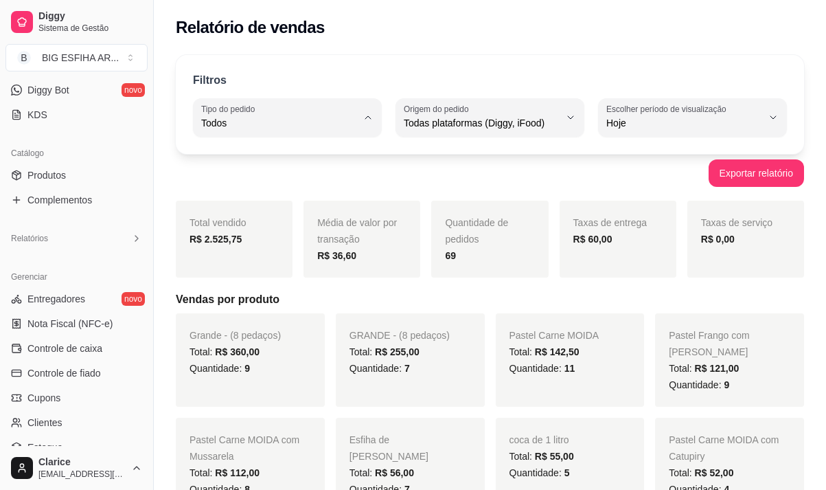
click at [310, 184] on span "Entrega" at bounding box center [280, 178] width 147 height 13
type input "DELIVERY"
select select "DELIVERY"
